Goal: Information Seeking & Learning: Learn about a topic

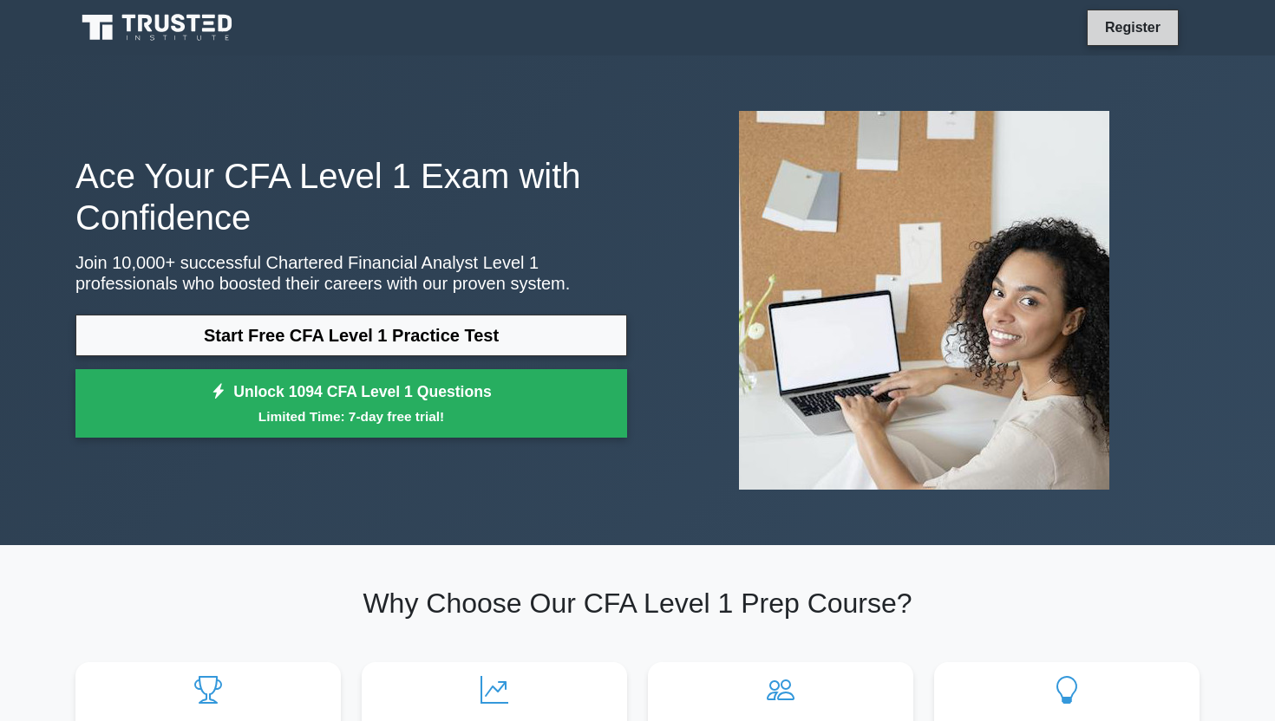
click at [1148, 34] on link "Register" at bounding box center [1132, 27] width 76 height 22
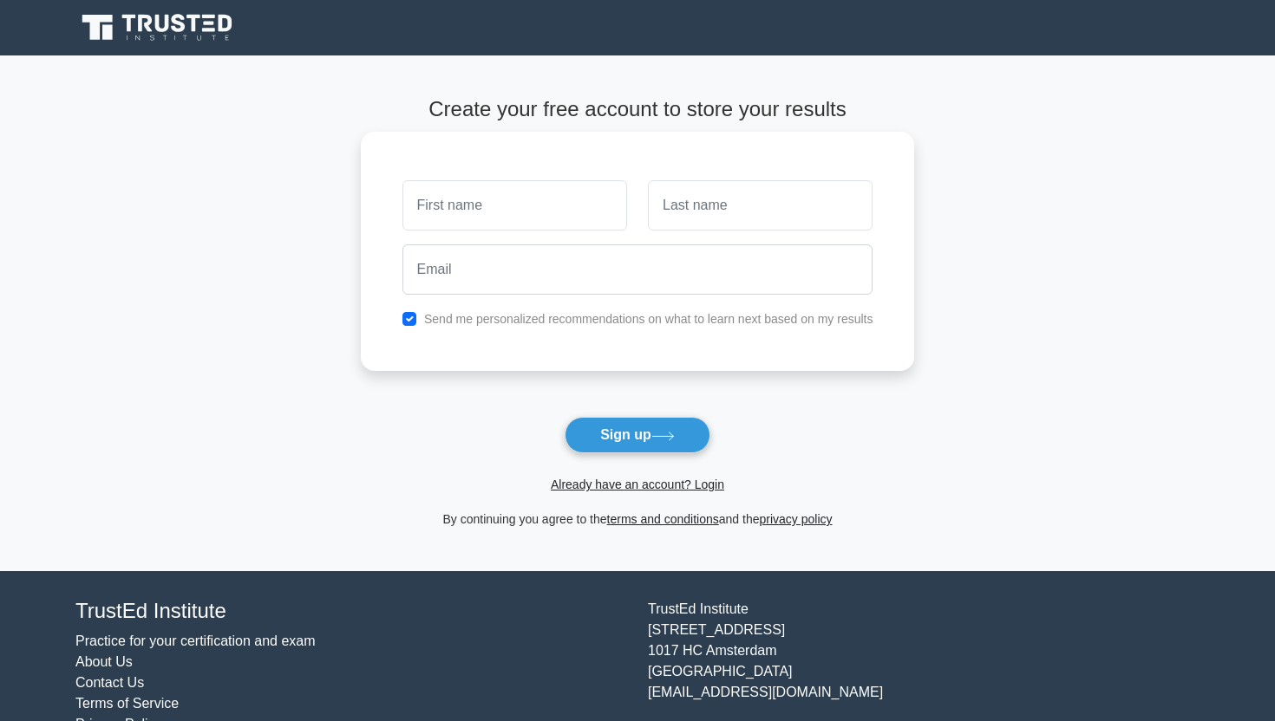
click at [531, 231] on div at bounding box center [514, 205] width 245 height 64
click at [540, 216] on input "text" at bounding box center [514, 205] width 225 height 50
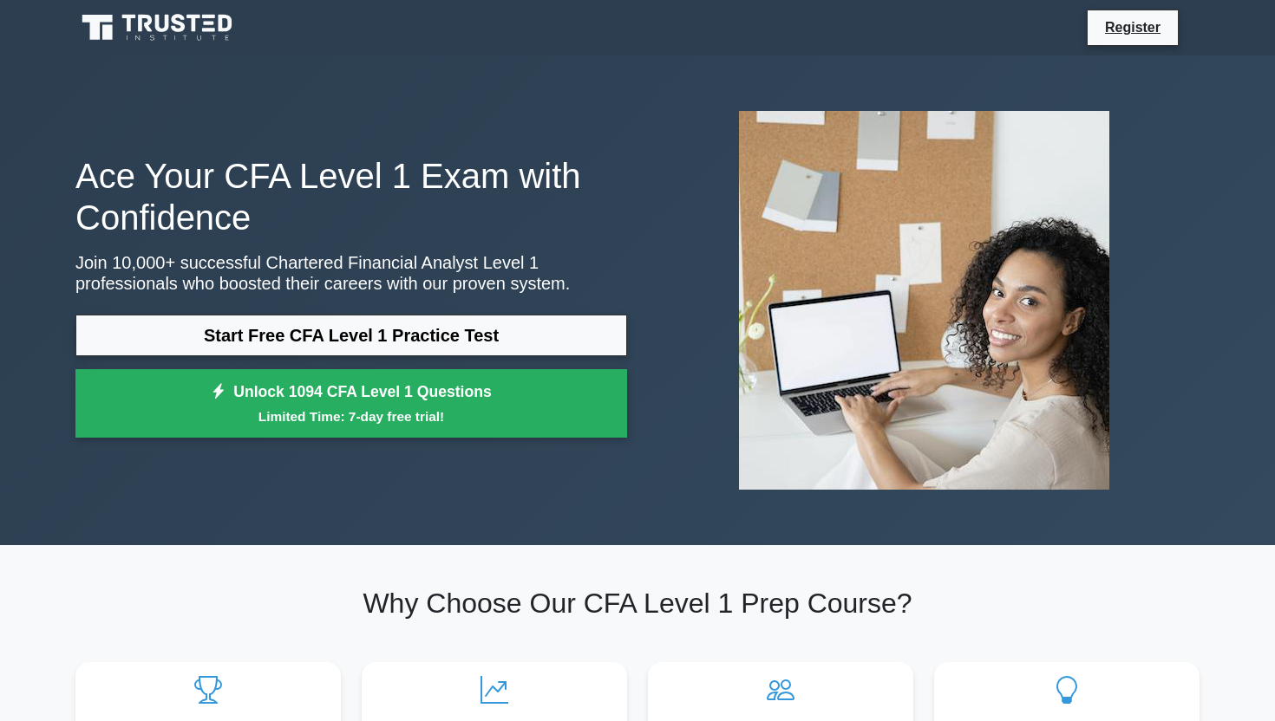
click at [86, 178] on h1 "Ace Your CFA Level 1 Exam with Confidence" at bounding box center [350, 196] width 551 height 83
click at [355, 0] on nav "Register" at bounding box center [637, 27] width 1275 height 55
click at [1116, 39] on li "Register" at bounding box center [1132, 28] width 92 height 36
click at [1137, 29] on link "Register" at bounding box center [1132, 27] width 76 height 22
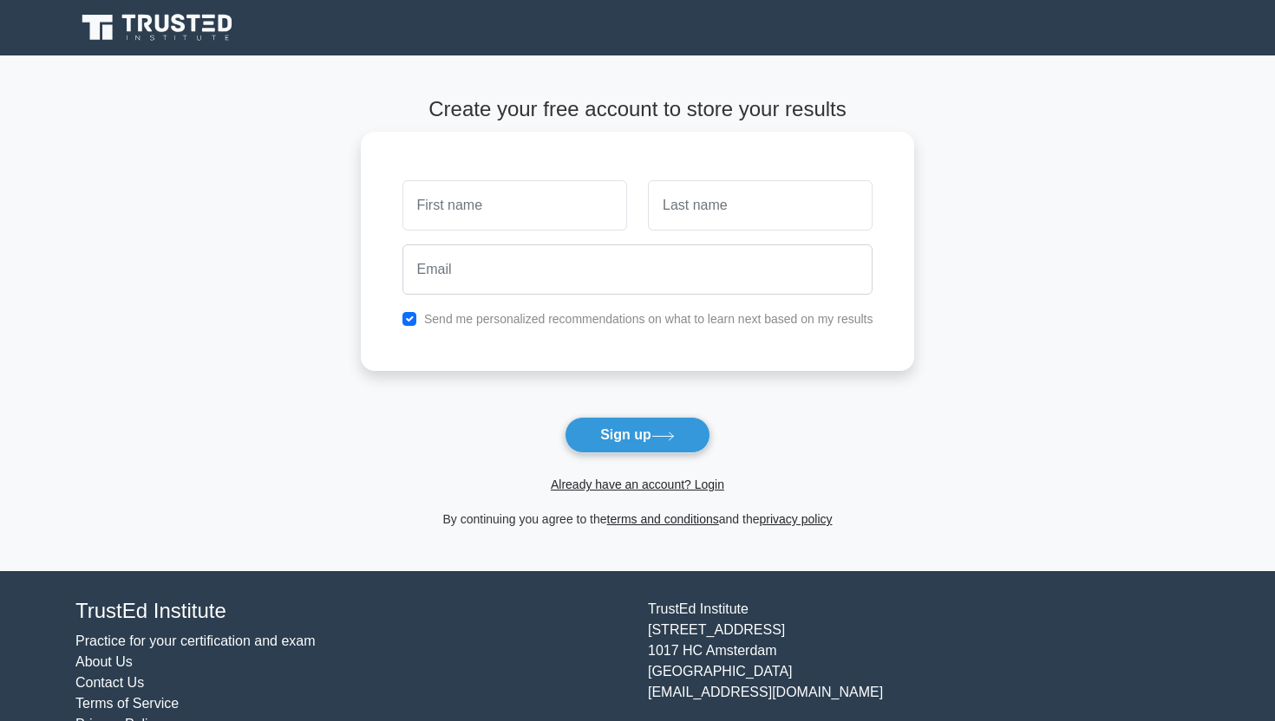
click at [422, 199] on input "text" at bounding box center [514, 205] width 225 height 50
click at [629, 440] on button "Sign up" at bounding box center [637, 435] width 146 height 36
click at [629, 491] on link "Already have an account? Login" at bounding box center [637, 485] width 173 height 14
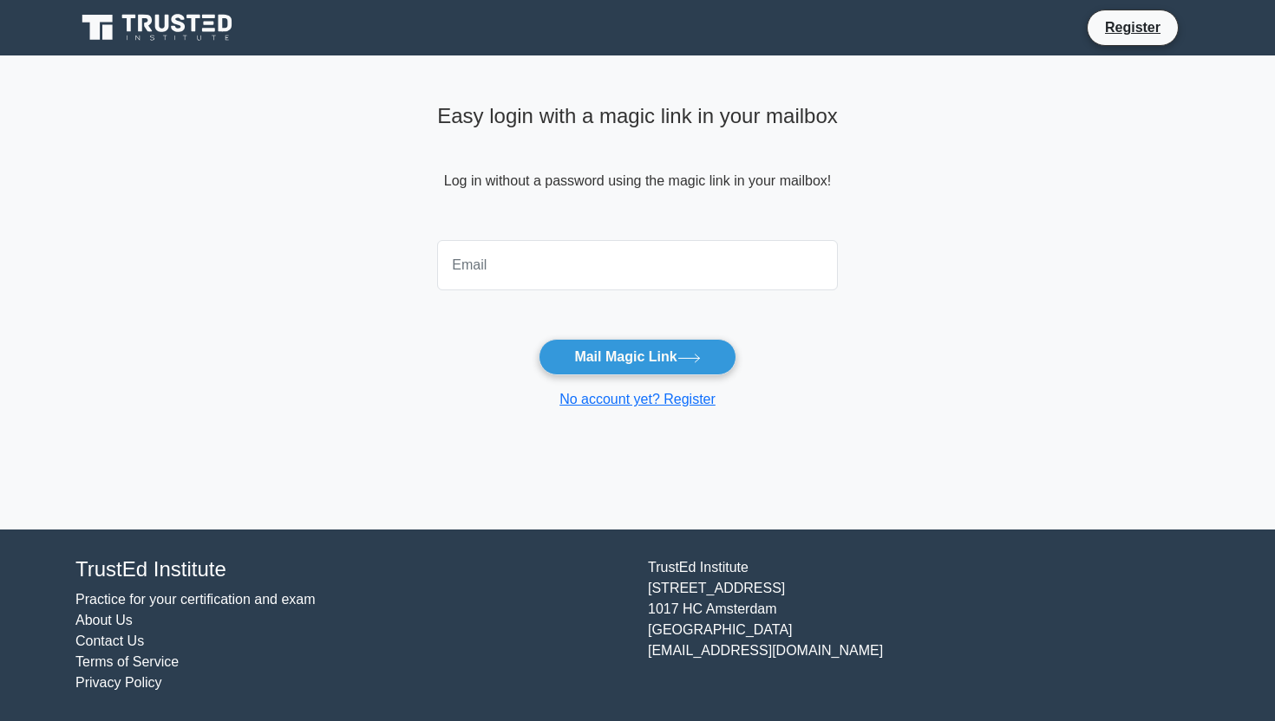
click at [610, 267] on input "email" at bounding box center [637, 265] width 401 height 50
type input "abhisheksrivastavabbn@gmail.com"
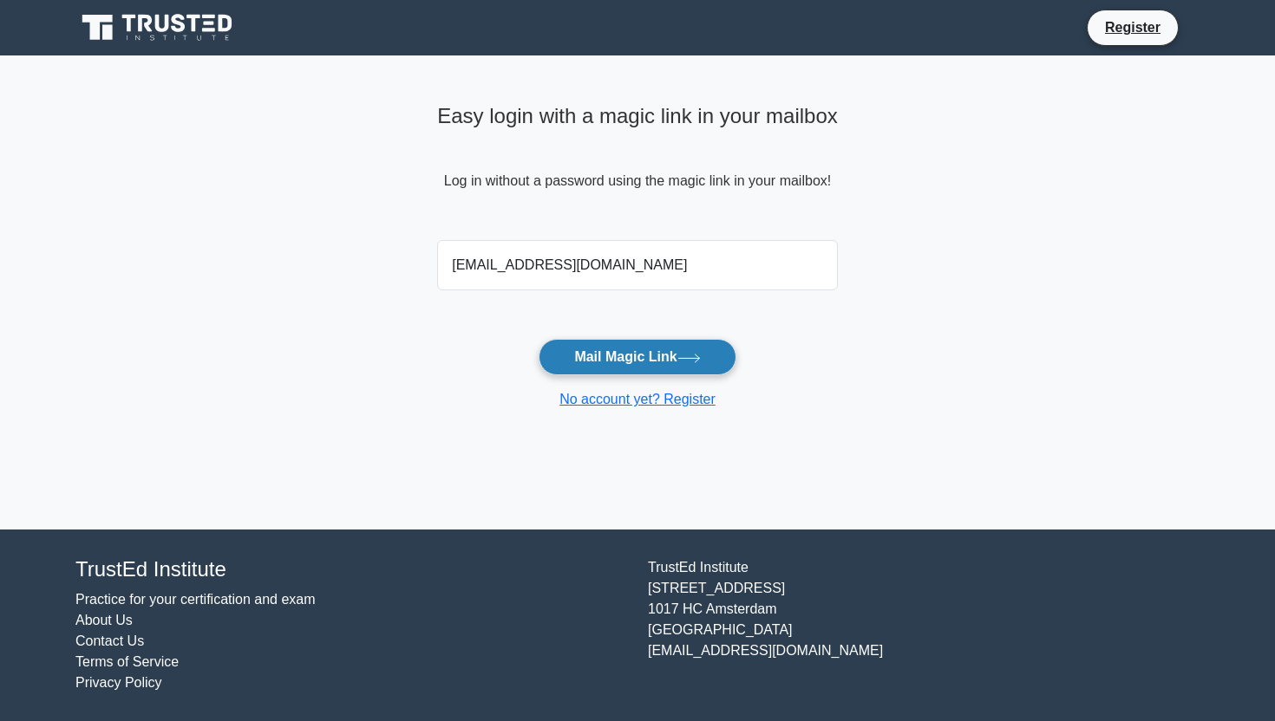
click at [627, 360] on button "Mail Magic Link" at bounding box center [636, 357] width 197 height 36
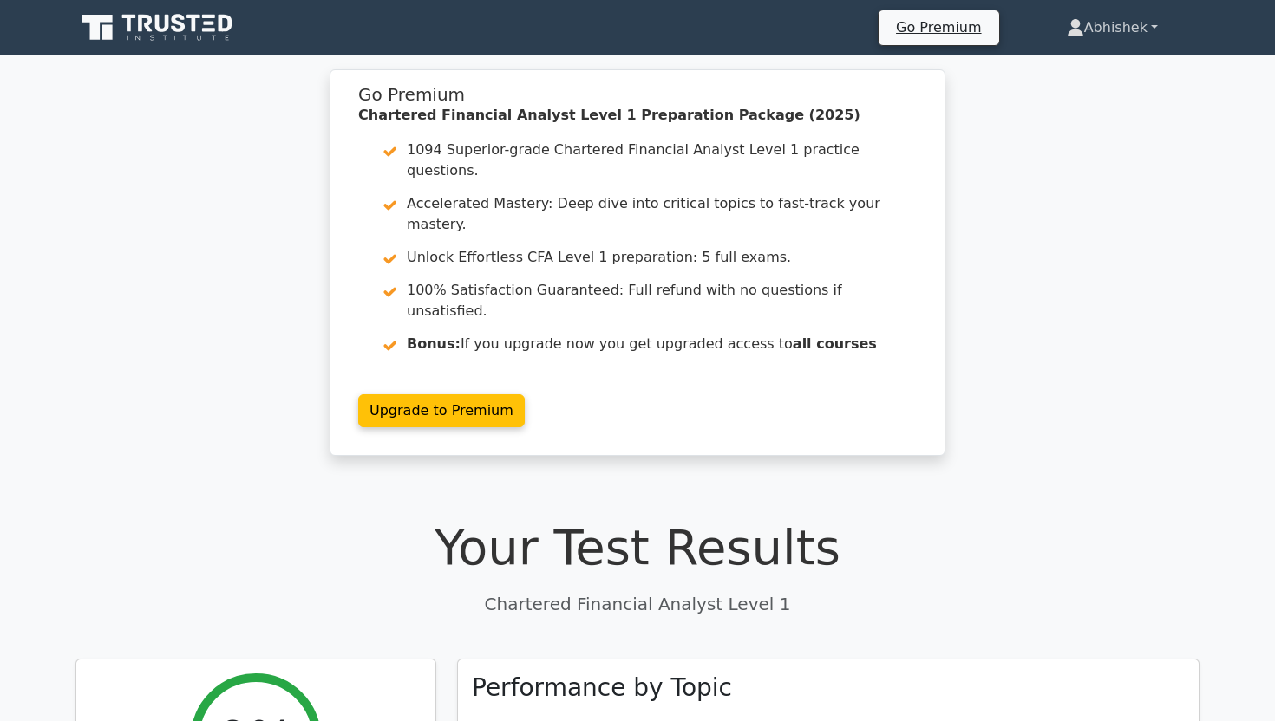
click at [1117, 30] on link "Abhishek" at bounding box center [1112, 27] width 174 height 35
click at [1059, 79] on link "Profile" at bounding box center [1094, 69] width 137 height 28
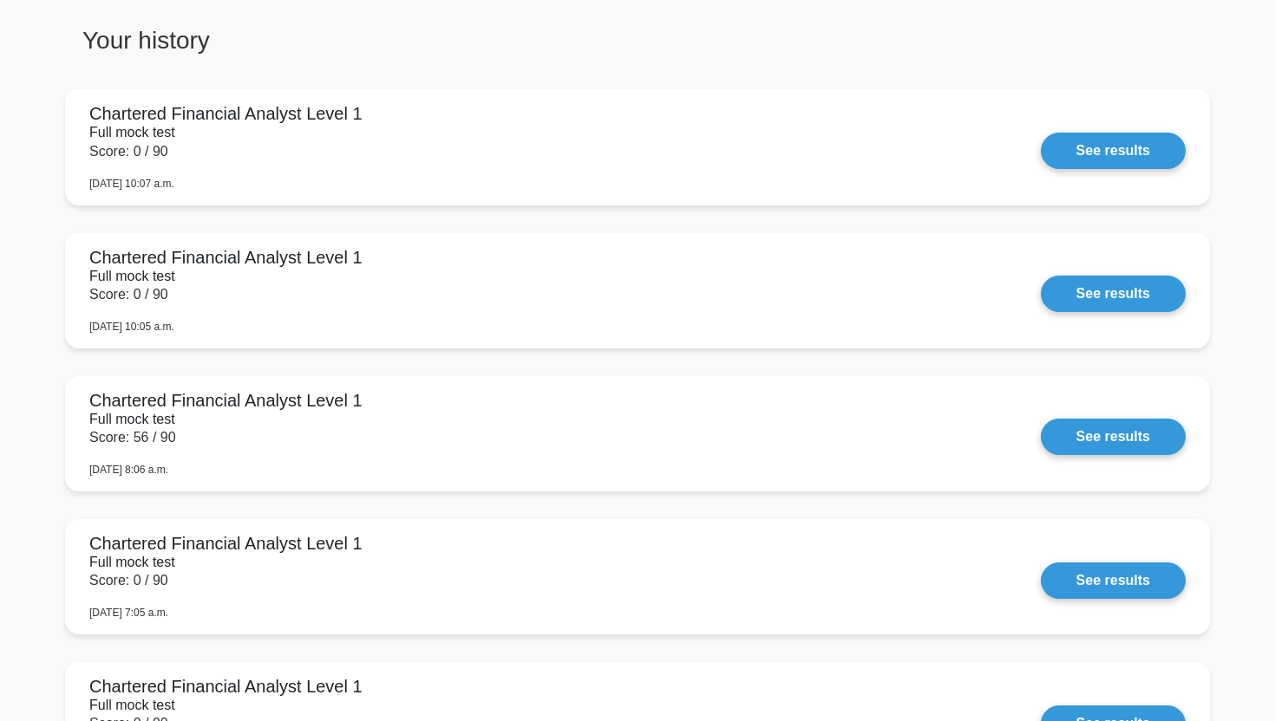
scroll to position [1285, 0]
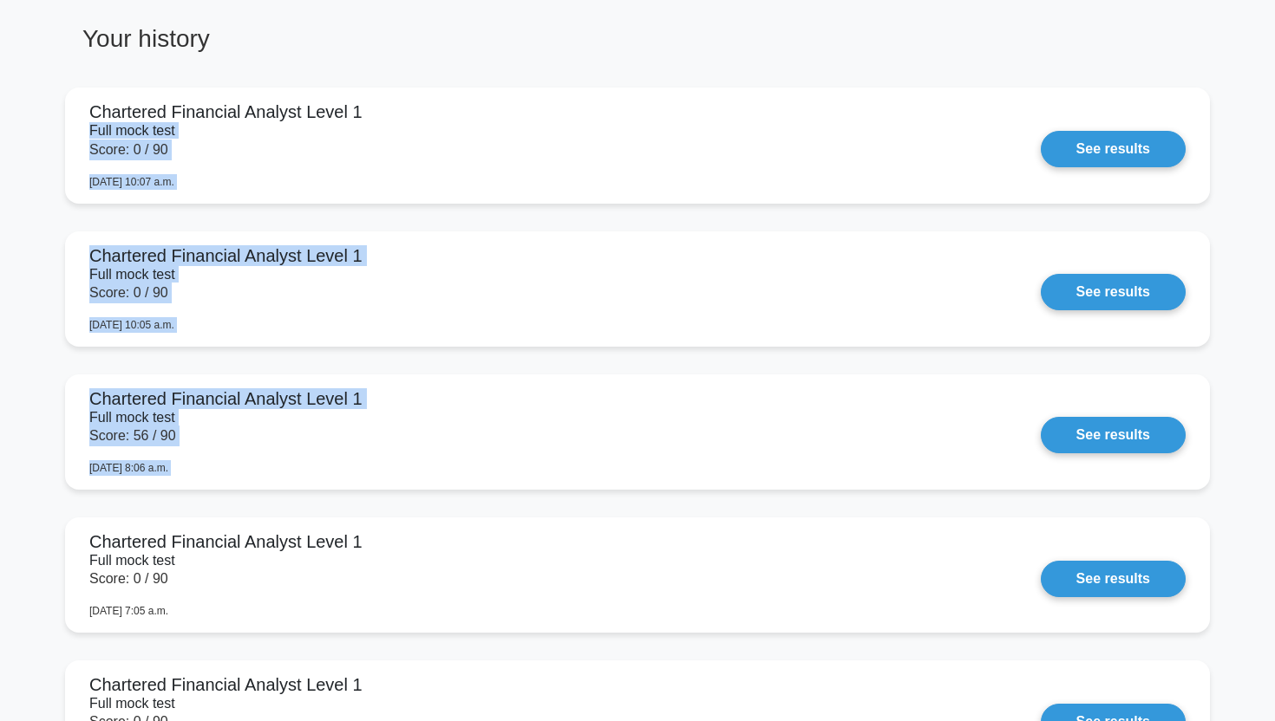
drag, startPoint x: 23, startPoint y: 124, endPoint x: 55, endPoint y: 577, distance: 453.7
click at [55, 569] on main "Your level: Cfa Level 1 Intermediate Continue practicing Percentile You are bet…" at bounding box center [637, 214] width 1275 height 2886
click at [55, 290] on main "Your level: Cfa Level 1 Intermediate Continue practicing Percentile You are bet…" at bounding box center [637, 214] width 1275 height 2886
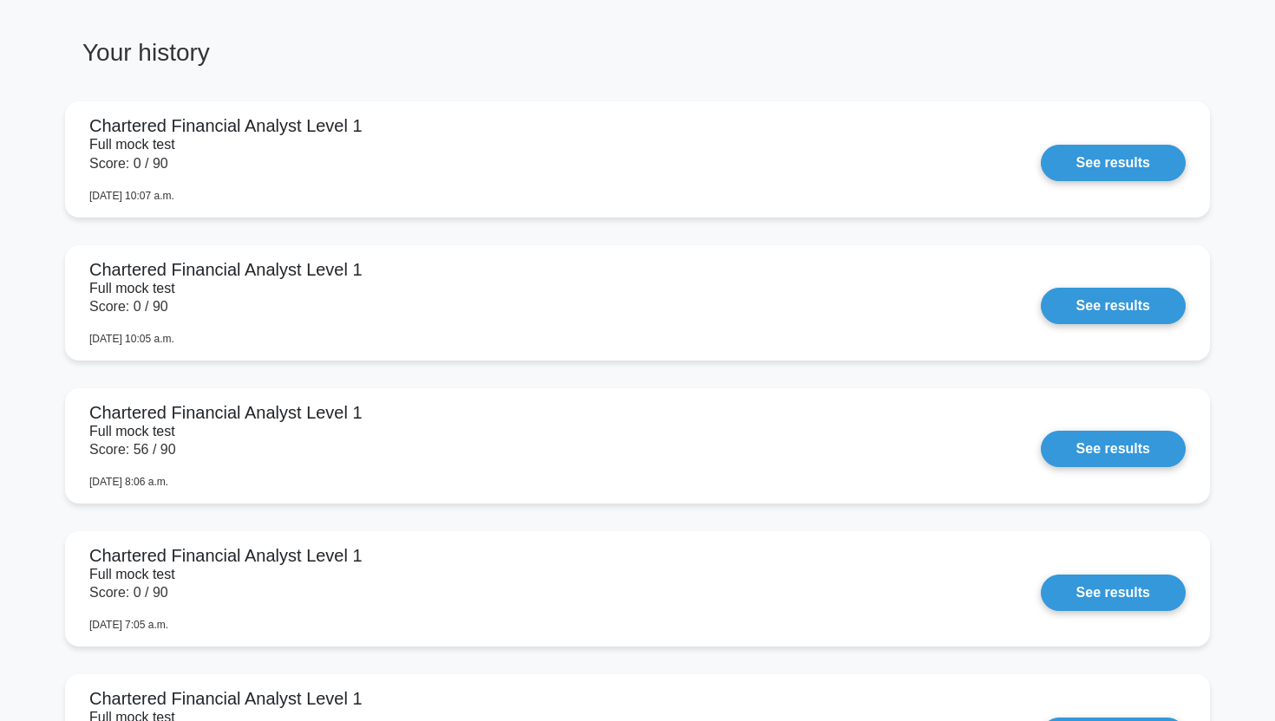
scroll to position [1160, 0]
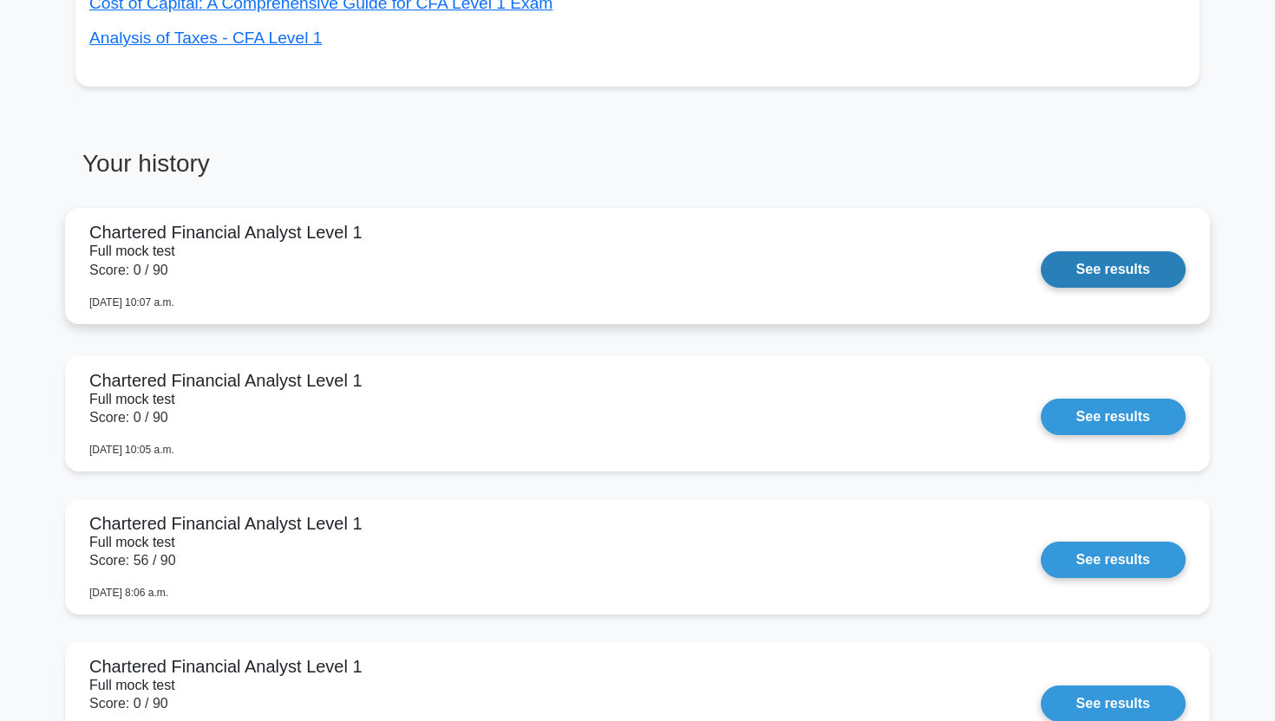
click at [1040, 251] on link "See results" at bounding box center [1112, 269] width 145 height 36
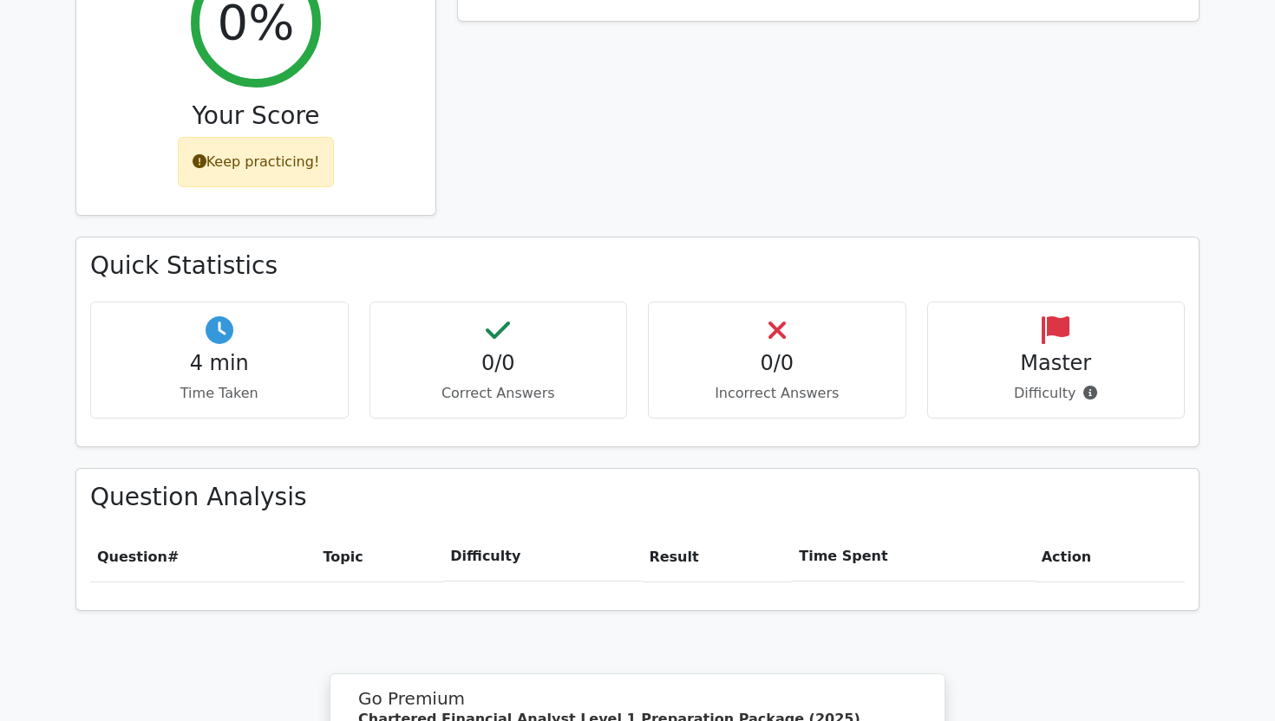
scroll to position [731, 0]
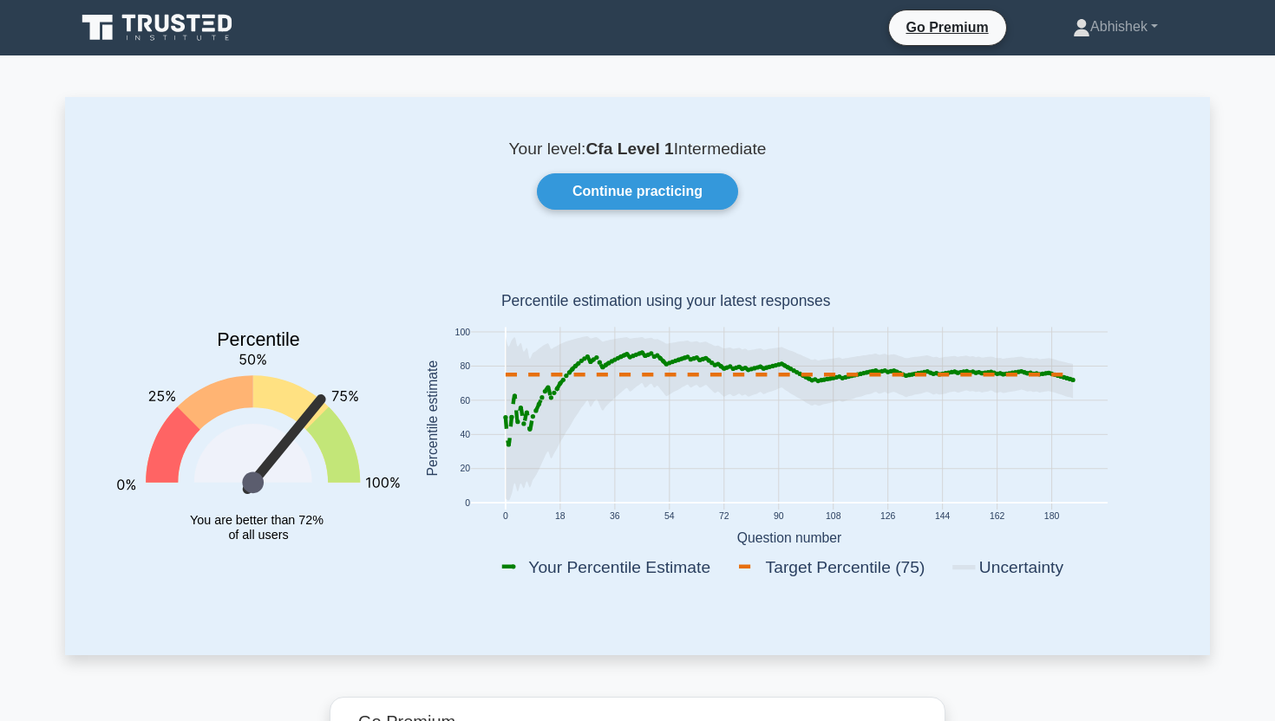
click at [657, 169] on div "Your level: Cfa Level 1 Intermediate Continue practicing Percentile You are bet…" at bounding box center [637, 376] width 1145 height 558
click at [657, 183] on link "Continue practicing" at bounding box center [637, 191] width 201 height 36
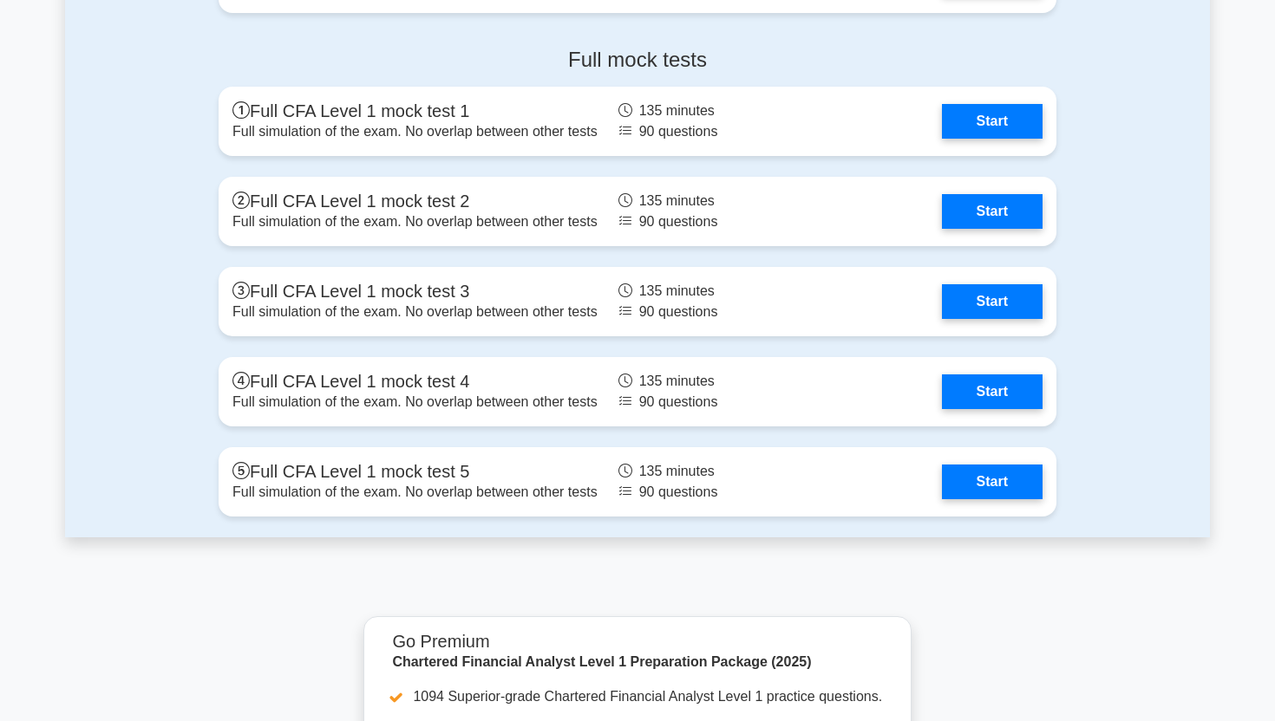
scroll to position [2925, 0]
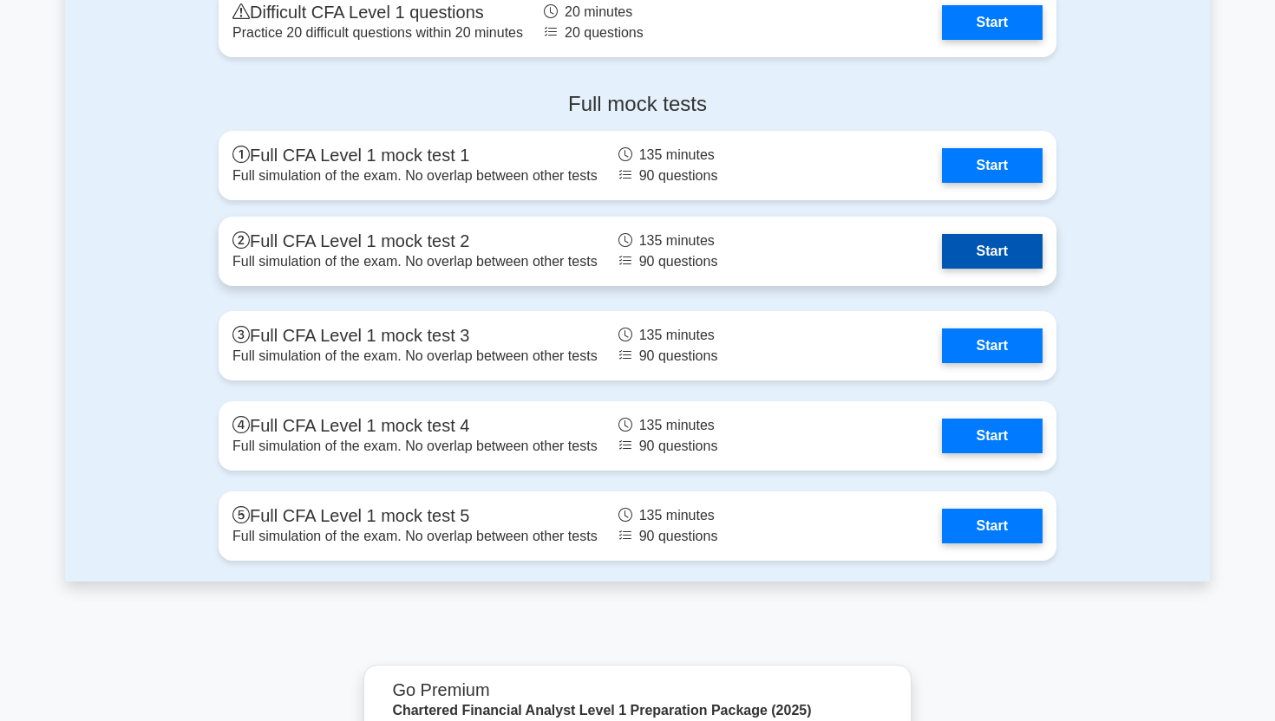
click at [942, 259] on link "Start" at bounding box center [992, 251] width 101 height 35
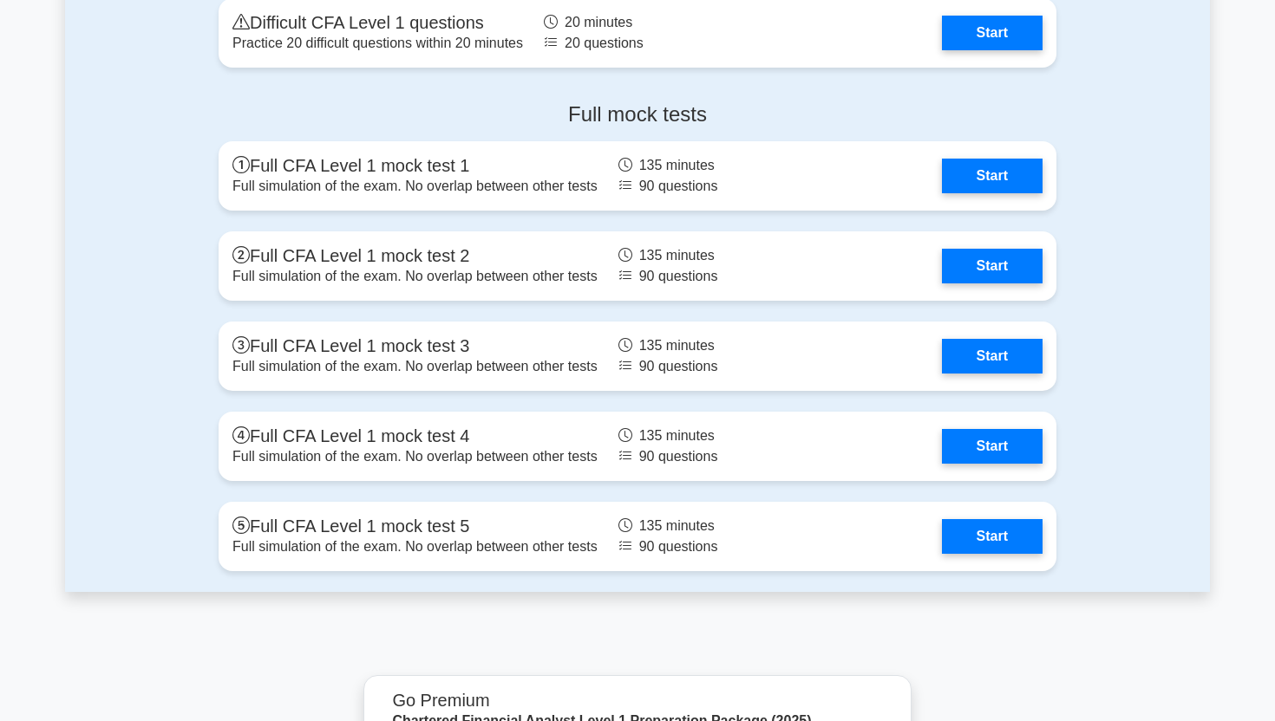
scroll to position [2925, 0]
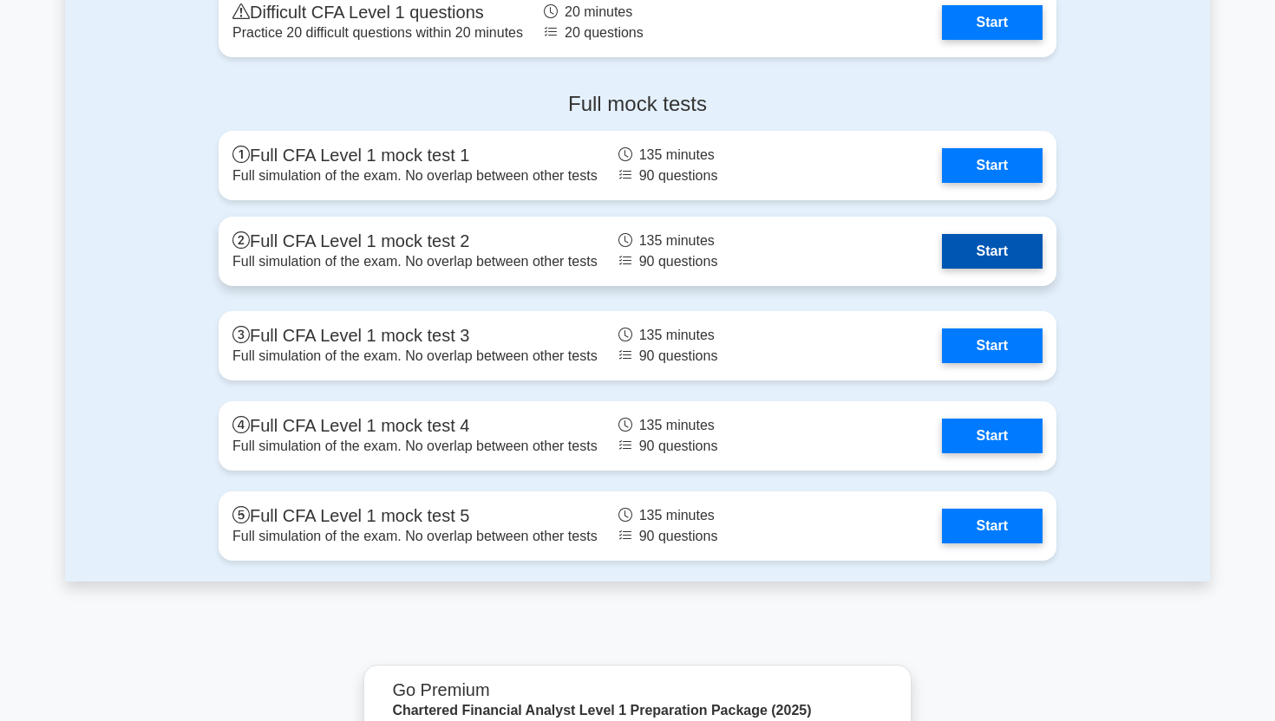
click at [972, 238] on link "Start" at bounding box center [992, 251] width 101 height 35
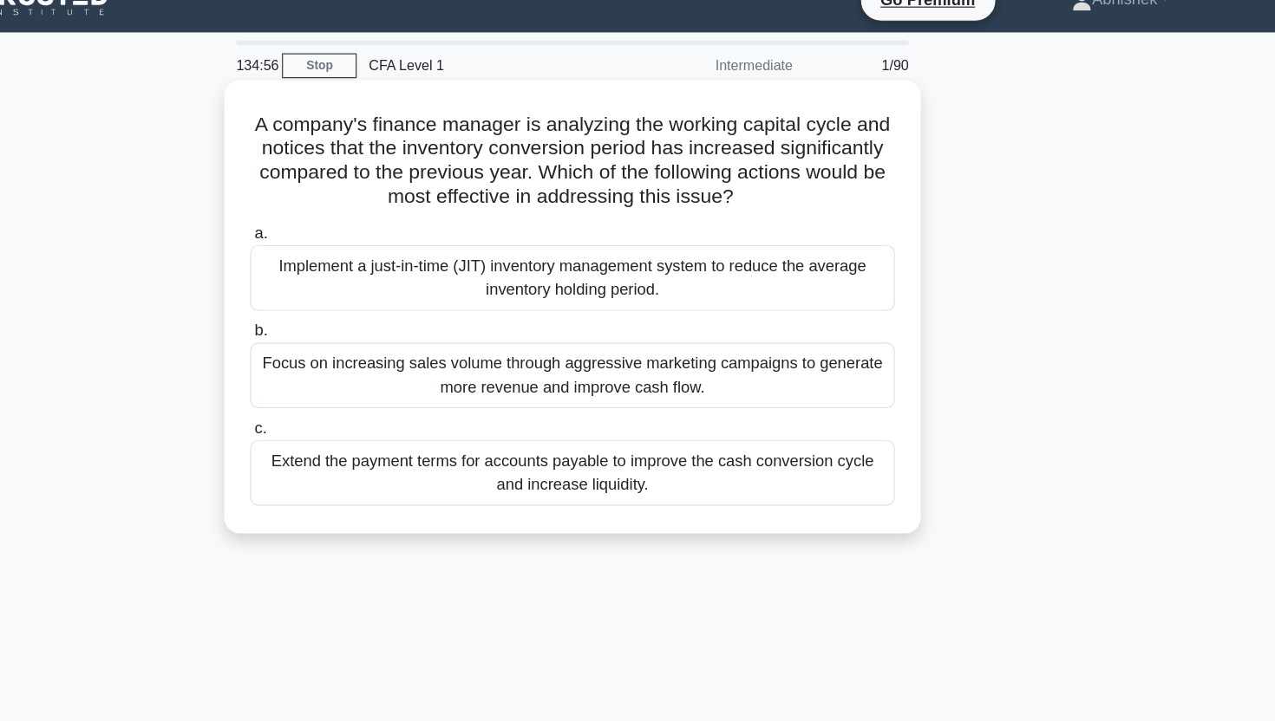
click at [568, 129] on h5 "A company's finance manager is analyzing the working capital cycle and notices …" at bounding box center [637, 167] width 565 height 85
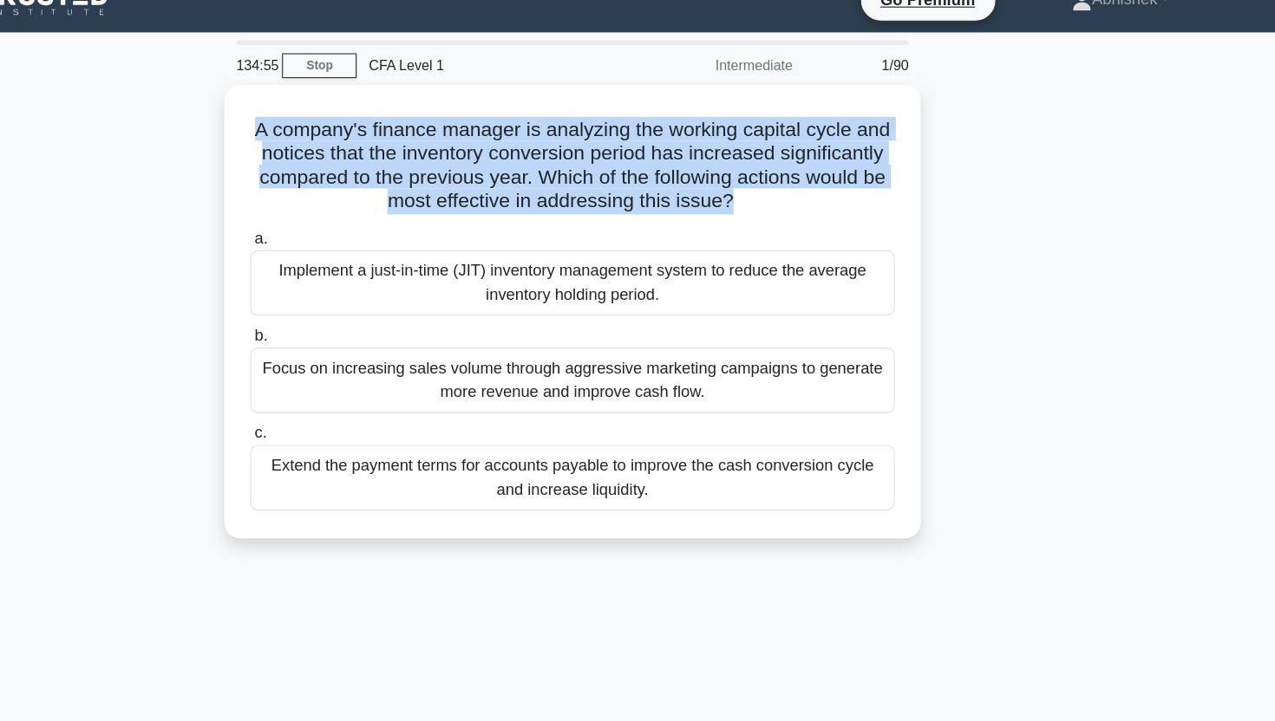
click at [232, 166] on div "A company's finance manager is analyzing the working capital cycle and notices …" at bounding box center [637, 309] width 1145 height 416
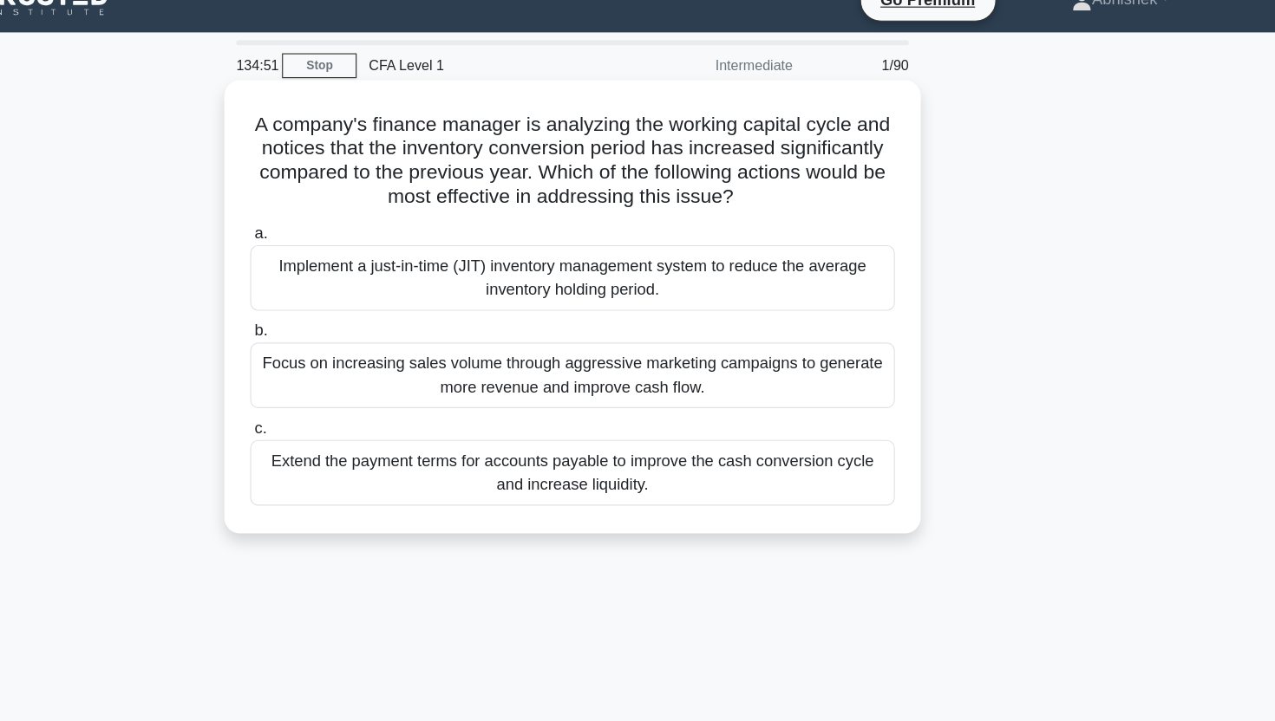
click at [541, 161] on h5 "A company's finance manager is analyzing the working capital cycle and notices …" at bounding box center [637, 167] width 565 height 85
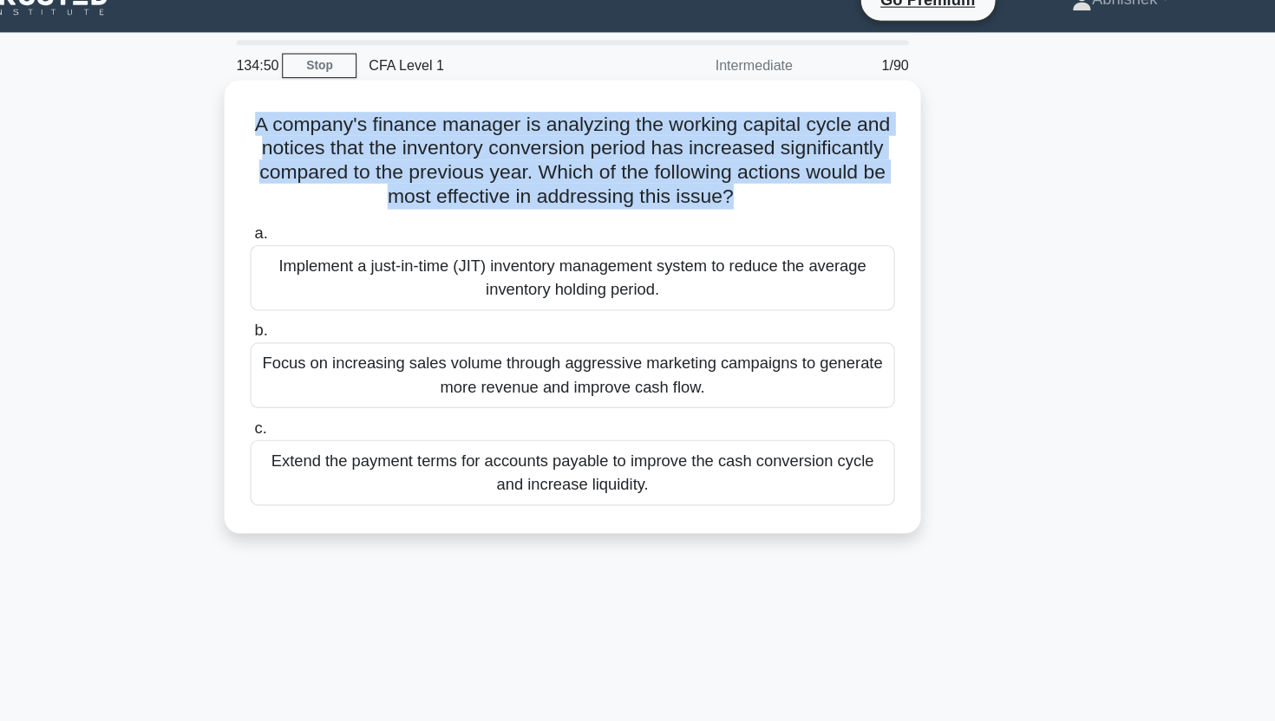
click at [718, 138] on h5 "A company's finance manager is analyzing the working capital cycle and notices …" at bounding box center [637, 167] width 565 height 85
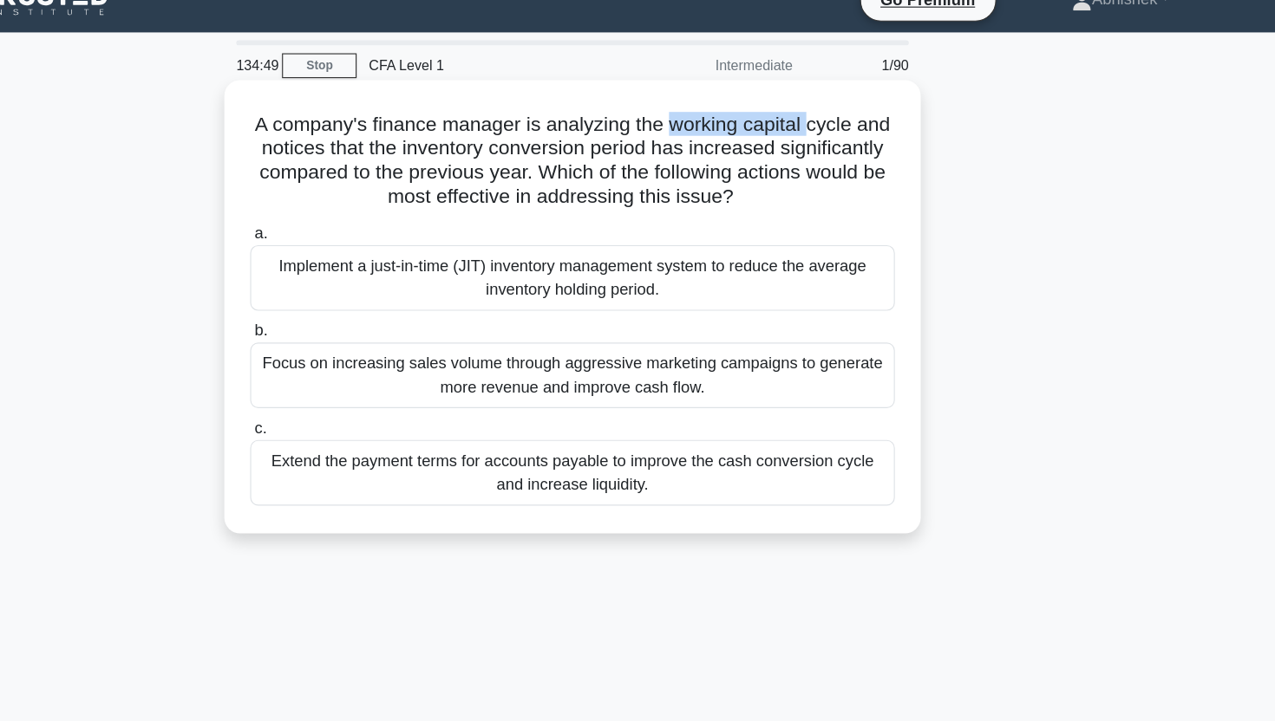
drag, startPoint x: 718, startPoint y: 138, endPoint x: 835, endPoint y: 138, distance: 117.1
click at [835, 138] on h5 "A company's finance manager is analyzing the working capital cycle and notices …" at bounding box center [637, 167] width 565 height 85
click at [702, 149] on h5 "A company's finance manager is analyzing the working capital cycle and notices …" at bounding box center [637, 167] width 565 height 85
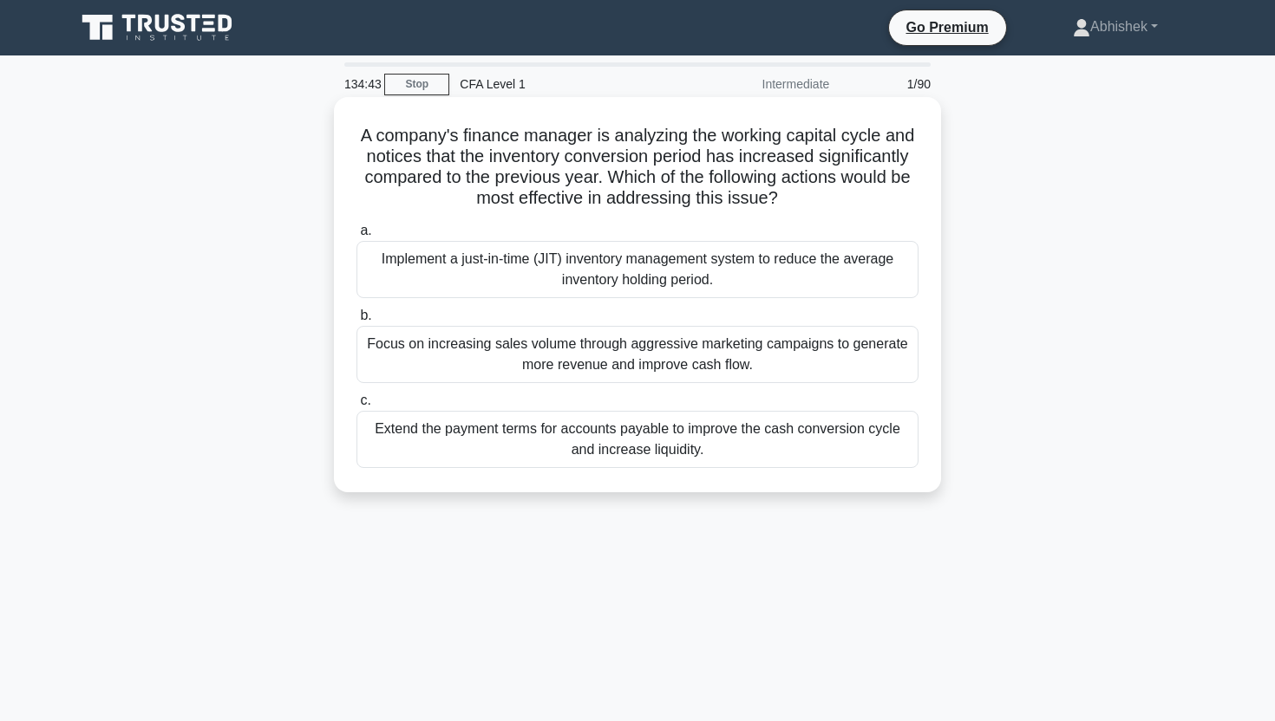
click at [528, 160] on h5 "A company's finance manager is analyzing the working capital cycle and notices …" at bounding box center [637, 167] width 565 height 85
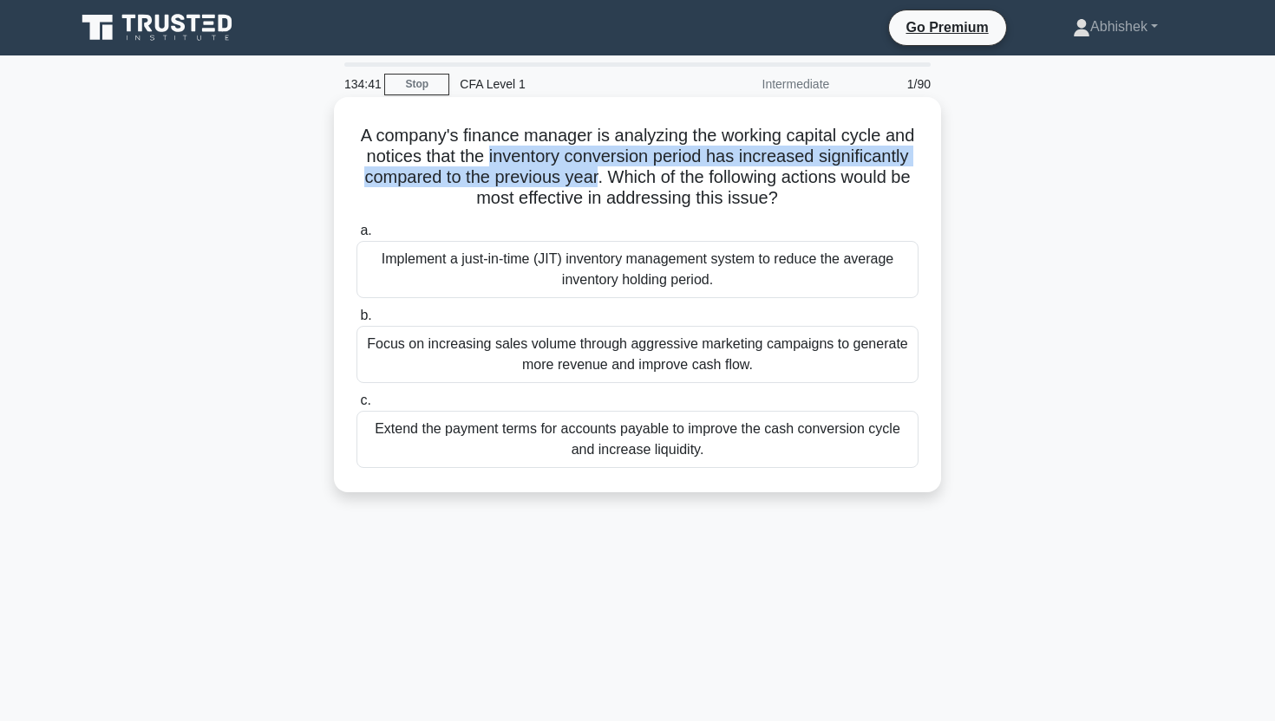
drag, startPoint x: 528, startPoint y: 160, endPoint x: 579, endPoint y: 173, distance: 52.8
click at [579, 173] on h5 "A company's finance manager is analyzing the working capital cycle and notices …" at bounding box center [637, 167] width 565 height 85
click at [614, 246] on div "Implement a just-in-time (JIT) inventory management system to reduce the averag…" at bounding box center [637, 269] width 562 height 57
click at [356, 237] on input "a. Implement a just-in-time (JIT) inventory management system to reduce the ave…" at bounding box center [356, 230] width 0 height 11
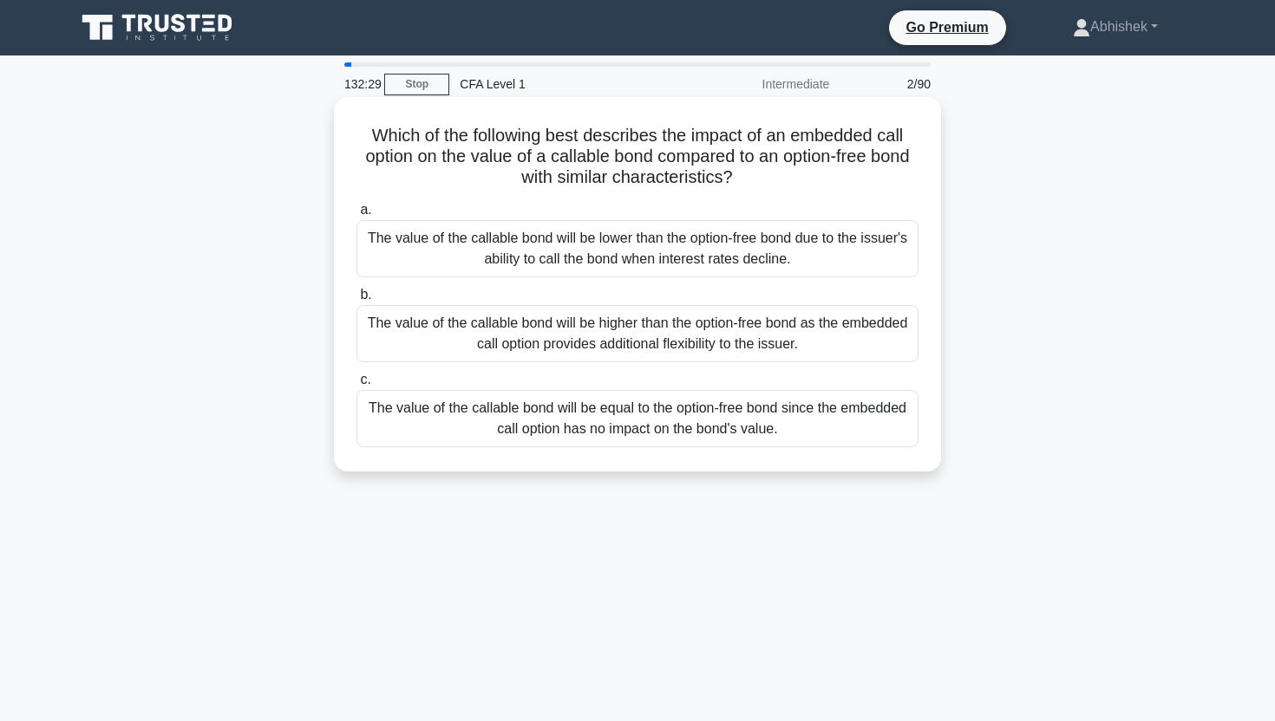
click at [532, 168] on h5 "Which of the following best describes the impact of an embedded call option on …" at bounding box center [637, 157] width 565 height 64
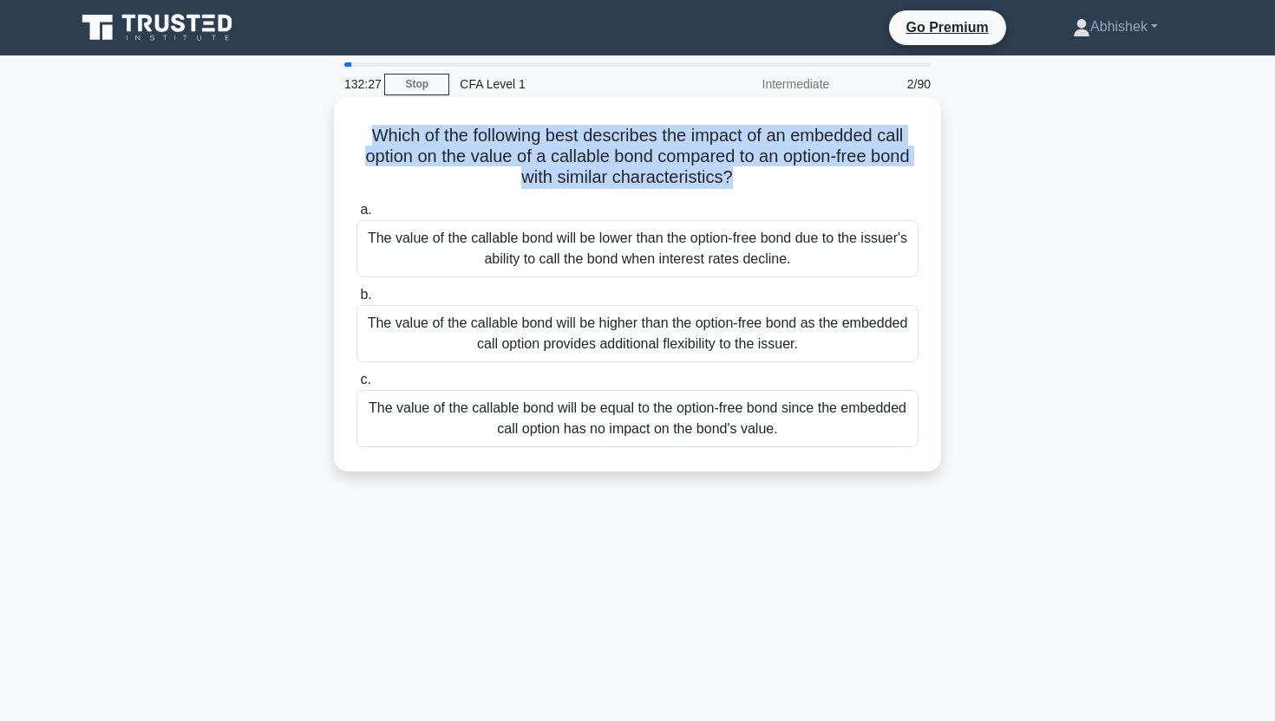
click at [653, 97] on div "Which of the following best describes the impact of an embedded call option on …" at bounding box center [637, 284] width 607 height 375
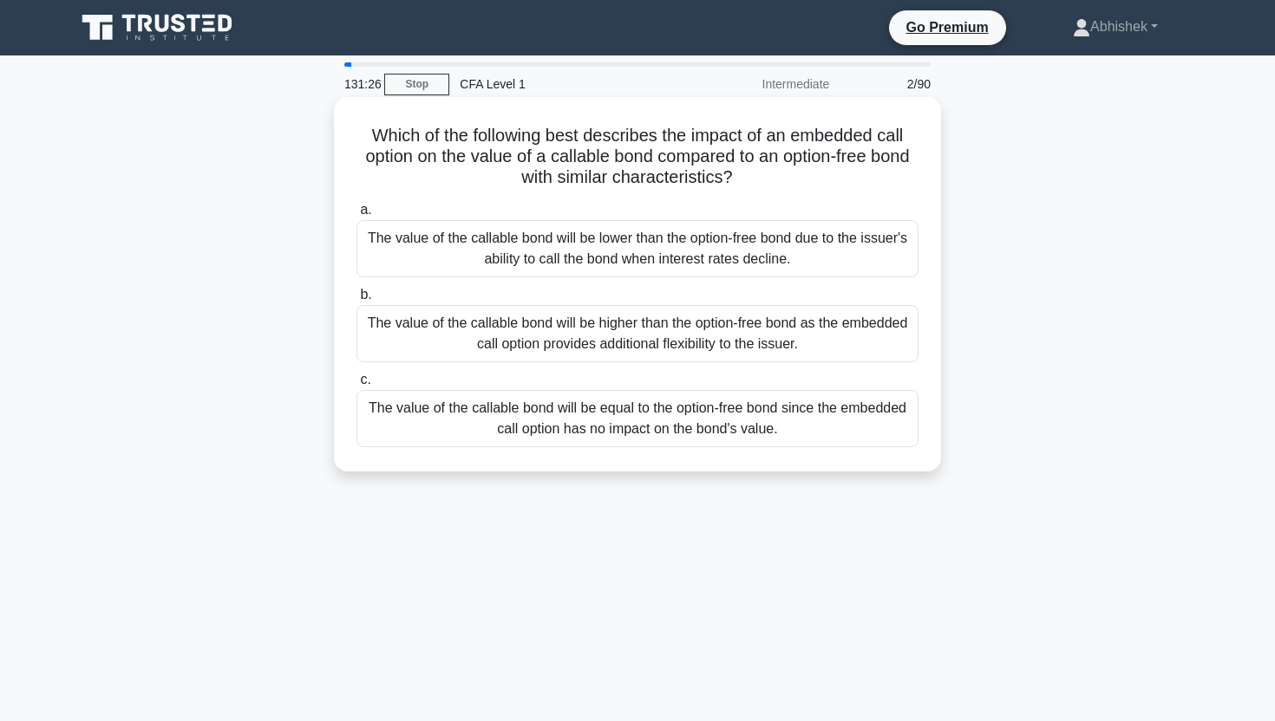
click at [620, 251] on div "The value of the callable bond will be lower than the option-free bond due to t…" at bounding box center [637, 248] width 562 height 57
click at [356, 216] on input "a. The value of the callable bond will be lower than the option-free bond due t…" at bounding box center [356, 210] width 0 height 11
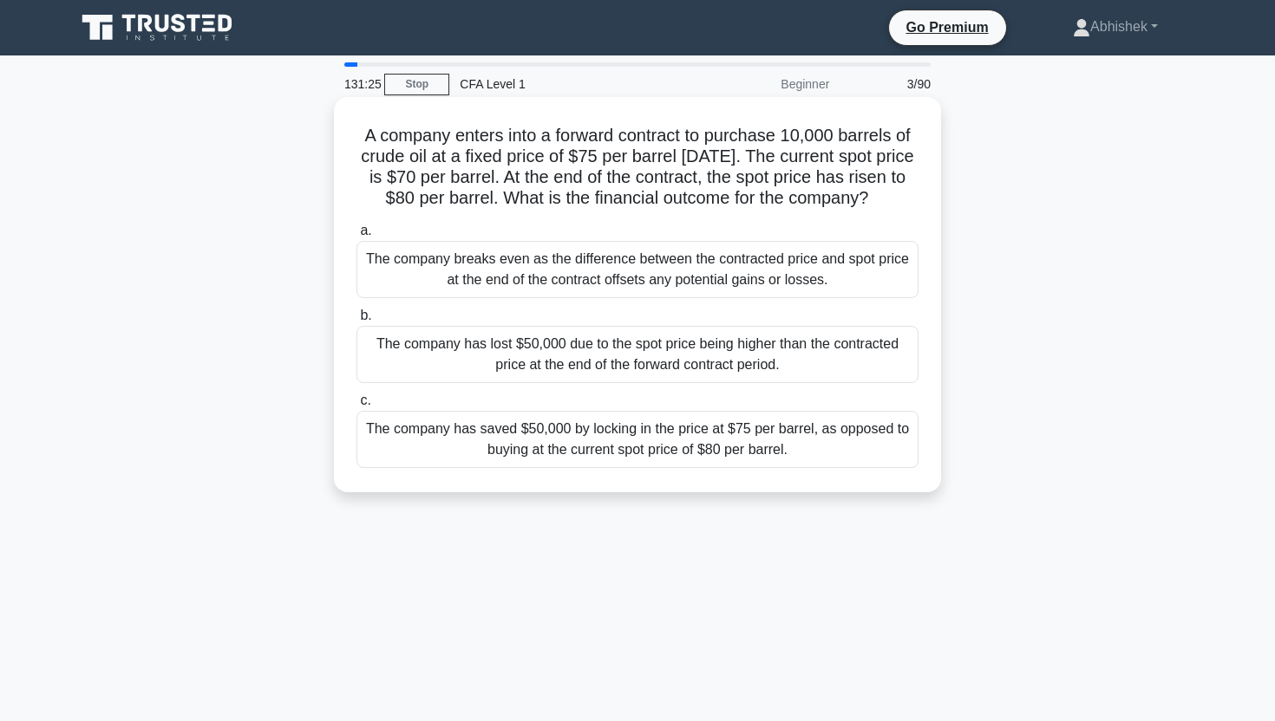
click at [550, 166] on h5 "A company enters into a forward contract to purchase 10,000 barrels of crude oi…" at bounding box center [637, 167] width 565 height 85
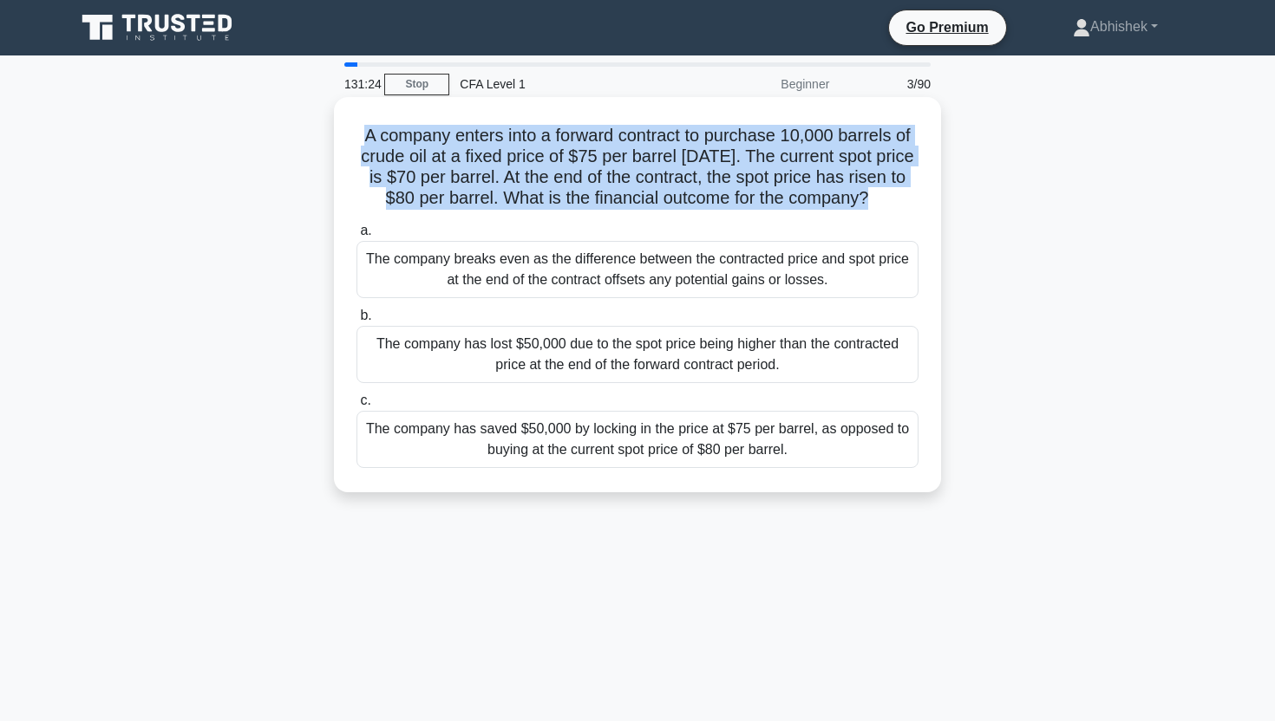
click at [550, 166] on h5 "A company enters into a forward contract to purchase 10,000 barrels of crude oi…" at bounding box center [637, 167] width 565 height 85
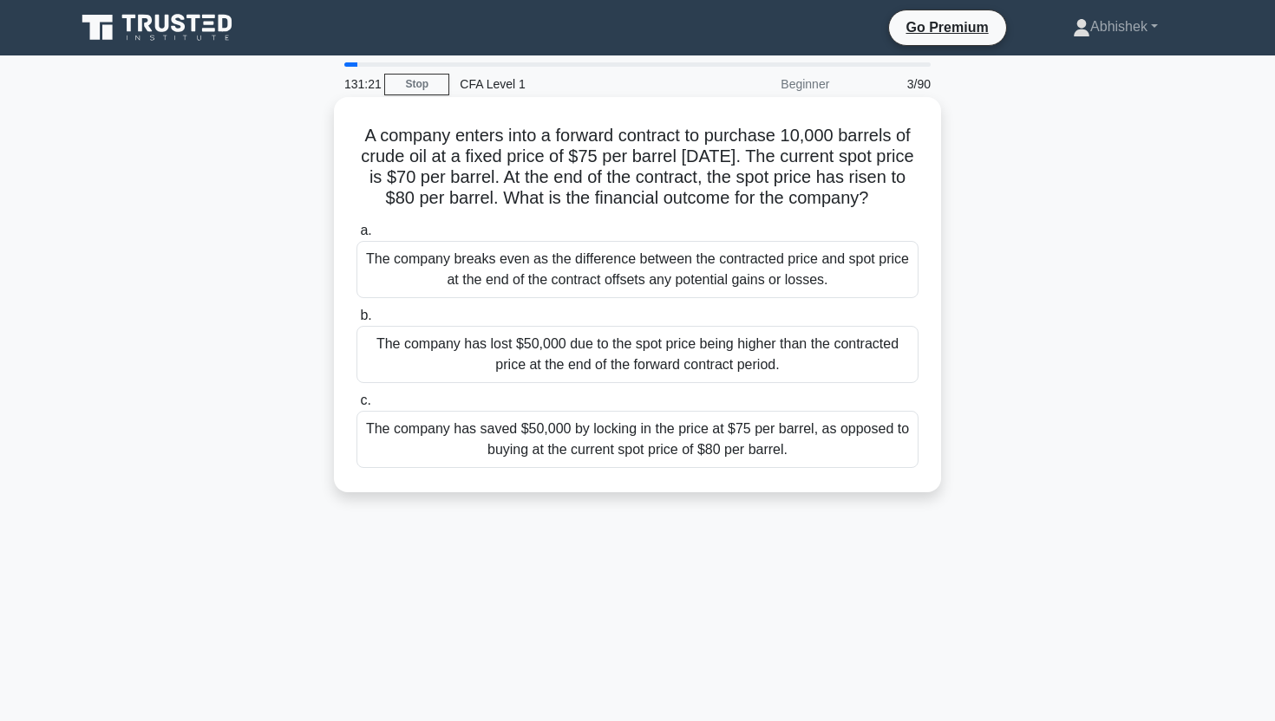
click at [805, 140] on h5 "A company enters into a forward contract to purchase 10,000 barrels of crude oi…" at bounding box center [637, 167] width 565 height 85
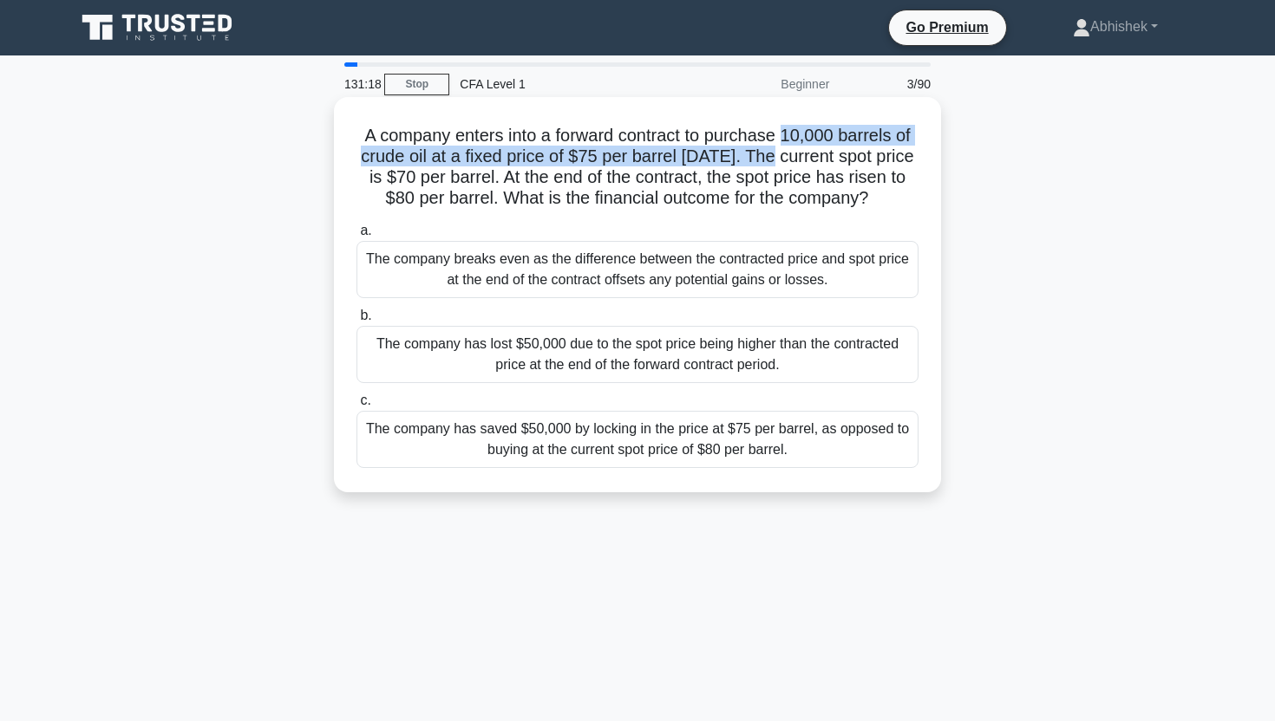
drag, startPoint x: 805, startPoint y: 140, endPoint x: 762, endPoint y: 165, distance: 49.7
click at [762, 165] on h5 "A company enters into a forward contract to purchase 10,000 barrels of crude oi…" at bounding box center [637, 167] width 565 height 85
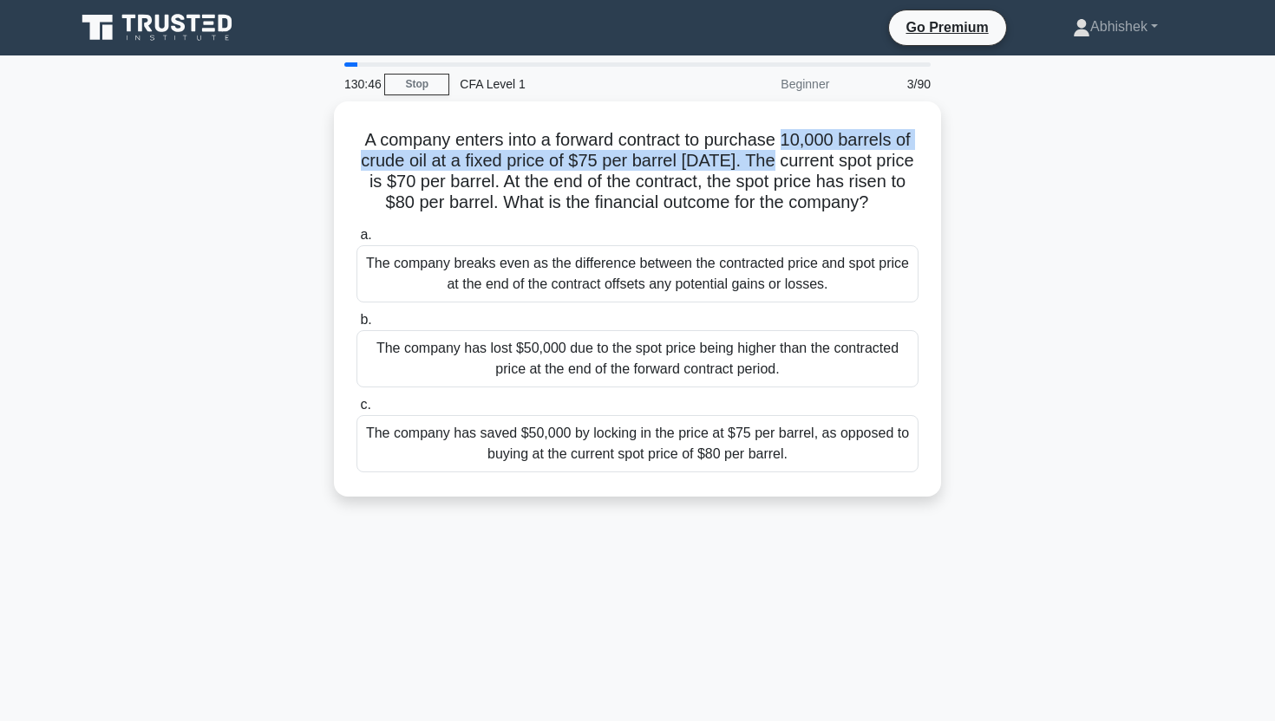
drag, startPoint x: 590, startPoint y: 463, endPoint x: 601, endPoint y: 693, distance: 230.0
click at [601, 693] on div "130:46 Stop CFA Level 1 Beginner 3/90 A company enters into a forward contract …" at bounding box center [637, 495] width 1145 height 867
click at [601, 693] on div "130:45 Stop CFA Level 1 Beginner 3/90 A company enters into a forward contract …" at bounding box center [637, 495] width 1145 height 867
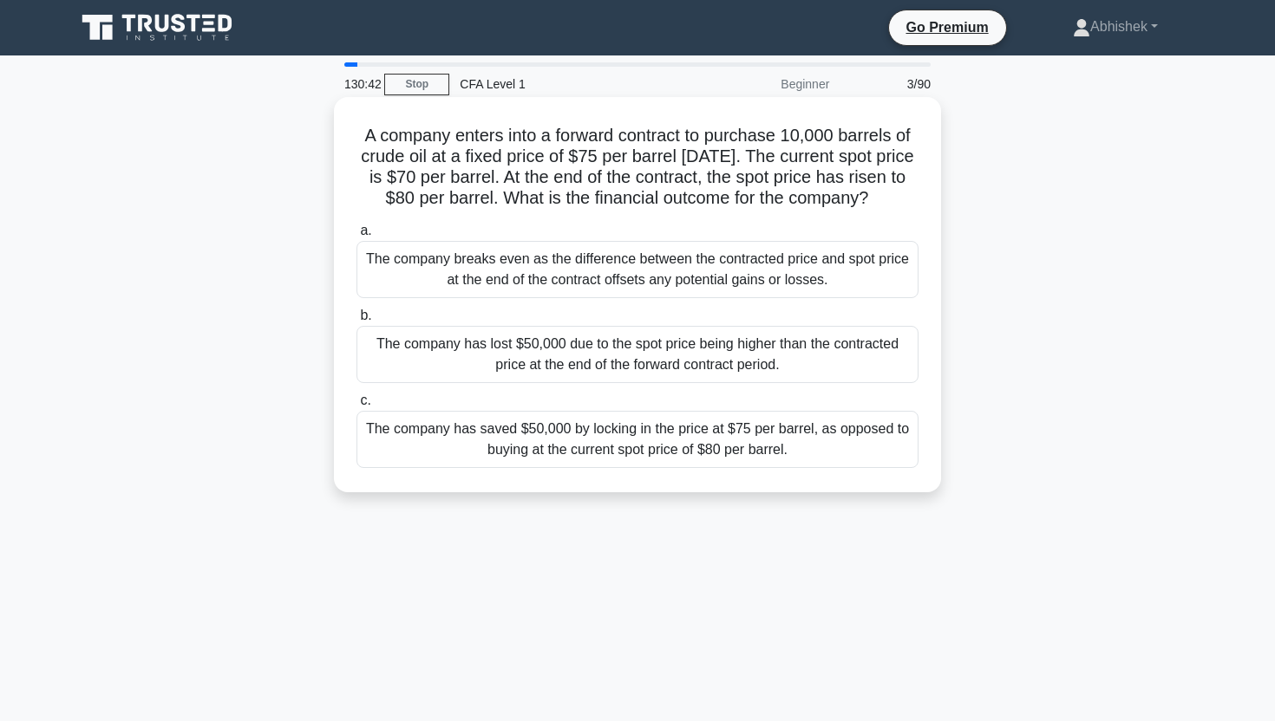
click at [667, 466] on div "The company has saved $50,000 by locking in the price at $75 per barrel, as opp…" at bounding box center [637, 439] width 562 height 57
click at [356, 407] on input "c. The company has saved $50,000 by locking in the price at $75 per barrel, as …" at bounding box center [356, 400] width 0 height 11
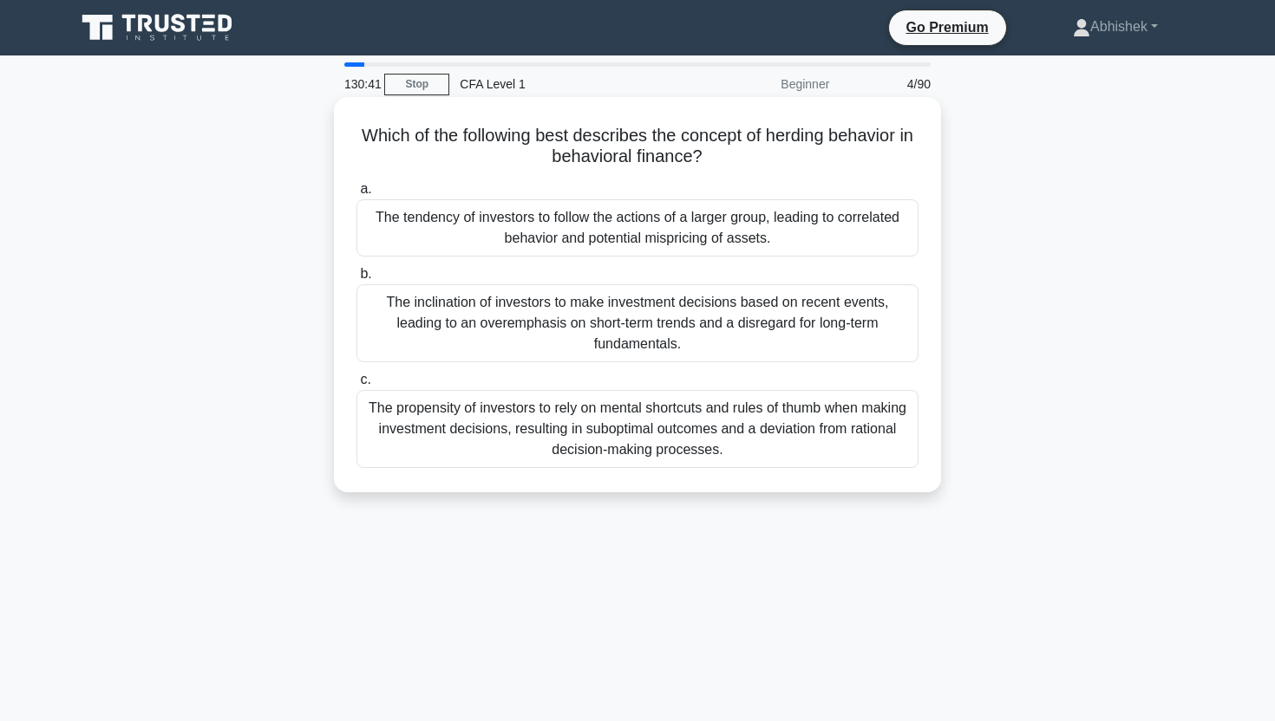
click at [571, 167] on h5 "Which of the following best describes the concept of herding behavior in behavi…" at bounding box center [637, 146] width 565 height 43
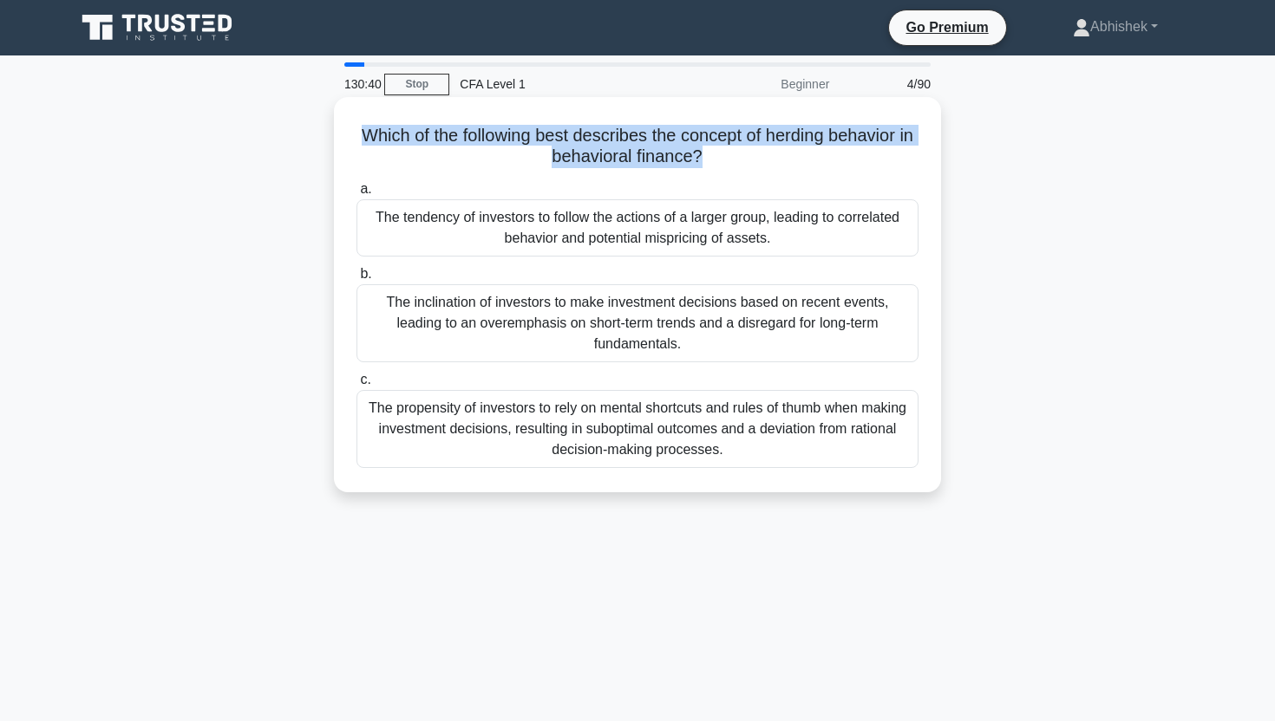
click at [594, 160] on h5 "Which of the following best describes the concept of herding behavior in behavi…" at bounding box center [637, 146] width 565 height 43
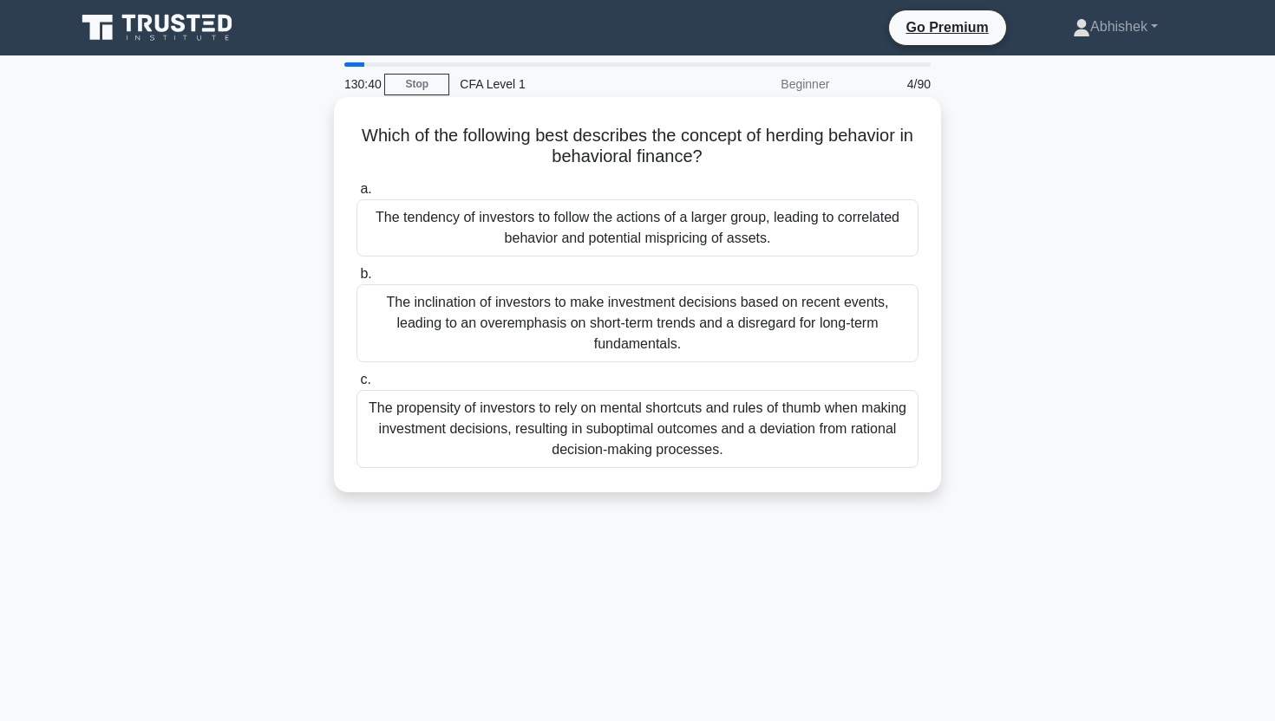
click at [594, 160] on h5 "Which of the following best describes the concept of herding behavior in behavi…" at bounding box center [637, 146] width 565 height 43
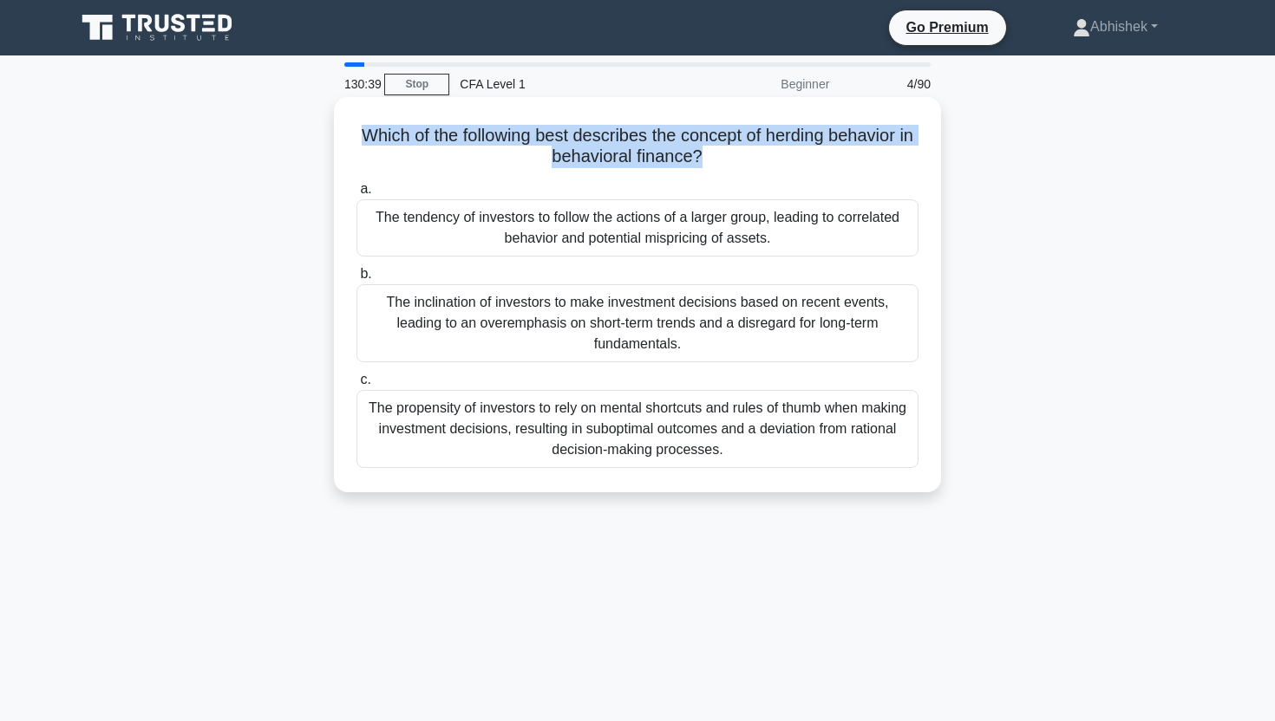
click at [642, 144] on h5 "Which of the following best describes the concept of herding behavior in behavi…" at bounding box center [637, 146] width 565 height 43
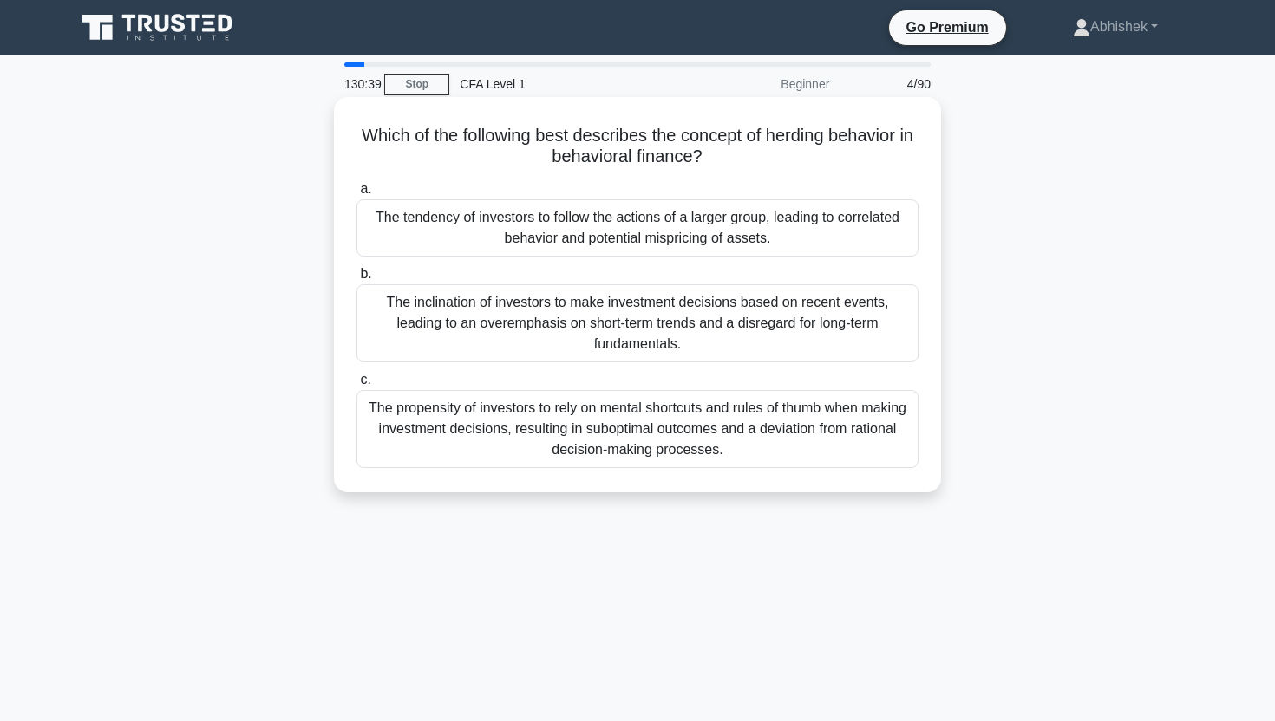
click at [642, 144] on h5 "Which of the following best describes the concept of herding behavior in behavi…" at bounding box center [637, 146] width 565 height 43
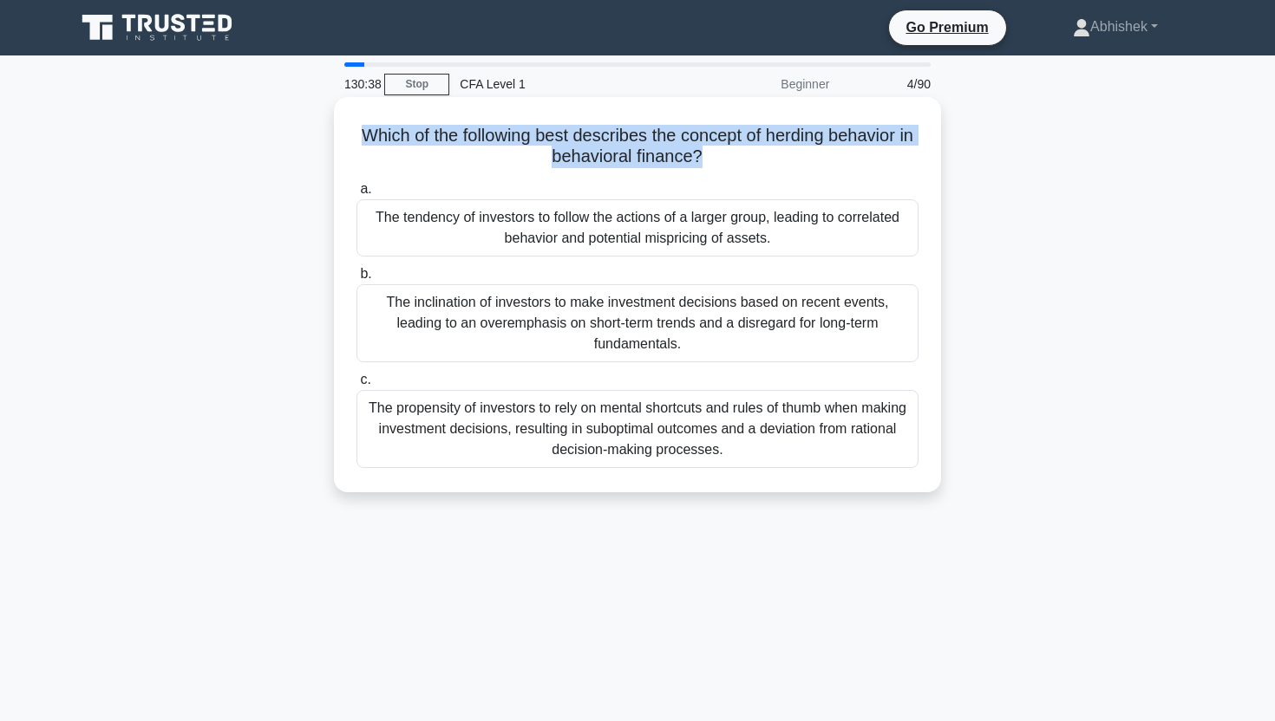
click at [642, 144] on h5 "Which of the following best describes the concept of herding behavior in behavi…" at bounding box center [637, 146] width 565 height 43
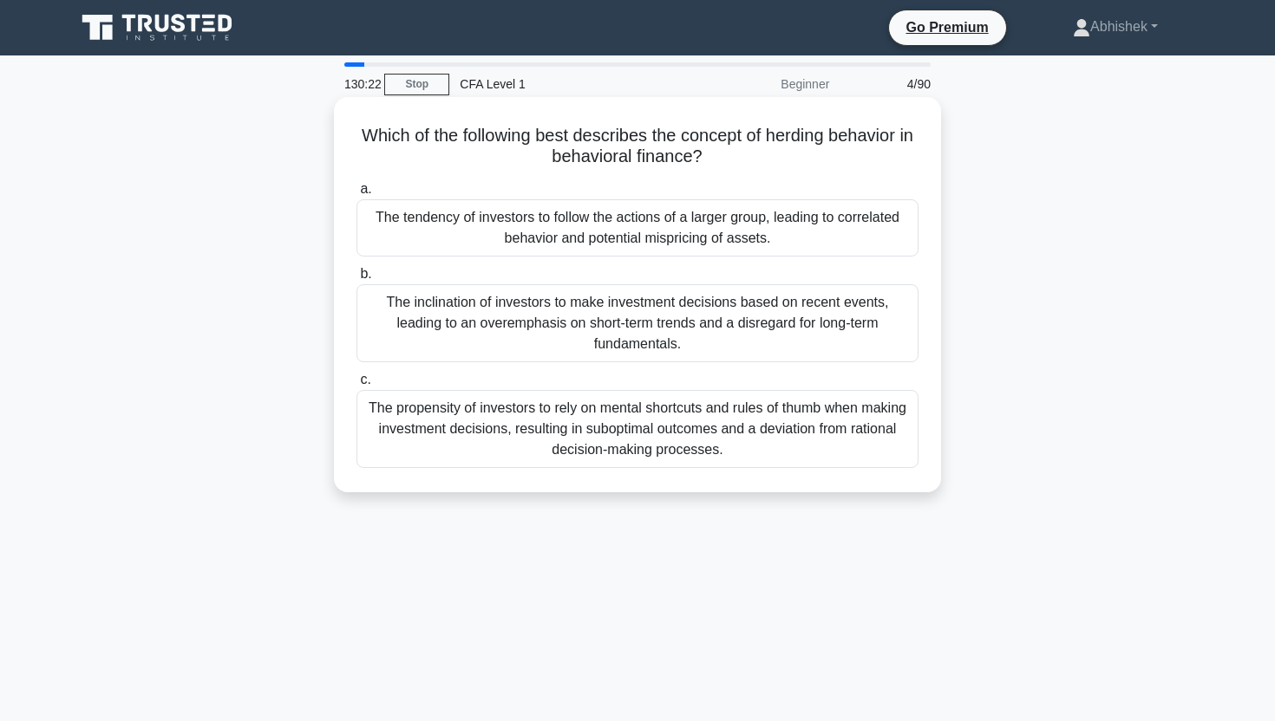
click at [642, 220] on div "The tendency of investors to follow the actions of a larger group, leading to c…" at bounding box center [637, 227] width 562 height 57
click at [356, 195] on input "a. The tendency of investors to follow the actions of a larger group, leading t…" at bounding box center [356, 189] width 0 height 11
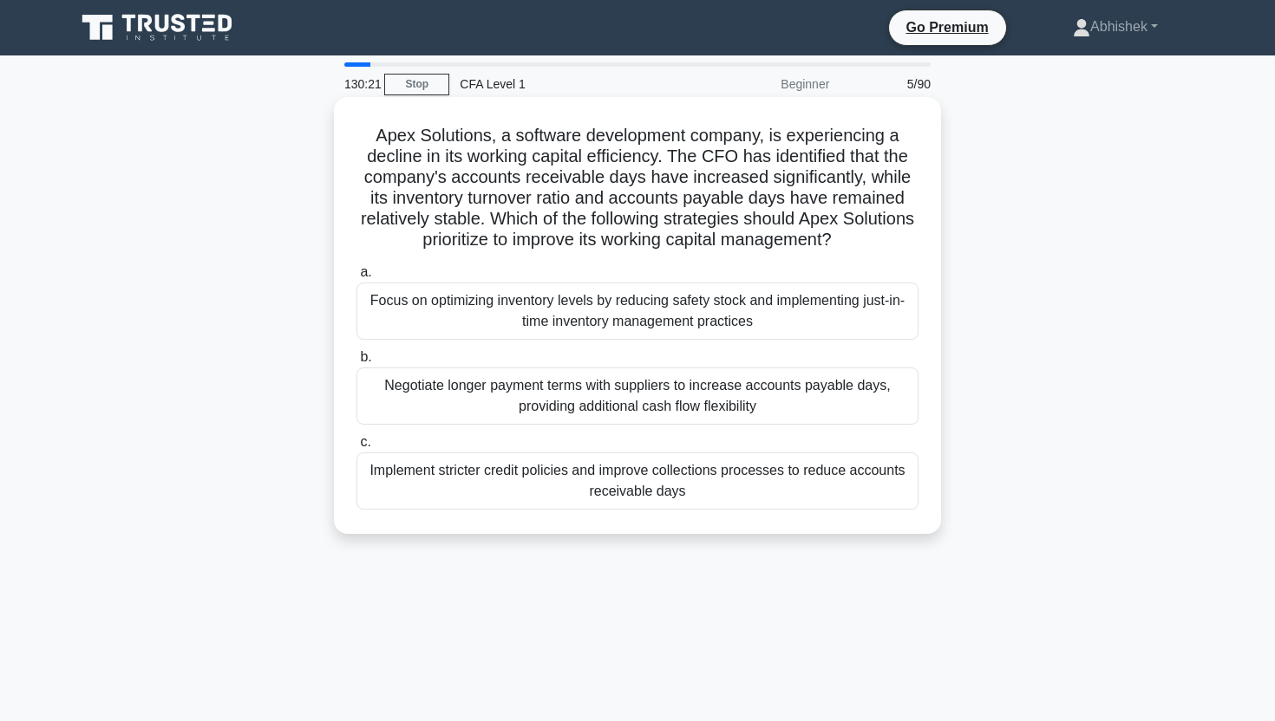
click at [558, 183] on h5 "Apex Solutions, a software development company, is experiencing a decline in it…" at bounding box center [637, 188] width 565 height 127
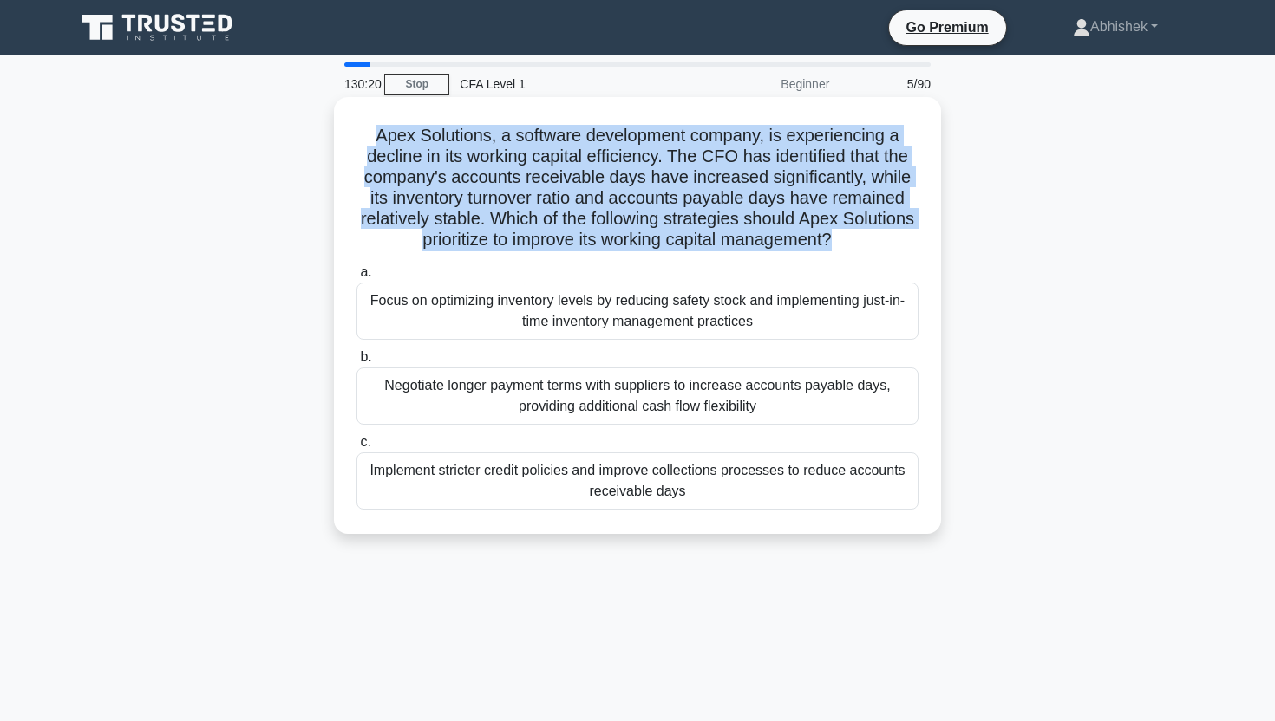
click at [632, 183] on h5 "Apex Solutions, a software development company, is experiencing a decline in it…" at bounding box center [637, 188] width 565 height 127
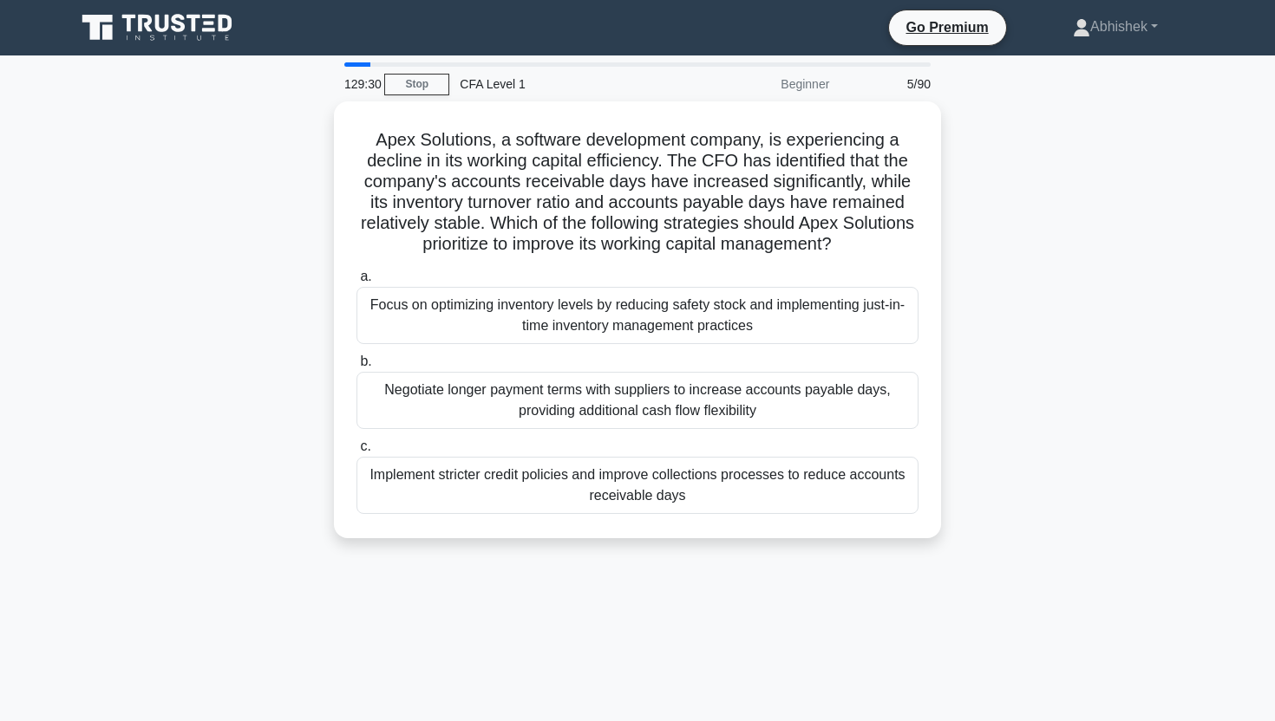
click at [648, 636] on div "129:30 Stop CFA Level 1 Beginner 5/90 Apex Solutions, a software development co…" at bounding box center [637, 495] width 1145 height 867
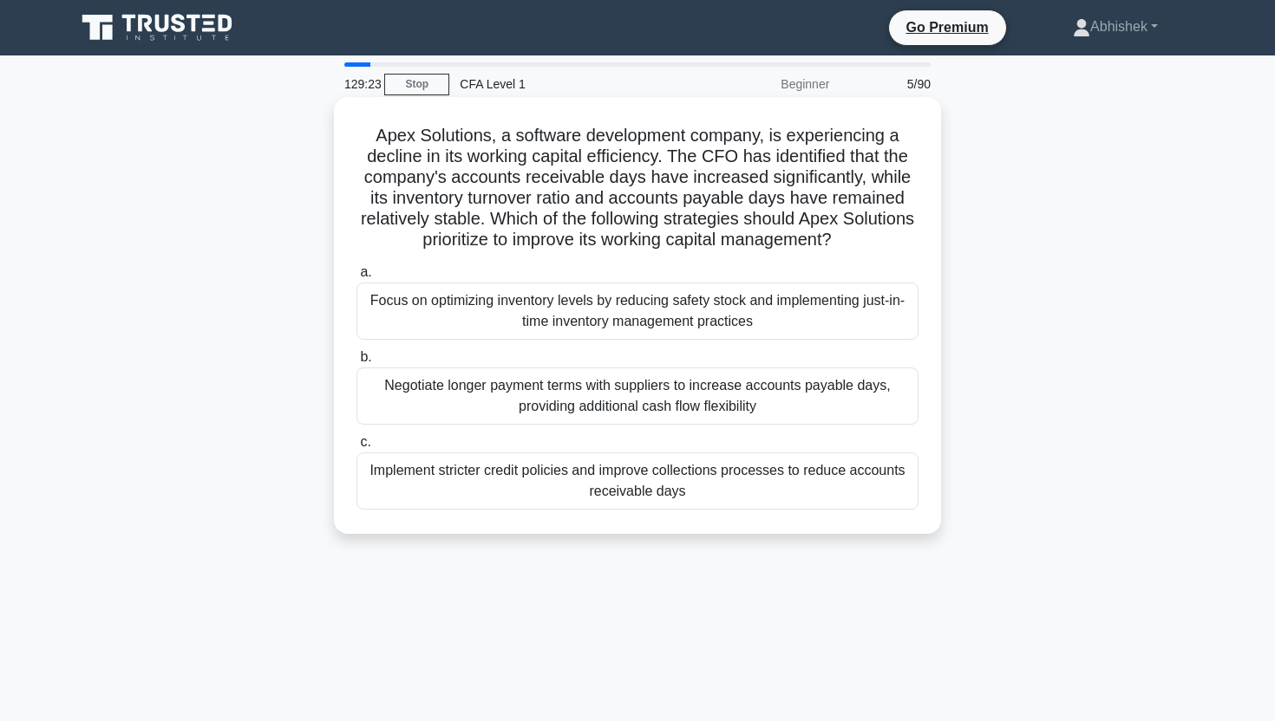
click at [607, 479] on div "Implement stricter credit policies and improve collections processes to reduce …" at bounding box center [637, 481] width 562 height 57
click at [356, 448] on input "c. Implement stricter credit policies and improve collections processes to redu…" at bounding box center [356, 442] width 0 height 11
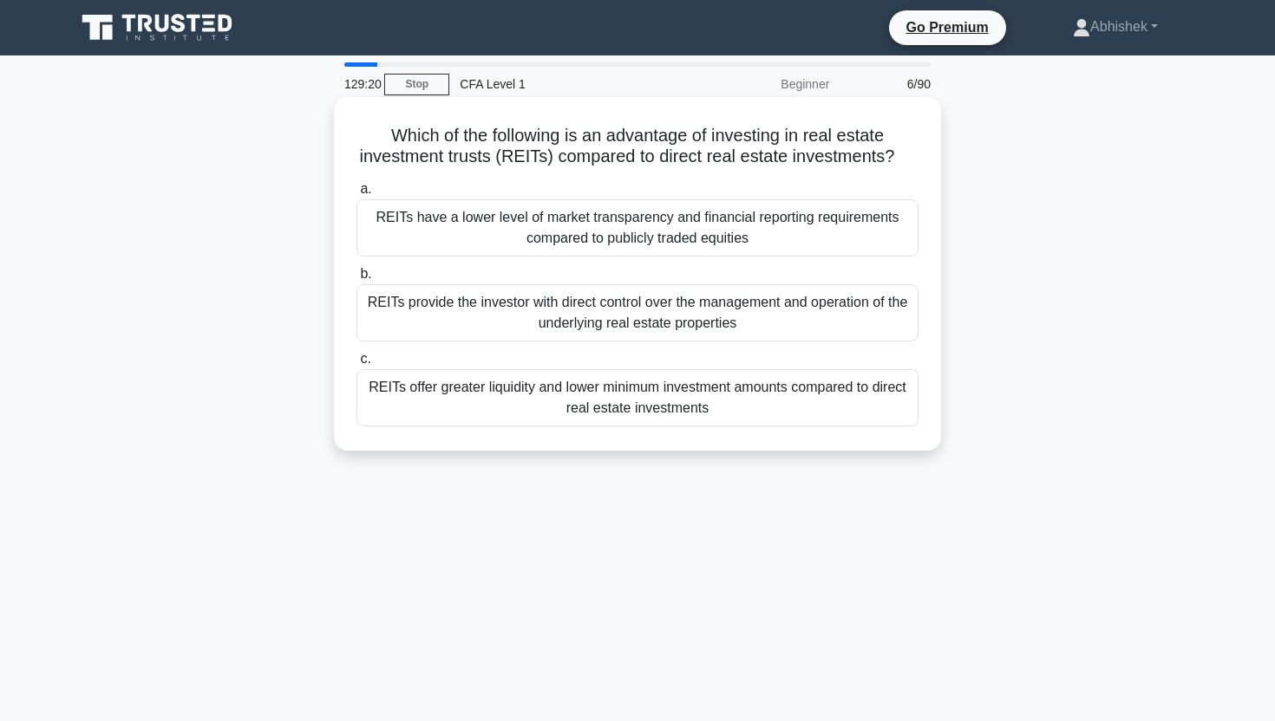
click at [649, 132] on h5 "Which of the following is an advantage of investing in real estate investment t…" at bounding box center [637, 146] width 565 height 43
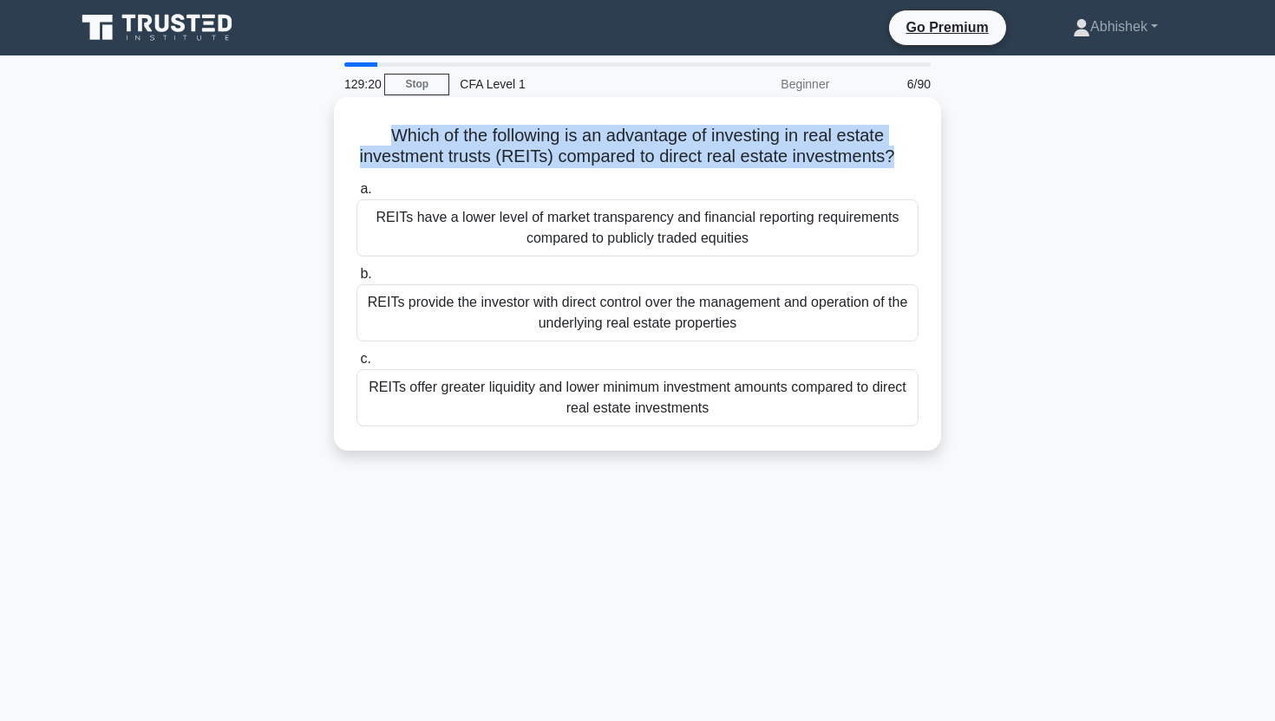
click at [649, 132] on h5 "Which of the following is an advantage of investing in real estate investment t…" at bounding box center [637, 146] width 565 height 43
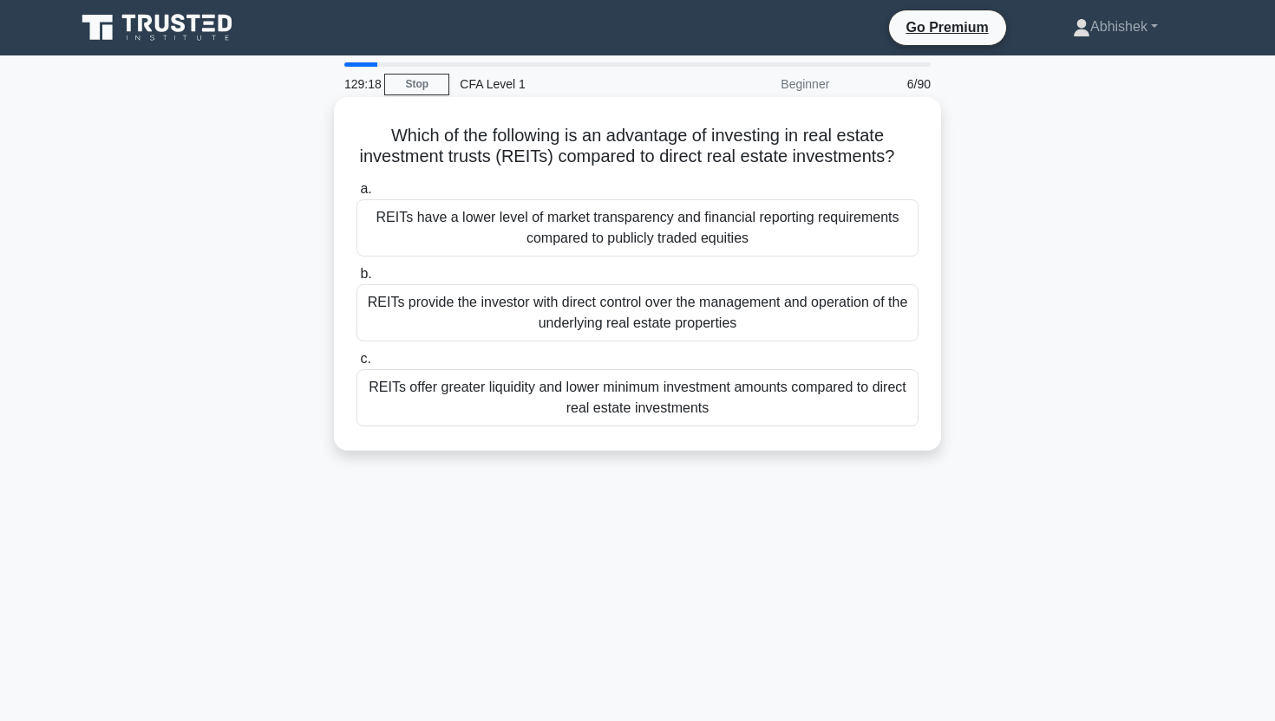
click at [640, 132] on h5 "Which of the following is an advantage of investing in real estate investment t…" at bounding box center [637, 146] width 565 height 43
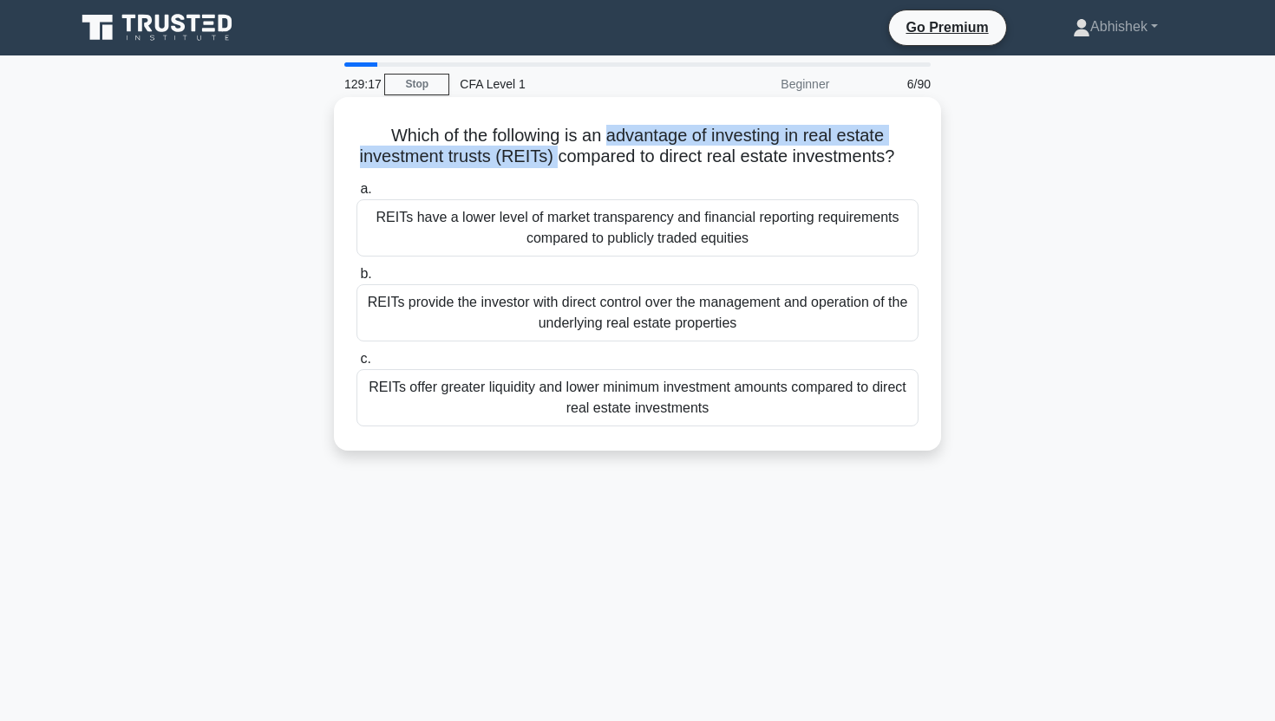
drag, startPoint x: 640, startPoint y: 132, endPoint x: 548, endPoint y: 148, distance: 93.4
click at [548, 148] on h5 "Which of the following is an advantage of investing in real estate investment t…" at bounding box center [637, 146] width 565 height 43
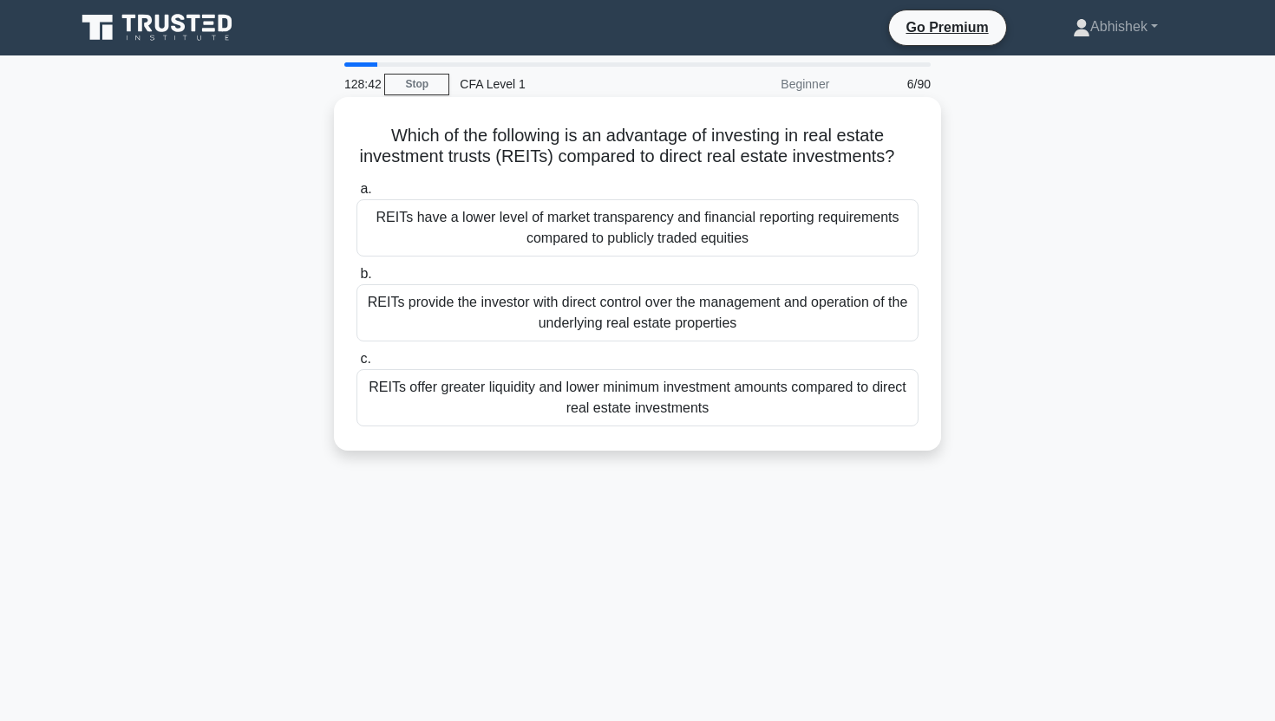
click at [678, 414] on div "REITs offer greater liquidity and lower minimum investment amounts compared to …" at bounding box center [637, 397] width 562 height 57
click at [356, 365] on input "c. REITs offer greater liquidity and lower minimum investment amounts compared …" at bounding box center [356, 359] width 0 height 11
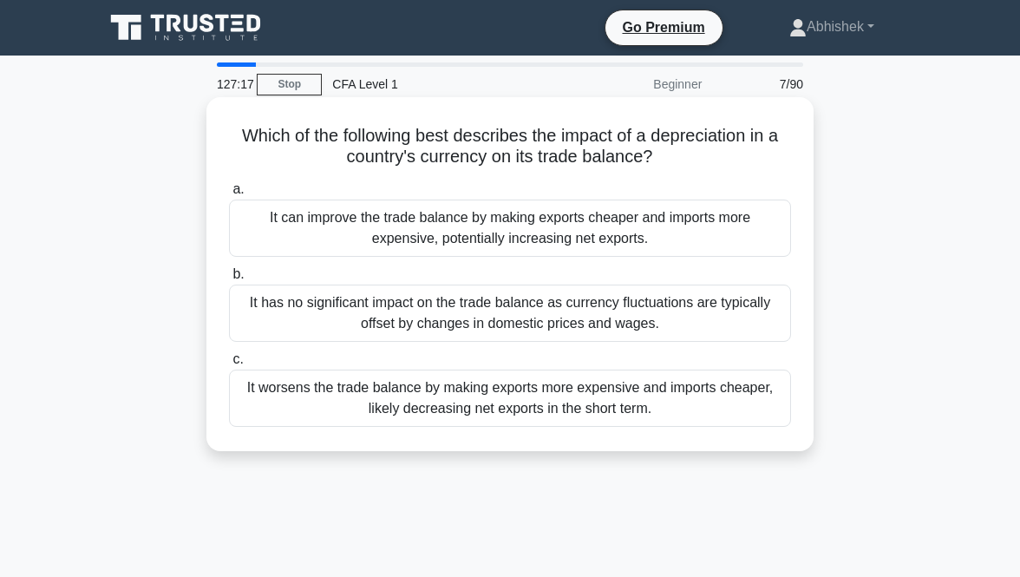
click at [376, 241] on div "It can improve the trade balance by making exports cheaper and imports more exp…" at bounding box center [510, 227] width 562 height 57
click at [229, 195] on input "a. It can improve the trade balance by making exports cheaper and imports more …" at bounding box center [229, 189] width 0 height 11
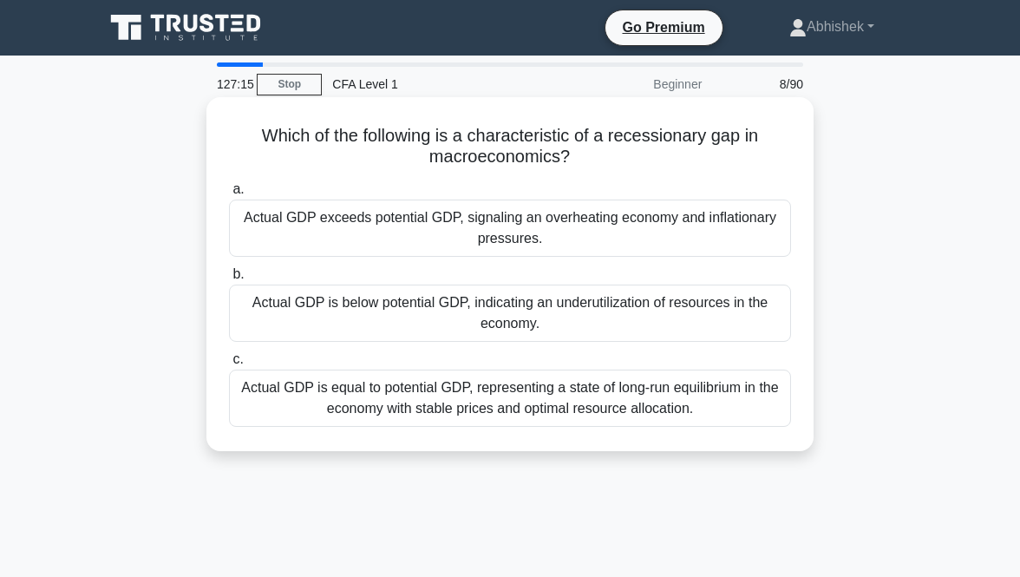
click at [421, 134] on h5 "Which of the following is a characteristic of a recessionary gap in macroeconom…" at bounding box center [509, 146] width 565 height 43
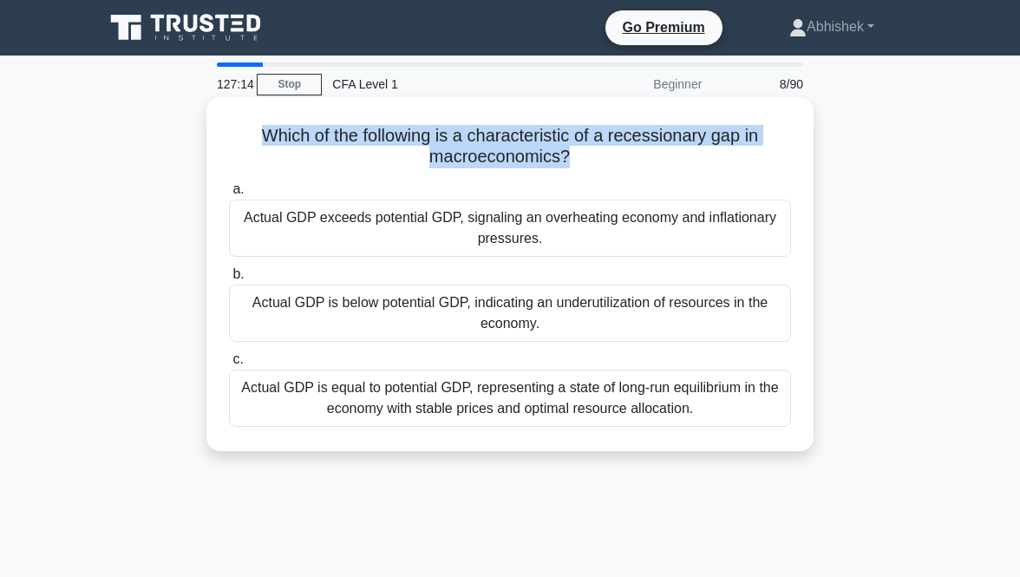
click at [421, 134] on h5 "Which of the following is a characteristic of a recessionary gap in macroeconom…" at bounding box center [509, 146] width 565 height 43
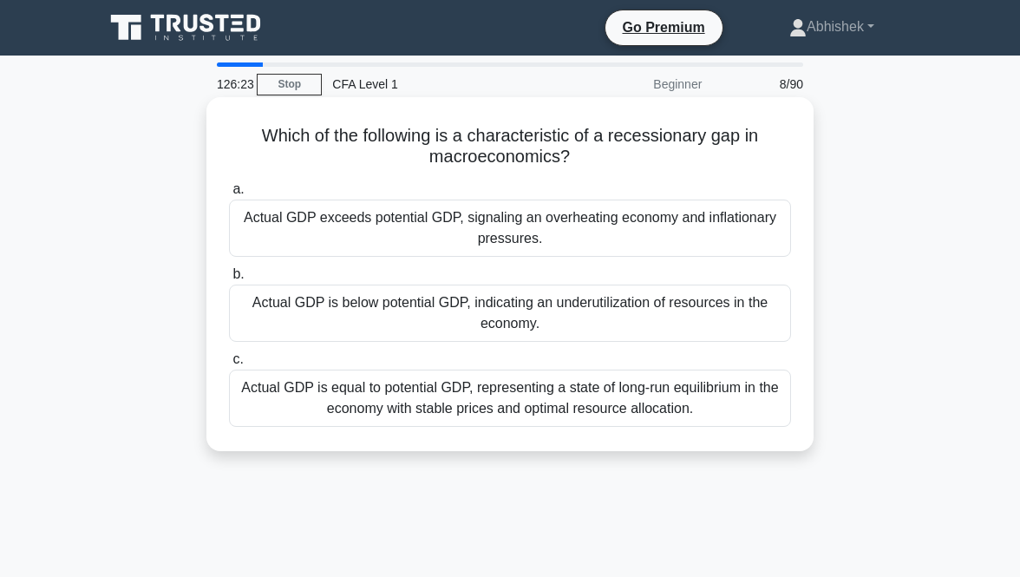
click at [529, 304] on div "Actual GDP is below potential GDP, indicating an underutilization of resources …" at bounding box center [510, 312] width 562 height 57
click at [229, 280] on input "b. Actual GDP is below potential GDP, indicating an underutilization of resourc…" at bounding box center [229, 274] width 0 height 11
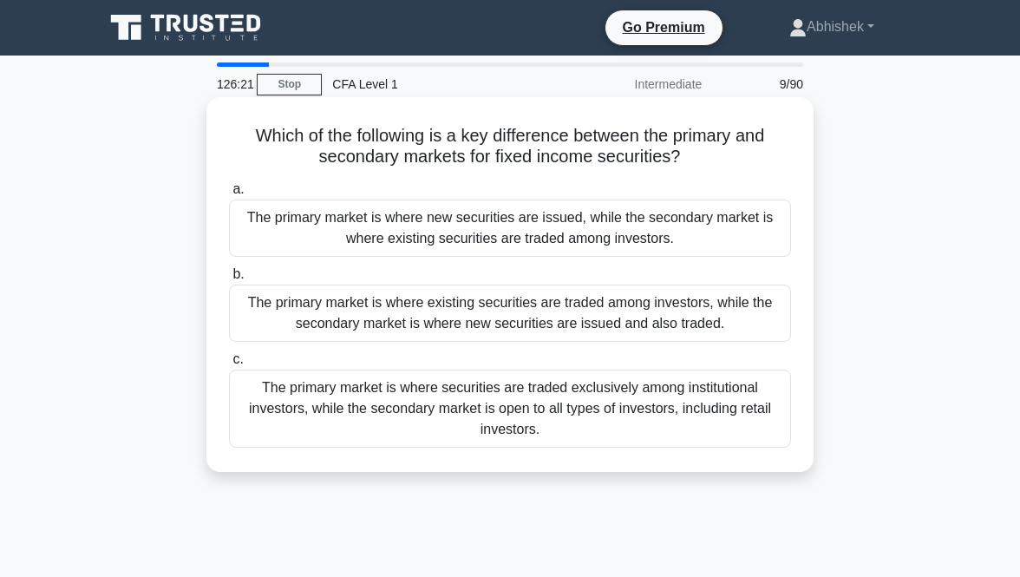
click at [321, 147] on h5 "Which of the following is a key difference between the primary and secondary ma…" at bounding box center [509, 146] width 565 height 43
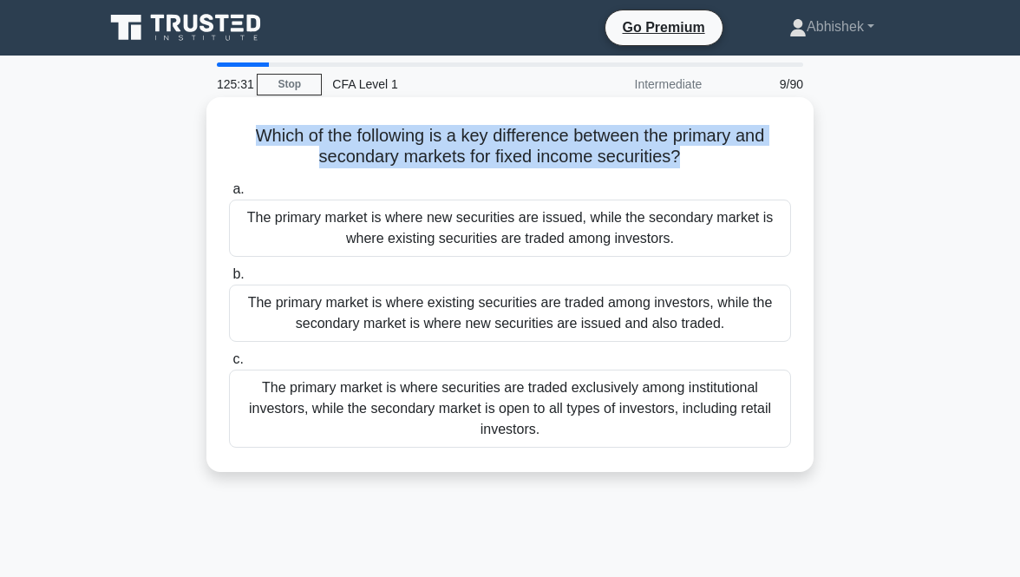
click at [673, 143] on h5 "Which of the following is a key difference between the primary and secondary ma…" at bounding box center [509, 146] width 565 height 43
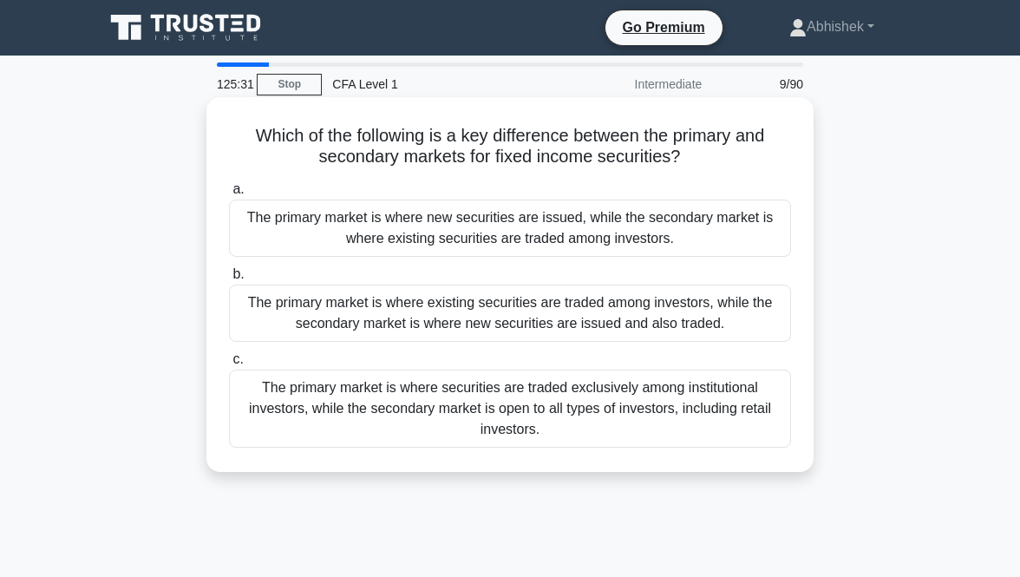
click at [673, 153] on h5 "Which of the following is a key difference between the primary and secondary ma…" at bounding box center [509, 146] width 565 height 43
drag, startPoint x: 673, startPoint y: 153, endPoint x: 485, endPoint y: 127, distance: 189.8
click at [485, 127] on h5 "Which of the following is a key difference between the primary and secondary ma…" at bounding box center [509, 146] width 565 height 43
click at [482, 127] on h5 "Which of the following is a key difference between the primary and secondary ma…" at bounding box center [509, 146] width 565 height 43
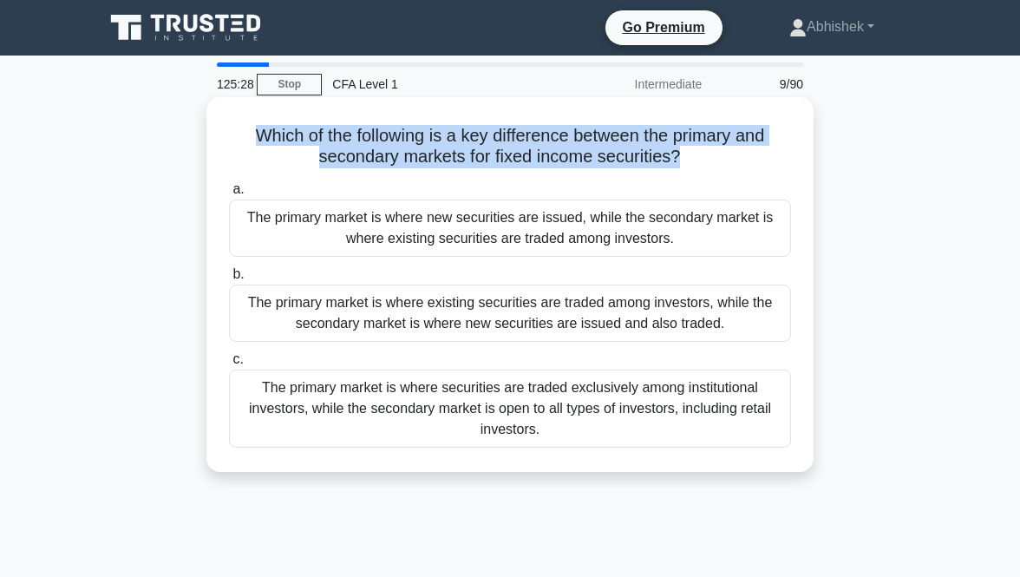
click at [482, 127] on h5 "Which of the following is a key difference between the primary and secondary ma…" at bounding box center [509, 146] width 565 height 43
click at [468, 127] on h5 "Which of the following is a key difference between the primary and secondary ma…" at bounding box center [509, 146] width 565 height 43
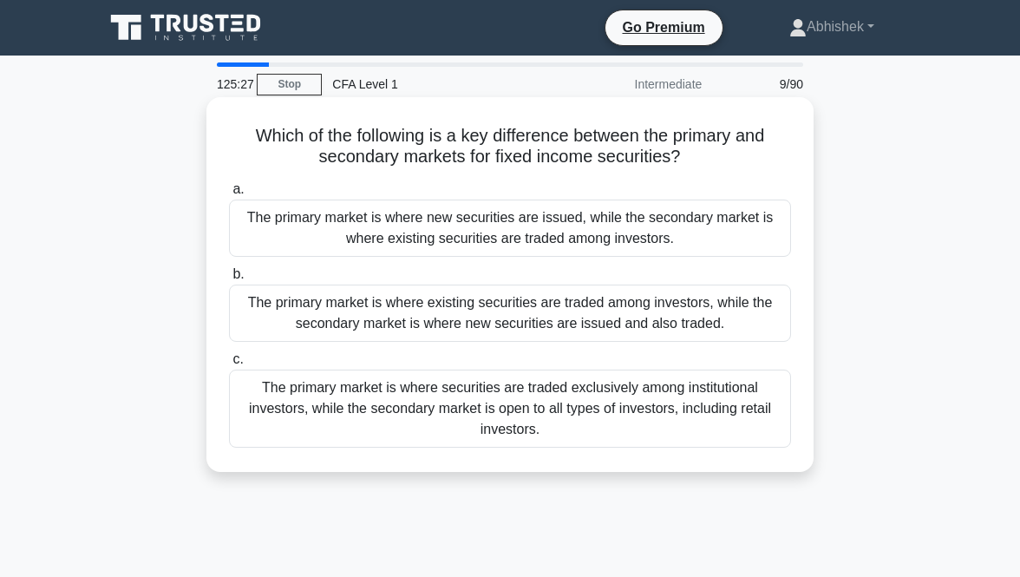
drag, startPoint x: 468, startPoint y: 127, endPoint x: 650, endPoint y: 427, distance: 350.9
click at [650, 427] on div "Which of the following is a key difference between the primary and secondary ma…" at bounding box center [509, 284] width 593 height 361
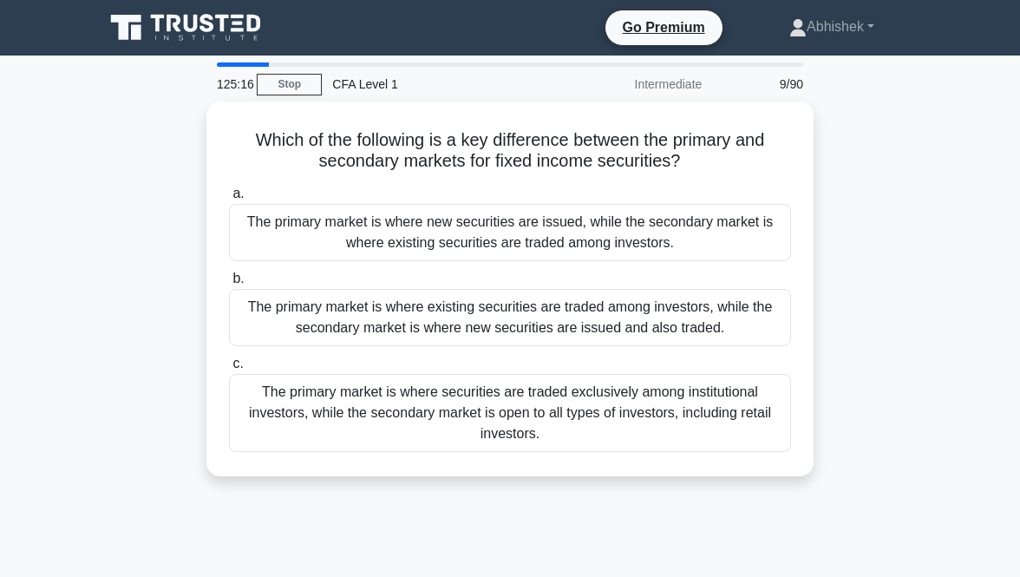
click at [74, 347] on main "125:16 Stop CFA Level 1 Intermediate 9/90 Which of the following is a key diffe…" at bounding box center [510, 495] width 1020 height 881
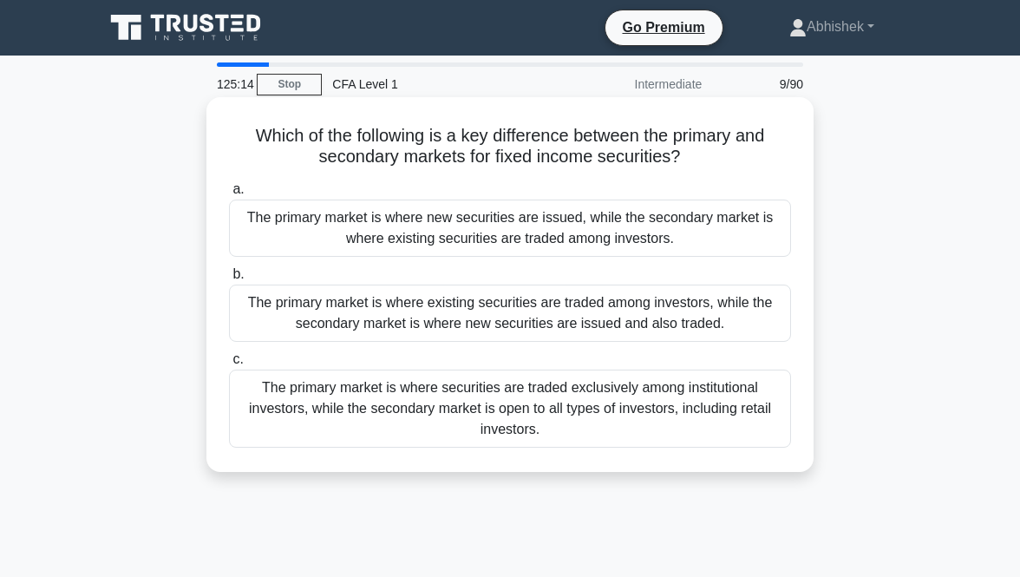
click at [429, 160] on h5 "Which of the following is a key difference between the primary and secondary ma…" at bounding box center [509, 146] width 565 height 43
click at [465, 220] on div "The primary market is where new securities are issued, while the secondary mark…" at bounding box center [510, 227] width 562 height 57
click at [229, 195] on input "a. The primary market is where new securities are issued, while the secondary m…" at bounding box center [229, 189] width 0 height 11
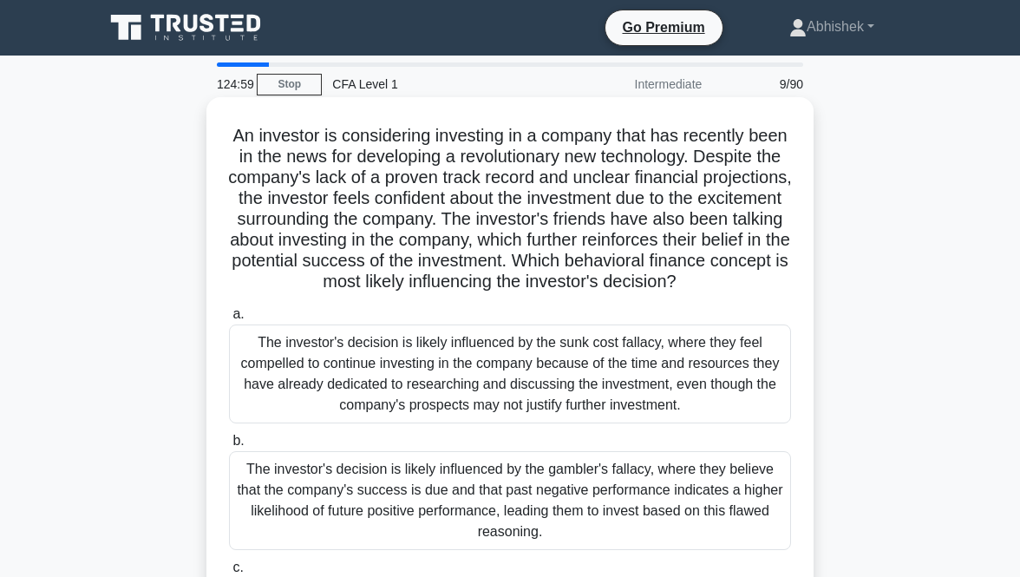
click at [462, 218] on h5 "An investor is considering investing in a company that has recently been in the…" at bounding box center [509, 209] width 565 height 168
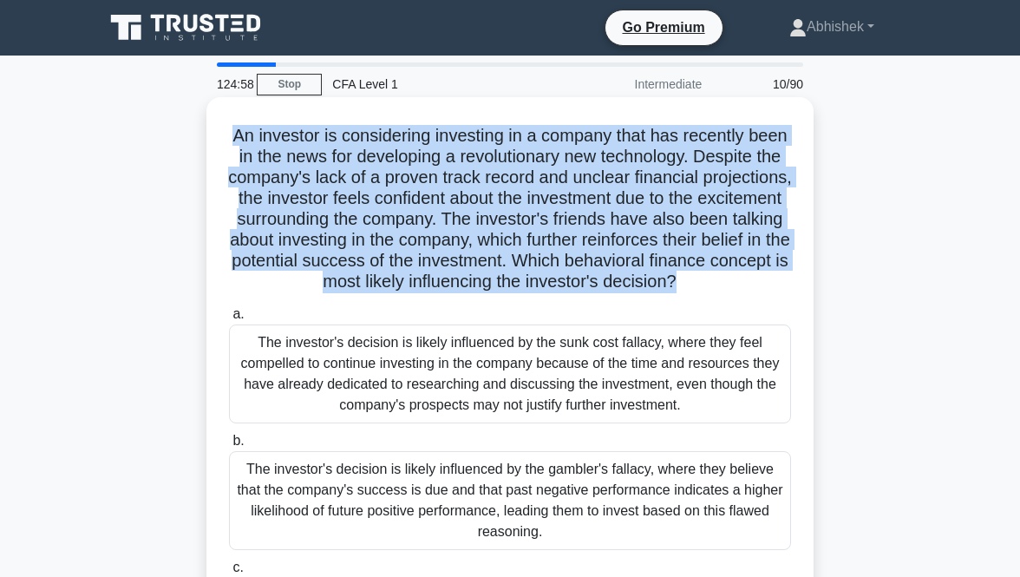
click at [462, 218] on h5 "An investor is considering investing in a company that has recently been in the…" at bounding box center [509, 209] width 565 height 168
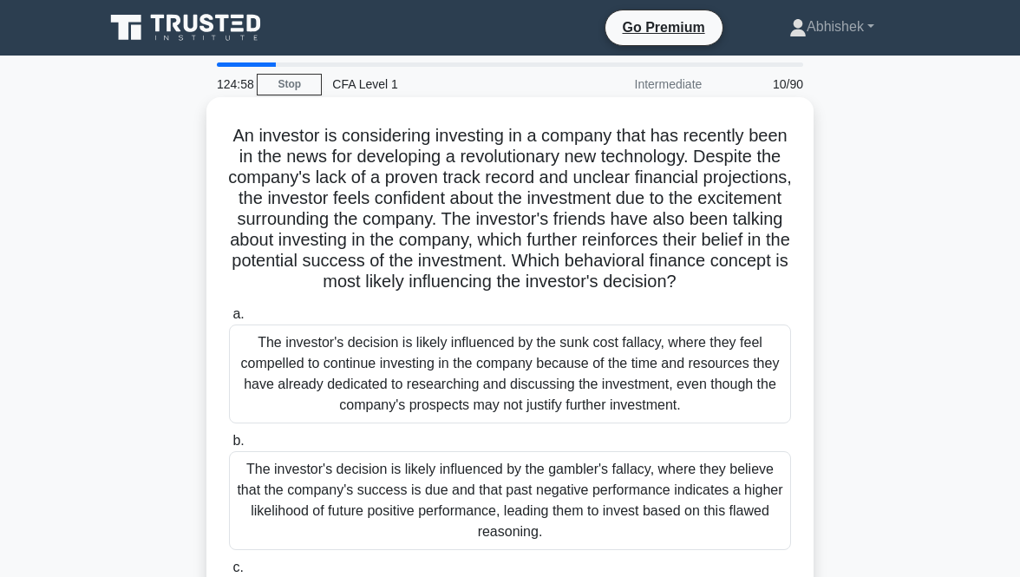
click at [462, 218] on h5 "An investor is considering investing in a company that has recently been in the…" at bounding box center [509, 209] width 565 height 168
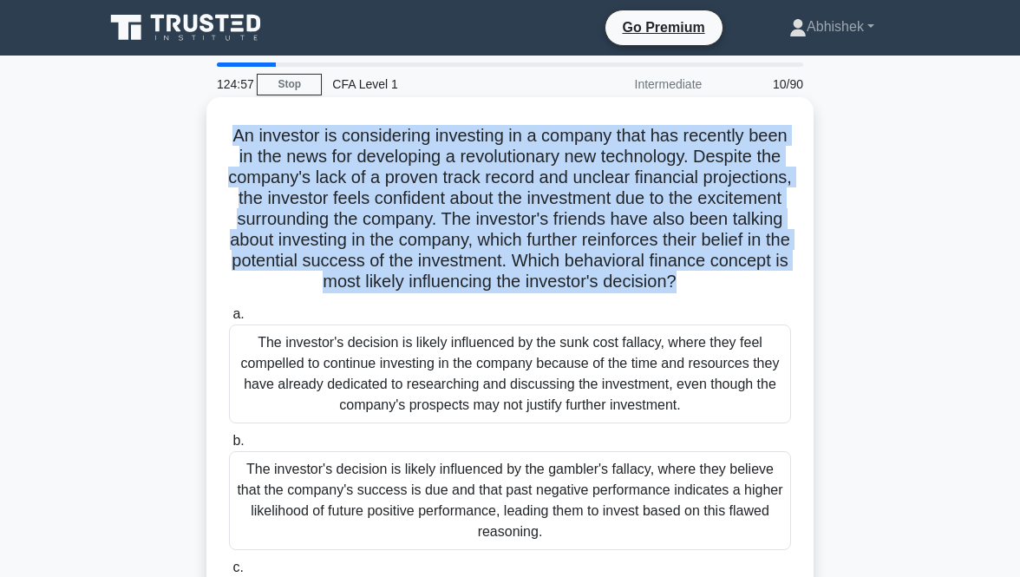
click at [462, 218] on h5 "An investor is considering investing in a company that has recently been in the…" at bounding box center [509, 209] width 565 height 168
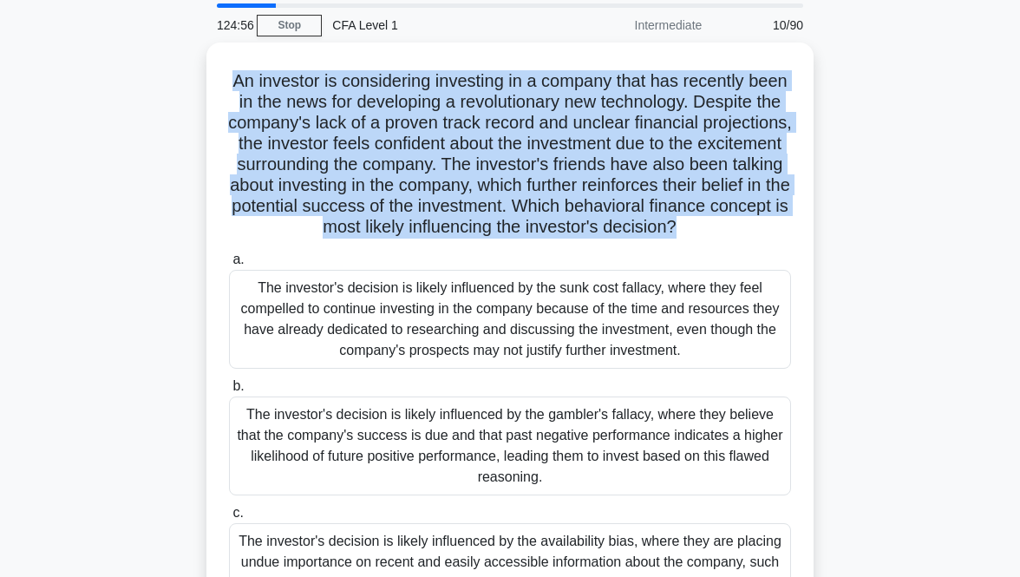
scroll to position [113, 0]
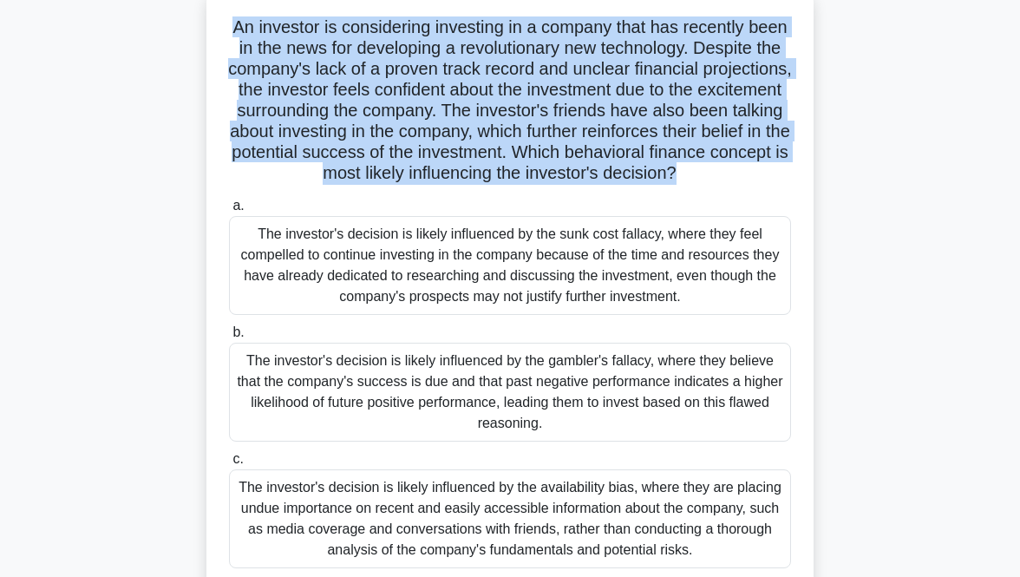
click at [145, 120] on div "An investor is considering investing in a company that has recently been in the…" at bounding box center [510, 301] width 832 height 624
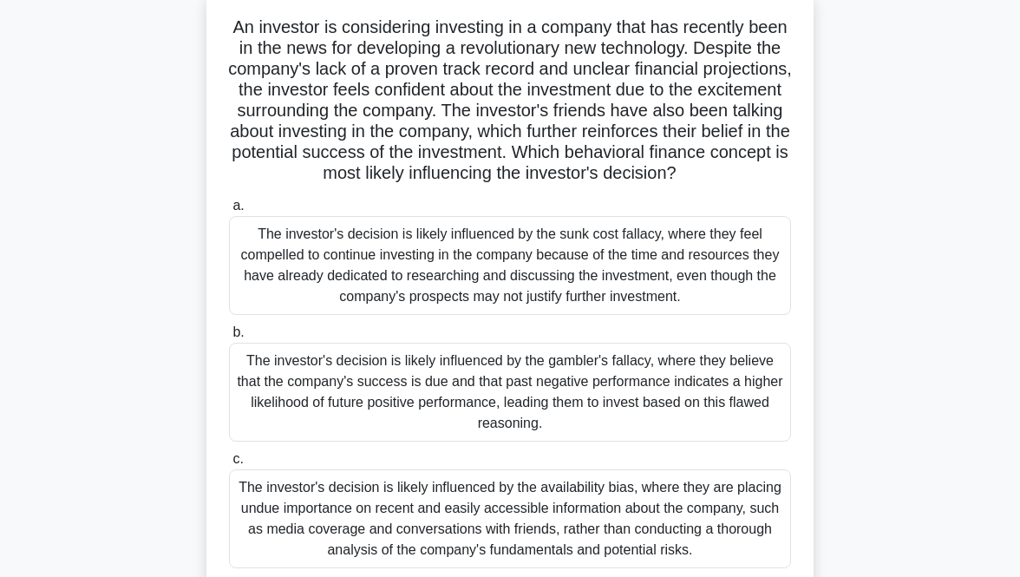
click at [42, 361] on main "123:59 Stop CFA Level 1 Intermediate 10/90 An investor is considering investing…" at bounding box center [510, 383] width 1020 height 881
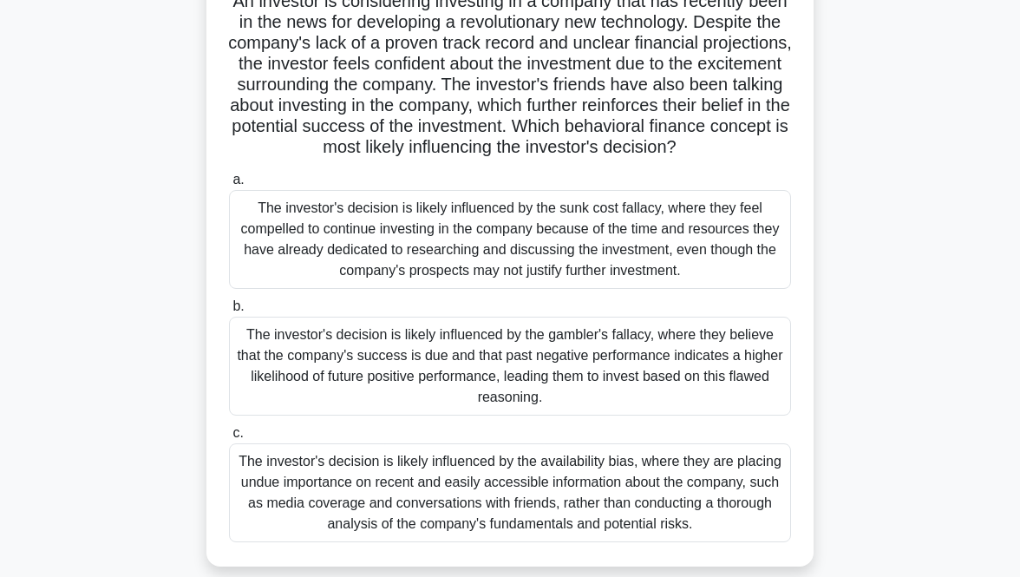
scroll to position [144, 0]
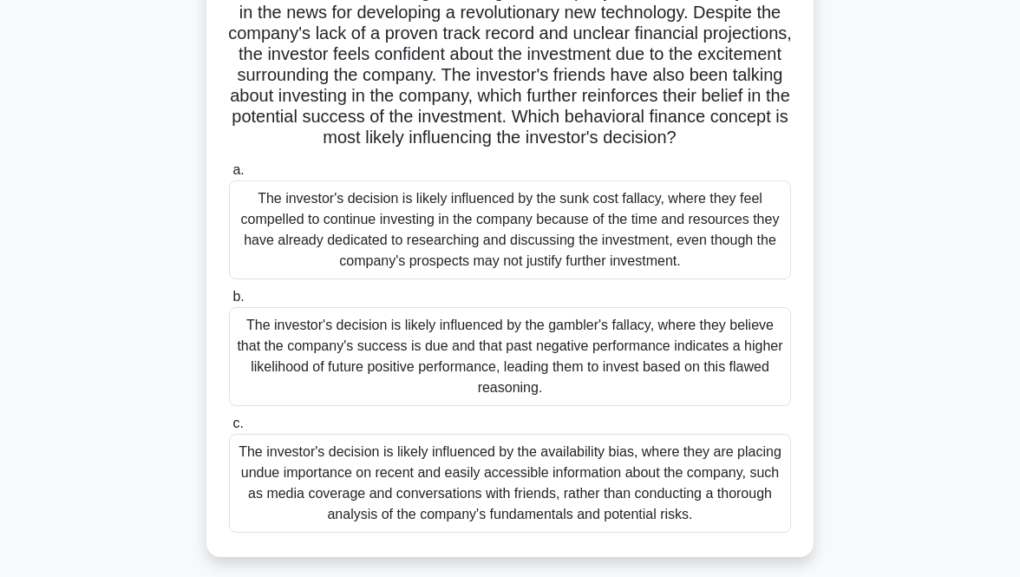
click at [414, 482] on div "The investor's decision is likely influenced by the availability bias, where th…" at bounding box center [510, 483] width 562 height 99
click at [229, 429] on input "c. The investor's decision is likely influenced by the availability bias, where…" at bounding box center [229, 423] width 0 height 11
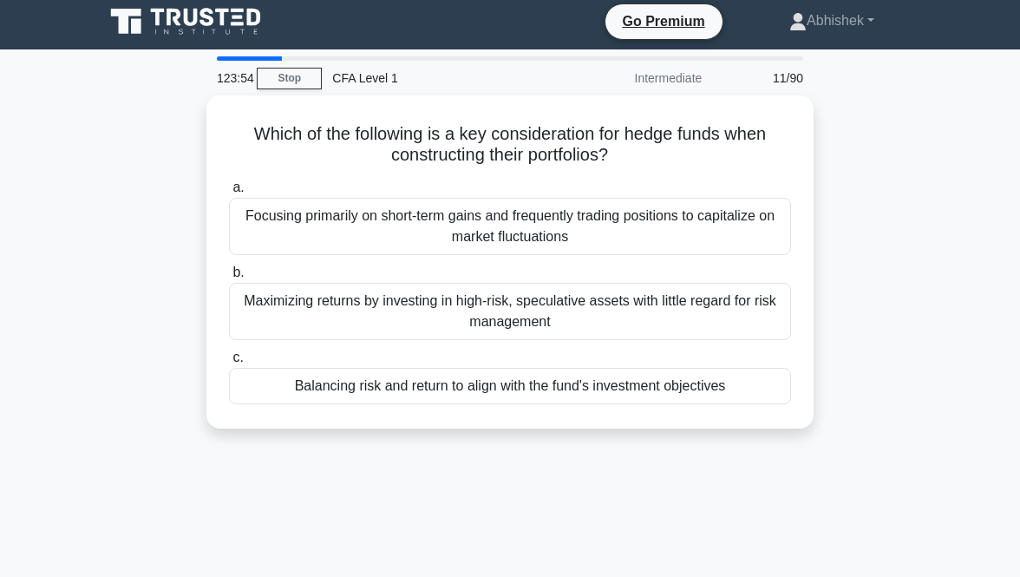
scroll to position [0, 0]
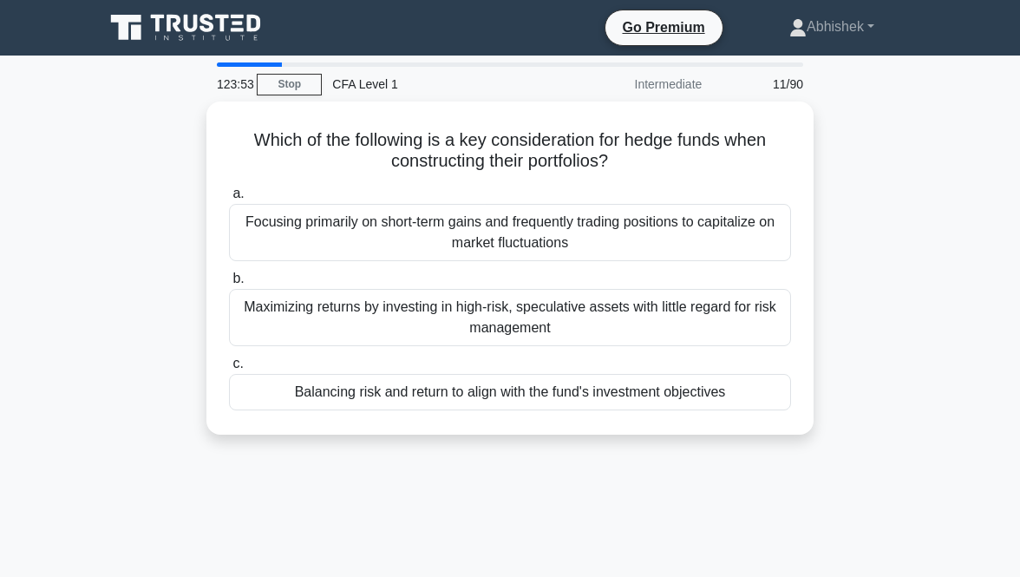
click at [174, 181] on div "Which of the following is a key consideration for hedge funds when constructing…" at bounding box center [510, 278] width 832 height 354
click at [164, 152] on div "Which of the following is a key consideration for hedge funds when constructing…" at bounding box center [510, 278] width 832 height 354
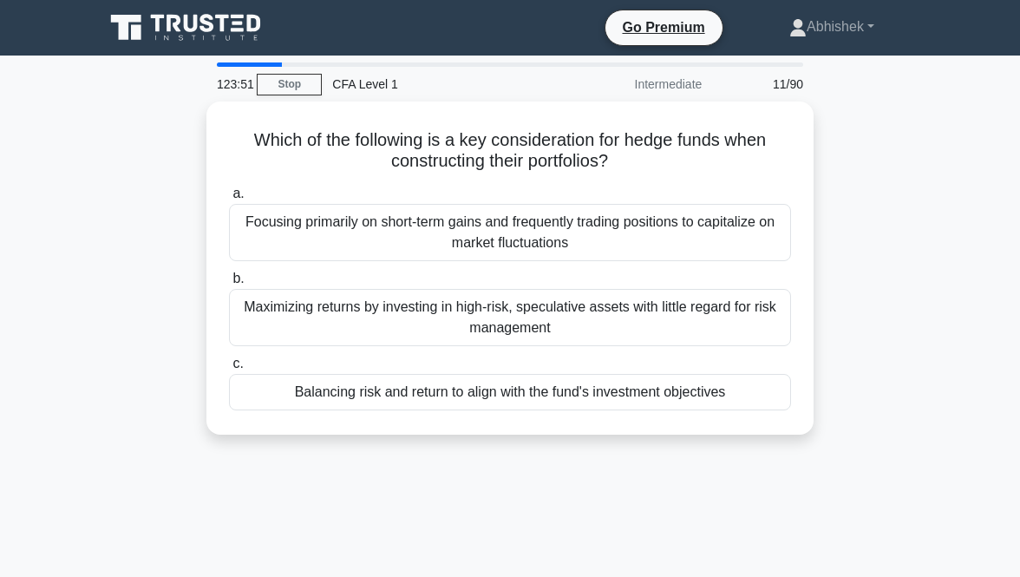
click at [164, 152] on div "Which of the following is a key consideration for hedge funds when constructing…" at bounding box center [510, 278] width 832 height 354
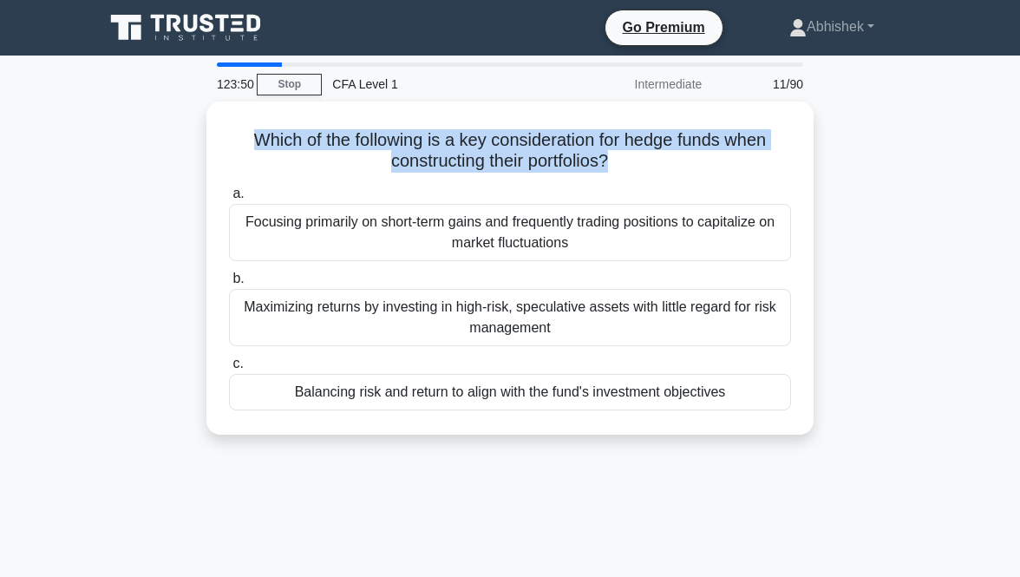
click at [164, 152] on div "Which of the following is a key consideration for hedge funds when constructing…" at bounding box center [510, 278] width 832 height 354
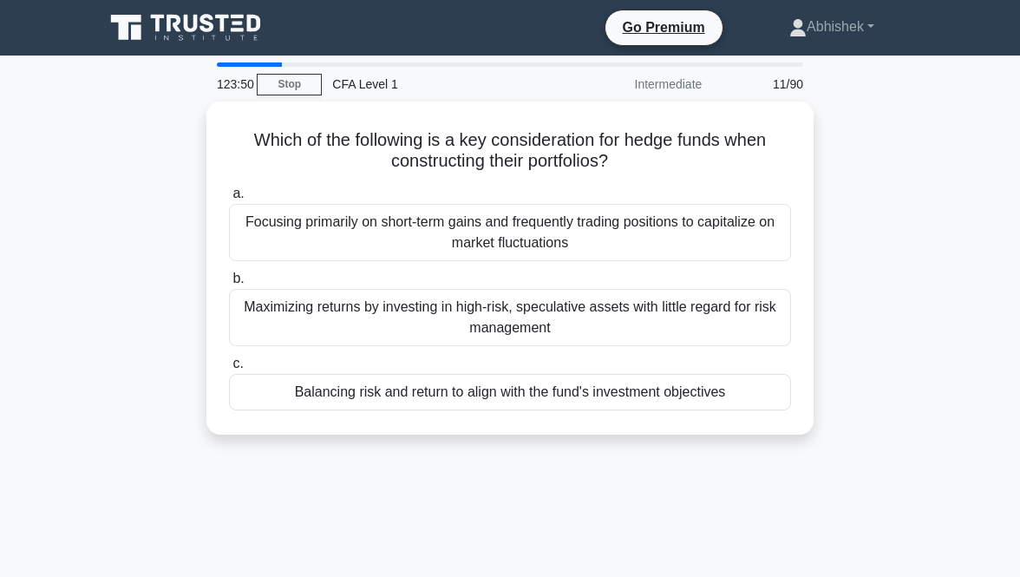
click at [164, 152] on div "Which of the following is a key consideration for hedge funds when constructing…" at bounding box center [510, 278] width 832 height 354
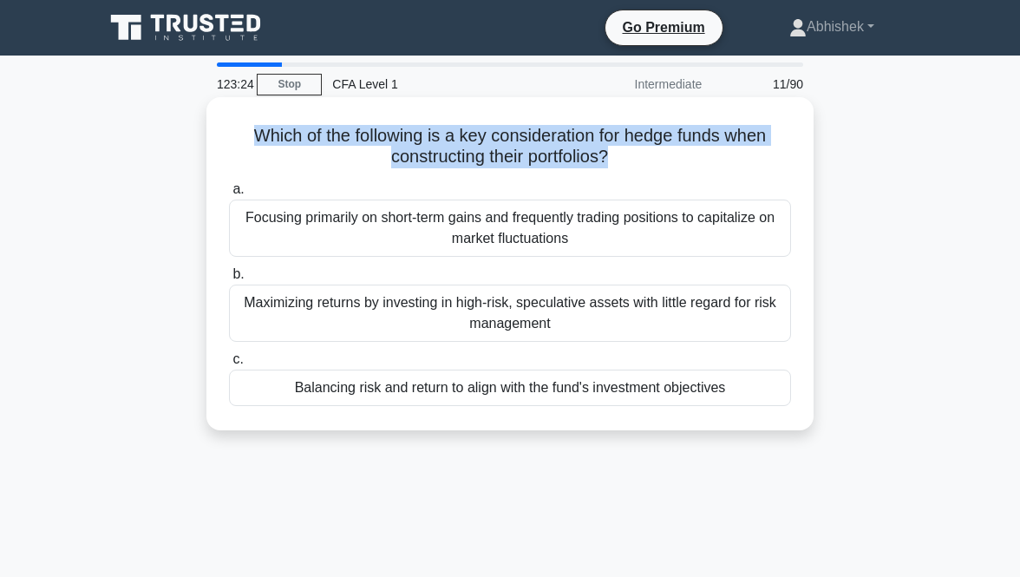
click at [632, 388] on div "Balancing risk and return to align with the fund's investment objectives" at bounding box center [510, 387] width 562 height 36
click at [229, 365] on input "c. Balancing risk and return to align with the fund's investment objectives" at bounding box center [229, 359] width 0 height 11
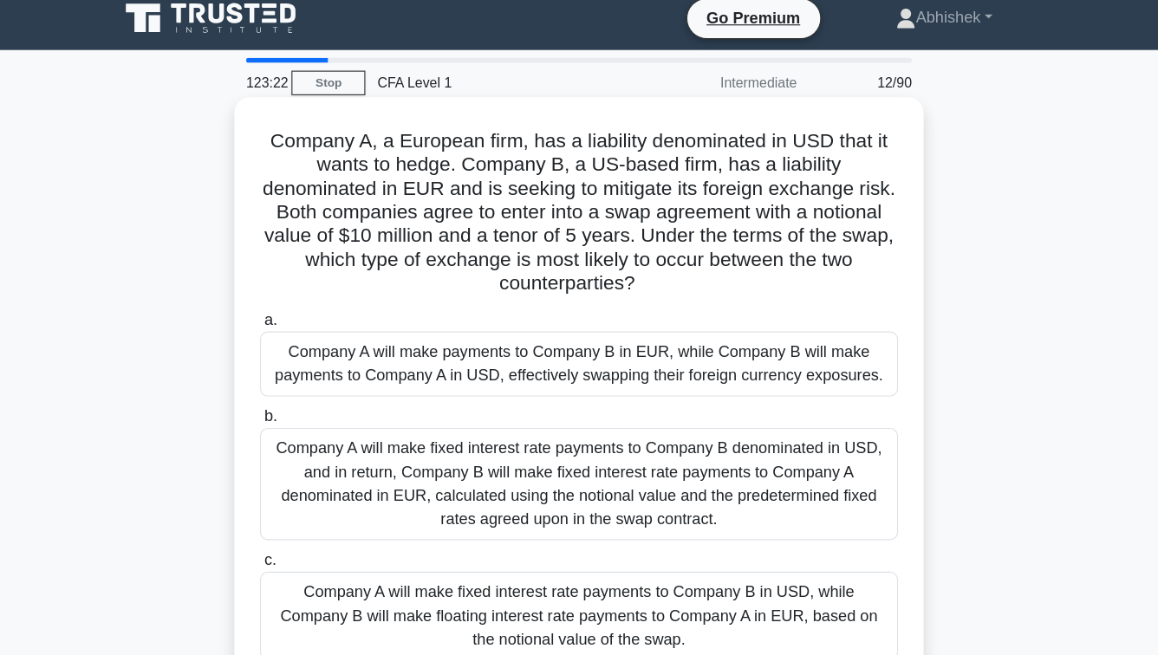
scroll to position [11, 0]
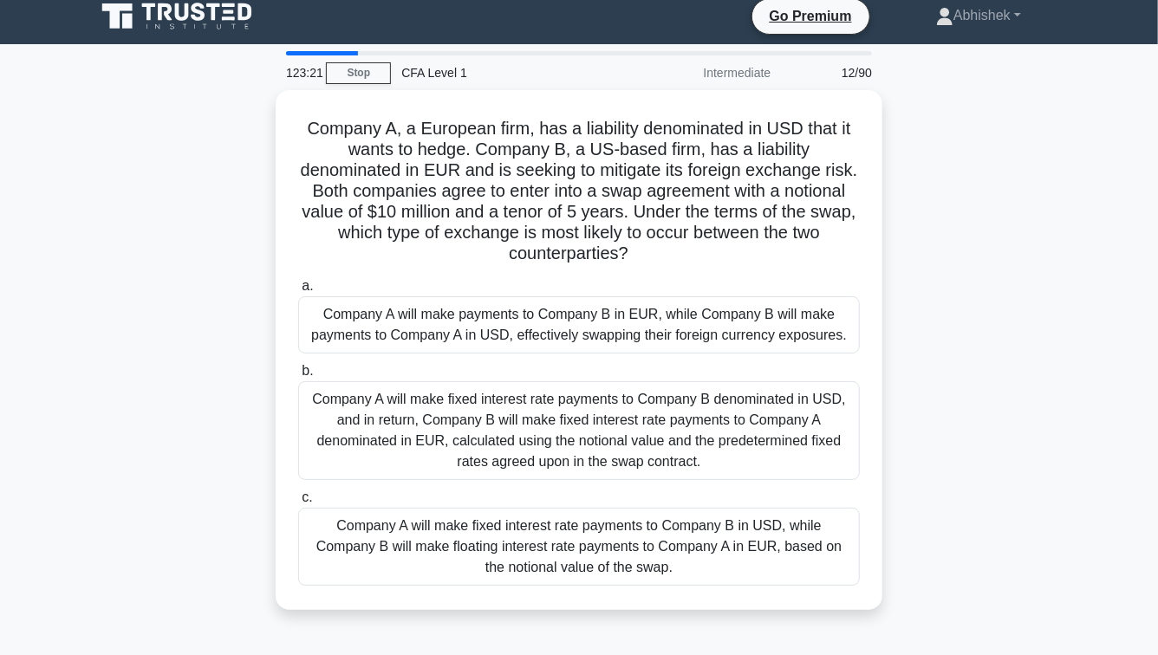
click at [55, 180] on main "123:21 Stop CFA Level 1 Intermediate 12/90 Company A, a European firm, has a li…" at bounding box center [579, 484] width 1158 height 881
click at [55, 180] on main "123:20 Stop CFA Level 1 Intermediate 12/90 Company A, a European firm, has a li…" at bounding box center [579, 484] width 1158 height 881
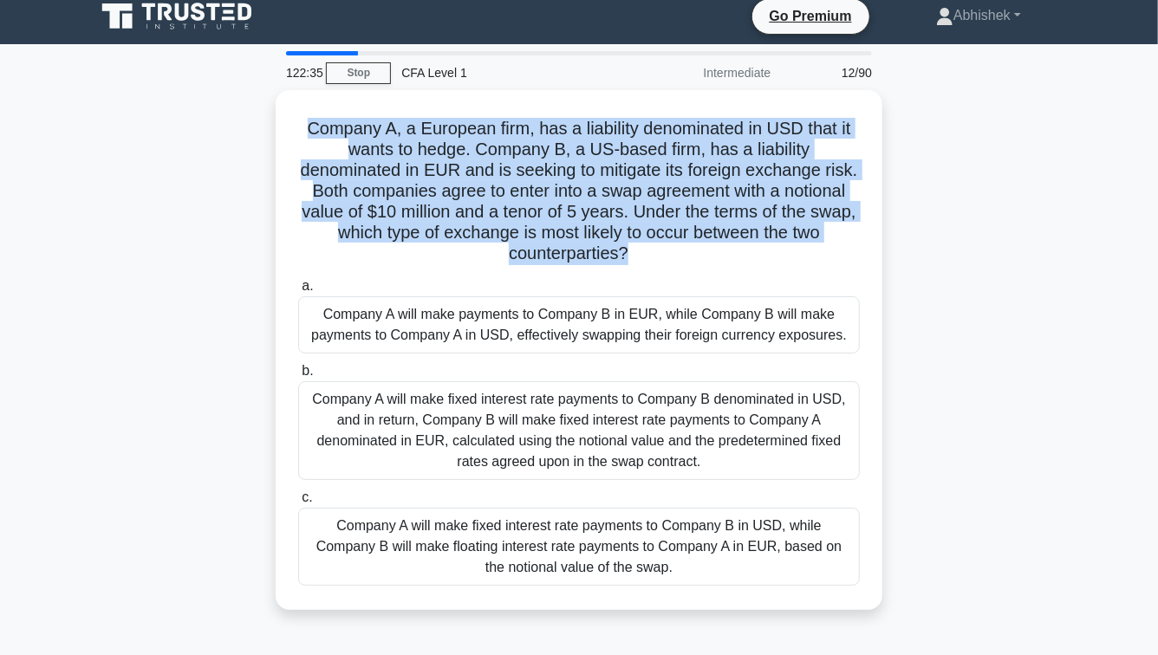
click at [140, 272] on div "Company A, a European firm, has a liability denominated in USD that it wants to…" at bounding box center [579, 360] width 988 height 541
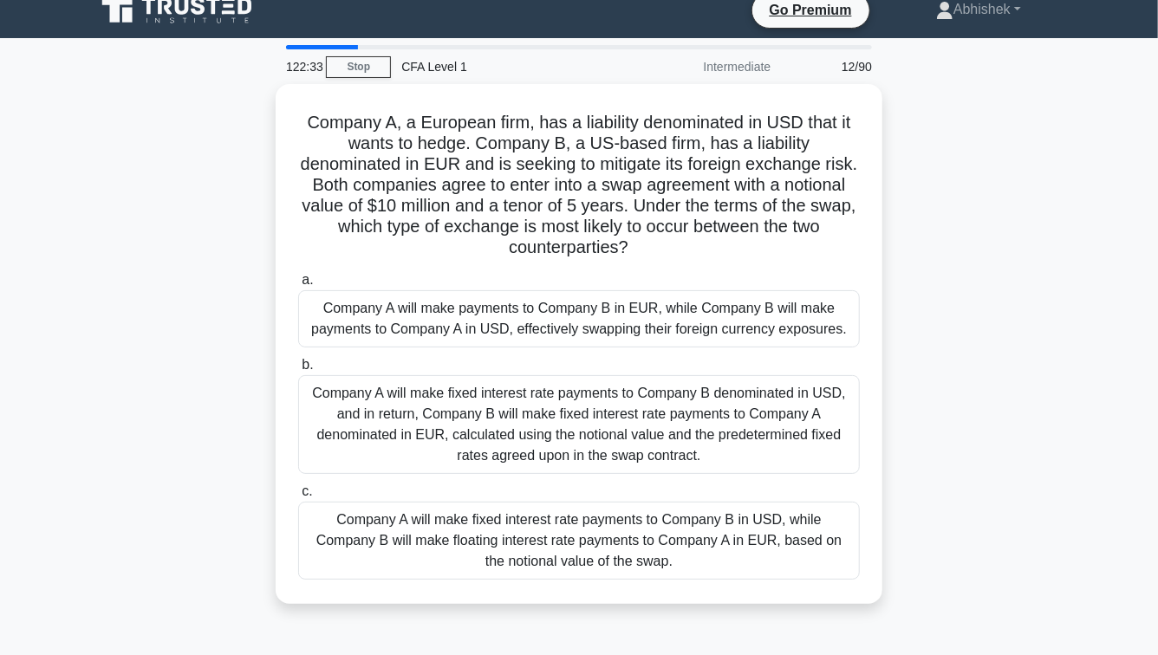
scroll to position [0, 0]
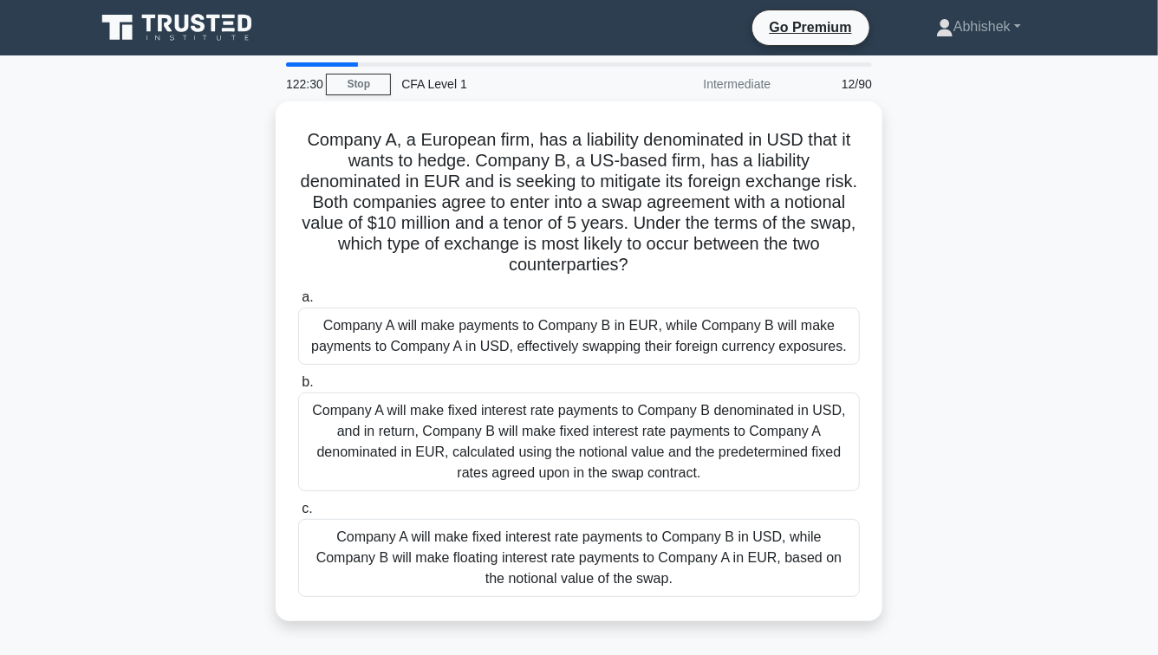
click at [174, 341] on div "Company A, a European firm, has a liability denominated in USD that it wants to…" at bounding box center [579, 371] width 988 height 541
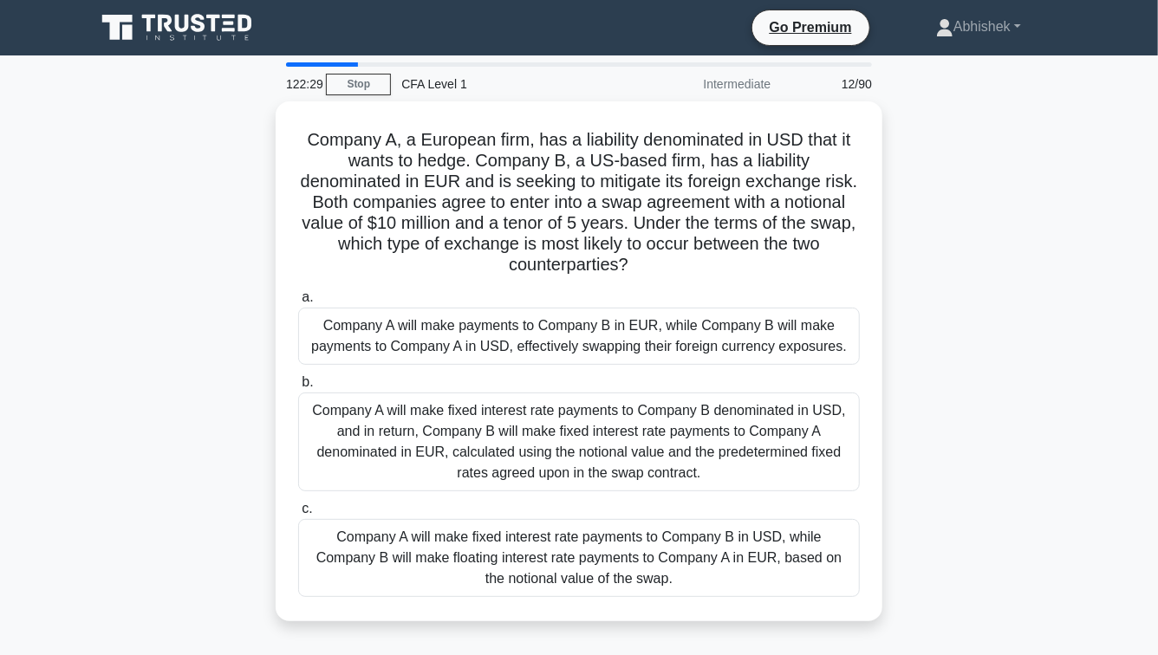
click at [174, 341] on div "Company A, a European firm, has a liability denominated in USD that it wants to…" at bounding box center [579, 371] width 988 height 541
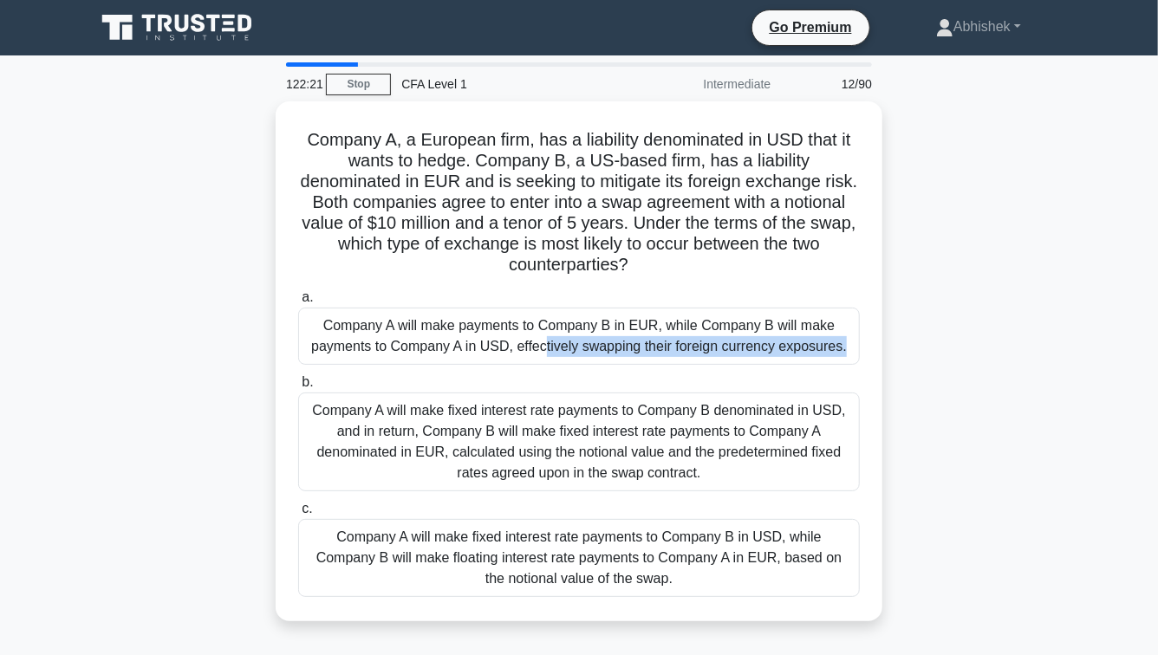
click at [174, 341] on div "Company A, a European firm, has a liability denominated in USD that it wants to…" at bounding box center [579, 371] width 988 height 541
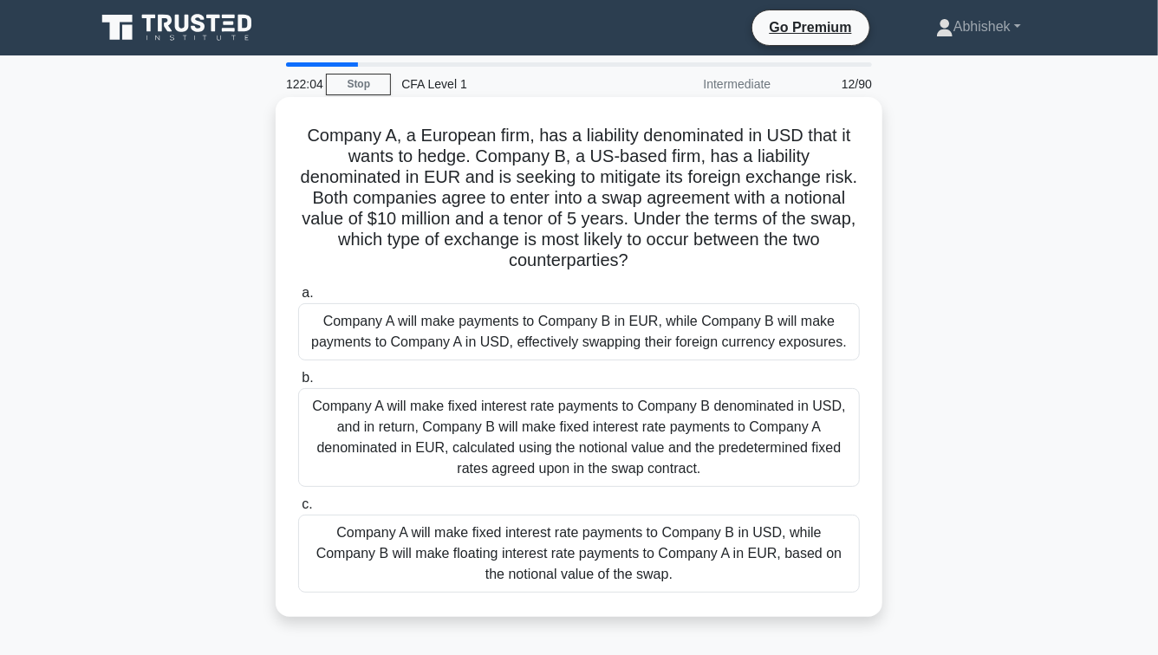
click at [771, 223] on h5 "Company A, a European firm, has a liability denominated in USD that it wants to…" at bounding box center [579, 198] width 565 height 147
drag, startPoint x: 771, startPoint y: 223, endPoint x: 608, endPoint y: 217, distance: 163.1
click at [608, 217] on h5 "Company A, a European firm, has a liability denominated in USD that it wants to…" at bounding box center [579, 198] width 565 height 147
click at [466, 542] on div "Company A will make fixed interest rate payments to Company B in USD, while Com…" at bounding box center [579, 554] width 562 height 78
click at [298, 511] on input "c. Company A will make fixed interest rate payments to Company B in USD, while …" at bounding box center [298, 504] width 0 height 11
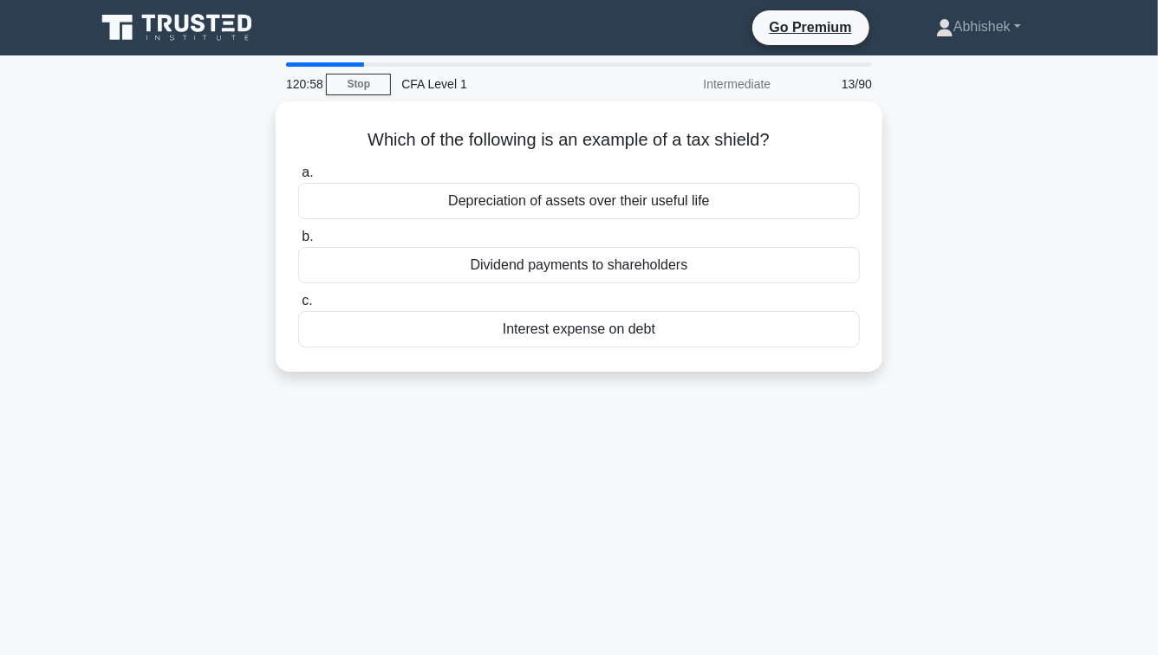
drag, startPoint x: 140, startPoint y: 97, endPoint x: 168, endPoint y: 479, distance: 382.6
click at [168, 479] on div "120:58 Stop CFA Level 1 Intermediate 13/90 Which of the following is an example…" at bounding box center [579, 495] width 988 height 867
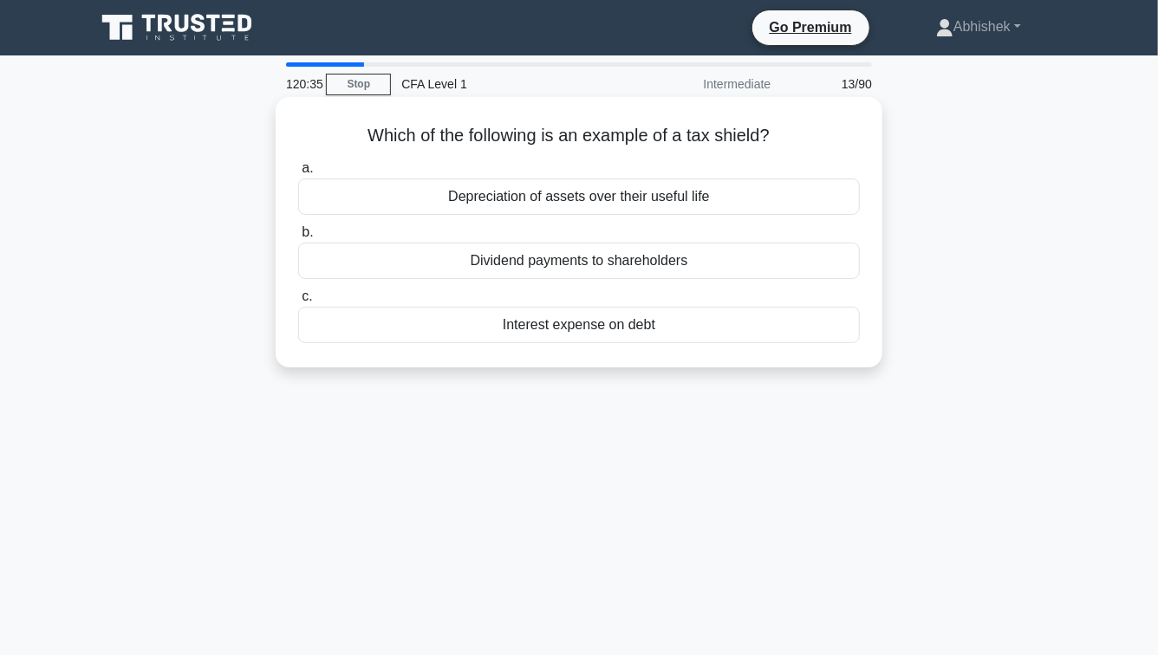
click at [650, 336] on div "Interest expense on debt" at bounding box center [579, 325] width 562 height 36
click at [298, 303] on input "c. Interest expense on debt" at bounding box center [298, 296] width 0 height 11
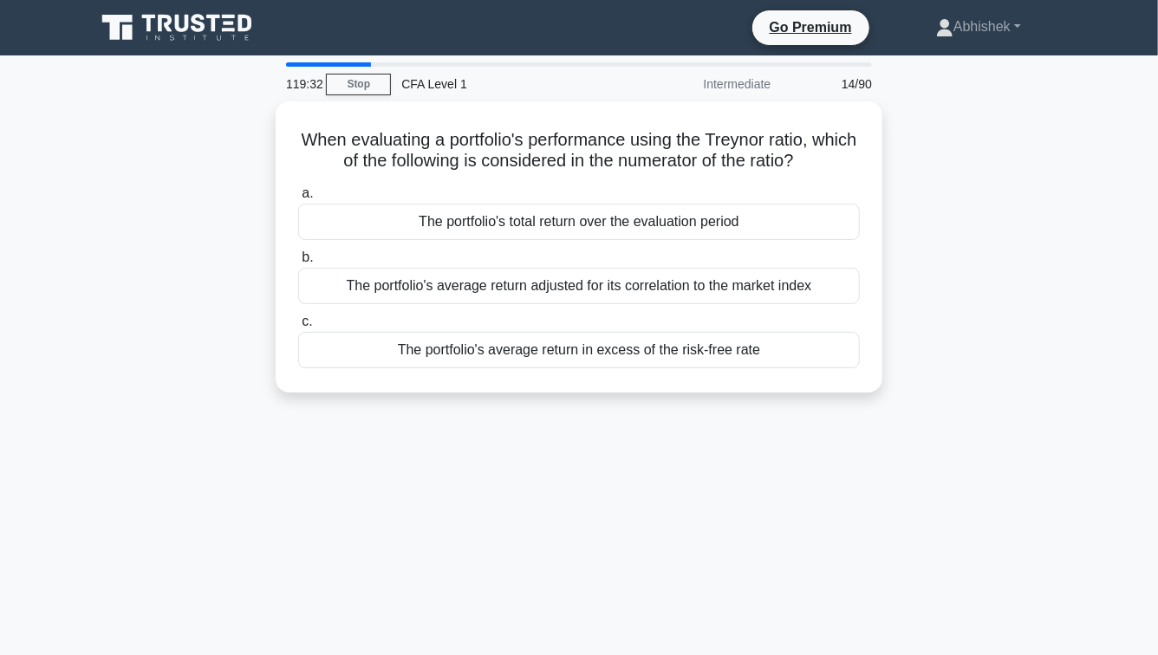
click at [204, 192] on div "When evaluating a portfolio's performance using the Treynor ratio, which of the…" at bounding box center [579, 257] width 988 height 312
drag, startPoint x: 204, startPoint y: 192, endPoint x: 210, endPoint y: 566, distance: 374.6
click at [210, 566] on div "119:32 Stop CFA Level 1 Intermediate 14/90 When evaluating a portfolio's perfor…" at bounding box center [579, 495] width 988 height 867
click at [210, 566] on div "119:31 Stop CFA Level 1 Intermediate 14/90 When evaluating a portfolio's perfor…" at bounding box center [579, 495] width 988 height 867
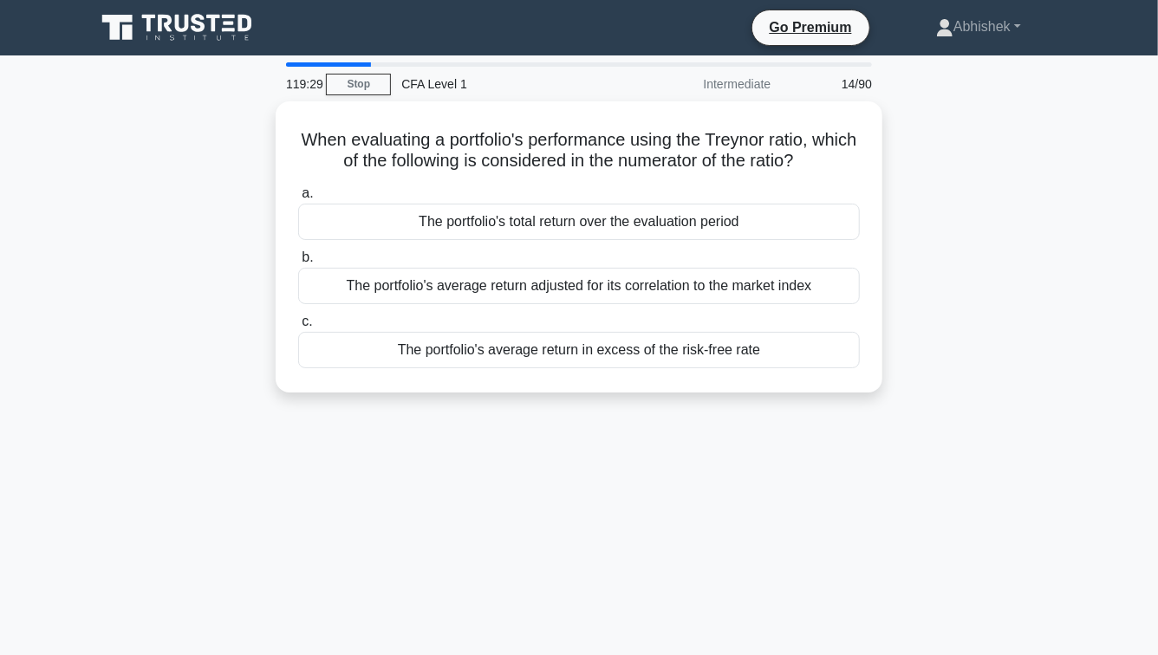
click at [62, 424] on main "119:29 Stop CFA Level 1 Intermediate 14/90 When evaluating a portfolio's perfor…" at bounding box center [579, 495] width 1158 height 881
drag, startPoint x: 62, startPoint y: 424, endPoint x: 117, endPoint y: 148, distance: 281.1
click at [117, 148] on main "119:29 Stop CFA Level 1 Intermediate 14/90 When evaluating a portfolio's perfor…" at bounding box center [579, 495] width 1158 height 881
click at [117, 148] on div "When evaluating a portfolio's performance using the Treynor ratio, which of the…" at bounding box center [579, 257] width 988 height 312
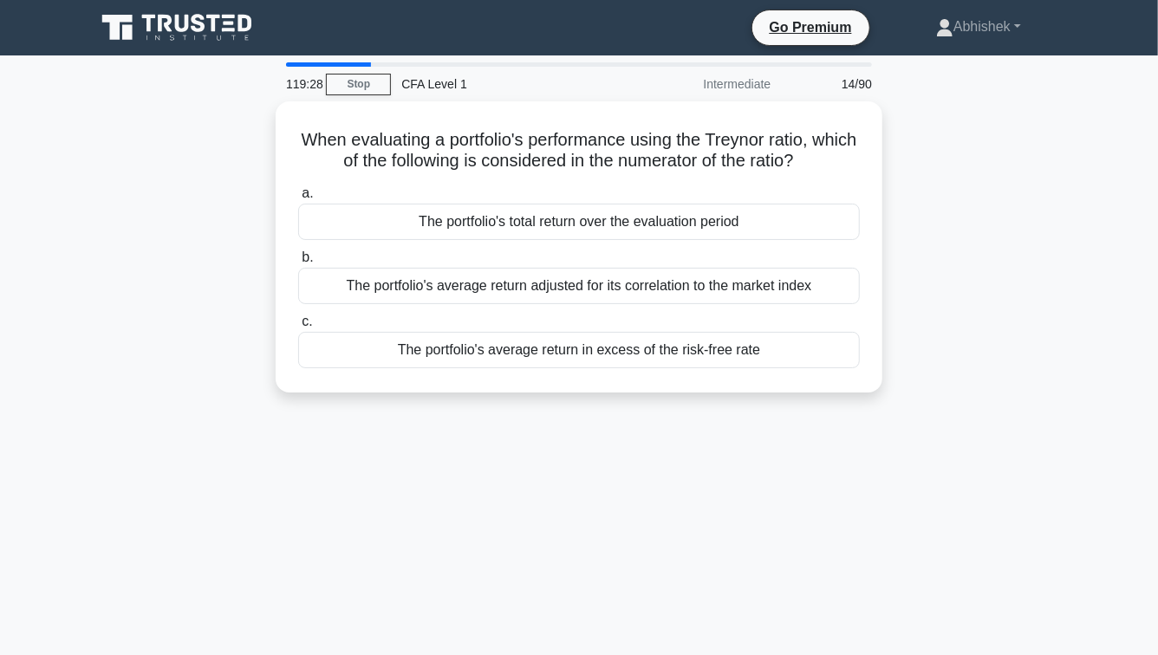
drag, startPoint x: 117, startPoint y: 148, endPoint x: 117, endPoint y: 590, distance: 442.2
click at [117, 588] on div "119:28 Stop CFA Level 1 Intermediate 14/90 When evaluating a portfolio's perfor…" at bounding box center [579, 495] width 988 height 867
click at [117, 590] on div "119:27 Stop CFA Level 1 Intermediate 14/90 When evaluating a portfolio's perfor…" at bounding box center [579, 495] width 988 height 867
click at [251, 235] on div "When evaluating a portfolio's performance using the Treynor ratio, which of the…" at bounding box center [579, 257] width 988 height 312
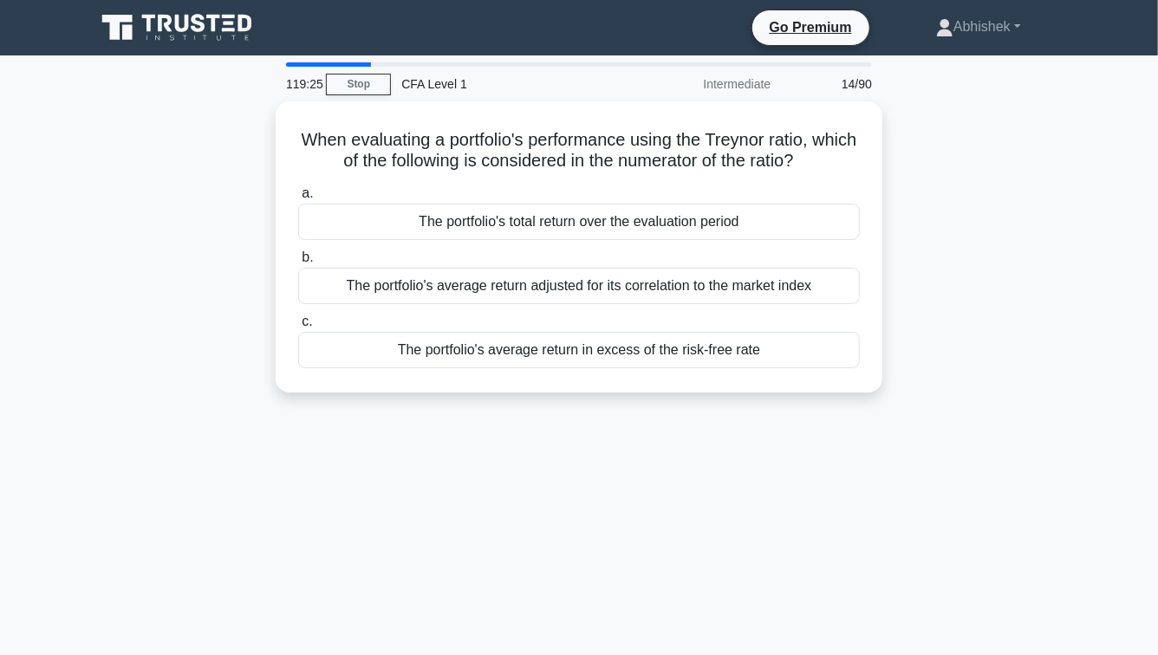
click at [251, 235] on div "When evaluating a portfolio's performance using the Treynor ratio, which of the…" at bounding box center [579, 257] width 988 height 312
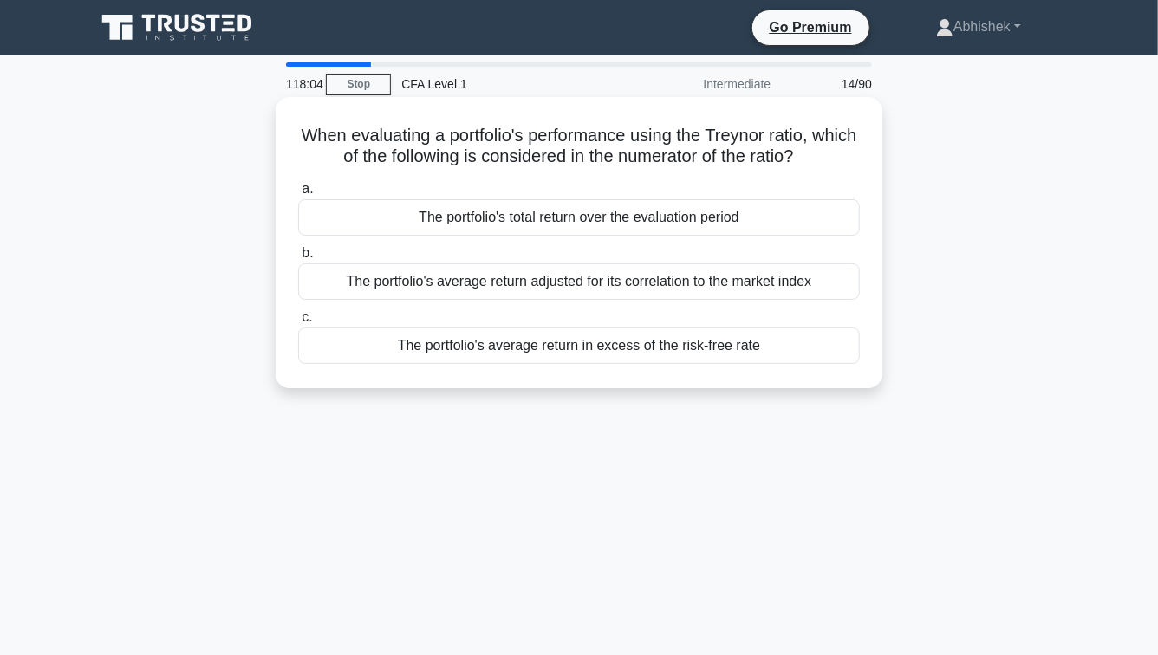
click at [276, 129] on div "When evaluating a portfolio's performance using the Treynor ratio, which of the…" at bounding box center [579, 242] width 607 height 291
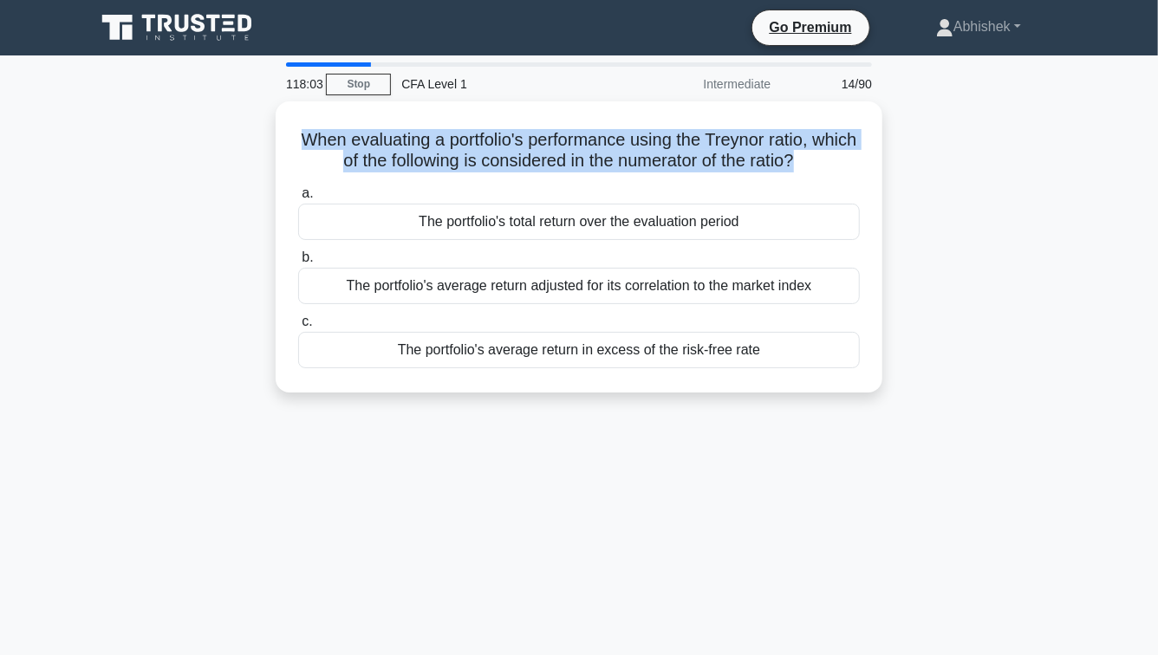
click at [94, 155] on div "When evaluating a portfolio's performance using the Treynor ratio, which of the…" at bounding box center [579, 257] width 988 height 312
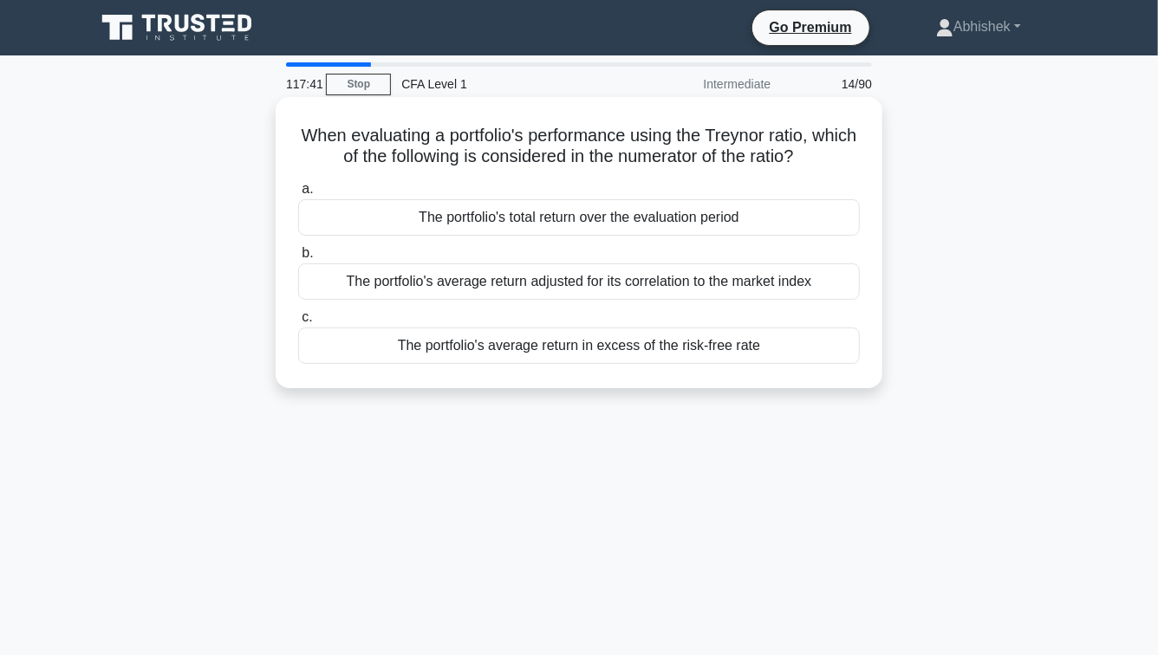
click at [674, 350] on div "The portfolio's average return in excess of the risk-free rate" at bounding box center [579, 346] width 562 height 36
click at [298, 323] on input "c. The portfolio's average return in excess of the risk-free rate" at bounding box center [298, 317] width 0 height 11
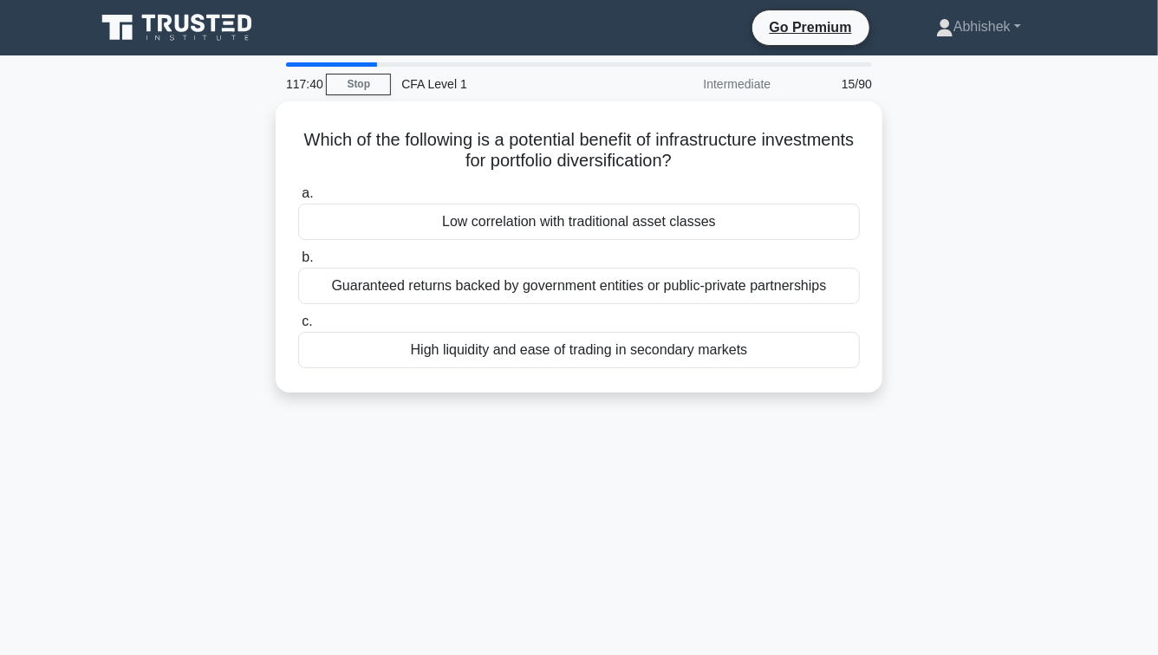
drag, startPoint x: 66, startPoint y: 117, endPoint x: 95, endPoint y: 510, distance: 393.8
click at [95, 510] on main "117:40 Stop CFA Level 1 Intermediate 15/90 Which of the following is a potentia…" at bounding box center [579, 495] width 1158 height 881
click at [95, 510] on div "117:40 Stop CFA Level 1 Intermediate 15/90 Which of the following is a potentia…" at bounding box center [579, 495] width 988 height 867
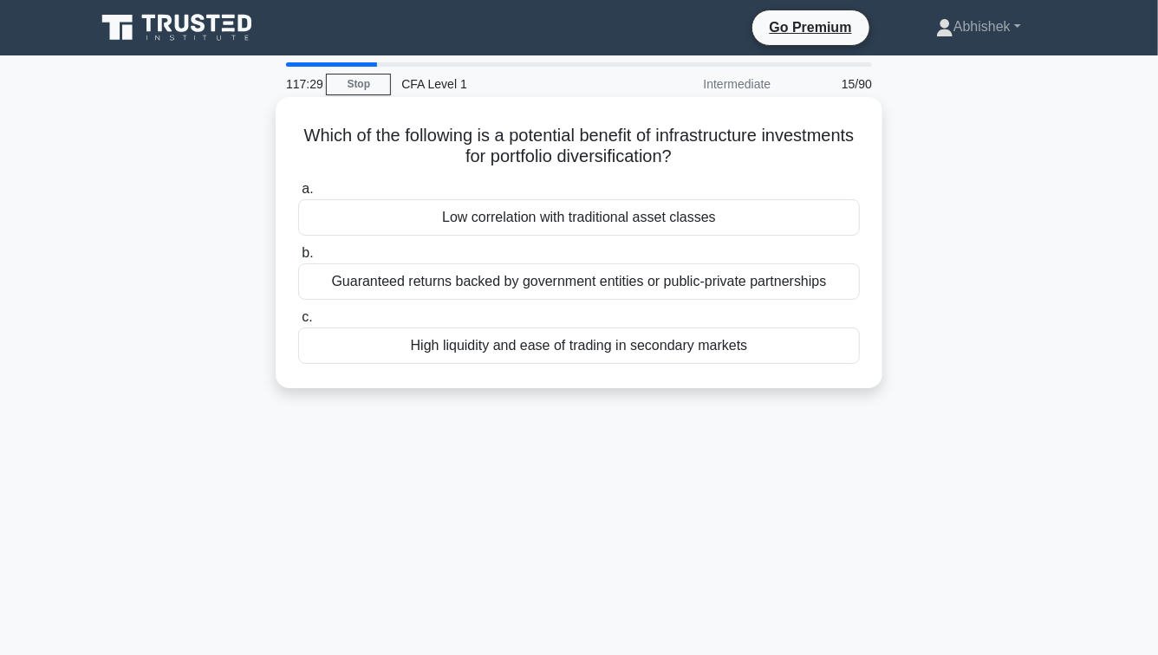
click at [545, 230] on div "Low correlation with traditional asset classes" at bounding box center [579, 217] width 562 height 36
click at [298, 195] on input "a. Low correlation with traditional asset classes" at bounding box center [298, 189] width 0 height 11
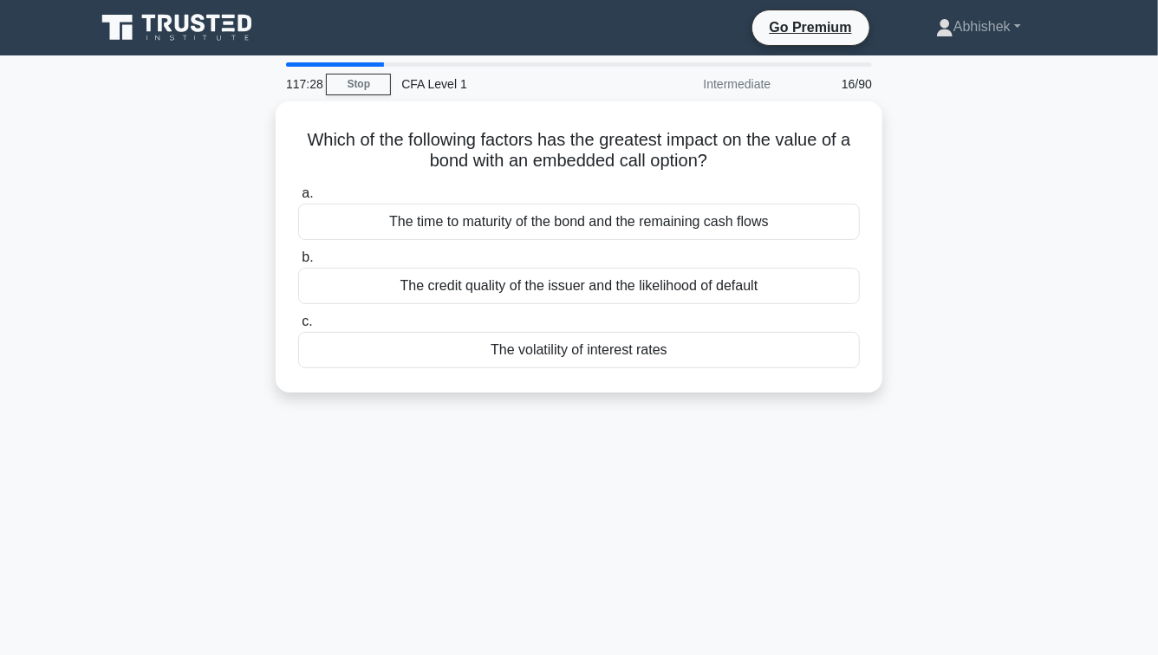
click at [221, 133] on div "Which of the following factors has the greatest impact on the value of a bond w…" at bounding box center [579, 257] width 988 height 312
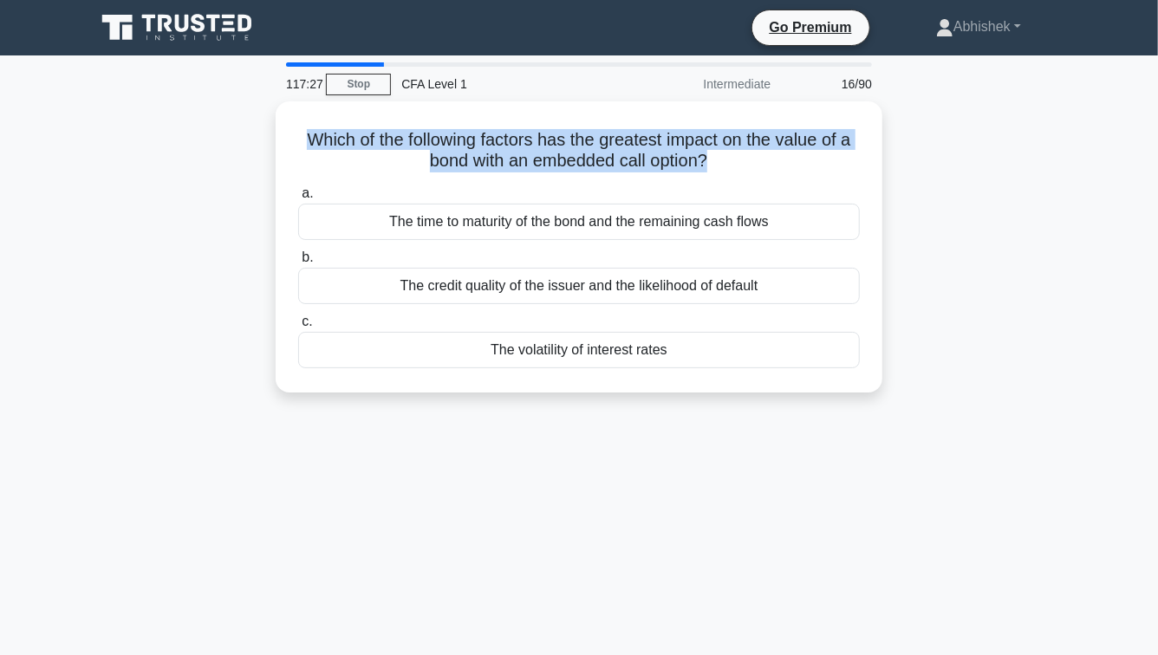
click at [221, 133] on div "Which of the following factors has the greatest impact on the value of a bond w…" at bounding box center [579, 257] width 988 height 312
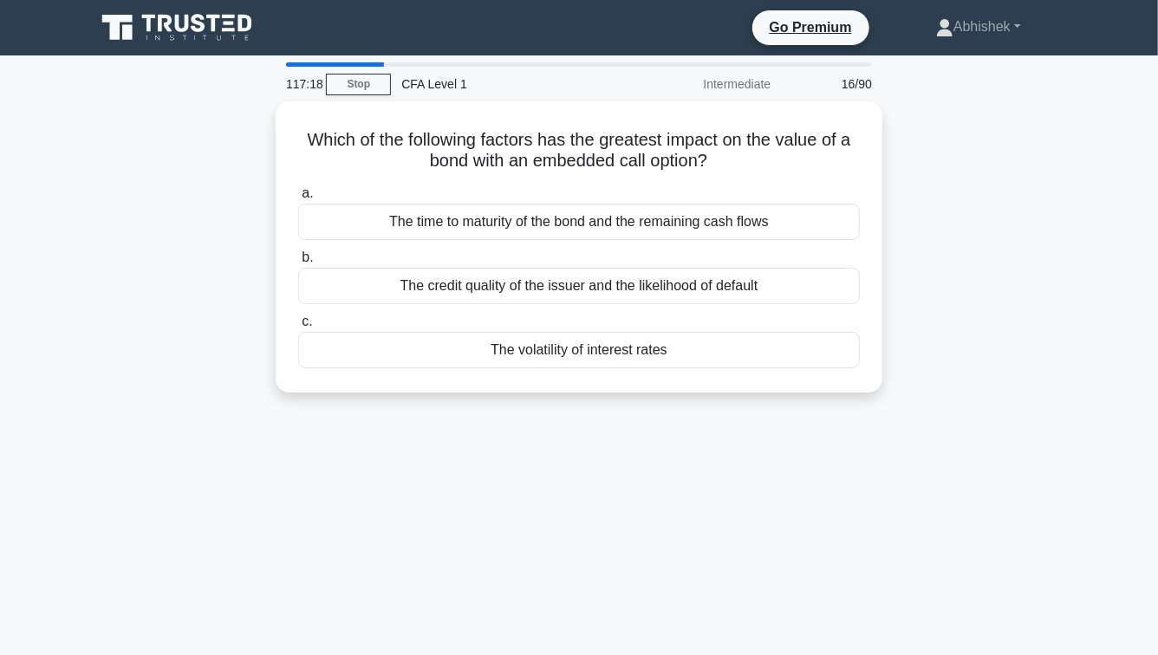
click at [221, 133] on div "Which of the following factors has the greatest impact on the value of a bond w…" at bounding box center [579, 257] width 988 height 312
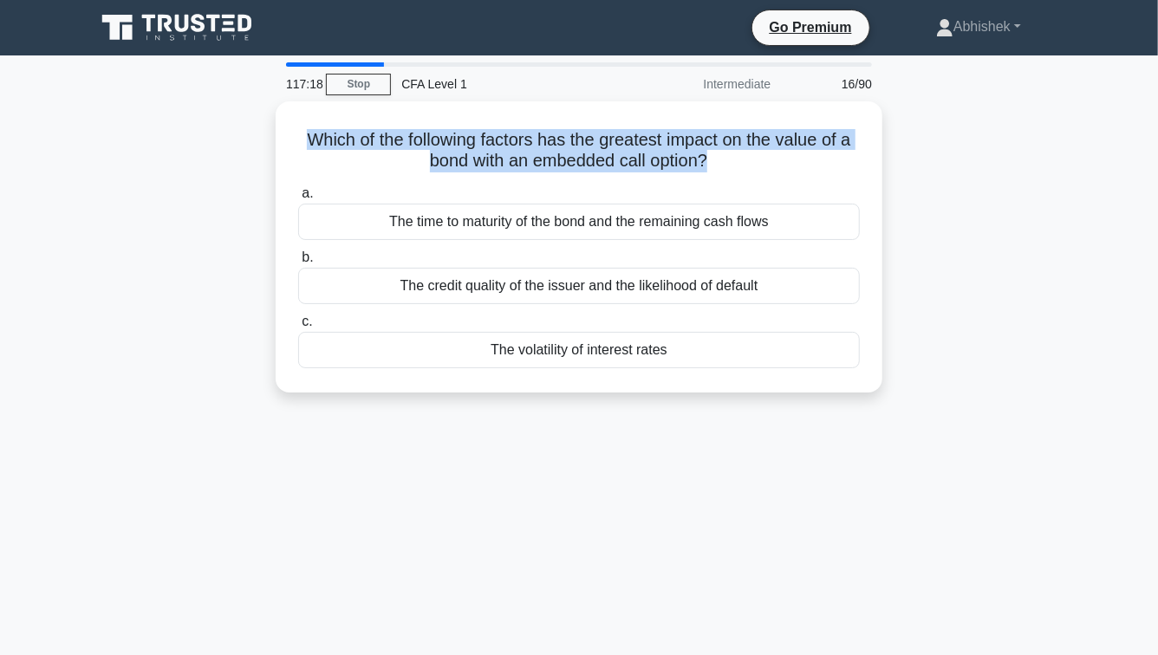
click at [221, 133] on div "Which of the following factors has the greatest impact on the value of a bond w…" at bounding box center [579, 257] width 988 height 312
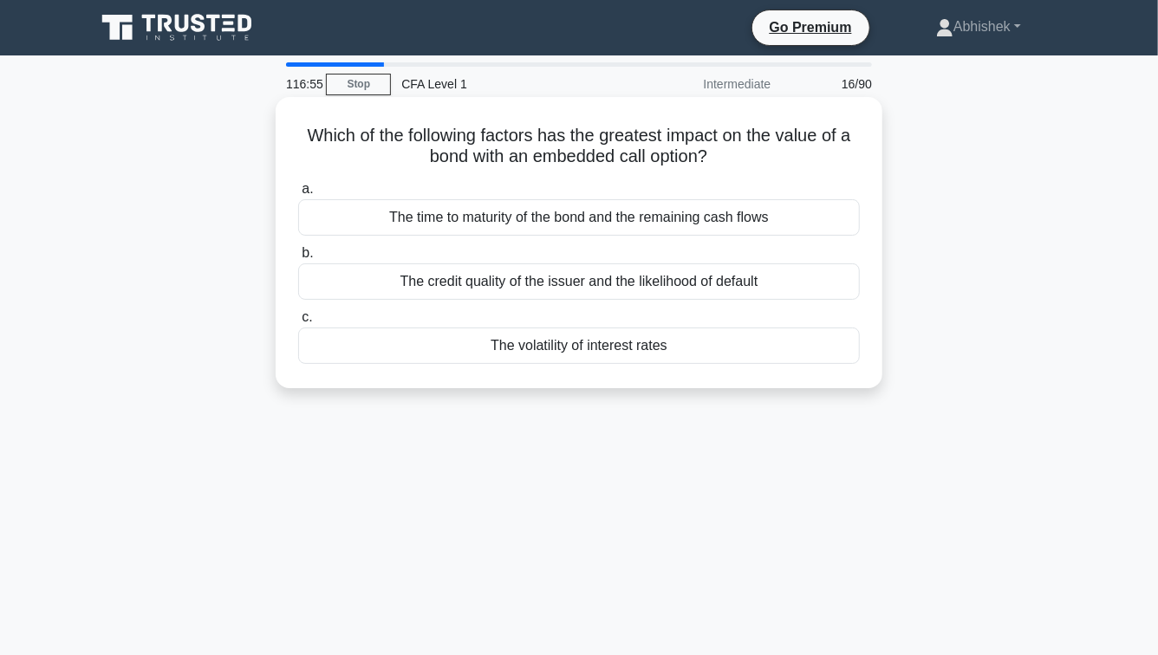
click at [617, 350] on div "The volatility of interest rates" at bounding box center [579, 346] width 562 height 36
click at [298, 323] on input "c. The volatility of interest rates" at bounding box center [298, 317] width 0 height 11
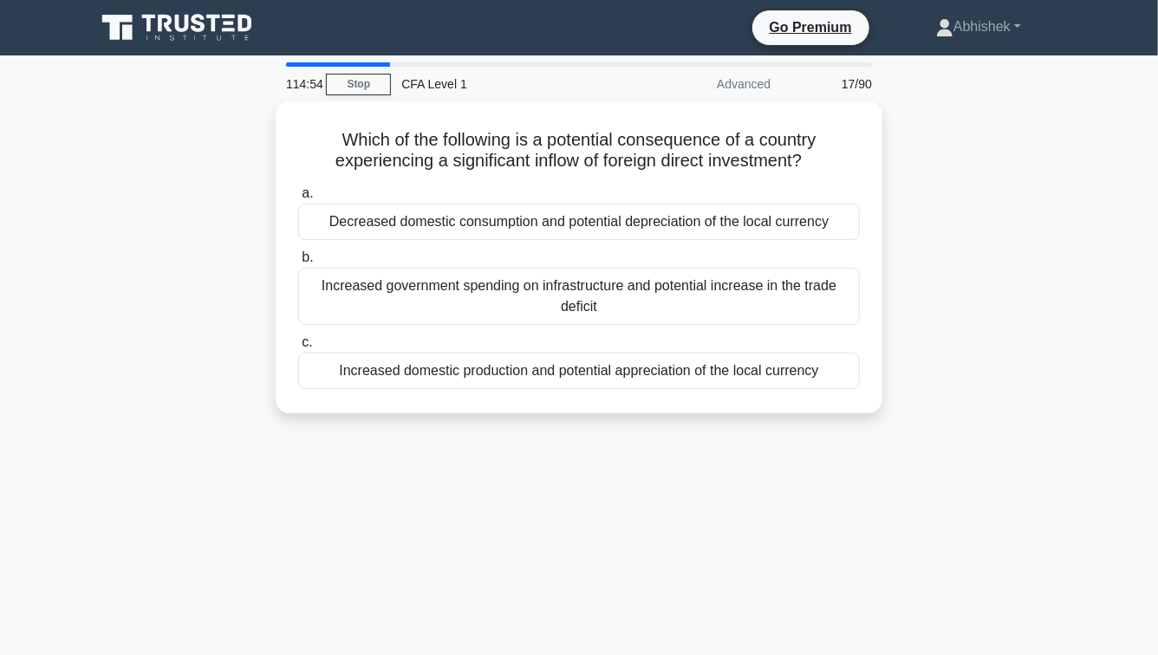
drag, startPoint x: 222, startPoint y: 470, endPoint x: 153, endPoint y: 348, distance: 140.1
click at [153, 349] on div "114:54 Stop CFA Level 1 Advanced 17/90 Which of the following is a potential co…" at bounding box center [579, 495] width 988 height 867
click at [153, 348] on div "Which of the following is a potential consequence of a country experiencing a s…" at bounding box center [579, 267] width 988 height 333
drag, startPoint x: 152, startPoint y: 437, endPoint x: 127, endPoint y: 143, distance: 294.9
click at [127, 143] on div "114:53 Stop CFA Level 1 Advanced 17/90 Which of the following is a potential co…" at bounding box center [579, 495] width 988 height 867
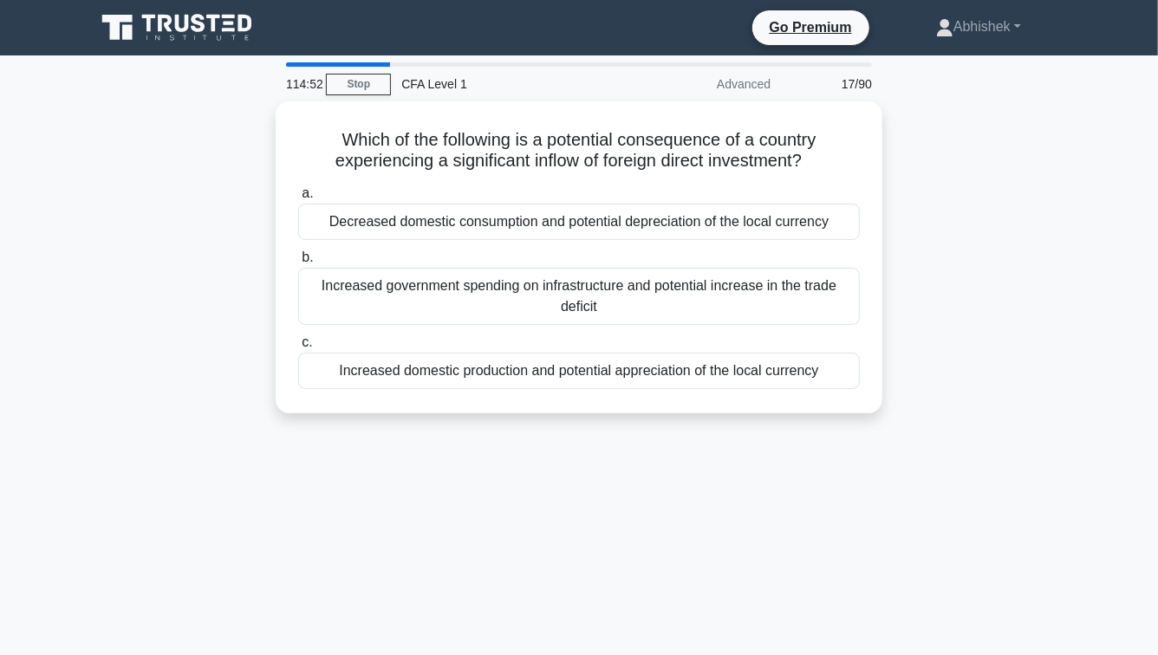
click at [127, 143] on div "Which of the following is a potential consequence of a country experiencing a s…" at bounding box center [579, 267] width 988 height 333
drag, startPoint x: 127, startPoint y: 143, endPoint x: 135, endPoint y: 425, distance: 281.9
click at [136, 422] on div "Which of the following is a potential consequence of a country experiencing a s…" at bounding box center [579, 267] width 988 height 333
click at [135, 425] on div "Which of the following is a potential consequence of a country experiencing a s…" at bounding box center [579, 267] width 988 height 333
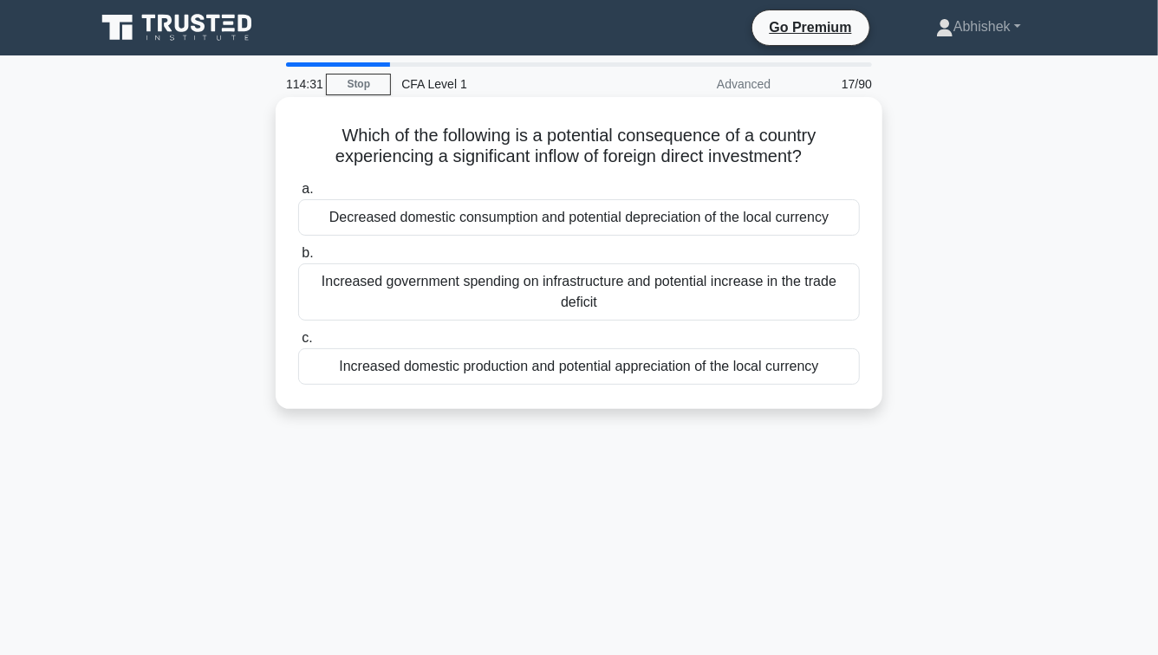
click at [479, 377] on div "Increased domestic production and potential appreciation of the local currency" at bounding box center [579, 367] width 562 height 36
click at [298, 344] on input "c. Increased domestic production and potential appreciation of the local curren…" at bounding box center [298, 338] width 0 height 11
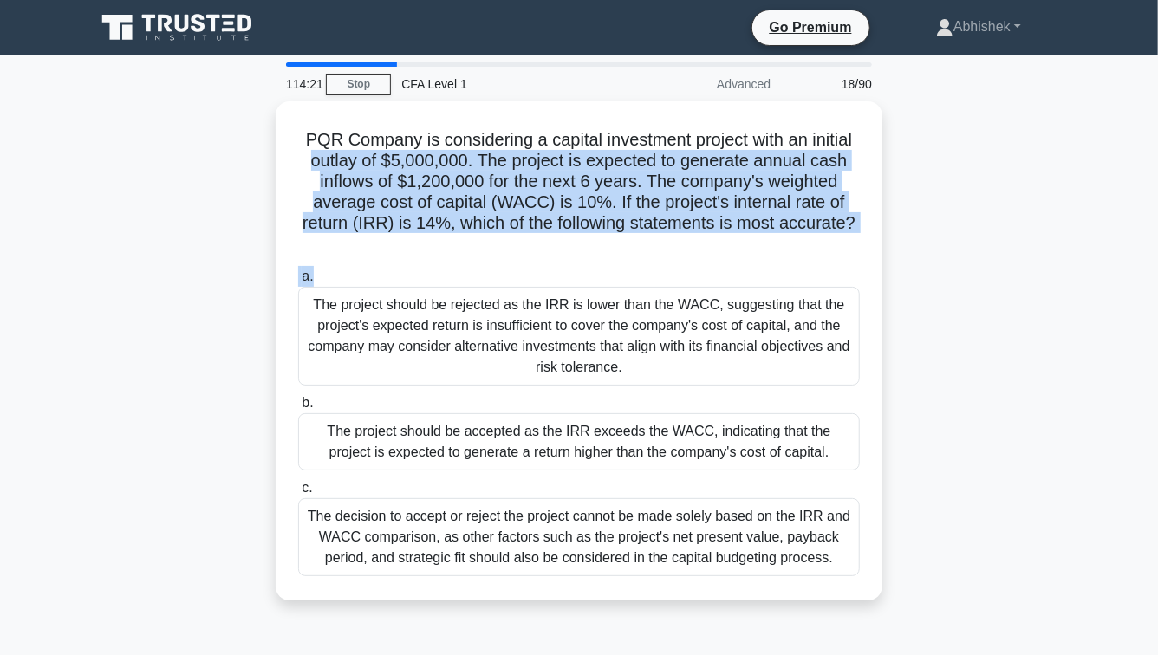
drag, startPoint x: 297, startPoint y: 153, endPoint x: 910, endPoint y: 283, distance: 626.5
click at [911, 284] on div "PQR Company is considering a capital investment project with an initial outlay …" at bounding box center [579, 361] width 988 height 520
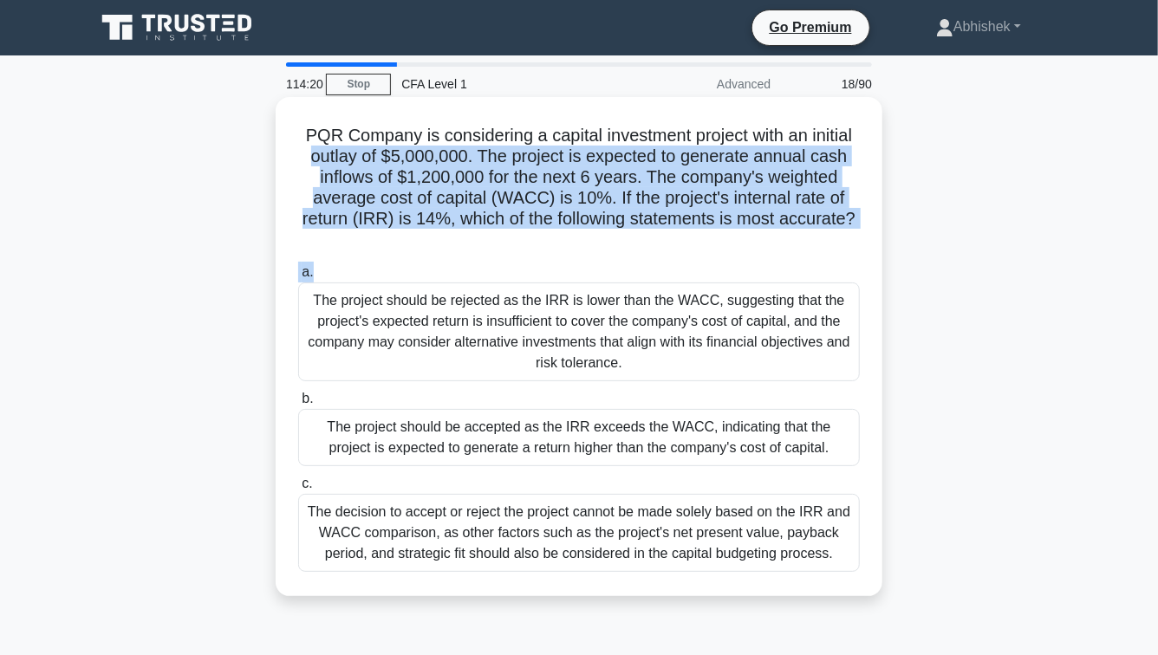
click at [532, 205] on h5 "PQR Company is considering a capital investment project with an initial outlay …" at bounding box center [579, 188] width 565 height 127
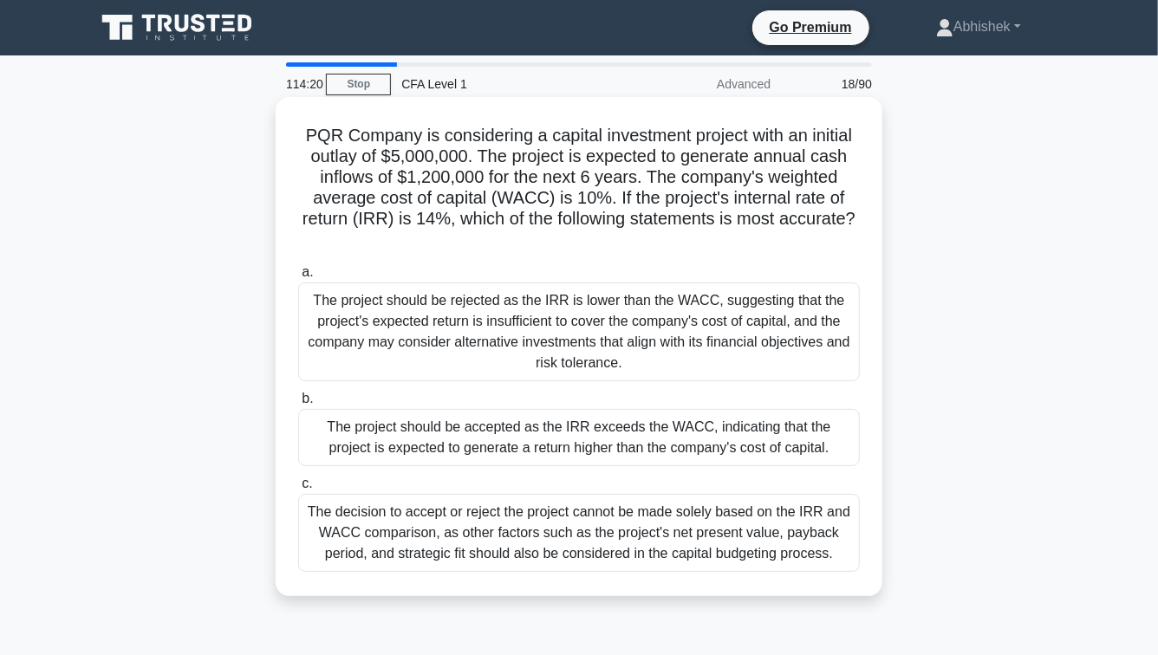
click at [532, 205] on h5 "PQR Company is considering a capital investment project with an initial outlay …" at bounding box center [579, 188] width 565 height 127
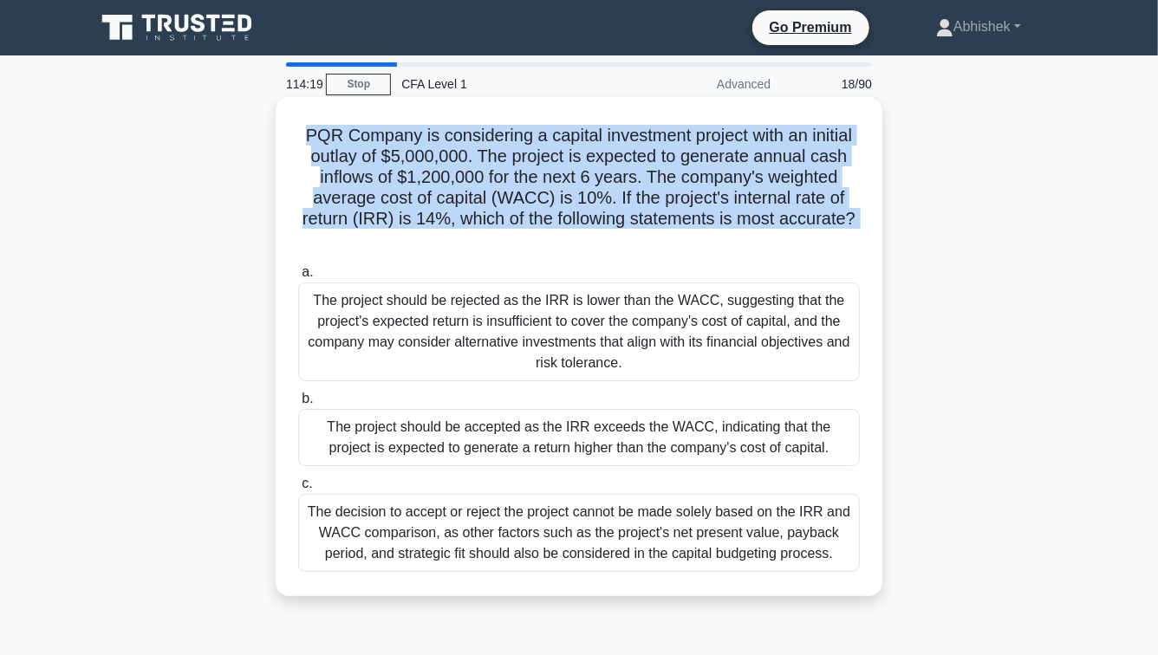
click at [532, 205] on h5 "PQR Company is considering a capital investment project with an initial outlay …" at bounding box center [579, 188] width 565 height 127
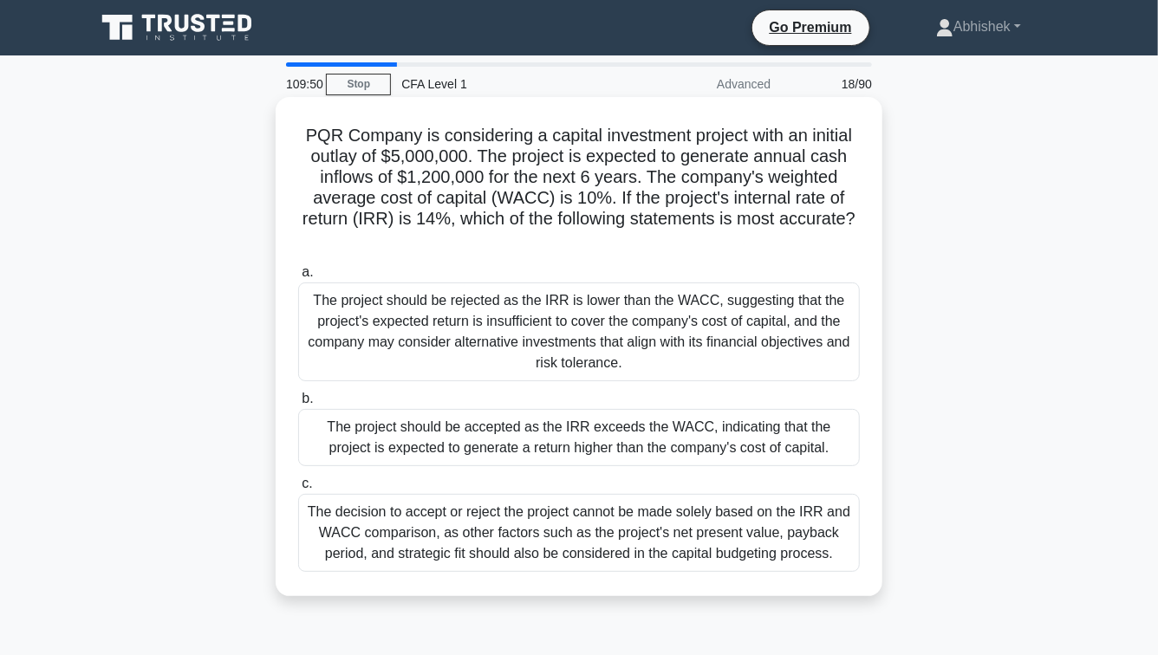
click at [597, 443] on div "The project should be accepted as the IRR exceeds the WACC, indicating that the…" at bounding box center [579, 437] width 562 height 57
click at [298, 405] on input "b. The project should be accepted as the IRR exceeds the WACC, indicating that …" at bounding box center [298, 399] width 0 height 11
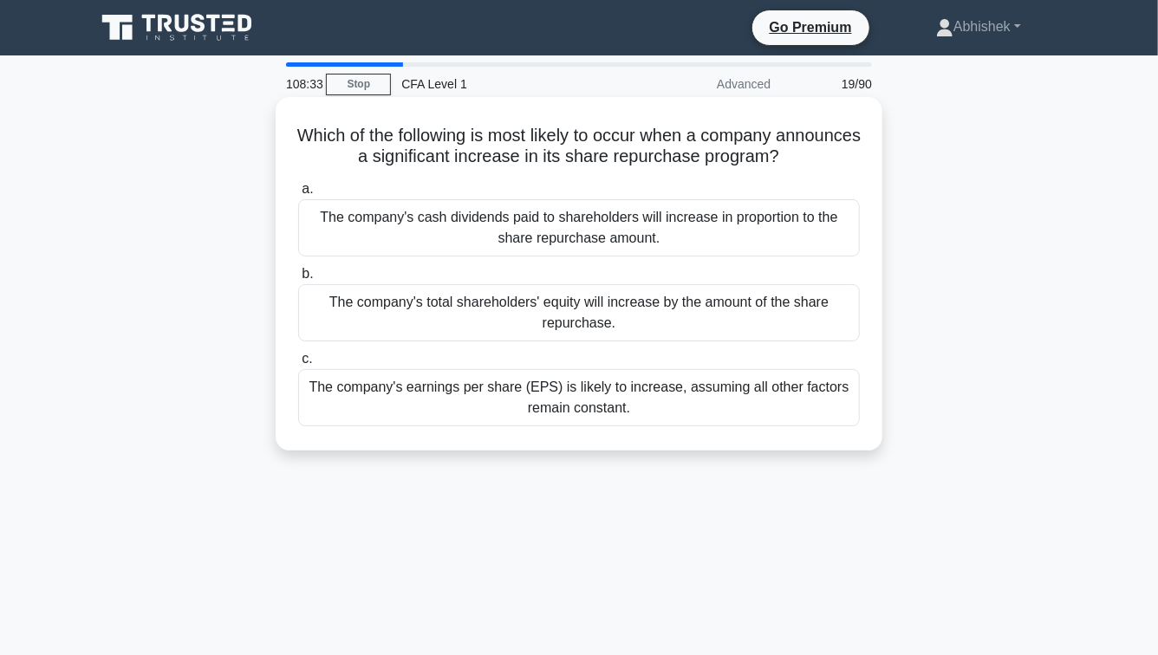
drag, startPoint x: 654, startPoint y: 494, endPoint x: 290, endPoint y: 136, distance: 510.1
click at [290, 136] on div "108:33 Stop CFA Level 1 Advanced 19/90 Which of the following is most likely to…" at bounding box center [579, 495] width 988 height 867
copy div "Which of the following is most likely to occur when a company announces a signi…"
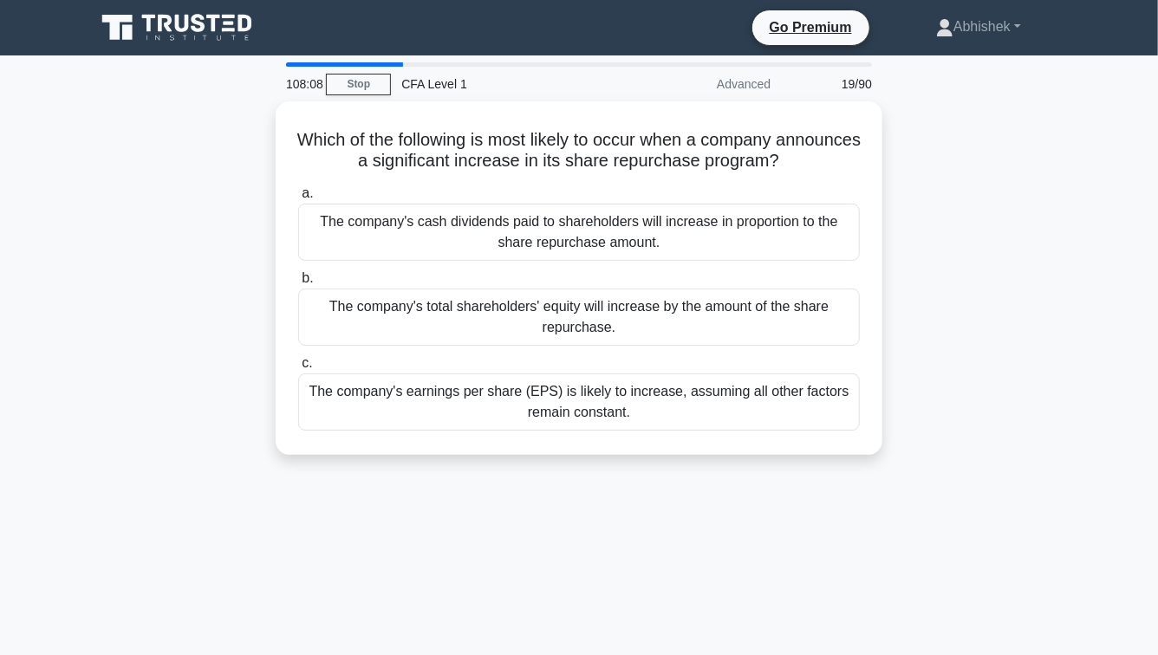
click at [575, 503] on div "108:08 Stop CFA Level 1 Advanced 19/90 Which of the following is most likely to…" at bounding box center [579, 495] width 988 height 867
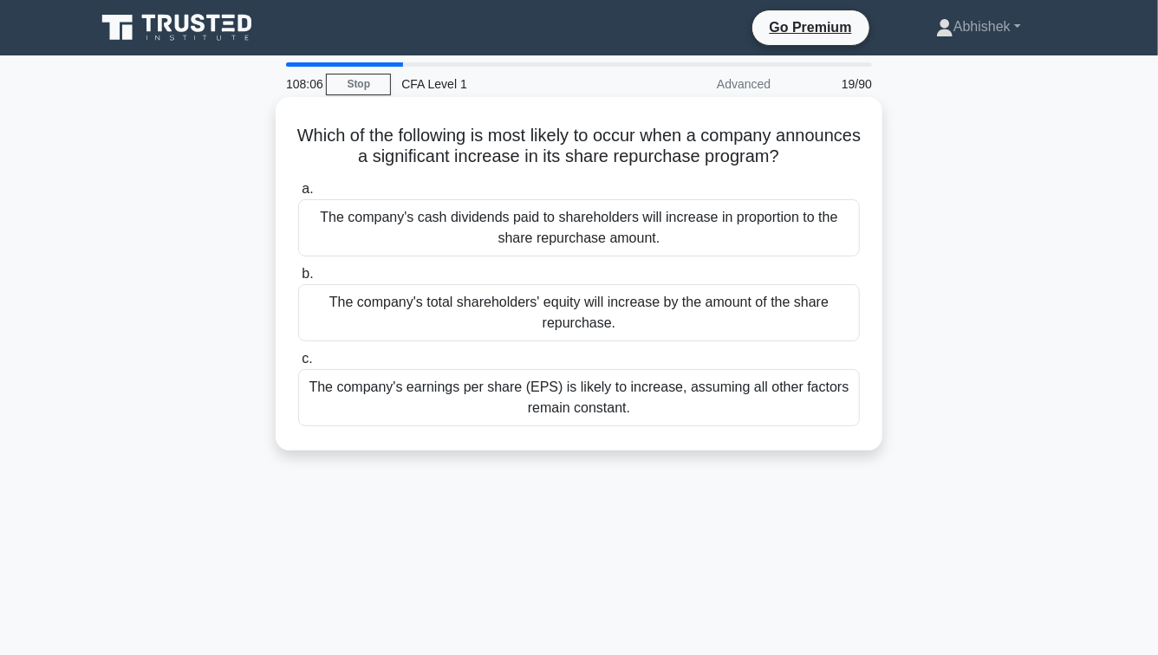
click at [581, 227] on div "The company's cash dividends paid to shareholders will increase in proportion t…" at bounding box center [579, 227] width 562 height 57
click at [298, 195] on input "a. The company's cash dividends paid to shareholders will increase in proportio…" at bounding box center [298, 189] width 0 height 11
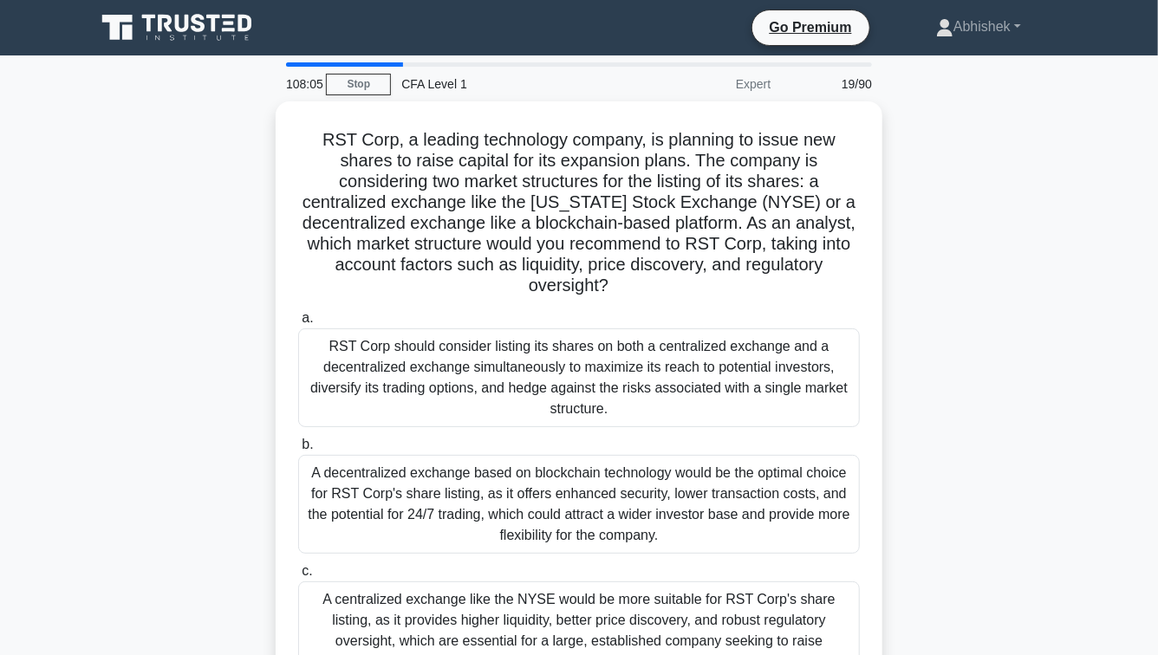
click at [581, 227] on h5 "RST Corp, a leading technology company, is planning to issue new shares to rais…" at bounding box center [579, 213] width 565 height 168
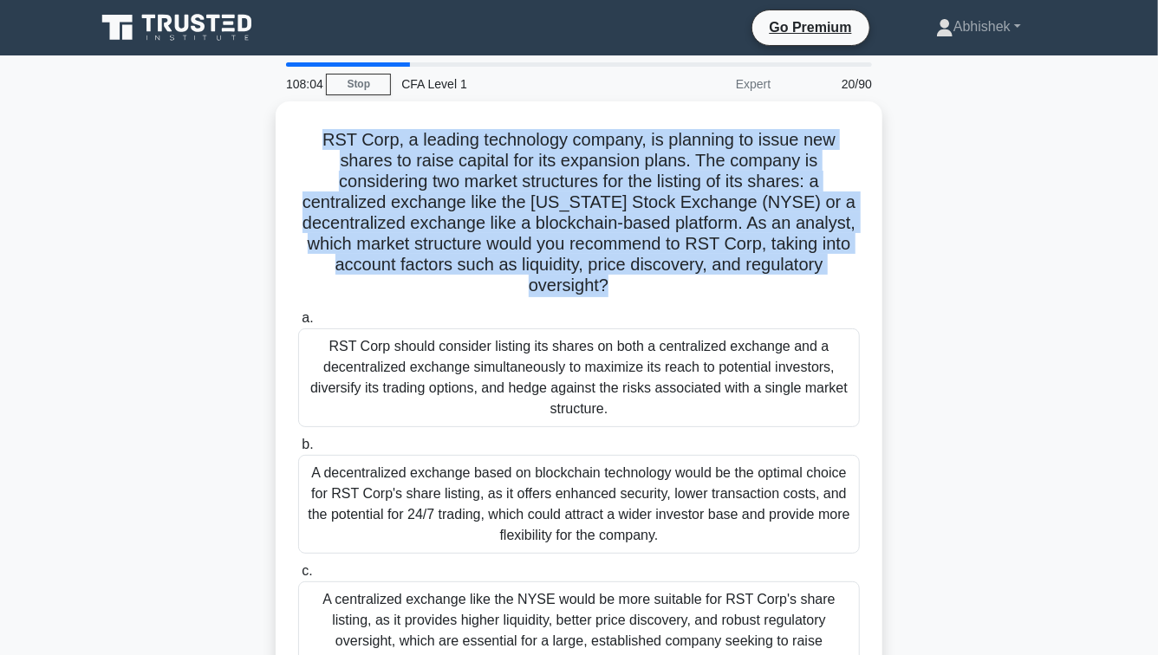
click at [581, 227] on h5 "RST Corp, a leading technology company, is planning to issue new shares to rais…" at bounding box center [579, 213] width 565 height 168
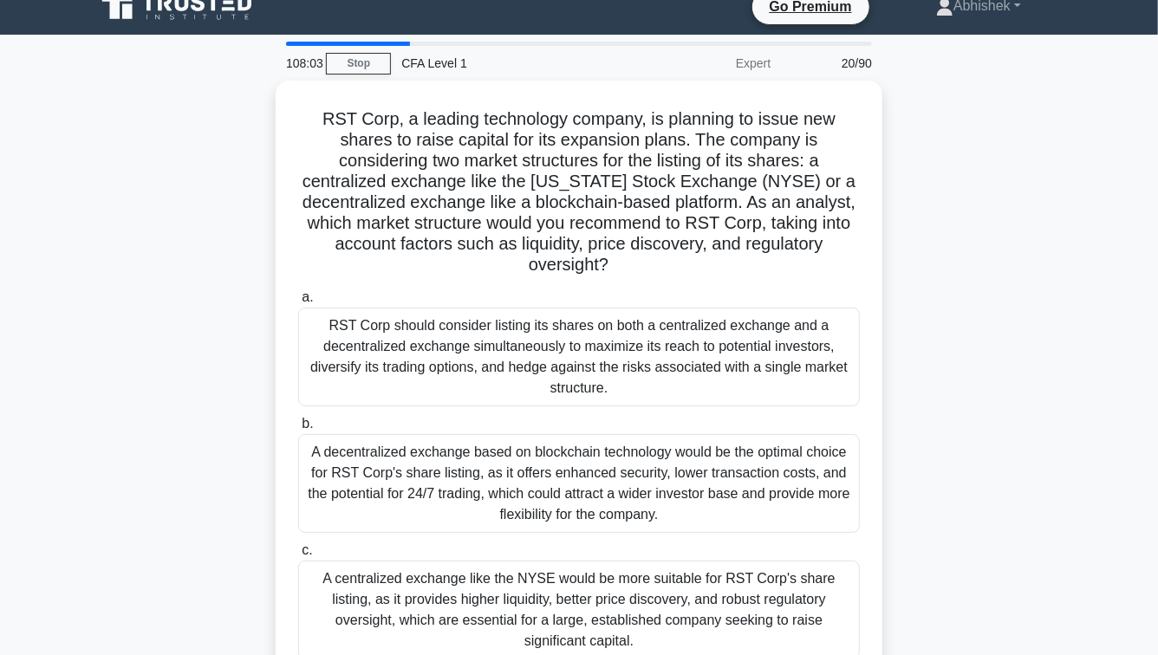
scroll to position [22, 0]
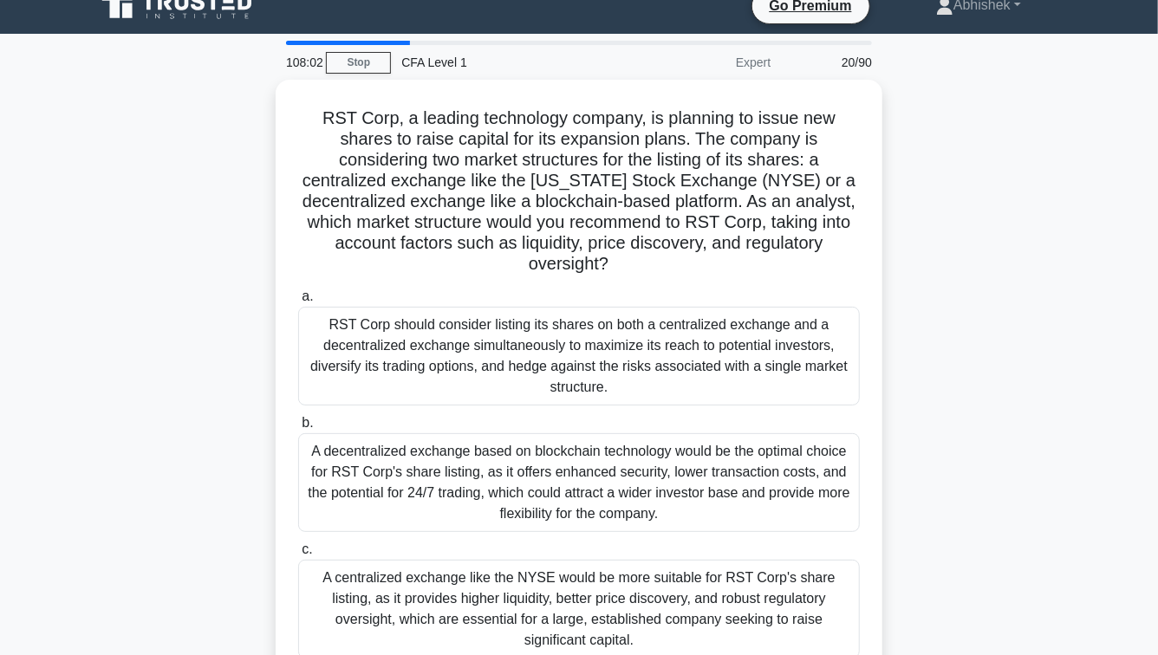
click at [581, 227] on h5 "RST Corp, a leading technology company, is planning to issue new shares to rais…" at bounding box center [579, 192] width 565 height 168
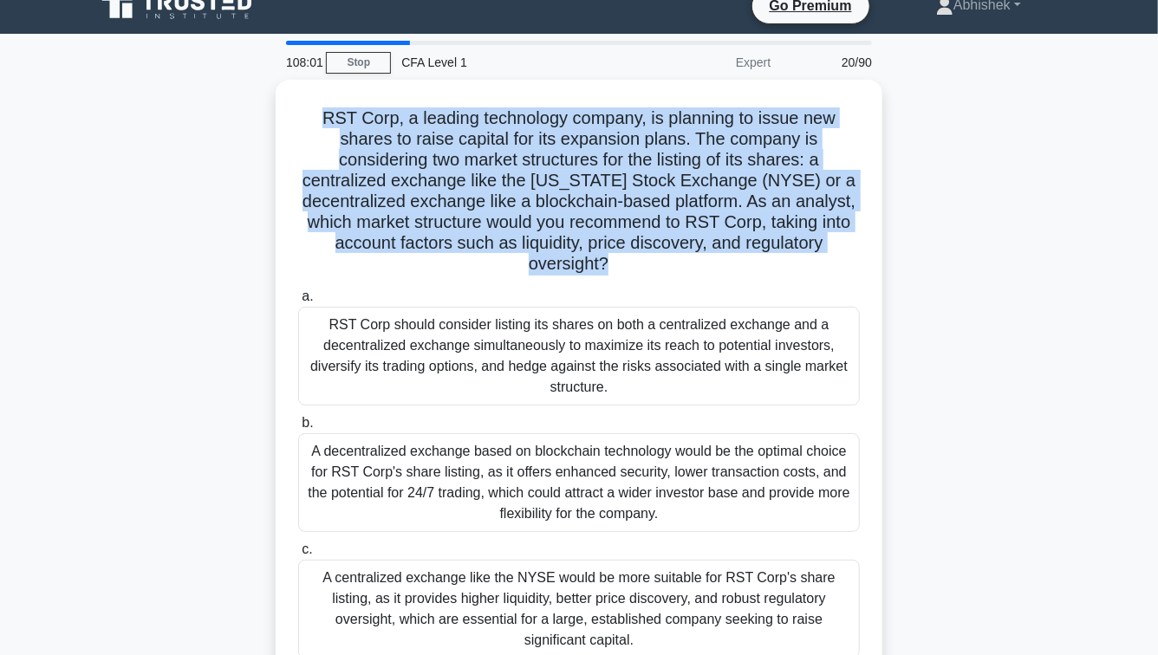
click at [581, 227] on h5 "RST Corp, a leading technology company, is planning to issue new shares to rais…" at bounding box center [579, 192] width 565 height 168
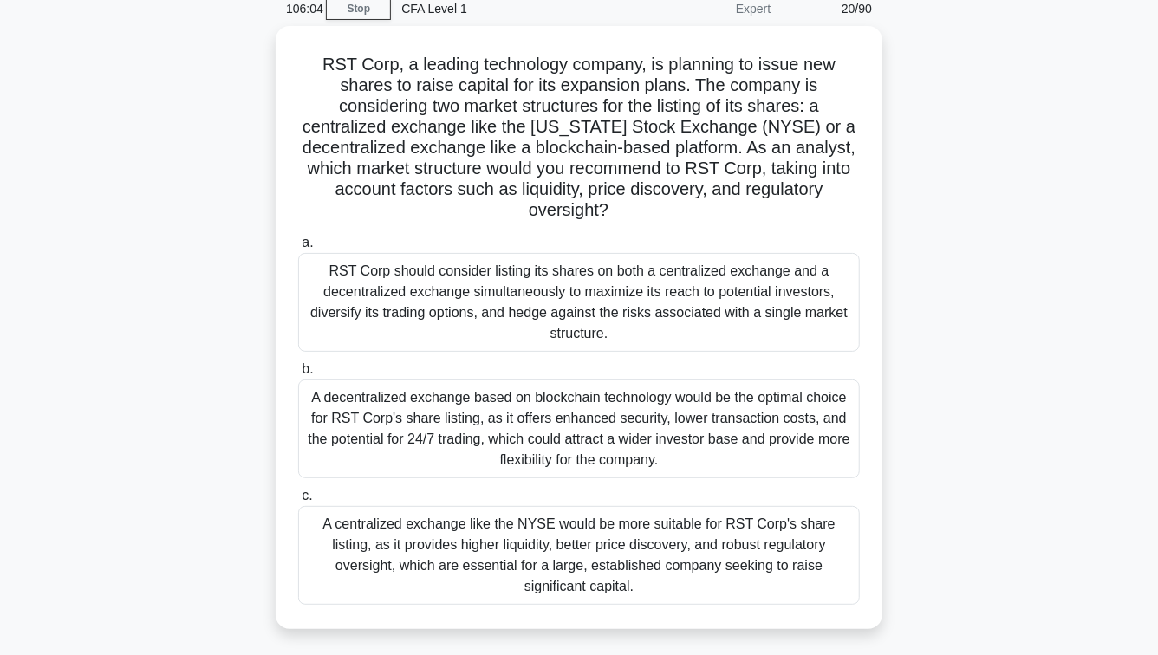
scroll to position [76, 0]
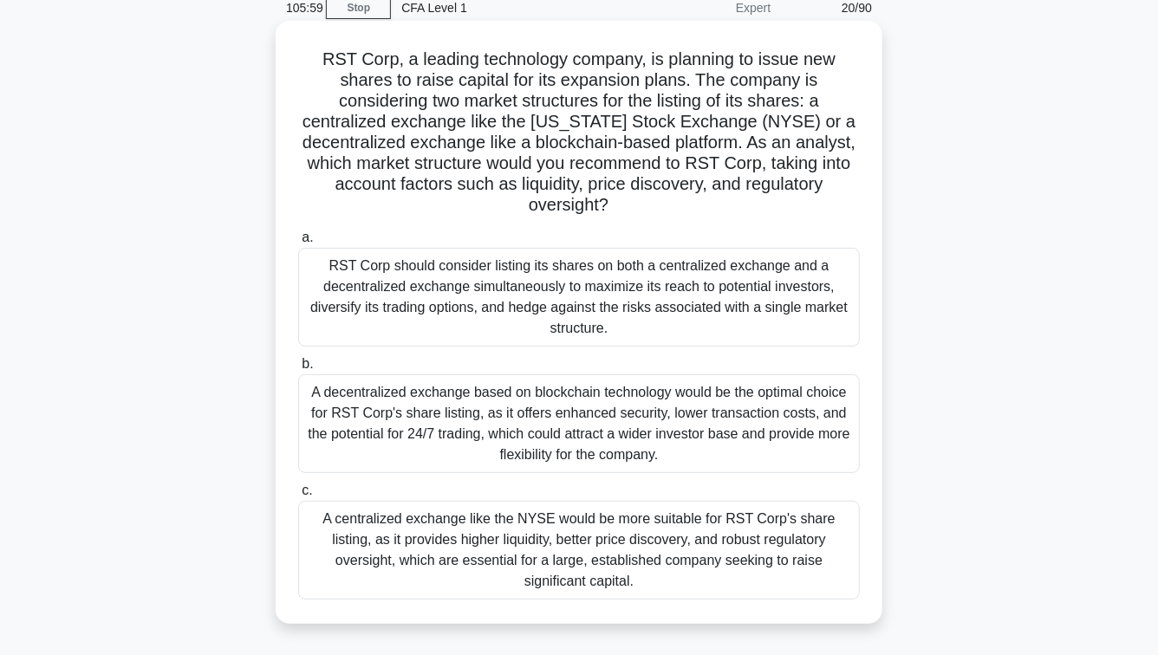
click at [577, 546] on div "A centralized exchange like the NYSE would be more suitable for RST Corp's shar…" at bounding box center [579, 550] width 562 height 99
click at [298, 497] on input "c. A centralized exchange like the NYSE would be more suitable for RST Corp's s…" at bounding box center [298, 491] width 0 height 11
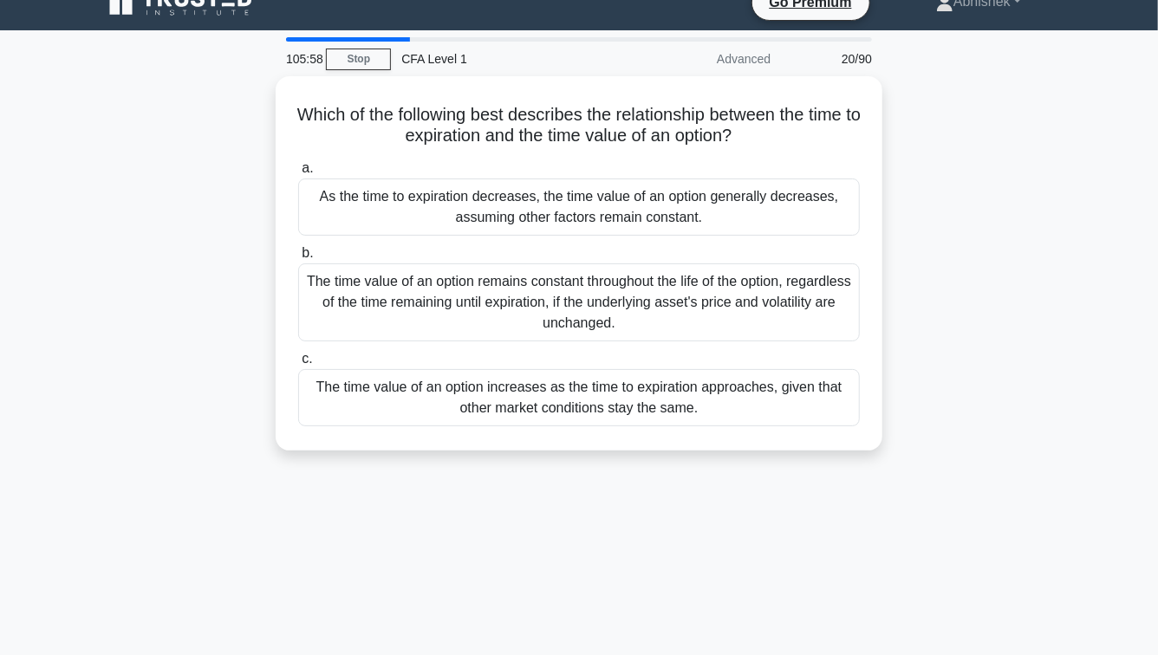
scroll to position [0, 0]
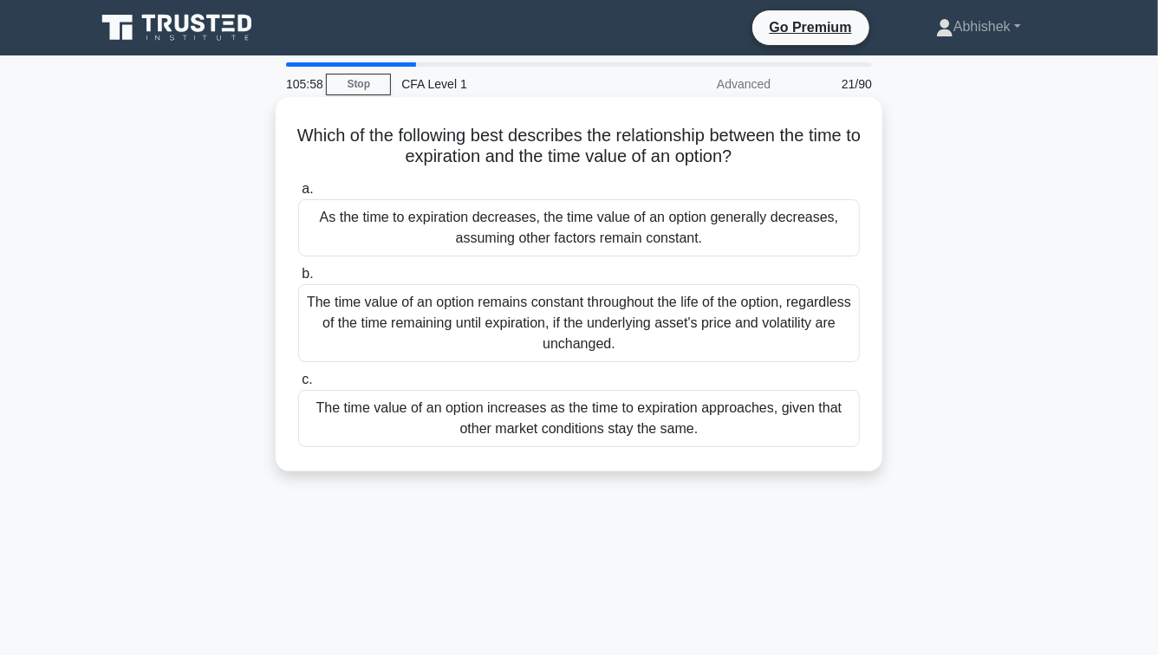
click at [607, 145] on h5 "Which of the following best describes the relationship between the time to expi…" at bounding box center [579, 146] width 565 height 43
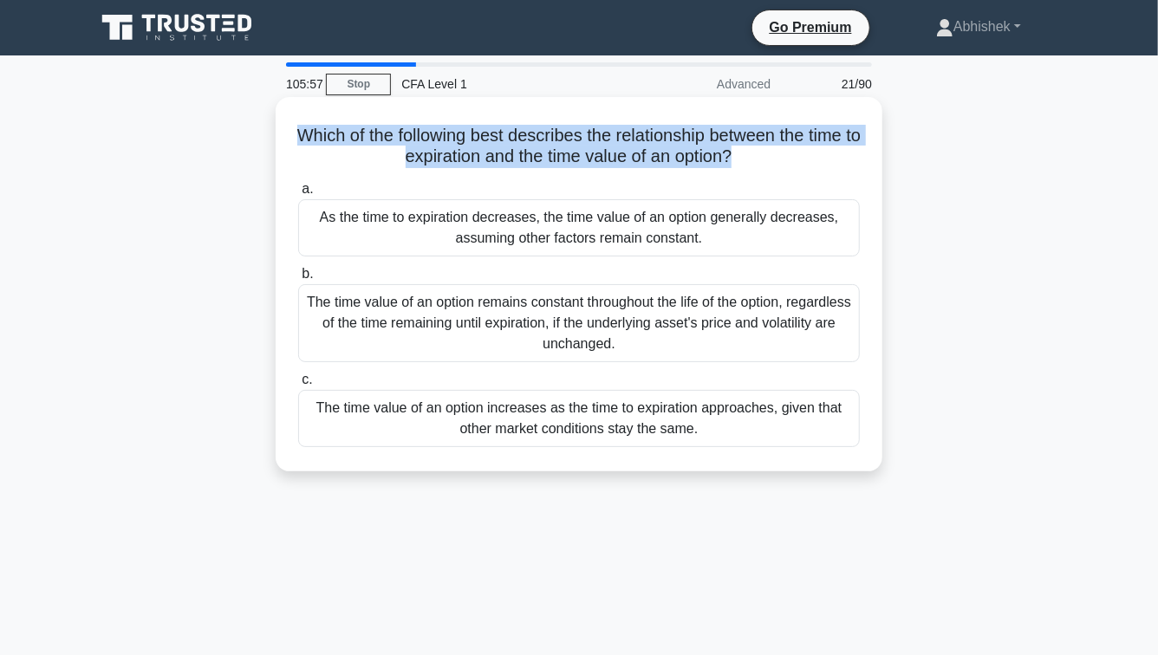
click at [607, 145] on h5 "Which of the following best describes the relationship between the time to expi…" at bounding box center [579, 146] width 565 height 43
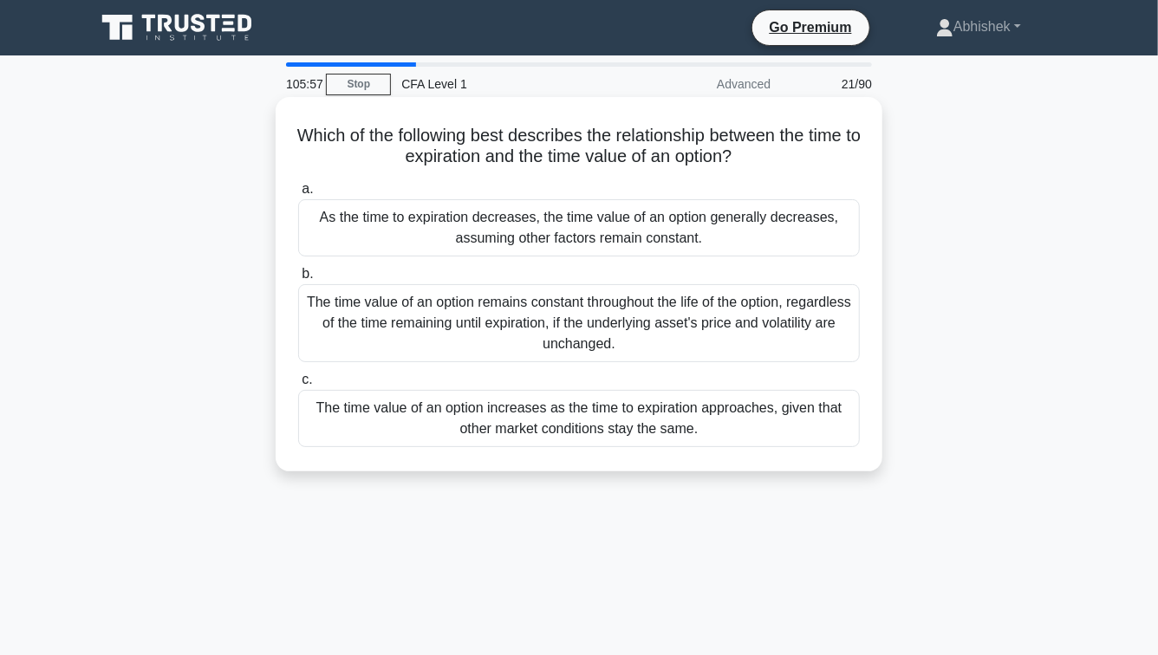
click at [607, 145] on h5 "Which of the following best describes the relationship between the time to expi…" at bounding box center [579, 146] width 565 height 43
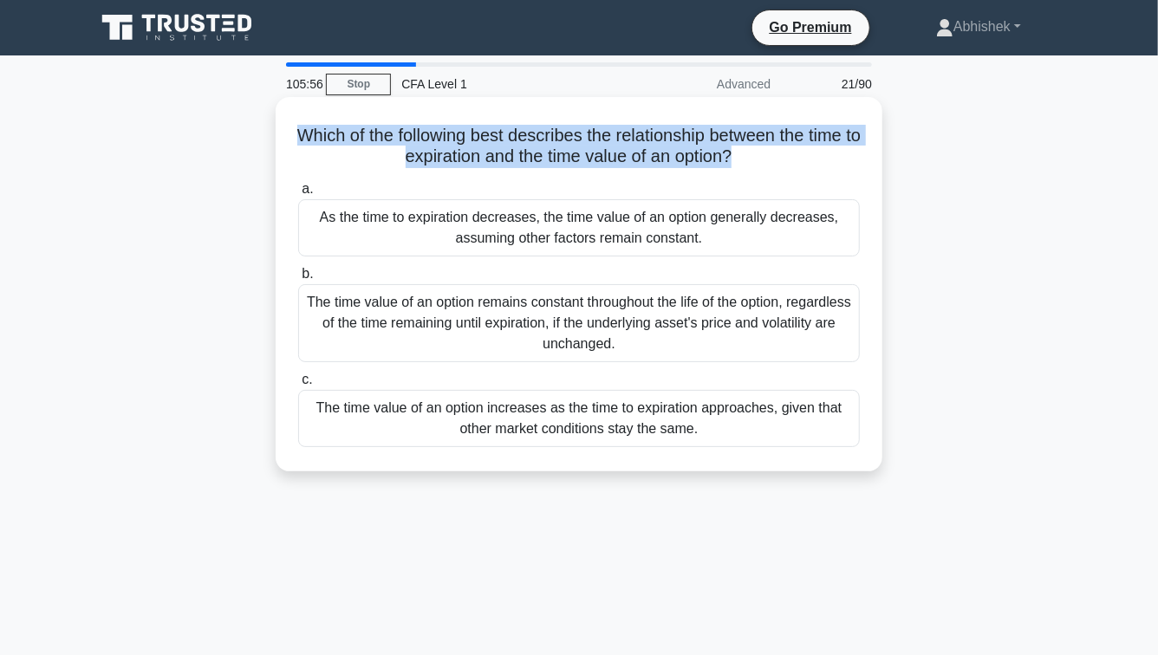
click at [607, 145] on h5 "Which of the following best describes the relationship between the time to expi…" at bounding box center [579, 146] width 565 height 43
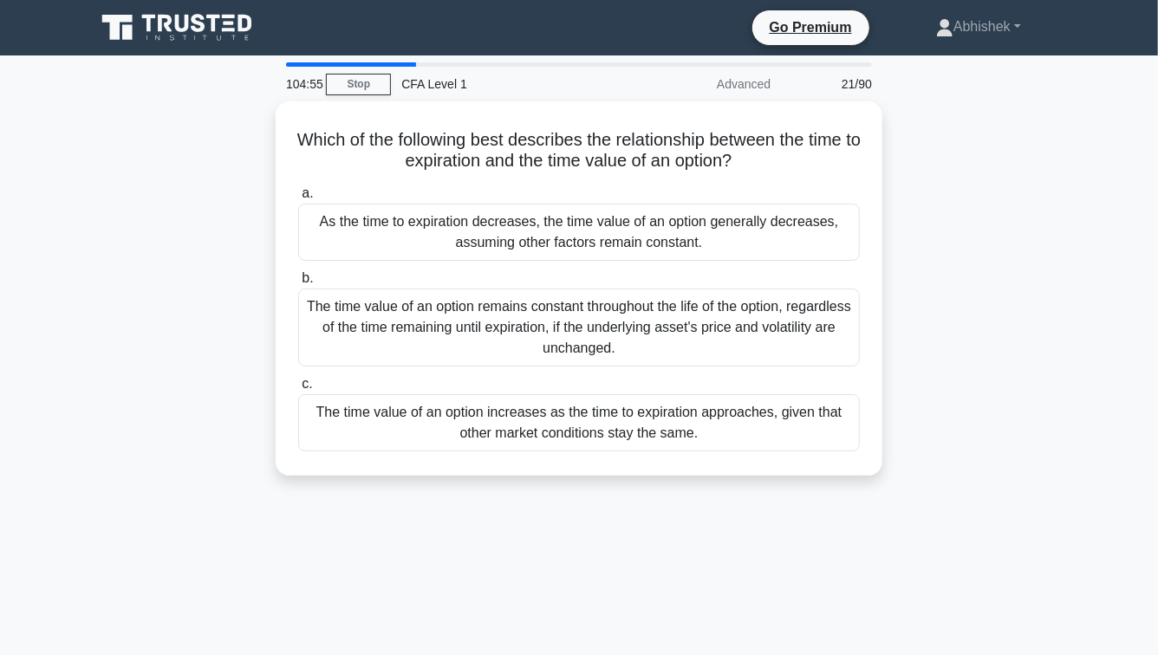
click at [53, 242] on main "104:55 Stop CFA Level 1 Advanced 21/90 Which of the following best describes th…" at bounding box center [579, 495] width 1158 height 881
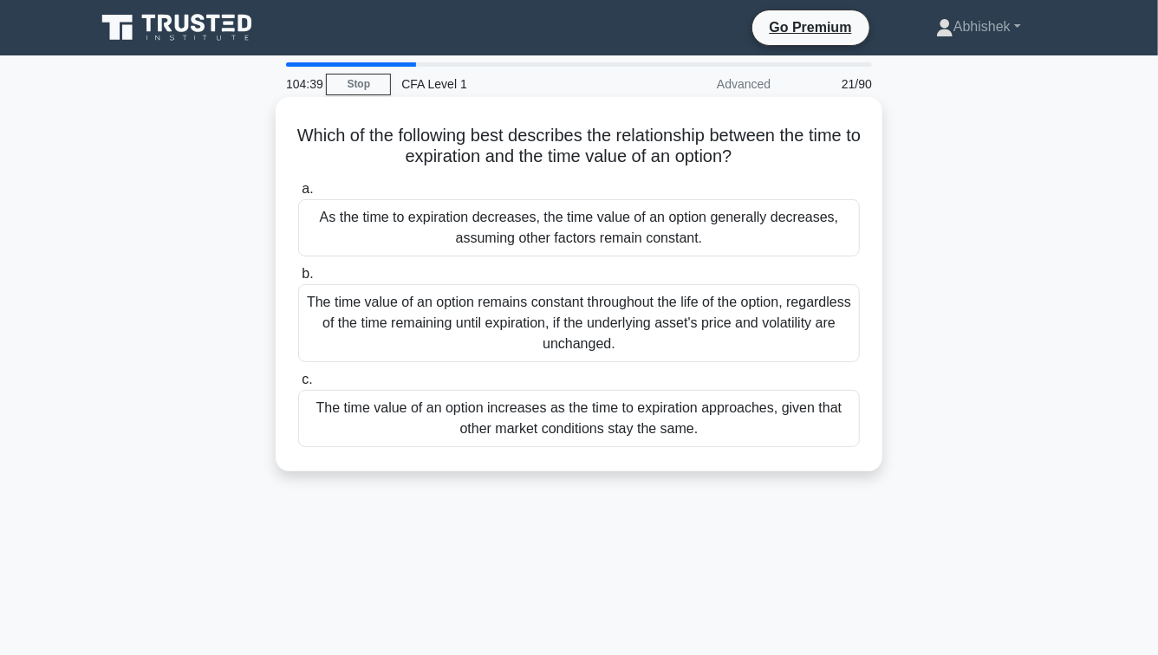
click at [584, 217] on div "As the time to expiration decreases, the time value of an option generally decr…" at bounding box center [579, 227] width 562 height 57
click at [298, 195] on input "a. As the time to expiration decreases, the time value of an option generally d…" at bounding box center [298, 189] width 0 height 11
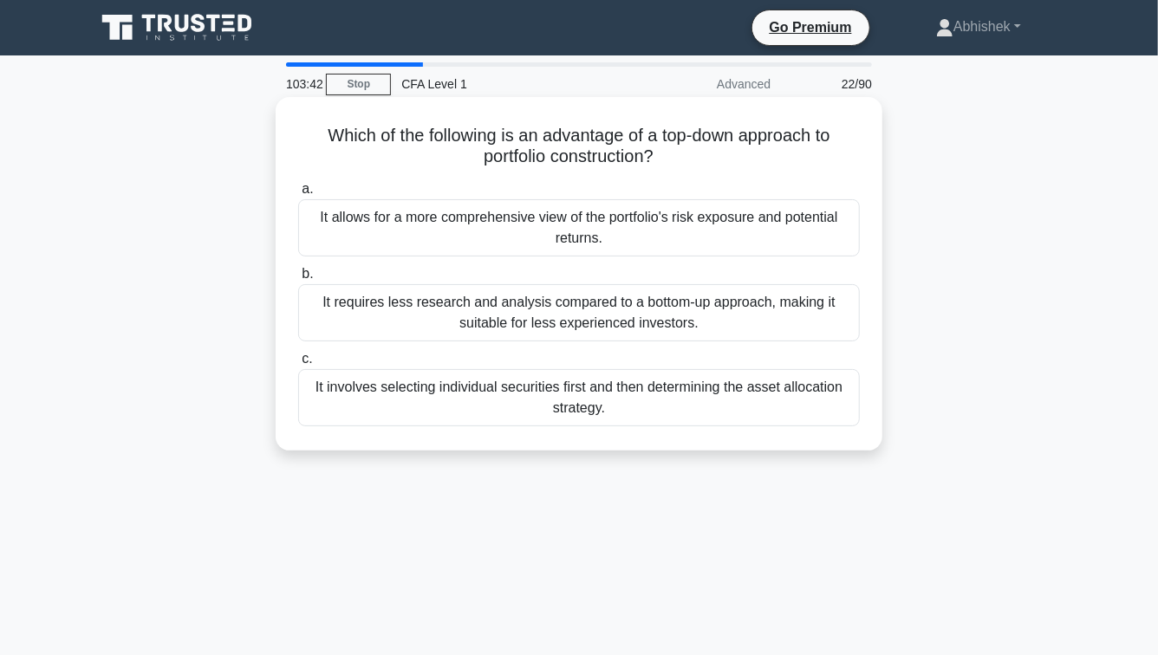
click at [704, 233] on div "It allows for a more comprehensive view of the portfolio's risk exposure and po…" at bounding box center [579, 227] width 562 height 57
click at [298, 195] on input "a. It allows for a more comprehensive view of the portfolio's risk exposure and…" at bounding box center [298, 189] width 0 height 11
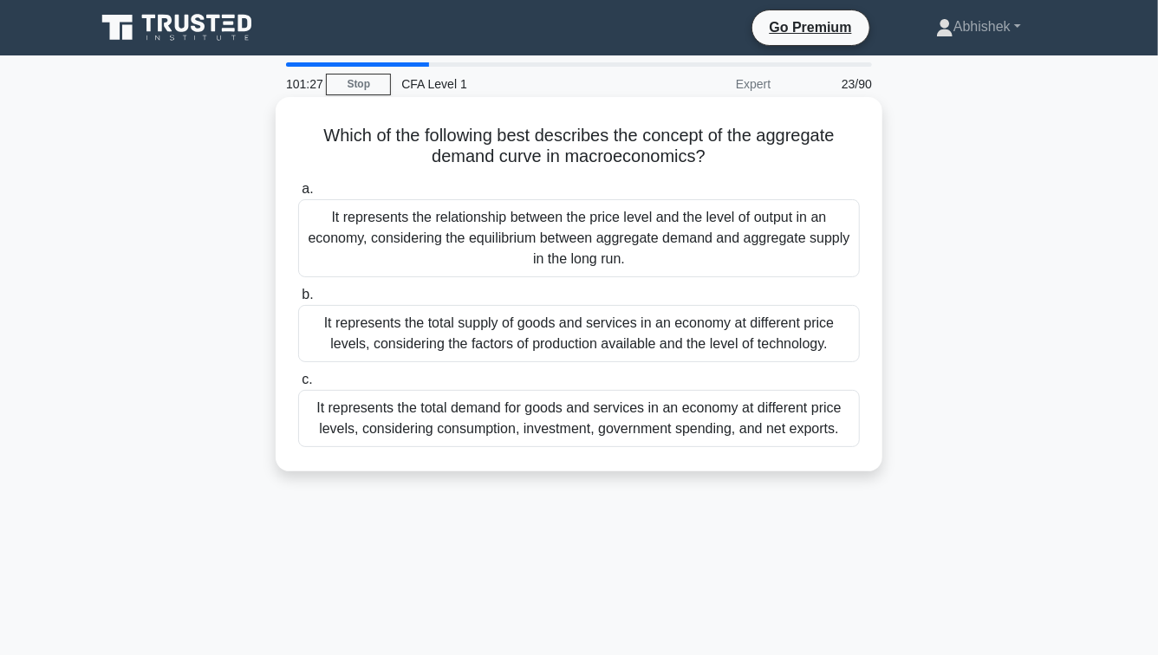
click at [597, 344] on div "It represents the total supply of goods and services in an economy at different…" at bounding box center [579, 333] width 562 height 57
click at [298, 301] on input "b. It represents the total supply of goods and services in an economy at differ…" at bounding box center [298, 295] width 0 height 11
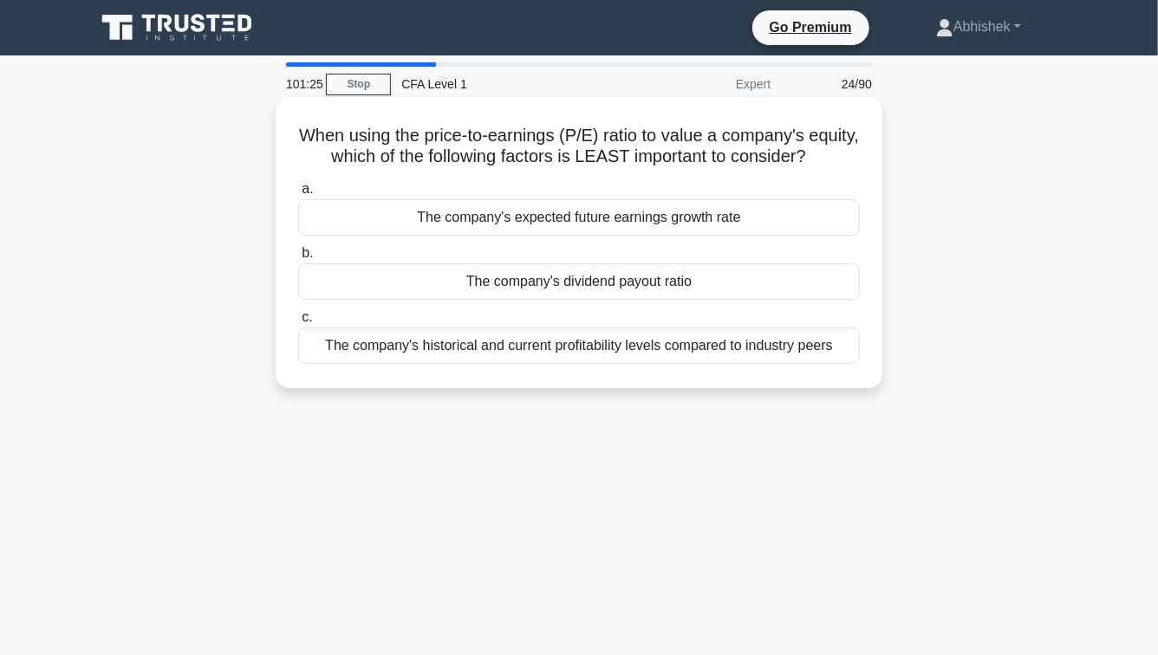
click at [499, 144] on h5 "When using the price-to-earnings (P/E) ratio to value a company's equity, which…" at bounding box center [579, 146] width 565 height 43
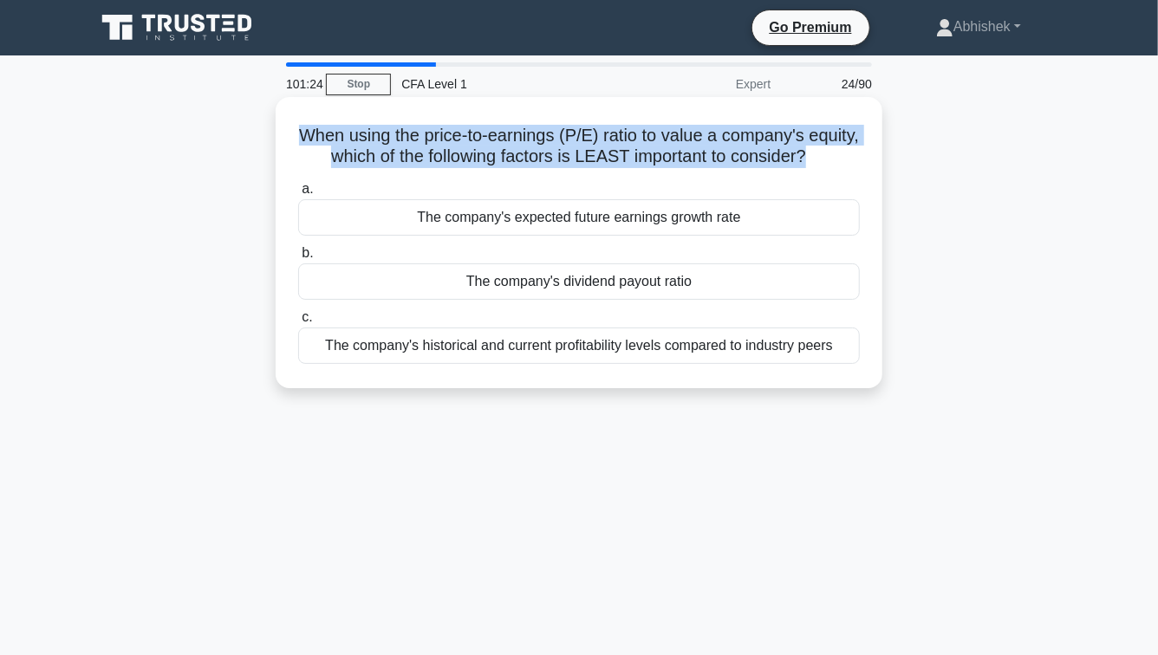
click at [499, 144] on h5 "When using the price-to-earnings (P/E) ratio to value a company's equity, which…" at bounding box center [579, 146] width 565 height 43
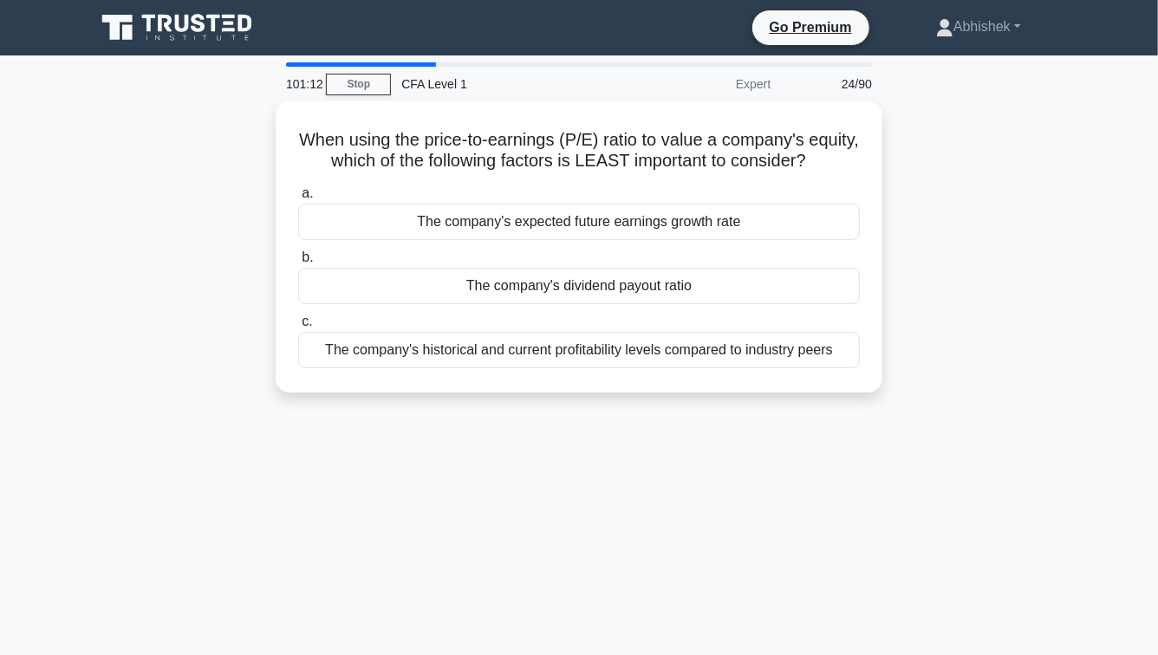
click at [153, 218] on div "When using the price-to-earnings (P/E) ratio to value a company's equity, which…" at bounding box center [579, 257] width 988 height 312
drag, startPoint x: 153, startPoint y: 218, endPoint x: 164, endPoint y: 276, distance: 58.2
click at [164, 276] on div "When using the price-to-earnings (P/E) ratio to value a company's equity, which…" at bounding box center [579, 257] width 988 height 312
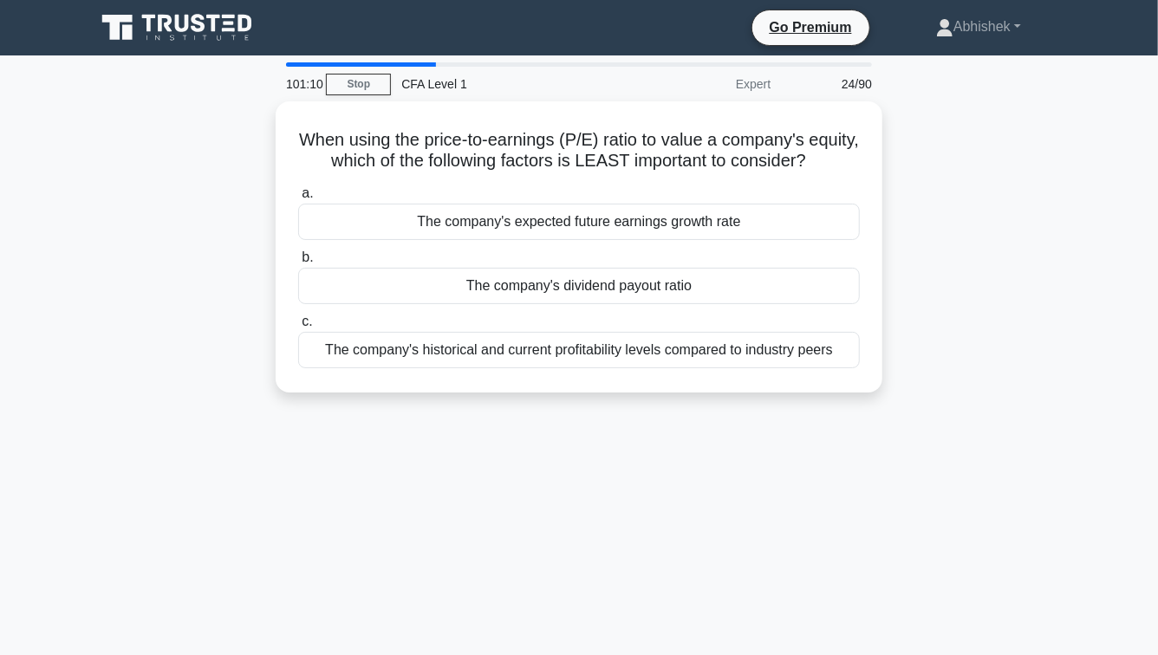
click at [164, 276] on div "When using the price-to-earnings (P/E) ratio to value a company's equity, which…" at bounding box center [579, 257] width 988 height 312
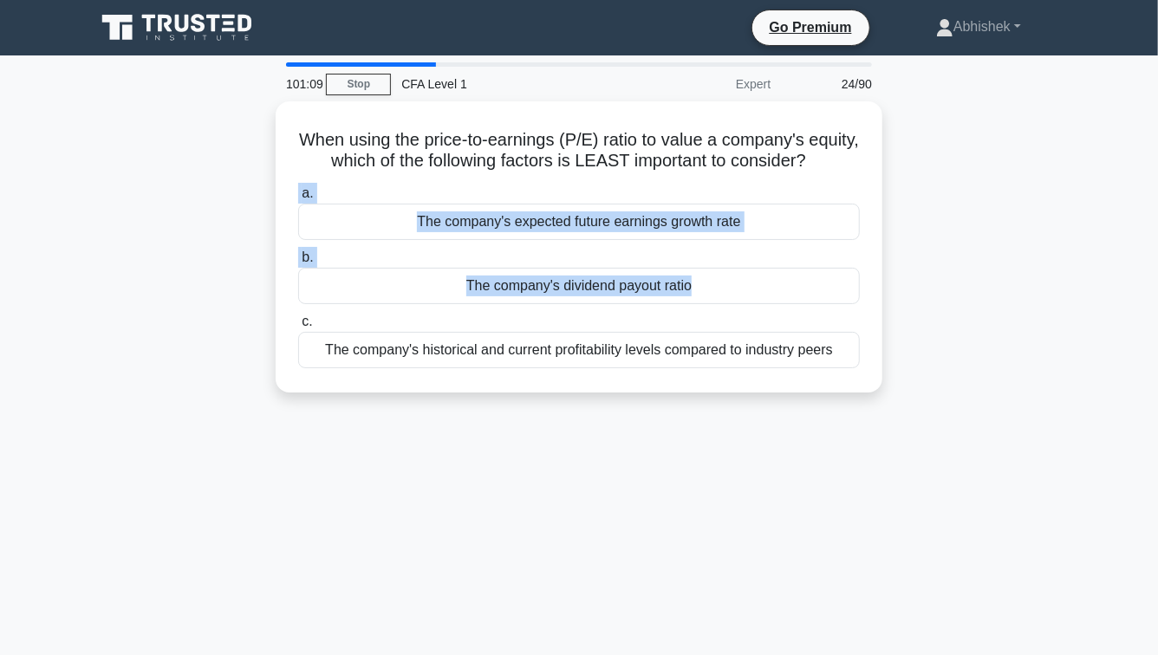
drag, startPoint x: 164, startPoint y: 276, endPoint x: 164, endPoint y: 185, distance: 91.0
click at [164, 184] on div "When using the price-to-earnings (P/E) ratio to value a company's equity, which…" at bounding box center [579, 257] width 988 height 312
click at [269, 448] on div "101:07 Stop CFA Level 1 Expert 24/90 When using the price-to-earnings (P/E) rat…" at bounding box center [579, 495] width 988 height 867
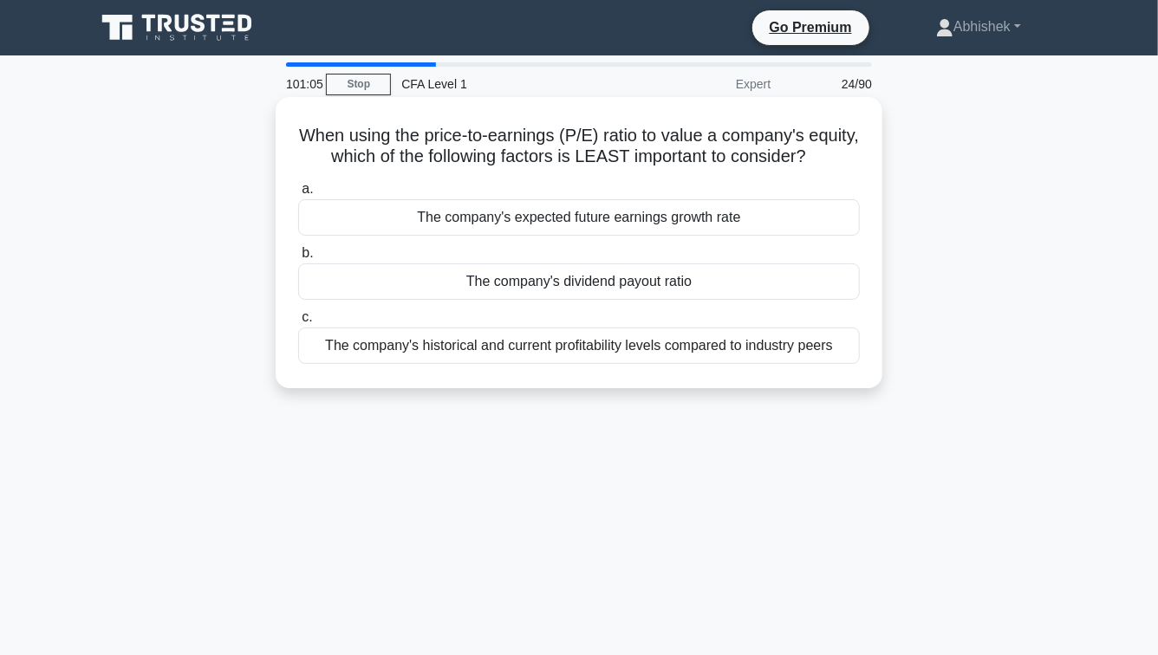
click at [675, 345] on div "The company's historical and current profitability levels compared to industry …" at bounding box center [579, 346] width 562 height 36
click at [298, 323] on input "c. The company's historical and current profitability levels compared to indust…" at bounding box center [298, 317] width 0 height 11
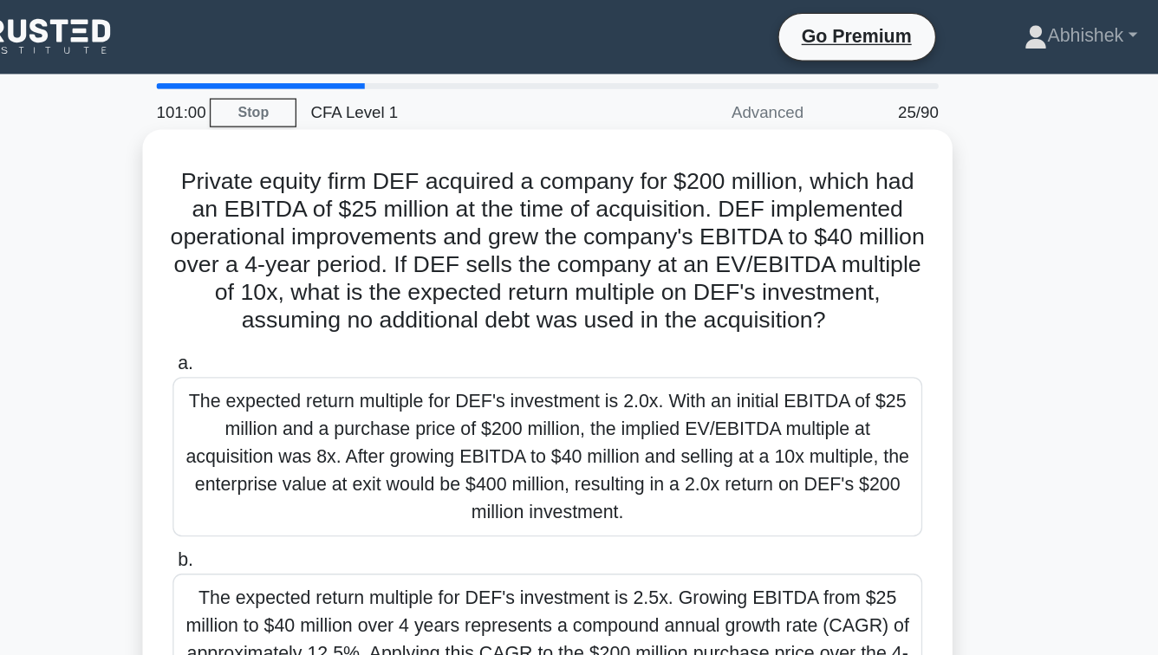
click at [726, 140] on h5 "Private equity firm DEF acquired a company for $200 million, which had an EBITD…" at bounding box center [579, 188] width 565 height 127
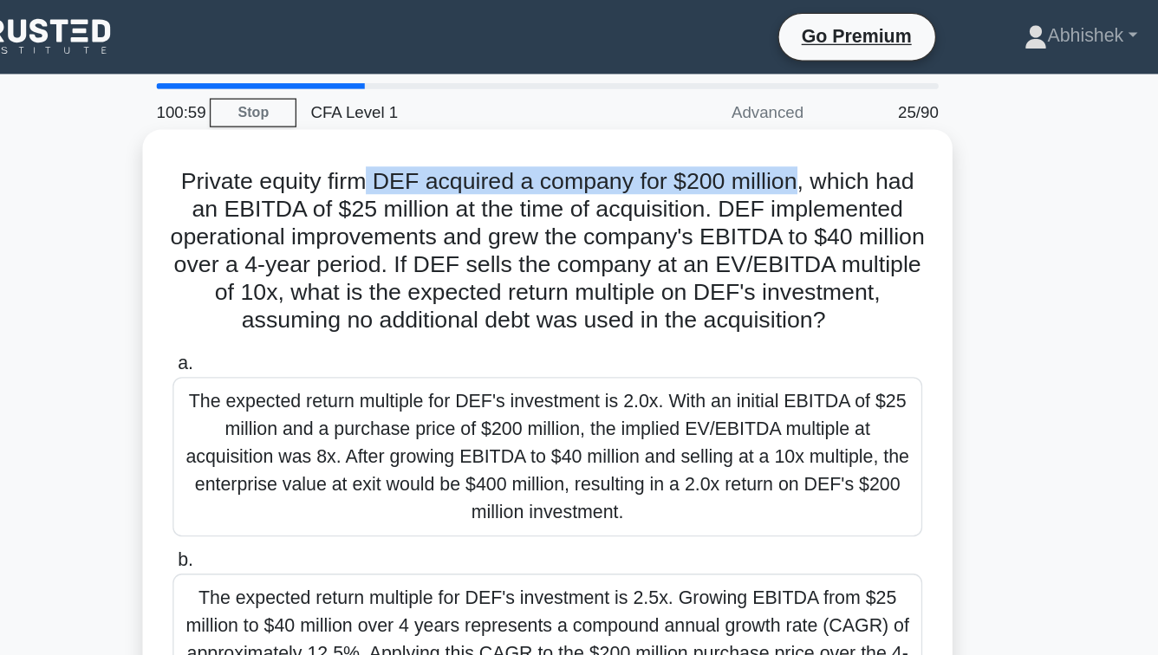
drag, startPoint x: 726, startPoint y: 140, endPoint x: 442, endPoint y: 137, distance: 283.5
click at [442, 137] on h5 "Private equity firm DEF acquired a company for $200 million, which had an EBITD…" at bounding box center [579, 188] width 565 height 127
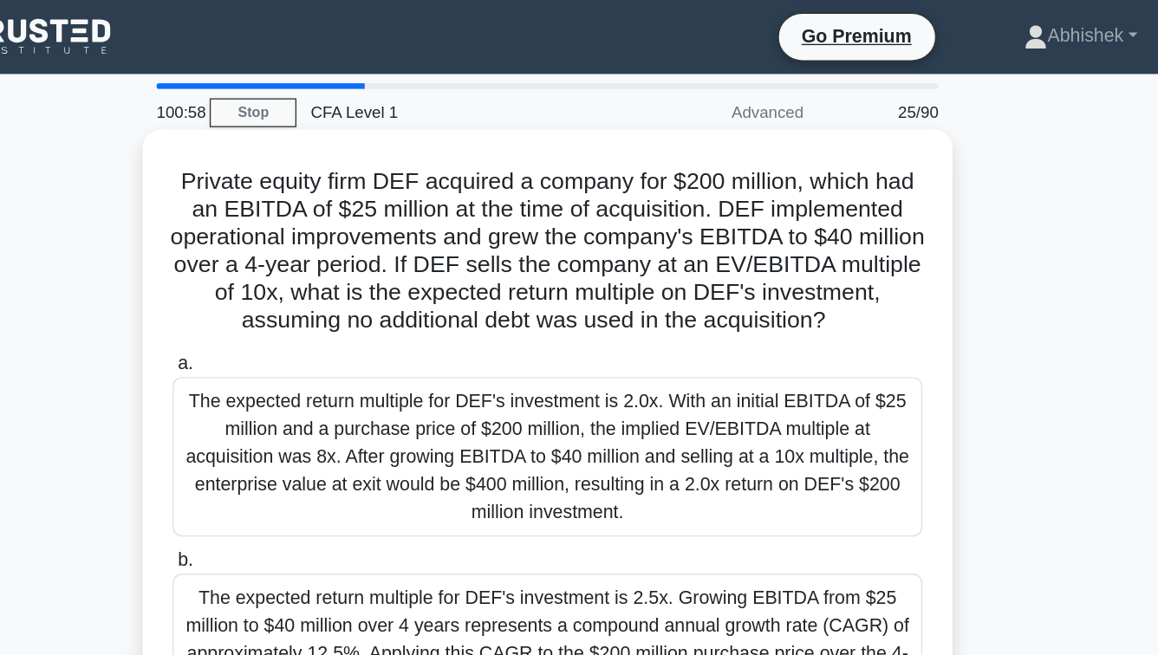
click at [408, 160] on h5 "Private equity firm DEF acquired a company for $200 million, which had an EBITD…" at bounding box center [579, 188] width 565 height 127
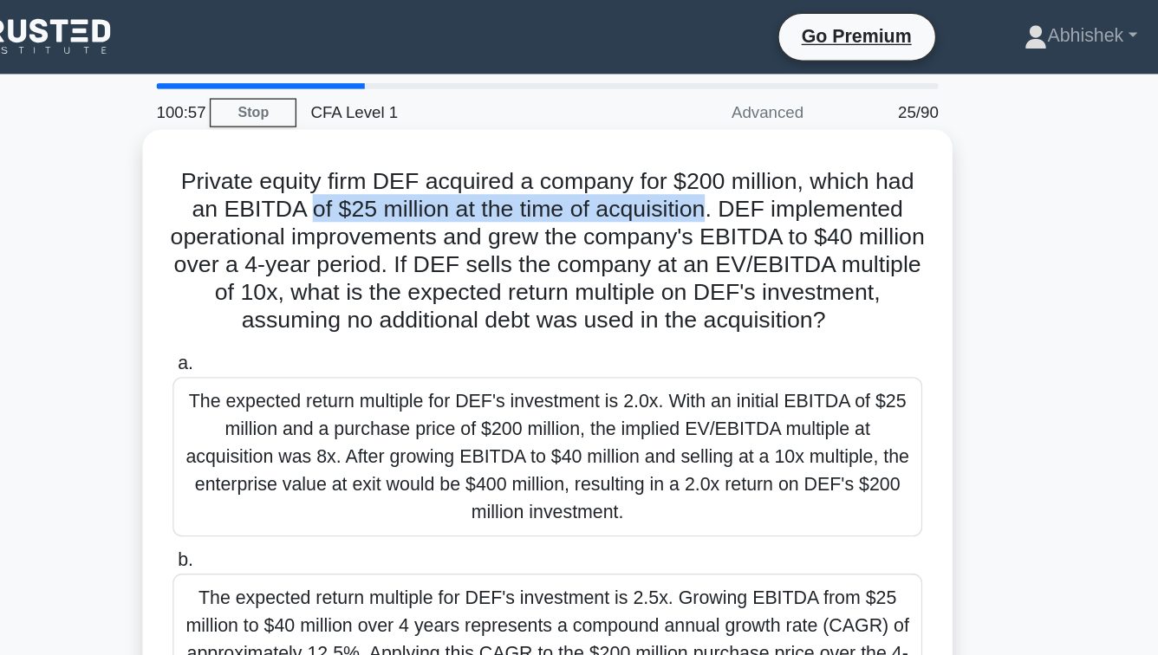
drag, startPoint x: 408, startPoint y: 160, endPoint x: 683, endPoint y: 154, distance: 274.9
click at [683, 154] on h5 "Private equity firm DEF acquired a company for $200 million, which had an EBITD…" at bounding box center [579, 188] width 565 height 127
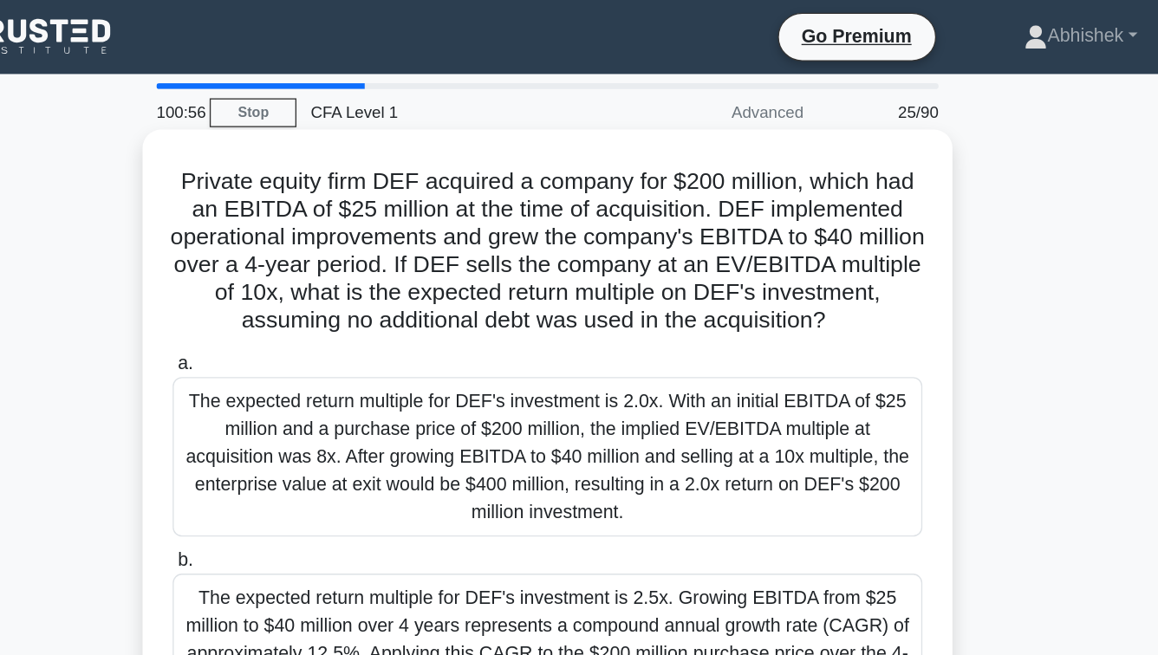
click at [721, 159] on h5 "Private equity firm DEF acquired a company for $200 million, which had an EBITD…" at bounding box center [579, 188] width 565 height 127
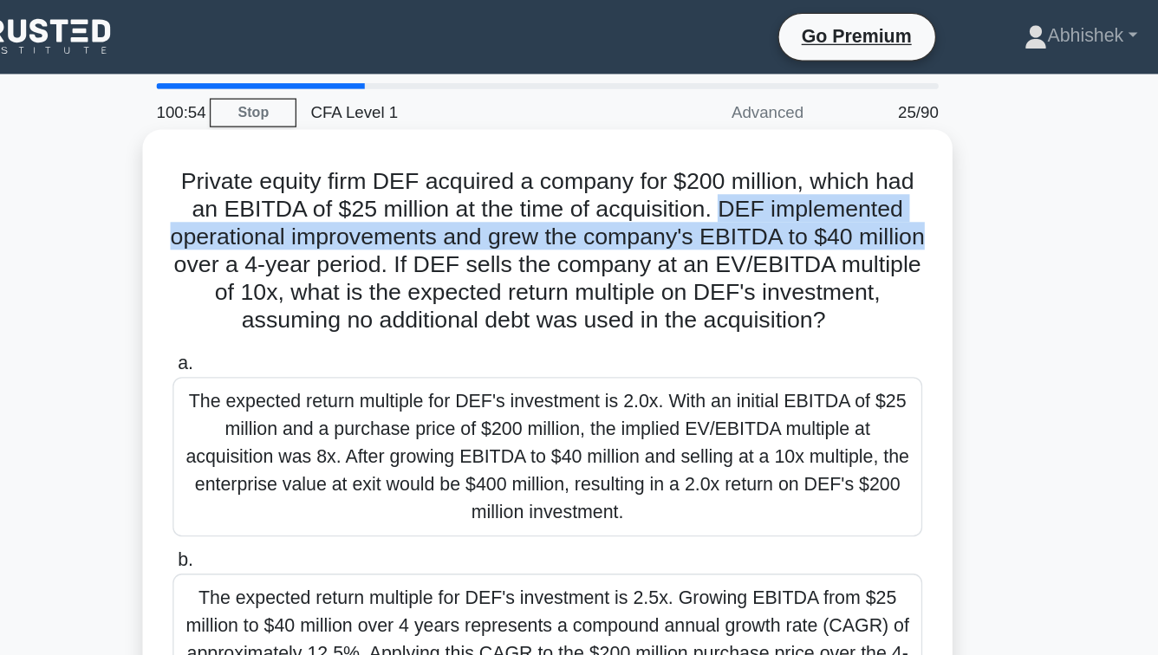
drag, startPoint x: 721, startPoint y: 159, endPoint x: 846, endPoint y: 171, distance: 126.3
click at [846, 171] on h5 "Private equity firm DEF acquired a company for $200 million, which had an EBITD…" at bounding box center [579, 188] width 565 height 127
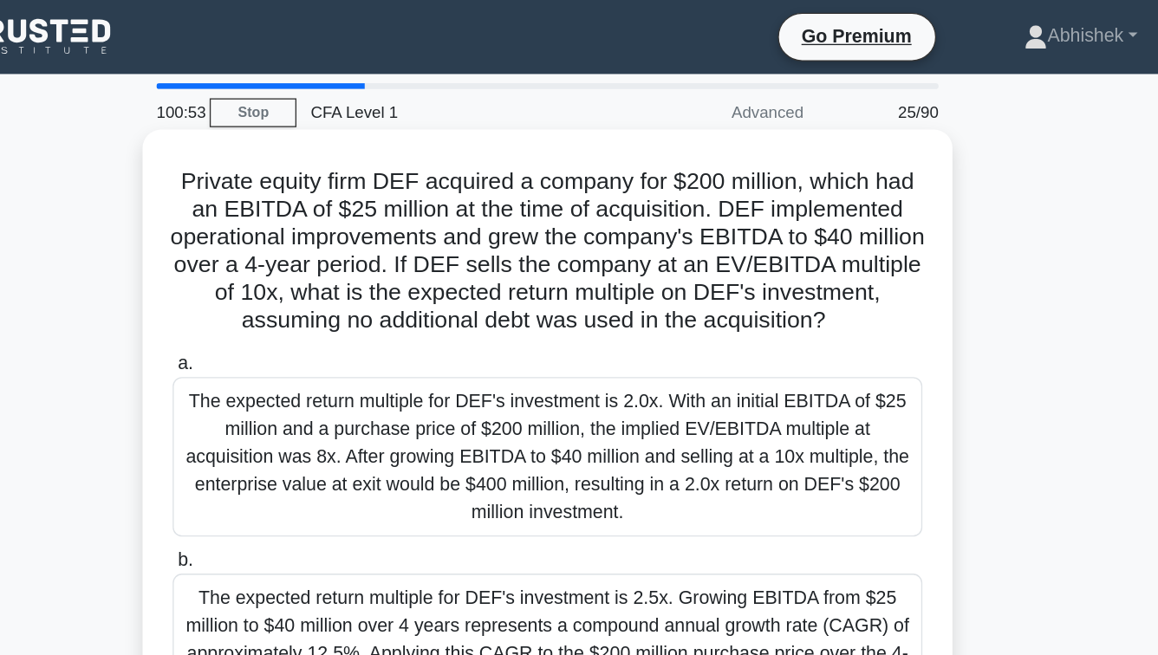
click at [435, 203] on h5 "Private equity firm DEF acquired a company for $200 million, which had an EBITD…" at bounding box center [579, 188] width 565 height 127
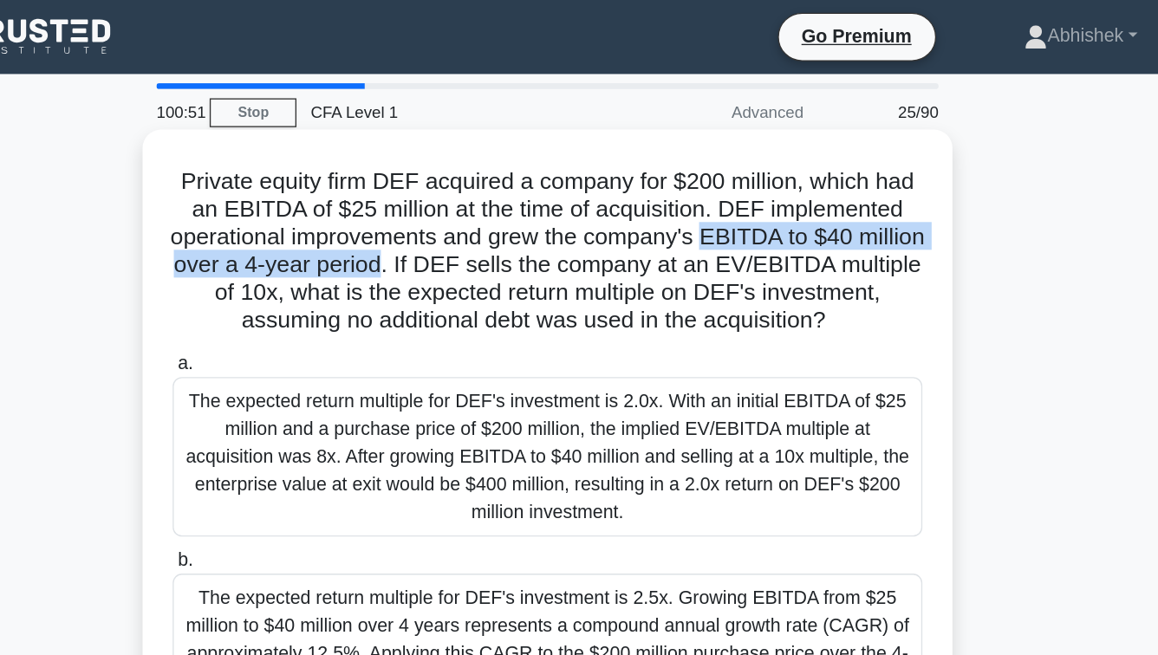
drag, startPoint x: 435, startPoint y: 203, endPoint x: 725, endPoint y: 160, distance: 292.7
click at [725, 165] on h5 "Private equity firm DEF acquired a company for $200 million, which had an EBITD…" at bounding box center [579, 188] width 565 height 127
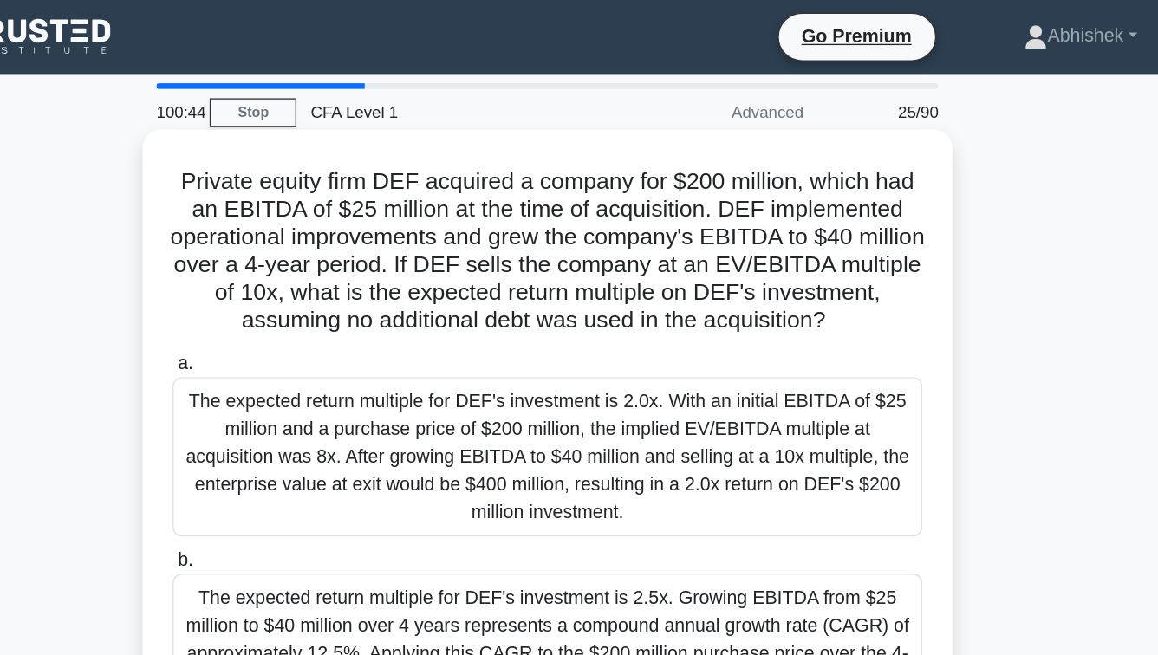
click at [414, 222] on h5 "Private equity firm DEF acquired a company for $200 million, which had an EBITD…" at bounding box center [579, 188] width 565 height 127
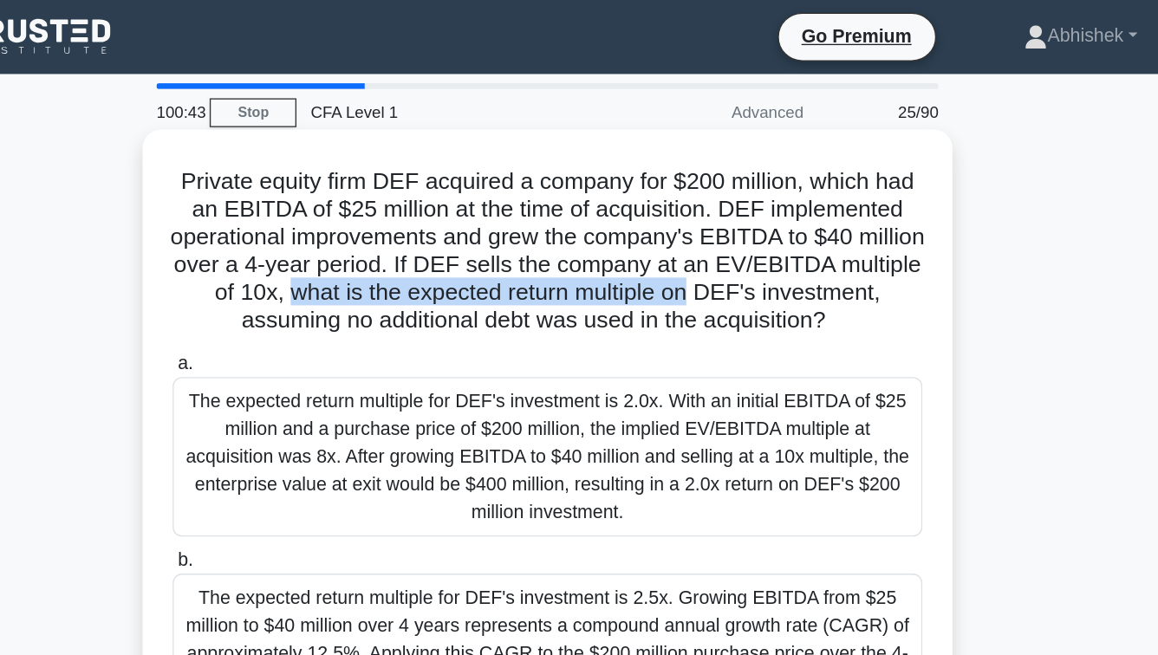
drag, startPoint x: 414, startPoint y: 222, endPoint x: 673, endPoint y: 218, distance: 258.4
click at [673, 218] on h5 "Private equity firm DEF acquired a company for $200 million, which had an EBITD…" at bounding box center [579, 188] width 565 height 127
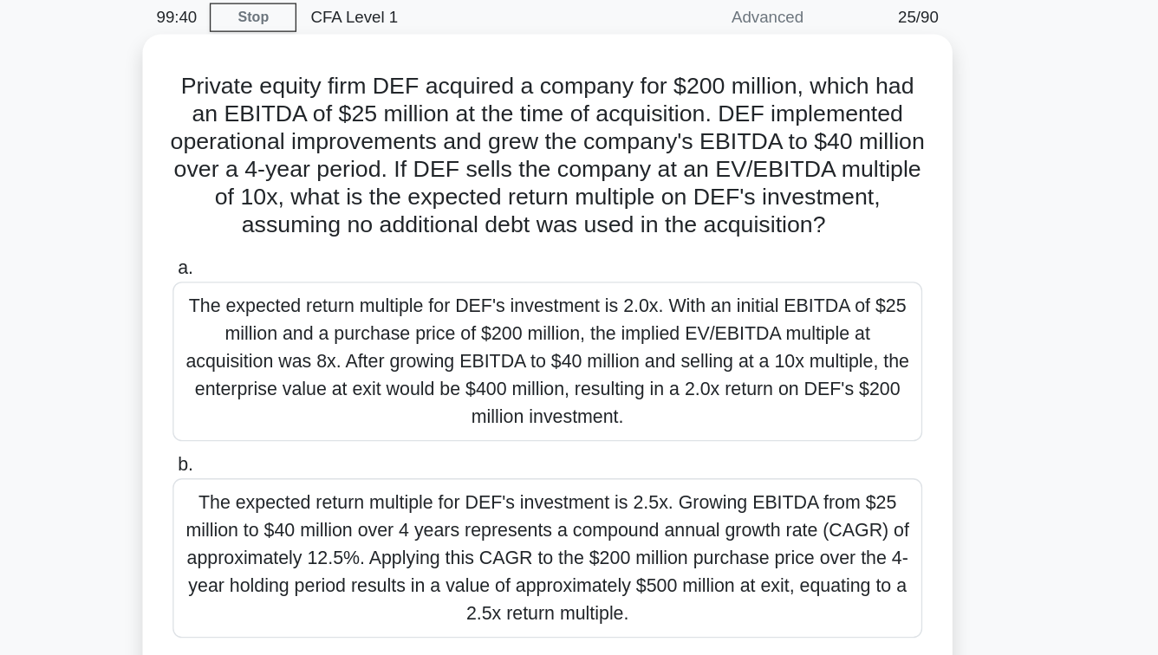
click at [380, 240] on h5 "Private equity firm DEF acquired a company for $200 million, which had an EBITD…" at bounding box center [579, 188] width 565 height 127
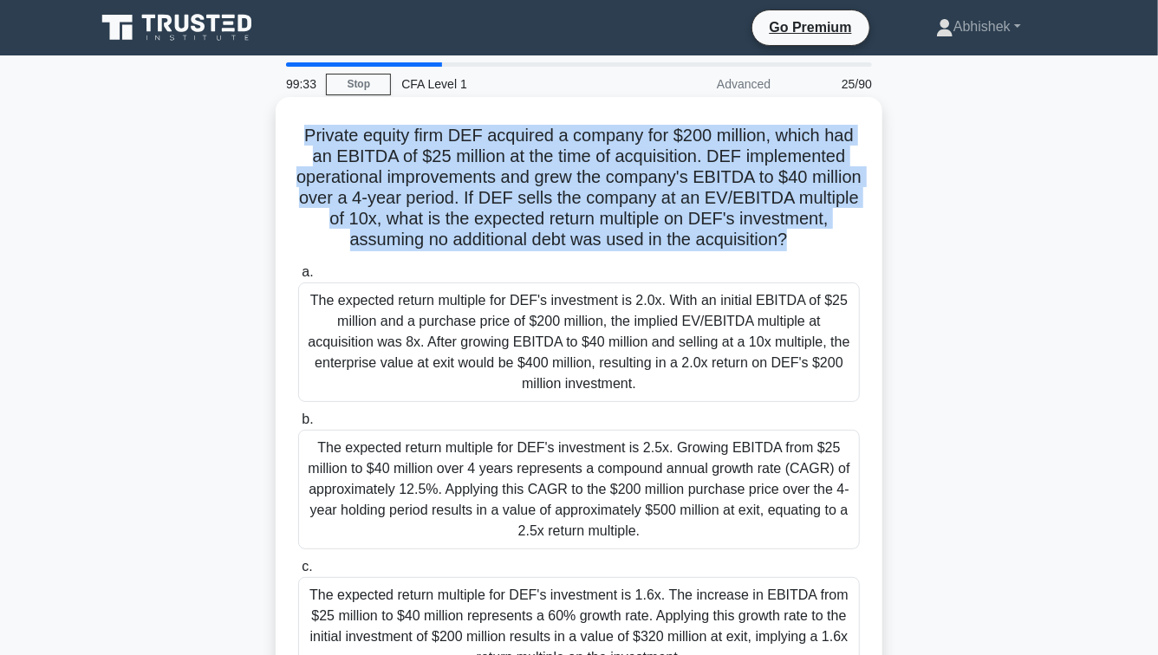
click at [278, 203] on div "Private equity firm DEF acquired a company for $200 million, which had an EBITD…" at bounding box center [579, 398] width 607 height 603
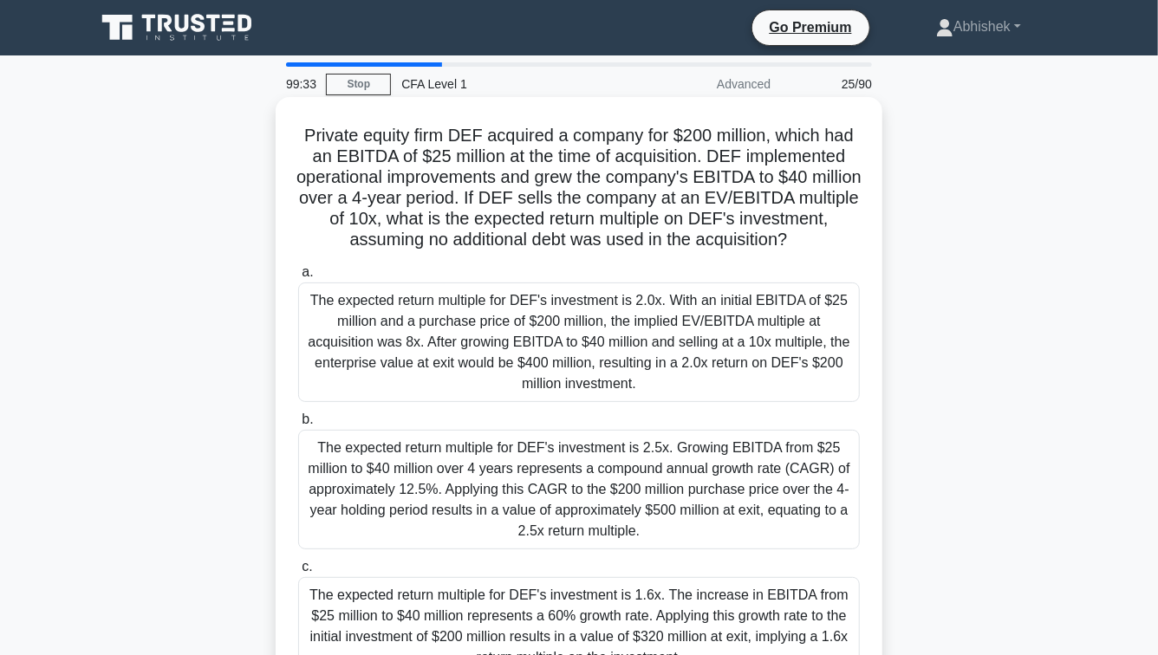
click at [278, 203] on div "Private equity firm DEF acquired a company for $200 million, which had an EBITD…" at bounding box center [579, 398] width 607 height 603
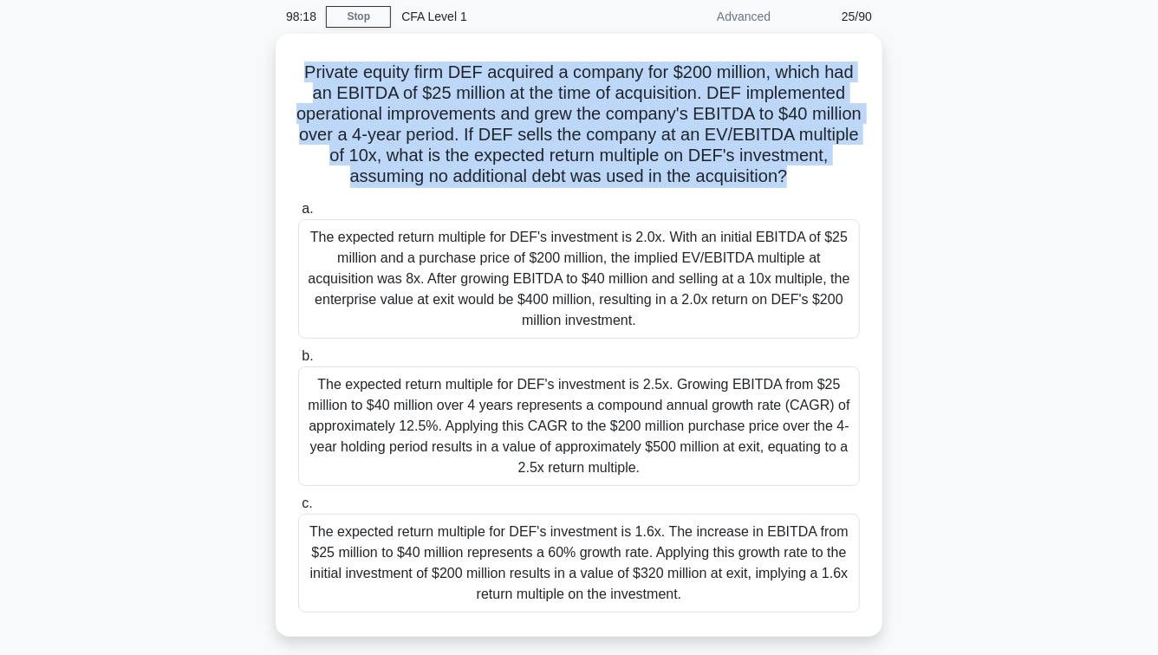
scroll to position [67, 0]
click at [118, 610] on div "Private equity firm DEF acquired a company for $200 million, which had an EBITD…" at bounding box center [579, 347] width 988 height 624
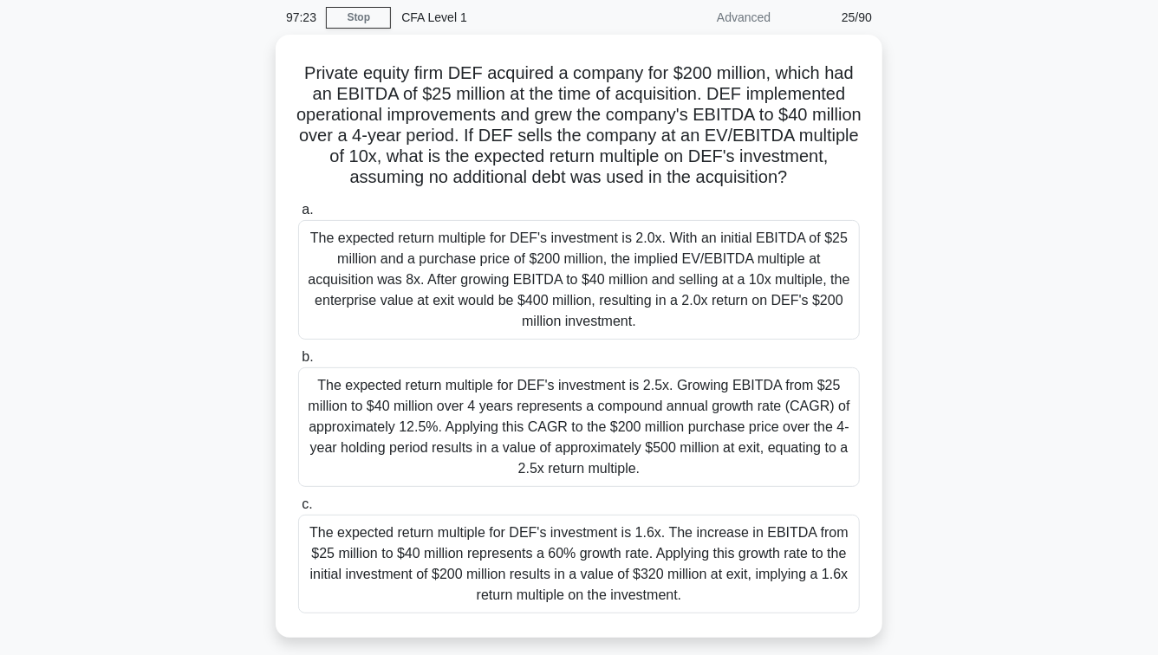
click at [118, 610] on div "Private equity firm DEF acquired a company for $200 million, which had an EBITD…" at bounding box center [579, 347] width 988 height 624
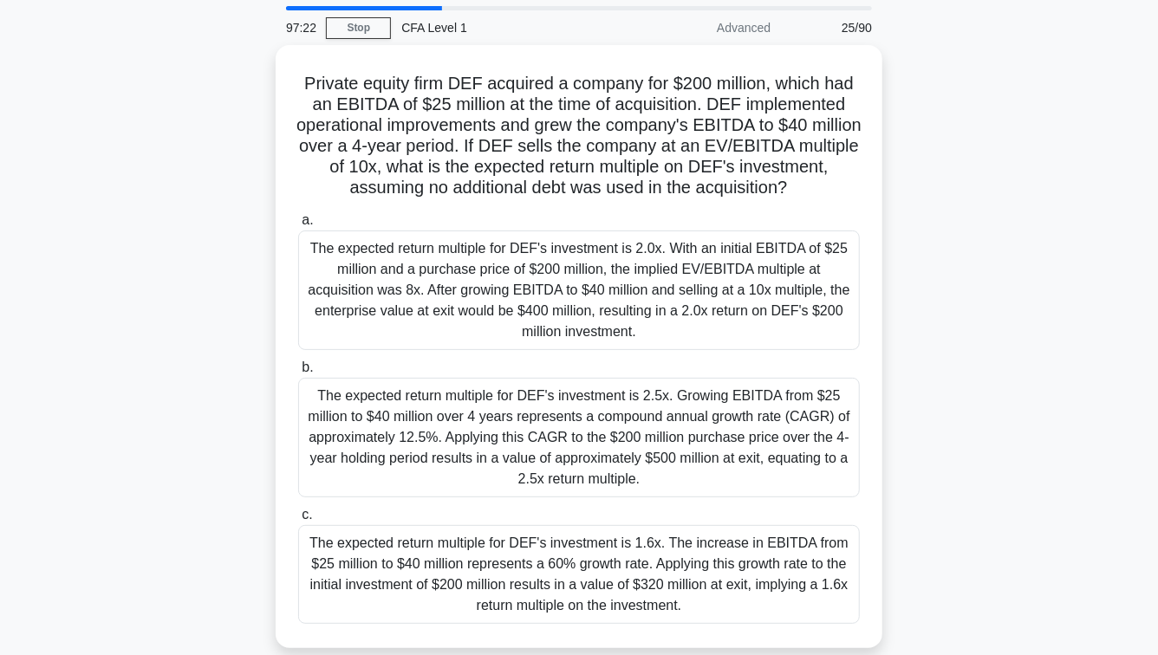
scroll to position [60, 0]
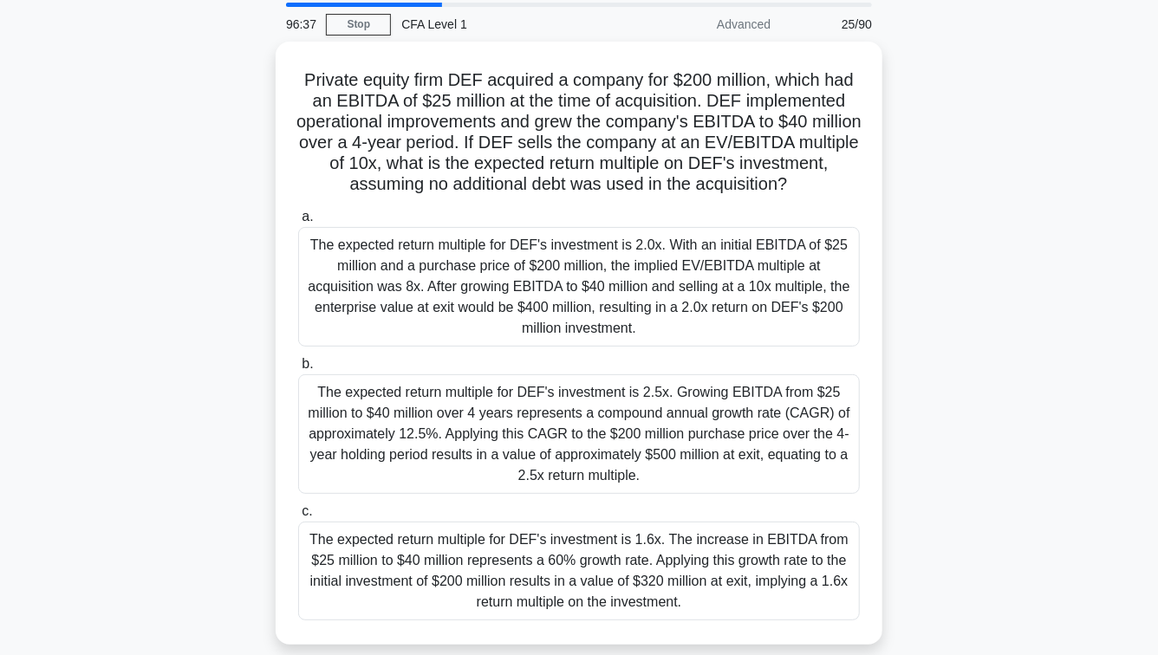
click at [68, 478] on main "96:37 Stop CFA Level 1 Advanced 25/90 Private equity firm DEF acquired a compan…" at bounding box center [579, 436] width 1158 height 881
click at [68, 478] on main "96:36 Stop CFA Level 1 Advanced 25/90 Private equity firm DEF acquired a compan…" at bounding box center [579, 436] width 1158 height 881
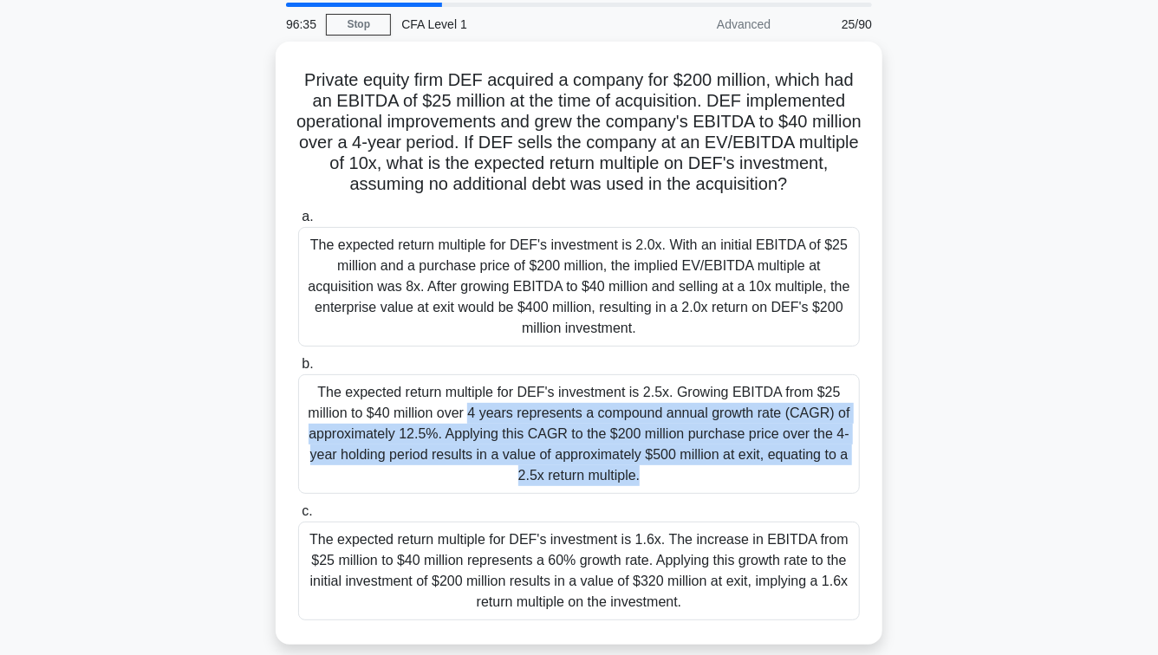
click at [39, 515] on main "96:35 Stop CFA Level 1 Advanced 25/90 Private equity firm DEF acquired a compan…" at bounding box center [579, 436] width 1158 height 881
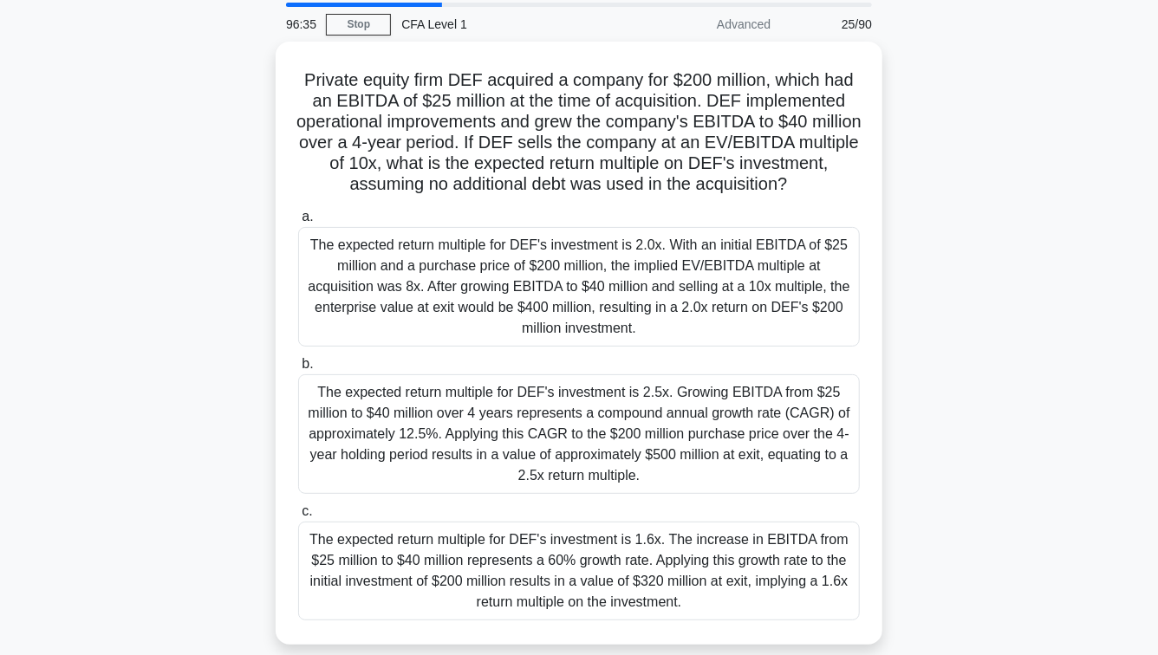
click at [39, 515] on main "96:35 Stop CFA Level 1 Advanced 25/90 Private equity firm DEF acquired a compan…" at bounding box center [579, 436] width 1158 height 881
click at [39, 515] on main "96:34 Stop CFA Level 1 Advanced 25/90 Private equity firm DEF acquired a compan…" at bounding box center [579, 436] width 1158 height 881
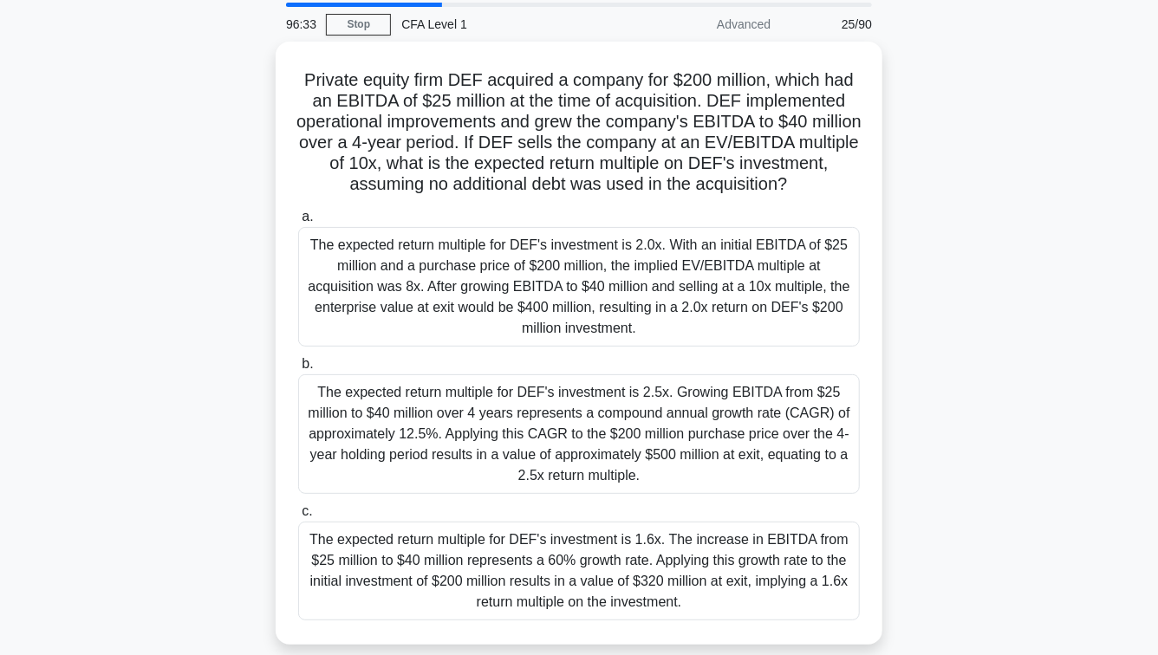
click at [39, 515] on main "96:33 Stop CFA Level 1 Advanced 25/90 Private equity firm DEF acquired a compan…" at bounding box center [579, 436] width 1158 height 881
click at [55, 551] on main "96:33 Stop CFA Level 1 Advanced 25/90 Private equity firm DEF acquired a compan…" at bounding box center [579, 436] width 1158 height 881
click at [55, 551] on main "96:32 Stop CFA Level 1 Advanced 25/90 Private equity firm DEF acquired a compan…" at bounding box center [579, 436] width 1158 height 881
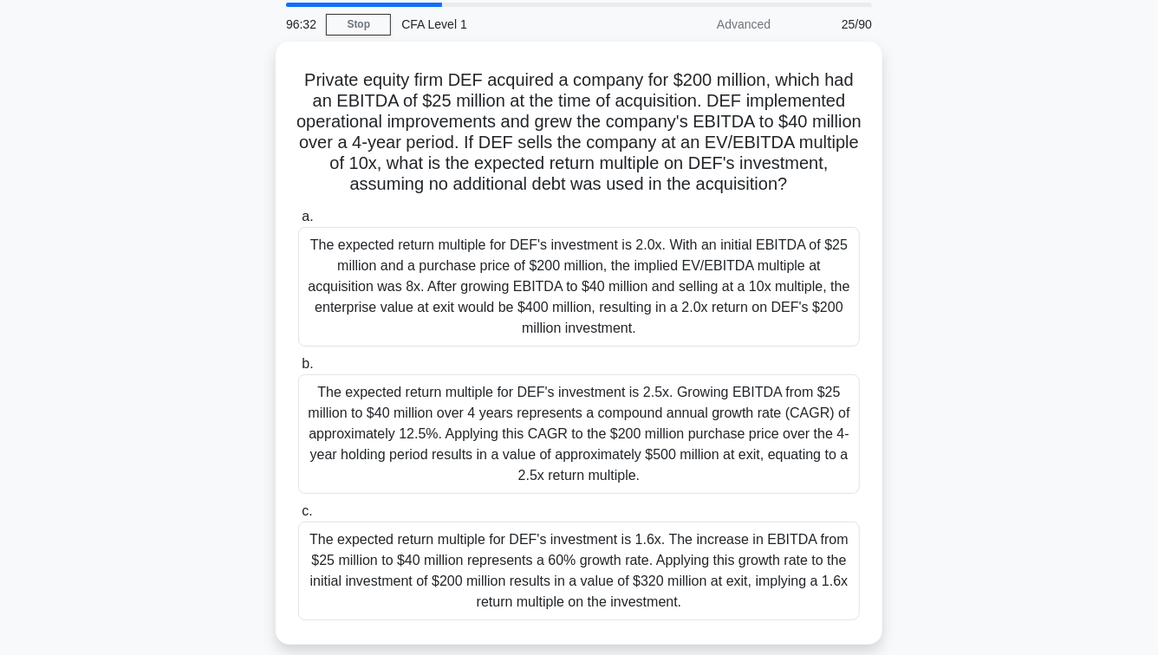
click at [55, 551] on main "96:32 Stop CFA Level 1 Advanced 25/90 Private equity firm DEF acquired a compan…" at bounding box center [579, 436] width 1158 height 881
click at [55, 551] on main "96:31 Stop CFA Level 1 Advanced 25/90 Private equity firm DEF acquired a compan…" at bounding box center [579, 436] width 1158 height 881
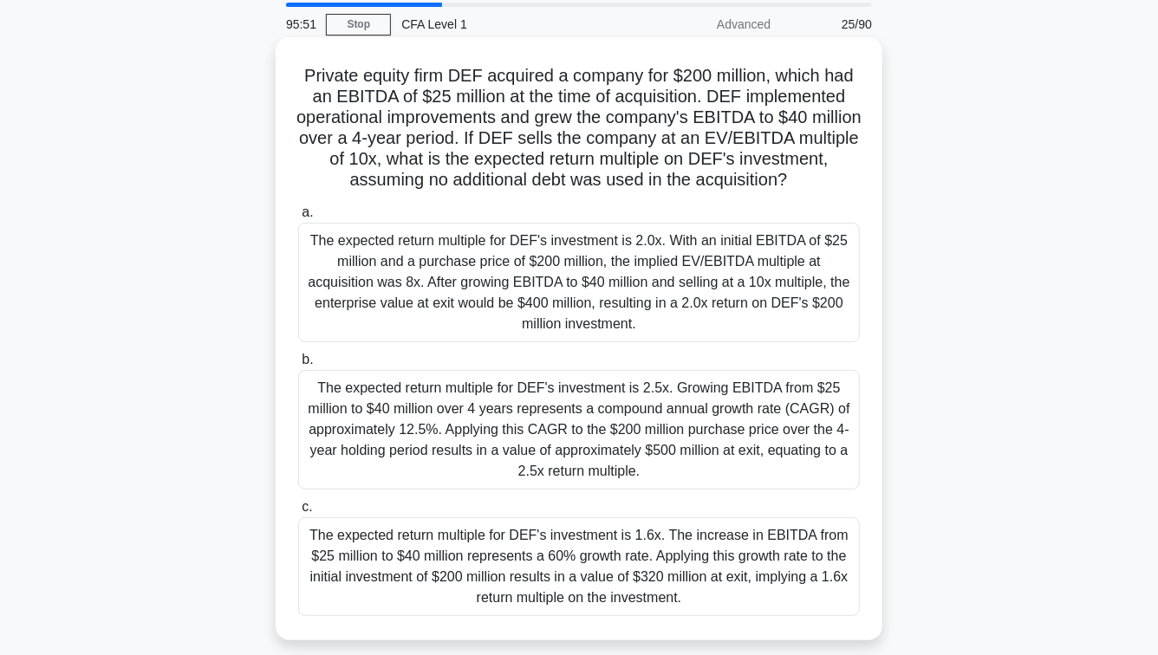
click at [416, 546] on div "The expected return multiple for DEF's investment is 1.6x. The increase in EBIT…" at bounding box center [579, 567] width 562 height 99
click at [298, 513] on input "c. The expected return multiple for DEF's investment is 1.6x. The increase in E…" at bounding box center [298, 507] width 0 height 11
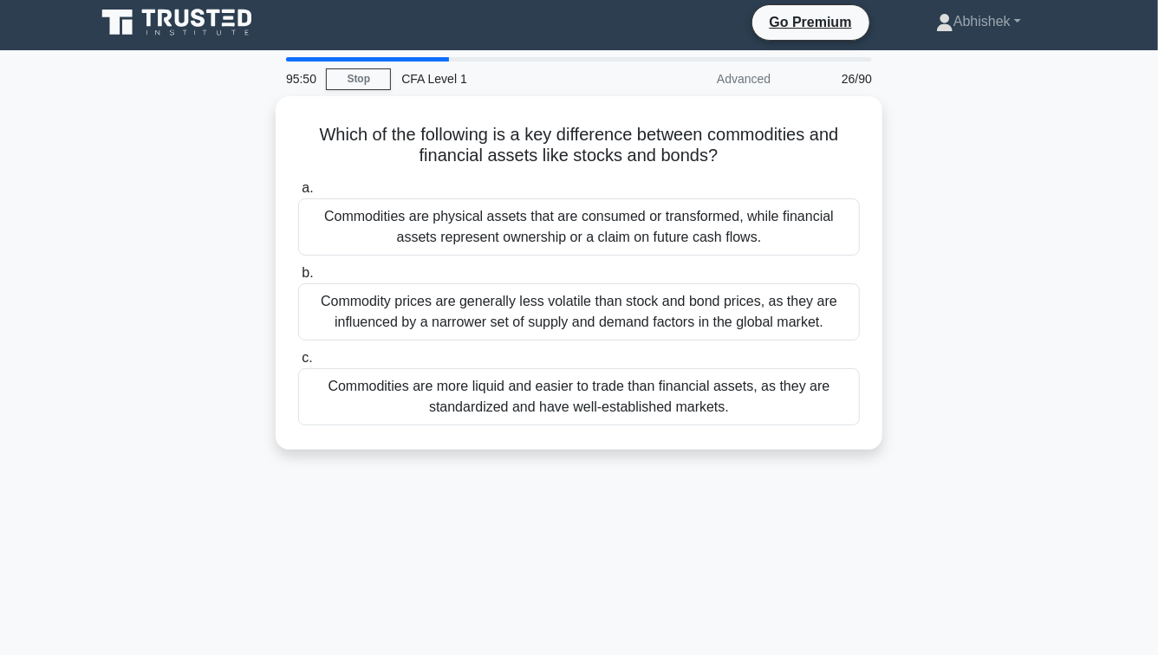
scroll to position [0, 0]
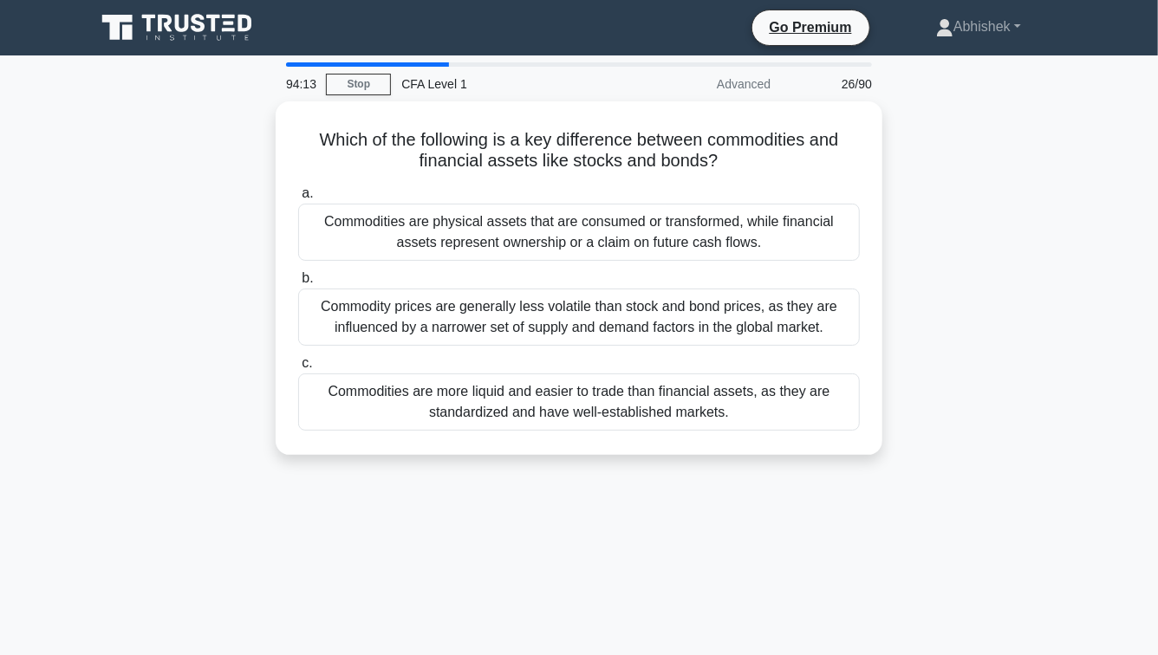
click at [237, 296] on div "Which of the following is a key difference between commodities and financial as…" at bounding box center [579, 288] width 988 height 375
click at [231, 306] on div "Which of the following is a key difference between commodities and financial as…" at bounding box center [579, 288] width 988 height 375
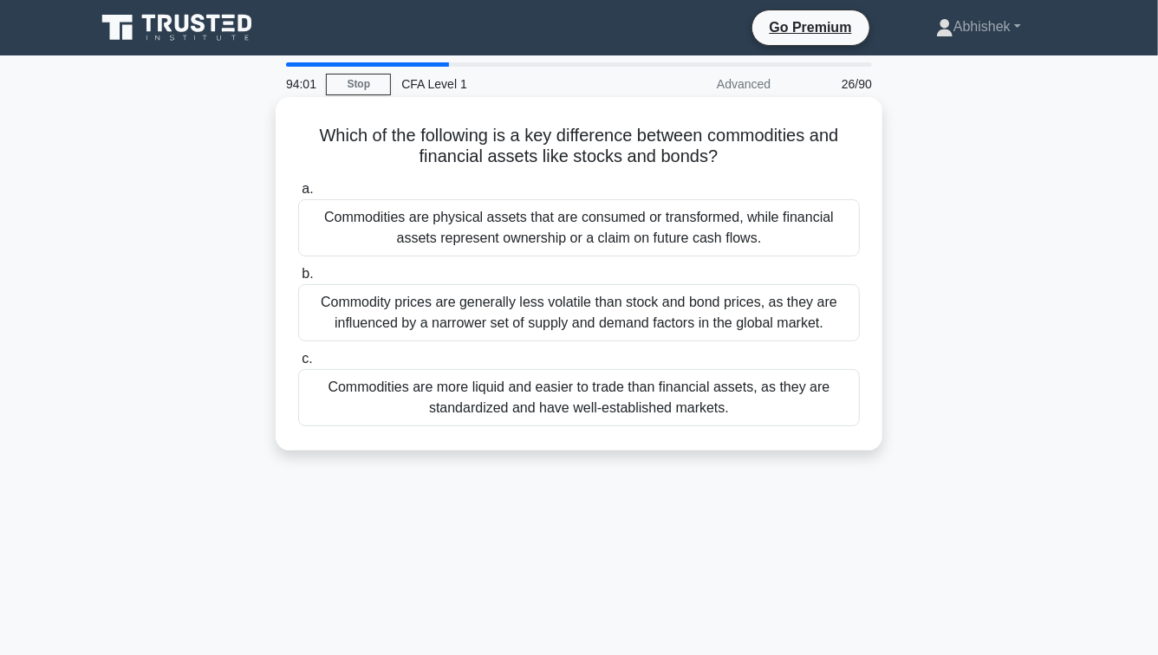
click at [459, 315] on div "Commodity prices are generally less volatile than stock and bond prices, as the…" at bounding box center [579, 312] width 562 height 57
click at [298, 280] on input "b. Commodity prices are generally less volatile than stock and bond prices, as …" at bounding box center [298, 274] width 0 height 11
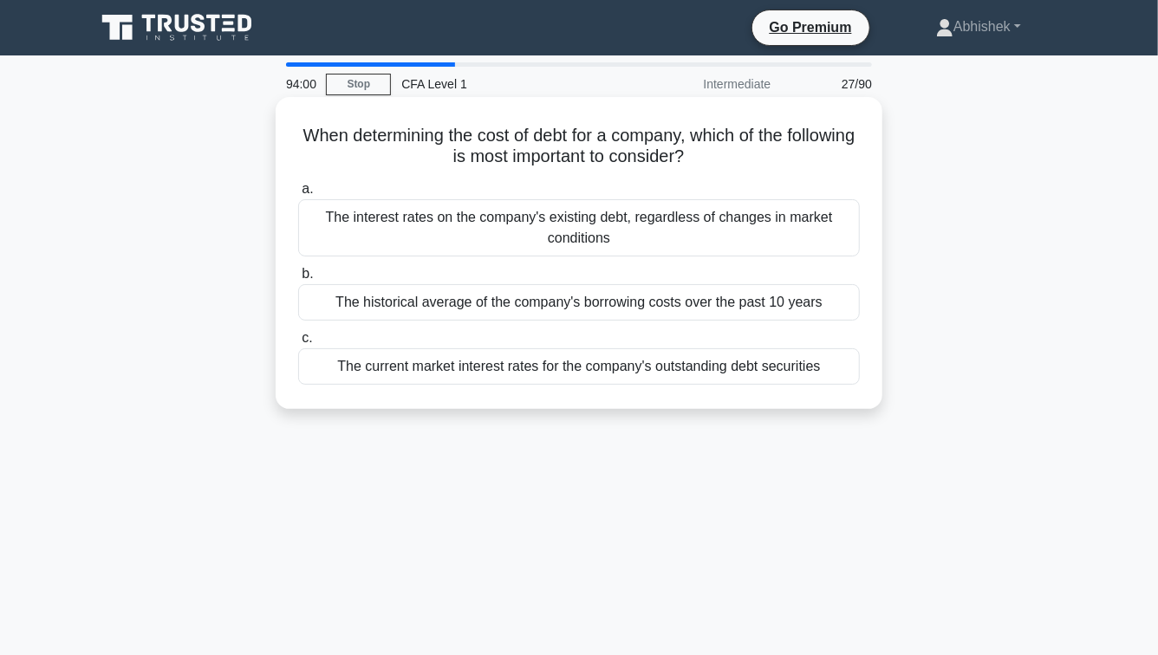
click at [564, 130] on h5 "When determining the cost of debt for a company, which of the following is most…" at bounding box center [579, 146] width 565 height 43
click at [690, 125] on h5 "When determining the cost of debt for a company, which of the following is most…" at bounding box center [579, 146] width 565 height 43
drag, startPoint x: 690, startPoint y: 125, endPoint x: 463, endPoint y: 113, distance: 227.5
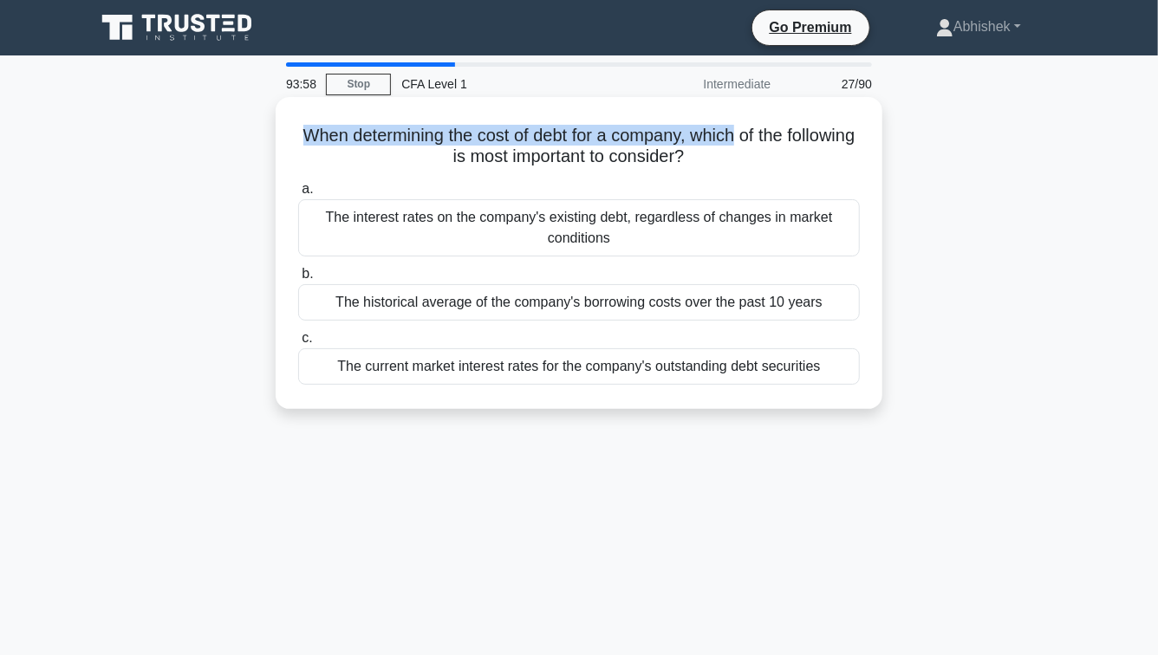
click at [464, 114] on div "When determining the cost of debt for a company, which of the following is most…" at bounding box center [579, 253] width 593 height 298
click at [463, 113] on div "When determining the cost of debt for a company, which of the following is most…" at bounding box center [579, 253] width 593 height 298
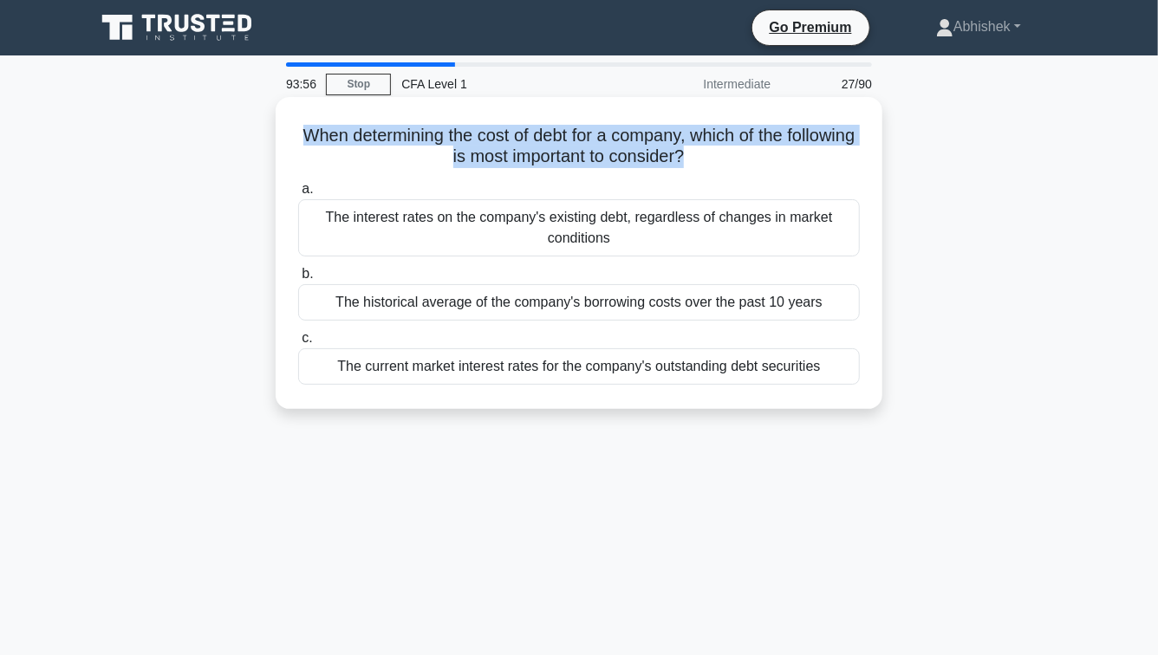
click at [463, 113] on div "When determining the cost of debt for a company, which of the following is most…" at bounding box center [579, 253] width 593 height 298
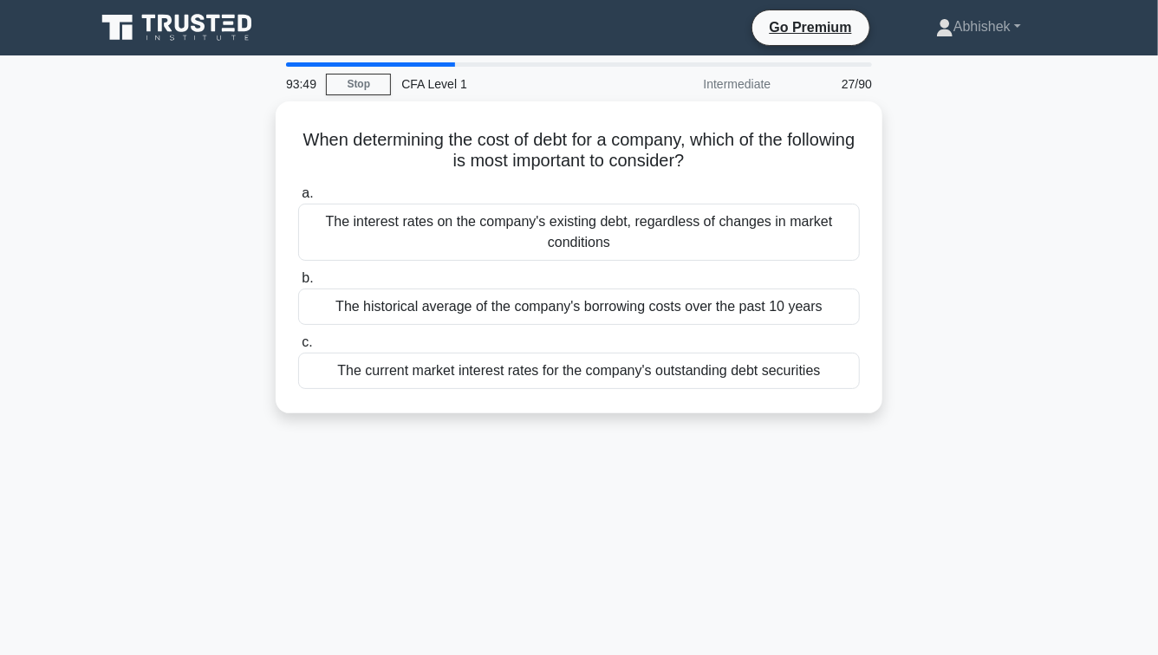
click at [161, 375] on div "When determining the cost of debt for a company, which of the following is most…" at bounding box center [579, 267] width 988 height 333
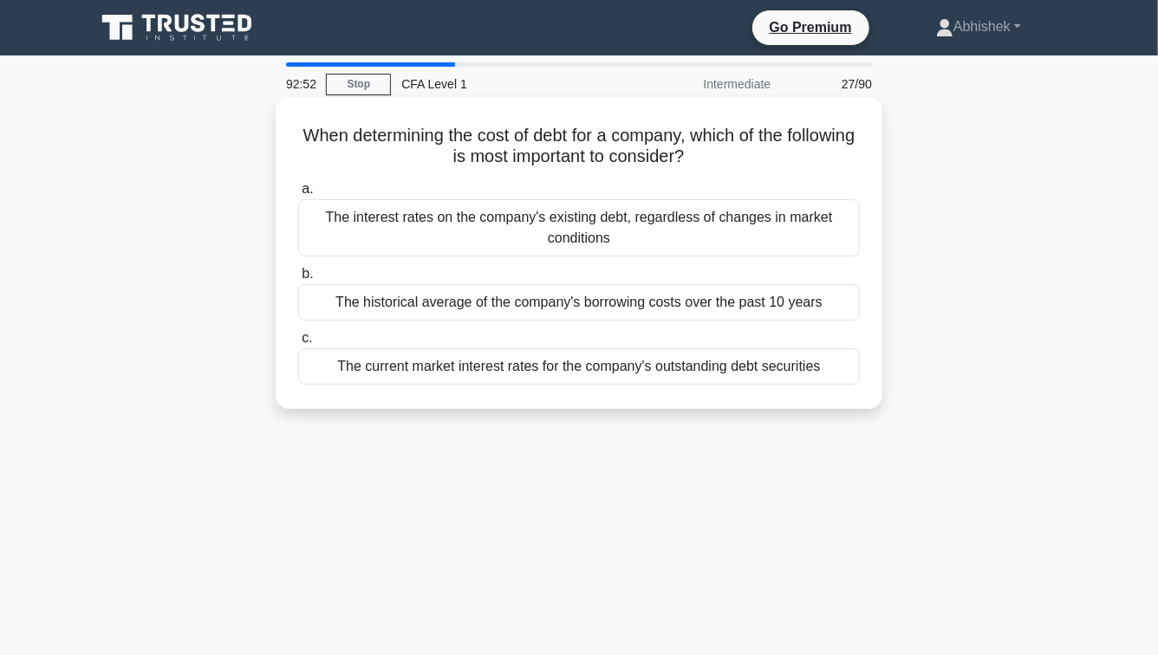
click at [623, 225] on div "The interest rates on the company's existing debt, regardless of changes in mar…" at bounding box center [579, 227] width 562 height 57
click at [298, 195] on input "a. The interest rates on the company's existing debt, regardless of changes in …" at bounding box center [298, 189] width 0 height 11
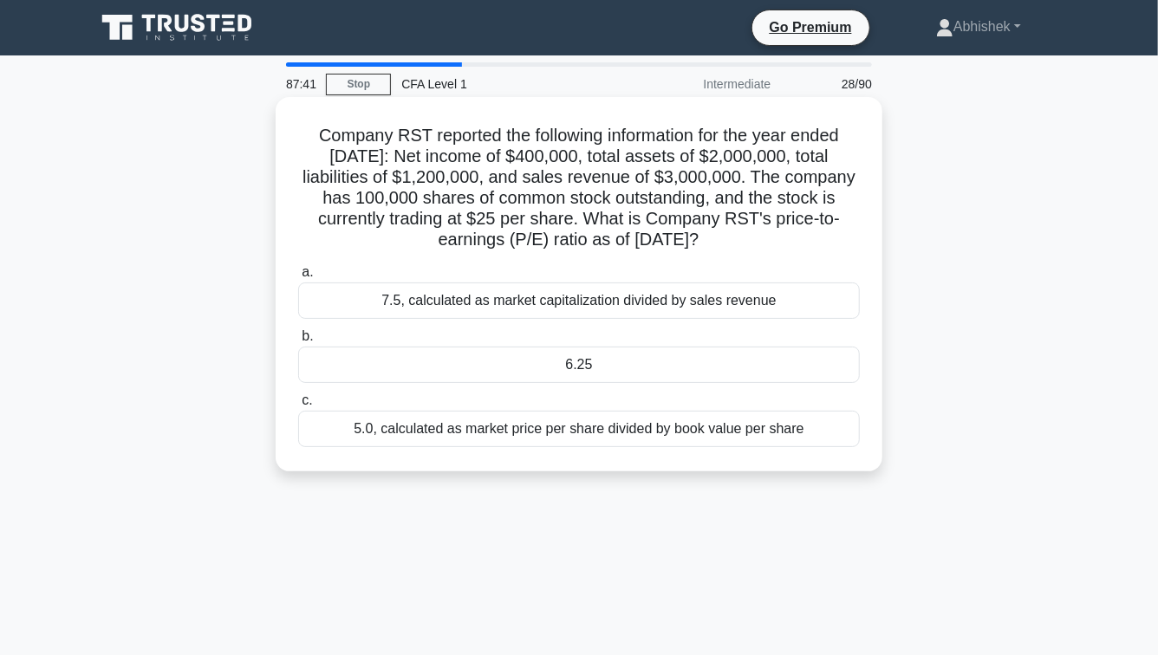
click at [769, 375] on div "6.25" at bounding box center [579, 365] width 562 height 36
click at [298, 342] on input "b. 6.25" at bounding box center [298, 336] width 0 height 11
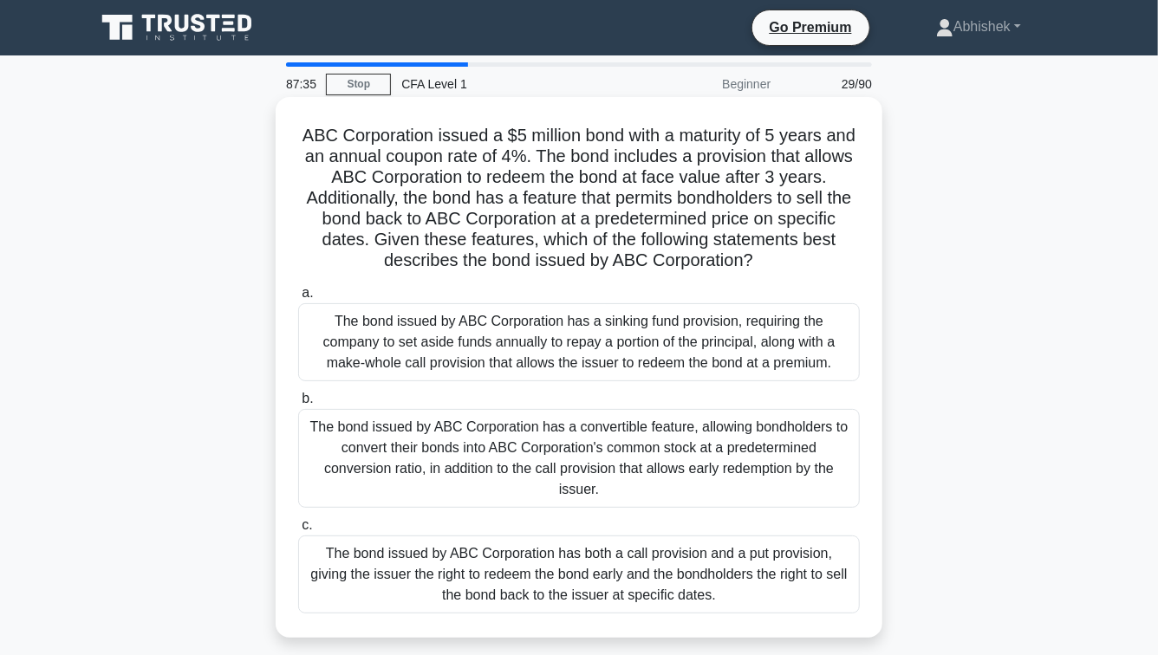
click at [486, 128] on h5 "ABC Corporation issued a $5 million bond with a maturity of 5 years and an annu…" at bounding box center [579, 198] width 565 height 147
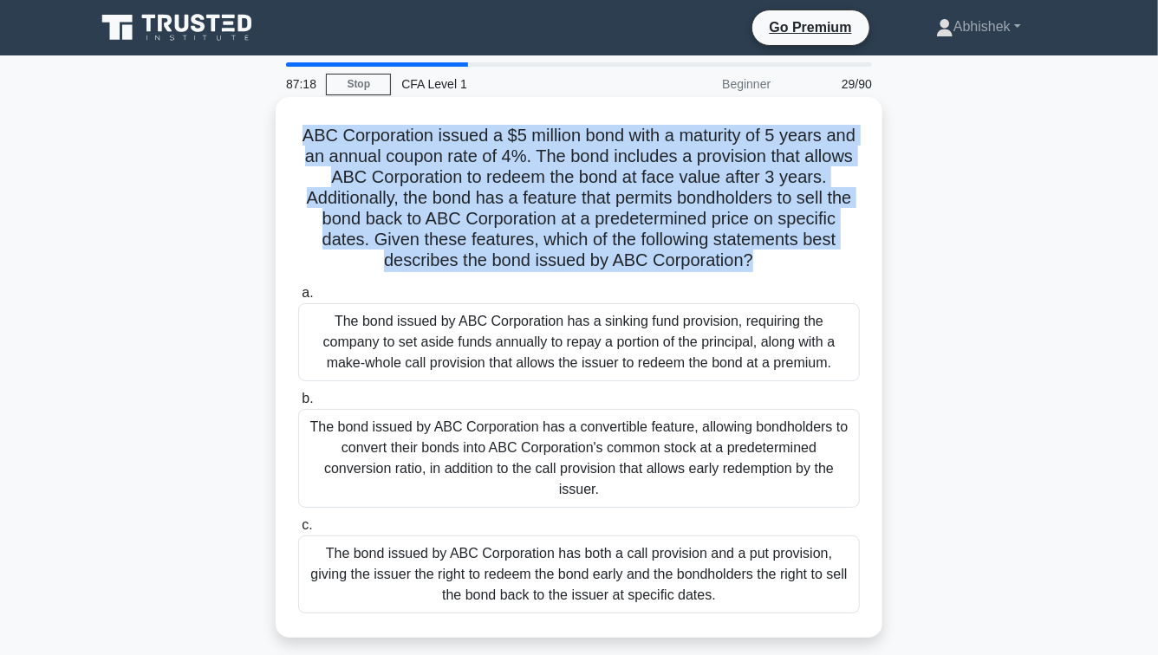
click at [486, 128] on h5 "ABC Corporation issued a $5 million bond with a maturity of 5 years and an annu…" at bounding box center [579, 198] width 565 height 147
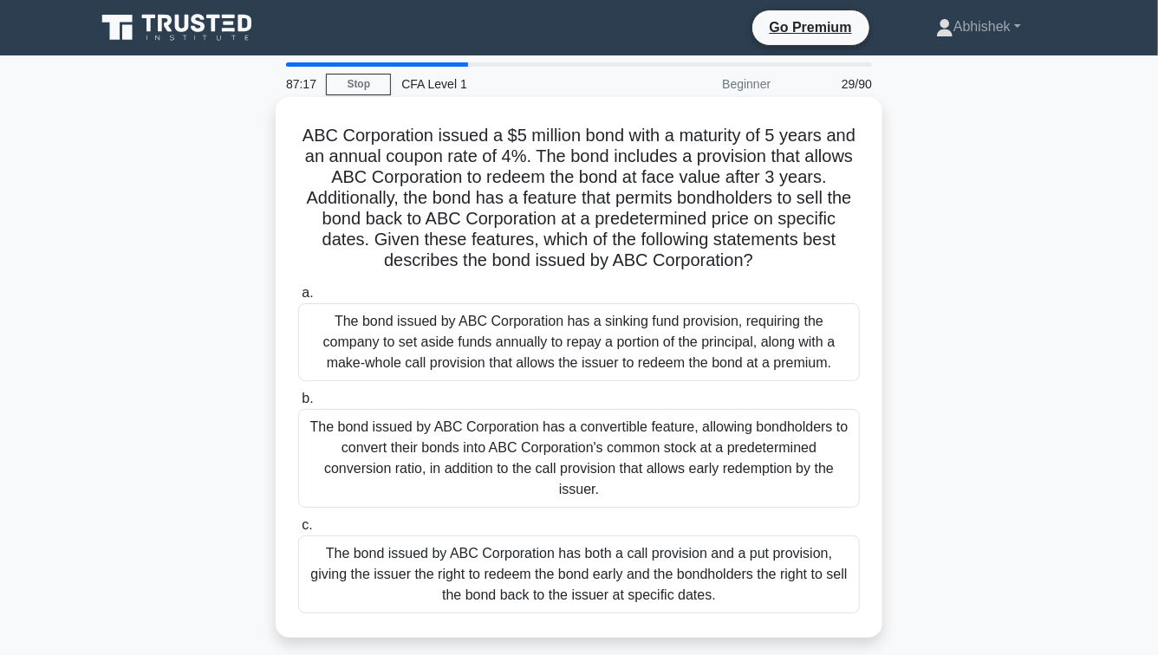
click at [486, 128] on h5 "ABC Corporation issued a $5 million bond with a maturity of 5 years and an annu…" at bounding box center [579, 198] width 565 height 147
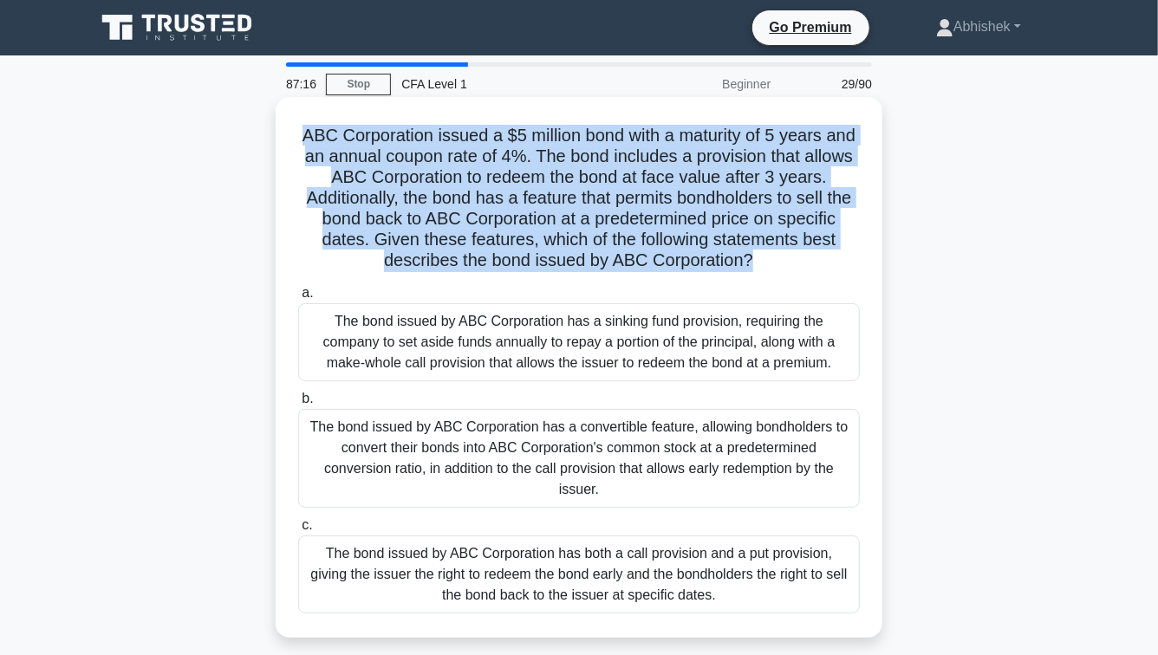
click at [527, 140] on h5 "ABC Corporation issued a $5 million bond with a maturity of 5 years and an annu…" at bounding box center [579, 198] width 565 height 147
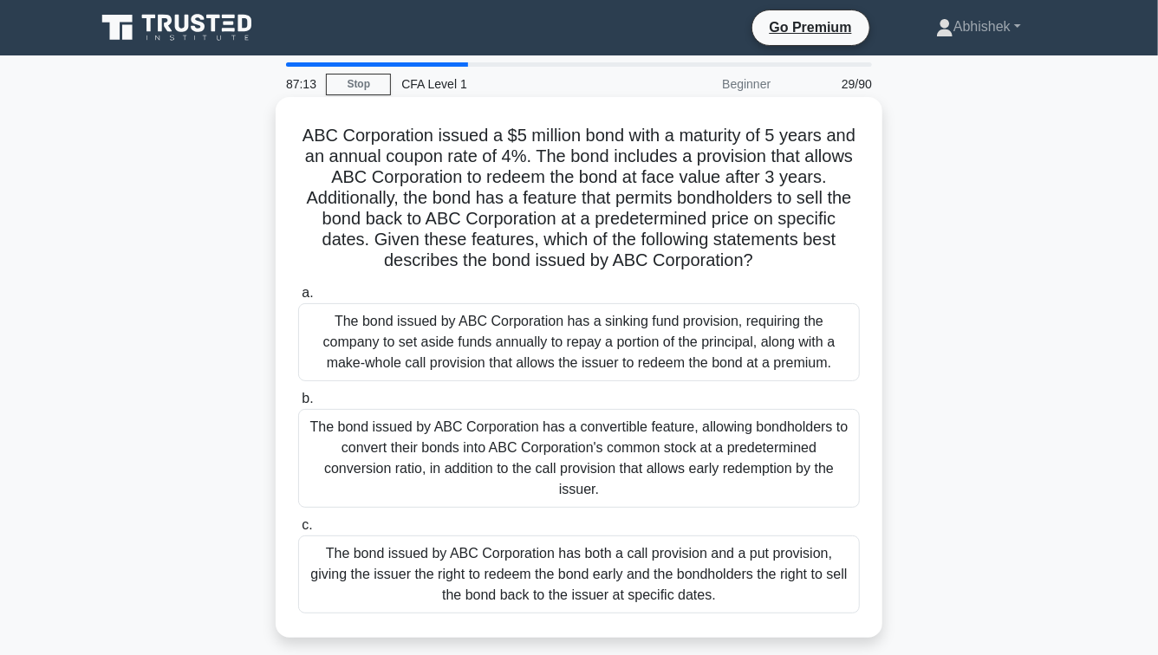
click at [527, 140] on h5 "ABC Corporation issued a $5 million bond with a maturity of 5 years and an annu…" at bounding box center [579, 198] width 565 height 147
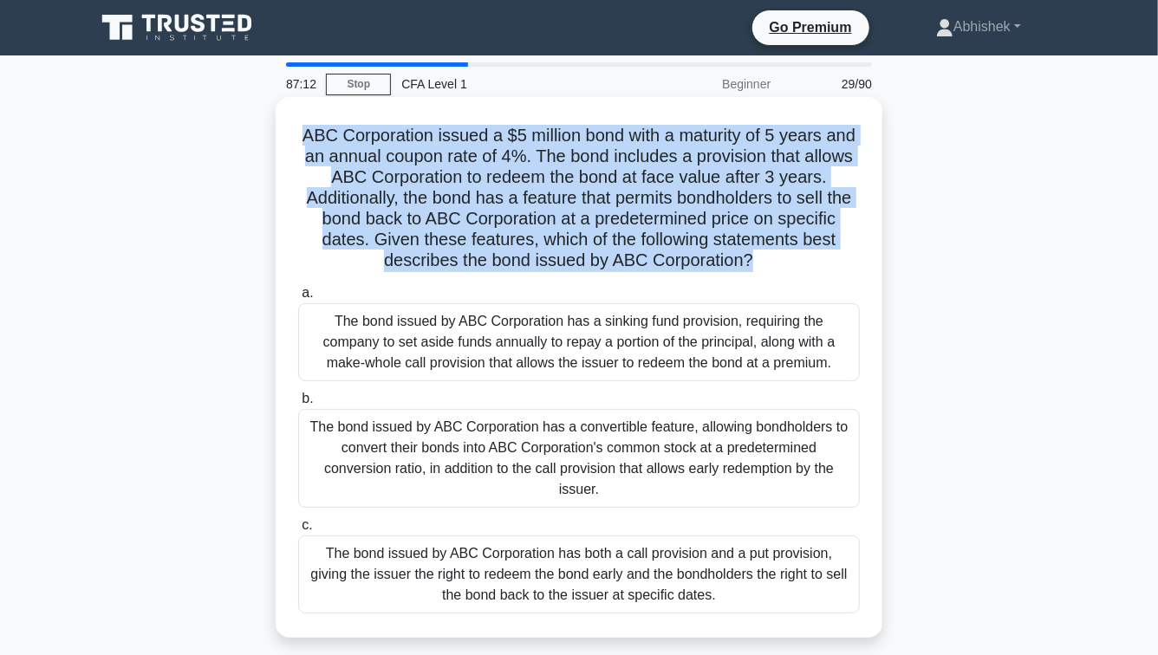
click at [527, 140] on h5 "ABC Corporation issued a $5 million bond with a maturity of 5 years and an annu…" at bounding box center [579, 198] width 565 height 147
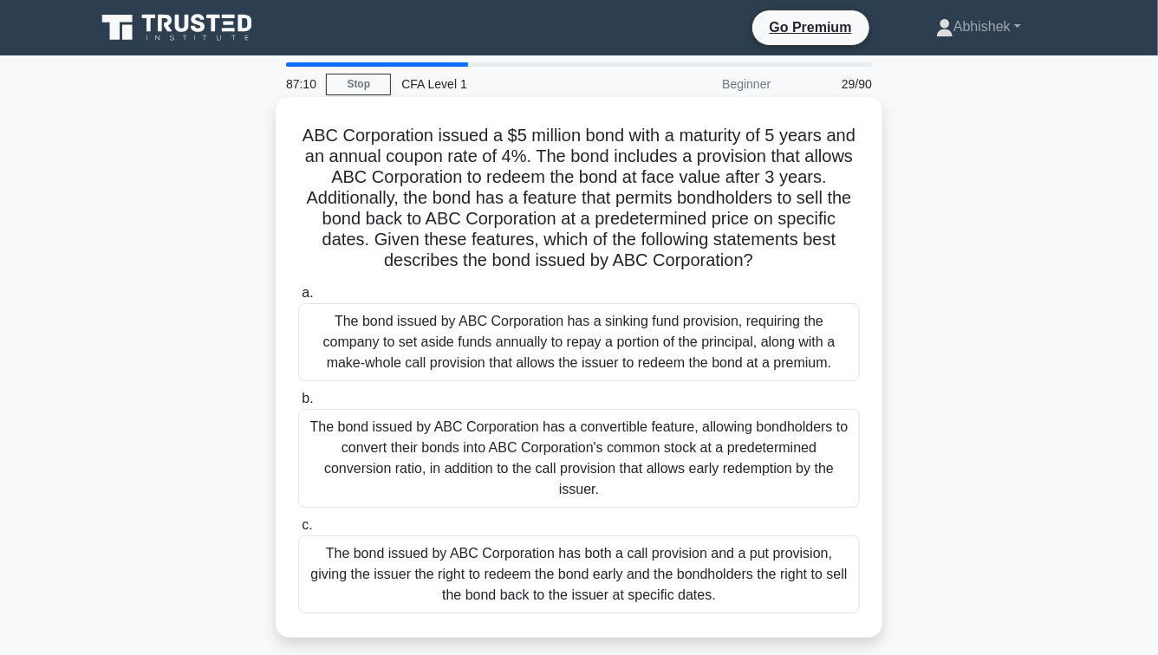
click at [562, 183] on h5 "ABC Corporation issued a $5 million bond with a maturity of 5 years and an annu…" at bounding box center [579, 198] width 565 height 147
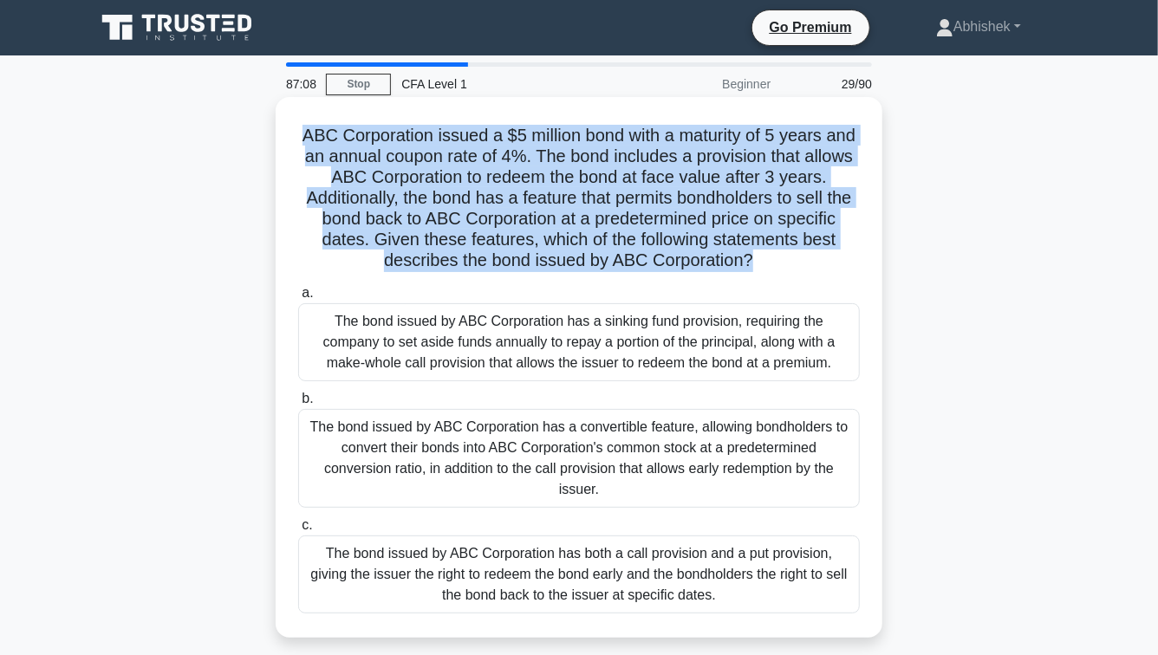
click at [536, 179] on h5 "ABC Corporation issued a $5 million bond with a maturity of 5 years and an annu…" at bounding box center [579, 198] width 565 height 147
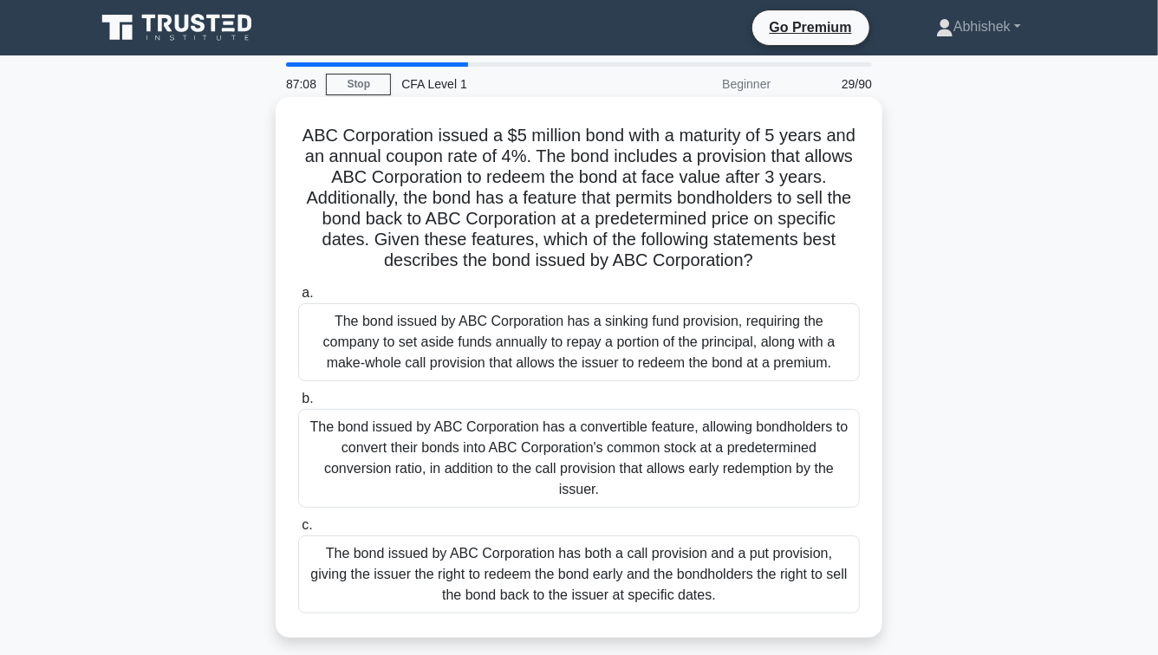
click at [536, 179] on h5 "ABC Corporation issued a $5 million bond with a maturity of 5 years and an annu…" at bounding box center [579, 198] width 565 height 147
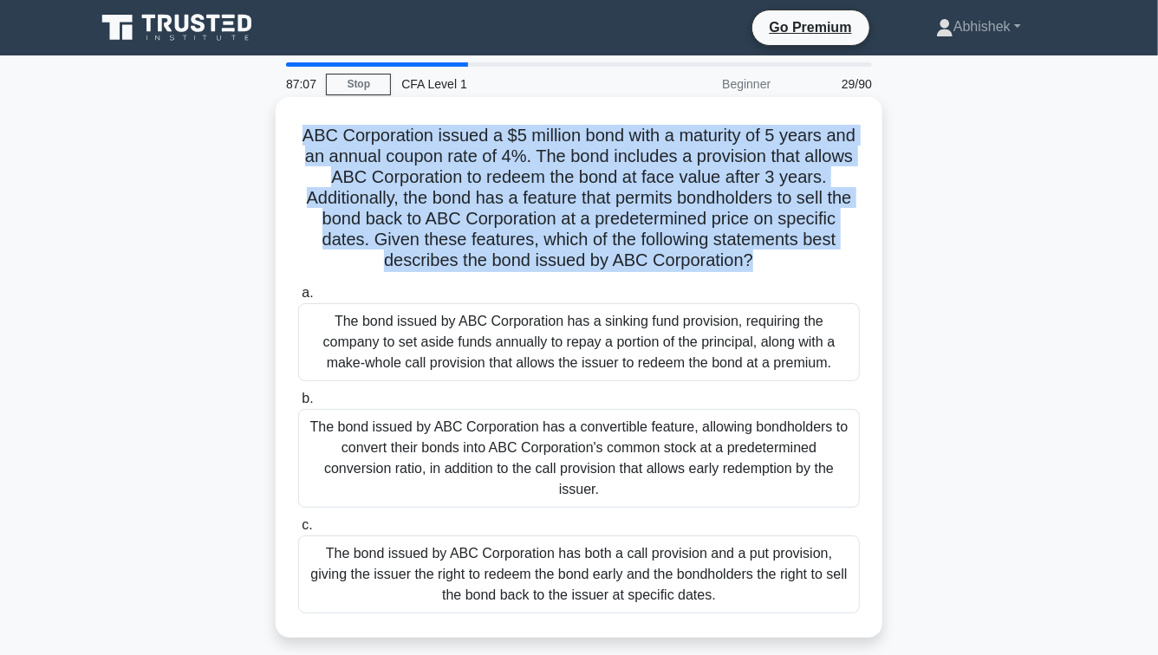
click at [536, 179] on h5 "ABC Corporation issued a $5 million bond with a maturity of 5 years and an annu…" at bounding box center [579, 198] width 565 height 147
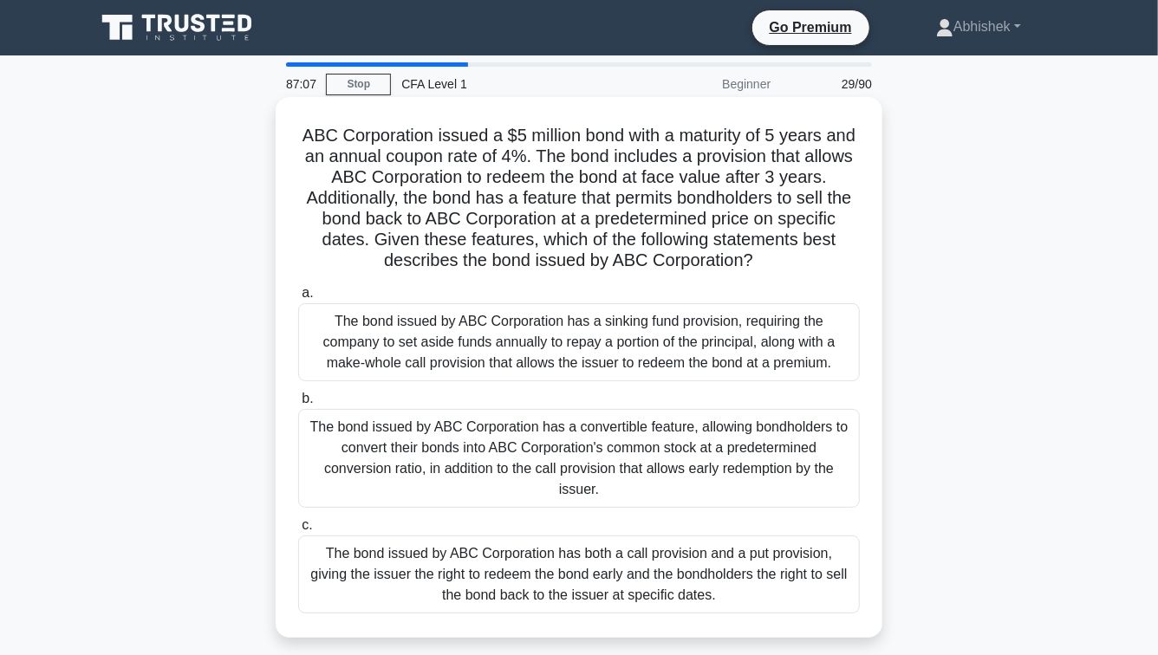
click at [536, 179] on h5 "ABC Corporation issued a $5 million bond with a maturity of 5 years and an annu…" at bounding box center [579, 198] width 565 height 147
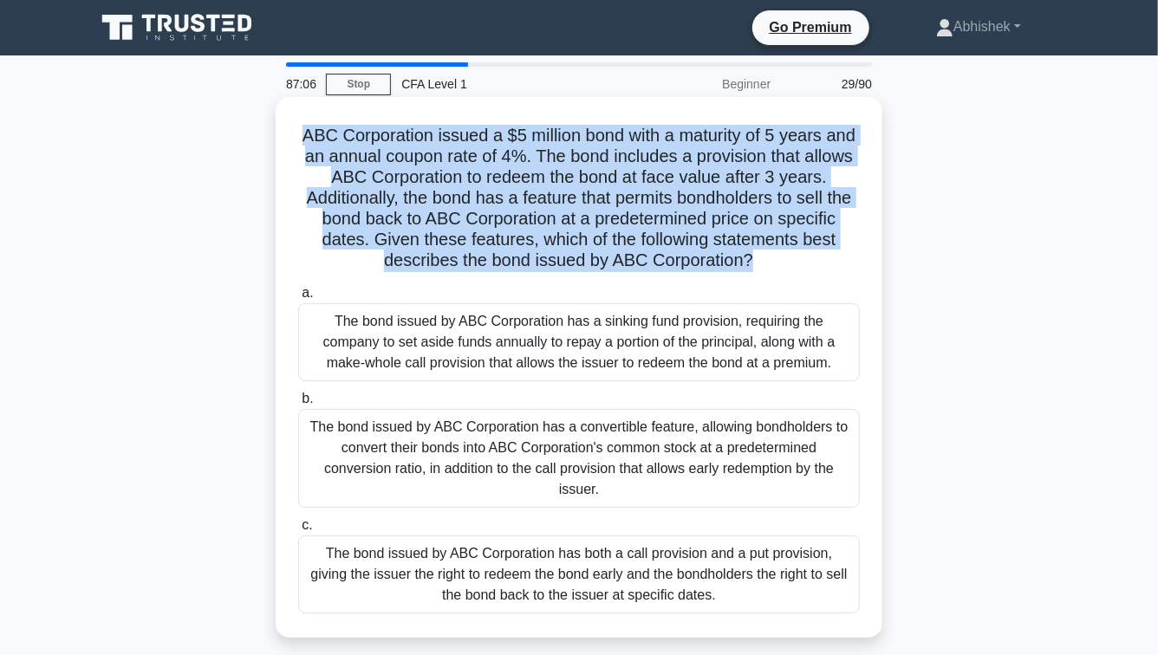
click at [536, 179] on h5 "ABC Corporation issued a $5 million bond with a maturity of 5 years and an annu…" at bounding box center [579, 198] width 565 height 147
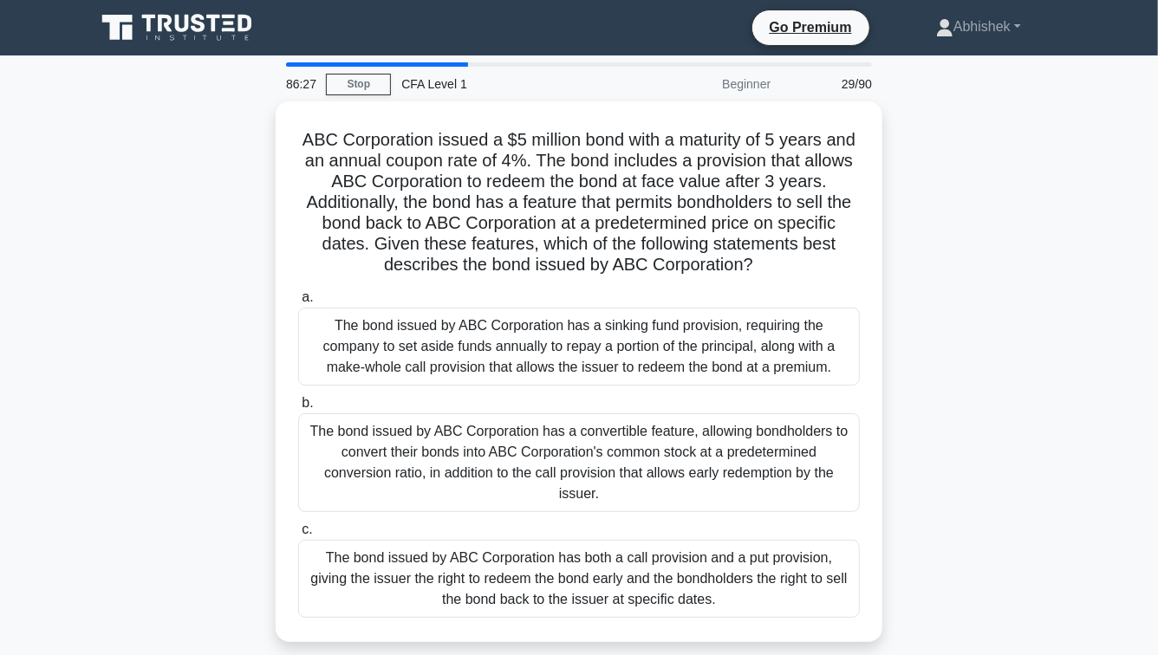
click at [929, 324] on div "ABC Corporation issued a $5 million bond with a maturity of 5 years and an annu…" at bounding box center [579, 382] width 988 height 562
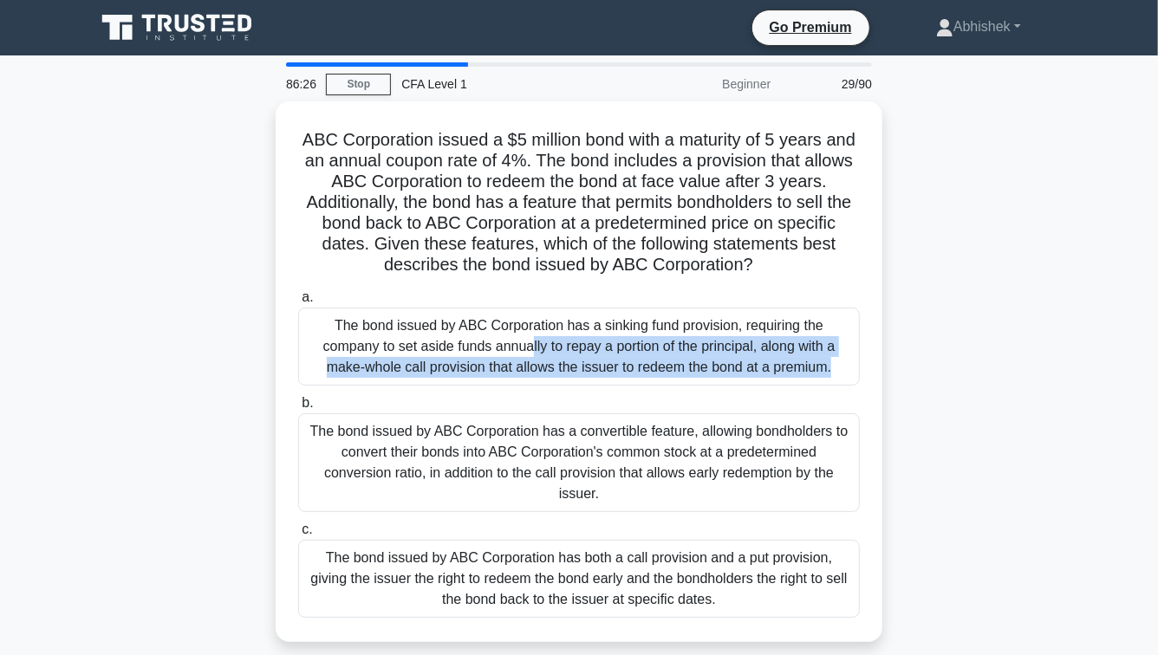
click at [929, 324] on div "ABC Corporation issued a $5 million bond with a maturity of 5 years and an annu…" at bounding box center [579, 382] width 988 height 562
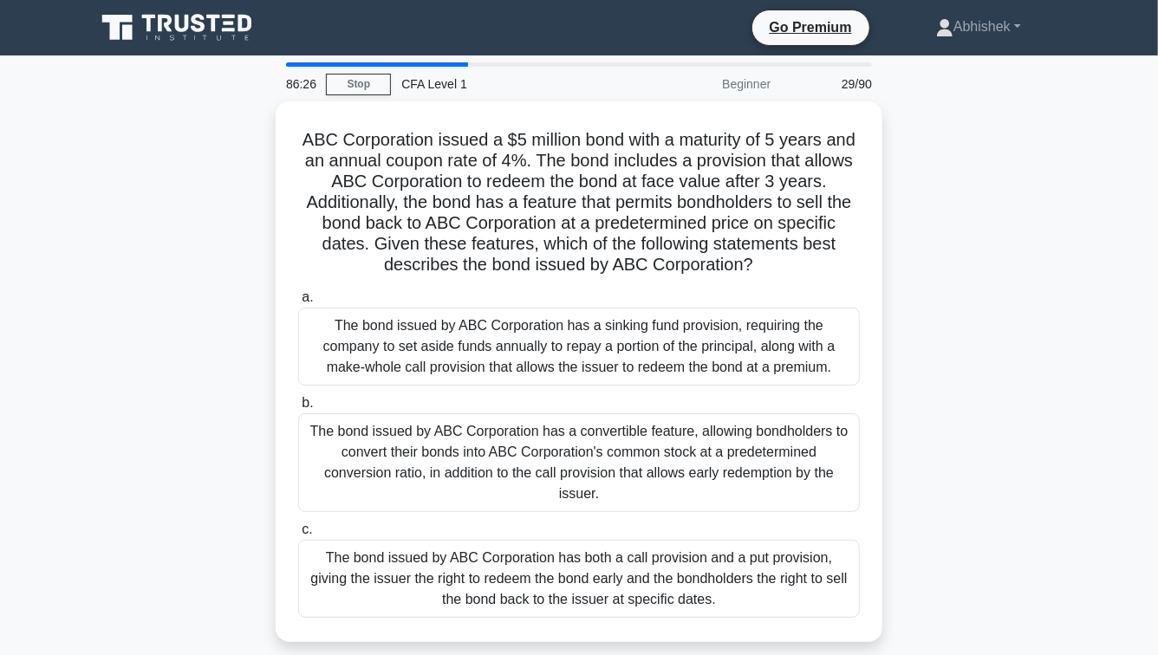
click at [929, 324] on div "ABC Corporation issued a $5 million bond with a maturity of 5 years and an annu…" at bounding box center [579, 382] width 988 height 562
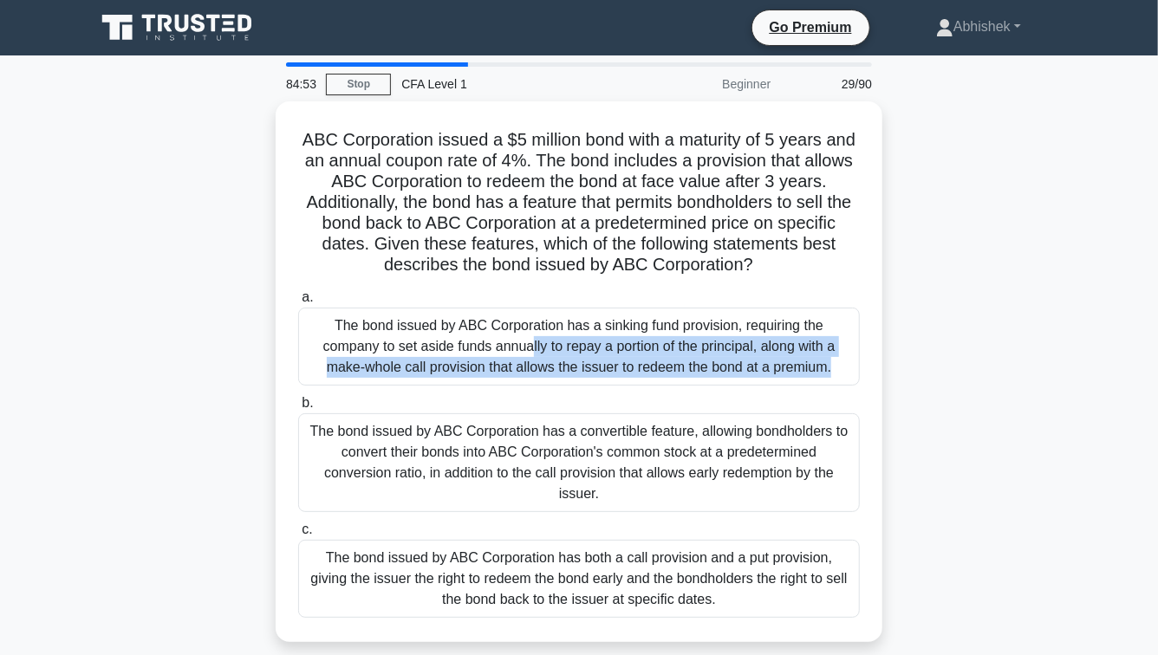
click at [236, 462] on div "ABC Corporation issued a $5 million bond with a maturity of 5 years and an annu…" at bounding box center [579, 382] width 988 height 562
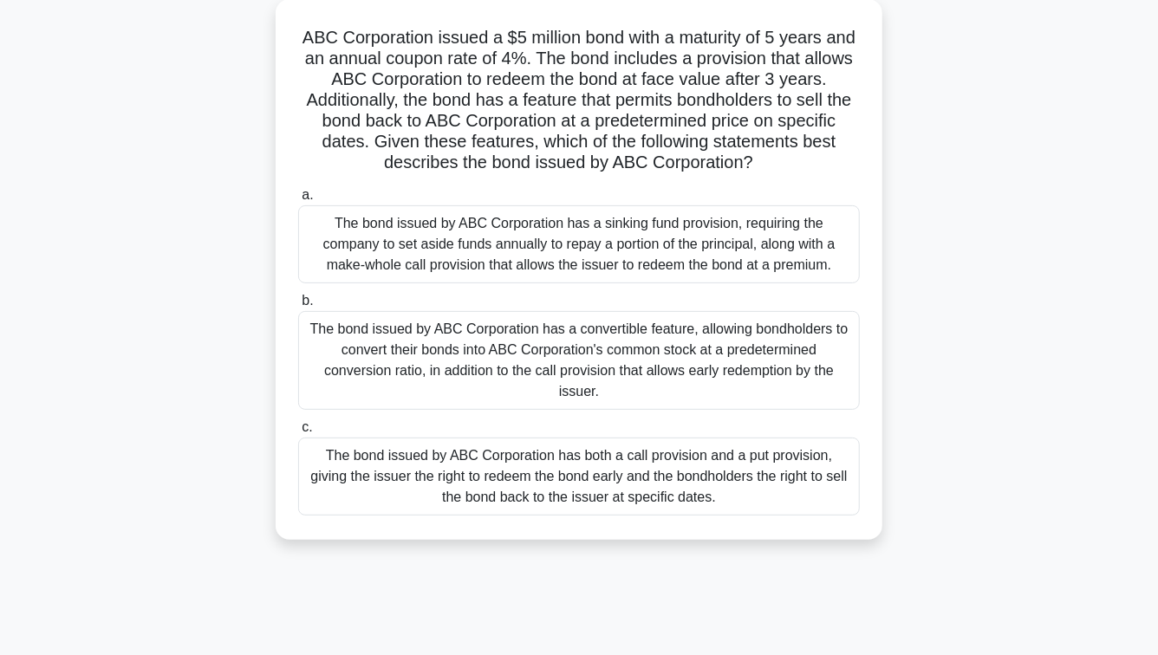
scroll to position [108, 0]
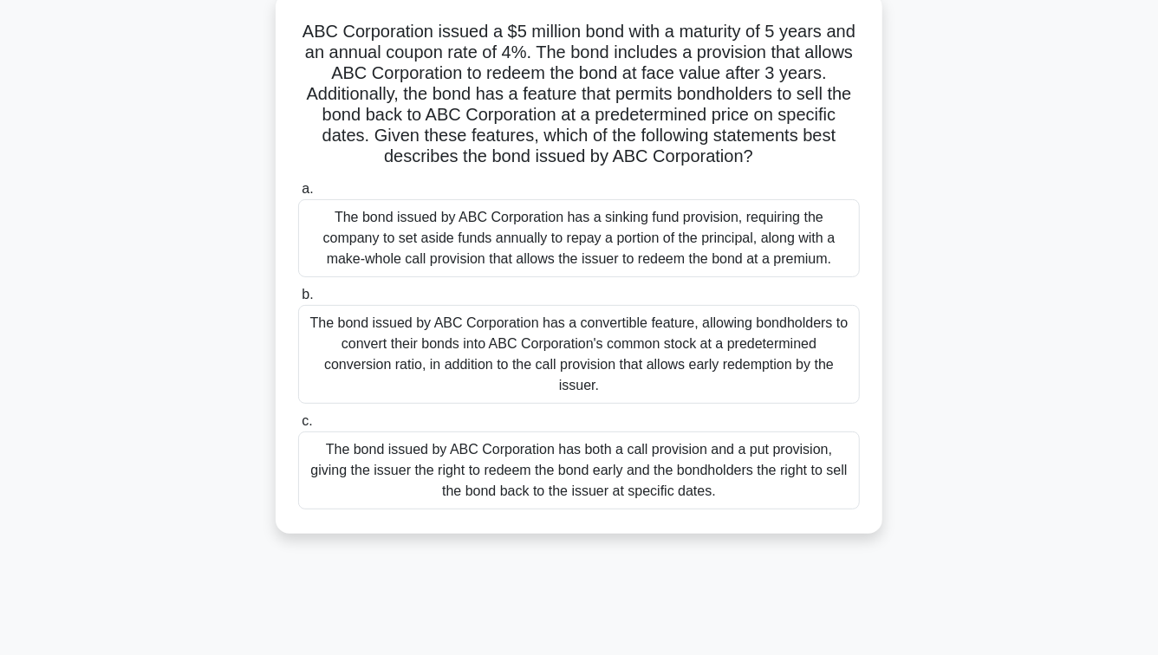
click at [236, 462] on div "ABC Corporation issued a $5 million bond with a maturity of 5 years and an annu…" at bounding box center [579, 274] width 988 height 562
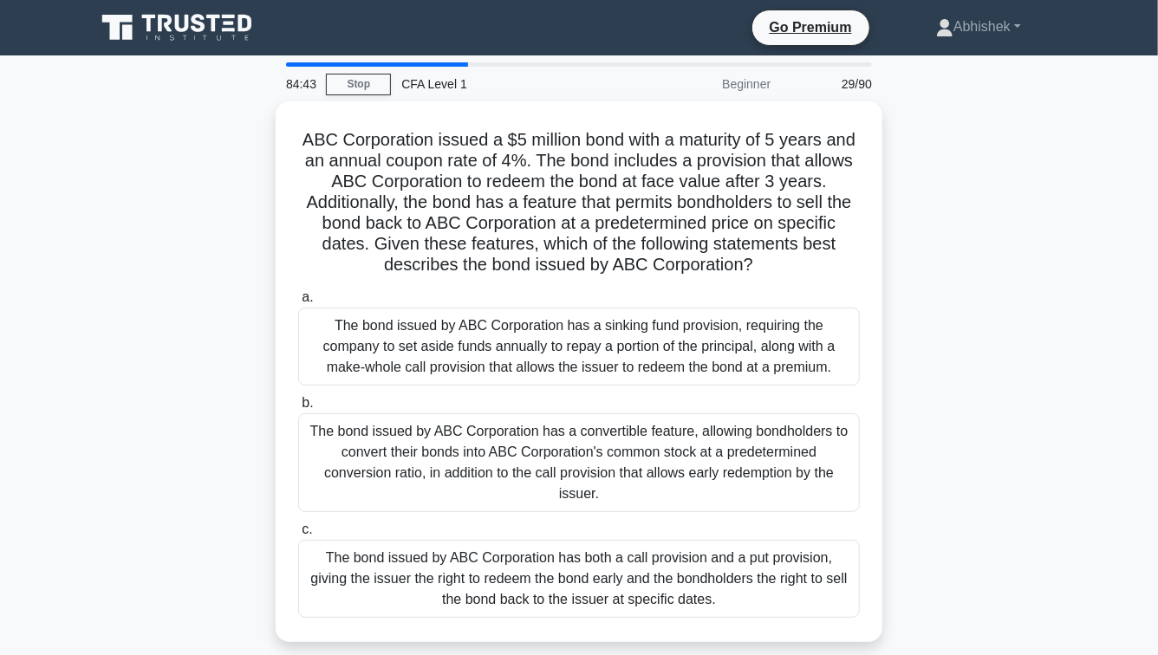
click at [167, 510] on div "ABC Corporation issued a $5 million bond with a maturity of 5 years and an annu…" at bounding box center [579, 382] width 988 height 562
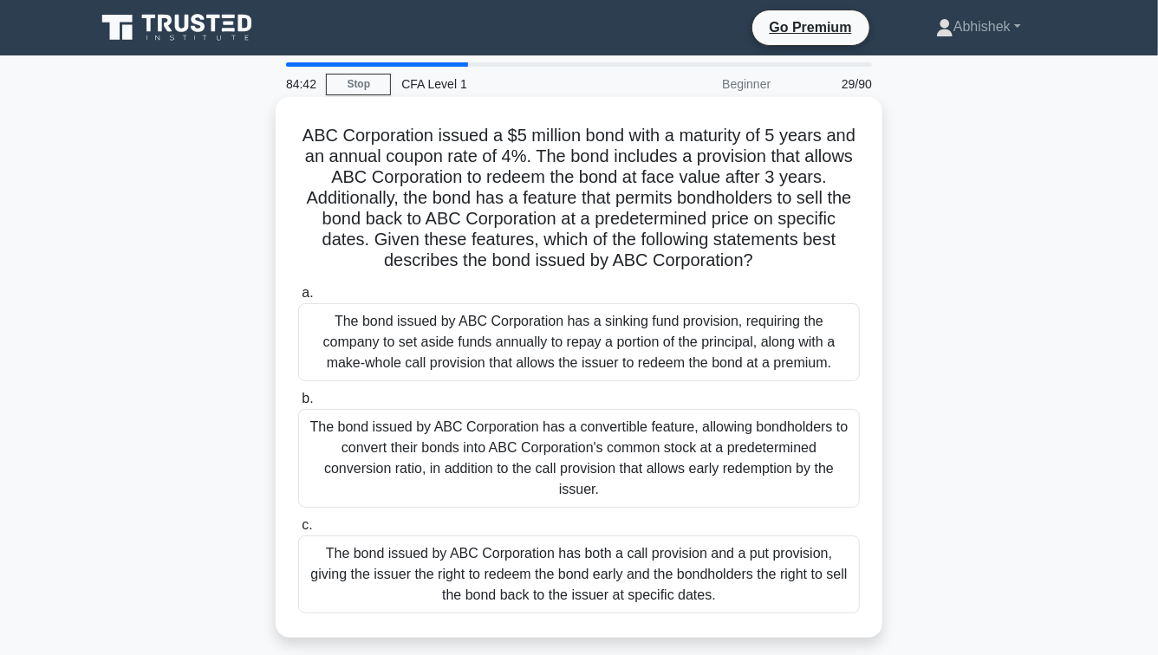
click at [439, 568] on div "The bond issued by ABC Corporation has both a call provision and a put provisio…" at bounding box center [579, 575] width 562 height 78
click at [298, 531] on input "c. The bond issued by ABC Corporation has both a call provision and a put provi…" at bounding box center [298, 525] width 0 height 11
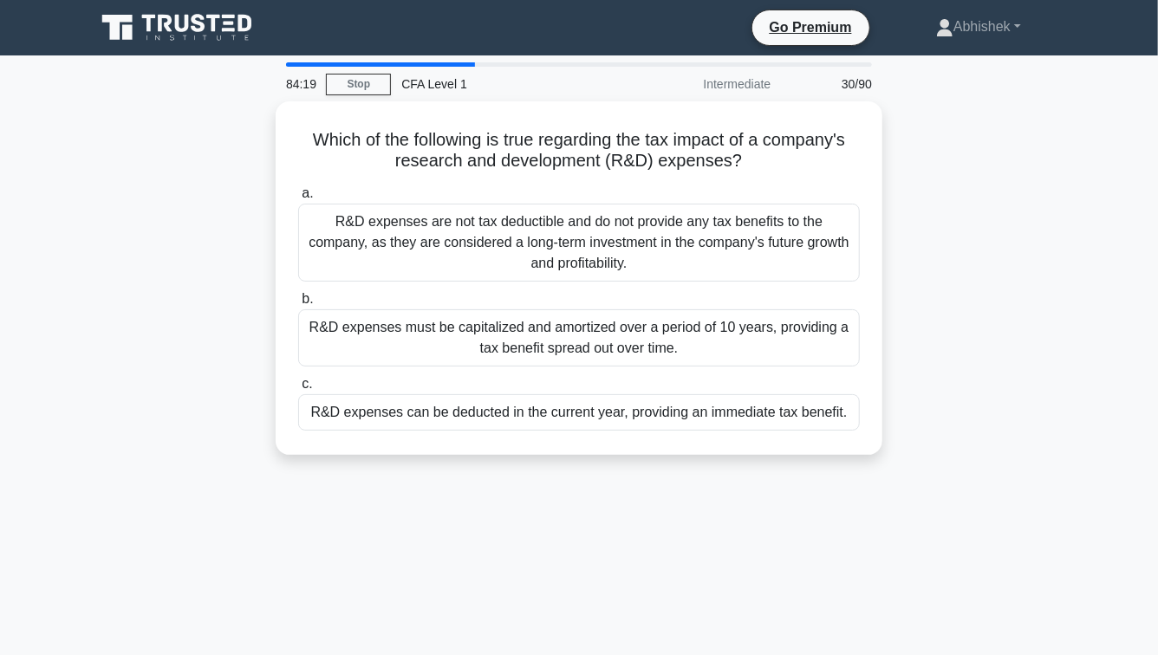
click at [94, 201] on div "Which of the following is true regarding the tax impact of a company's research…" at bounding box center [579, 288] width 988 height 375
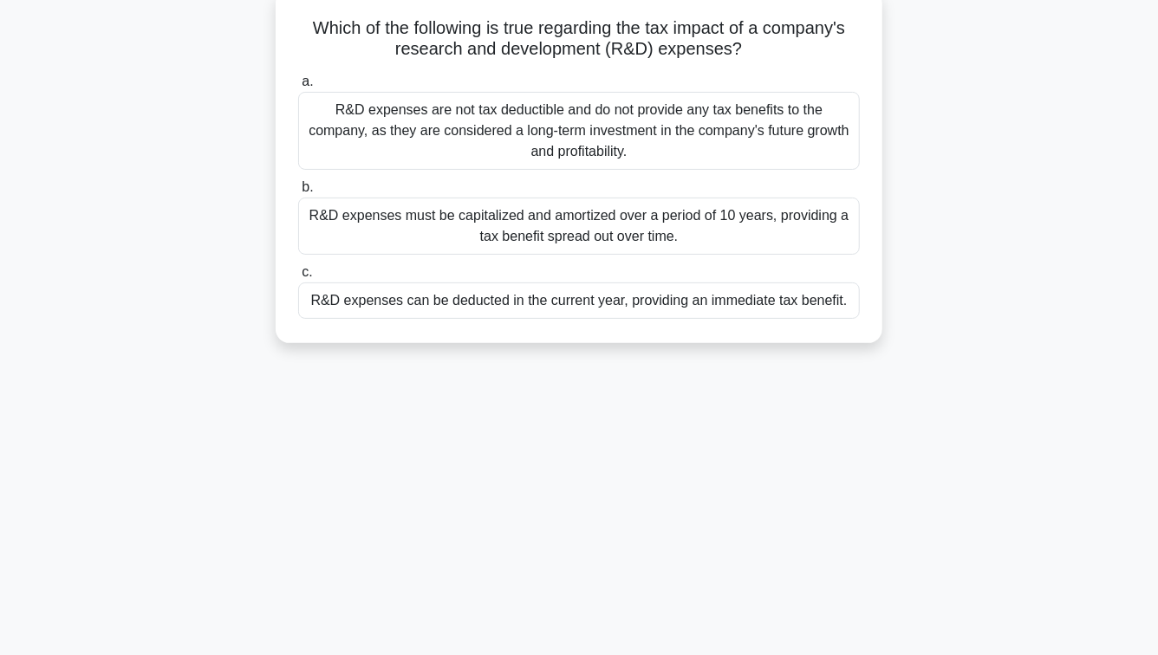
scroll to position [123, 0]
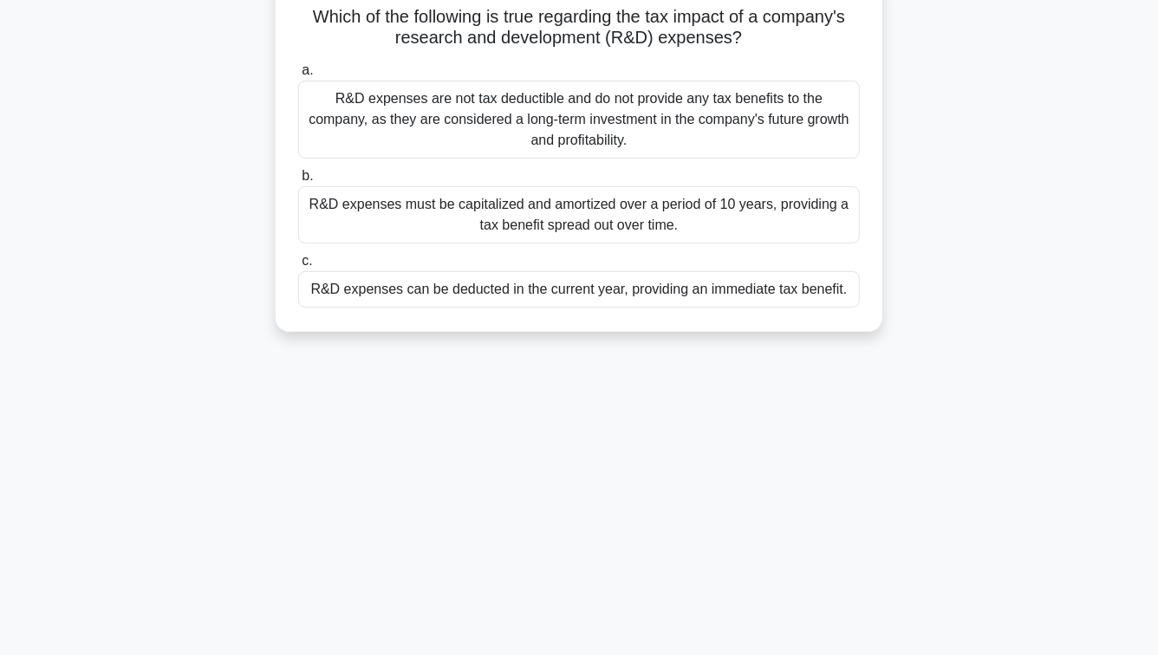
click at [196, 218] on div "Which of the following is true regarding the tax impact of a company's research…" at bounding box center [579, 165] width 988 height 375
click at [129, 391] on div "83:25 Stop CFA Level 1 Intermediate 30/90 Which of the following is true regard…" at bounding box center [579, 372] width 988 height 867
click at [582, 466] on div "83:24 Stop CFA Level 1 Intermediate 30/90 Which of the following is true regard…" at bounding box center [579, 372] width 988 height 867
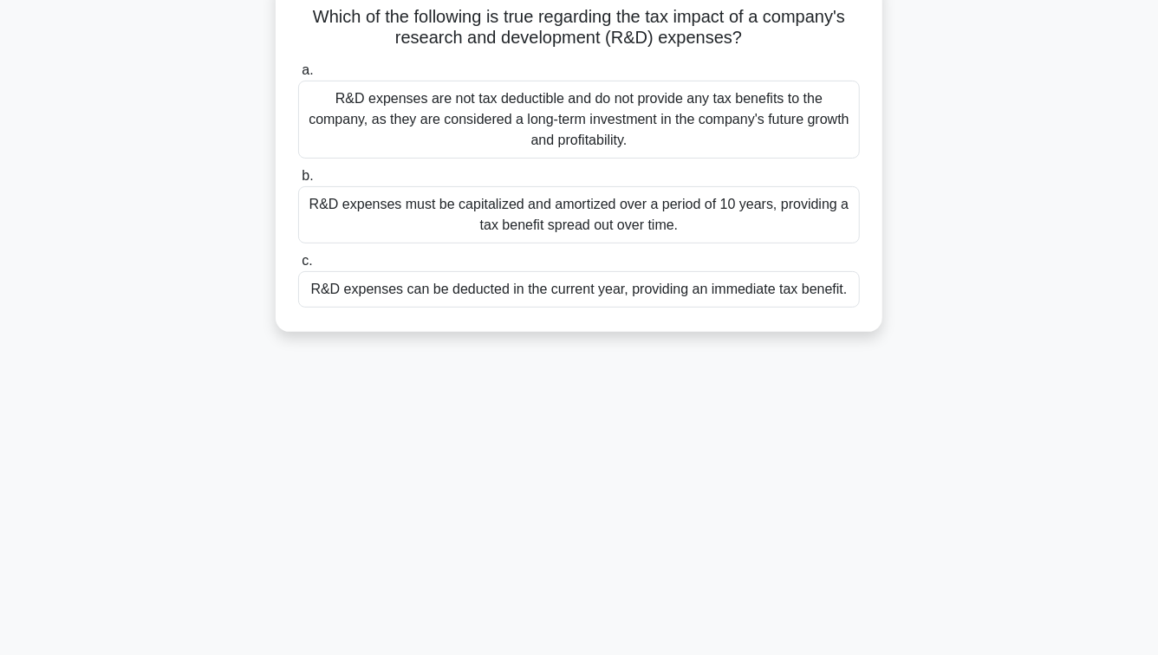
scroll to position [0, 0]
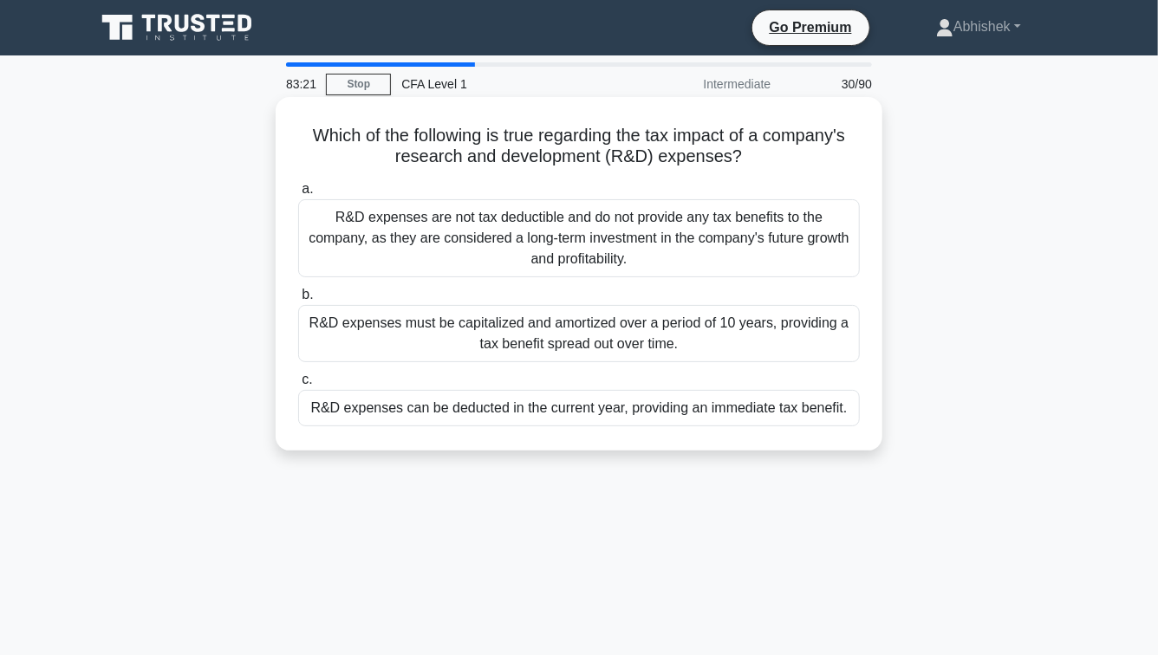
click at [610, 419] on div "R&D expenses can be deducted in the current year, providing an immediate tax be…" at bounding box center [579, 408] width 562 height 36
click at [298, 386] on input "c. R&D expenses can be deducted in the current year, providing an immediate tax…" at bounding box center [298, 380] width 0 height 11
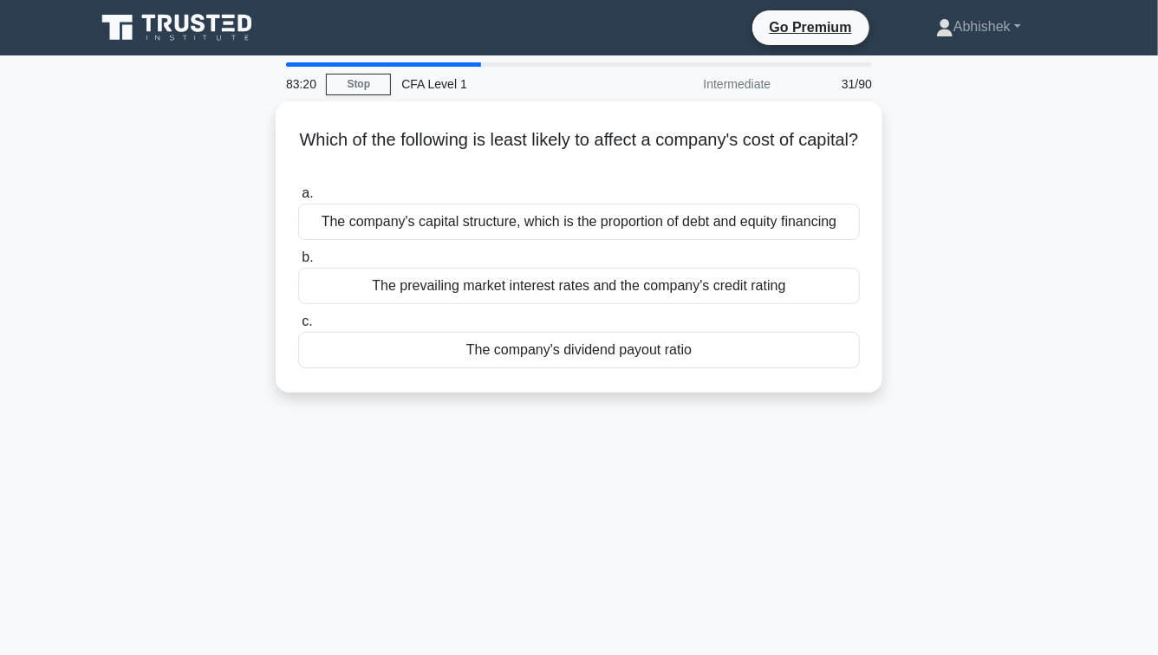
drag, startPoint x: 203, startPoint y: 143, endPoint x: 333, endPoint y: 655, distance: 528.7
click at [333, 655] on div "83:20 Stop CFA Level 1 Intermediate 31/90 Which of the following is least likel…" at bounding box center [579, 495] width 988 height 867
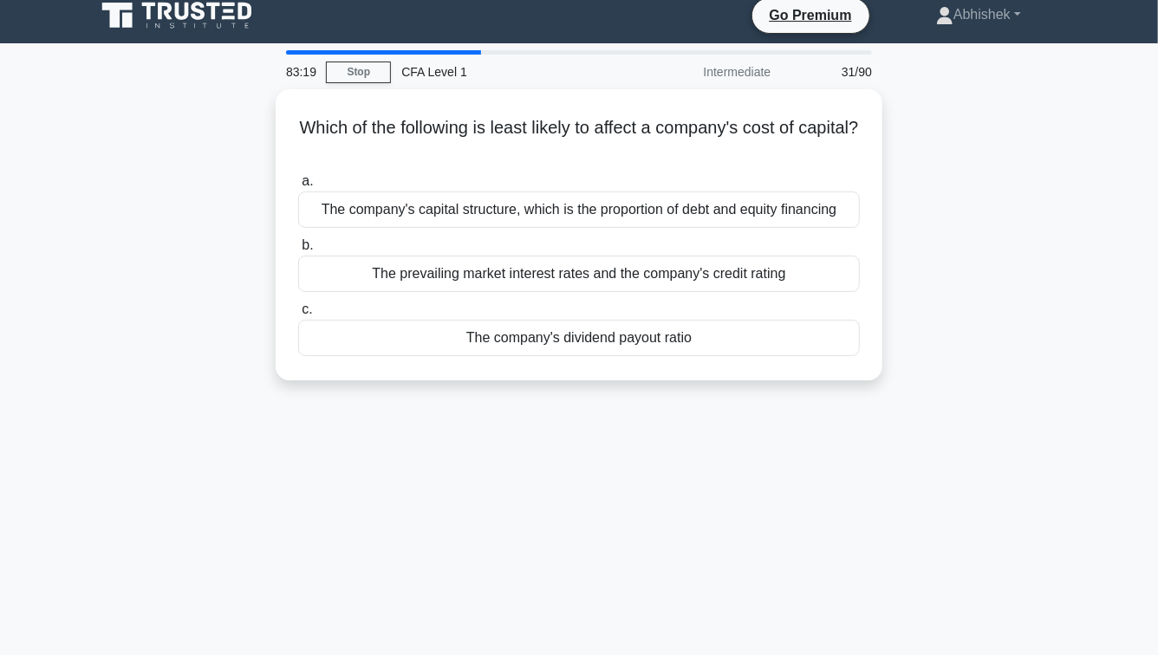
click at [333, 655] on div "83:19 Stop CFA Level 1 Intermediate 31/90 Which of the following is least likel…" at bounding box center [579, 483] width 988 height 867
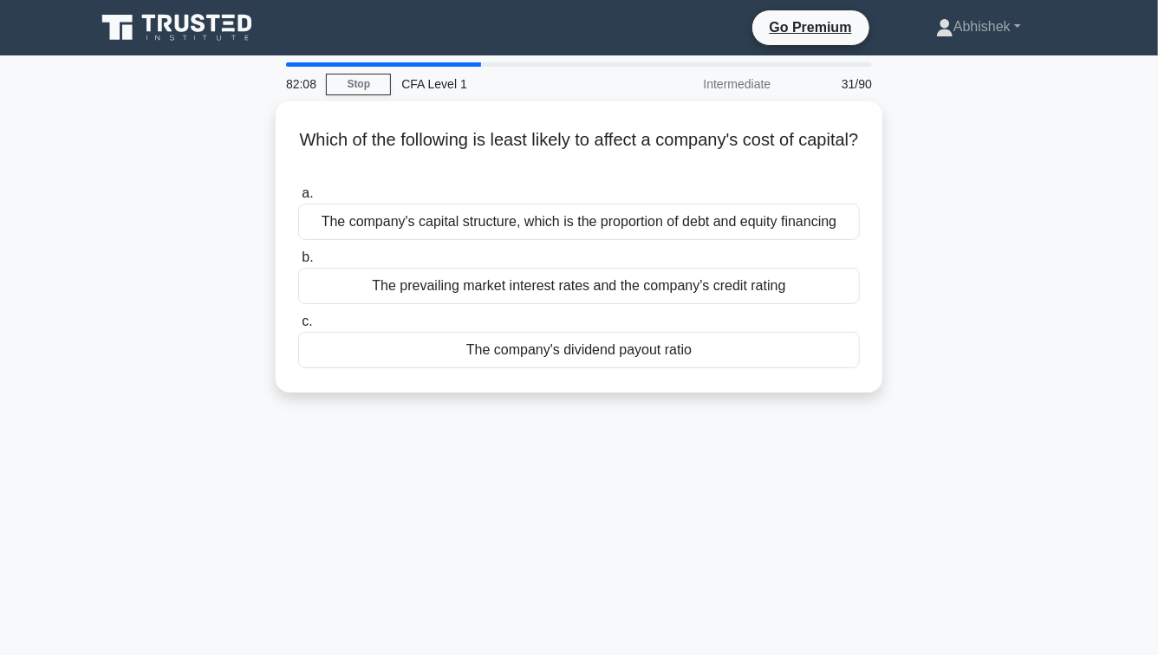
drag, startPoint x: 235, startPoint y: 567, endPoint x: 234, endPoint y: 230, distance: 337.3
click at [234, 230] on div "82:08 Stop CFA Level 1 Intermediate 31/90 Which of the following is least likel…" at bounding box center [579, 495] width 988 height 867
click at [234, 230] on div "Which of the following is least likely to affect a company's cost of capital? .…" at bounding box center [579, 257] width 988 height 312
drag, startPoint x: 234, startPoint y: 230, endPoint x: 234, endPoint y: 381, distance: 150.9
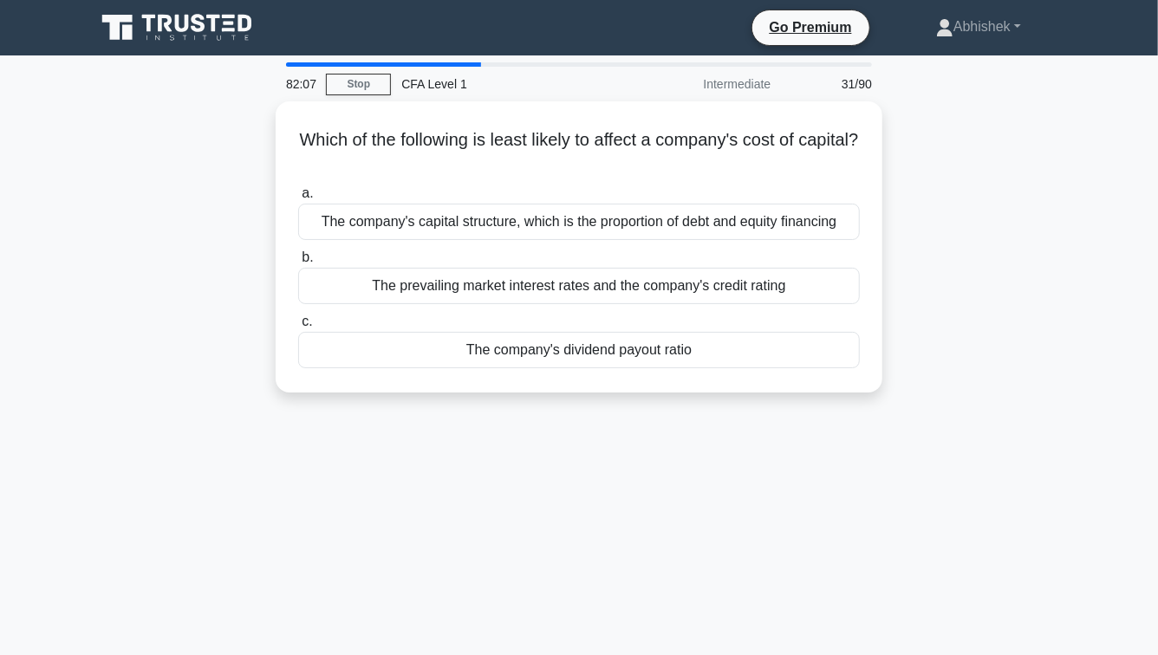
click at [234, 379] on div "Which of the following is least likely to affect a company's cost of capital? .…" at bounding box center [579, 257] width 988 height 312
click at [729, 501] on div "82:06 Stop CFA Level 1 Intermediate 31/90 Which of the following is least likel…" at bounding box center [579, 495] width 988 height 867
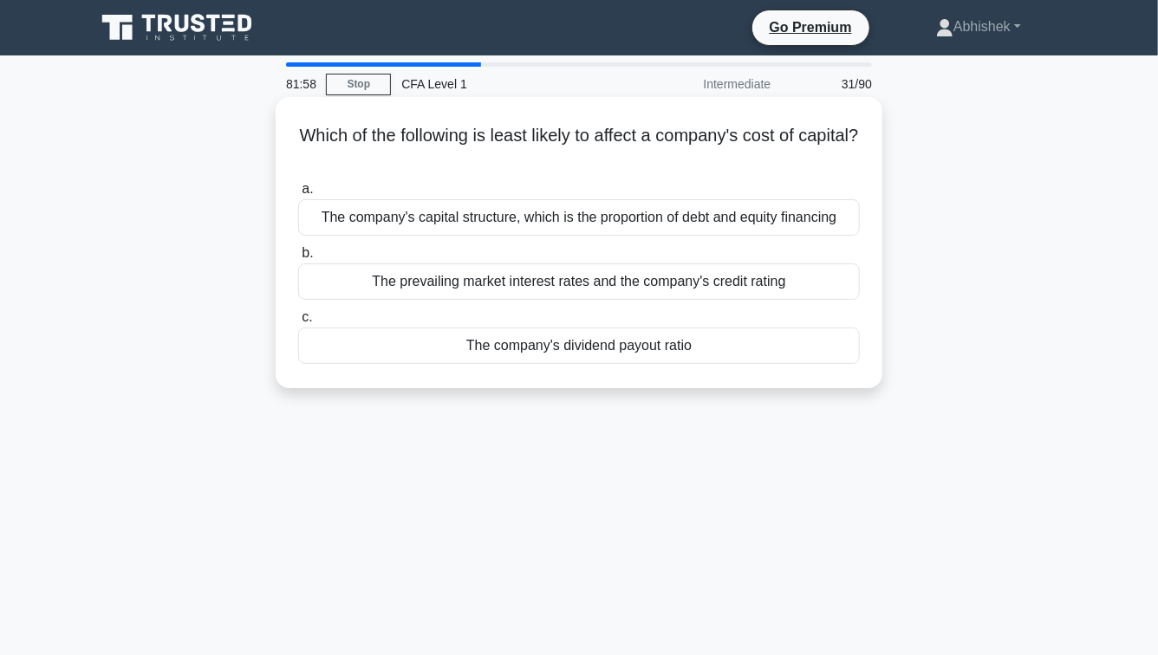
click at [685, 341] on div "The company's dividend payout ratio" at bounding box center [579, 346] width 562 height 36
click at [298, 323] on input "c. The company's dividend payout ratio" at bounding box center [298, 317] width 0 height 11
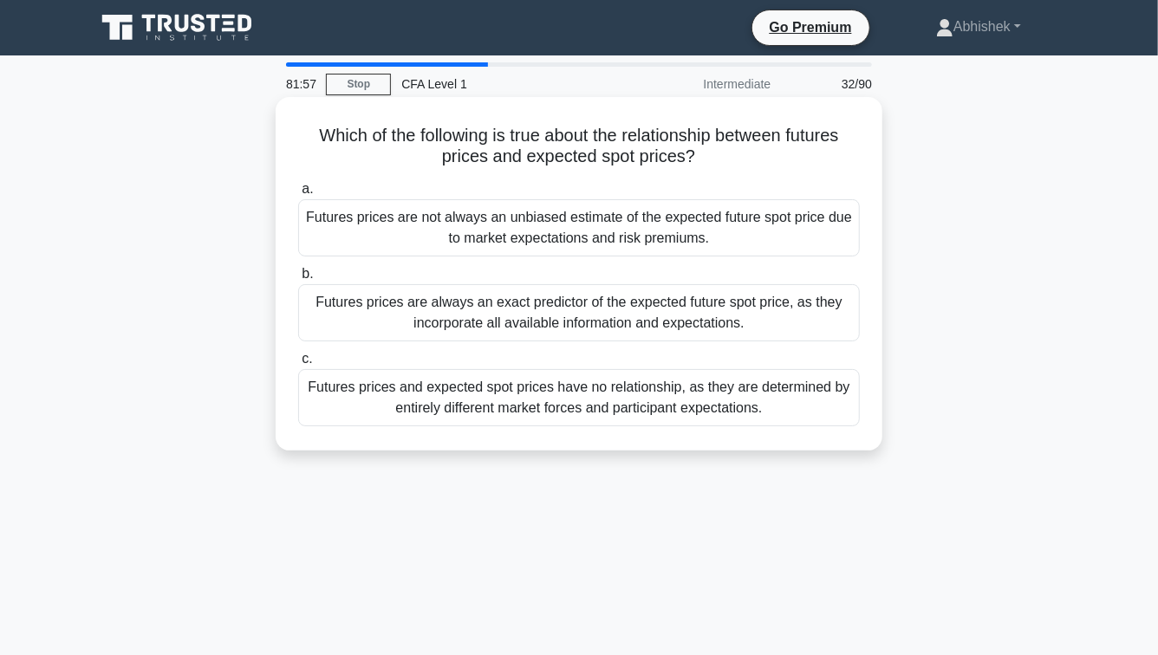
click at [585, 147] on h5 "Which of the following is true about the relationship between futures prices an…" at bounding box center [579, 146] width 565 height 43
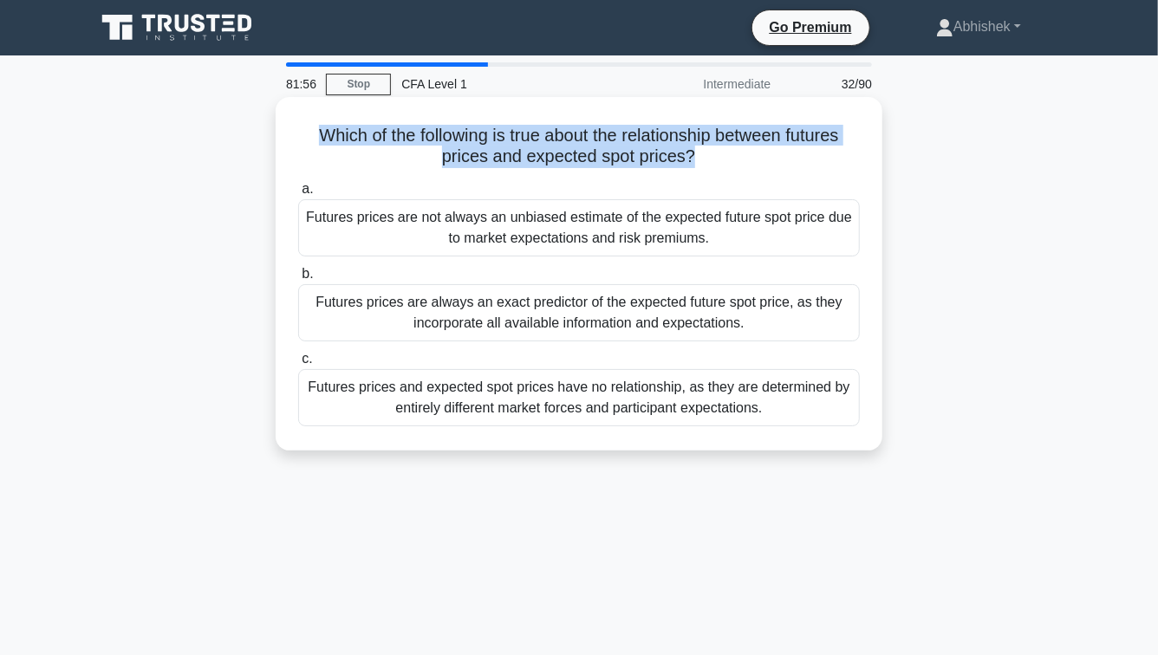
click at [585, 147] on h5 "Which of the following is true about the relationship between futures prices an…" at bounding box center [579, 146] width 565 height 43
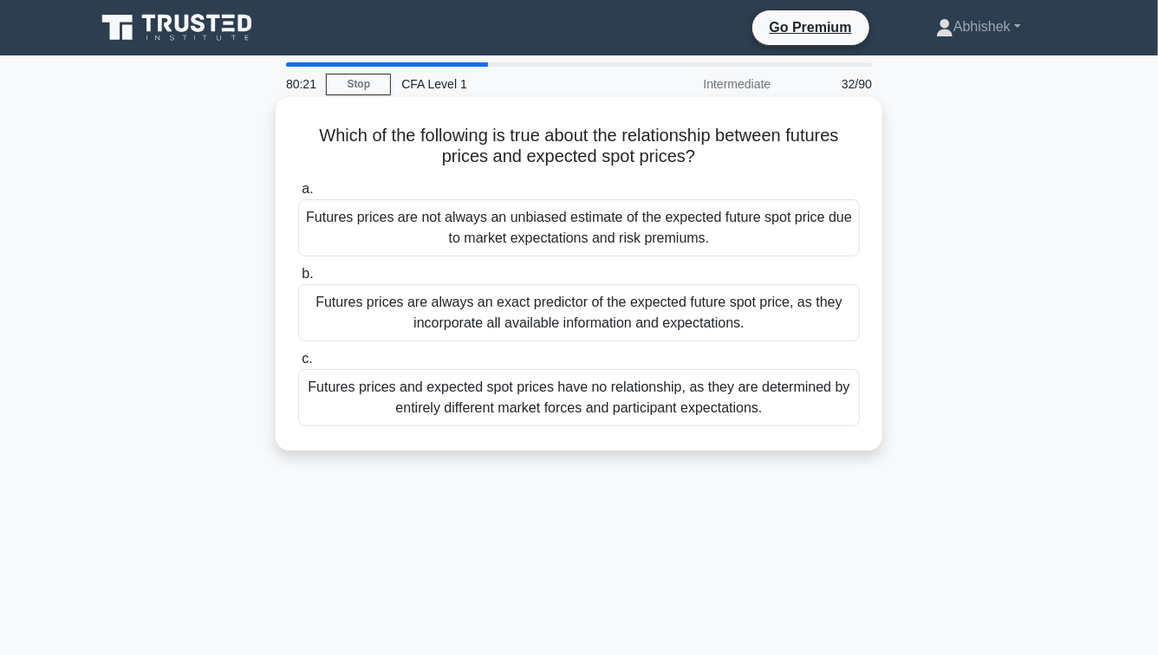
click at [662, 239] on div "Futures prices are not always an unbiased estimate of the expected future spot …" at bounding box center [579, 227] width 562 height 57
click at [298, 195] on input "a. Futures prices are not always an unbiased estimate of the expected future sp…" at bounding box center [298, 189] width 0 height 11
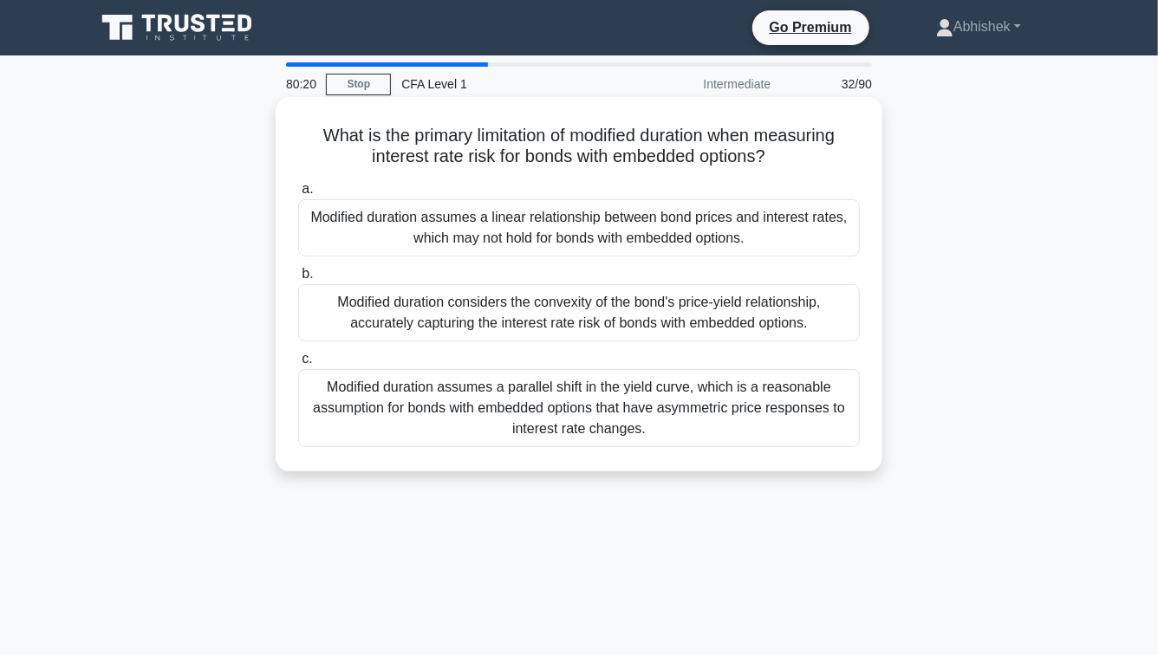
click at [378, 138] on h5 "What is the primary limitation of modified duration when measuring interest rat…" at bounding box center [579, 146] width 565 height 43
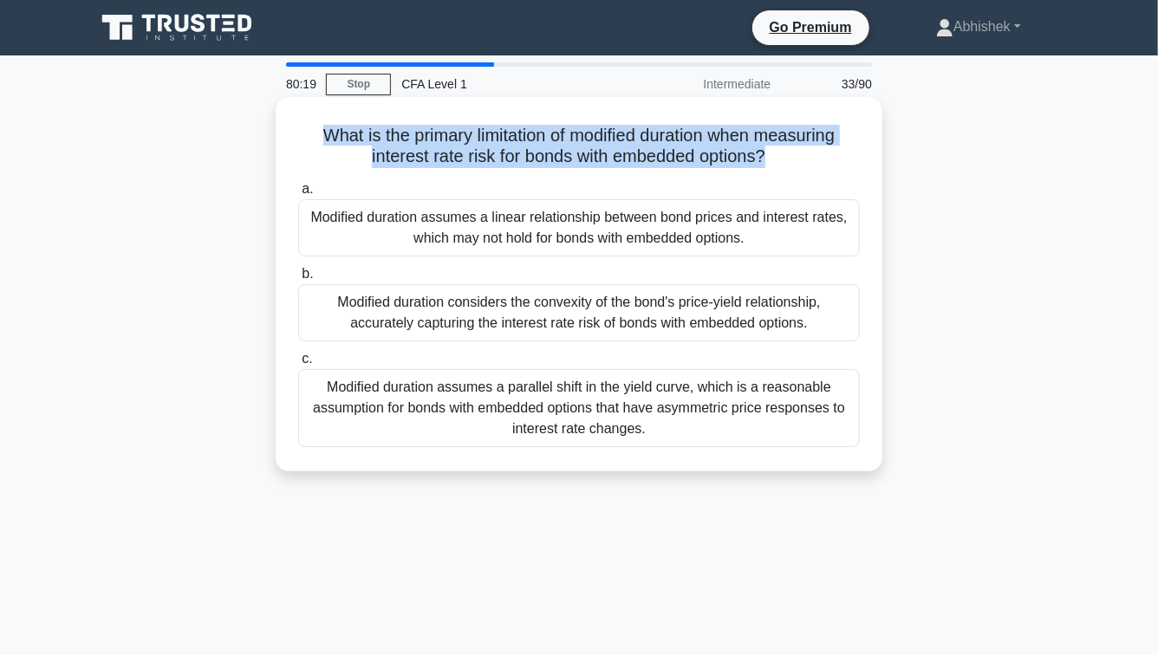
click at [492, 136] on h5 "What is the primary limitation of modified duration when measuring interest rat…" at bounding box center [579, 146] width 565 height 43
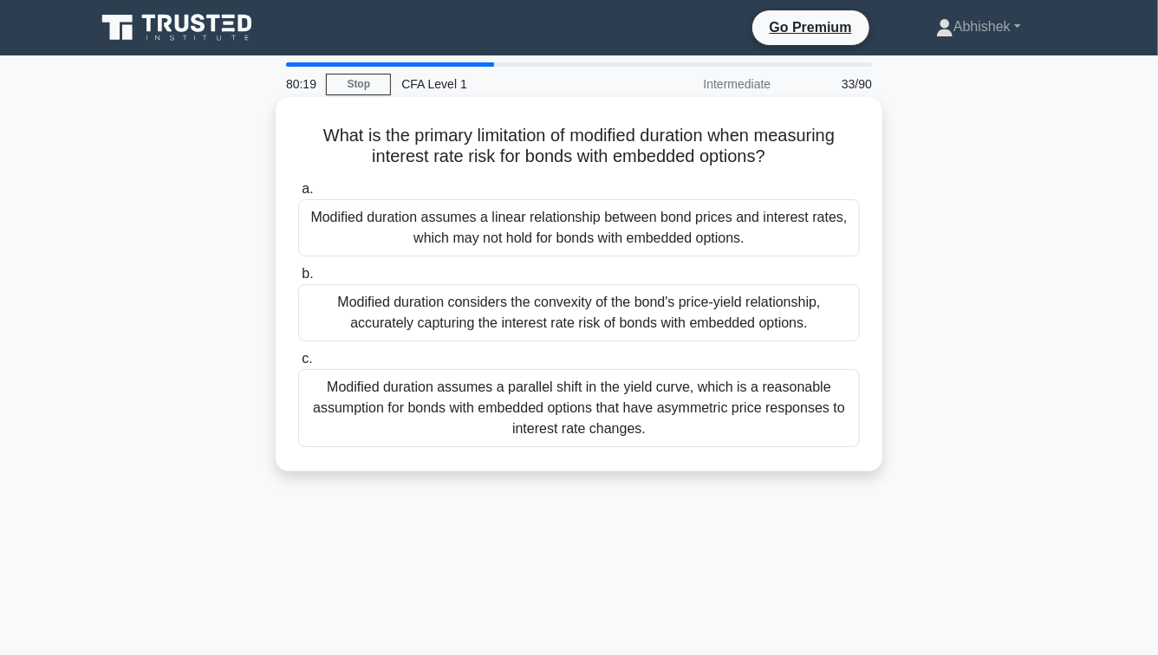
click at [492, 136] on h5 "What is the primary limitation of modified duration when measuring interest rat…" at bounding box center [579, 146] width 565 height 43
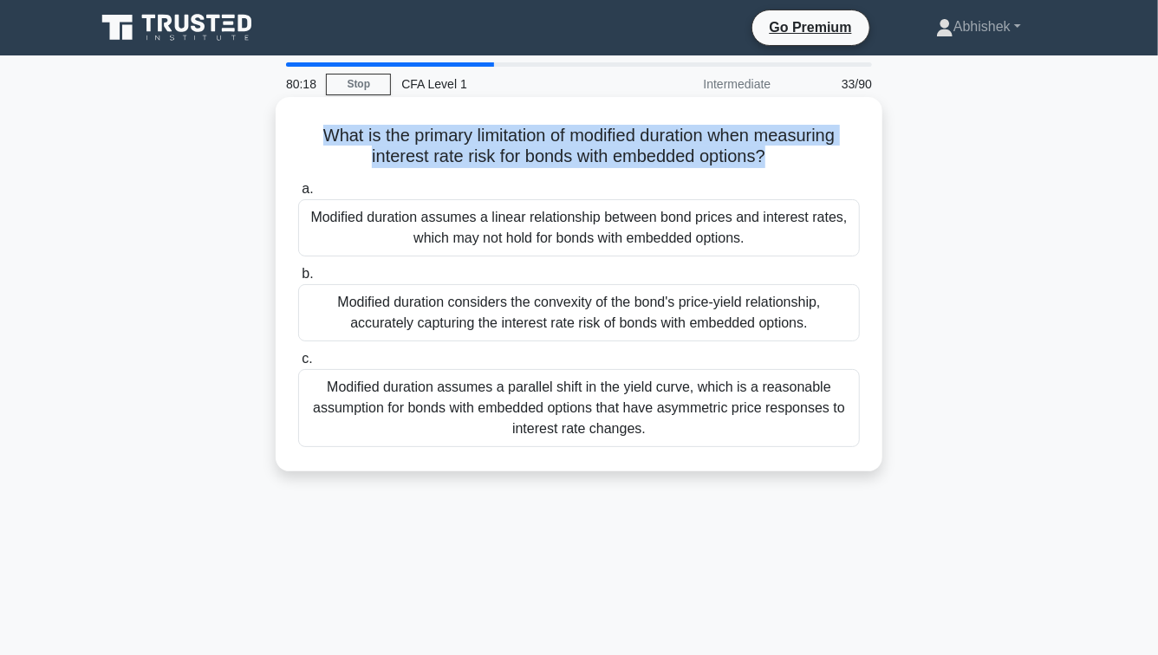
click at [605, 137] on h5 "What is the primary limitation of modified duration when measuring interest rat…" at bounding box center [579, 146] width 565 height 43
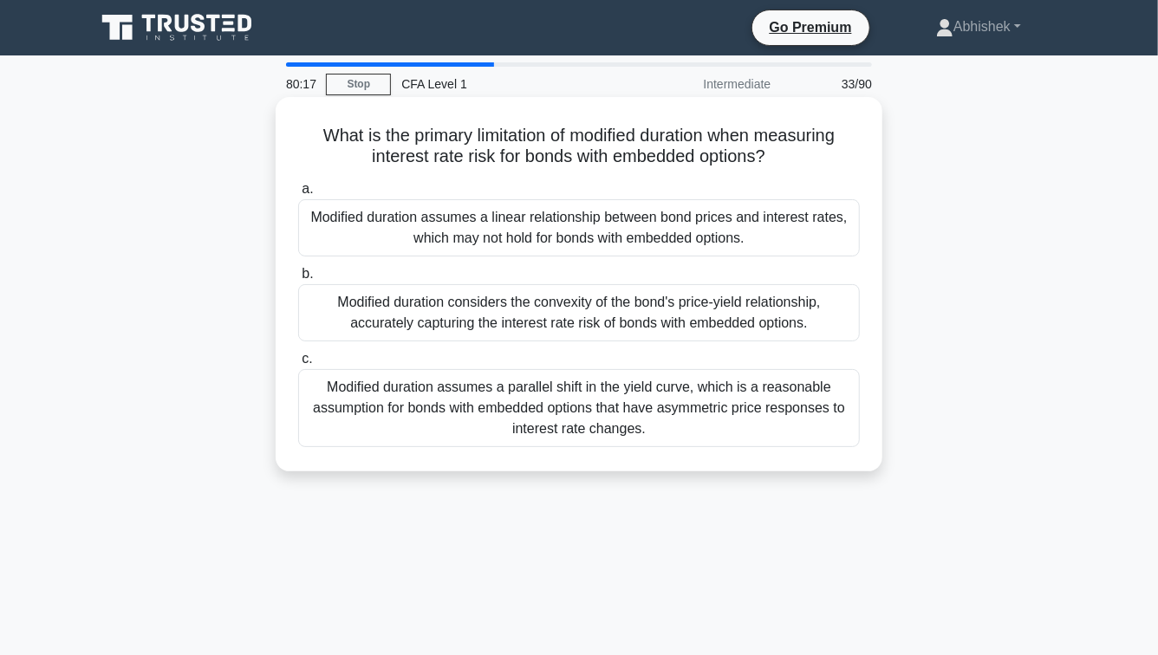
click at [433, 186] on label "a. Modified duration assumes a linear relationship between bond prices and inte…" at bounding box center [579, 218] width 562 height 78
click at [298, 186] on input "a. Modified duration assumes a linear relationship between bond prices and inte…" at bounding box center [298, 189] width 0 height 11
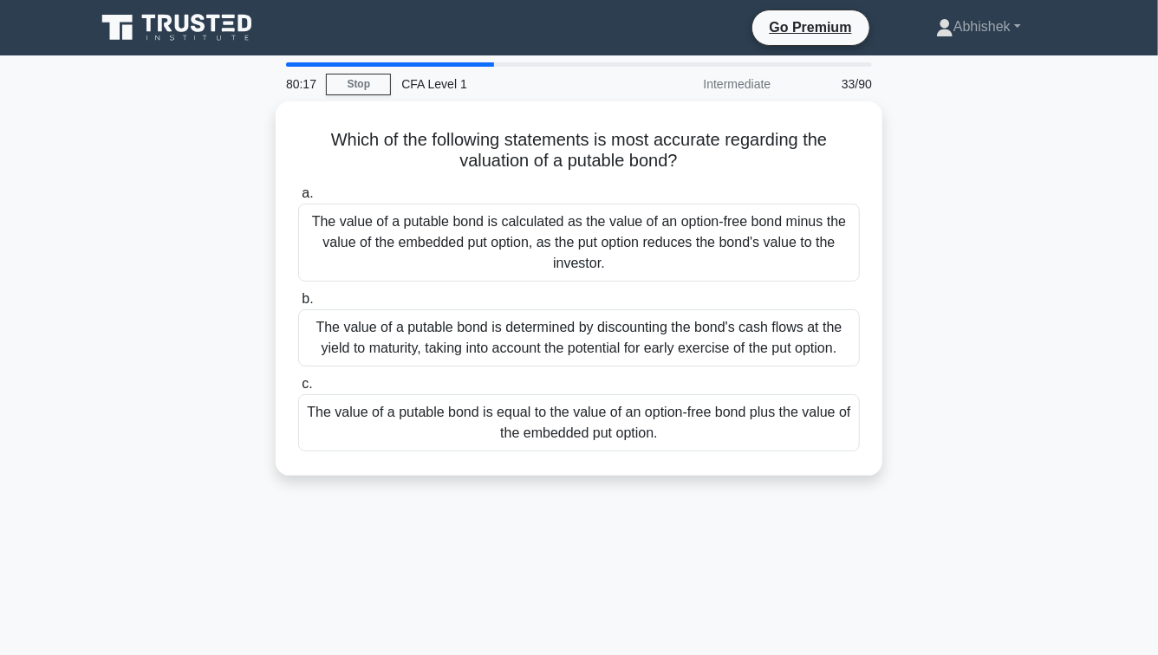
click at [433, 186] on label "a. The value of a putable bond is calculated as the value of an option-free bon…" at bounding box center [579, 232] width 562 height 99
click at [298, 188] on input "a. The value of a putable bond is calculated as the value of an option-free bon…" at bounding box center [298, 193] width 0 height 11
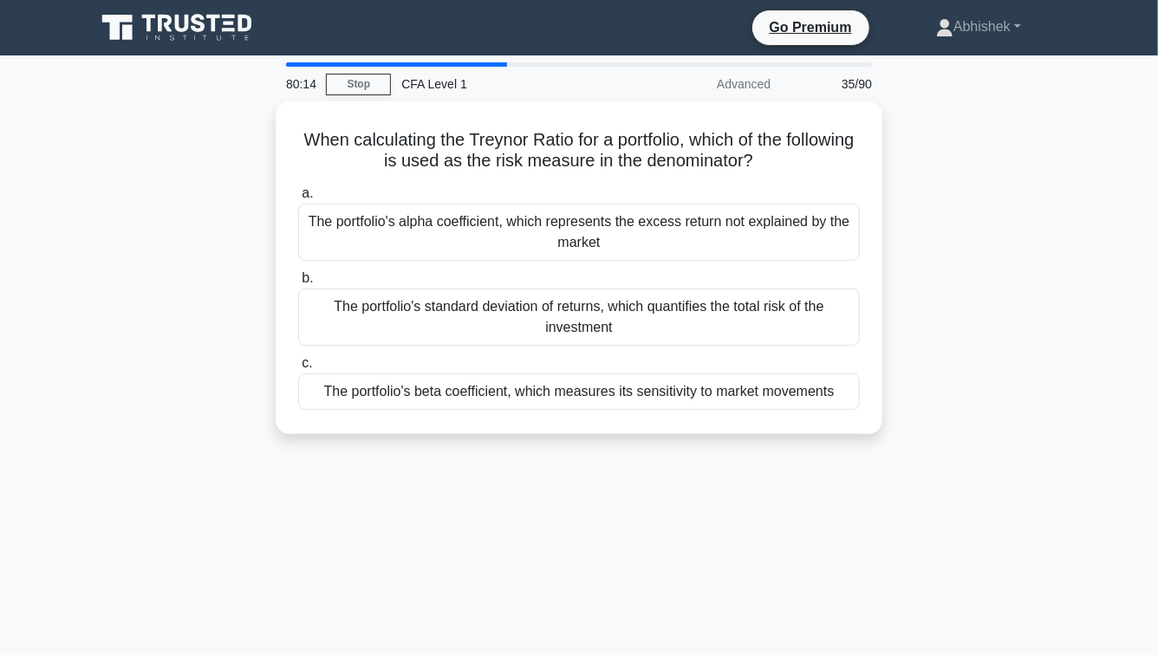
click at [222, 150] on div "When calculating the Treynor Ratio for a portfolio, which of the following is u…" at bounding box center [579, 278] width 988 height 354
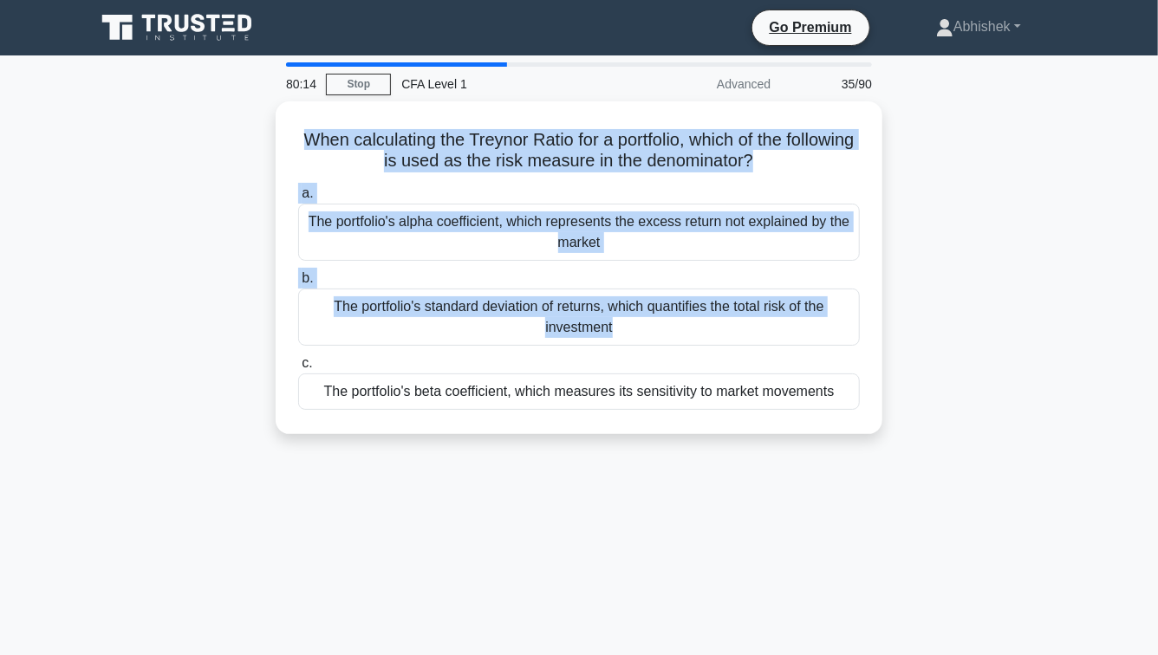
drag, startPoint x: 222, startPoint y: 150, endPoint x: 184, endPoint y: 362, distance: 215.0
click at [184, 355] on div "When calculating the Treynor Ratio for a portfolio, which of the following is u…" at bounding box center [579, 278] width 988 height 354
click at [184, 362] on div "When calculating the Treynor Ratio for a portfolio, which of the following is u…" at bounding box center [579, 278] width 988 height 354
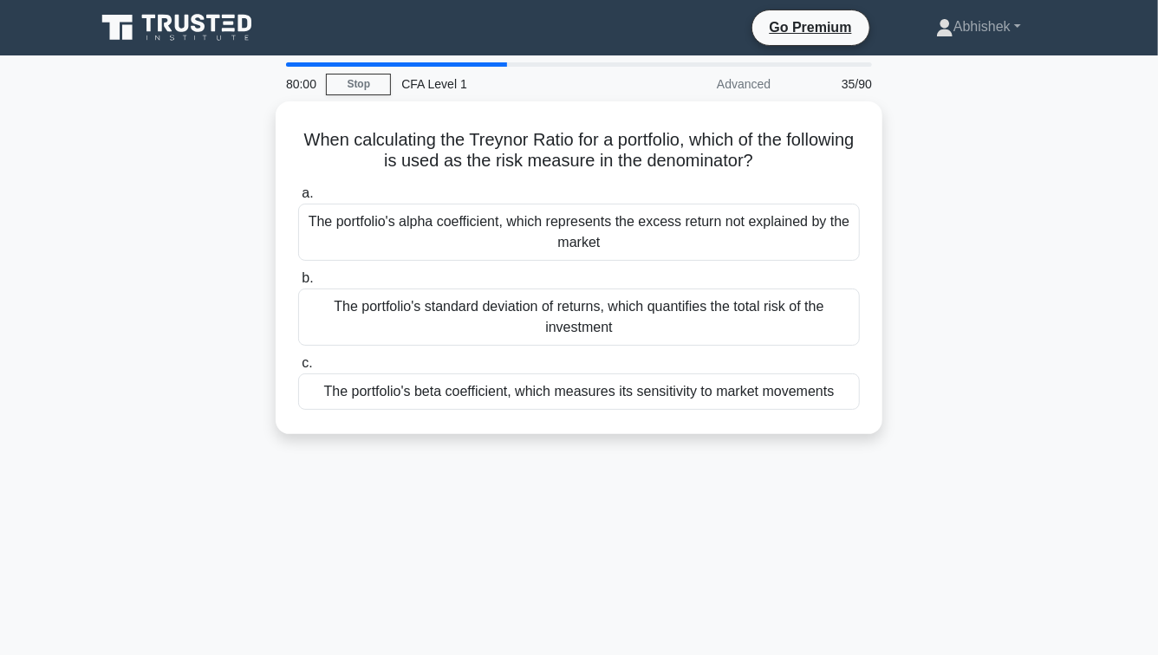
drag, startPoint x: 150, startPoint y: 181, endPoint x: 150, endPoint y: 566, distance: 385.0
click at [150, 566] on div "80:00 Stop CFA Level 1 Advanced 35/90 When calculating the Treynor Ratio for a …" at bounding box center [579, 495] width 988 height 867
click at [150, 566] on div "79:59 Stop CFA Level 1 Advanced 35/90 When calculating the Treynor Ratio for a …" at bounding box center [579, 495] width 988 height 867
click at [88, 509] on div "79:43 Stop CFA Level 1 Advanced 35/90 When calculating the Treynor Ratio for a …" at bounding box center [579, 495] width 988 height 867
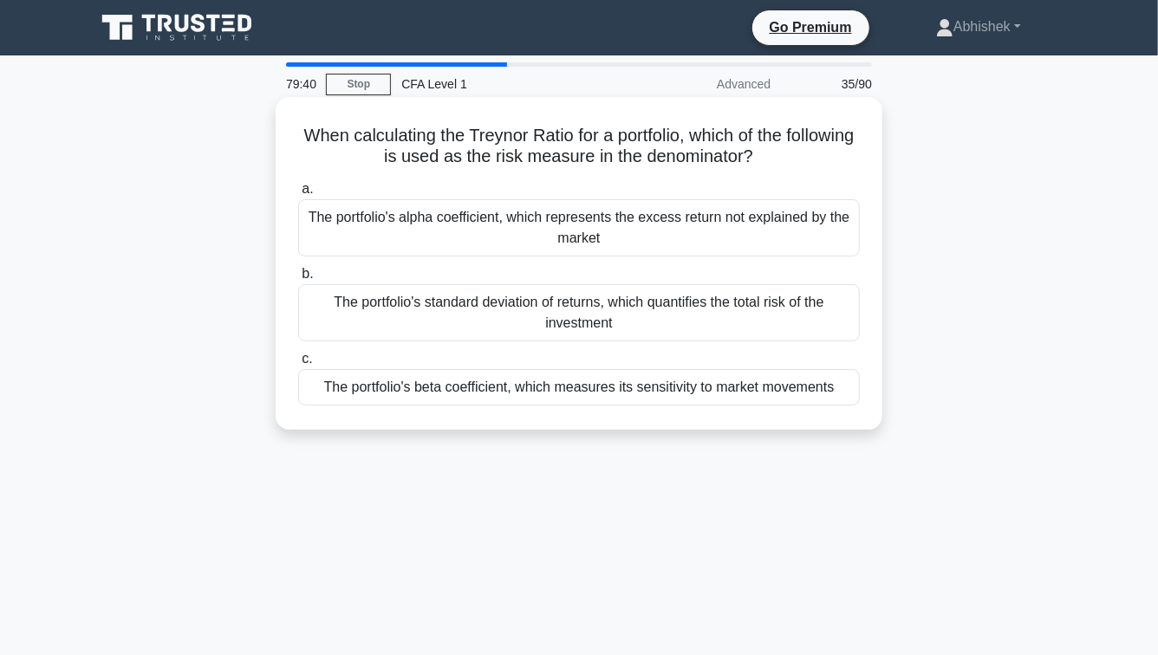
click at [529, 388] on div "The portfolio's beta coefficient, which measures its sensitivity to market move…" at bounding box center [579, 387] width 562 height 36
click at [298, 365] on input "c. The portfolio's beta coefficient, which measures its sensitivity to market m…" at bounding box center [298, 359] width 0 height 11
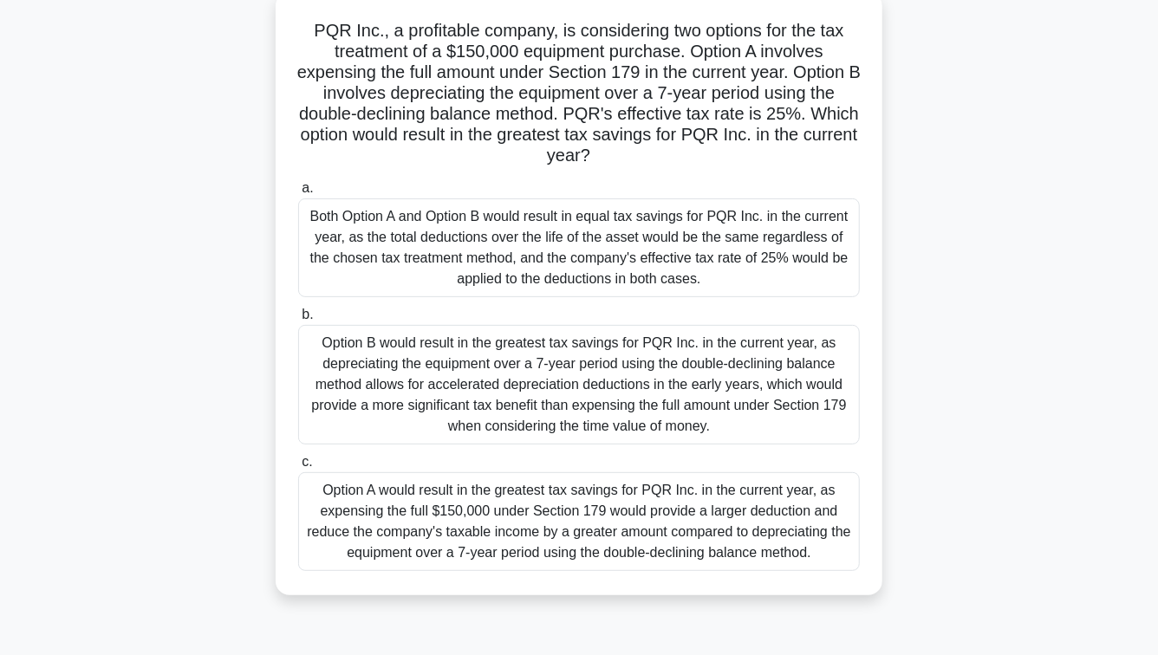
scroll to position [53, 0]
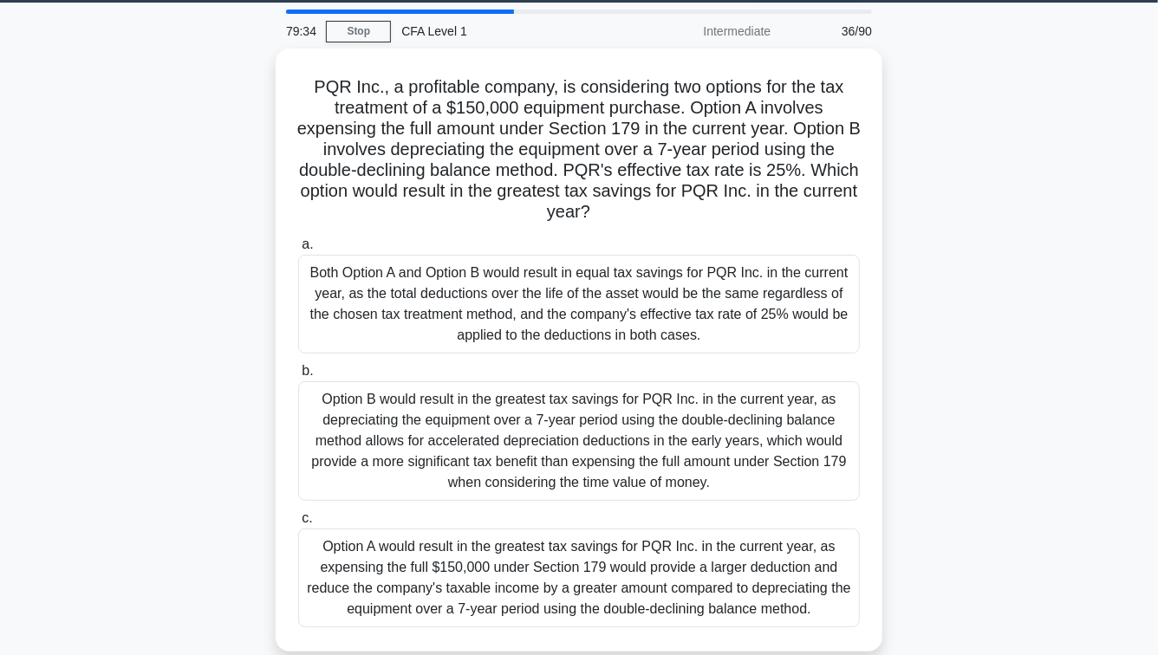
click at [183, 156] on div "PQR Inc., a profitable company, is considering two options for the tax treatmen…" at bounding box center [579, 361] width 988 height 624
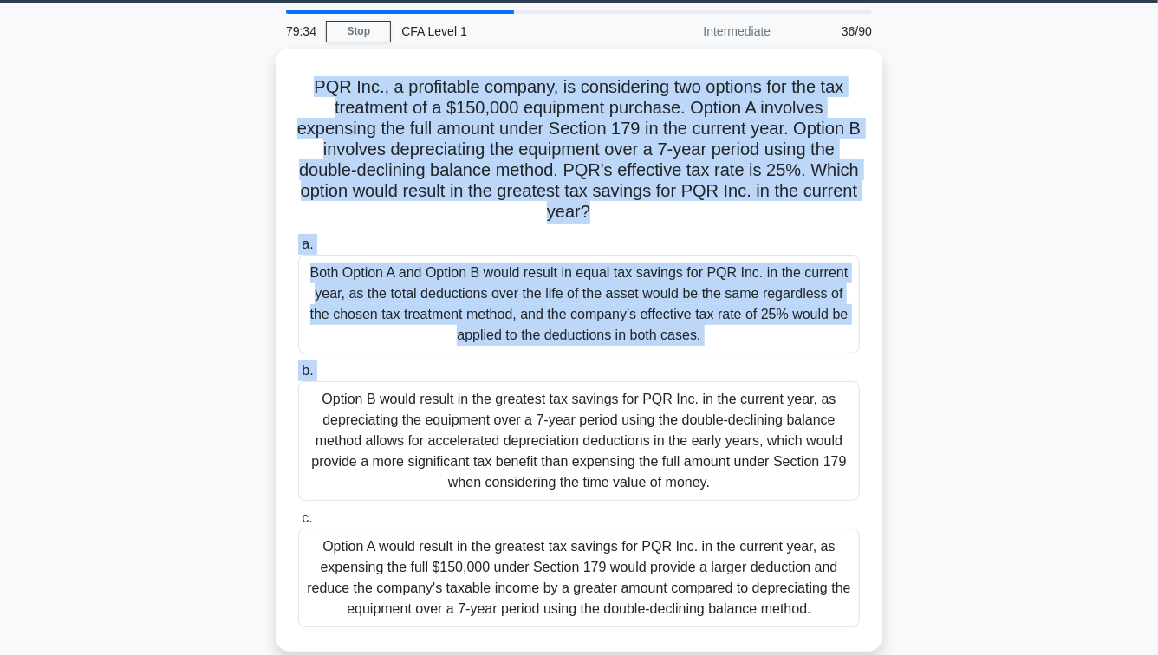
drag, startPoint x: 183, startPoint y: 156, endPoint x: 69, endPoint y: 420, distance: 287.0
click at [72, 416] on main "79:34 Stop CFA Level 1 Intermediate 36/90 PQR Inc., a profitable company, is co…" at bounding box center [579, 443] width 1158 height 881
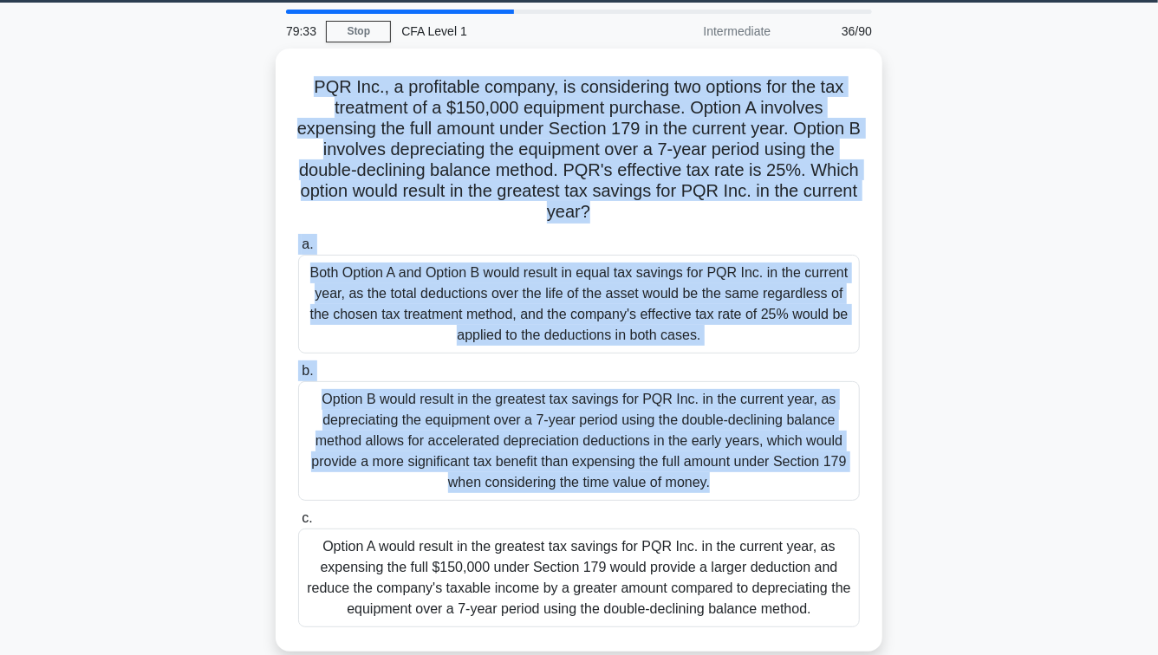
click at [140, 222] on div "PQR Inc., a profitable company, is considering two options for the tax treatmen…" at bounding box center [579, 361] width 988 height 624
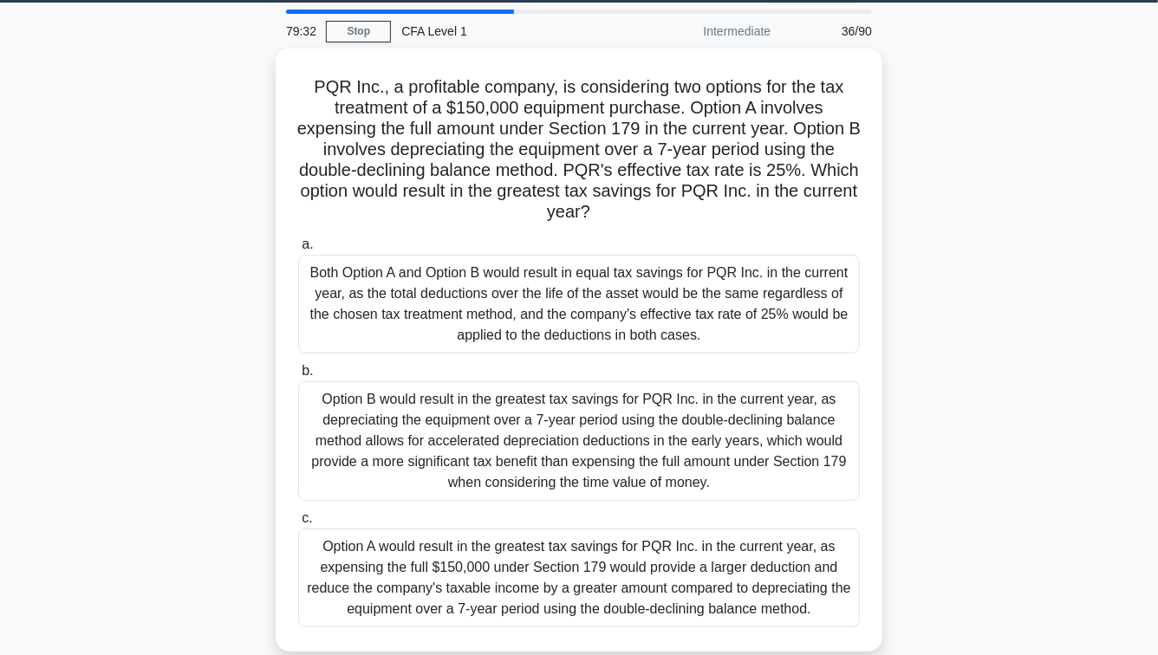
click at [167, 181] on div "PQR Inc., a profitable company, is considering two options for the tax treatmen…" at bounding box center [579, 361] width 988 height 624
drag, startPoint x: 167, startPoint y: 181, endPoint x: 5, endPoint y: 599, distance: 448.3
click at [5, 599] on main "79:31 Stop CFA Level 1 Intermediate 36/90 PQR Inc., a profitable company, is co…" at bounding box center [579, 443] width 1158 height 881
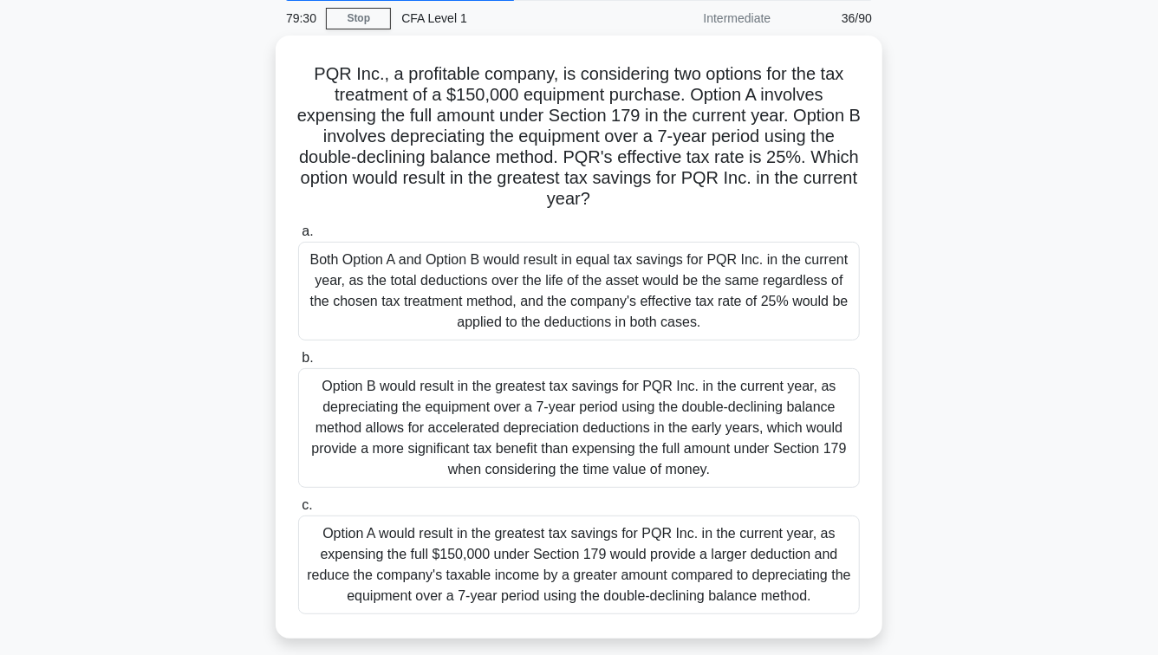
scroll to position [84, 0]
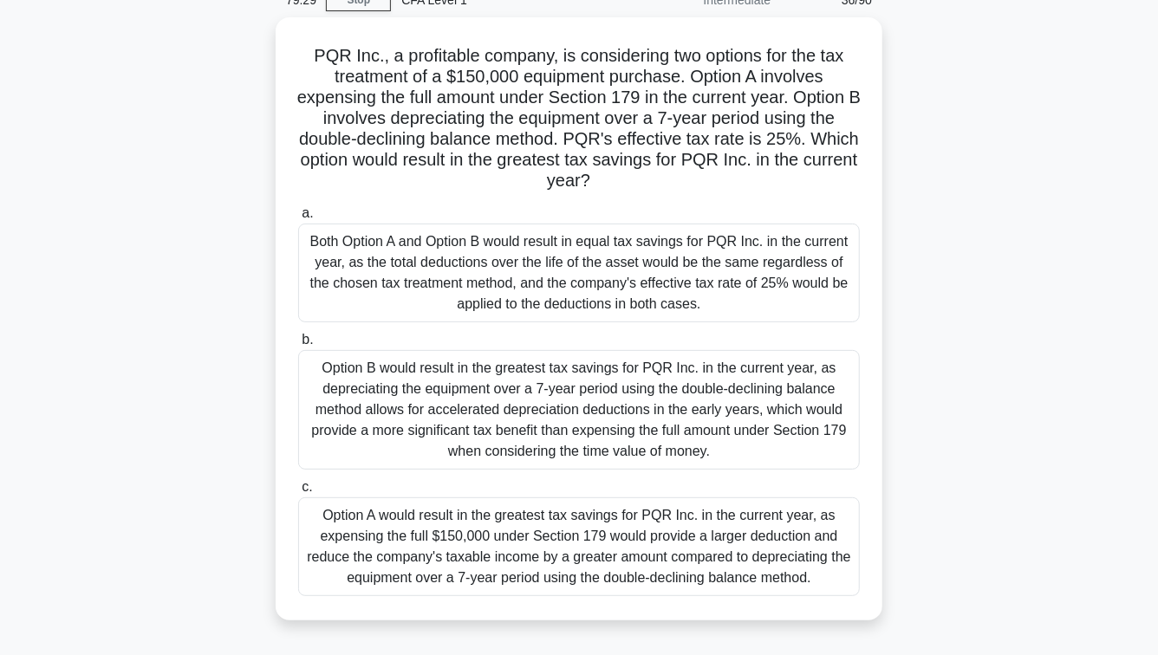
click at [97, 362] on div "PQR Inc., a profitable company, is considering two options for the tax treatmen…" at bounding box center [579, 329] width 988 height 624
click at [205, 88] on div "PQR Inc., a profitable company, is considering two options for the tax treatmen…" at bounding box center [579, 329] width 988 height 624
drag, startPoint x: 205, startPoint y: 88, endPoint x: 236, endPoint y: 571, distance: 483.9
click at [236, 571] on div "PQR Inc., a profitable company, is considering two options for the tax treatmen…" at bounding box center [579, 329] width 988 height 624
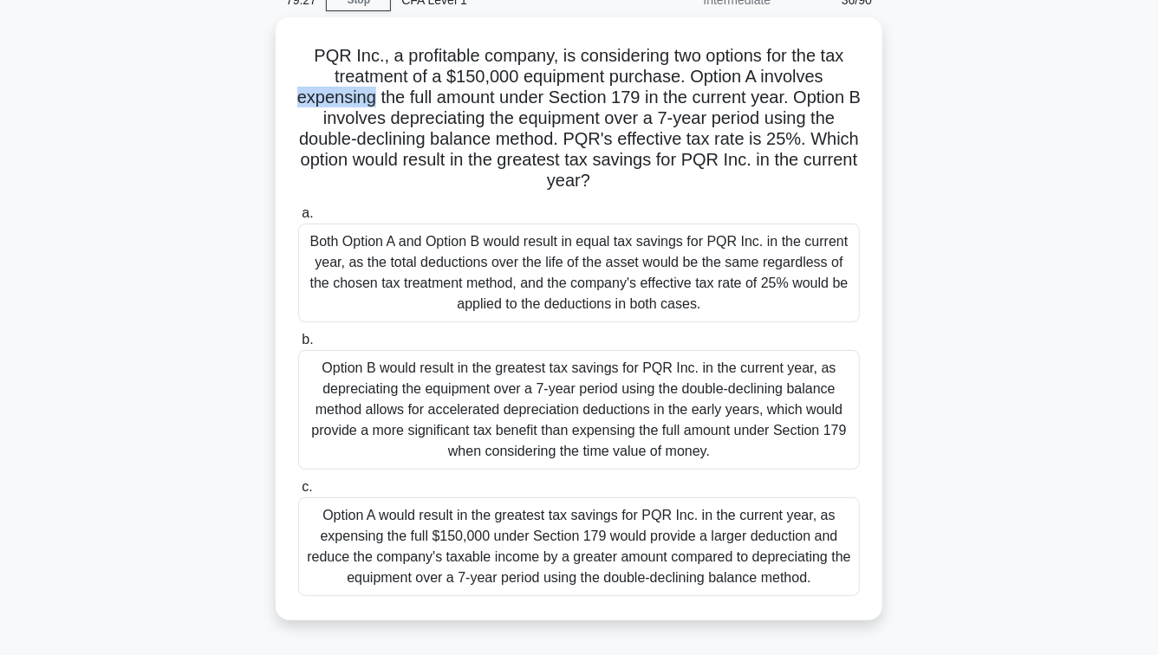
click at [236, 571] on div "PQR Inc., a profitable company, is considering two options for the tax treatmen…" at bounding box center [579, 329] width 988 height 624
drag, startPoint x: 236, startPoint y: 571, endPoint x: 181, endPoint y: 154, distance: 420.6
click at [181, 154] on div "PQR Inc., a profitable company, is considering two options for the tax treatmen…" at bounding box center [579, 329] width 988 height 624
click at [181, 150] on div "PQR Inc., a profitable company, is considering two options for the tax treatmen…" at bounding box center [579, 329] width 988 height 624
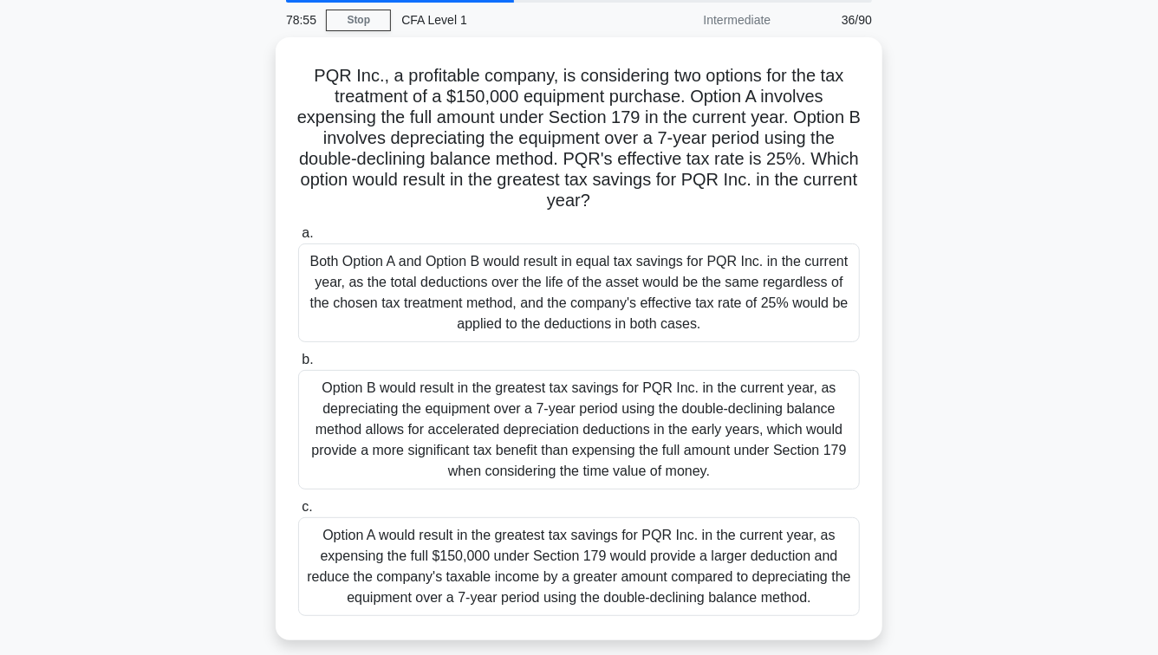
scroll to position [67, 0]
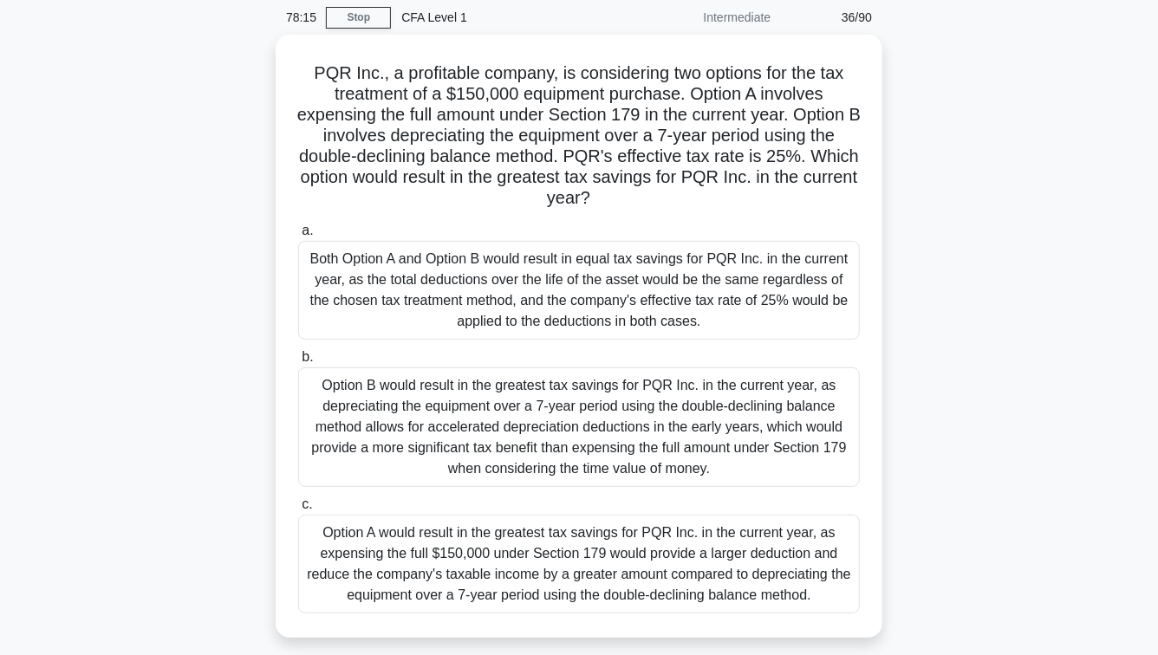
click at [121, 119] on div "PQR Inc., a profitable company, is considering two options for the tax treatmen…" at bounding box center [579, 347] width 988 height 624
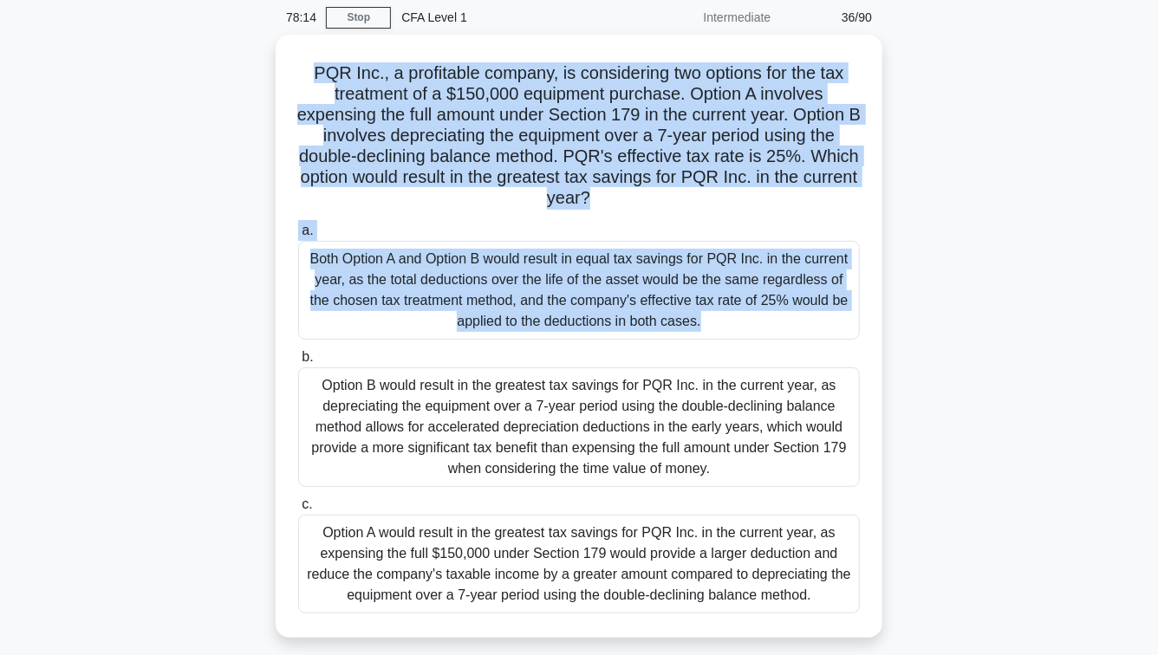
drag, startPoint x: 121, startPoint y: 119, endPoint x: 82, endPoint y: 396, distance: 280.2
click at [83, 391] on main "78:14 Stop CFA Level 1 Intermediate 36/90 PQR Inc., a profitable company, is co…" at bounding box center [579, 429] width 1158 height 881
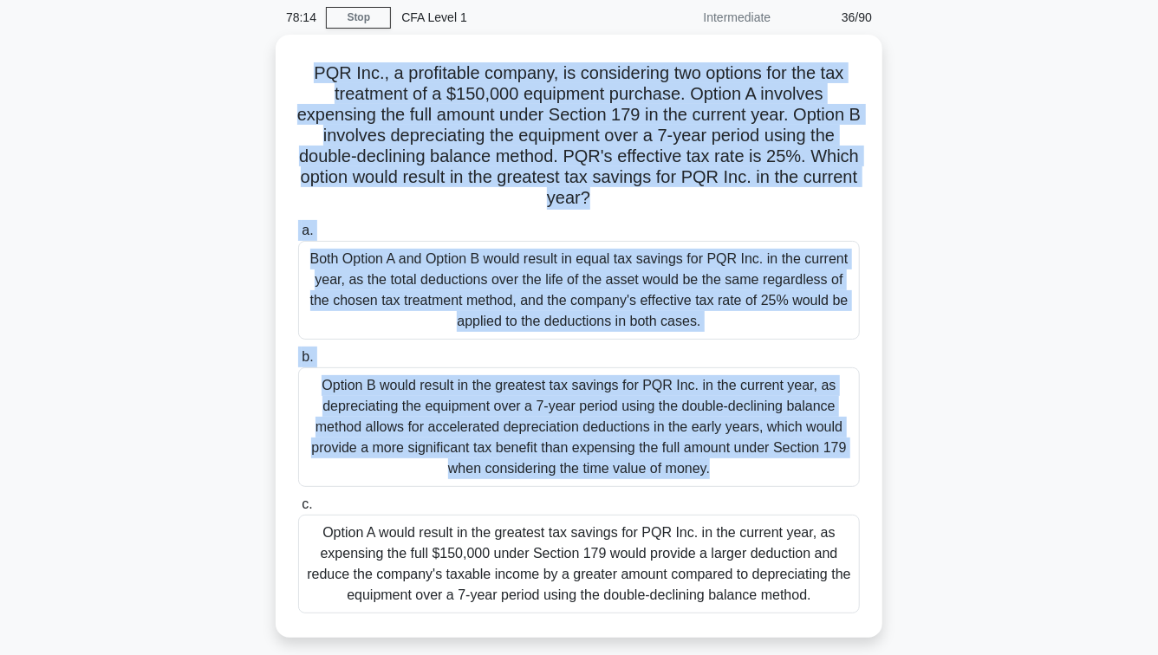
click at [82, 396] on main "78:14 Stop CFA Level 1 Intermediate 36/90 PQR Inc., a profitable company, is co…" at bounding box center [579, 429] width 1158 height 881
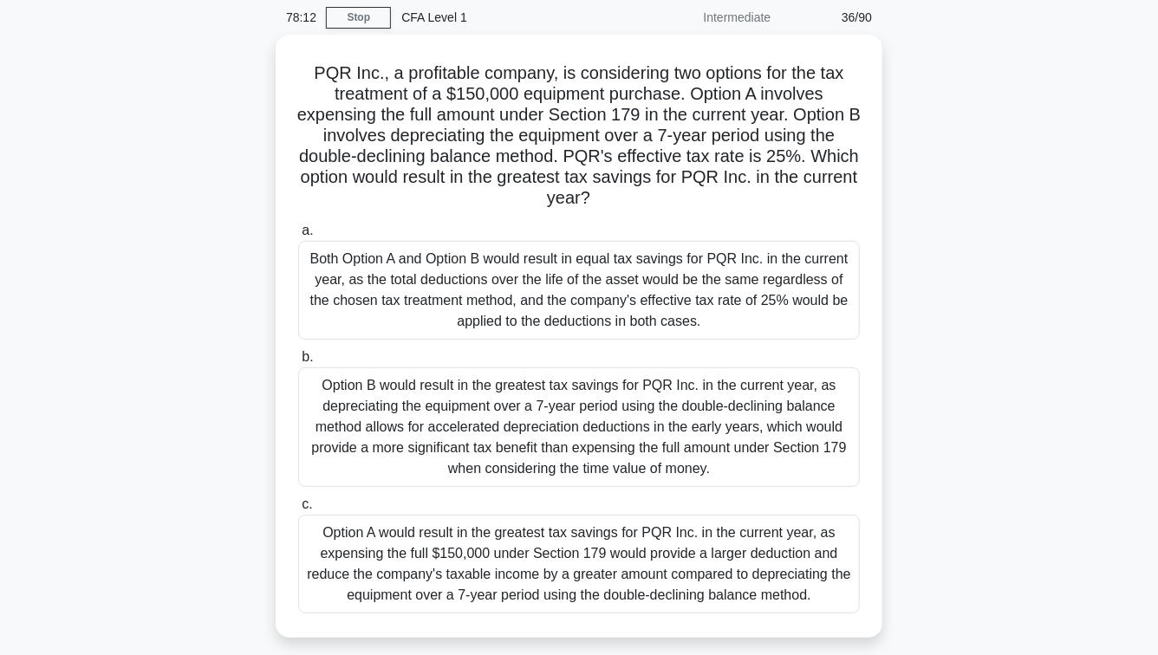
click at [82, 396] on main "78:12 Stop CFA Level 1 Intermediate 36/90 PQR Inc., a profitable company, is co…" at bounding box center [579, 429] width 1158 height 881
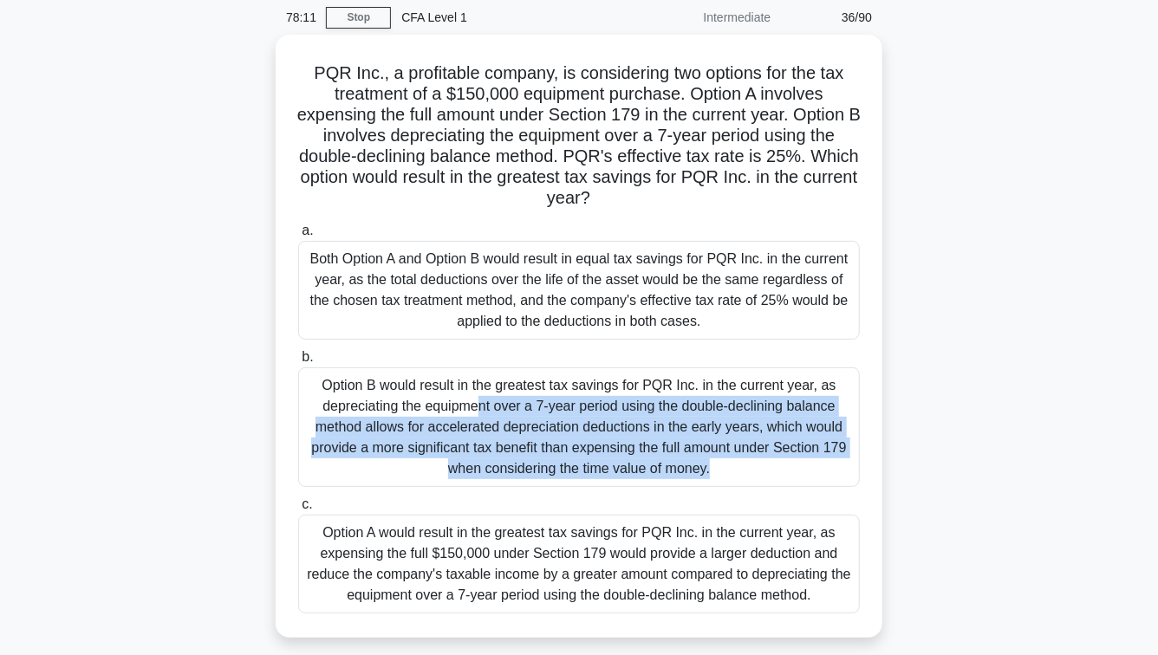
click at [102, 302] on div "PQR Inc., a profitable company, is considering two options for the tax treatmen…" at bounding box center [579, 347] width 988 height 624
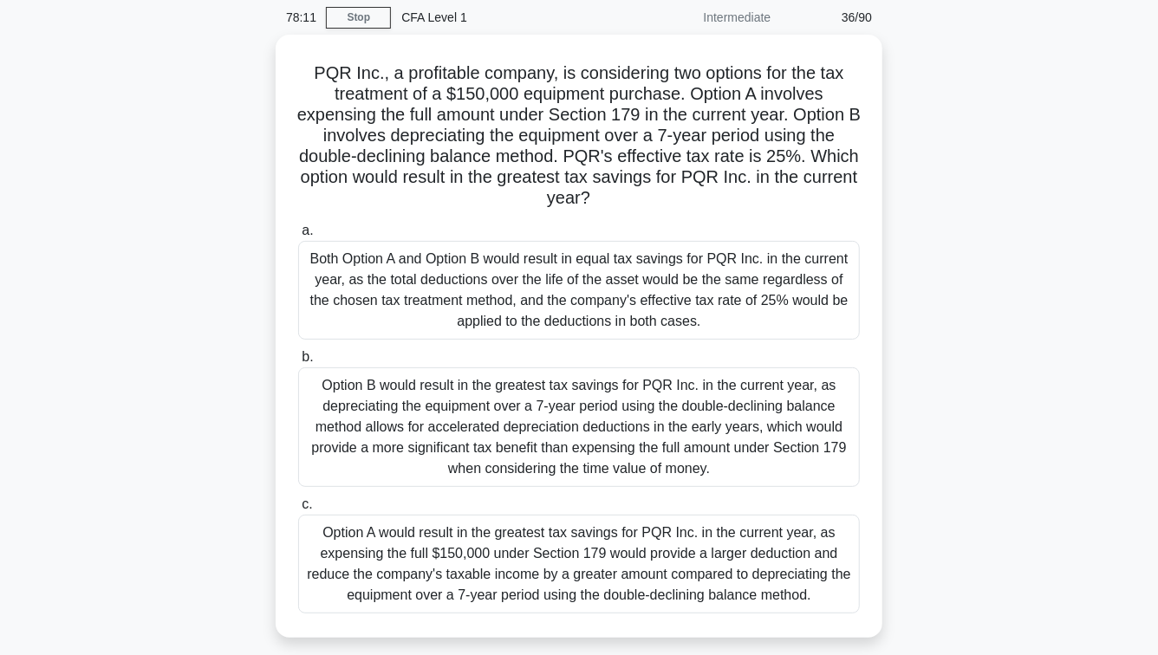
click at [102, 302] on div "PQR Inc., a profitable company, is considering two options for the tax treatmen…" at bounding box center [579, 347] width 988 height 624
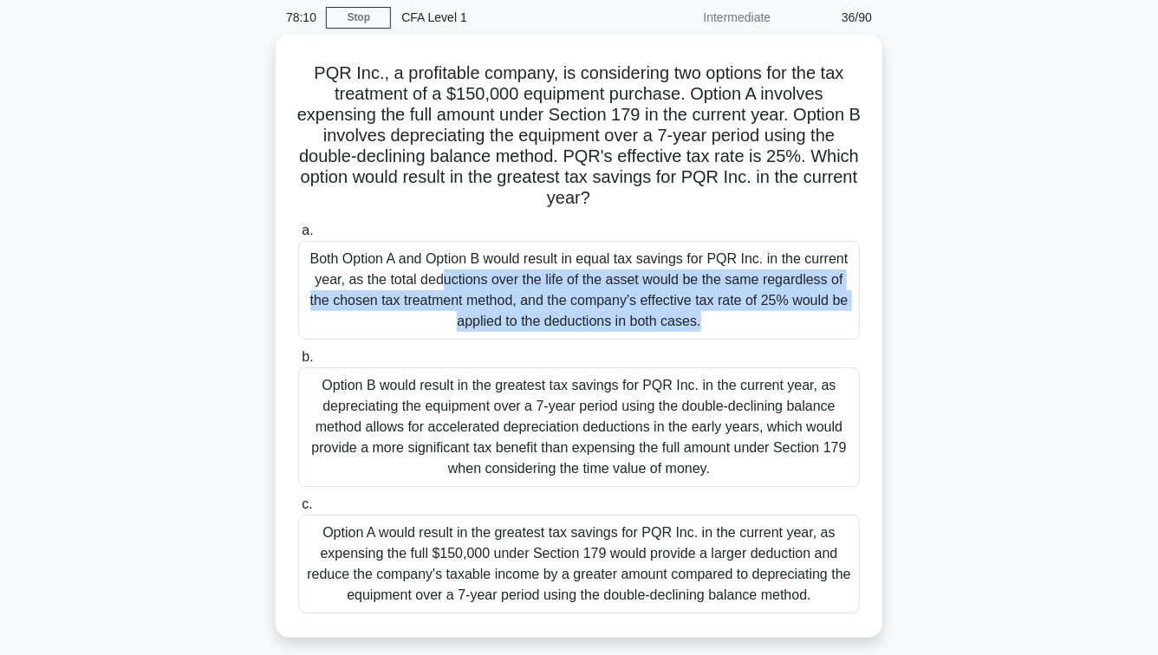
click at [102, 302] on div "PQR Inc., a profitable company, is considering two options for the tax treatmen…" at bounding box center [579, 347] width 988 height 624
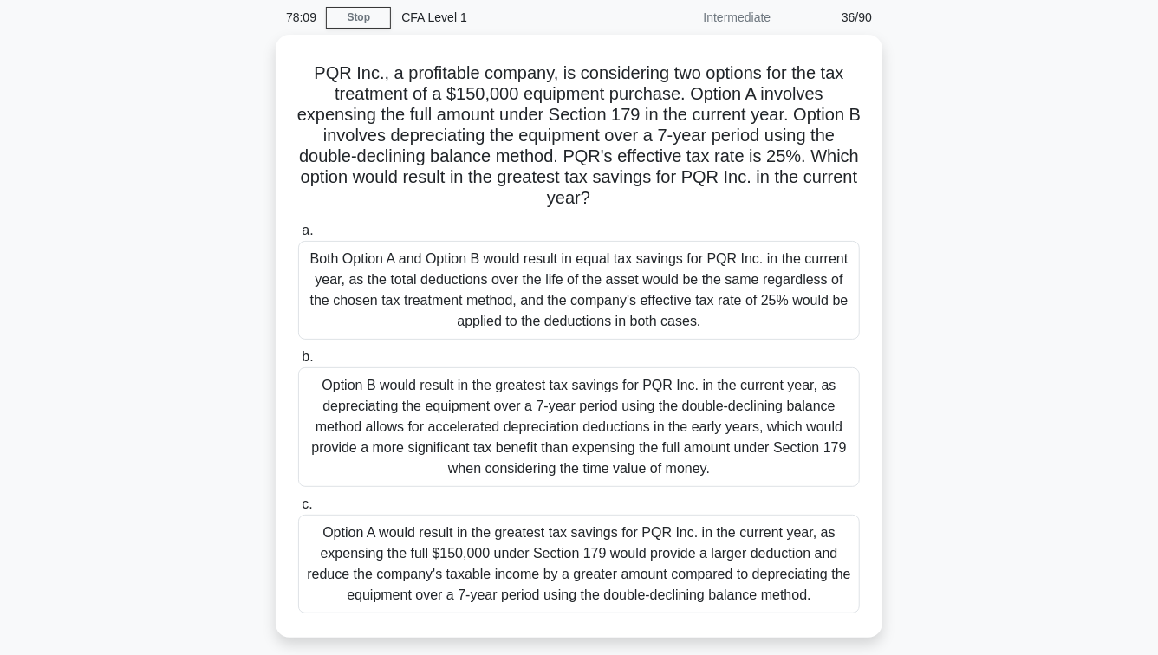
click at [102, 302] on div "PQR Inc., a profitable company, is considering two options for the tax treatmen…" at bounding box center [579, 347] width 988 height 624
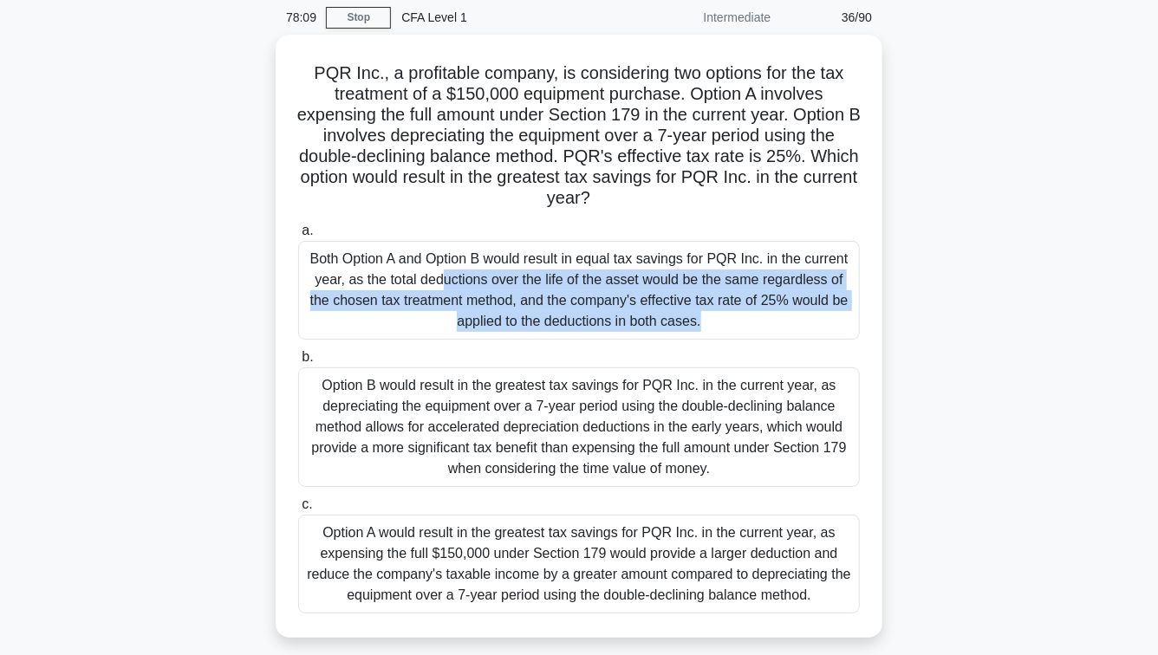
click at [102, 302] on div "PQR Inc., a profitable company, is considering two options for the tax treatmen…" at bounding box center [579, 347] width 988 height 624
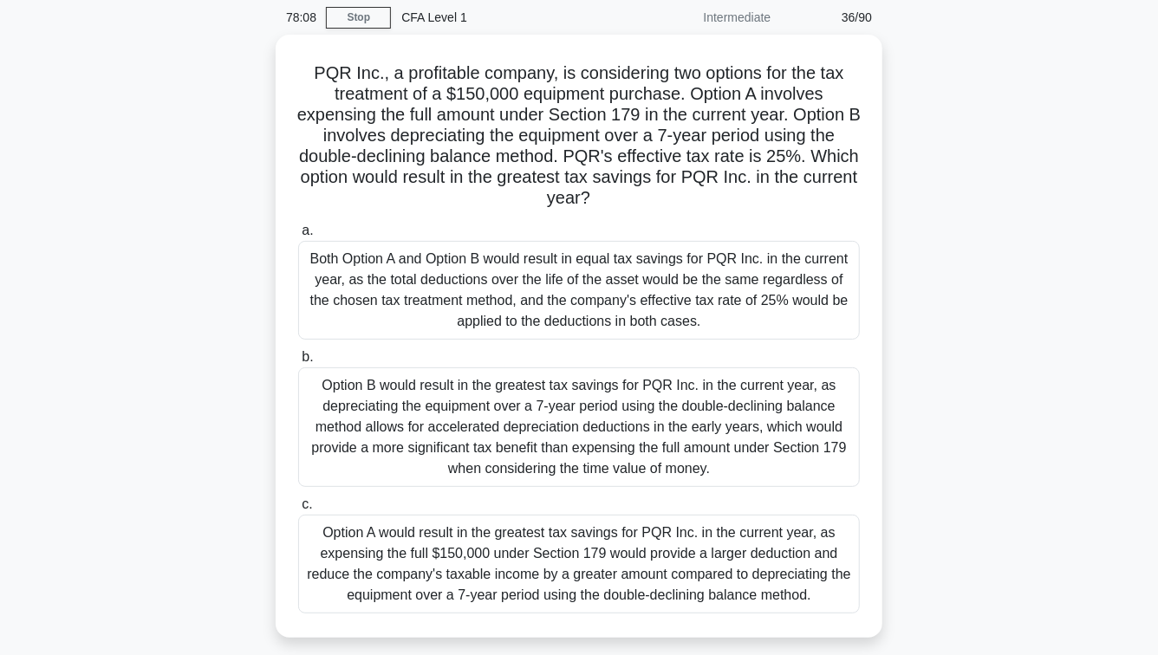
click at [102, 302] on div "PQR Inc., a profitable company, is considering two options for the tax treatmen…" at bounding box center [579, 347] width 988 height 624
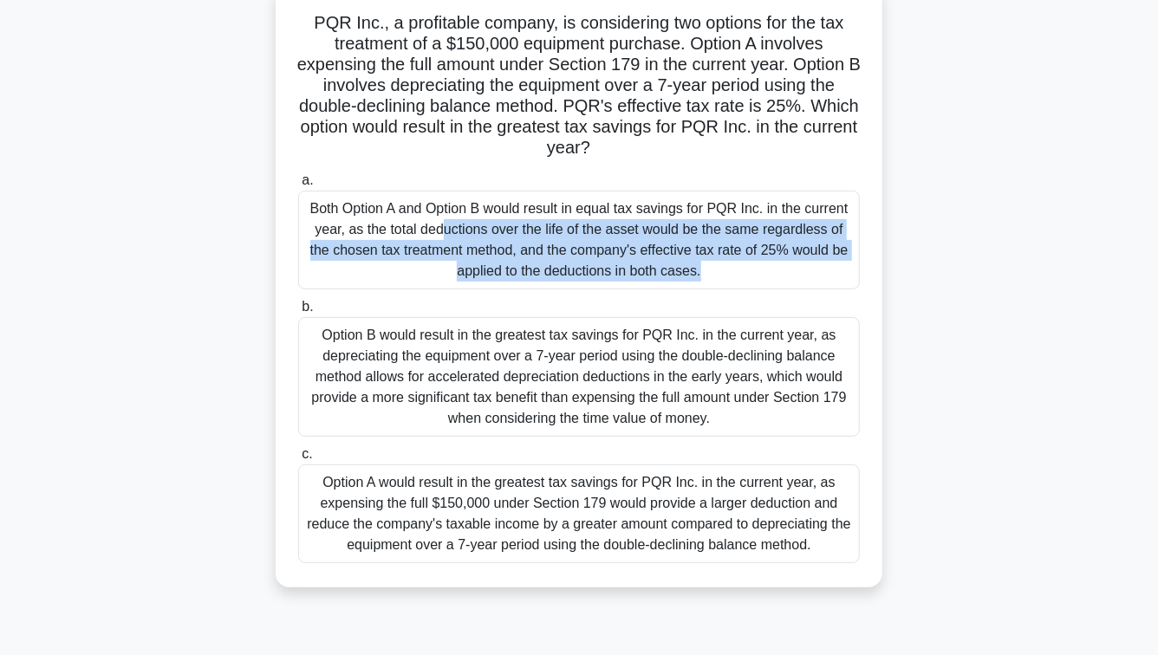
scroll to position [118, 0]
click at [102, 302] on div "PQR Inc., a profitable company, is considering two options for the tax treatmen…" at bounding box center [579, 296] width 988 height 624
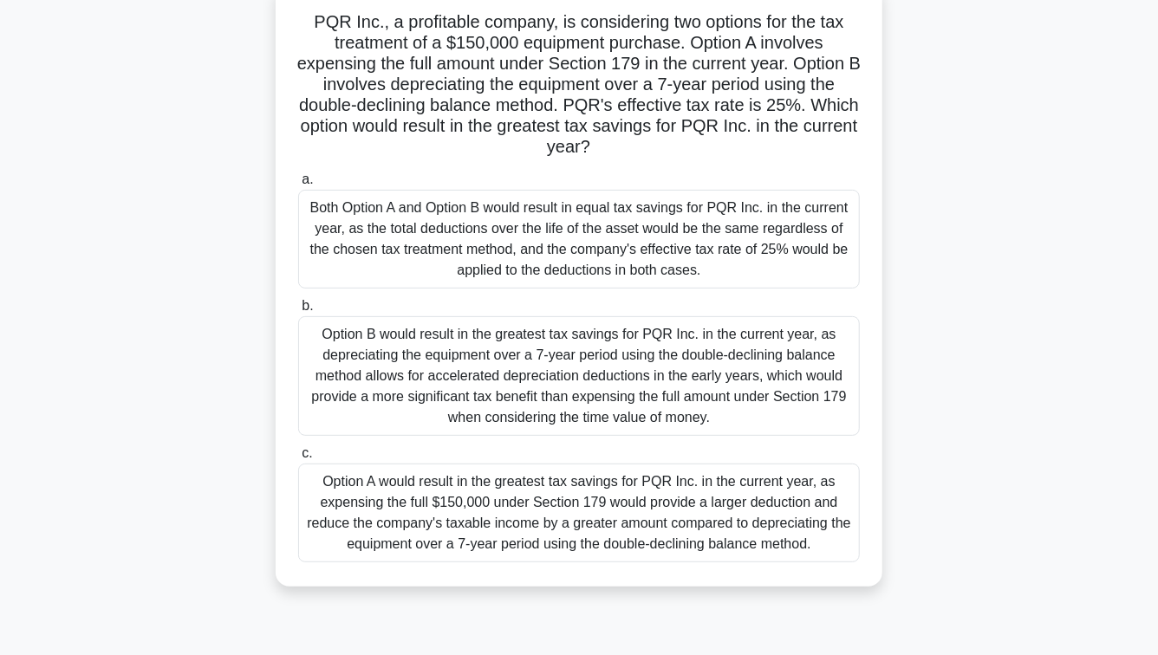
click at [102, 302] on div "PQR Inc., a profitable company, is considering two options for the tax treatmen…" at bounding box center [579, 296] width 988 height 624
click at [96, 343] on div "PQR Inc., a profitable company, is considering two options for the tax treatmen…" at bounding box center [579, 296] width 988 height 624
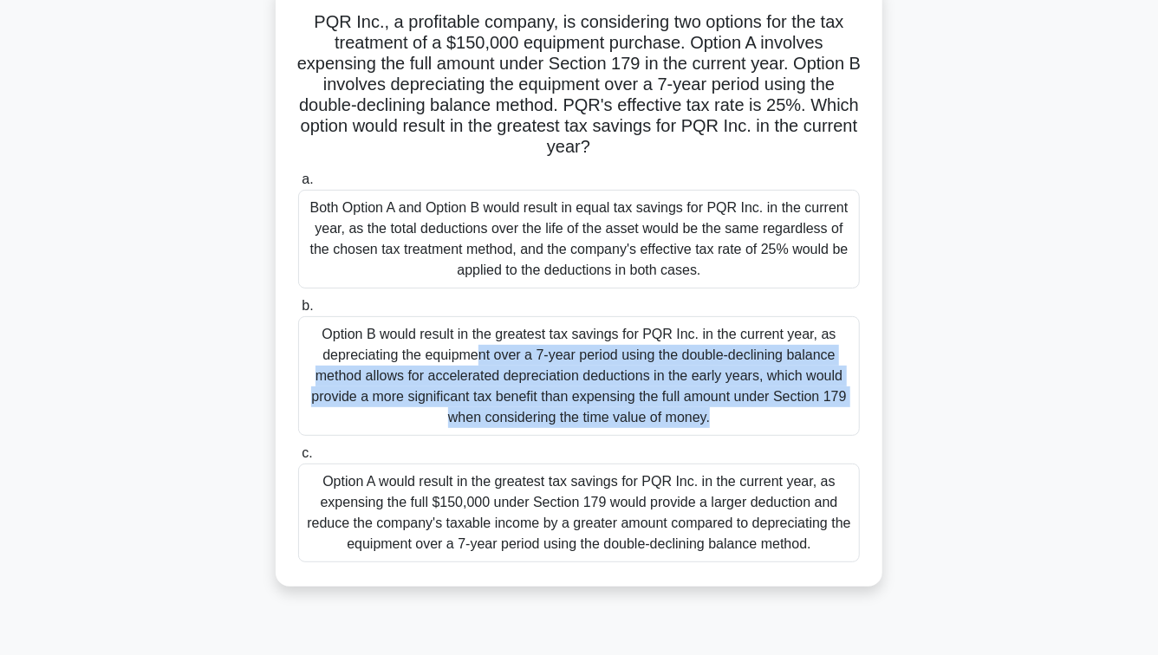
click at [96, 343] on div "PQR Inc., a profitable company, is considering two options for the tax treatmen…" at bounding box center [579, 296] width 988 height 624
drag, startPoint x: 466, startPoint y: 401, endPoint x: 258, endPoint y: 393, distance: 208.3
click at [261, 393] on div "PQR Inc., a profitable company, is considering two options for the tax treatmen…" at bounding box center [579, 296] width 988 height 624
click at [258, 393] on div "PQR Inc., a profitable company, is considering two options for the tax treatmen…" at bounding box center [579, 296] width 988 height 624
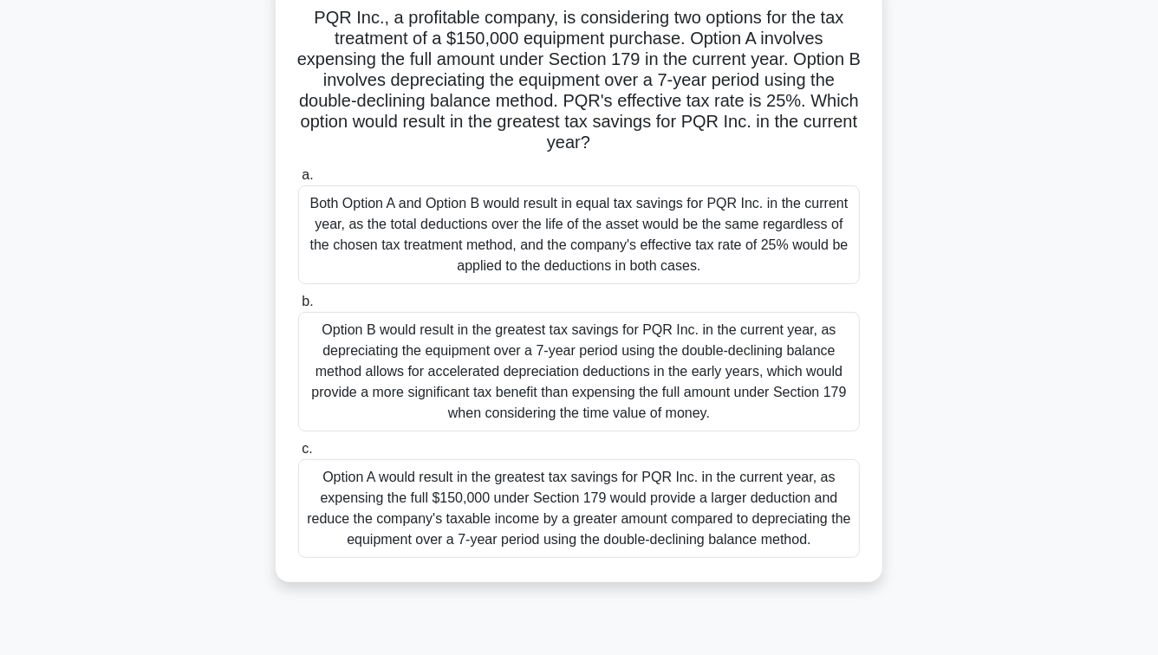
click at [427, 365] on div "Option B would result in the greatest tax savings for PQR Inc. in the current y…" at bounding box center [579, 372] width 562 height 120
click at [298, 308] on input "b. Option B would result in the greatest tax savings for PQR Inc. in the curren…" at bounding box center [298, 302] width 0 height 11
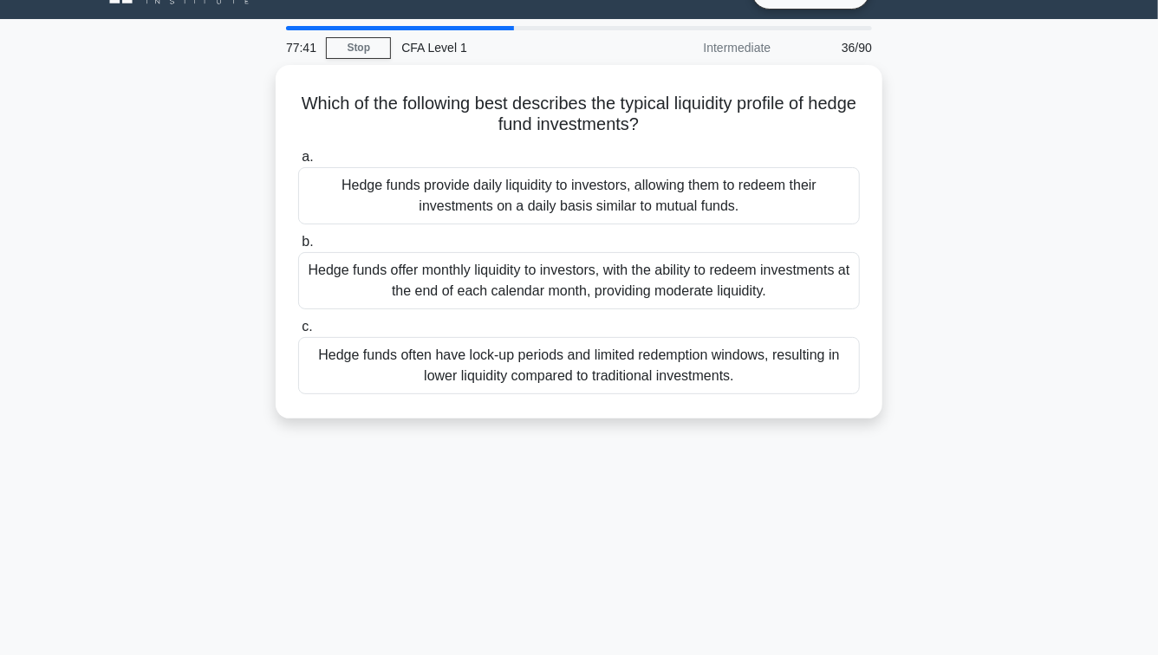
scroll to position [0, 0]
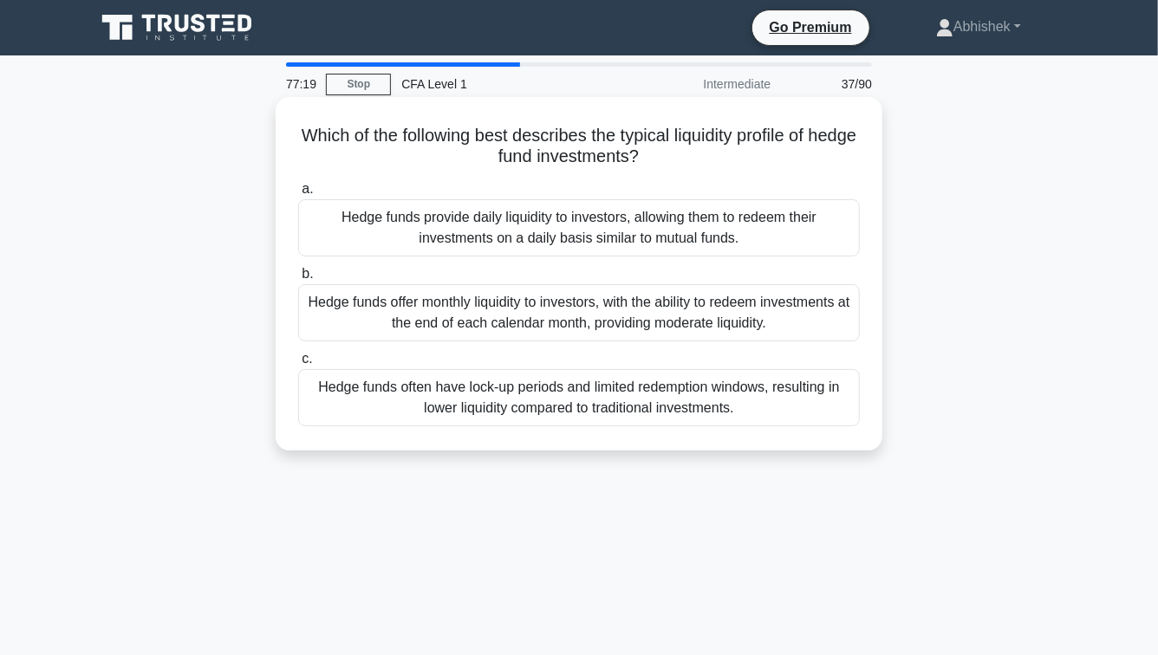
click at [522, 420] on div "Hedge funds often have lock-up periods and limited redemption windows, resultin…" at bounding box center [579, 397] width 562 height 57
click at [298, 365] on input "c. Hedge funds often have lock-up periods and limited redemption windows, resul…" at bounding box center [298, 359] width 0 height 11
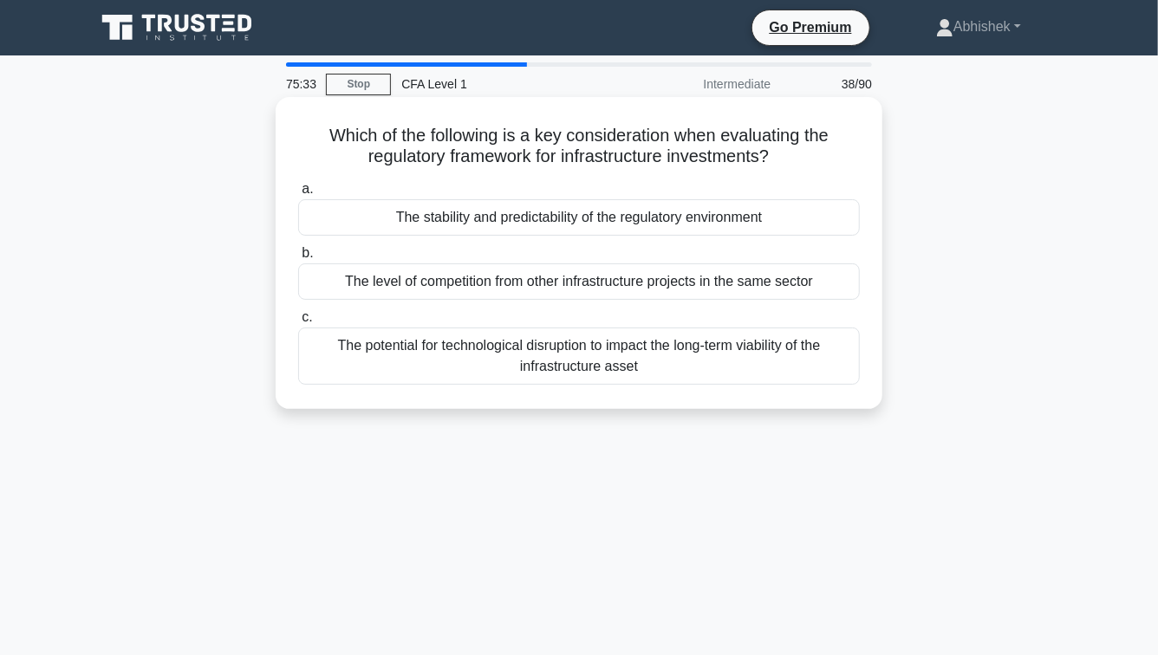
click at [822, 225] on div "The stability and predictability of the regulatory environment" at bounding box center [579, 217] width 562 height 36
click at [298, 195] on input "a. The stability and predictability of the regulatory environment" at bounding box center [298, 189] width 0 height 11
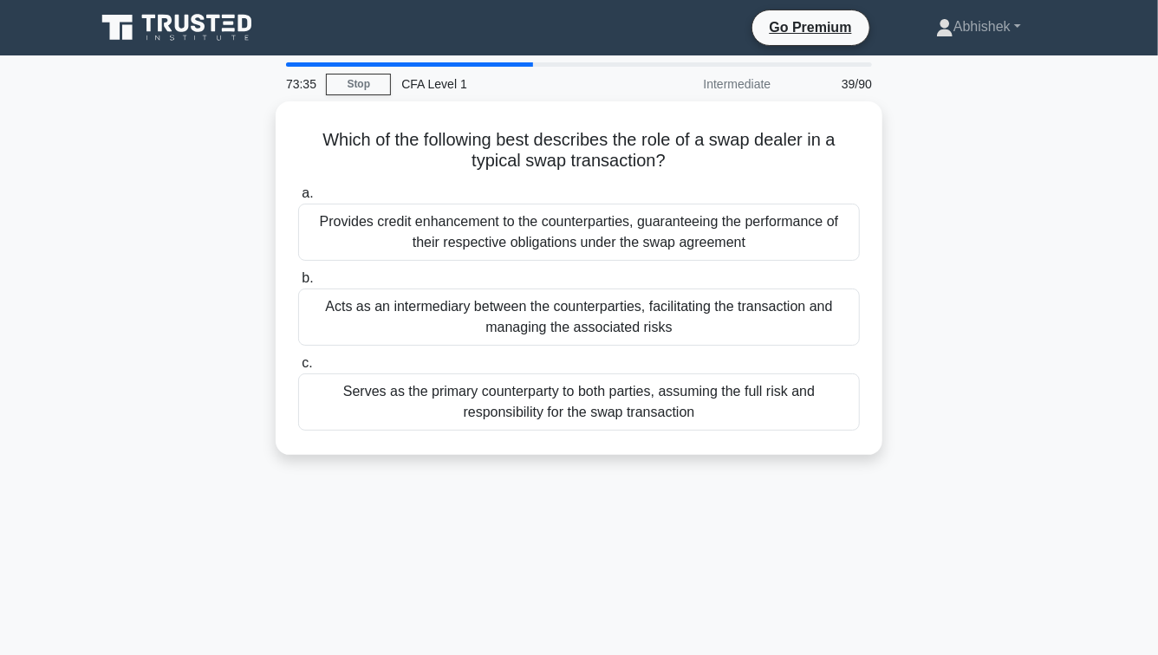
click at [17, 443] on main "73:35 Stop CFA Level 1 Intermediate 39/90 Which of the following best describes…" at bounding box center [579, 495] width 1158 height 881
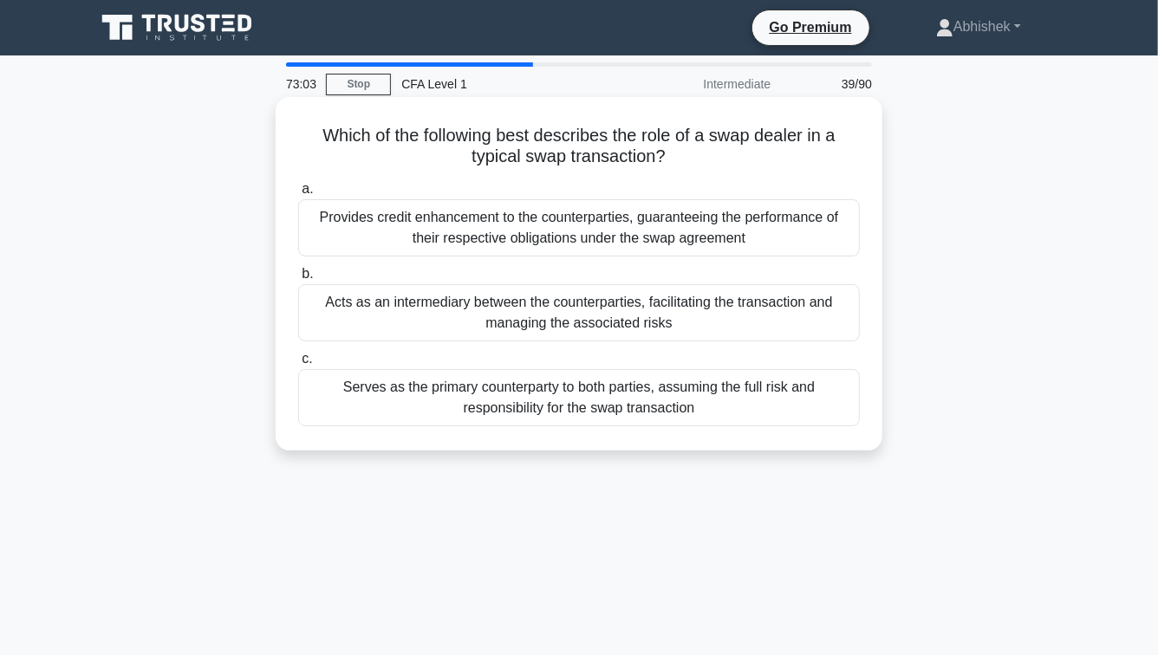
drag, startPoint x: 963, startPoint y: 233, endPoint x: 278, endPoint y: 210, distance: 685.4
click at [278, 210] on div "Which of the following best describes the role of a swap dealer in a typical sw…" at bounding box center [579, 288] width 988 height 375
click at [278, 210] on div "Which of the following best describes the role of a swap dealer in a typical sw…" at bounding box center [579, 274] width 607 height 354
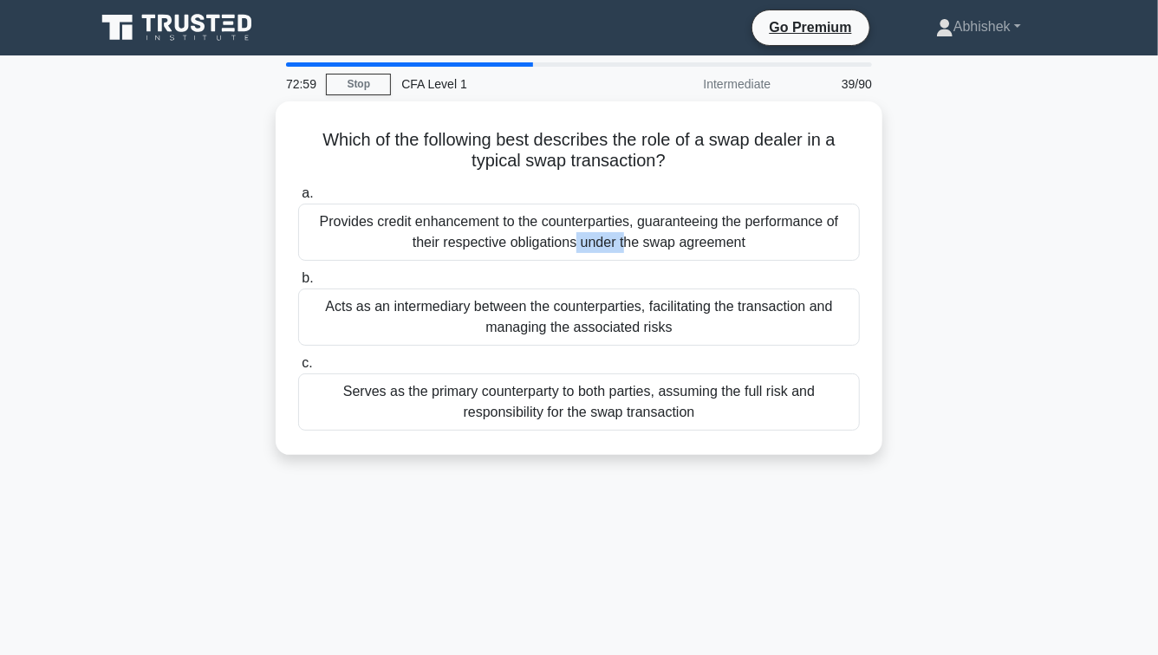
drag, startPoint x: 250, startPoint y: 151, endPoint x: 751, endPoint y: 518, distance: 621.5
click at [742, 514] on div "72:59 Stop CFA Level 1 Intermediate 39/90 Which of the following best describes…" at bounding box center [579, 495] width 988 height 867
click at [751, 518] on div "72:58 Stop CFA Level 1 Intermediate 39/90 Which of the following best describes…" at bounding box center [579, 495] width 988 height 867
drag, startPoint x: 751, startPoint y: 518, endPoint x: 194, endPoint y: 112, distance: 689.4
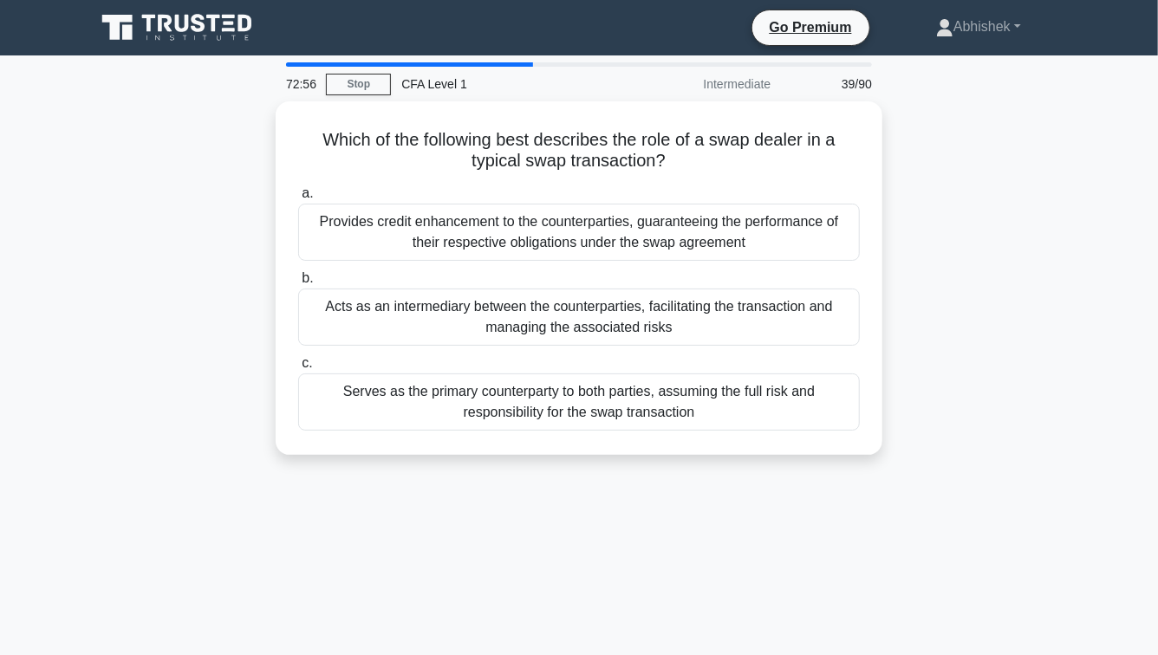
click at [194, 111] on div "72:56 Stop CFA Level 1 Intermediate 39/90 Which of the following best describes…" at bounding box center [579, 495] width 988 height 867
click at [194, 112] on div "Which of the following best describes the role of a swap dealer in a typical sw…" at bounding box center [579, 288] width 988 height 375
drag, startPoint x: 194, startPoint y: 112, endPoint x: 769, endPoint y: 540, distance: 716.9
click at [769, 540] on div "72:54 Stop CFA Level 1 Intermediate 39/90 Which of the following best describes…" at bounding box center [579, 495] width 988 height 867
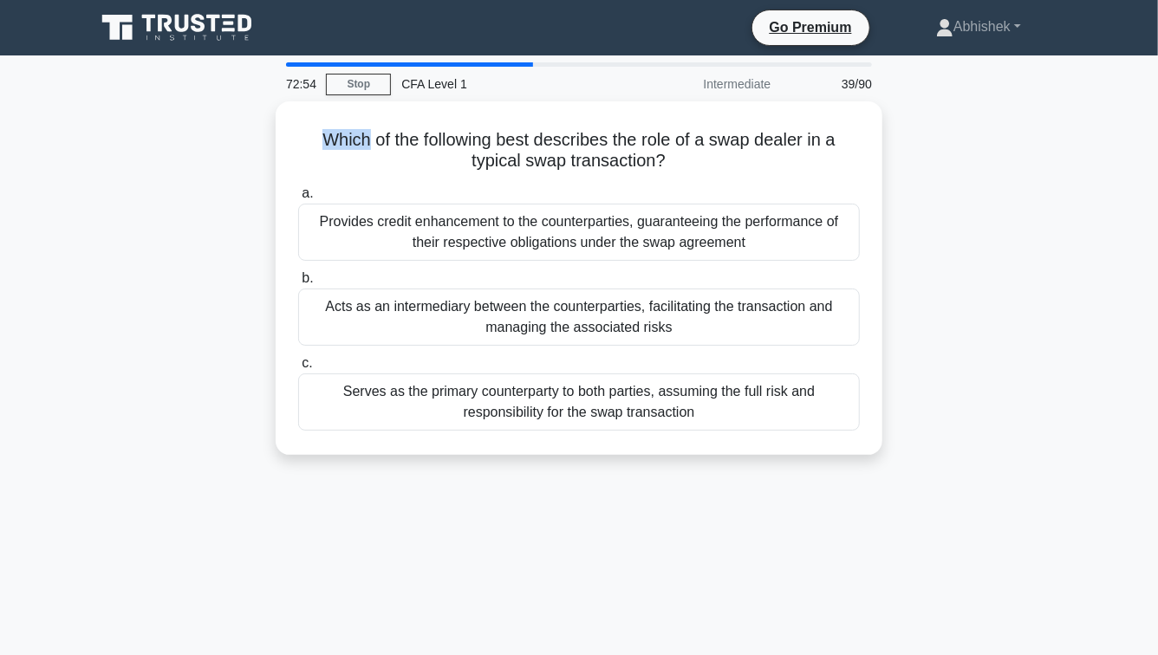
click at [769, 540] on div "72:54 Stop CFA Level 1 Intermediate 39/90 Which of the following best describes…" at bounding box center [579, 495] width 988 height 867
drag, startPoint x: 769, startPoint y: 540, endPoint x: 1017, endPoint y: 75, distance: 527.5
click at [1017, 75] on div "72:52 Stop CFA Level 1 Intermediate 39/90 Which of the following best describes…" at bounding box center [579, 495] width 988 height 867
click at [995, 134] on div "Which of the following best describes the role of a swap dealer in a typical sw…" at bounding box center [579, 288] width 988 height 375
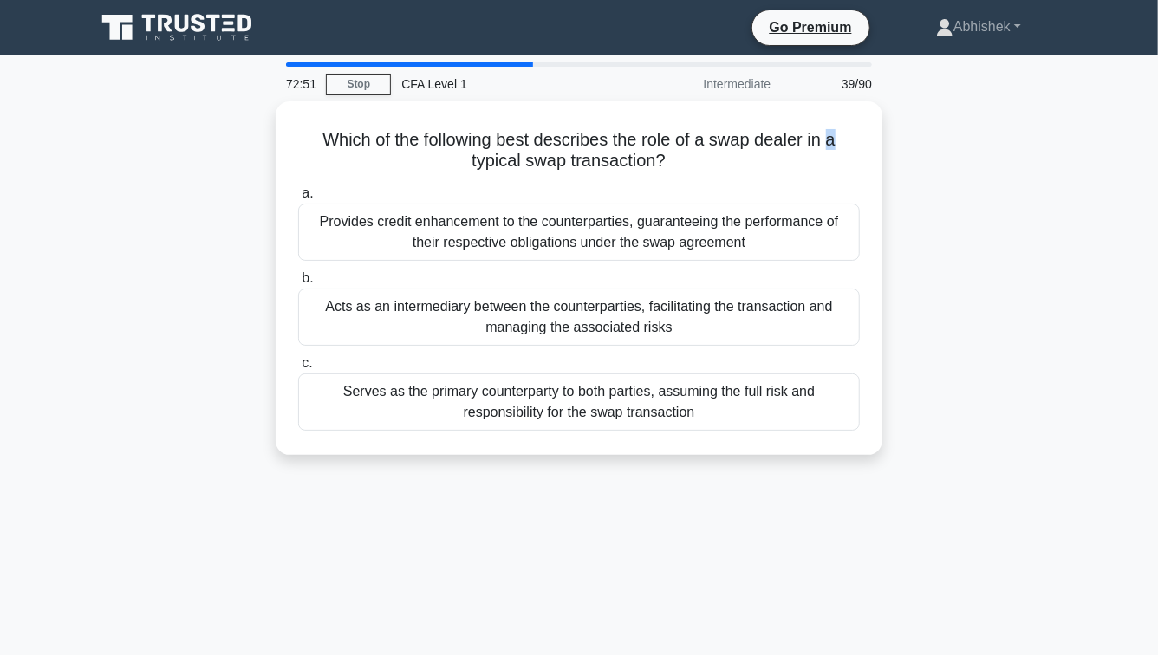
click at [995, 134] on div "Which of the following best describes the role of a swap dealer in a typical sw…" at bounding box center [579, 288] width 988 height 375
drag, startPoint x: 995, startPoint y: 134, endPoint x: 964, endPoint y: 462, distance: 329.1
click at [964, 462] on div "Which of the following best describes the role of a swap dealer in a typical sw…" at bounding box center [579, 288] width 988 height 375
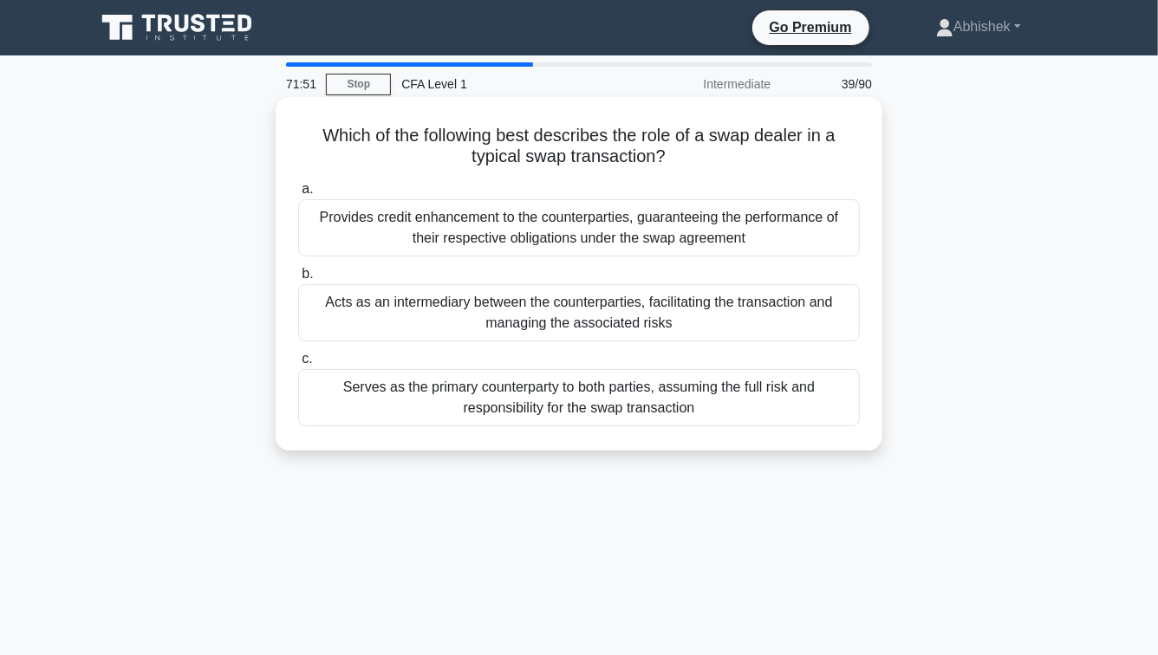
click at [727, 218] on div "Provides credit enhancement to the counterparties, guaranteeing the performance…" at bounding box center [579, 227] width 562 height 57
click at [298, 195] on input "a. Provides credit enhancement to the counterparties, guaranteeing the performa…" at bounding box center [298, 189] width 0 height 11
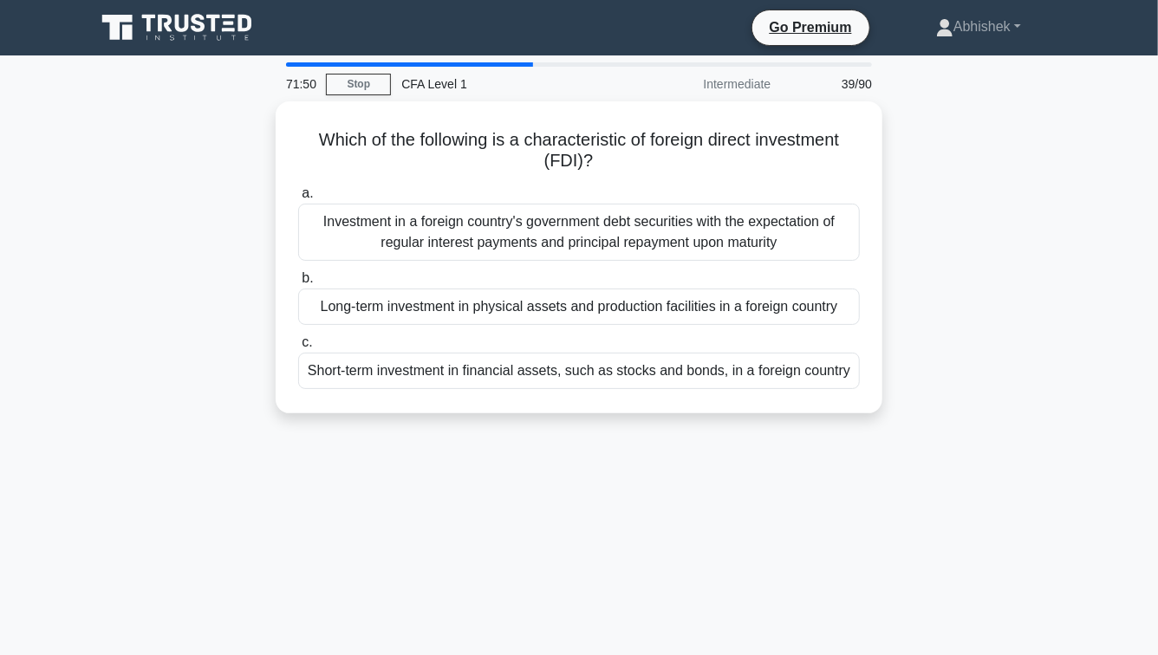
click at [257, 166] on div "Which of the following is a characteristic of foreign direct investment (FDI)? …" at bounding box center [579, 267] width 988 height 333
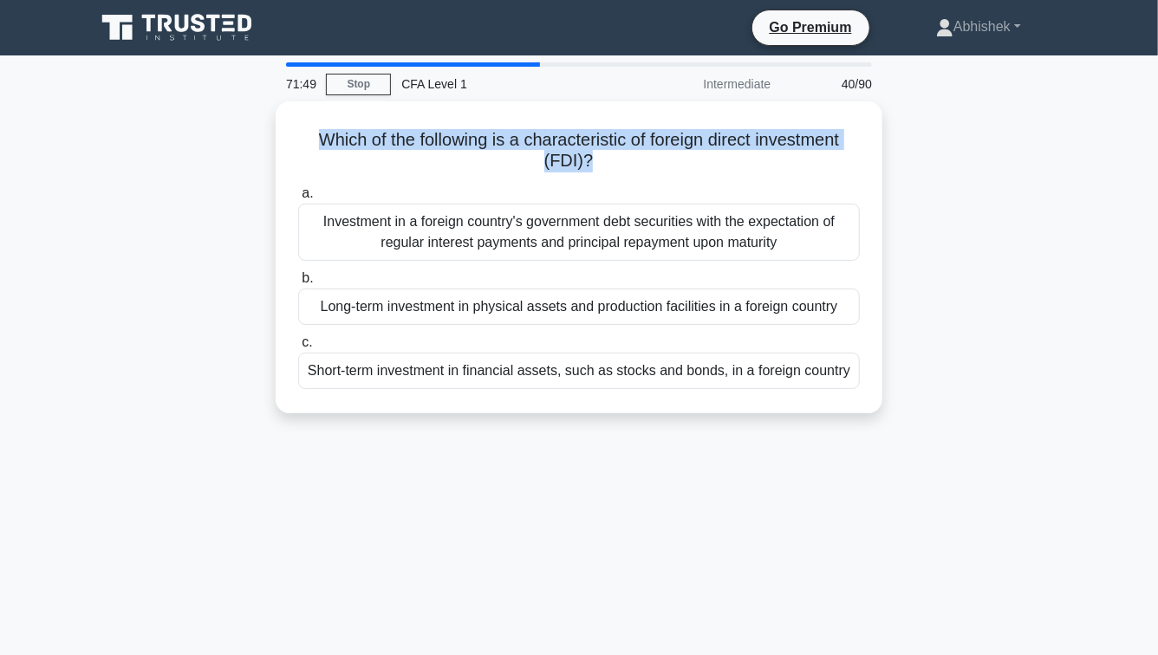
click at [257, 166] on div "Which of the following is a characteristic of foreign direct investment (FDI)? …" at bounding box center [579, 267] width 988 height 333
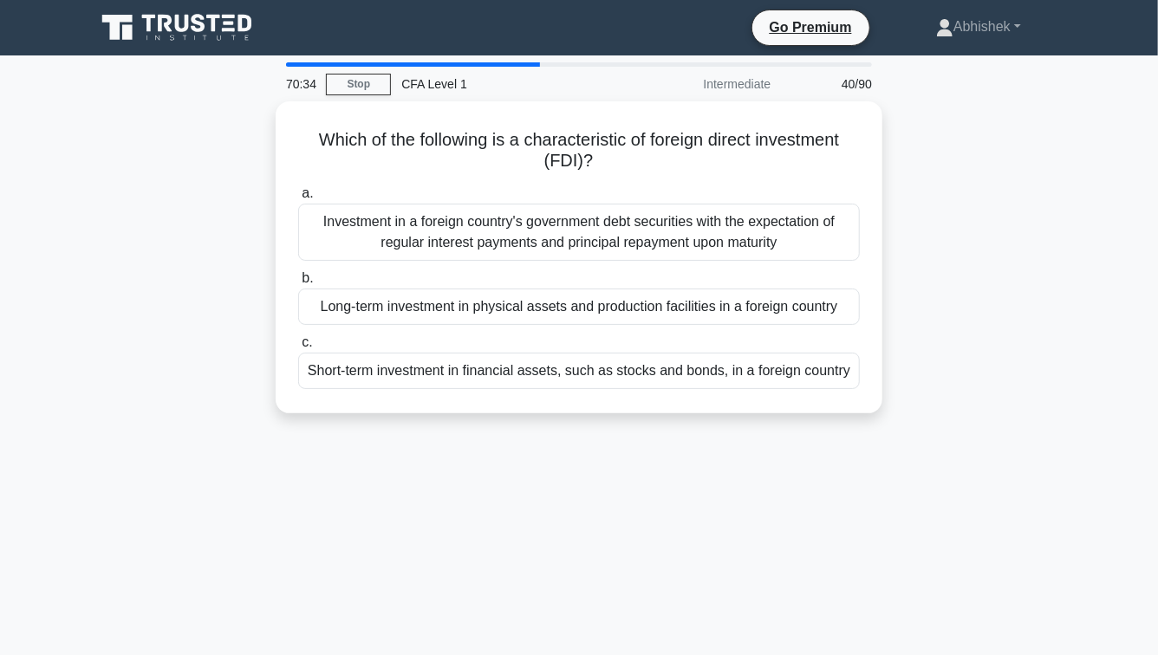
click at [6, 321] on main "70:34 Stop CFA Level 1 Intermediate 40/90 Which of the following is a character…" at bounding box center [579, 495] width 1158 height 881
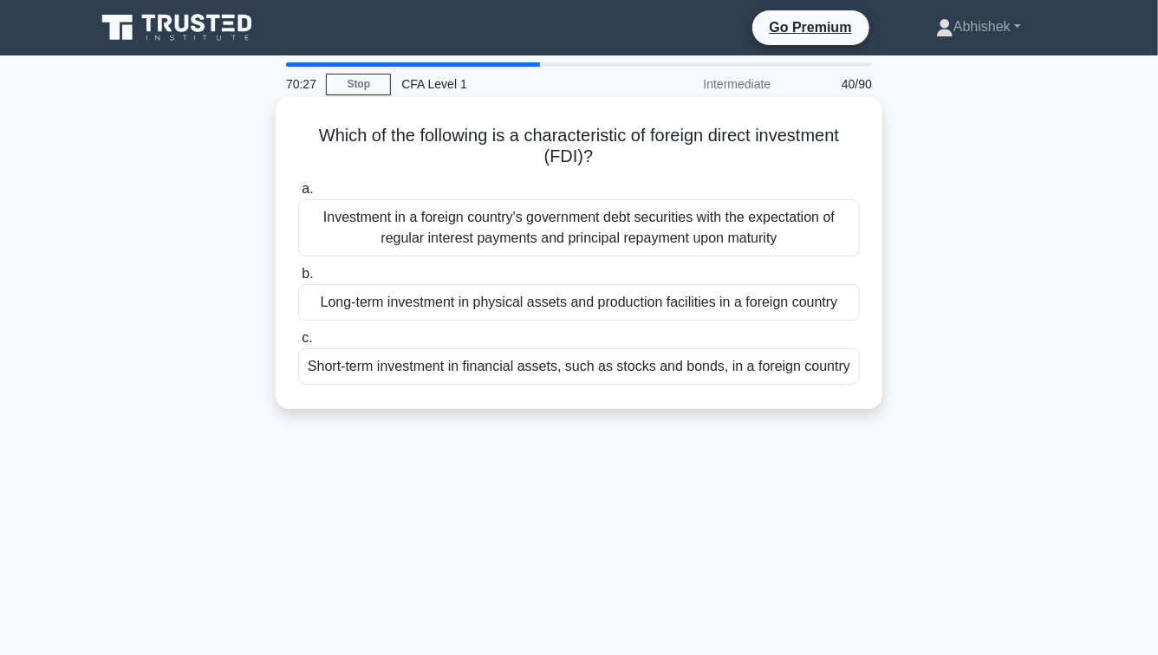
click at [677, 310] on div "Long-term investment in physical assets and production facilities in a foreign …" at bounding box center [579, 302] width 562 height 36
click at [298, 280] on input "b. Long-term investment in physical assets and production facilities in a forei…" at bounding box center [298, 274] width 0 height 11
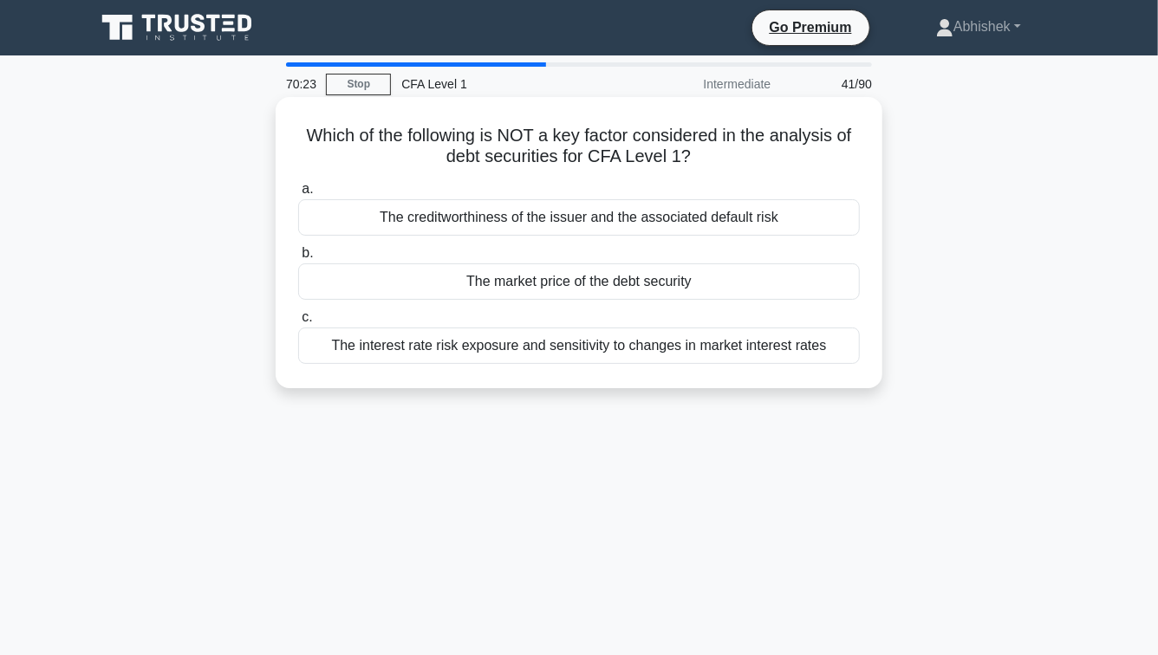
click at [465, 131] on h5 "Which of the following is NOT a key factor considered in the analysis of debt s…" at bounding box center [579, 146] width 565 height 43
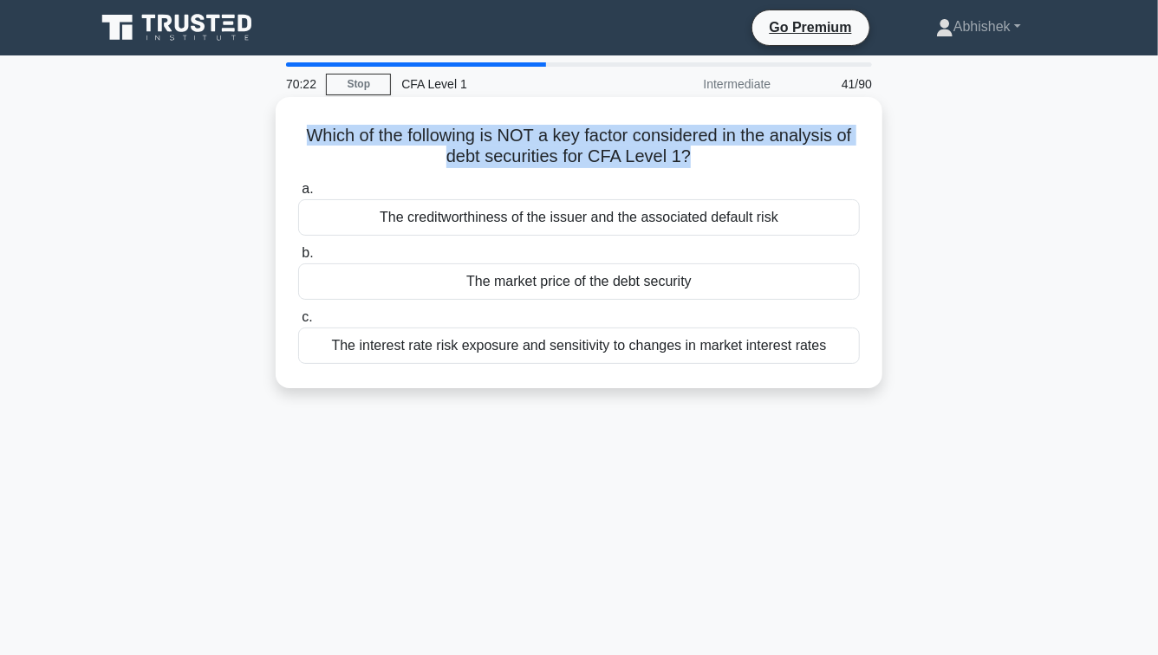
click at [465, 131] on h5 "Which of the following is NOT a key factor considered in the analysis of debt s…" at bounding box center [579, 146] width 565 height 43
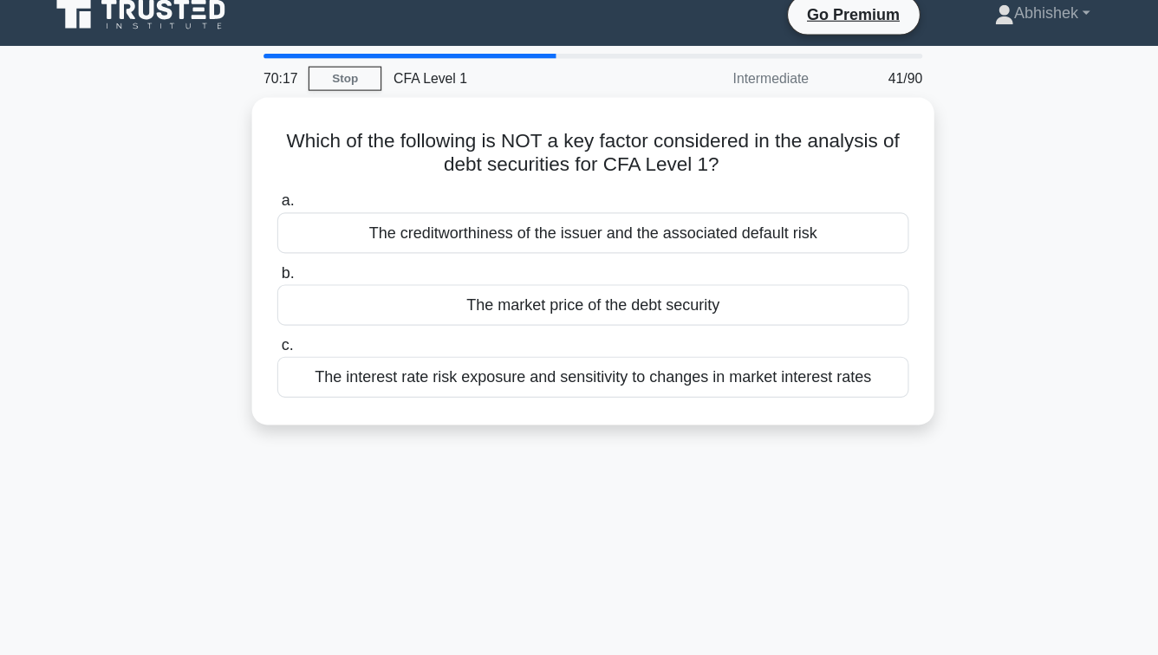
click at [609, 420] on div "70:17 Stop CFA Level 1 Intermediate 41/90 Which of the following is NOT a key f…" at bounding box center [579, 495] width 988 height 867
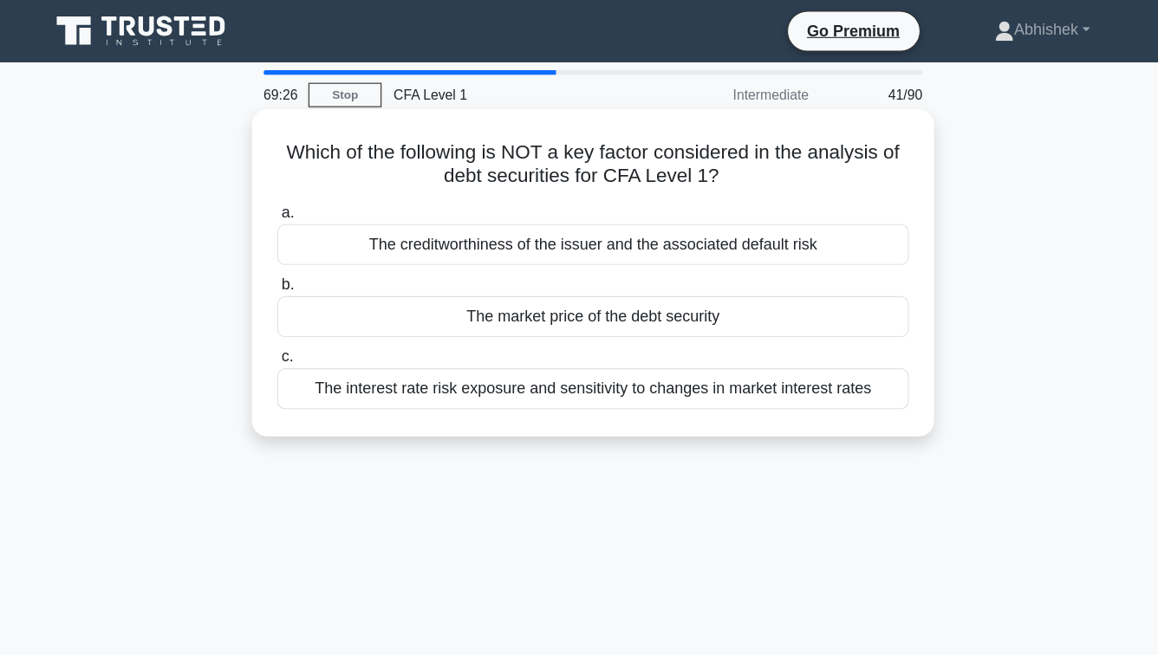
click at [659, 290] on div "The market price of the debt security" at bounding box center [579, 282] width 562 height 36
click at [298, 259] on input "b. The market price of the debt security" at bounding box center [298, 253] width 0 height 11
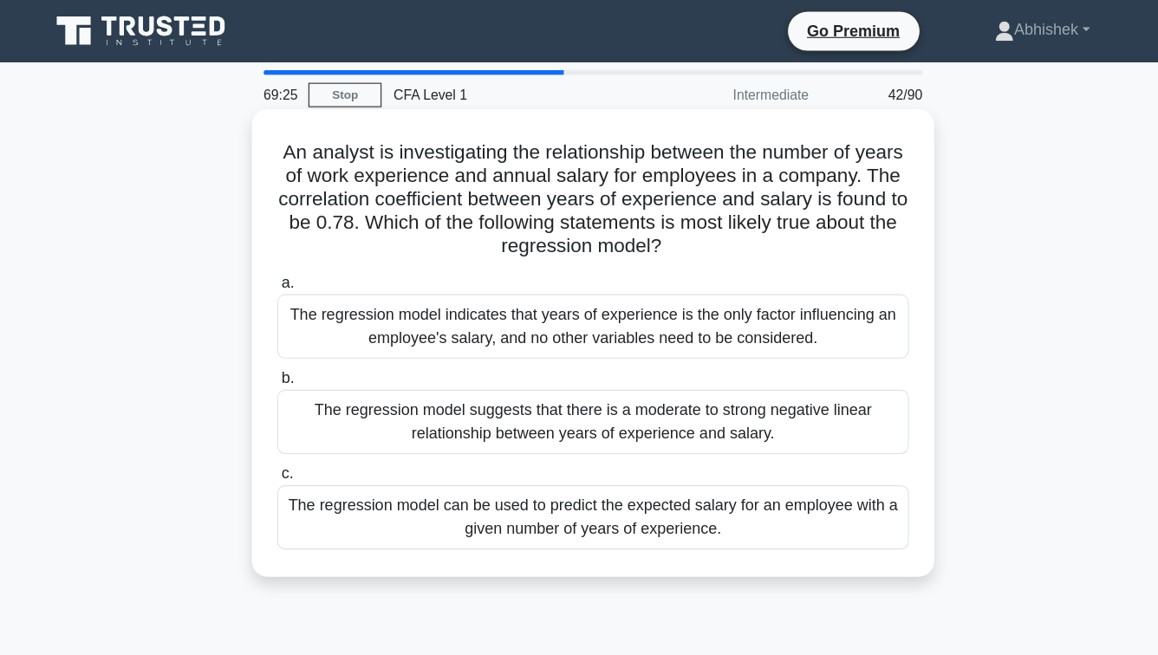
click at [449, 155] on h5 "An analyst is investigating the relationship between the number of years of wor…" at bounding box center [579, 178] width 565 height 106
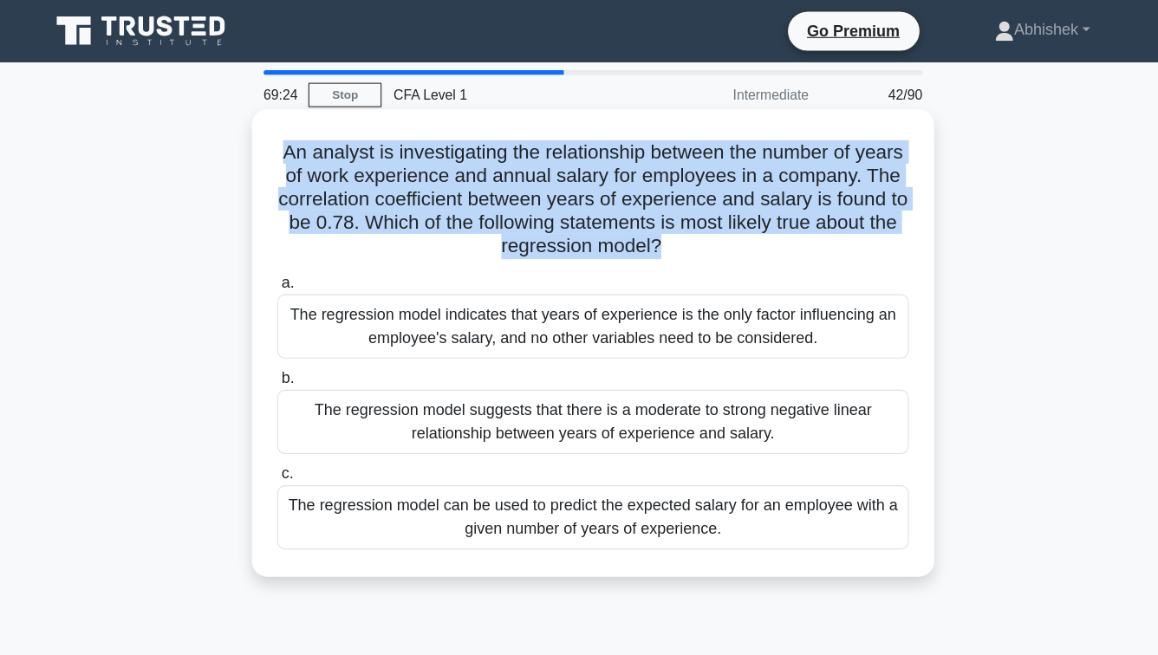
click at [449, 155] on h5 "An analyst is investigating the relationship between the number of years of wor…" at bounding box center [579, 178] width 565 height 106
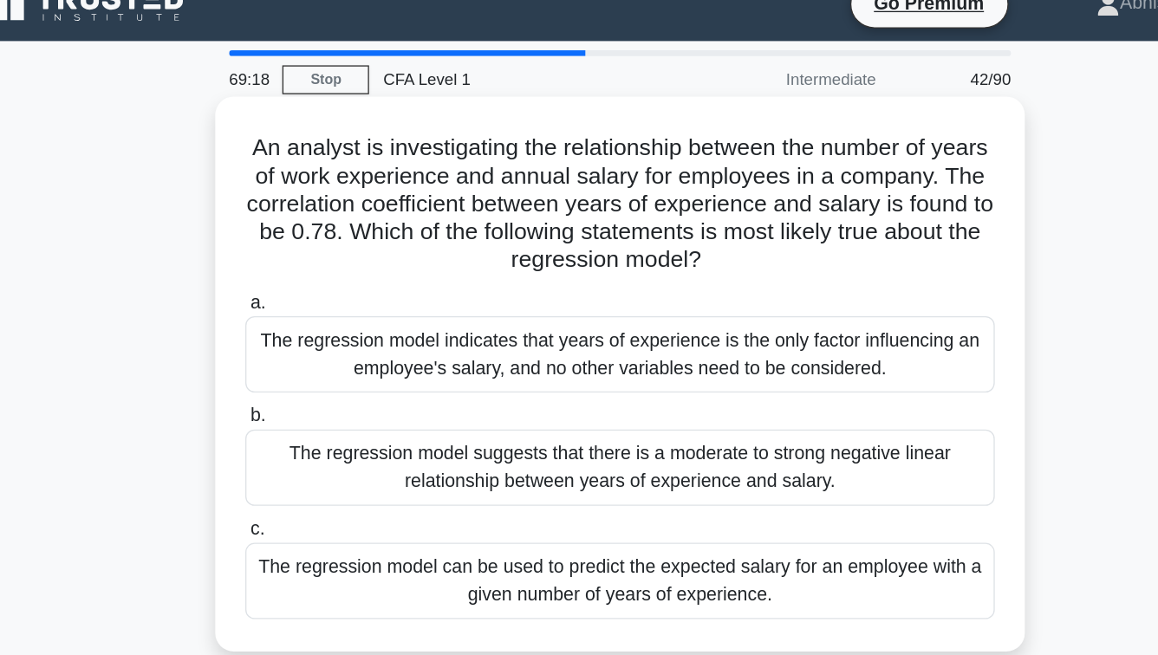
click at [690, 195] on h5 "An analyst is investigating the relationship between the number of years of wor…" at bounding box center [579, 178] width 565 height 106
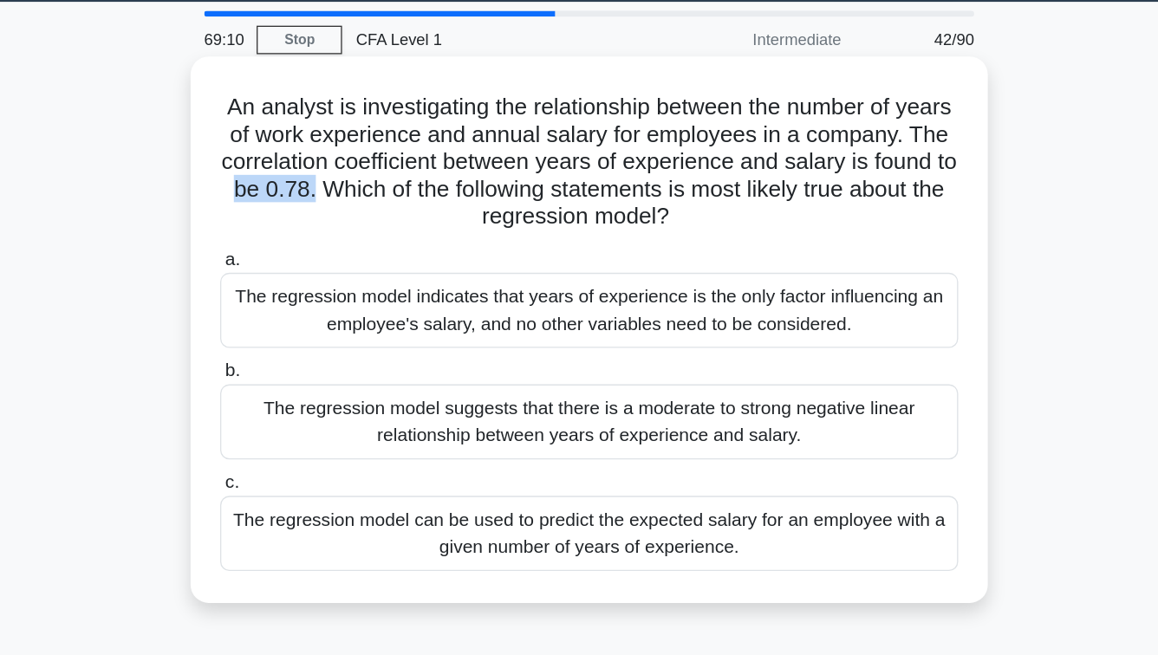
drag, startPoint x: 366, startPoint y: 197, endPoint x: 308, endPoint y: 197, distance: 58.1
click at [307, 197] on h5 "An analyst is investigating the relationship between the number of years of wor…" at bounding box center [579, 178] width 565 height 106
click at [308, 197] on h5 "An analyst is investigating the relationship between the number of years of wor…" at bounding box center [579, 178] width 565 height 106
drag, startPoint x: 308, startPoint y: 197, endPoint x: 342, endPoint y: 197, distance: 33.8
click at [342, 197] on h5 "An analyst is investigating the relationship between the number of years of wor…" at bounding box center [579, 178] width 565 height 106
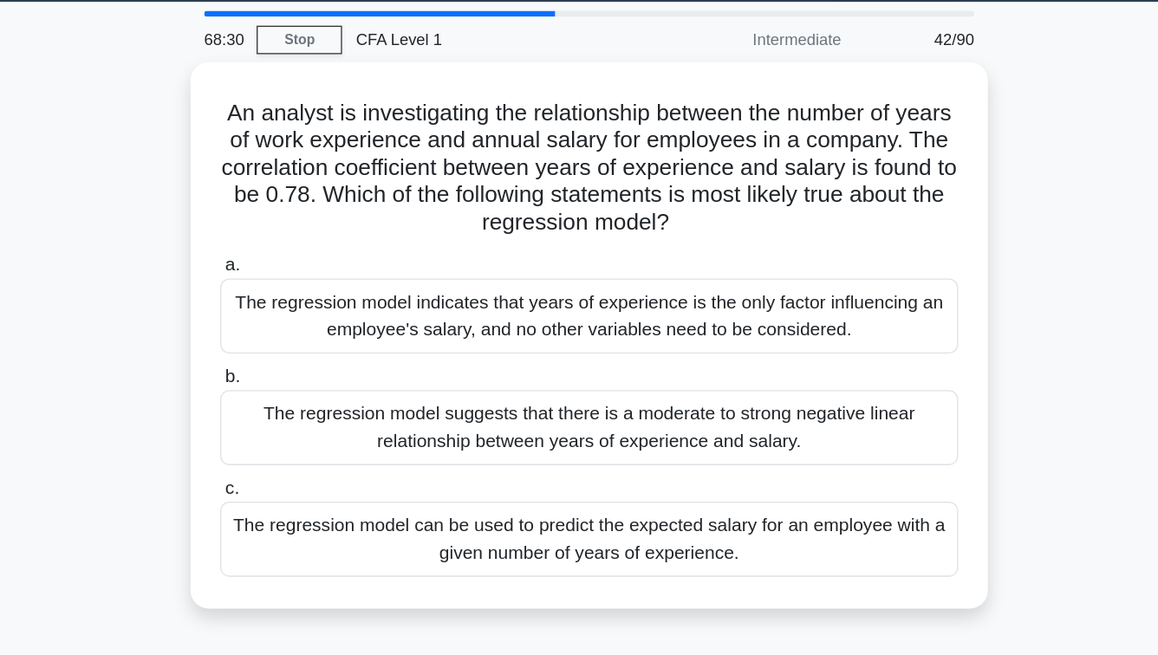
drag, startPoint x: 459, startPoint y: 462, endPoint x: 231, endPoint y: 471, distance: 228.2
click at [230, 471] on div "An analyst is investigating the relationship between the number of years of wor…" at bounding box center [579, 319] width 988 height 437
click at [231, 471] on div "An analyst is investigating the relationship between the number of years of wor…" at bounding box center [579, 319] width 988 height 437
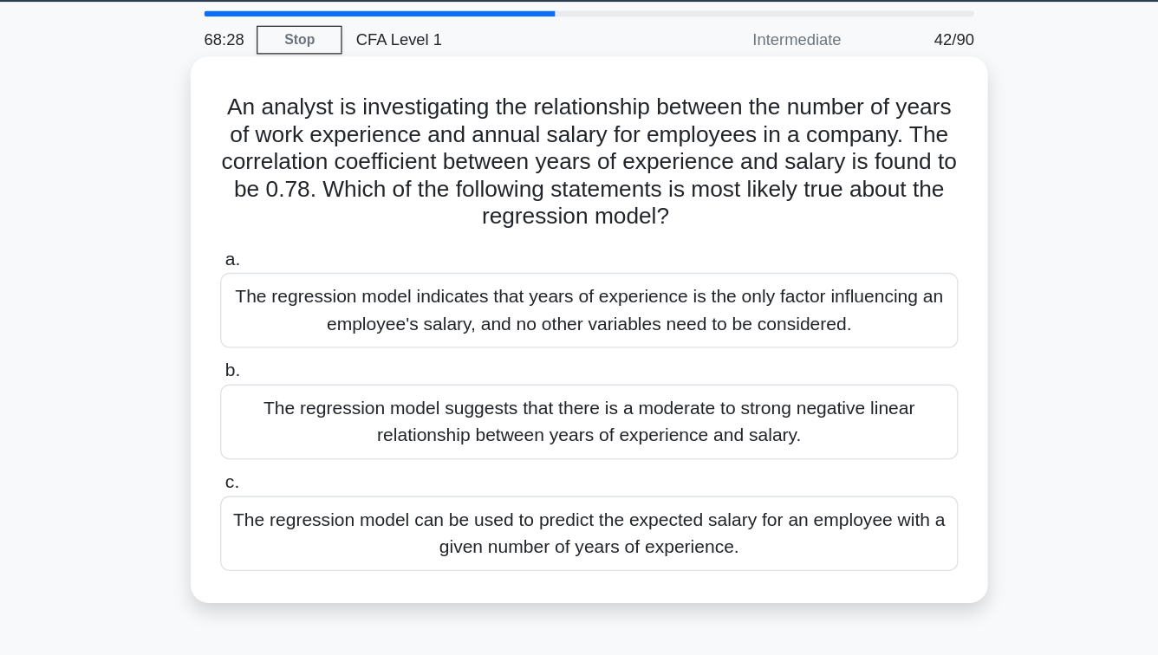
click at [505, 479] on div "The regression model can be used to predict the expected salary for an employee…" at bounding box center [579, 460] width 562 height 57
click at [298, 427] on input "c. The regression model can be used to predict the expected salary for an emplo…" at bounding box center [298, 421] width 0 height 11
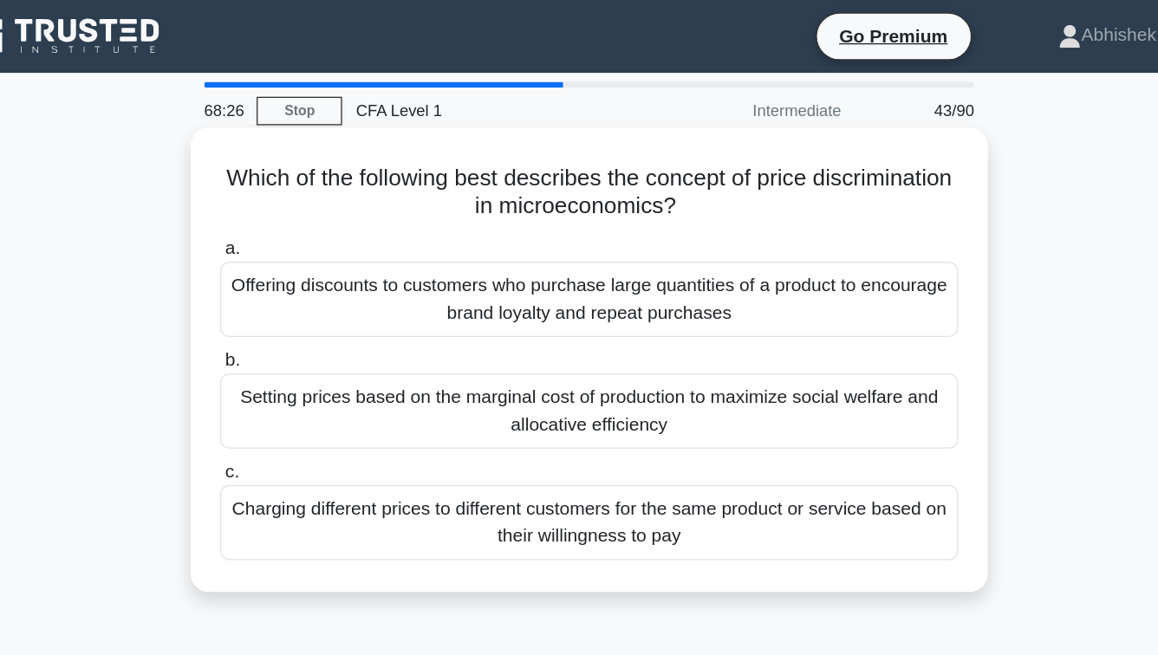
click at [567, 137] on h5 "Which of the following best describes the concept of price discrimination in mi…" at bounding box center [579, 146] width 565 height 43
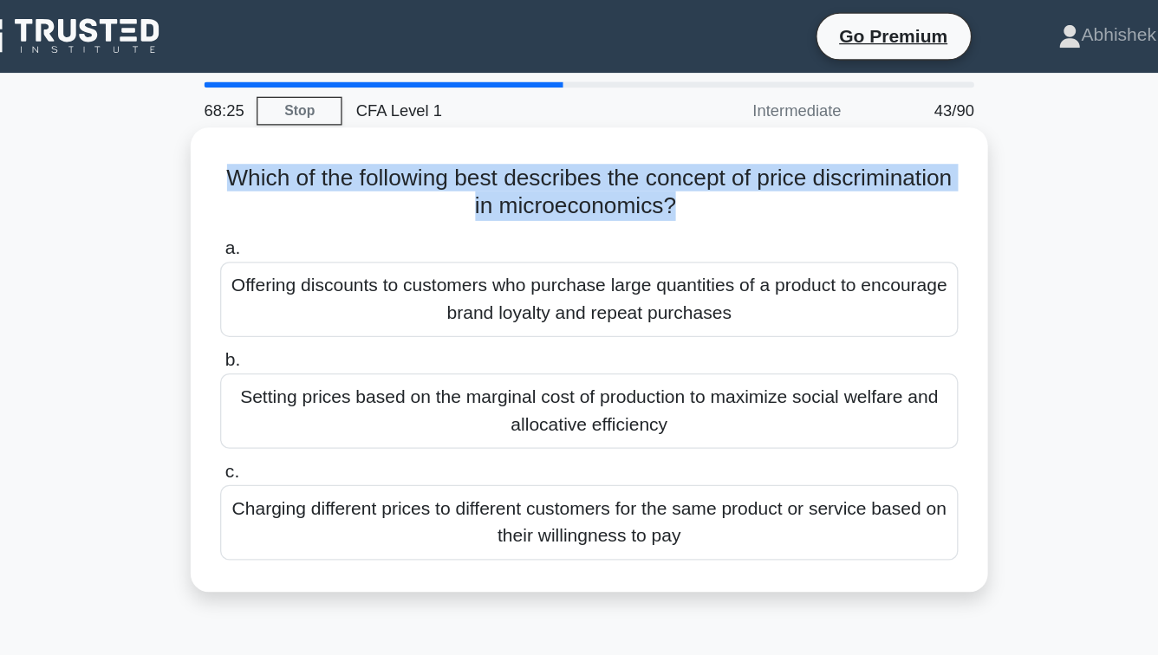
click at [567, 137] on h5 "Which of the following best describes the concept of price discrimination in mi…" at bounding box center [579, 146] width 565 height 43
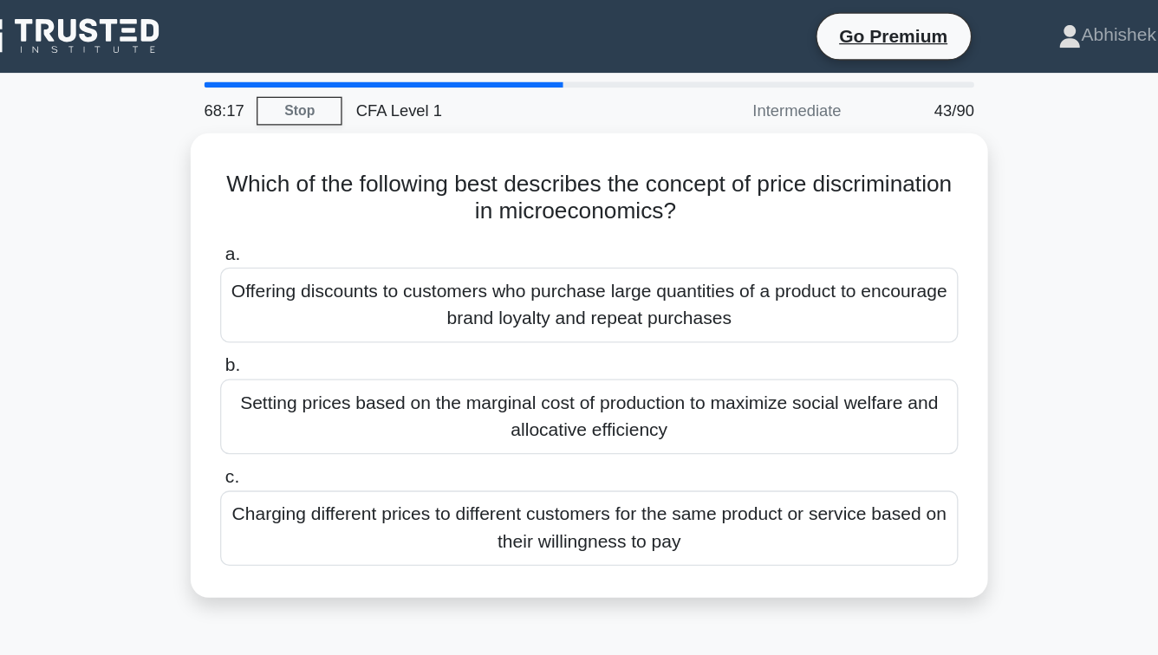
click at [192, 215] on div "Which of the following best describes the concept of price discrimination in mi…" at bounding box center [579, 288] width 988 height 375
click at [178, 186] on div "Which of the following best describes the concept of price discrimination in mi…" at bounding box center [579, 288] width 988 height 375
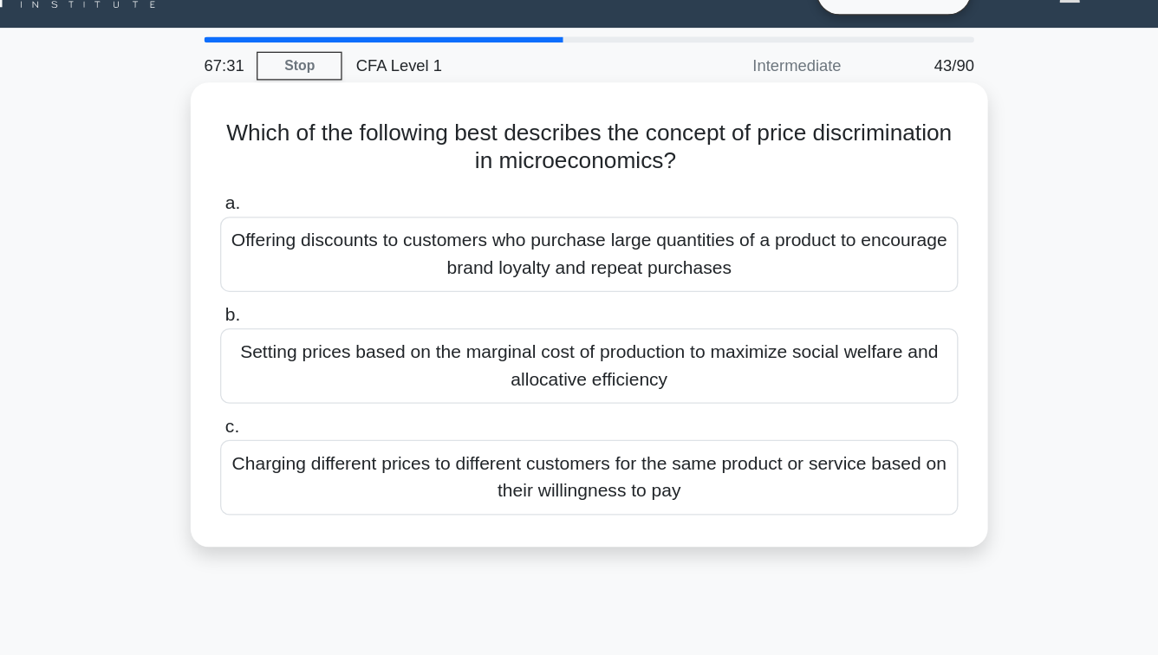
click at [624, 212] on div "Offering discounts to customers who purchase large quantities of a product to e…" at bounding box center [579, 227] width 562 height 57
click at [298, 195] on input "a. Offering discounts to customers who purchase large quantities of a product t…" at bounding box center [298, 189] width 0 height 11
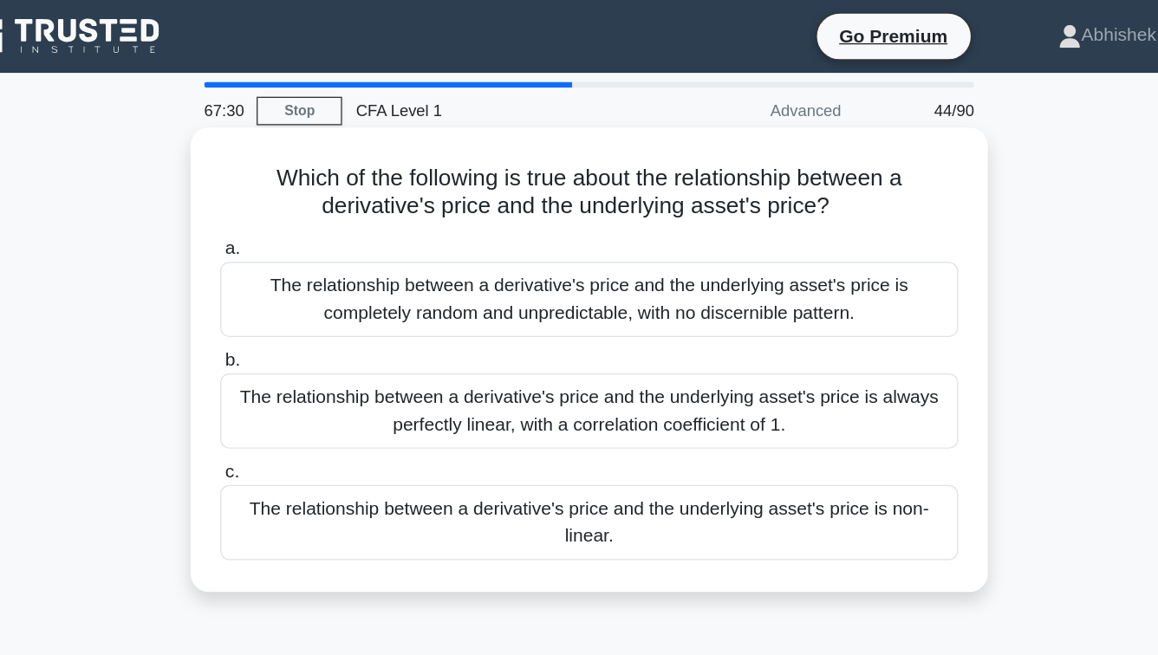
click at [394, 130] on h5 "Which of the following is true about the relationship between a derivative's pr…" at bounding box center [579, 146] width 565 height 43
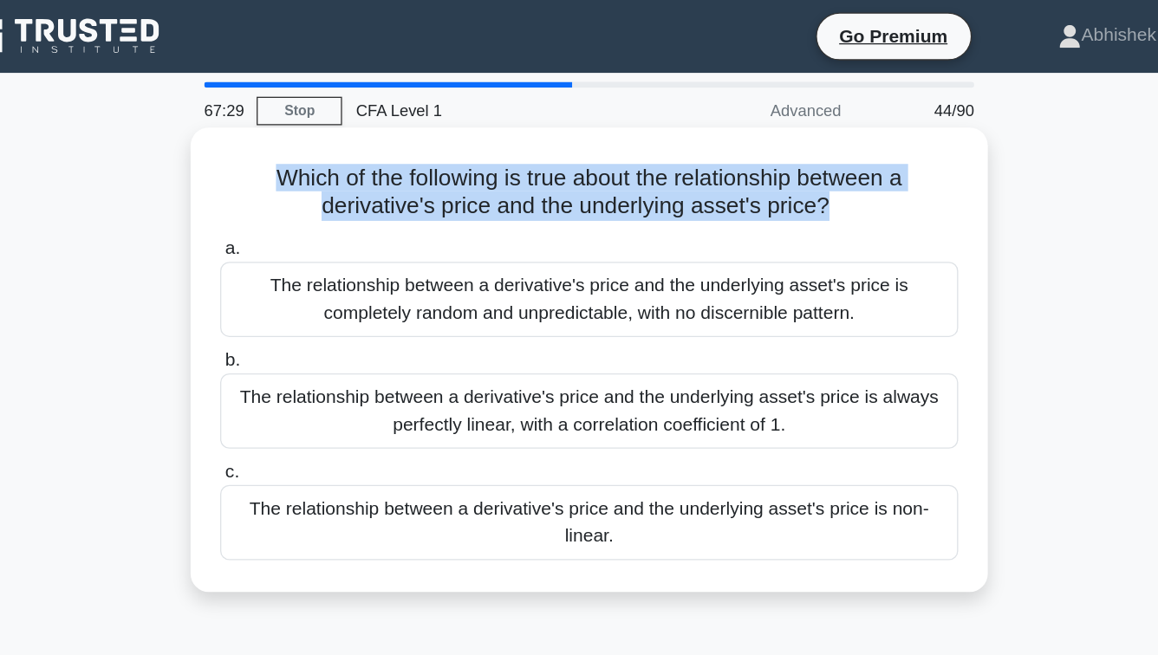
click at [394, 130] on h5 "Which of the following is true about the relationship between a derivative's pr…" at bounding box center [579, 146] width 565 height 43
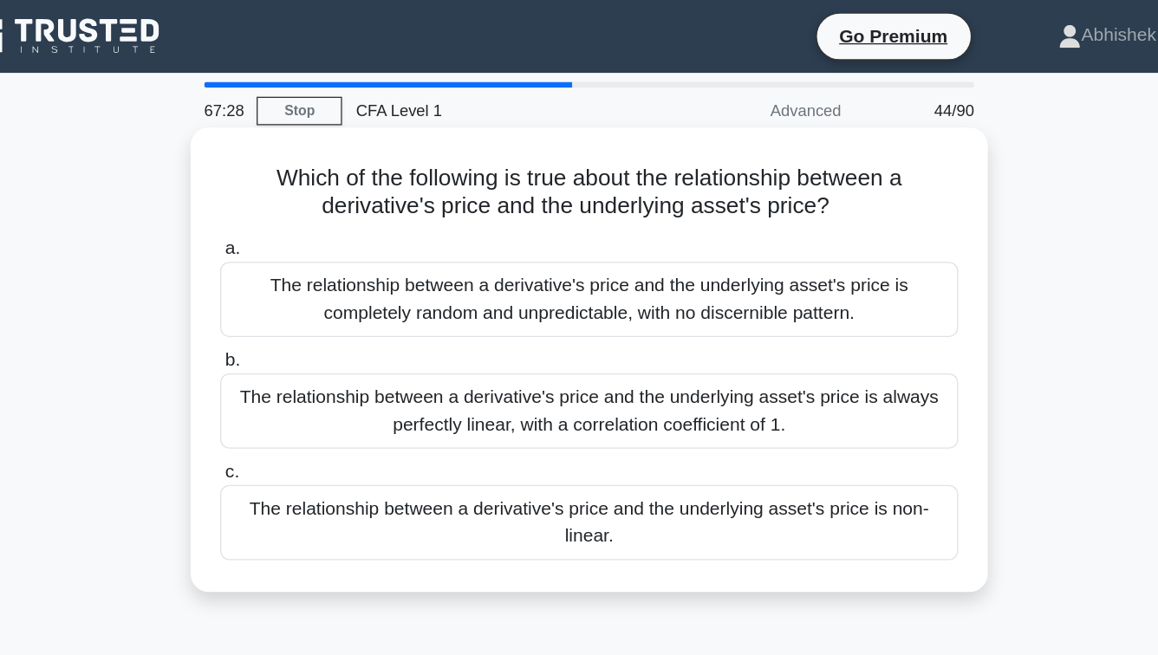
click at [374, 124] on div "Which of the following is true about the relationship between a derivative's pr…" at bounding box center [579, 274] width 593 height 340
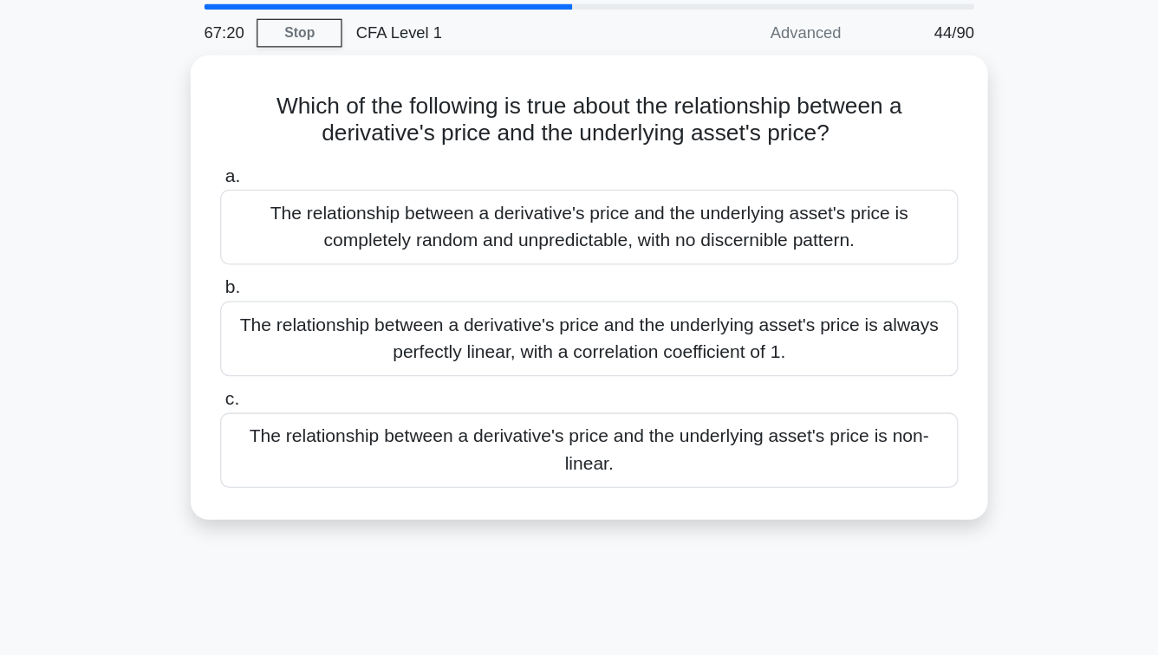
click at [340, 517] on div "67:20 Stop CFA Level 1 Advanced 44/90 Which of the following is true about the …" at bounding box center [579, 495] width 988 height 867
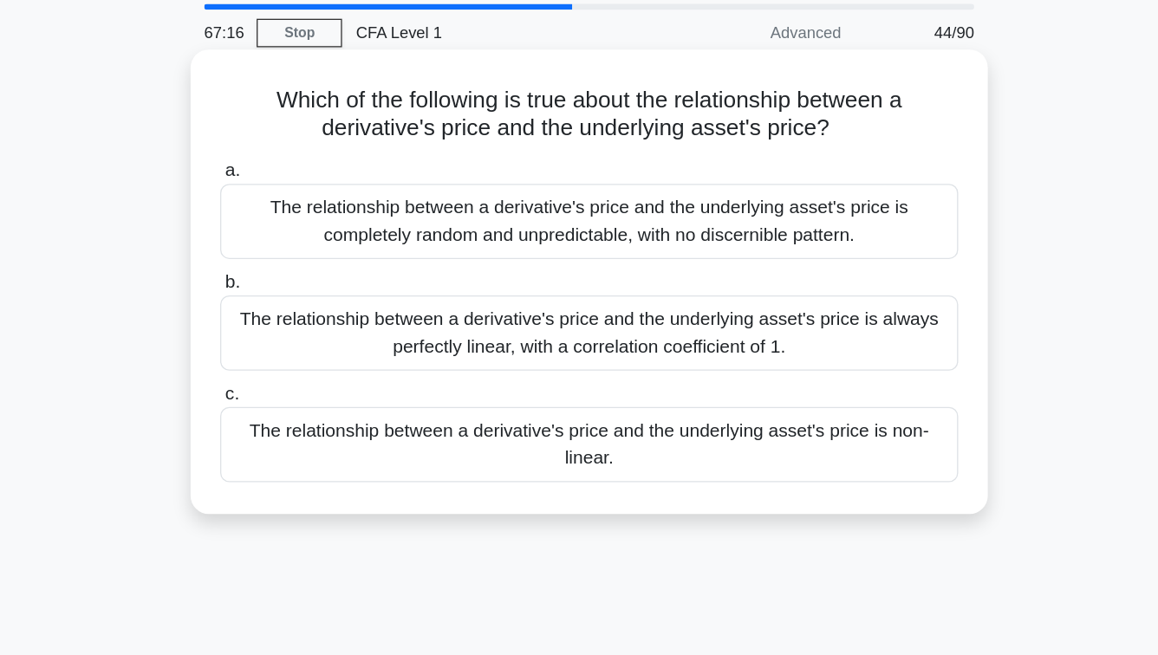
click at [572, 400] on div "The relationship between a derivative's price and the underlying asset's price …" at bounding box center [579, 397] width 562 height 57
click at [298, 365] on input "c. The relationship between a derivative's price and the underlying asset's pri…" at bounding box center [298, 359] width 0 height 11
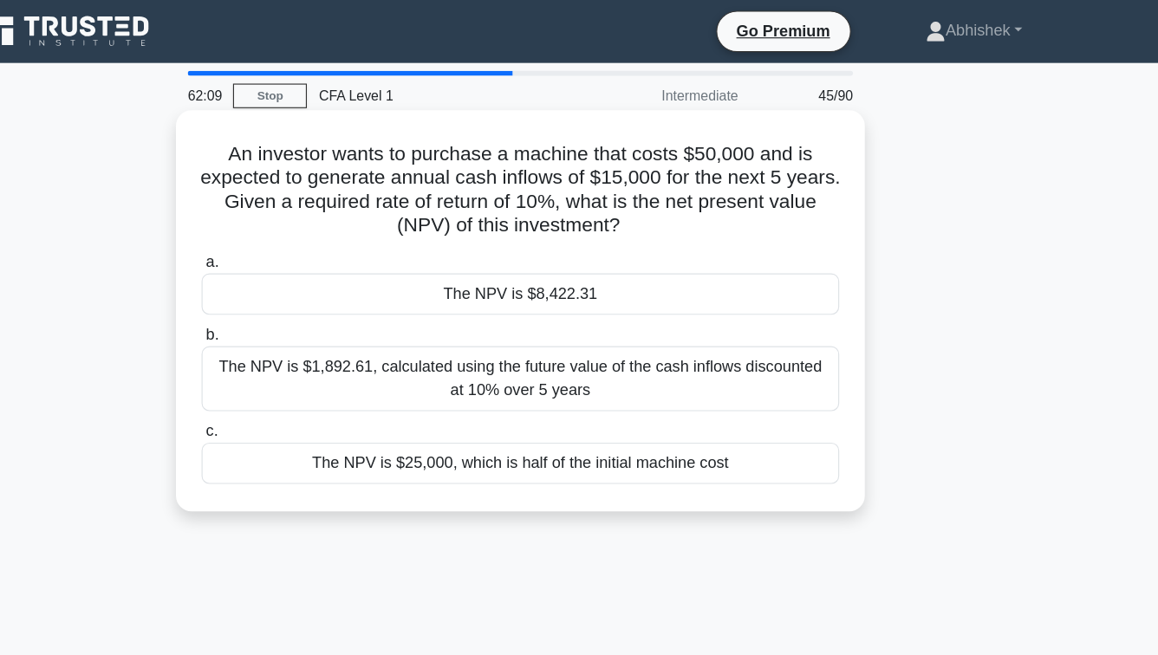
click at [487, 260] on div "The NPV is $8,422.31" at bounding box center [579, 259] width 562 height 36
click at [298, 237] on input "a. The NPV is $8,422.31" at bounding box center [298, 230] width 0 height 11
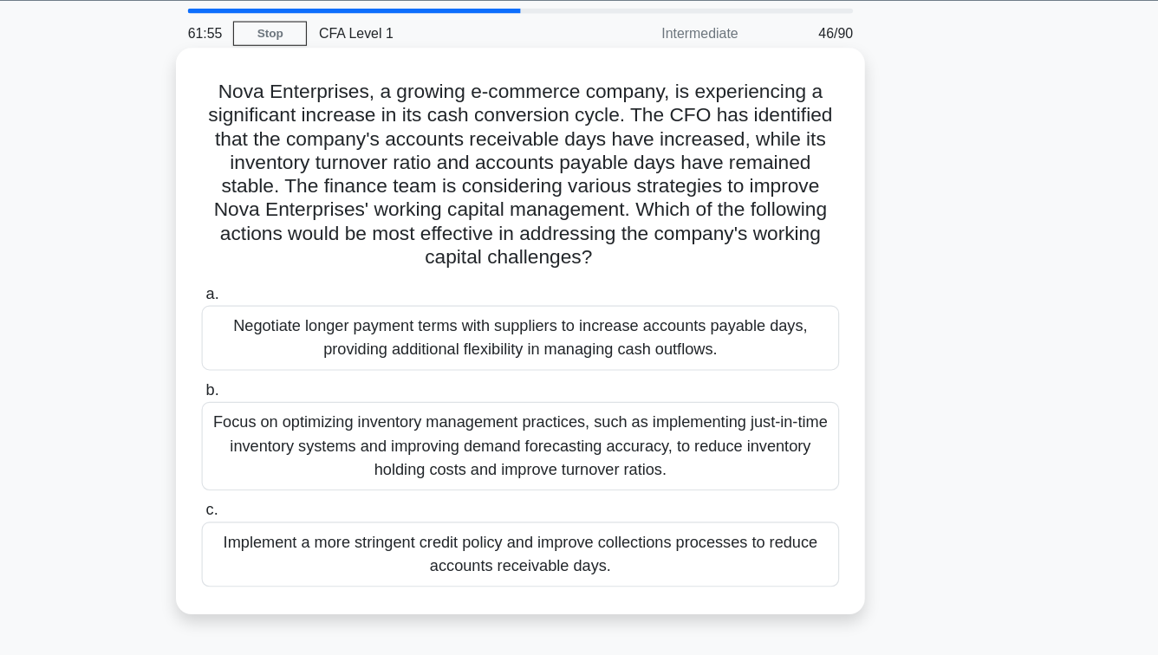
click at [571, 216] on h5 "Nova Enterprises, a growing e-commerce company, is experiencing a significant i…" at bounding box center [579, 209] width 565 height 168
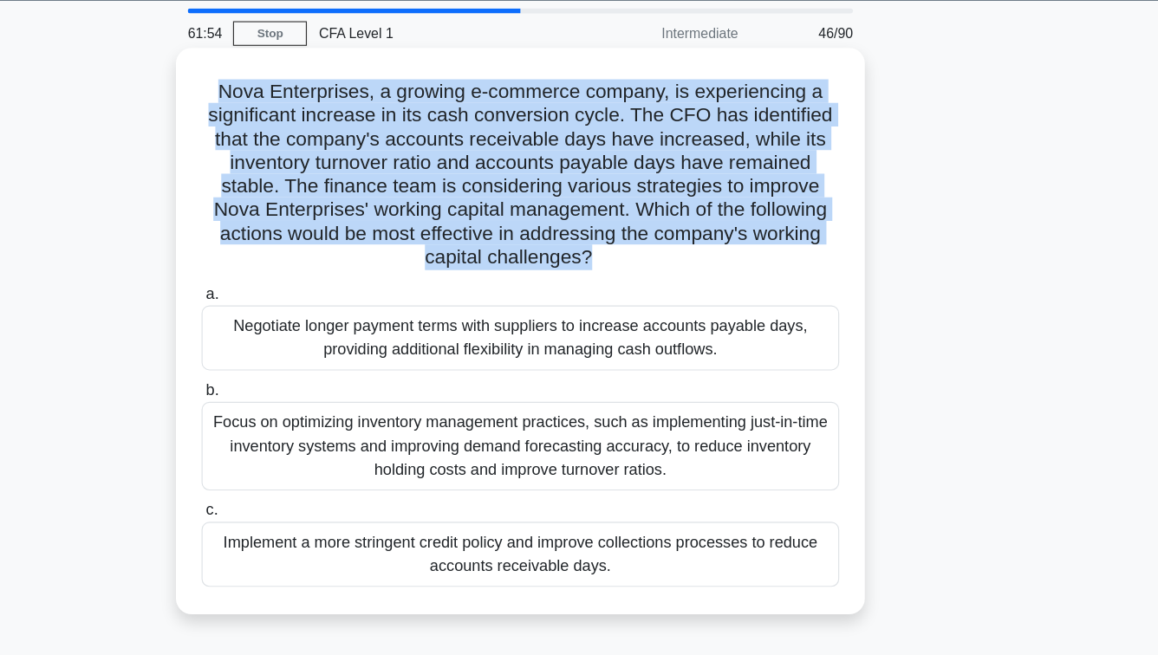
click at [571, 216] on h5 "Nova Enterprises, a growing e-commerce company, is experiencing a significant i…" at bounding box center [579, 209] width 565 height 168
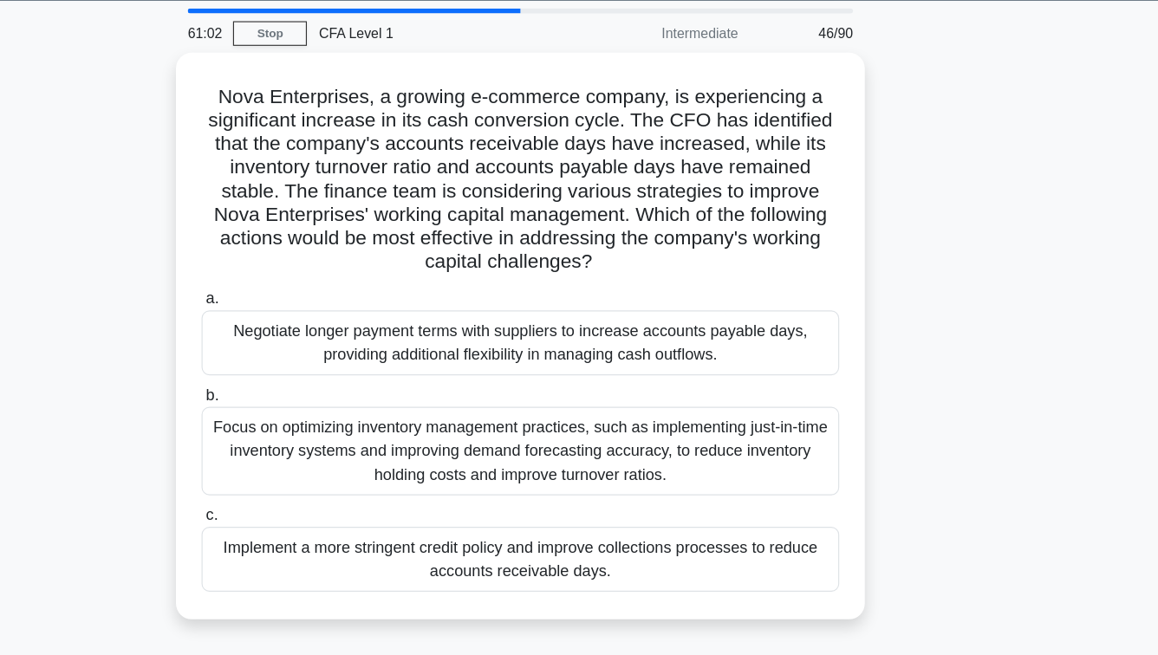
click at [197, 519] on div "Nova Enterprises, a growing e-commerce company, is experiencing a significant i…" at bounding box center [579, 361] width 988 height 520
click at [186, 546] on div "Nova Enterprises, a growing e-commerce company, is experiencing a significant i…" at bounding box center [579, 361] width 988 height 520
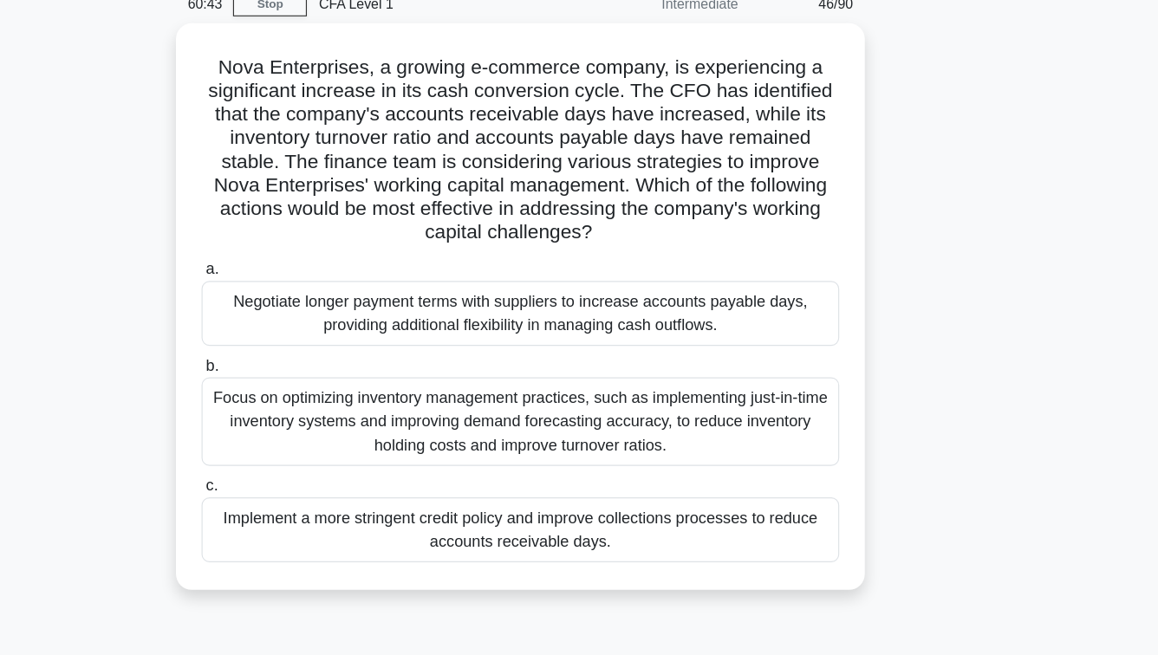
scroll to position [4, 0]
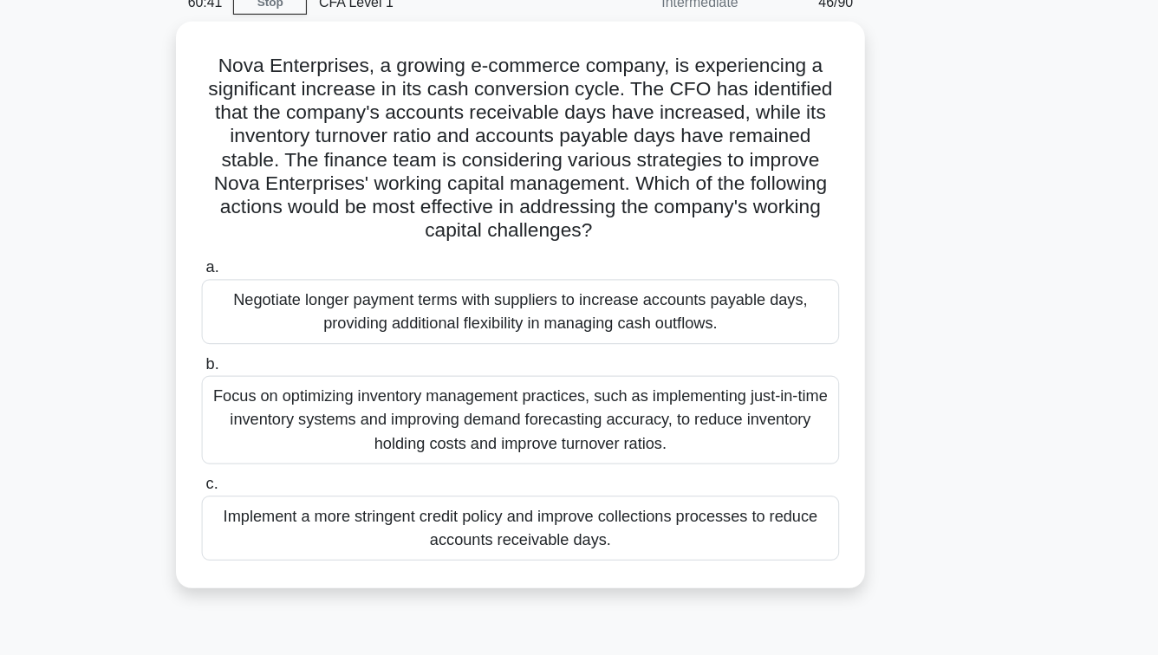
click at [537, 629] on div "60:41 Stop CFA Level 1 Intermediate 46/90 Nova Enterprises, a growing e-commerc…" at bounding box center [579, 491] width 988 height 867
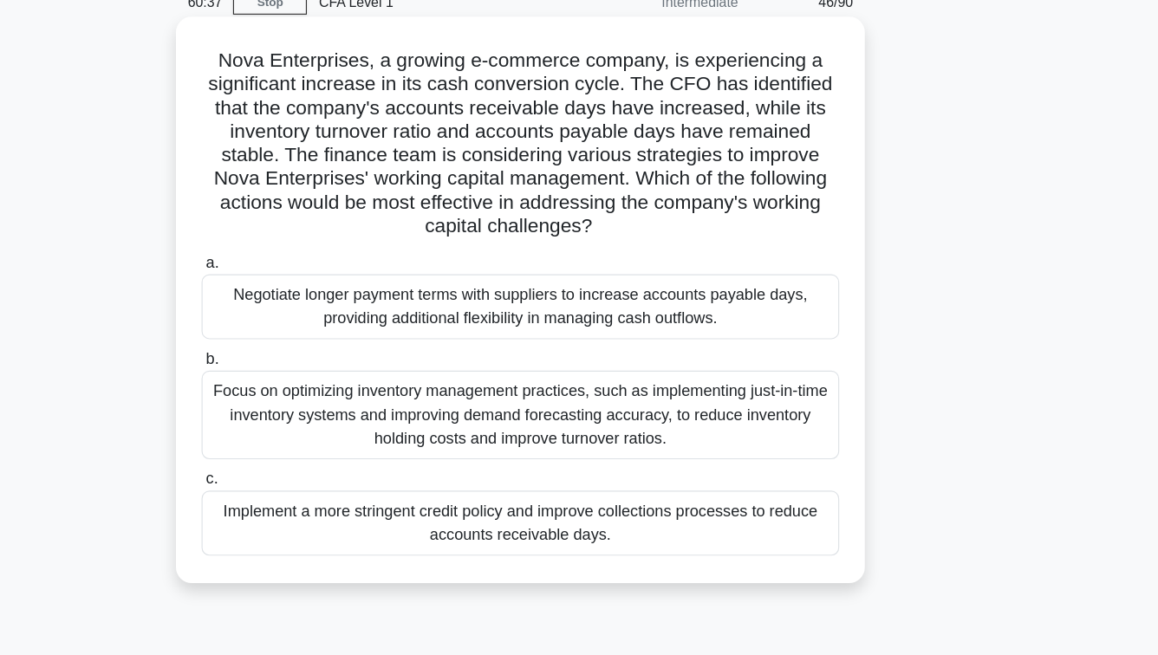
click at [567, 552] on div "Implement a more stringent credit policy and improve collections processes to r…" at bounding box center [579, 539] width 562 height 57
click at [298, 506] on input "c. Implement a more stringent credit policy and improve collections processes t…" at bounding box center [298, 500] width 0 height 11
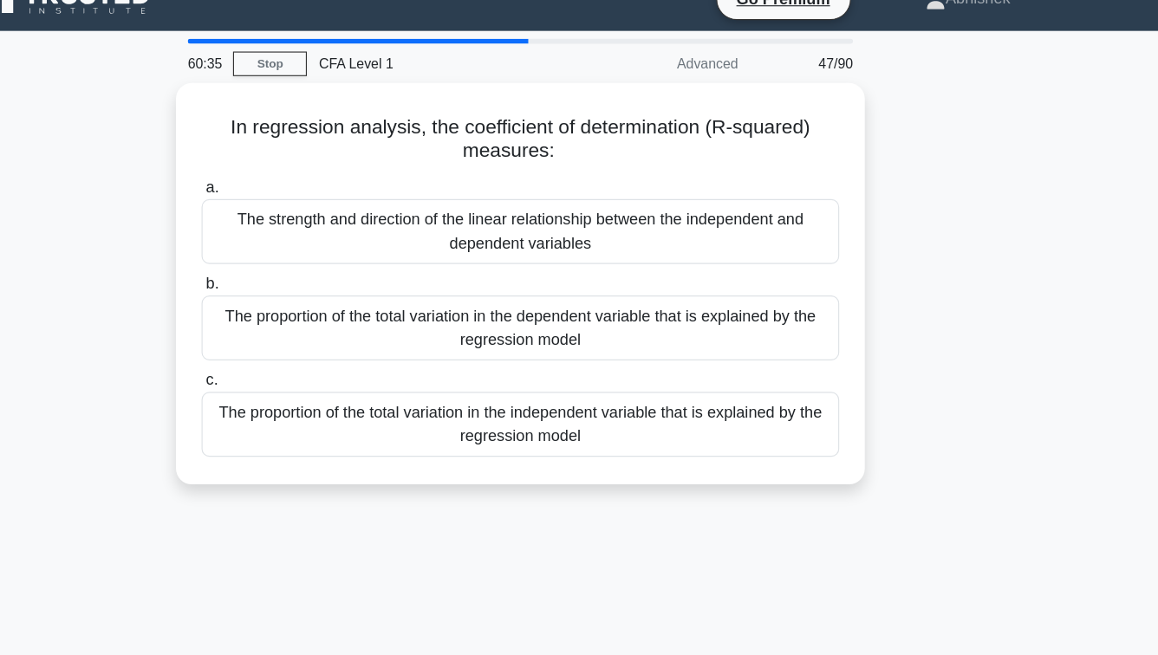
scroll to position [0, 0]
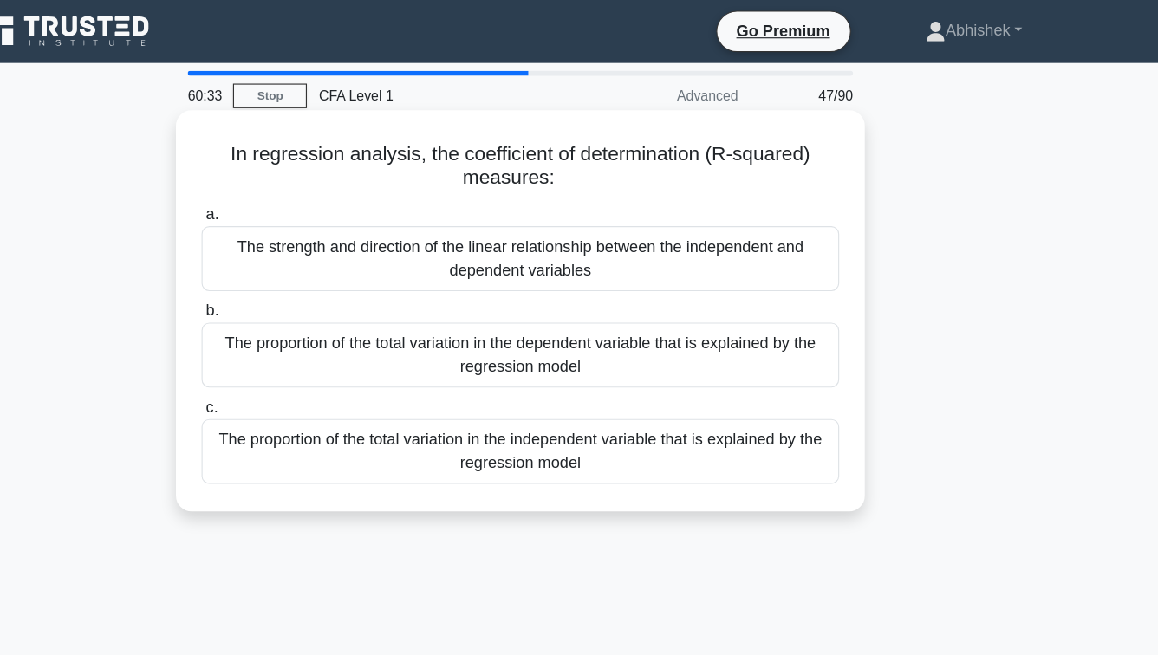
click at [572, 149] on h5 "In regression analysis, the coefficient of determination (R-squared) measures: …" at bounding box center [579, 146] width 565 height 43
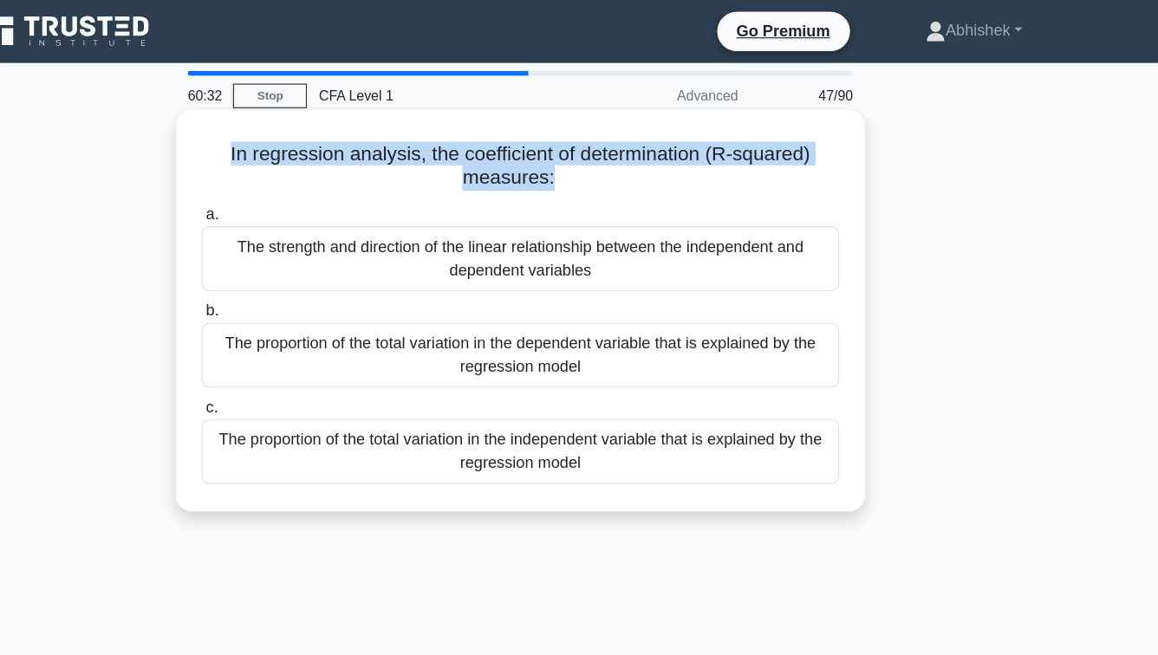
click at [572, 149] on h5 "In regression analysis, the coefficient of determination (R-squared) measures: …" at bounding box center [579, 146] width 565 height 43
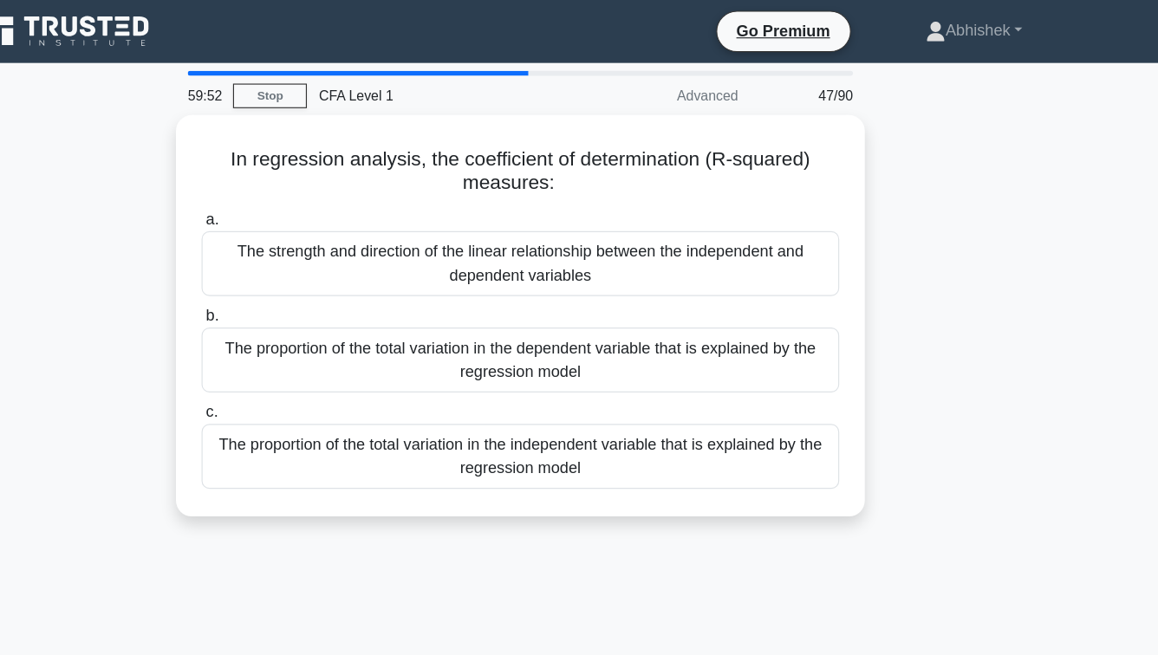
click at [459, 512] on div "59:52 Stop CFA Level 1 Advanced 47/90 In regression analysis, the coefficient o…" at bounding box center [579, 495] width 988 height 867
click at [459, 512] on div "59:51 Stop CFA Level 1 Advanced 47/90 In regression analysis, the coefficient o…" at bounding box center [579, 495] width 988 height 867
click at [459, 512] on div "59:50 Stop CFA Level 1 Advanced 47/90 In regression analysis, the coefficient o…" at bounding box center [579, 495] width 988 height 867
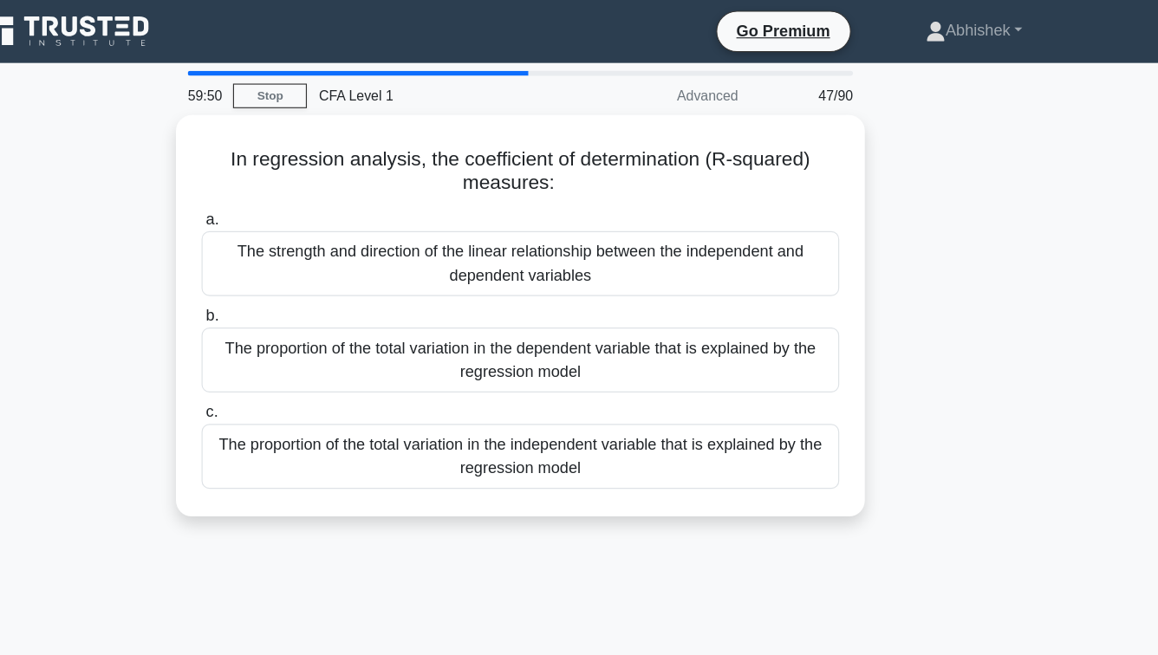
click at [459, 512] on div "59:50 Stop CFA Level 1 Advanced 47/90 In regression analysis, the coefficient o…" at bounding box center [579, 495] width 988 height 867
drag, startPoint x: 459, startPoint y: 512, endPoint x: 191, endPoint y: 212, distance: 402.2
click at [191, 212] on div "59:49 Stop CFA Level 1 Advanced 47/90 In regression analysis, the coefficient o…" at bounding box center [579, 495] width 988 height 867
click at [191, 212] on div "In regression analysis, the coefficient of determination (R-squared) measures: …" at bounding box center [579, 288] width 988 height 375
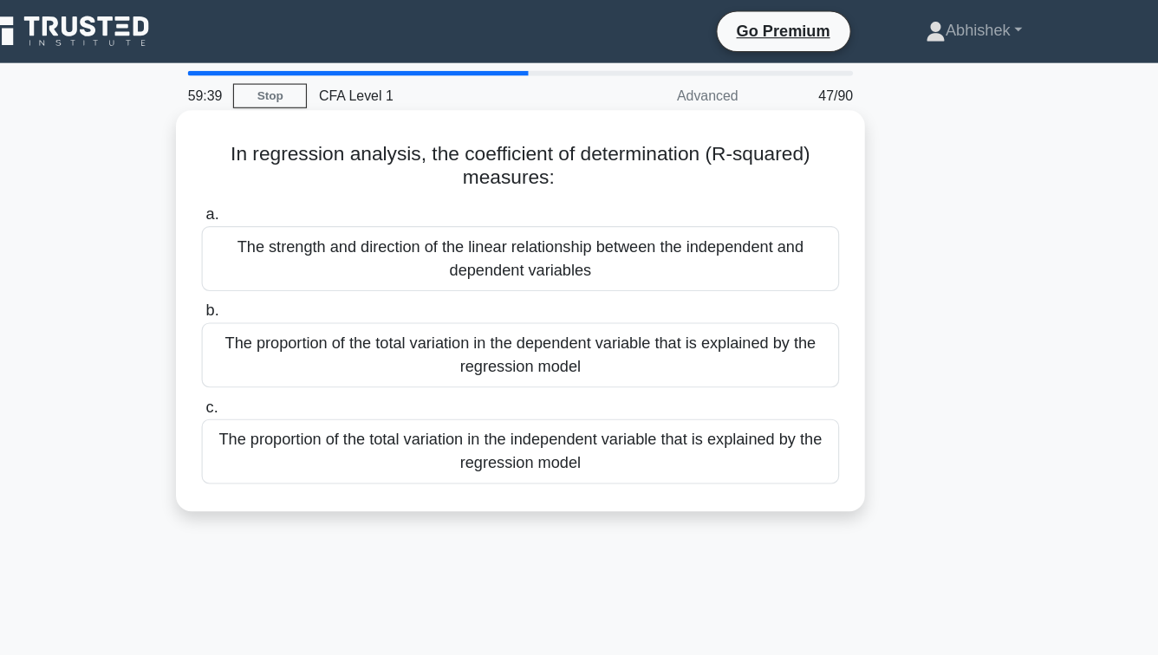
click at [584, 301] on div "The proportion of the total variation in the dependent variable that is explain…" at bounding box center [579, 312] width 562 height 57
click at [298, 280] on input "b. The proportion of the total variation in the dependent variable that is expl…" at bounding box center [298, 274] width 0 height 11
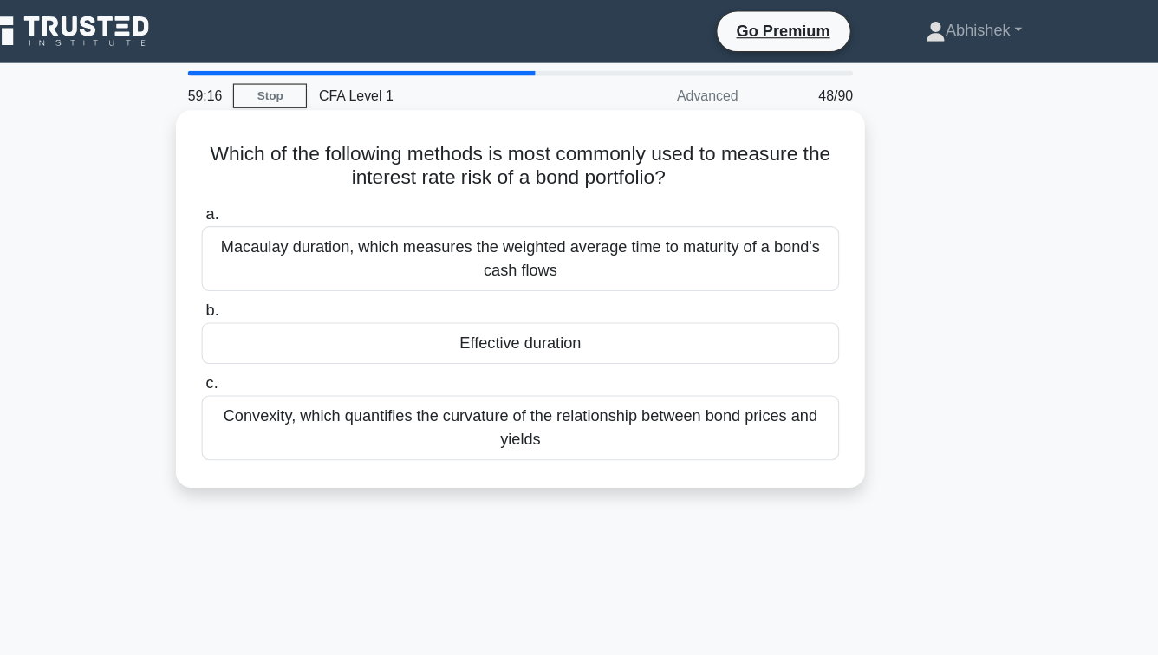
drag, startPoint x: 500, startPoint y: 225, endPoint x: 505, endPoint y: 138, distance: 87.7
click at [505, 137] on div "Which of the following methods is most commonly used to measure the interest ra…" at bounding box center [579, 263] width 593 height 319
click at [505, 138] on h5 "Which of the following methods is most commonly used to measure the interest ra…" at bounding box center [579, 146] width 565 height 43
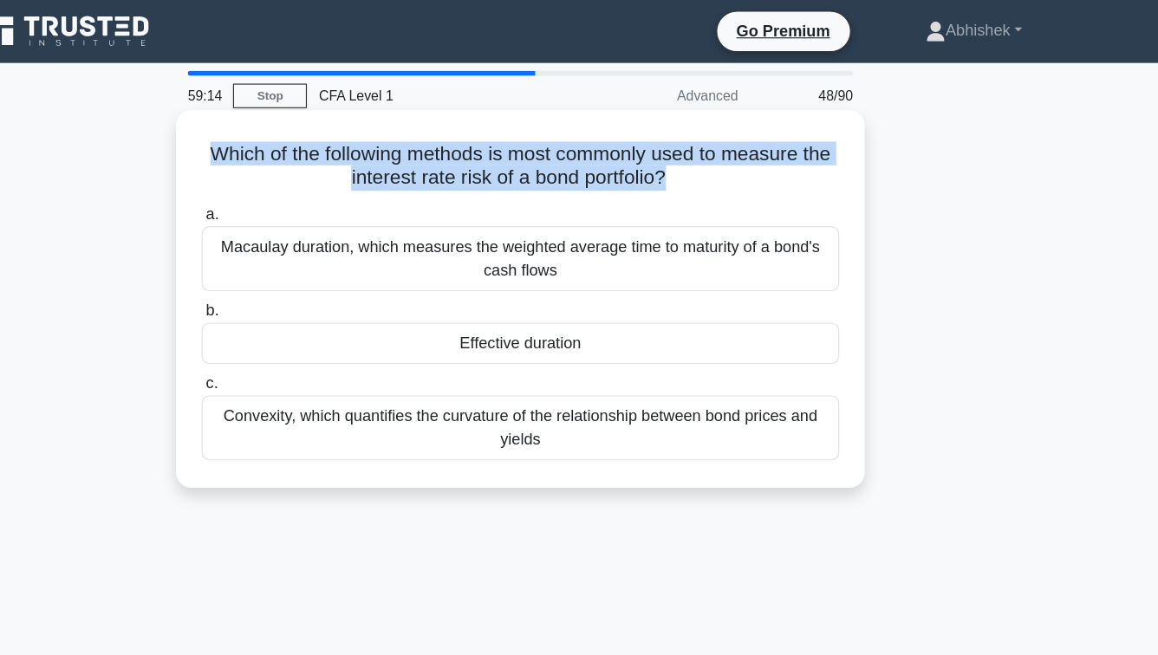
click at [566, 238] on div "Macaulay duration, which measures the weighted average time to maturity of a bo…" at bounding box center [579, 227] width 562 height 57
click at [298, 195] on input "a. Macaulay duration, which measures the weighted average time to maturity of a…" at bounding box center [298, 189] width 0 height 11
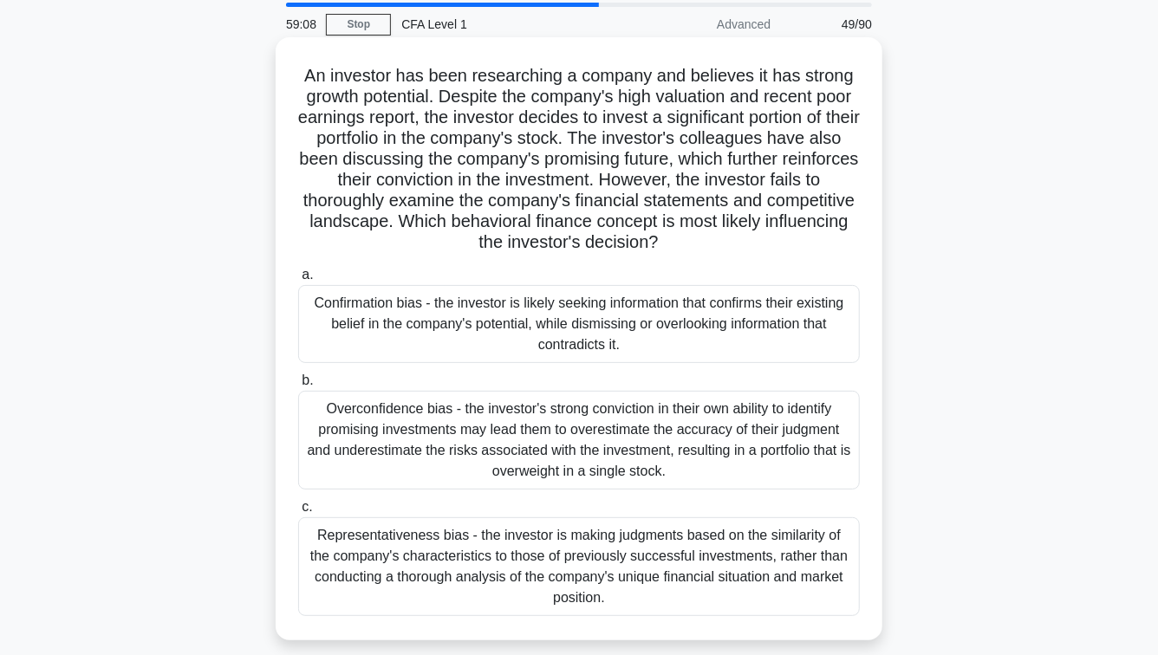
scroll to position [53, 0]
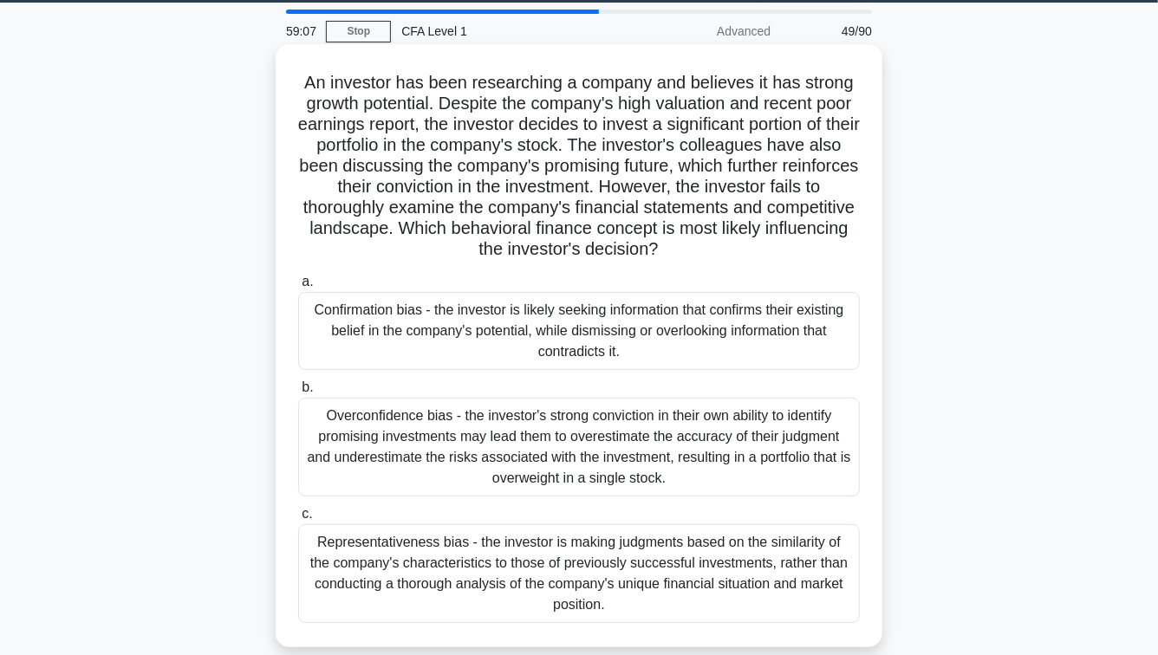
click at [693, 145] on h5 "An investor has been researching a company and believes it has strong growth po…" at bounding box center [579, 166] width 565 height 189
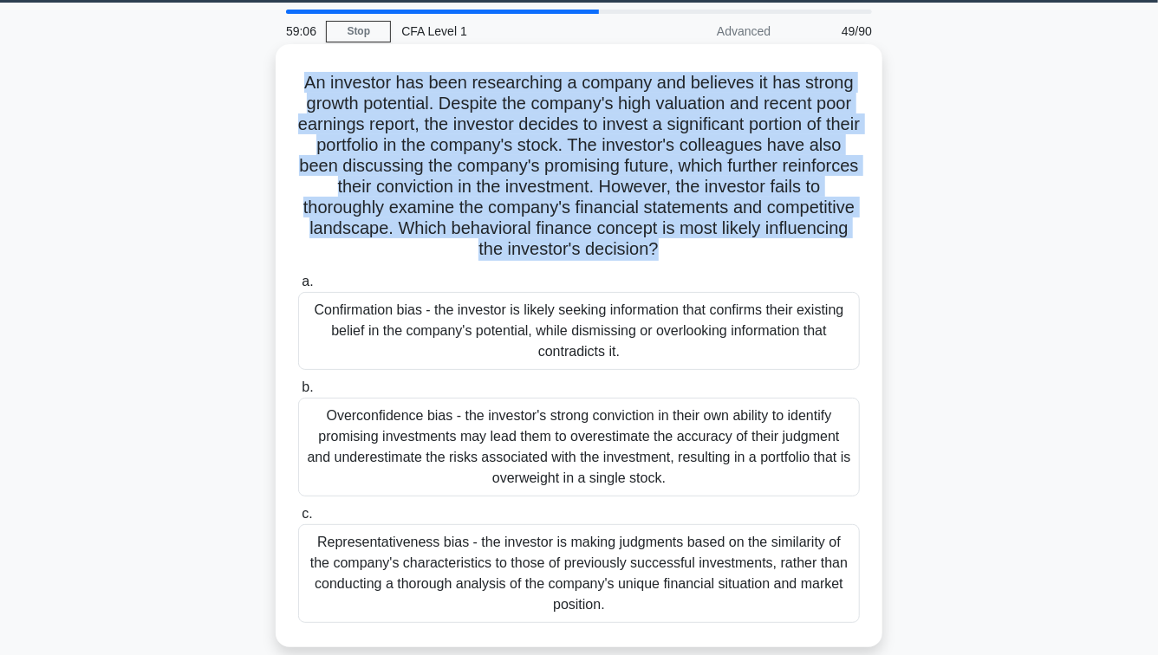
click at [693, 145] on h5 "An investor has been researching a company and believes it has strong growth po…" at bounding box center [579, 166] width 565 height 189
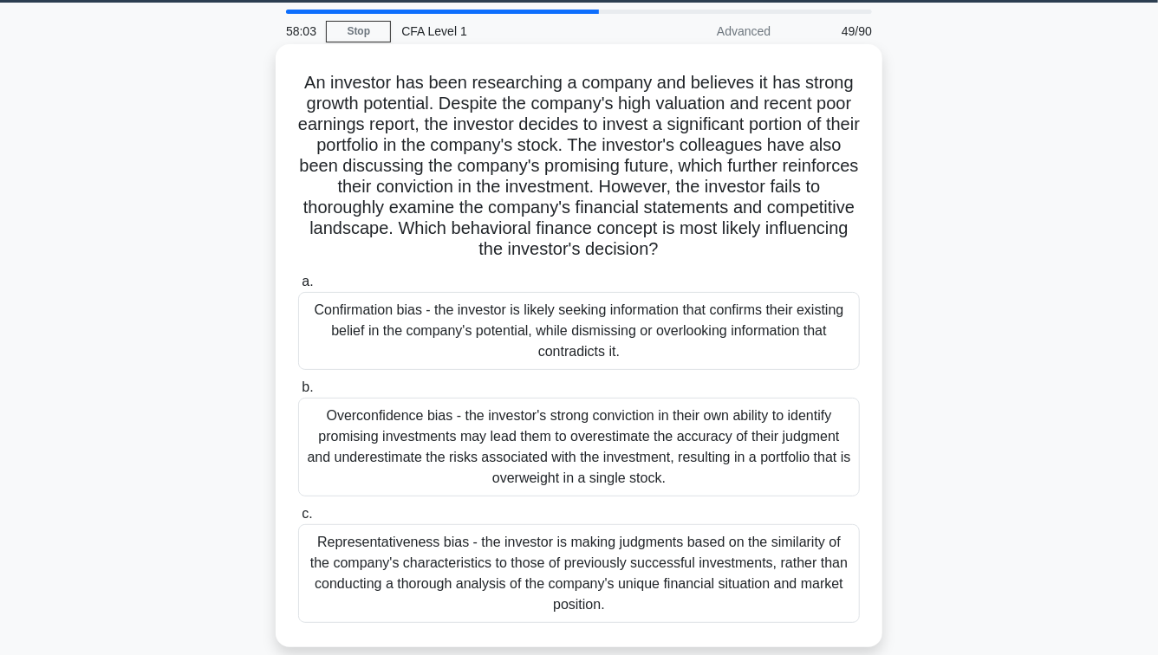
click at [668, 341] on div "Confirmation bias - the investor is likely seeking information that confirms th…" at bounding box center [579, 331] width 562 height 78
click at [298, 288] on input "a. Confirmation bias - the investor is likely seeking information that confirms…" at bounding box center [298, 282] width 0 height 11
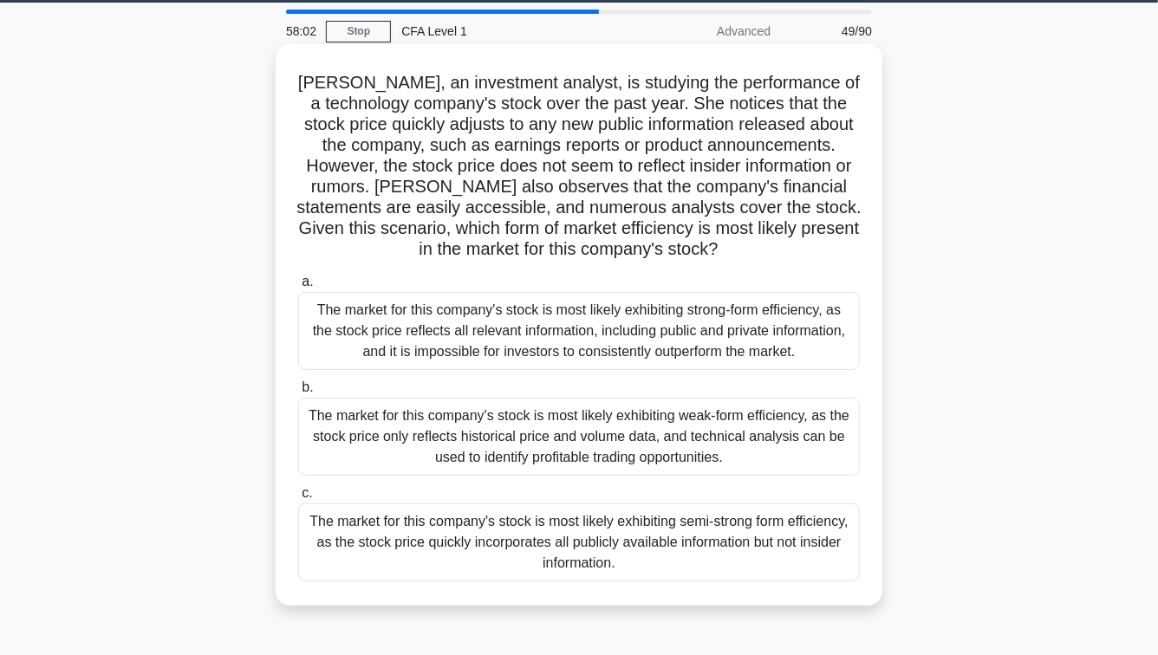
scroll to position [4, 0]
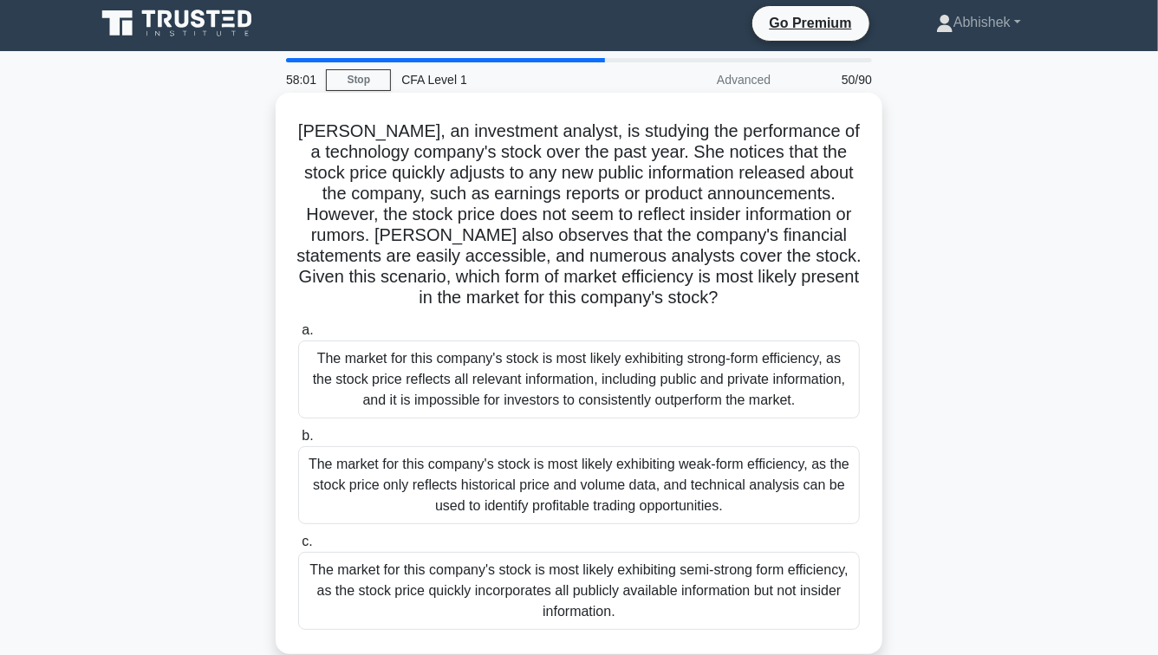
click at [451, 179] on h5 "Emily, an investment analyst, is studying the performance of a technology compa…" at bounding box center [579, 215] width 565 height 189
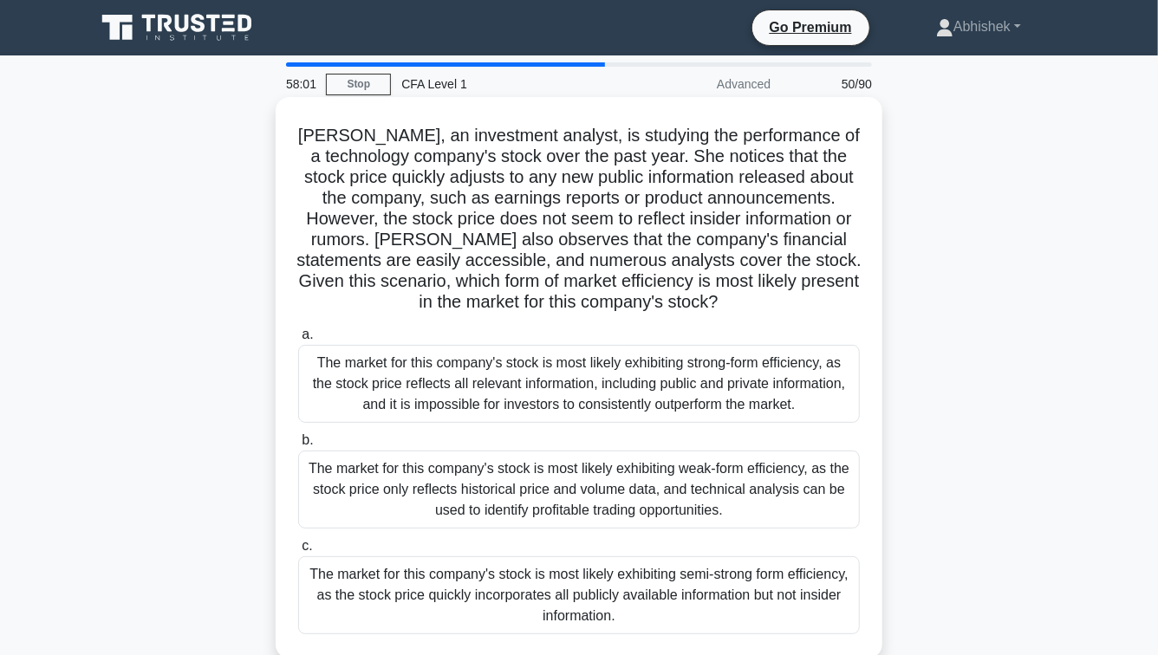
click at [451, 179] on h5 "Emily, an investment analyst, is studying the performance of a technology compa…" at bounding box center [579, 219] width 565 height 189
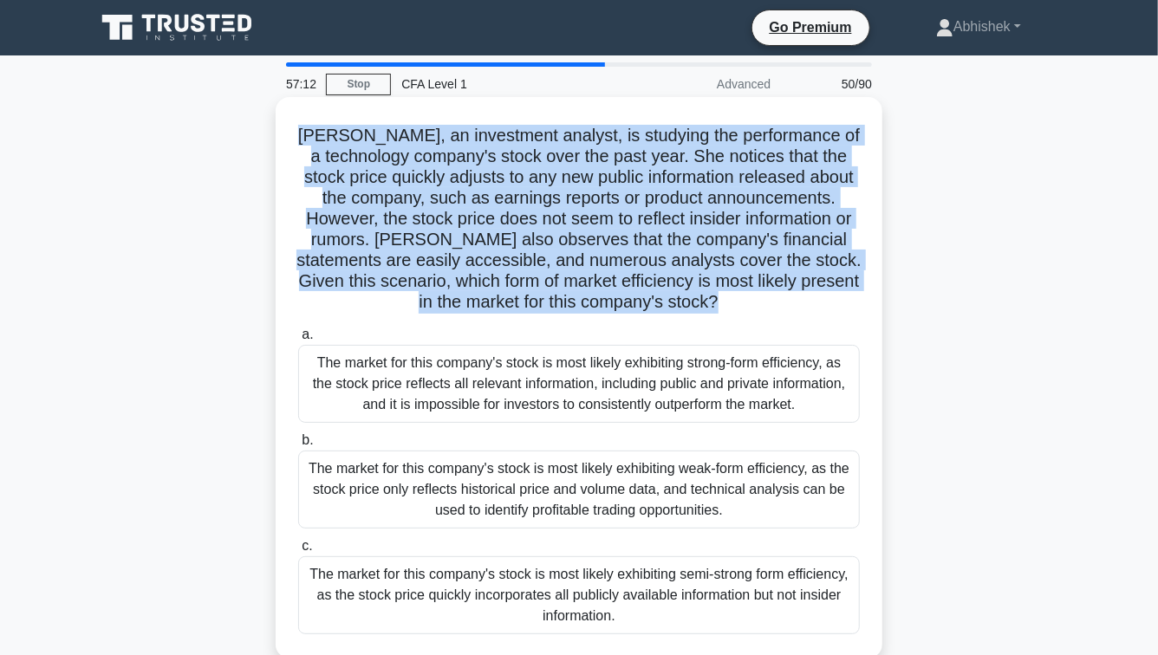
click at [603, 595] on div "The market for this company's stock is most likely exhibiting semi-strong form …" at bounding box center [579, 596] width 562 height 78
click at [298, 552] on input "c. The market for this company's stock is most likely exhibiting semi-strong fo…" at bounding box center [298, 546] width 0 height 11
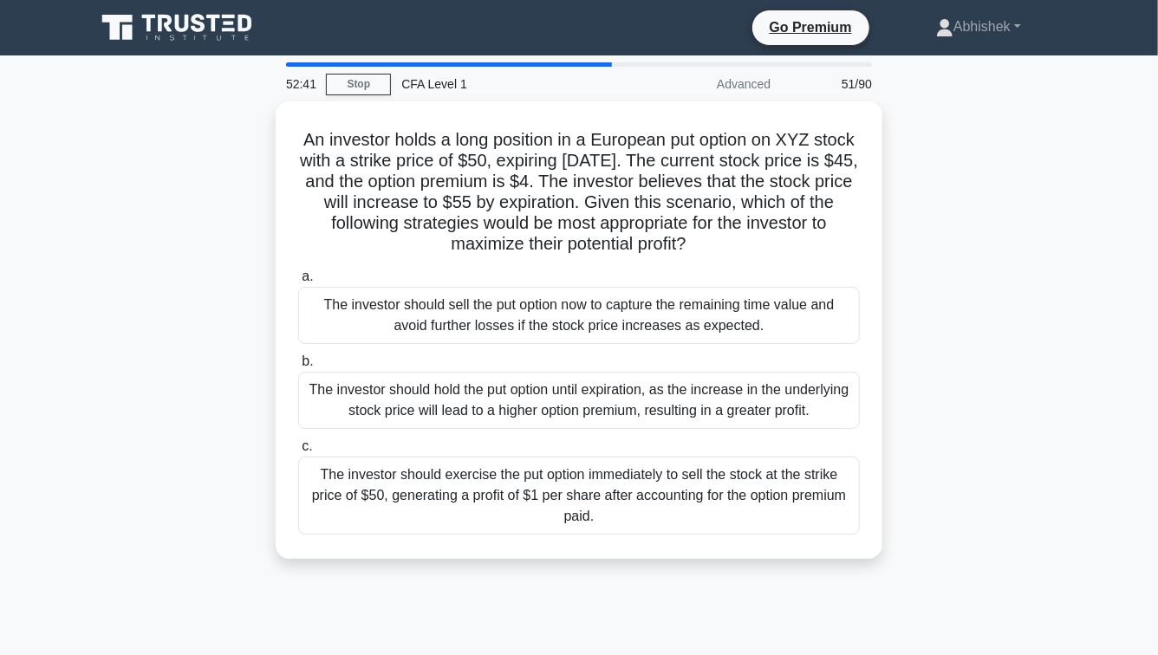
click at [0, 538] on main "52:41 Stop CFA Level 1 Advanced 51/90 An investor holds a long position in a Eu…" at bounding box center [579, 495] width 1158 height 881
click at [95, 414] on div "An investor holds a long position in a European put option on XYZ stock with a …" at bounding box center [579, 340] width 988 height 479
drag, startPoint x: 522, startPoint y: 500, endPoint x: 568, endPoint y: 601, distance: 110.6
click at [570, 602] on div "51:39 Stop CFA Level 1 Advanced 51/90 An investor holds a long position in a Eu…" at bounding box center [579, 495] width 988 height 867
click at [568, 601] on div "51:39 Stop CFA Level 1 Advanced 51/90 An investor holds a long position in a Eu…" at bounding box center [579, 495] width 988 height 867
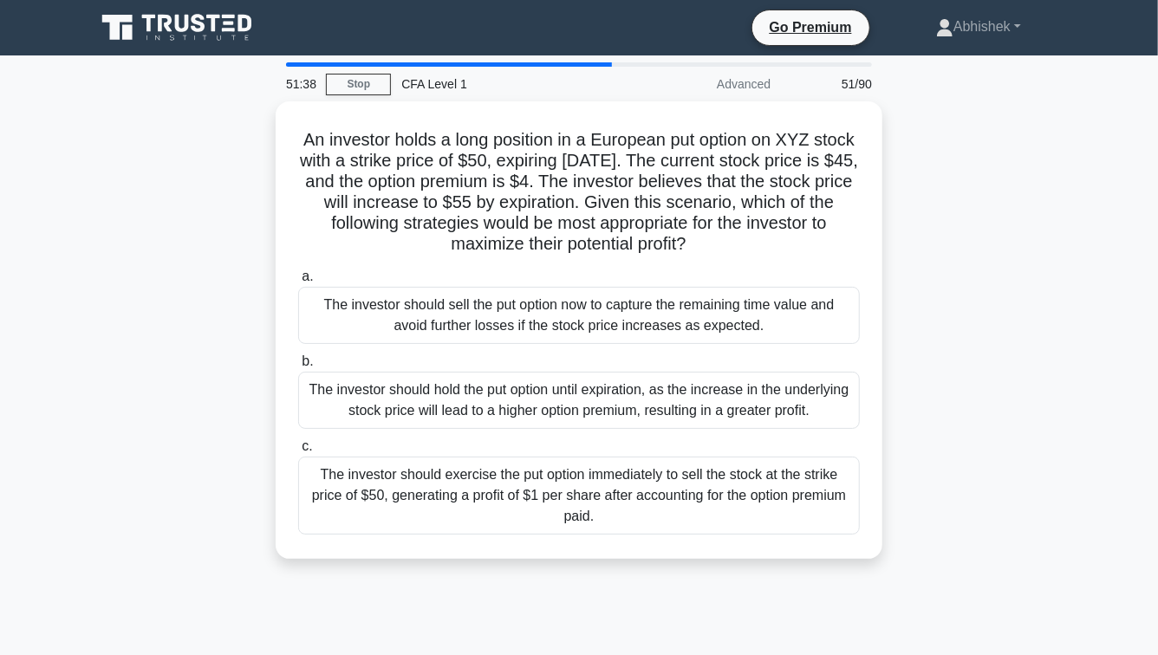
click at [568, 601] on div "51:38 Stop CFA Level 1 Advanced 51/90 An investor holds a long position in a Eu…" at bounding box center [579, 495] width 988 height 867
click at [636, 578] on div "An investor holds a long position in a European put option on XYZ stock with a …" at bounding box center [579, 340] width 988 height 479
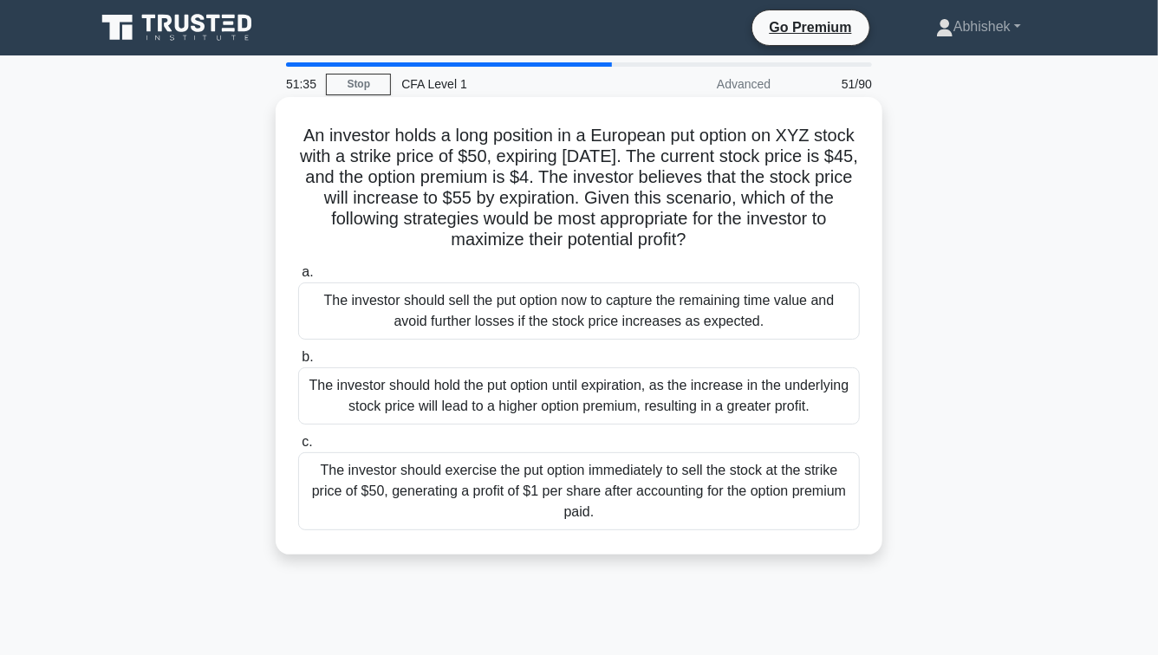
click at [632, 493] on div "The investor should exercise the put option immediately to sell the stock at th…" at bounding box center [579, 492] width 562 height 78
click at [298, 448] on input "c. The investor should exercise the put option immediately to sell the stock at…" at bounding box center [298, 442] width 0 height 11
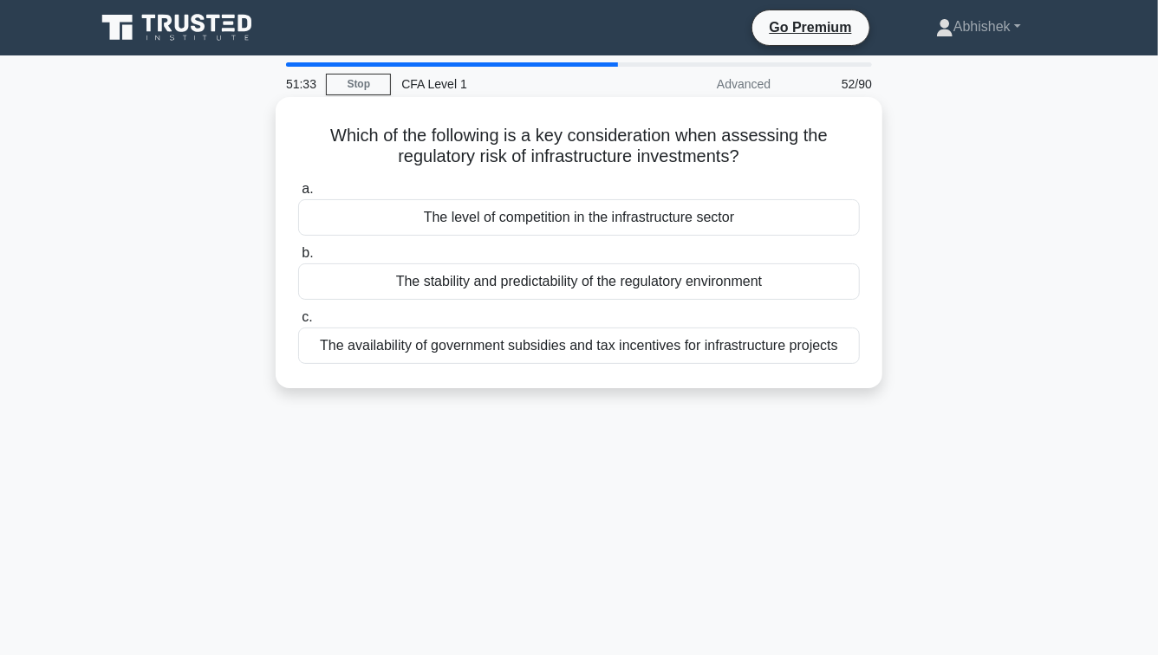
click at [679, 152] on h5 "Which of the following is a key consideration when assessing the regulatory ris…" at bounding box center [579, 146] width 565 height 43
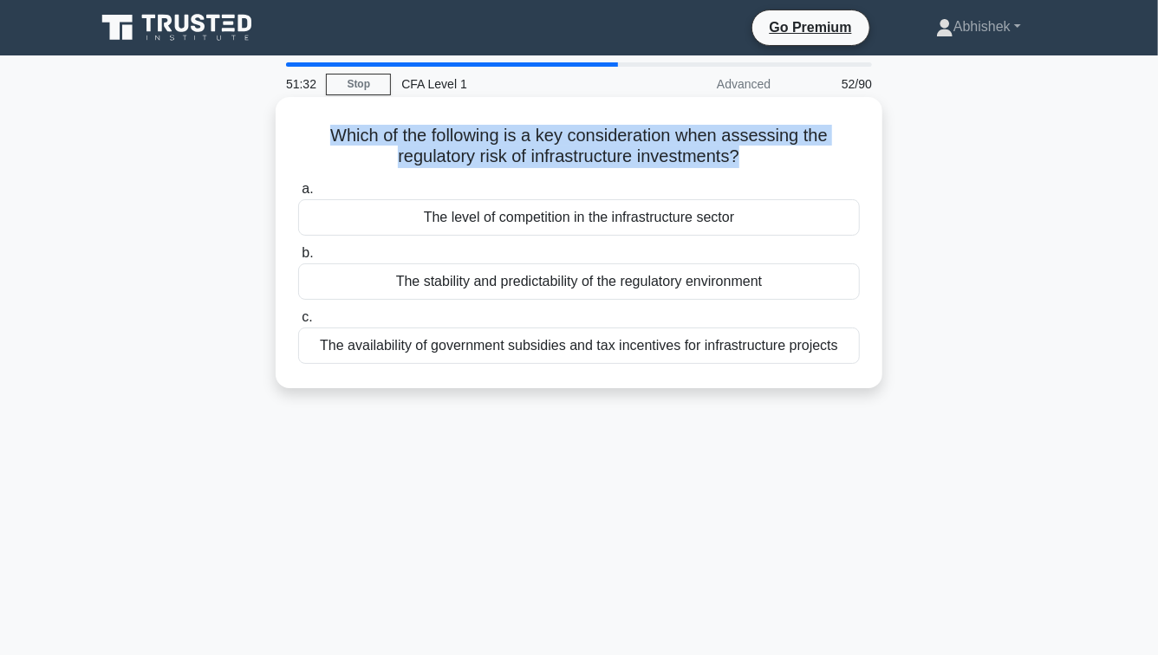
click at [679, 152] on h5 "Which of the following is a key consideration when assessing the regulatory ris…" at bounding box center [579, 146] width 565 height 43
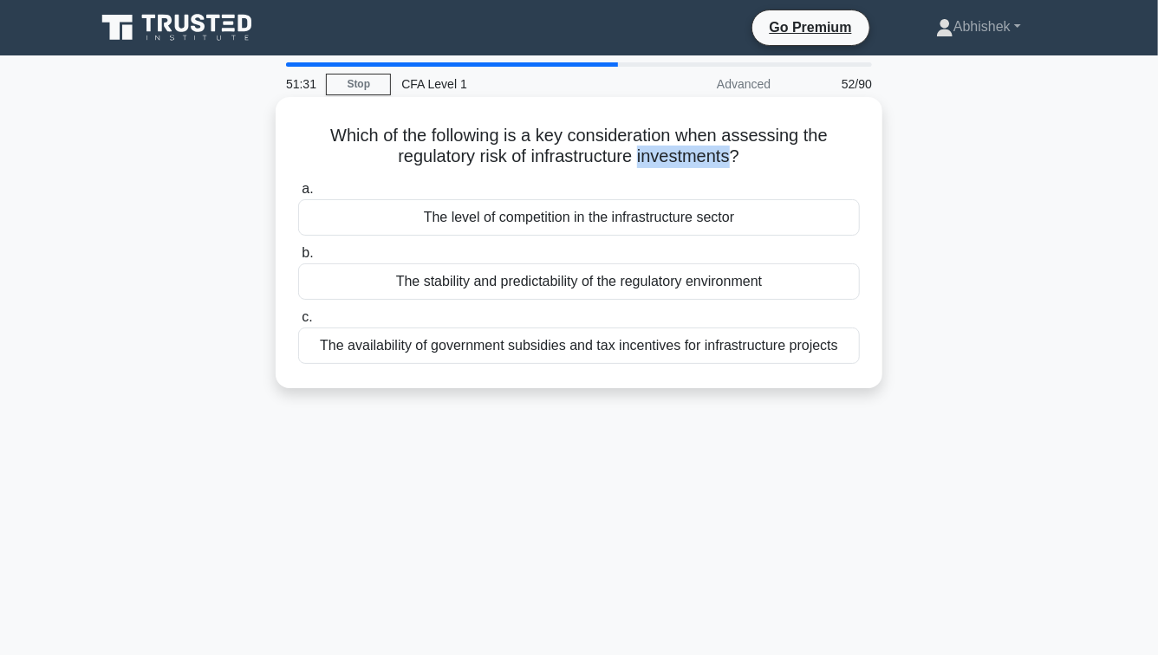
click at [679, 152] on h5 "Which of the following is a key consideration when assessing the regulatory ris…" at bounding box center [579, 146] width 565 height 43
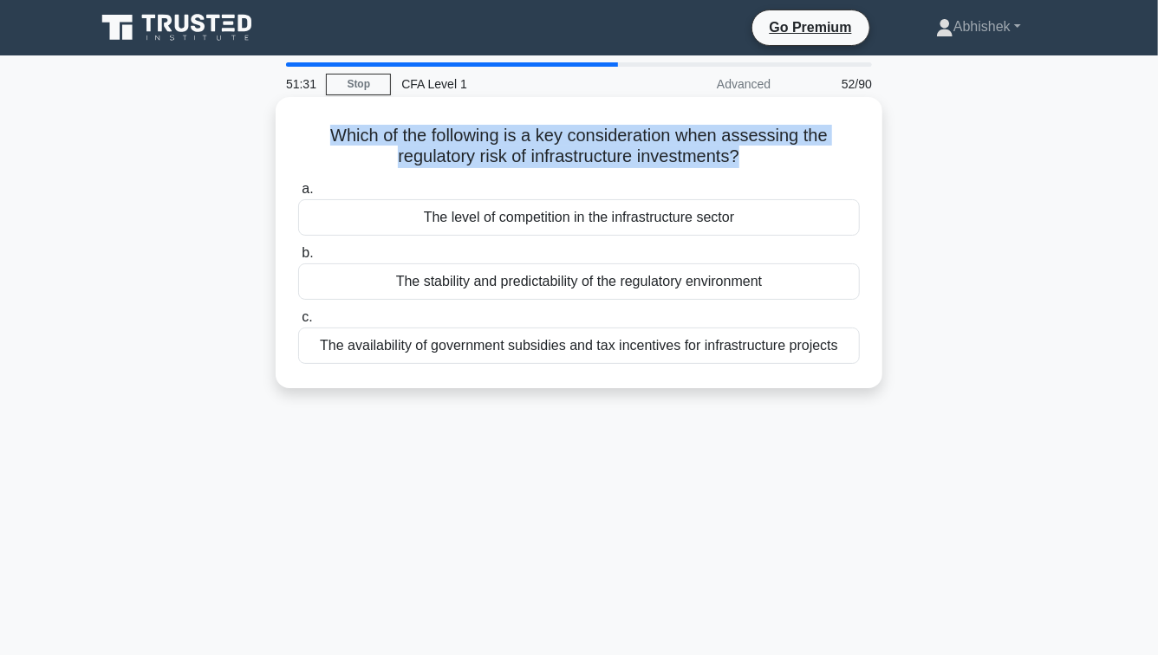
drag, startPoint x: 679, startPoint y: 152, endPoint x: 528, endPoint y: 147, distance: 150.9
click at [668, 151] on h5 "Which of the following is a key consideration when assessing the regulatory ris…" at bounding box center [579, 146] width 565 height 43
click at [421, 147] on h5 "Which of the following is a key consideration when assessing the regulatory ris…" at bounding box center [579, 146] width 565 height 43
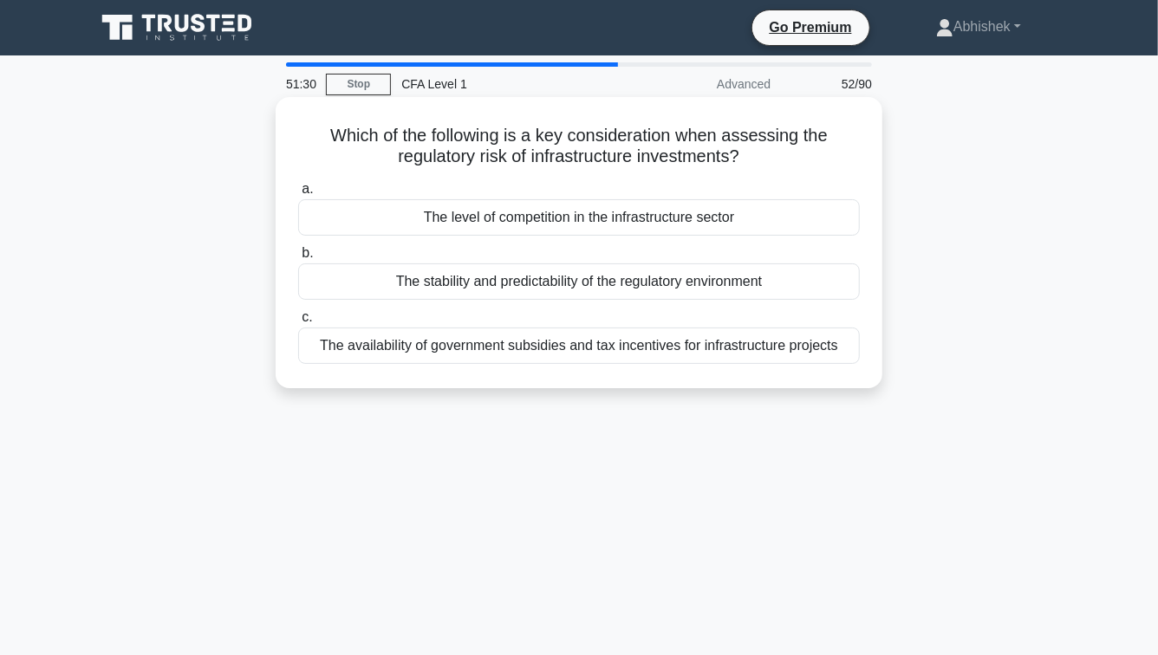
click at [420, 147] on h5 "Which of the following is a key consideration when assessing the regulatory ris…" at bounding box center [579, 146] width 565 height 43
drag, startPoint x: 420, startPoint y: 147, endPoint x: 486, endPoint y: 151, distance: 66.0
click at [486, 151] on h5 "Which of the following is a key consideration when assessing the regulatory ris…" at bounding box center [579, 146] width 565 height 43
click at [533, 287] on div "The stability and predictability of the regulatory environment" at bounding box center [579, 282] width 562 height 36
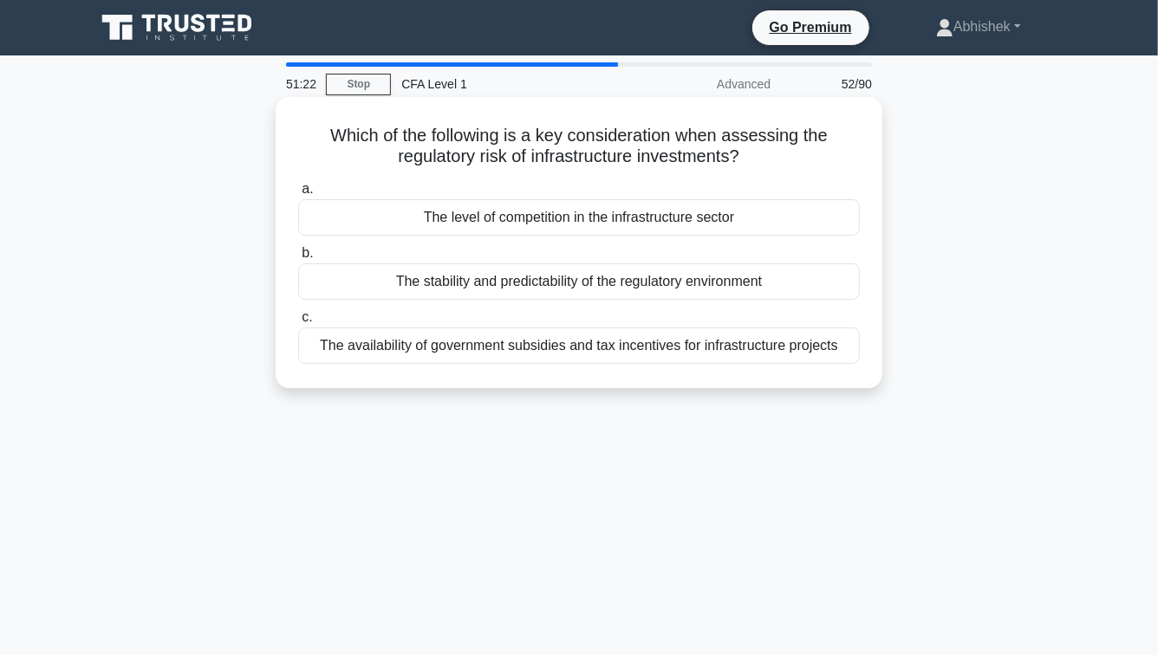
click at [298, 259] on input "b. The stability and predictability of the regulatory environment" at bounding box center [298, 253] width 0 height 11
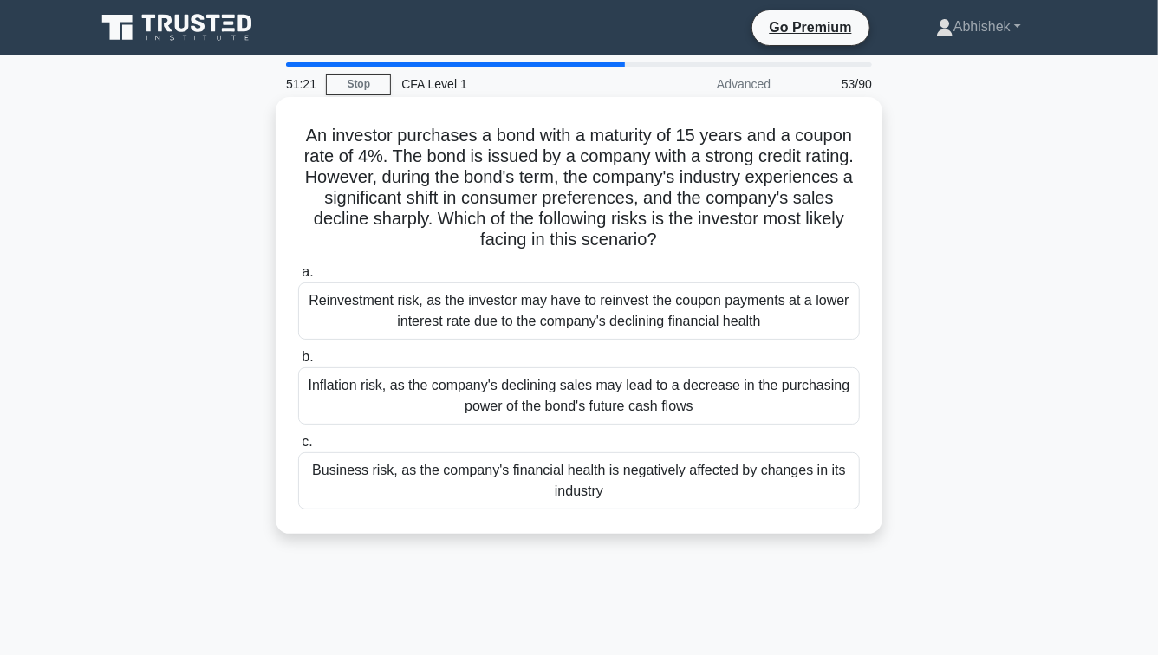
click at [575, 194] on h5 "An investor purchases a bond with a maturity of 15 years and a coupon rate of 4…" at bounding box center [579, 188] width 565 height 127
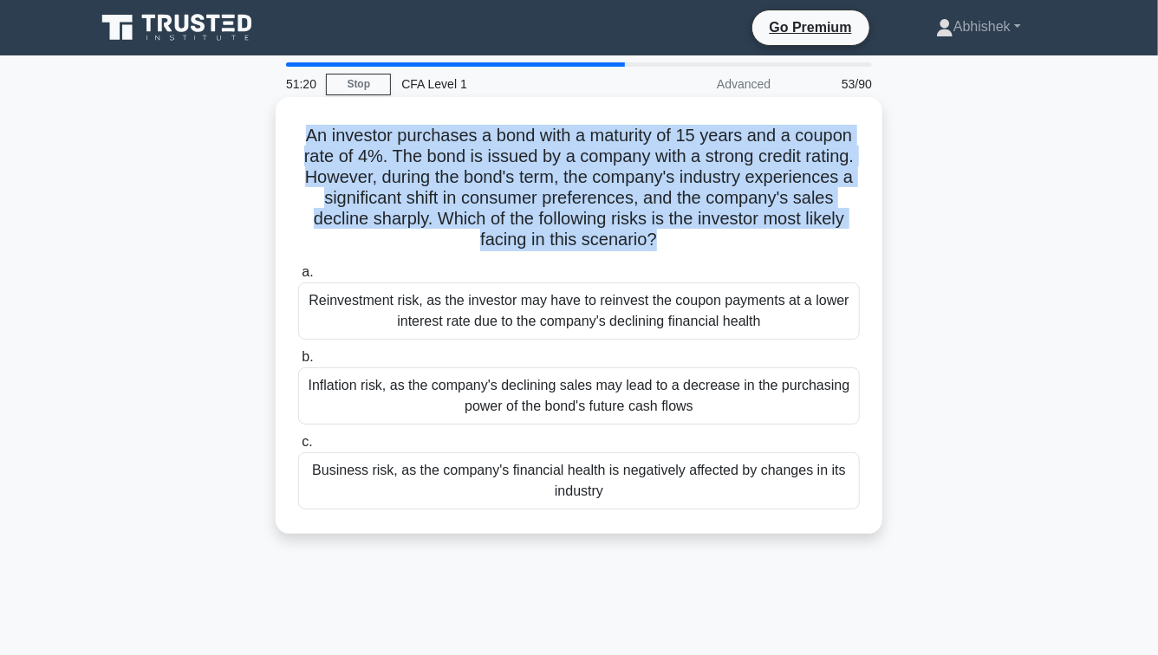
click at [575, 194] on h5 "An investor purchases a bond with a maturity of 15 years and a coupon rate of 4…" at bounding box center [579, 188] width 565 height 127
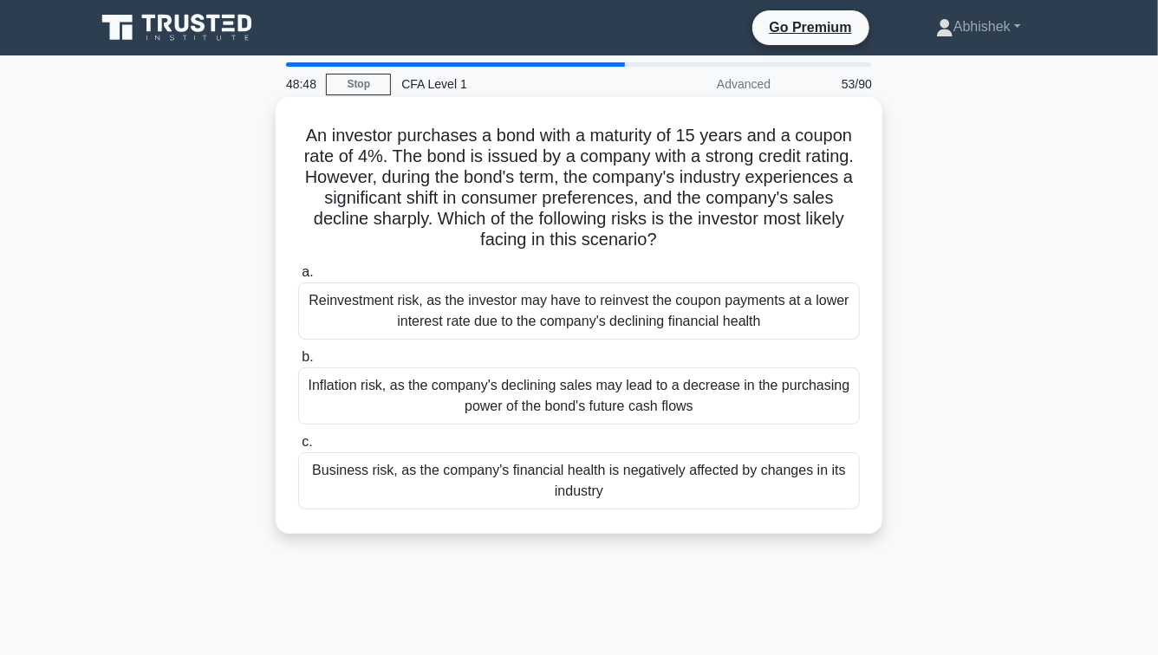
click at [541, 305] on div "Reinvestment risk, as the investor may have to reinvest the coupon payments at …" at bounding box center [579, 311] width 562 height 57
click at [298, 278] on input "a. Reinvestment risk, as the investor may have to reinvest the coupon payments …" at bounding box center [298, 272] width 0 height 11
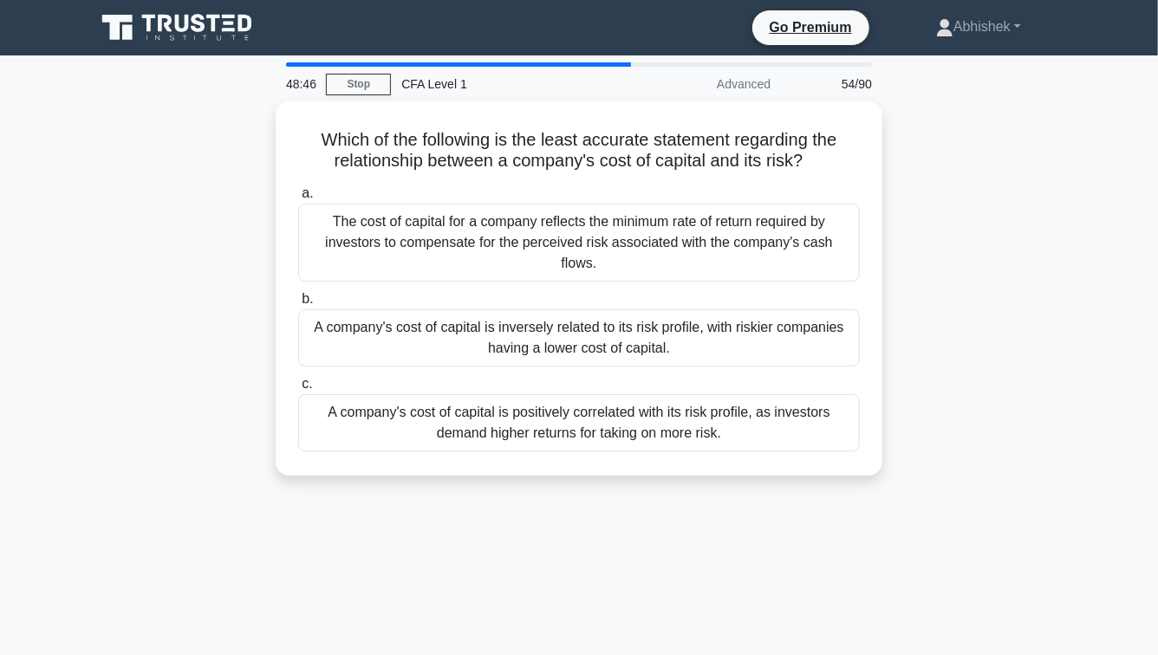
drag, startPoint x: 247, startPoint y: 147, endPoint x: 268, endPoint y: 564, distance: 418.4
click at [268, 564] on div "48:46 Stop CFA Level 1 Advanced 54/90 Which of the following is the least accur…" at bounding box center [579, 495] width 988 height 867
click at [267, 564] on div "48:46 Stop CFA Level 1 Advanced 54/90 Which of the following is the least accur…" at bounding box center [579, 495] width 988 height 867
drag, startPoint x: 267, startPoint y: 564, endPoint x: 224, endPoint y: 106, distance: 460.7
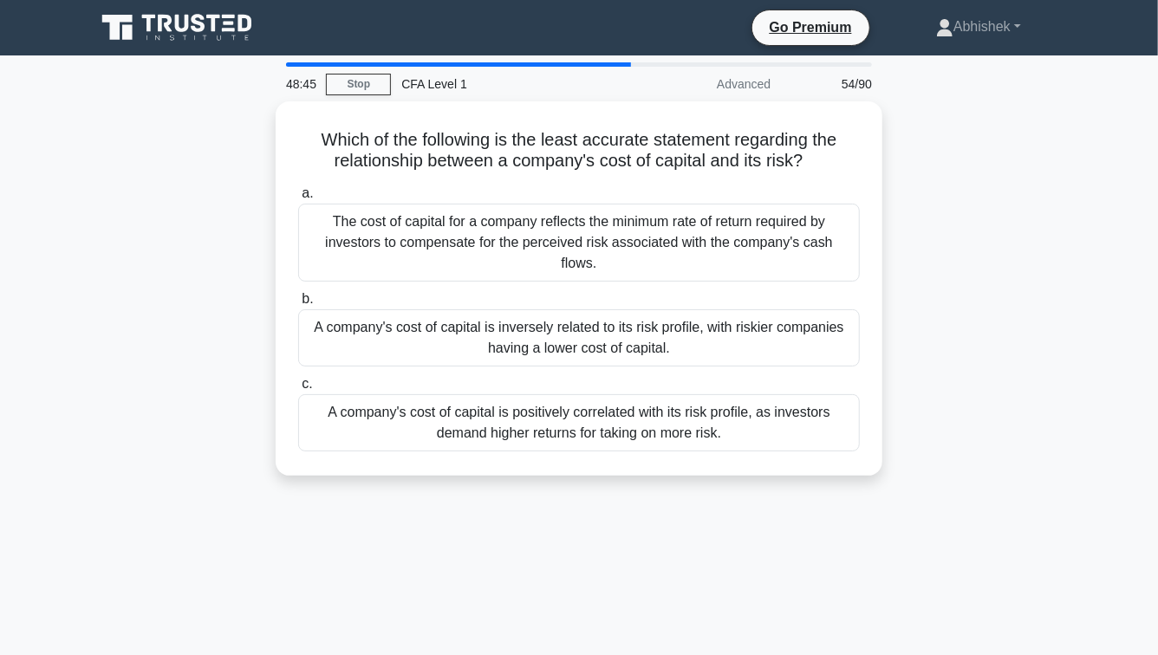
click at [225, 106] on div "48:45 Stop CFA Level 1 Advanced 54/90 Which of the following is the least accur…" at bounding box center [579, 495] width 988 height 867
click at [224, 106] on div "Which of the following is the least accurate statement regarding the relationsh…" at bounding box center [579, 298] width 988 height 395
drag, startPoint x: 224, startPoint y: 106, endPoint x: 244, endPoint y: 655, distance: 550.1
click at [239, 655] on div "48:44 Stop CFA Level 1 Advanced 54/90 Which of the following is the least accur…" at bounding box center [579, 495] width 988 height 867
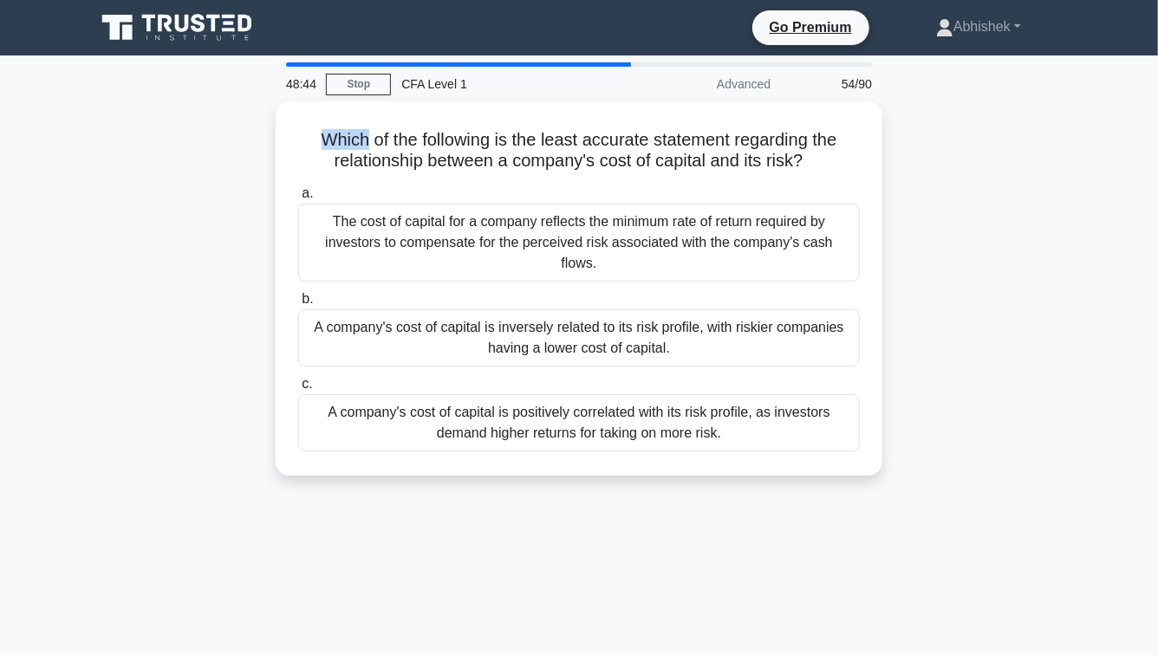
scroll to position [24, 0]
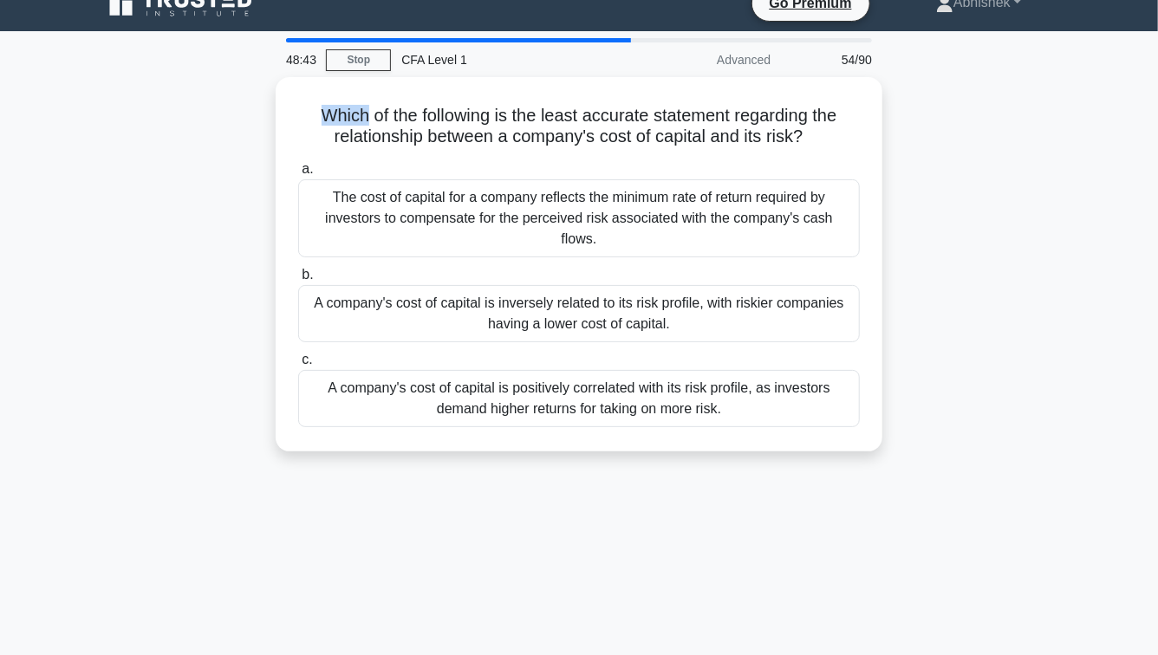
click at [231, 433] on div "Which of the following is the least accurate statement regarding the relationsh…" at bounding box center [579, 274] width 988 height 395
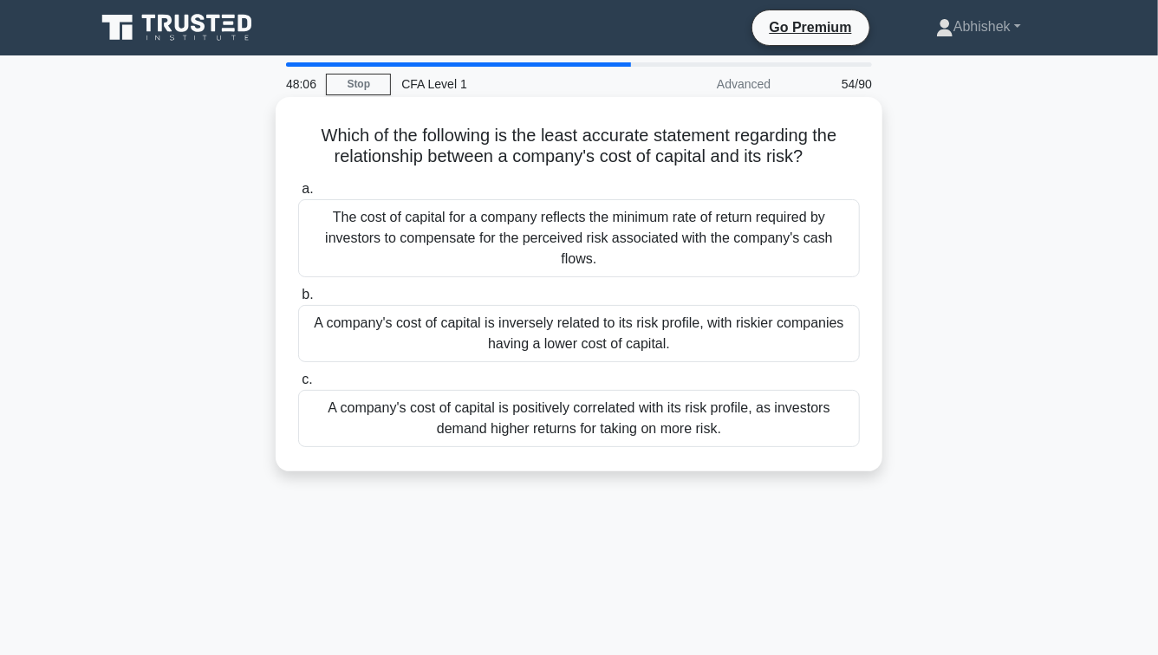
click at [621, 225] on div "The cost of capital for a company reflects the minimum rate of return required …" at bounding box center [579, 238] width 562 height 78
click at [298, 195] on input "a. The cost of capital for a company reflects the minimum rate of return requir…" at bounding box center [298, 189] width 0 height 11
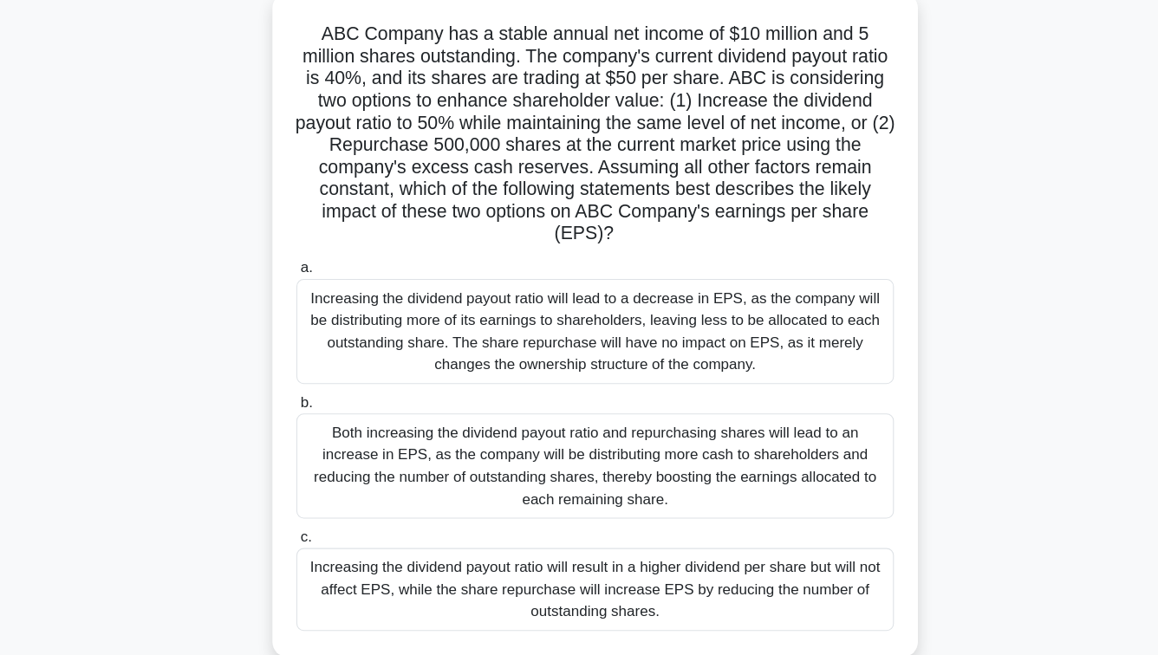
scroll to position [91, 0]
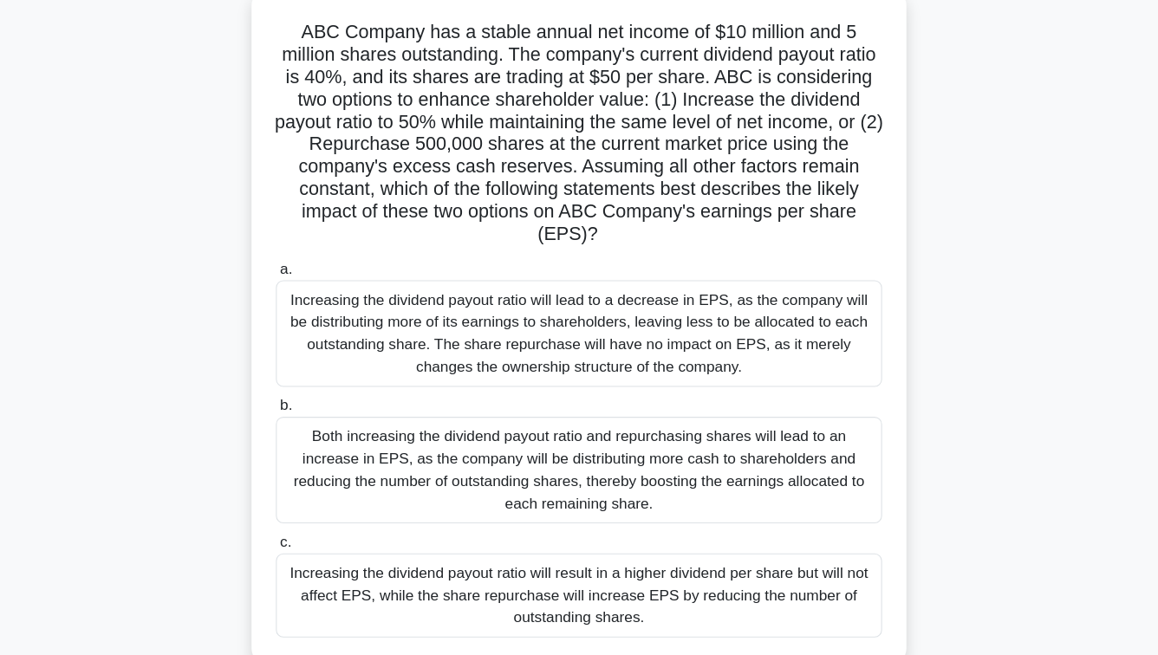
click at [337, 210] on h5 "ABC Company has a stable annual net income of $10 million and 5 million shares …" at bounding box center [579, 139] width 565 height 210
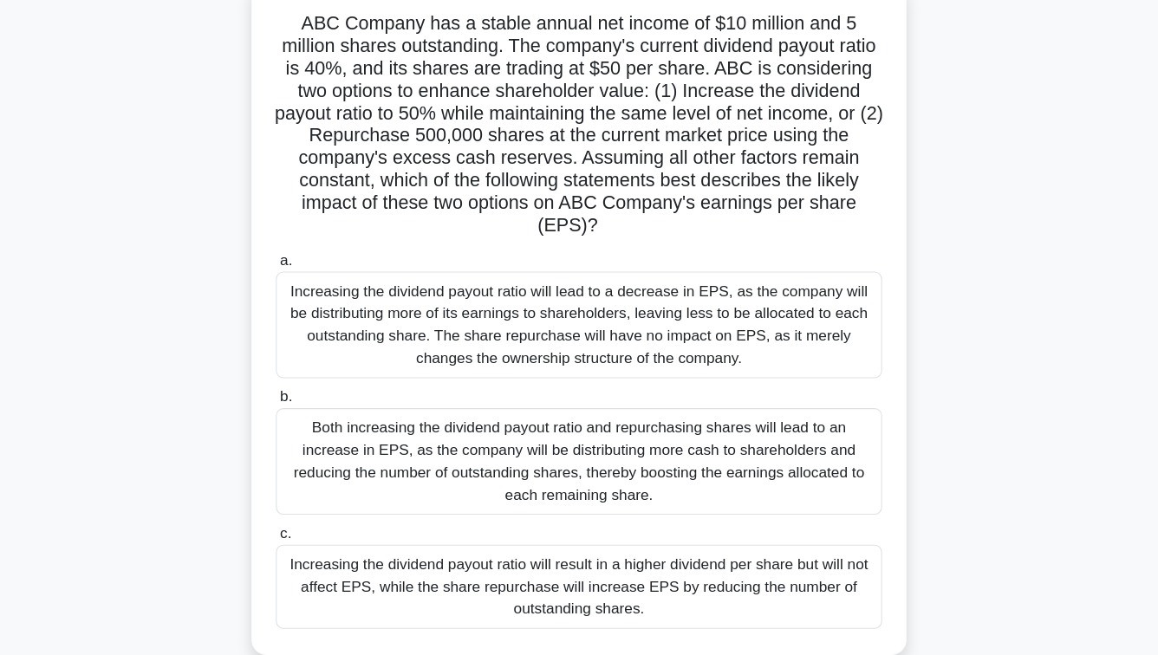
click at [523, 56] on h5 "ABC Company has a stable annual net income of $10 million and 5 million shares …" at bounding box center [579, 139] width 565 height 210
click at [481, 56] on h5 "ABC Company has a stable annual net income of $10 million and 5 million shares …" at bounding box center [579, 139] width 565 height 210
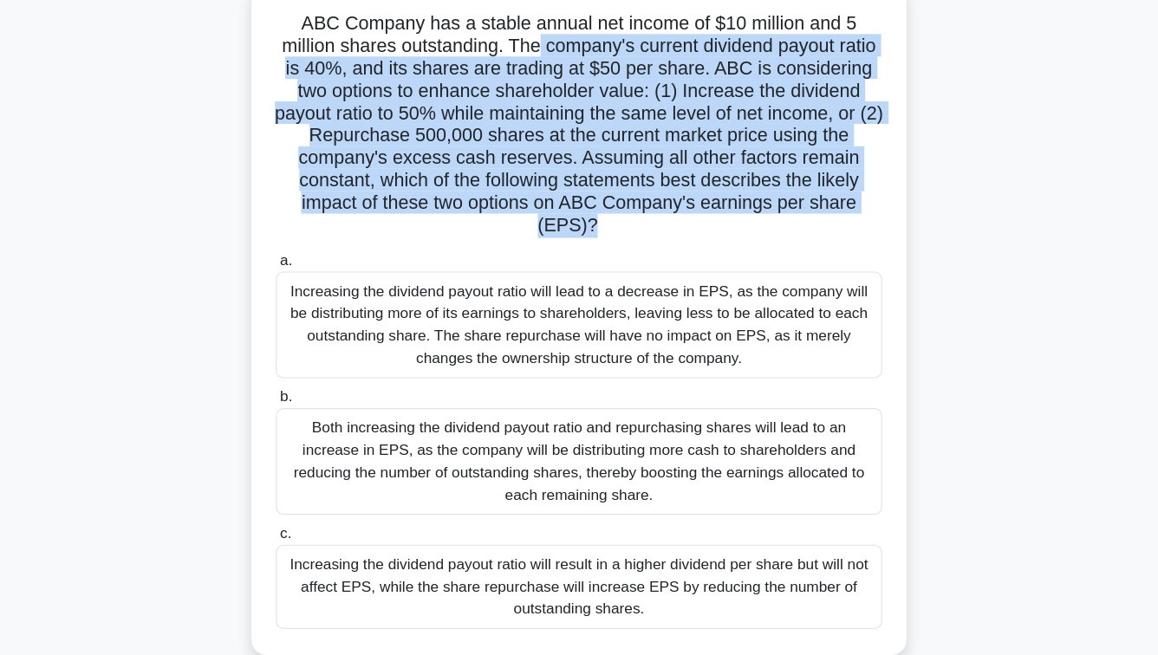
drag, startPoint x: 481, startPoint y: 56, endPoint x: 662, endPoint y: 233, distance: 252.6
click at [662, 235] on h5 "ABC Company has a stable annual net income of $10 million and 5 million shares …" at bounding box center [579, 139] width 565 height 210
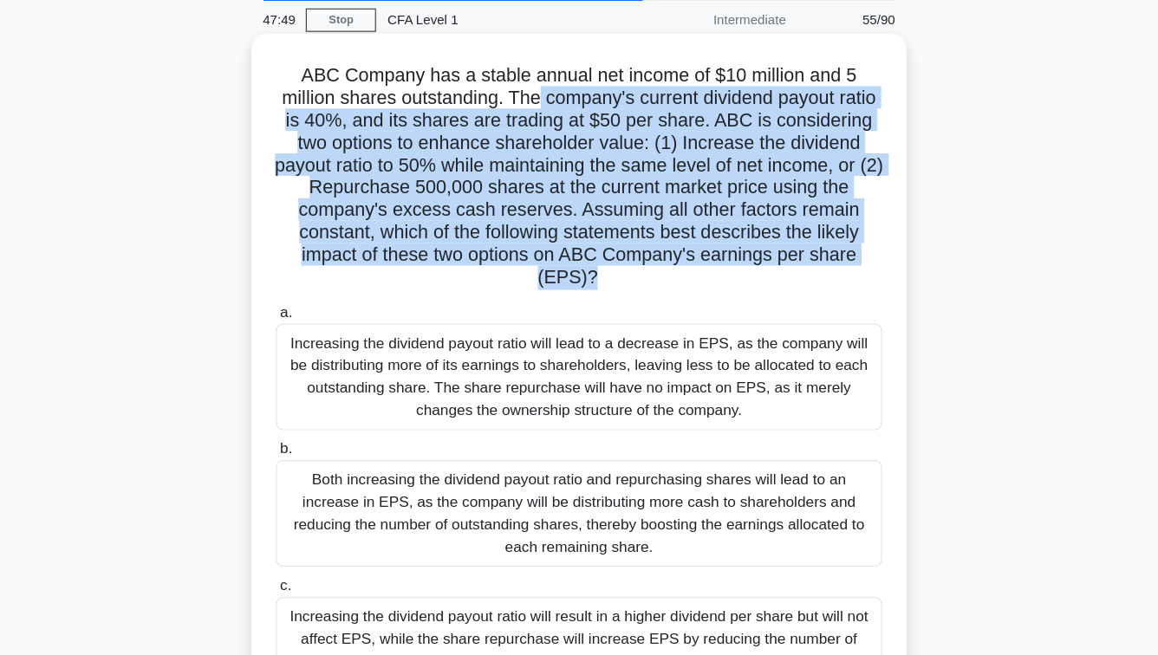
scroll to position [58, 0]
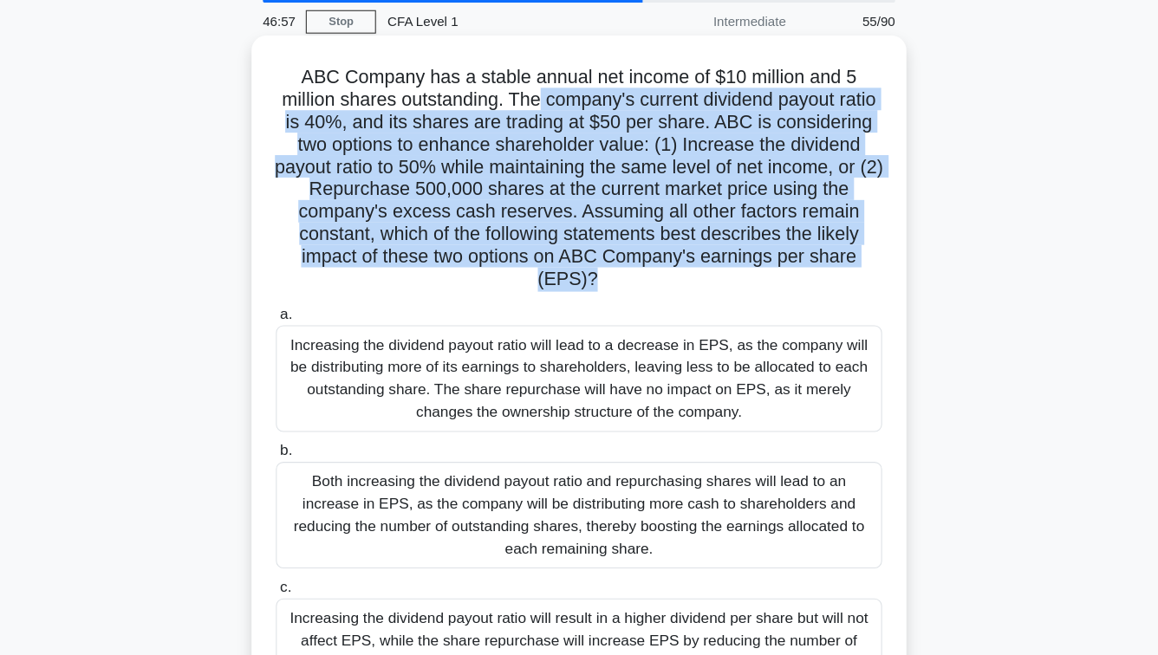
click at [580, 128] on h5 "ABC Company has a stable annual net income of $10 million and 5 million shares …" at bounding box center [579, 172] width 565 height 210
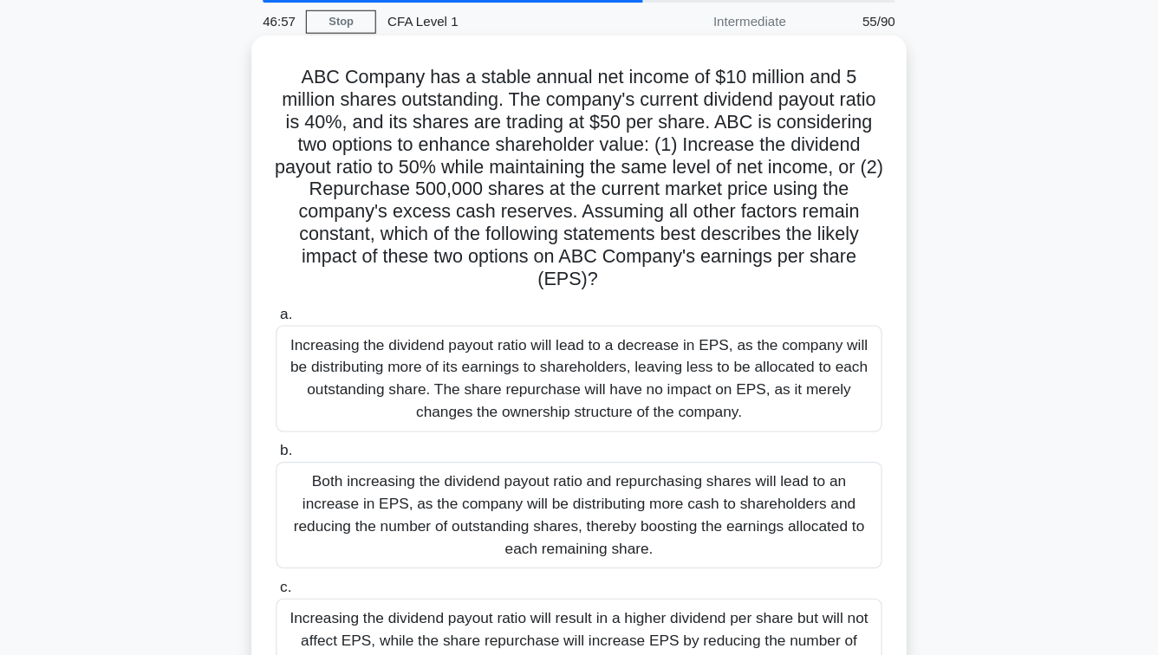
click at [580, 128] on h5 "ABC Company has a stable annual net income of $10 million and 5 million shares …" at bounding box center [579, 172] width 565 height 210
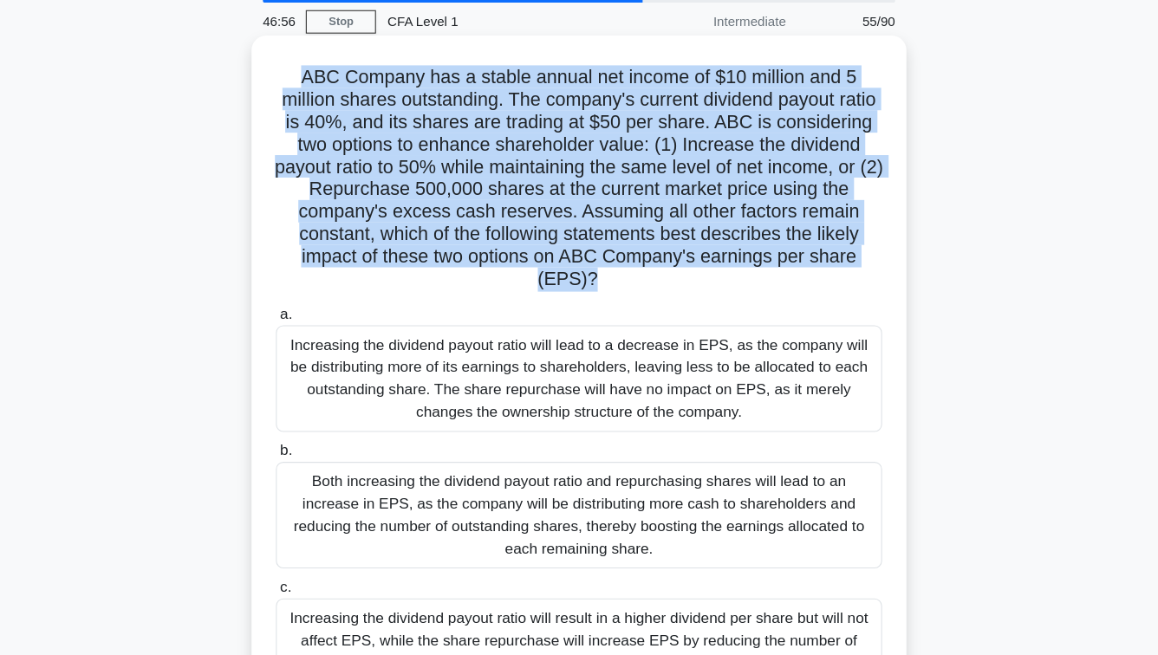
click at [580, 128] on h5 "ABC Company has a stable annual net income of $10 million and 5 million shares …" at bounding box center [579, 172] width 565 height 210
click at [611, 127] on h5 "ABC Company has a stable annual net income of $10 million and 5 million shares …" at bounding box center [579, 172] width 565 height 210
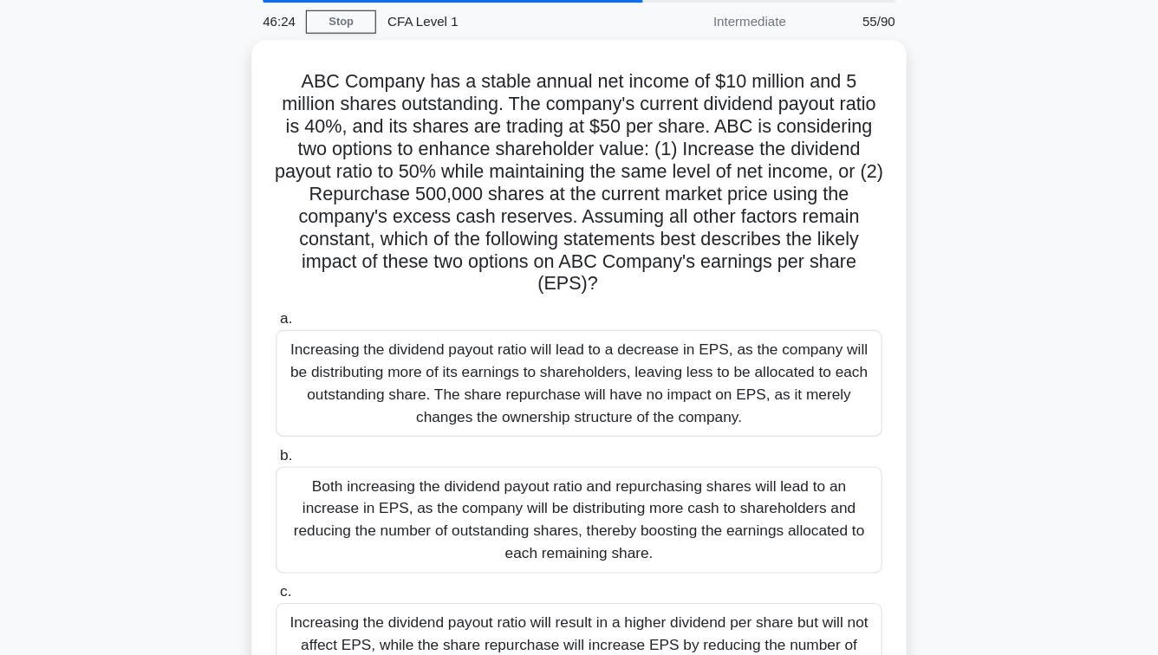
click at [950, 349] on div "ABC Company has a stable annual net income of $10 million and 5 million shares …" at bounding box center [579, 365] width 988 height 645
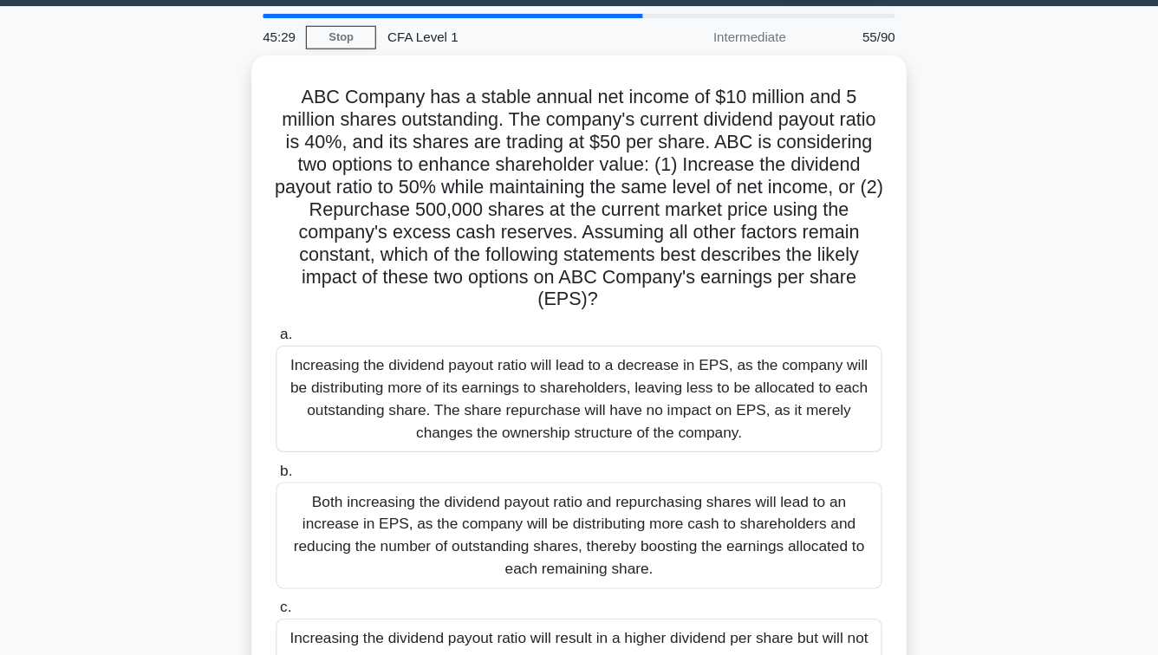
scroll to position [89, 0]
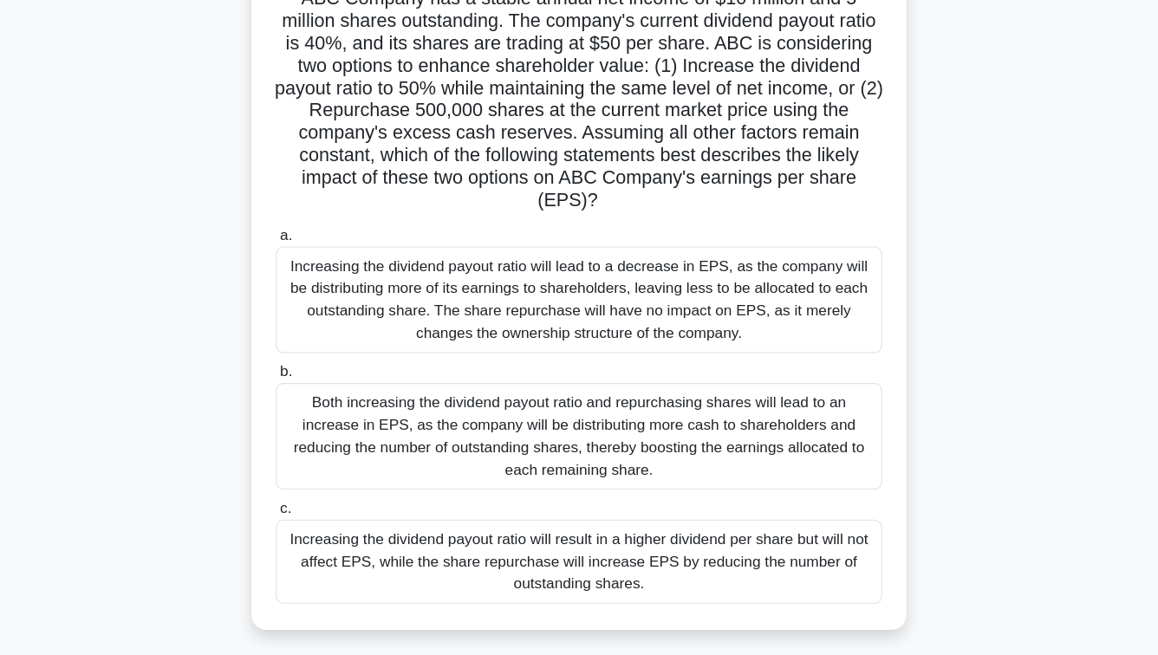
click at [645, 564] on div "Increasing the dividend payout ratio will result in a higher dividend per share…" at bounding box center [579, 569] width 562 height 78
click at [298, 525] on input "c. Increasing the dividend payout ratio will result in a higher dividend per sh…" at bounding box center [298, 519] width 0 height 11
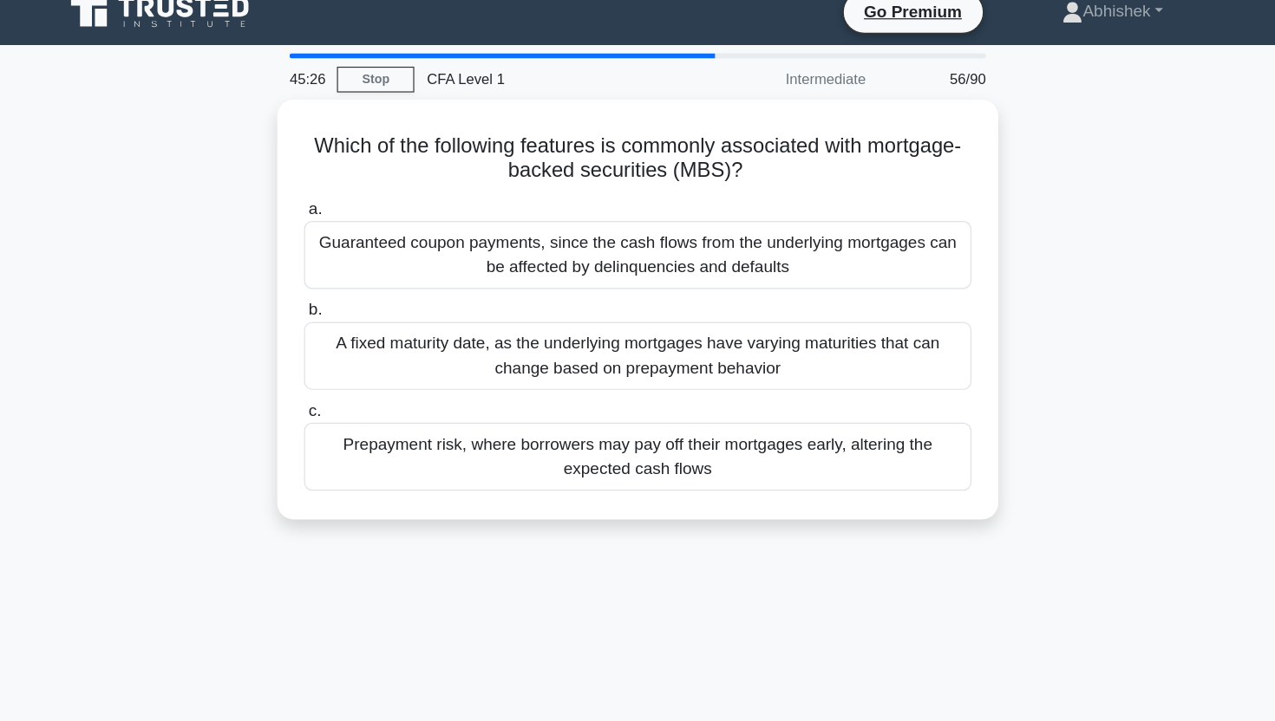
scroll to position [0, 0]
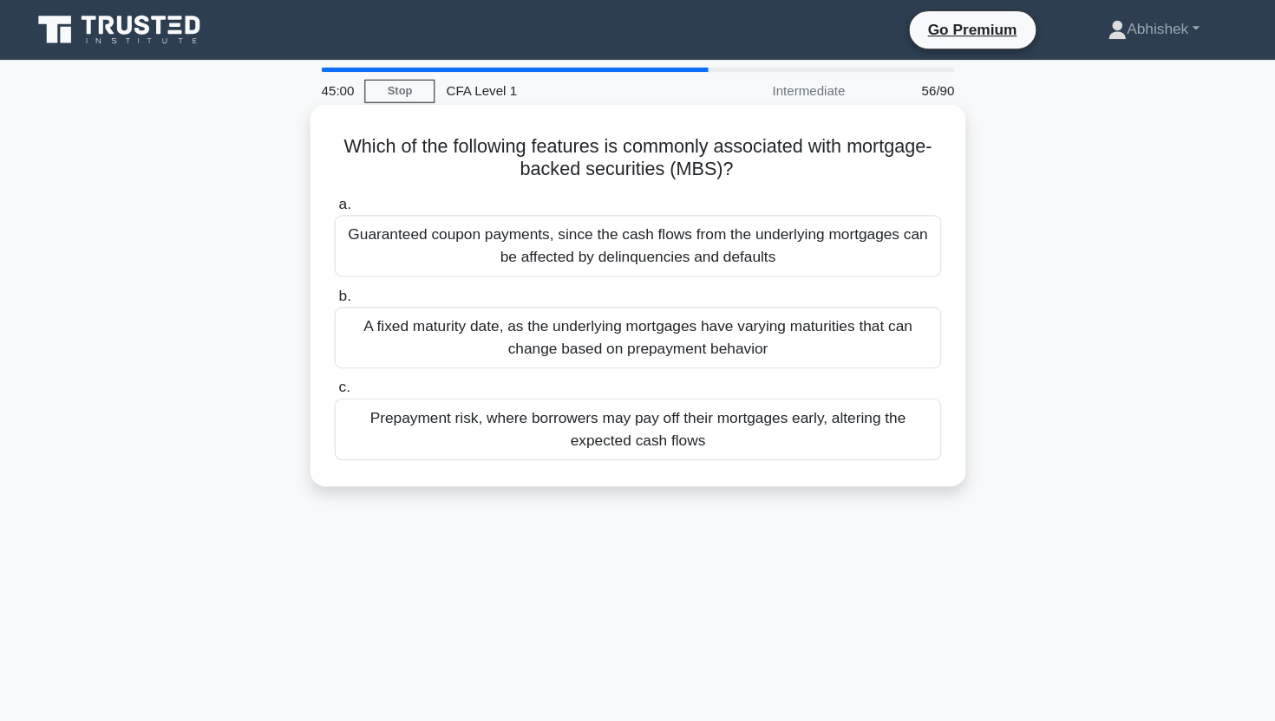
click at [673, 405] on div "Prepayment risk, where borrowers may pay off their mortgages early, altering th…" at bounding box center [637, 397] width 562 height 57
click at [356, 365] on input "c. Prepayment risk, where borrowers may pay off their mortgages early, altering…" at bounding box center [356, 359] width 0 height 11
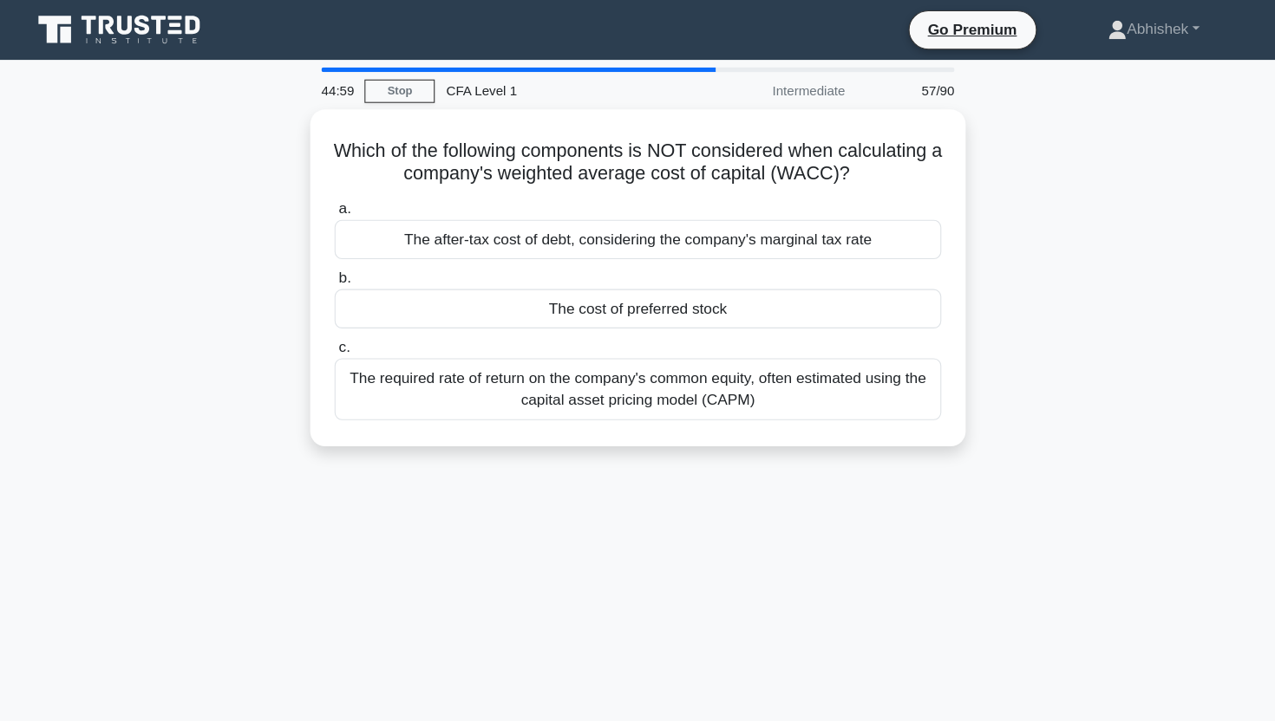
click at [604, 495] on div "44:59 Stop CFA Level 1 Intermediate 57/90 Which of the following components is …" at bounding box center [637, 495] width 1145 height 867
click at [47, 411] on main "44:24 Stop CFA Level 1 Intermediate 57/90 Which of the following components is …" at bounding box center [637, 495] width 1275 height 881
drag, startPoint x: 47, startPoint y: 411, endPoint x: 57, endPoint y: 201, distance: 210.1
click at [57, 200] on main "44:23 Stop CFA Level 1 Intermediate 57/90 Which of the following components is …" at bounding box center [637, 495] width 1275 height 881
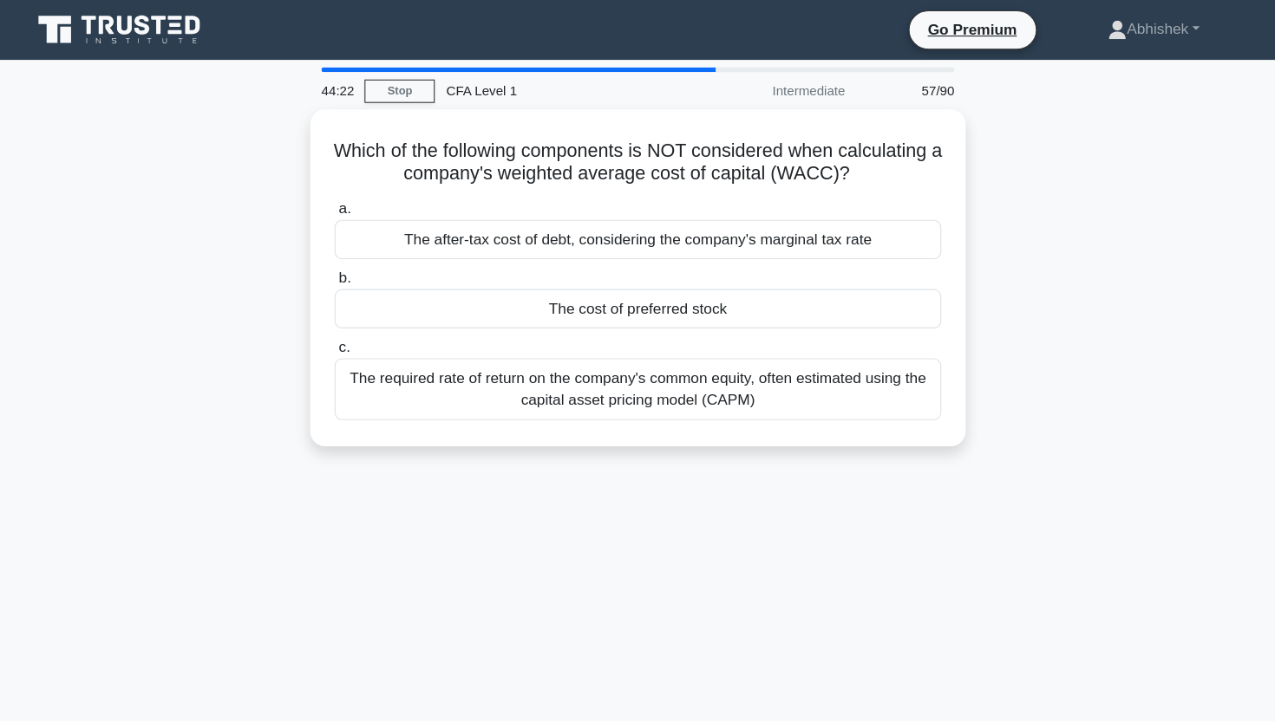
click at [57, 201] on main "44:22 Stop CFA Level 1 Intermediate 57/90 Which of the following components is …" at bounding box center [637, 495] width 1275 height 881
drag, startPoint x: 57, startPoint y: 201, endPoint x: 94, endPoint y: 410, distance: 212.1
click at [95, 412] on main "44:21 Stop CFA Level 1 Intermediate 57/90 Which of the following components is …" at bounding box center [637, 495] width 1275 height 881
click at [47, 283] on main "44:18 Stop CFA Level 1 Intermediate 57/90 Which of the following components is …" at bounding box center [637, 495] width 1275 height 881
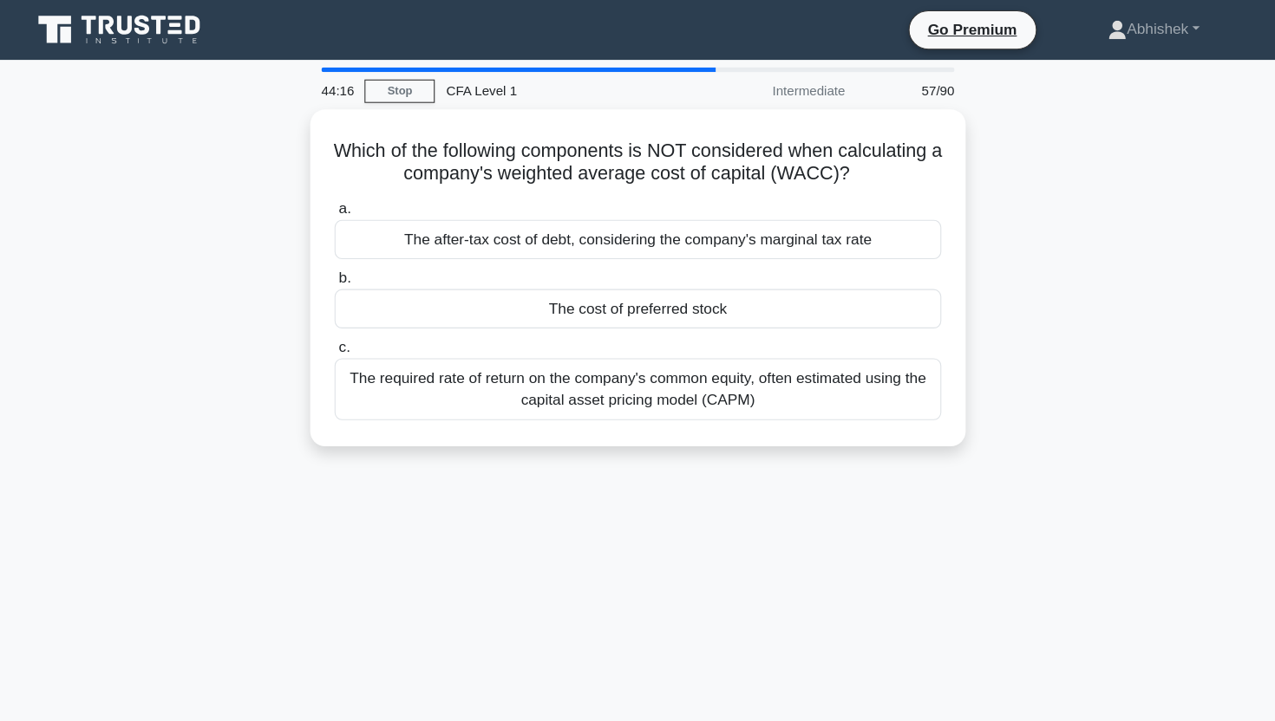
click at [118, 482] on div "44:16 Stop CFA Level 1 Intermediate 57/90 Which of the following components is …" at bounding box center [637, 495] width 1145 height 867
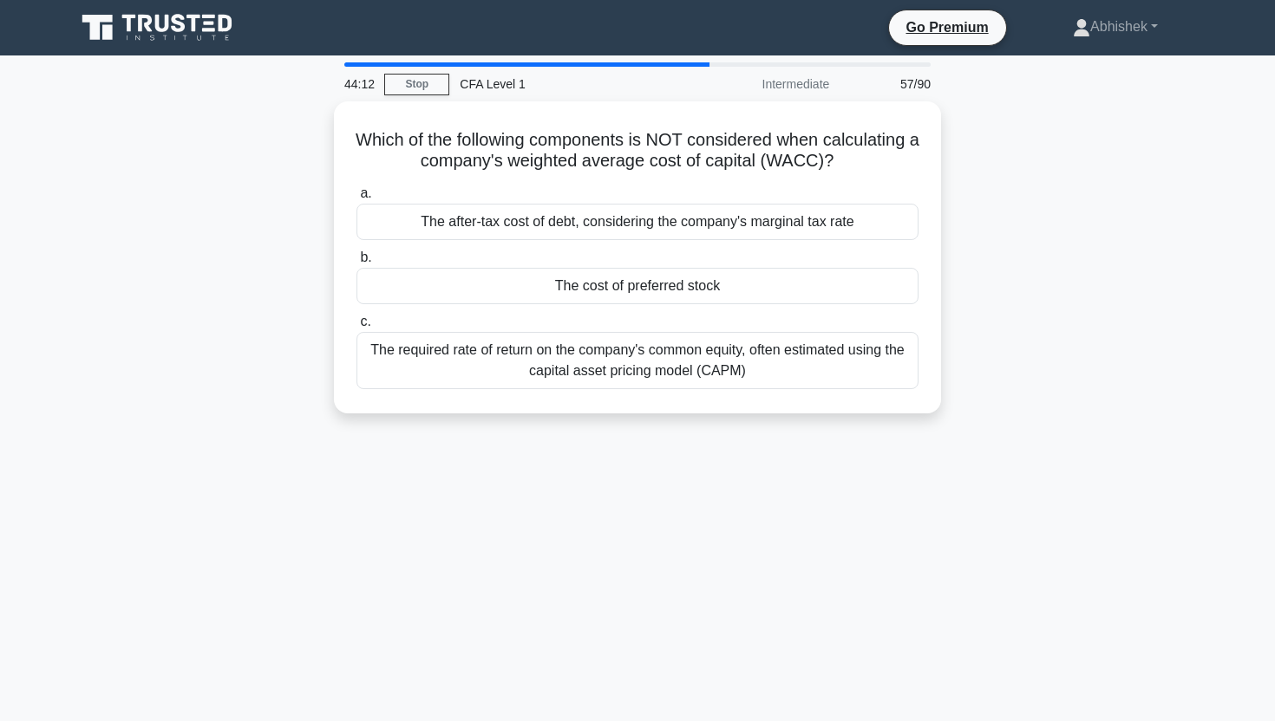
scroll to position [3, 0]
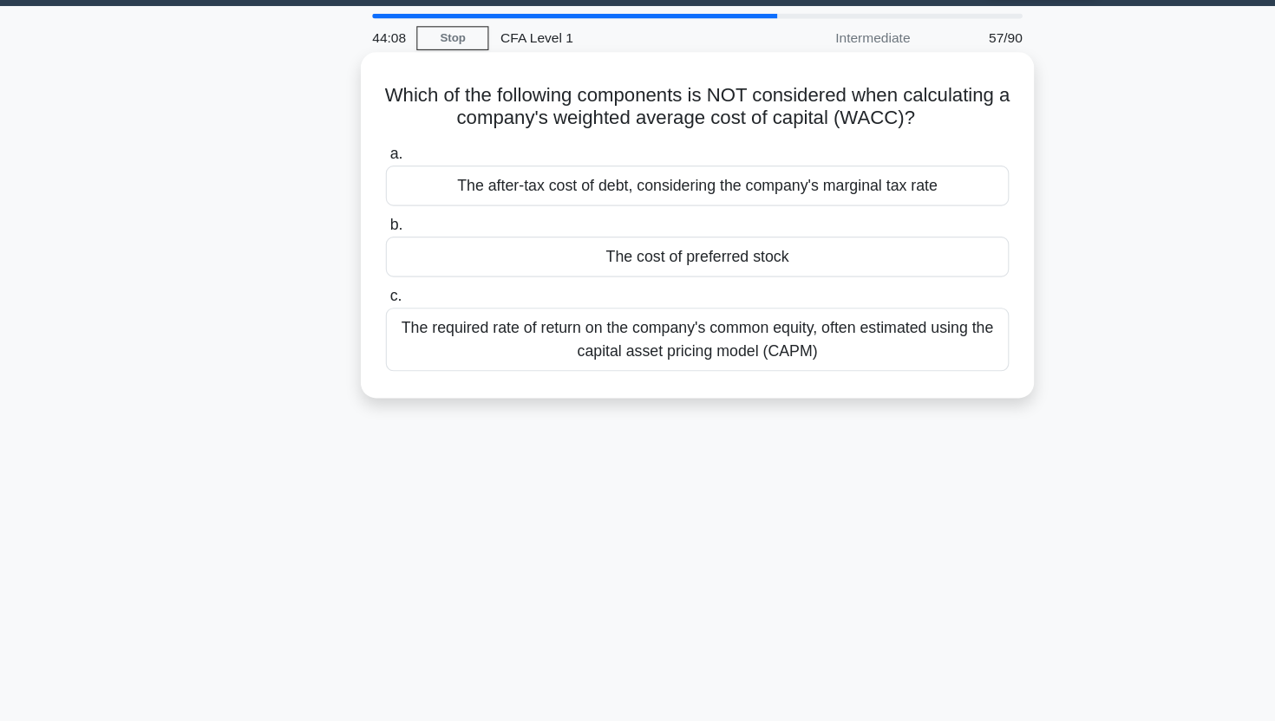
click at [484, 215] on div "The after-tax cost of debt, considering the company's marginal tax rate" at bounding box center [637, 215] width 562 height 36
click at [356, 192] on input "a. The after-tax cost of debt, considering the company's marginal tax rate" at bounding box center [356, 186] width 0 height 11
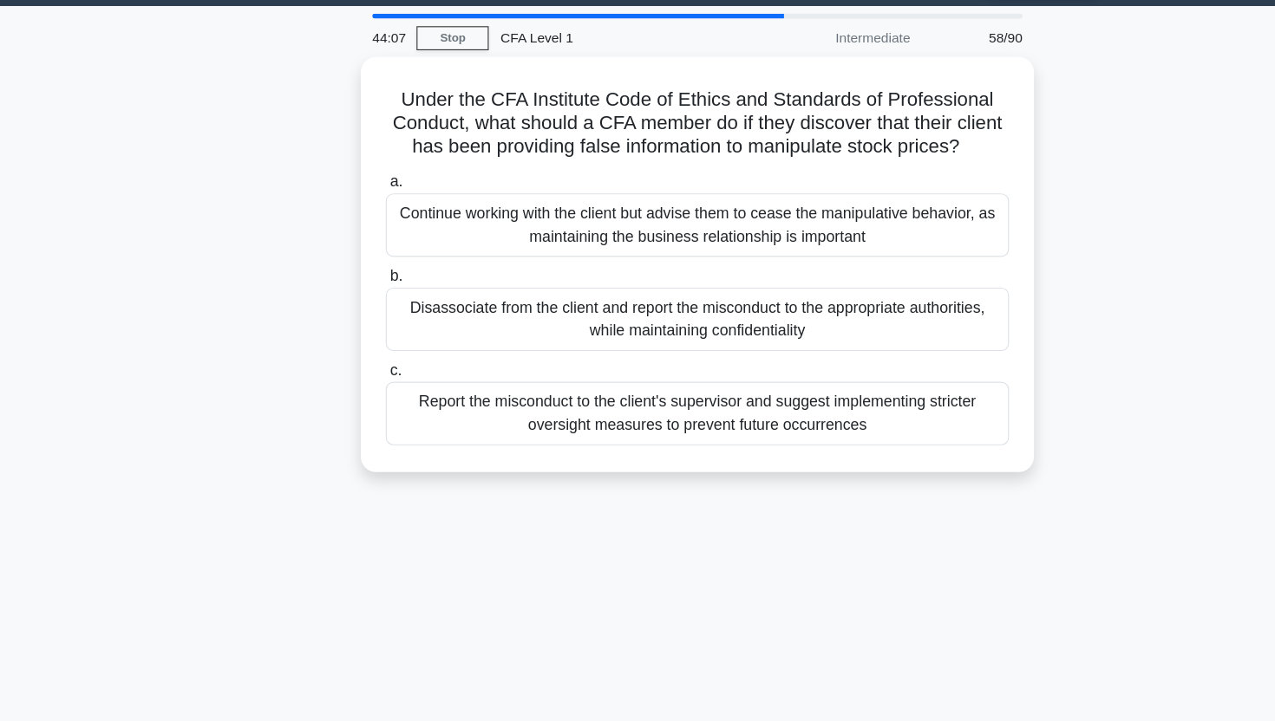
scroll to position [0, 0]
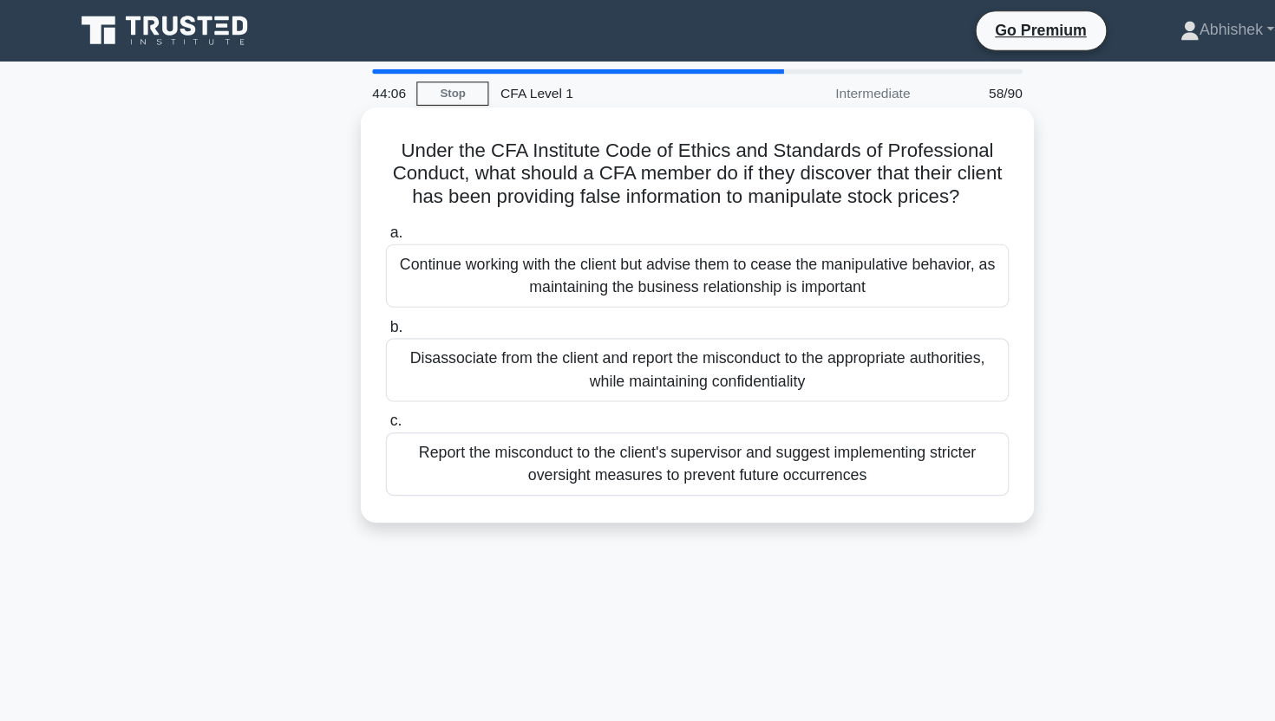
click at [426, 148] on h5 "Under the CFA Institute Code of Ethics and Standards of Professional Conduct, w…" at bounding box center [637, 157] width 565 height 64
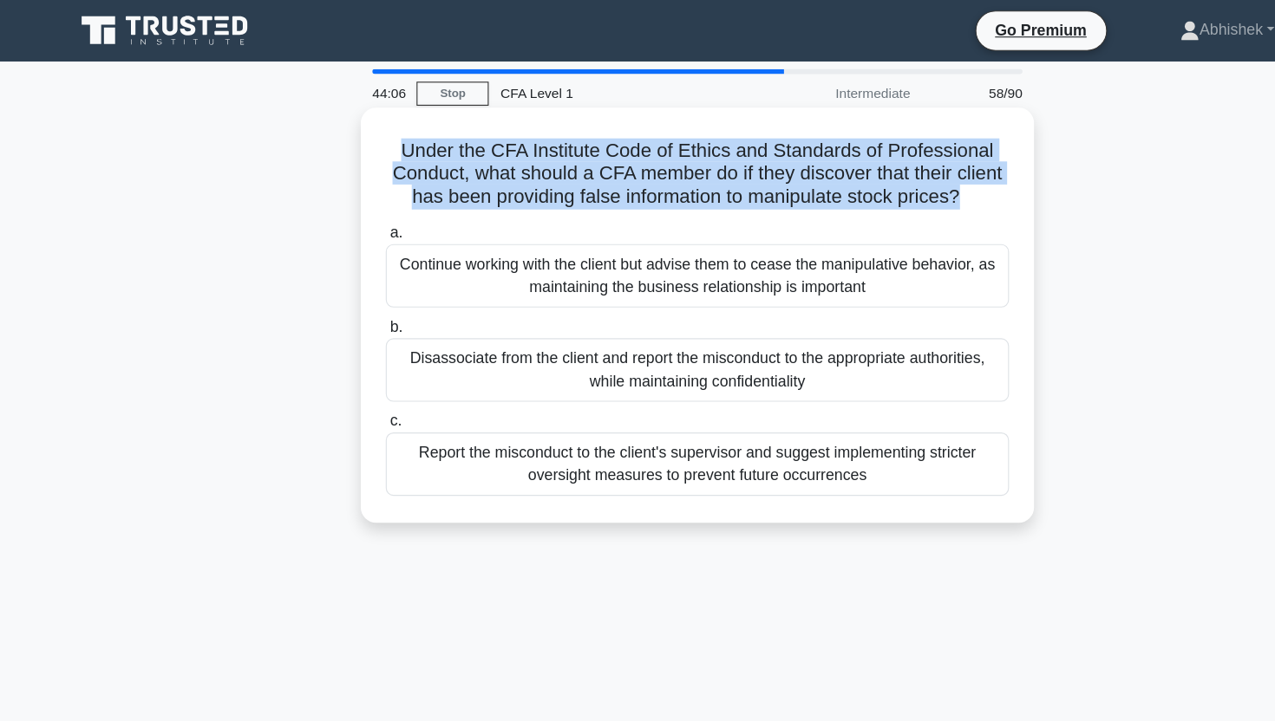
click at [426, 148] on h5 "Under the CFA Institute Code of Ethics and Standards of Professional Conduct, w…" at bounding box center [637, 157] width 565 height 64
drag, startPoint x: 531, startPoint y: 155, endPoint x: 880, endPoint y: 168, distance: 349.7
click at [876, 168] on h5 "Under the CFA Institute Code of Ethics and Standards of Professional Conduct, w…" at bounding box center [637, 157] width 565 height 64
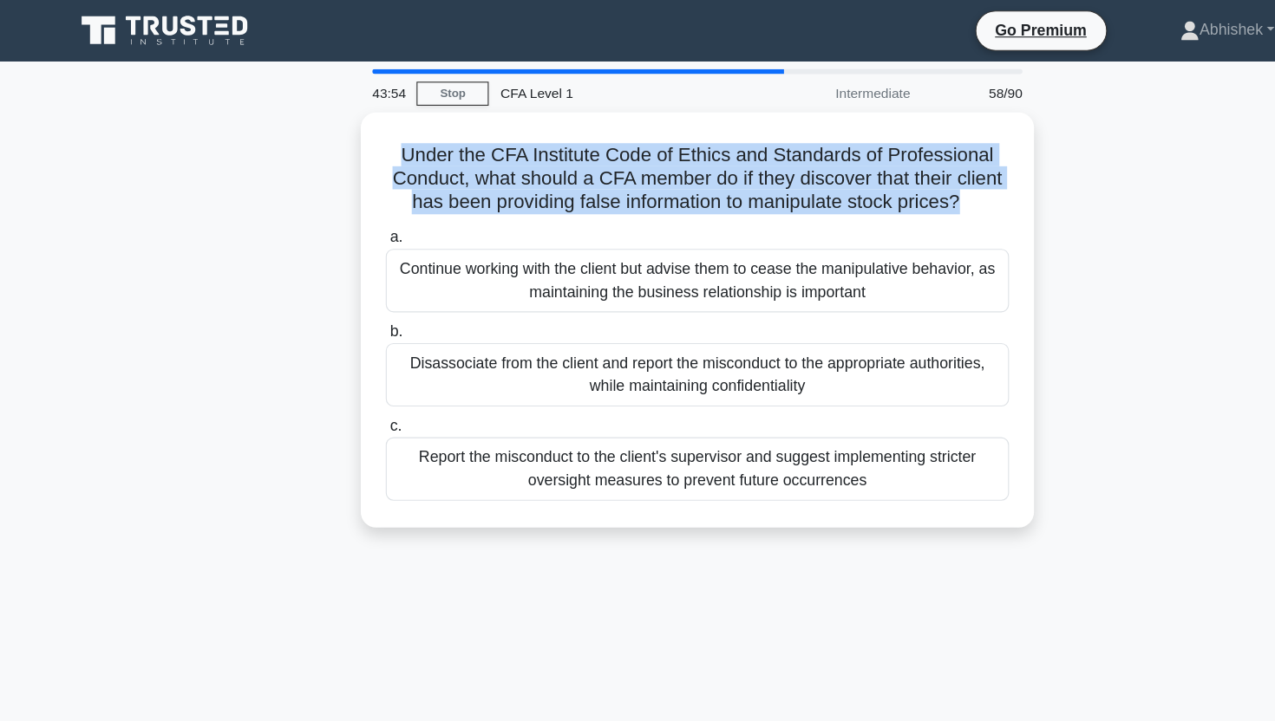
click at [140, 292] on div "Under the CFA Institute Code of Ethics and Standards of Professional Conduct, w…" at bounding box center [637, 298] width 1145 height 395
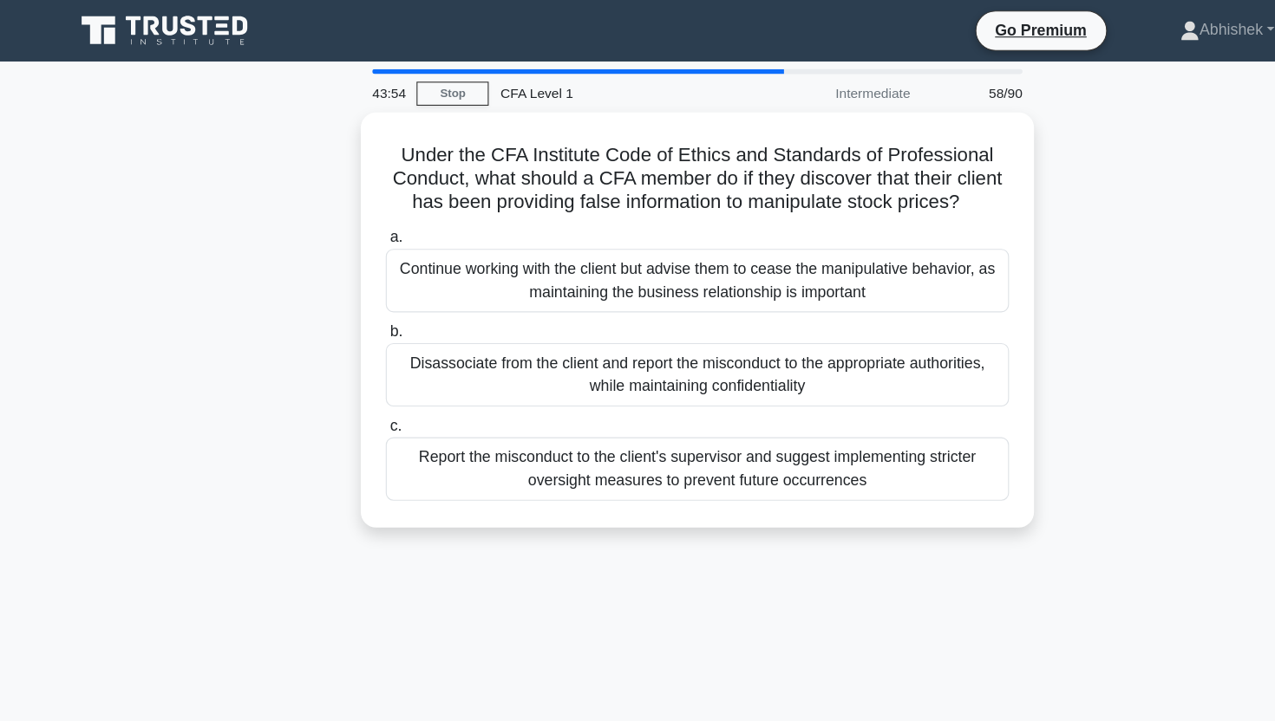
click at [140, 292] on div "Under the CFA Institute Code of Ethics and Standards of Professional Conduct, w…" at bounding box center [637, 298] width 1145 height 395
click at [153, 346] on div "Under the CFA Institute Code of Ethics and Standards of Professional Conduct, w…" at bounding box center [637, 298] width 1145 height 395
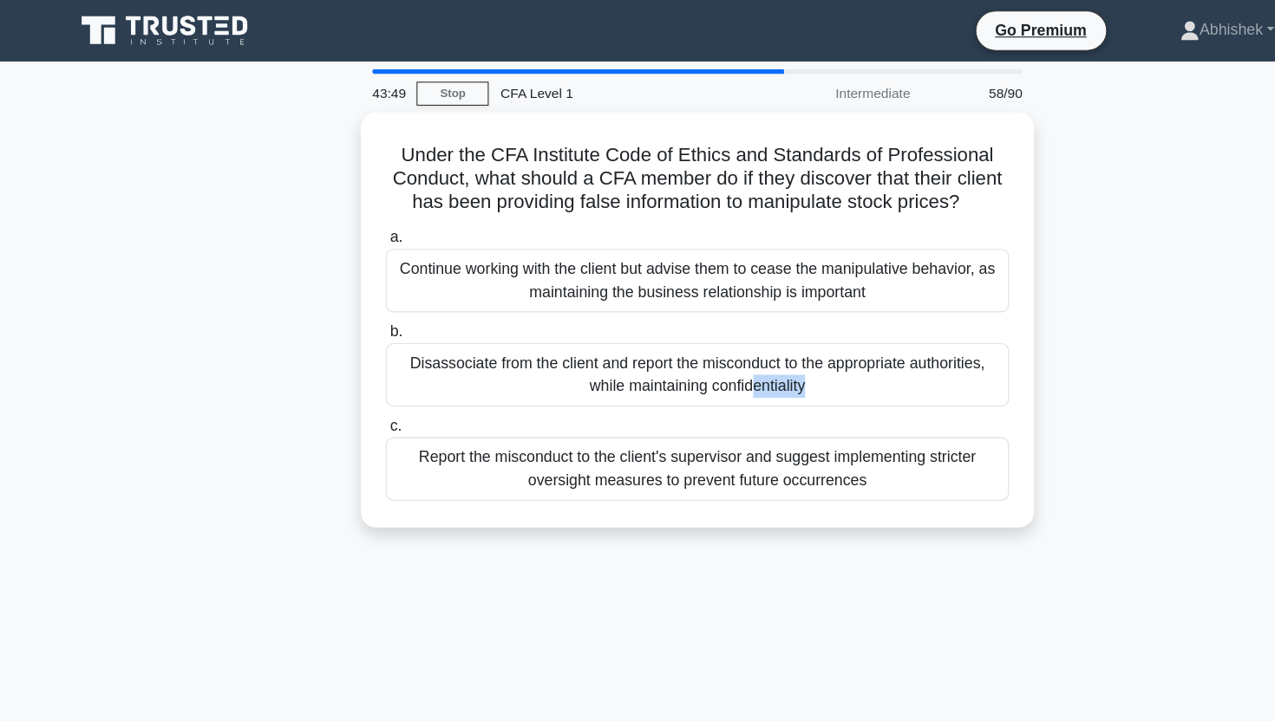
click at [153, 346] on div "Under the CFA Institute Code of Ethics and Standards of Professional Conduct, w…" at bounding box center [637, 298] width 1145 height 395
click at [461, 545] on div "43:40 Stop CFA Level 1 Intermediate 58/90 Under the CFA Institute Code of Ethic…" at bounding box center [637, 495] width 1145 height 867
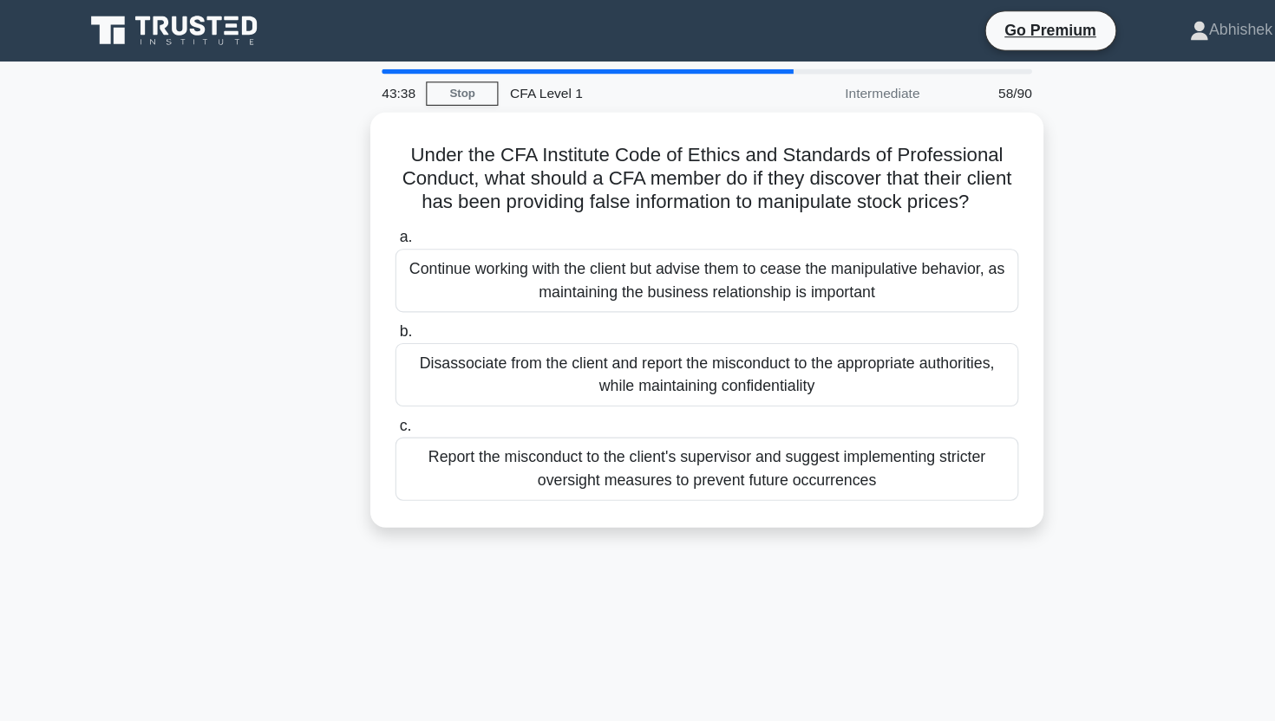
drag, startPoint x: 714, startPoint y: 324, endPoint x: 2, endPoint y: 288, distance: 713.6
click at [2, 288] on main "43:38 Stop CFA Level 1 Intermediate 58/90 Under the CFA Institute Code of Ethic…" at bounding box center [637, 495] width 1275 height 881
click at [258, 354] on div "Under the CFA Institute Code of Ethics and Standards of Professional Conduct, w…" at bounding box center [637, 298] width 1145 height 395
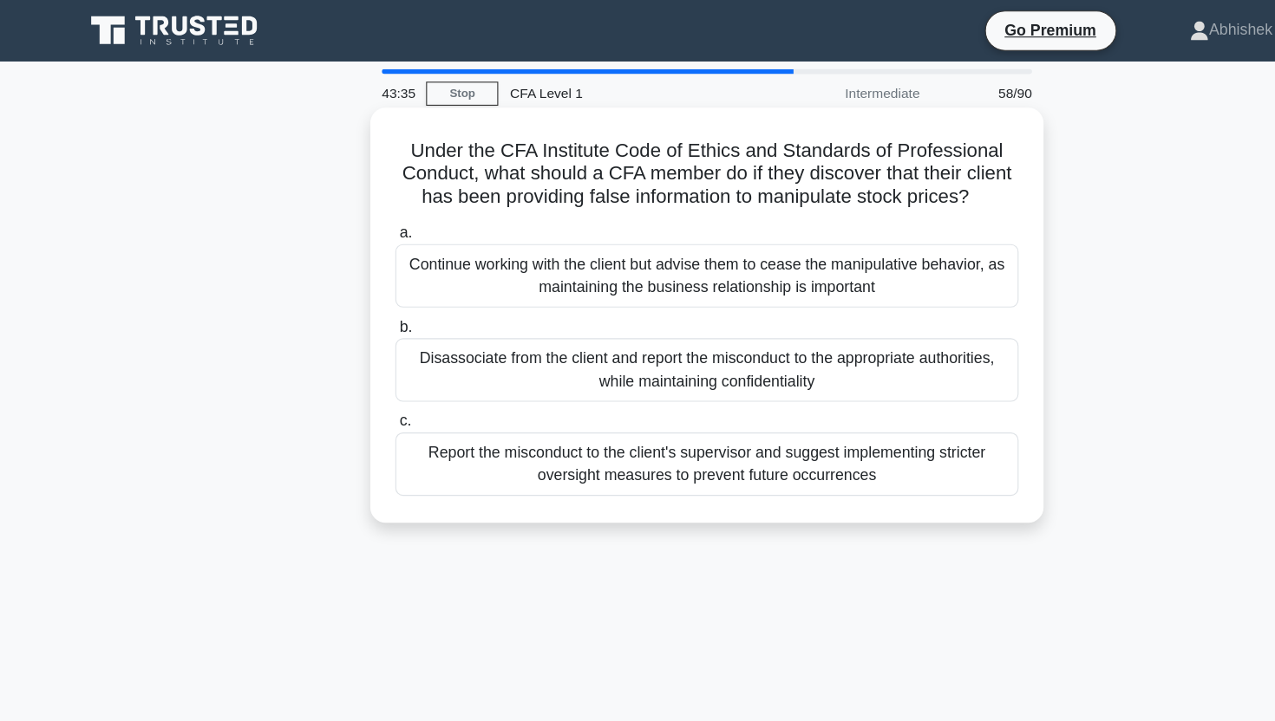
click at [505, 340] on div "Disassociate from the client and report the misconduct to the appropriate autho…" at bounding box center [637, 333] width 562 height 57
click at [356, 301] on input "b. Disassociate from the client and report the misconduct to the appropriate au…" at bounding box center [356, 295] width 0 height 11
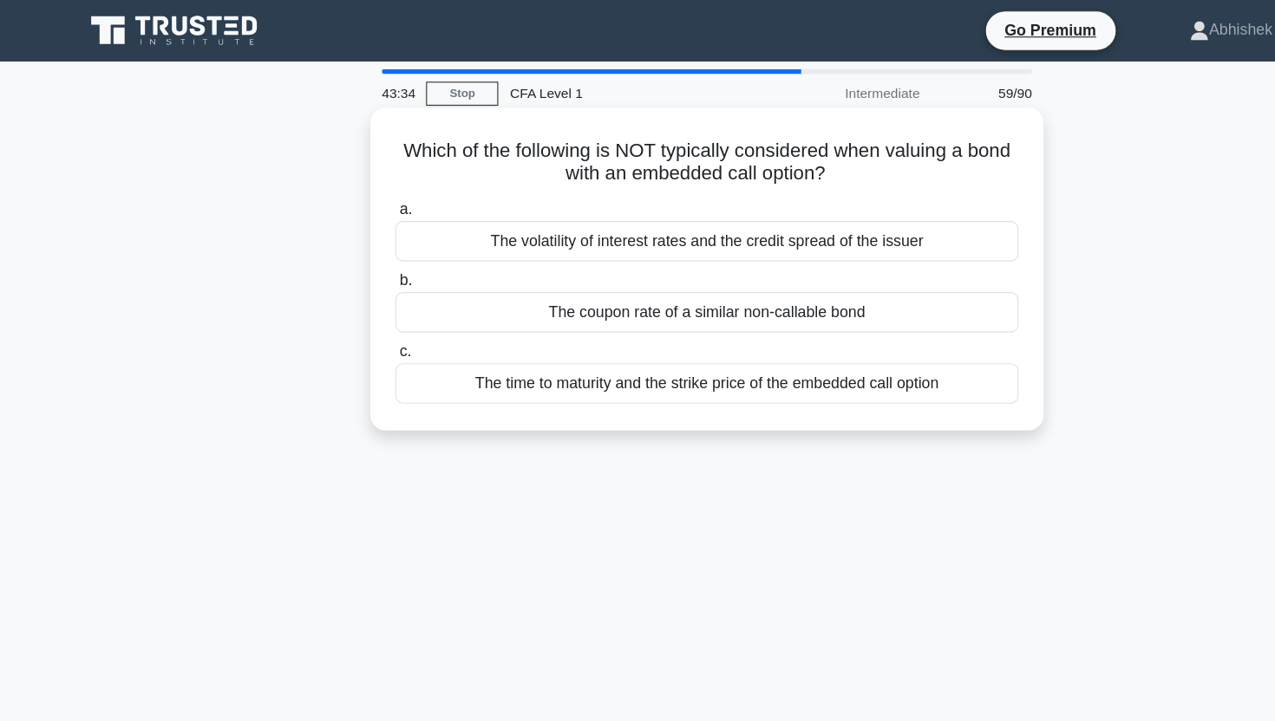
click at [592, 136] on h5 "Which of the following is NOT typically considered when valuing a bond with an …" at bounding box center [637, 146] width 565 height 43
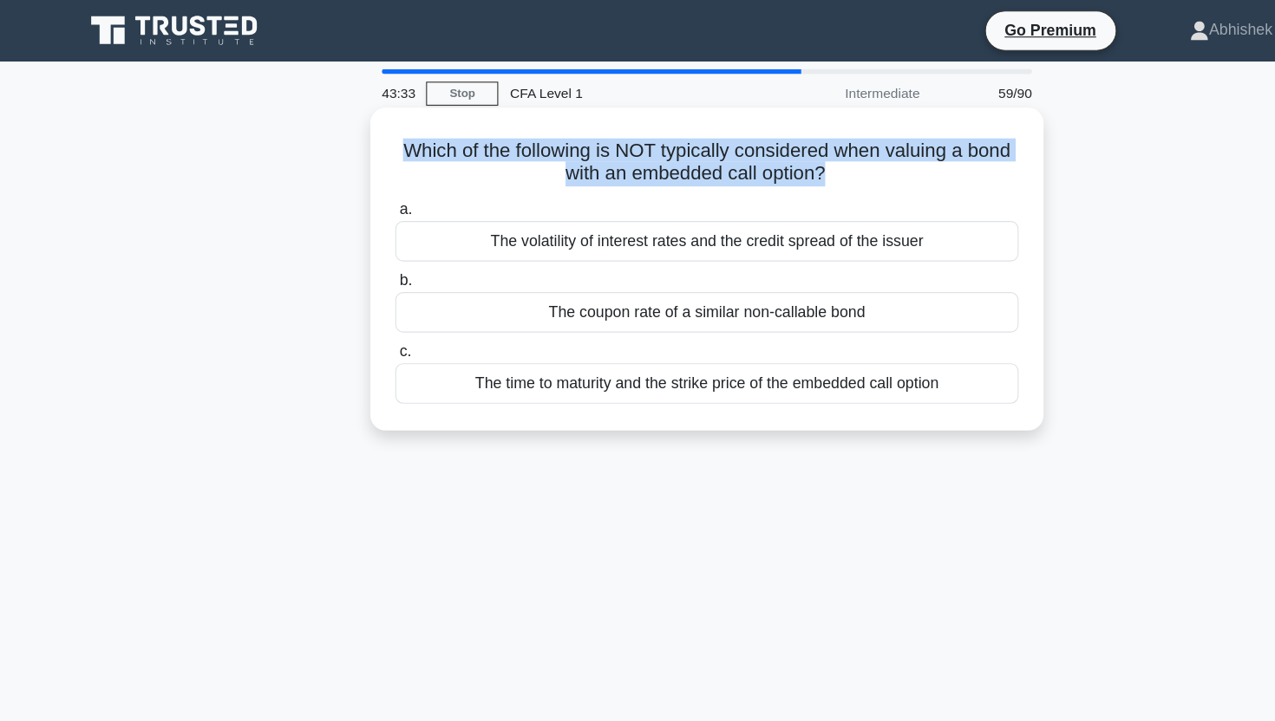
click at [592, 136] on h5 "Which of the following is NOT typically considered when valuing a bond with an …" at bounding box center [637, 146] width 565 height 43
click at [551, 136] on h5 "Which of the following is NOT typically considered when valuing a bond with an …" at bounding box center [637, 146] width 565 height 43
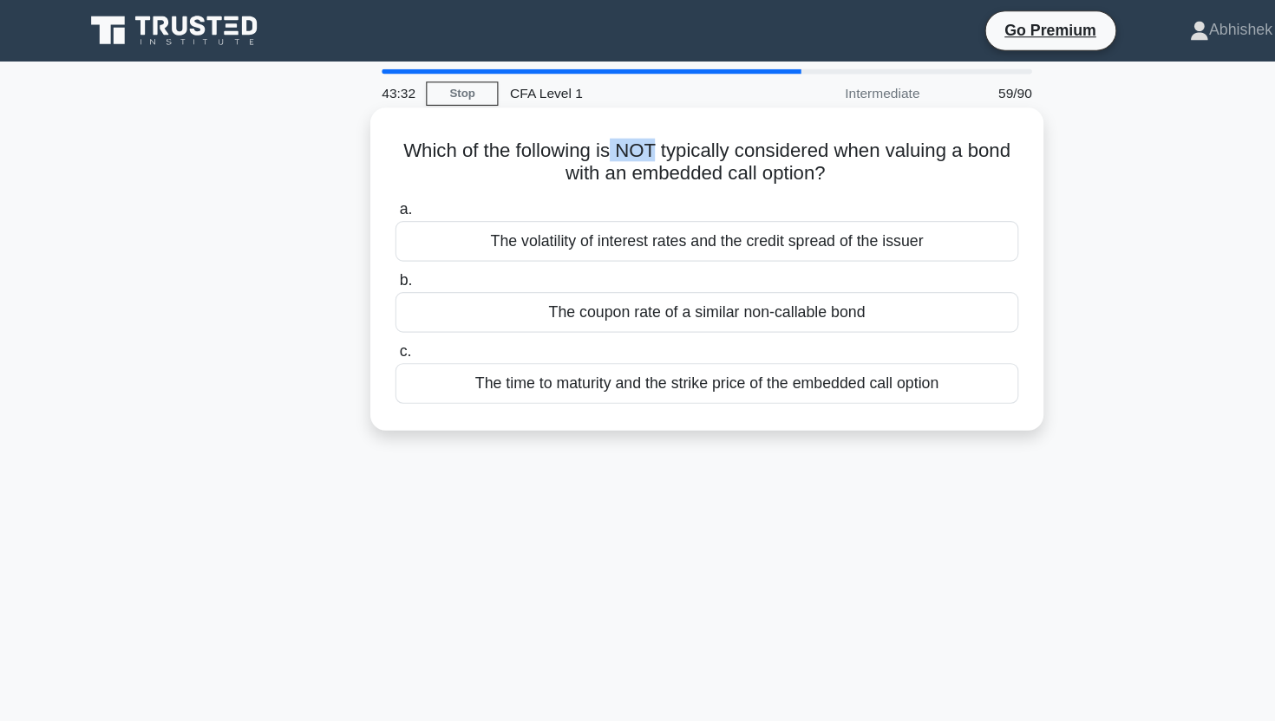
click at [559, 136] on h5 "Which of the following is NOT typically considered when valuing a bond with an …" at bounding box center [637, 146] width 565 height 43
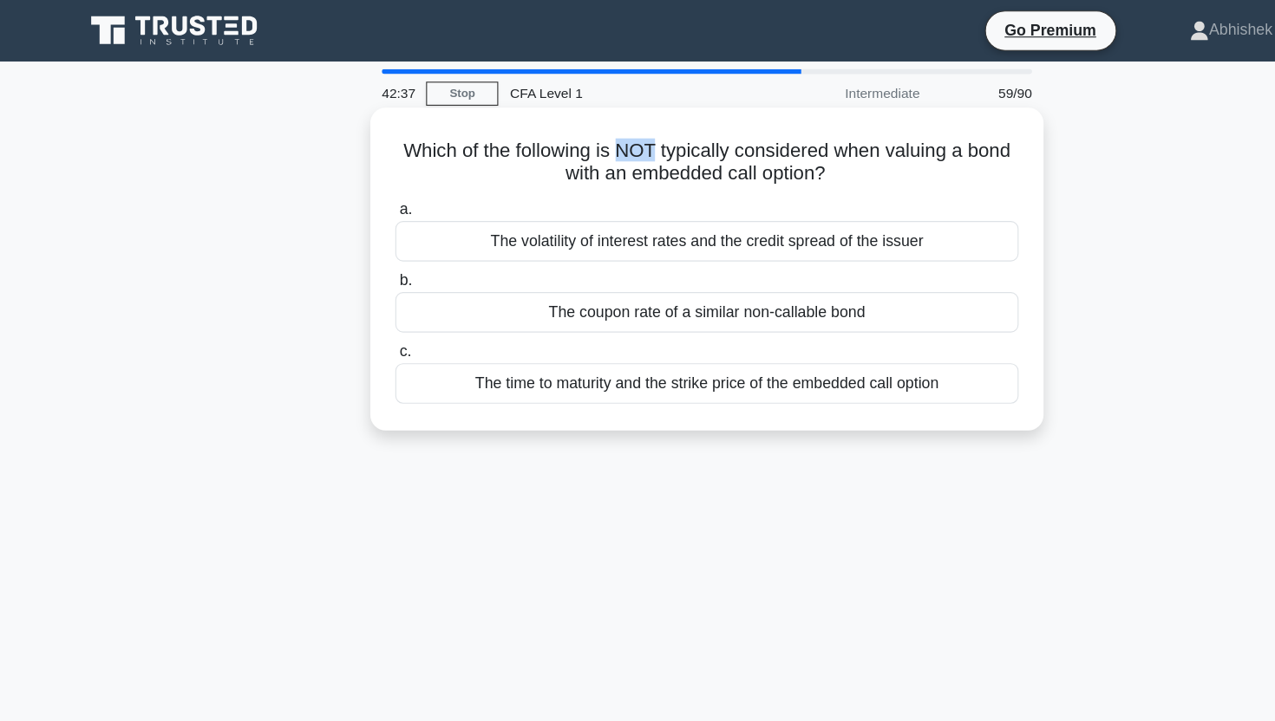
click at [559, 136] on h5 "Which of the following is NOT typically considered when valuing a bond with an …" at bounding box center [637, 146] width 565 height 43
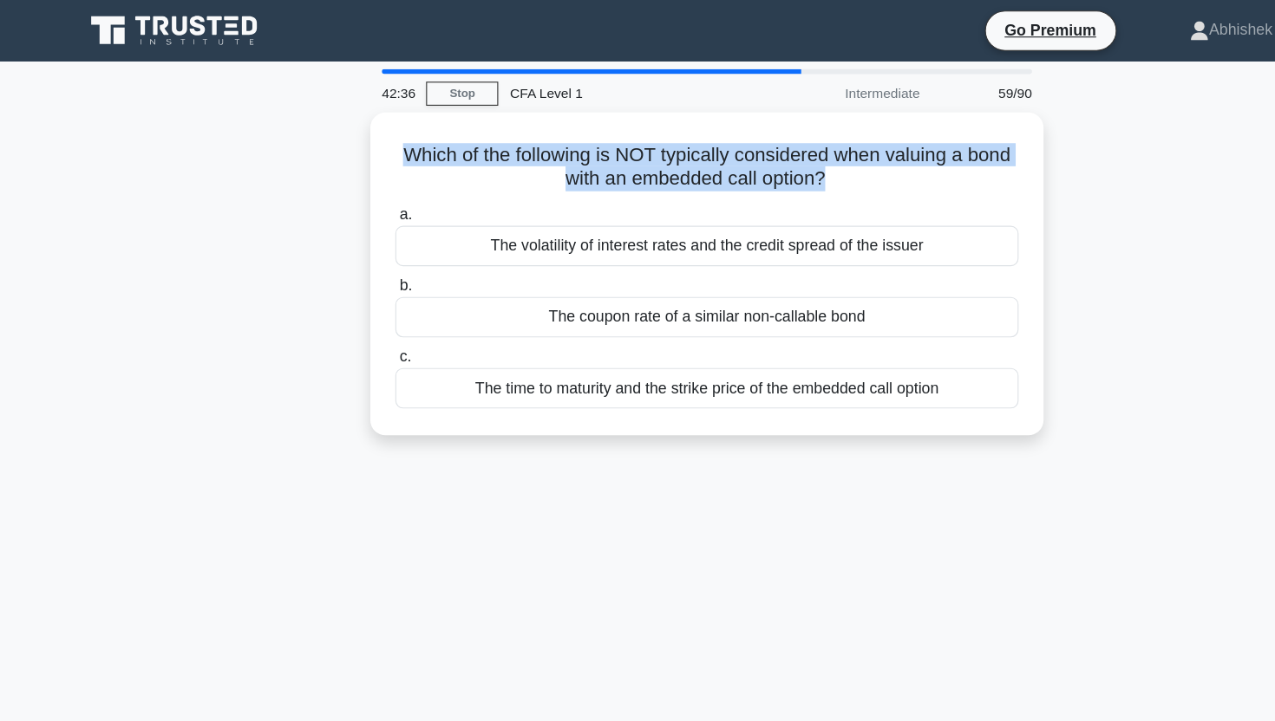
click at [199, 288] on div "Which of the following is NOT typically considered when valuing a bond with an …" at bounding box center [637, 257] width 1145 height 312
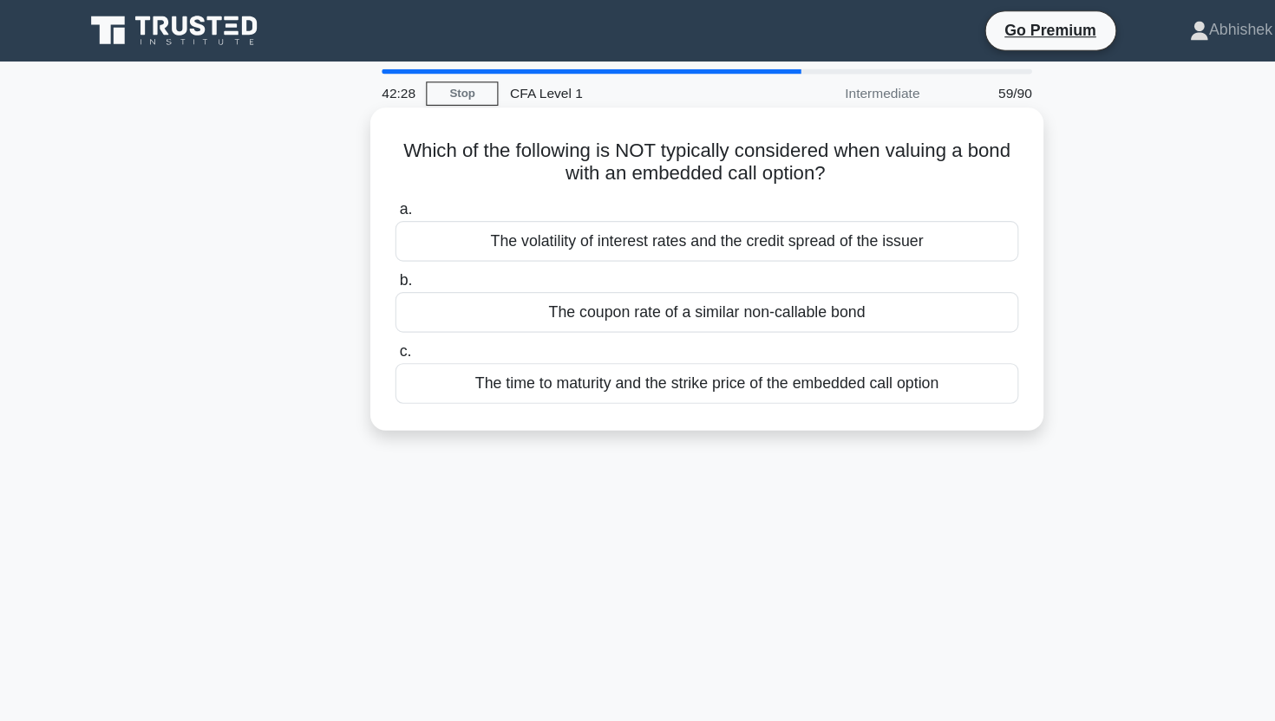
click at [737, 349] on div "The time to maturity and the strike price of the embedded call option" at bounding box center [637, 346] width 562 height 36
click at [356, 323] on input "c. The time to maturity and the strike price of the embedded call option" at bounding box center [356, 317] width 0 height 11
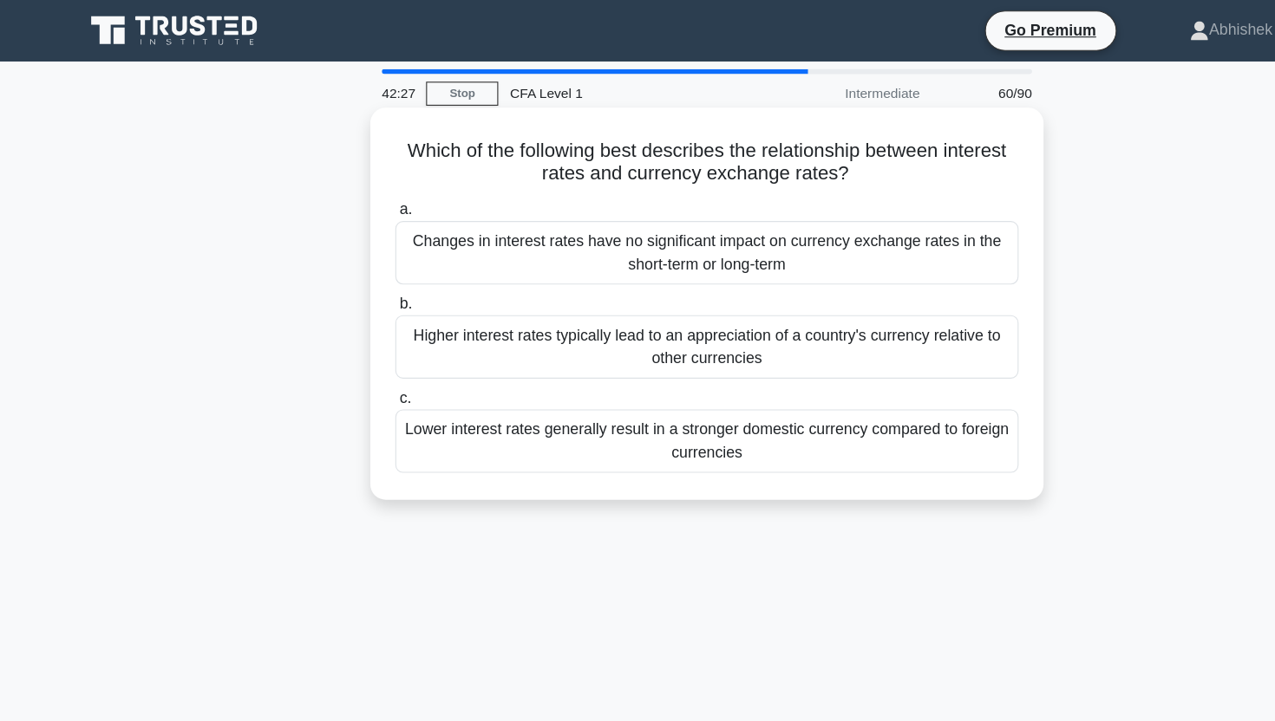
click at [551, 153] on h5 "Which of the following best describes the relationship between interest rates a…" at bounding box center [637, 146] width 565 height 43
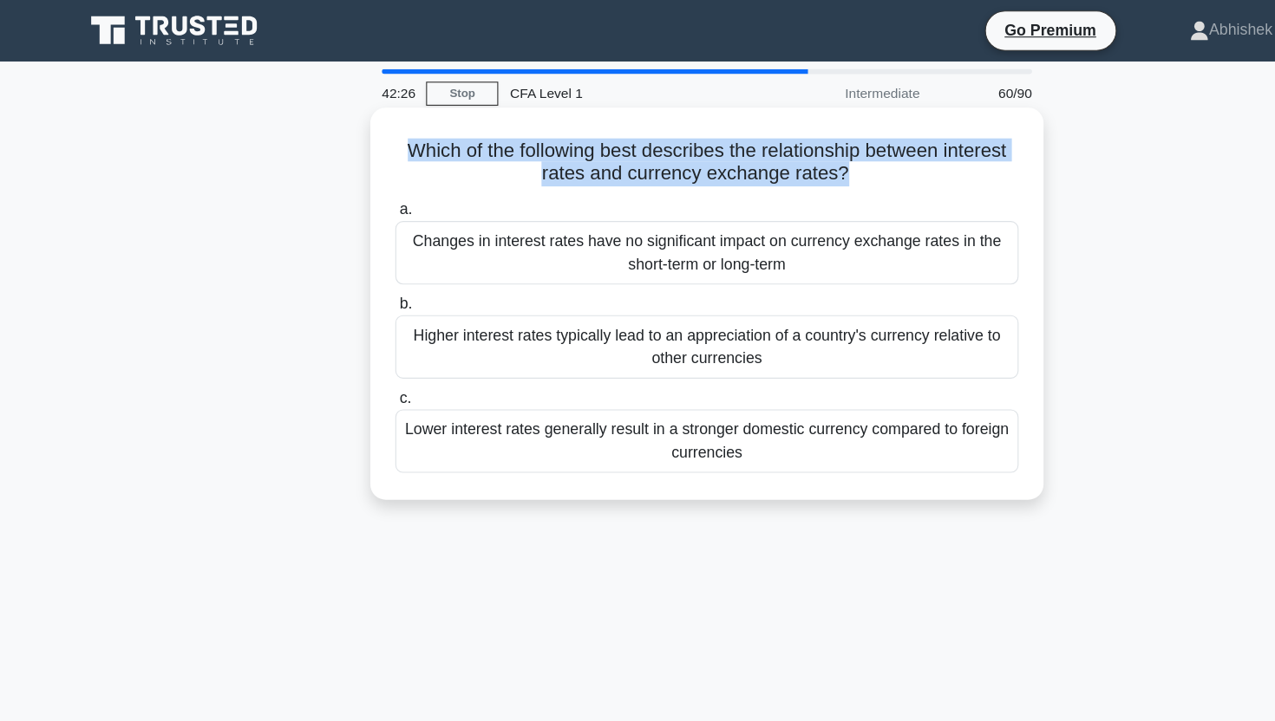
click at [551, 153] on h5 "Which of the following best describes the relationship between interest rates a…" at bounding box center [637, 146] width 565 height 43
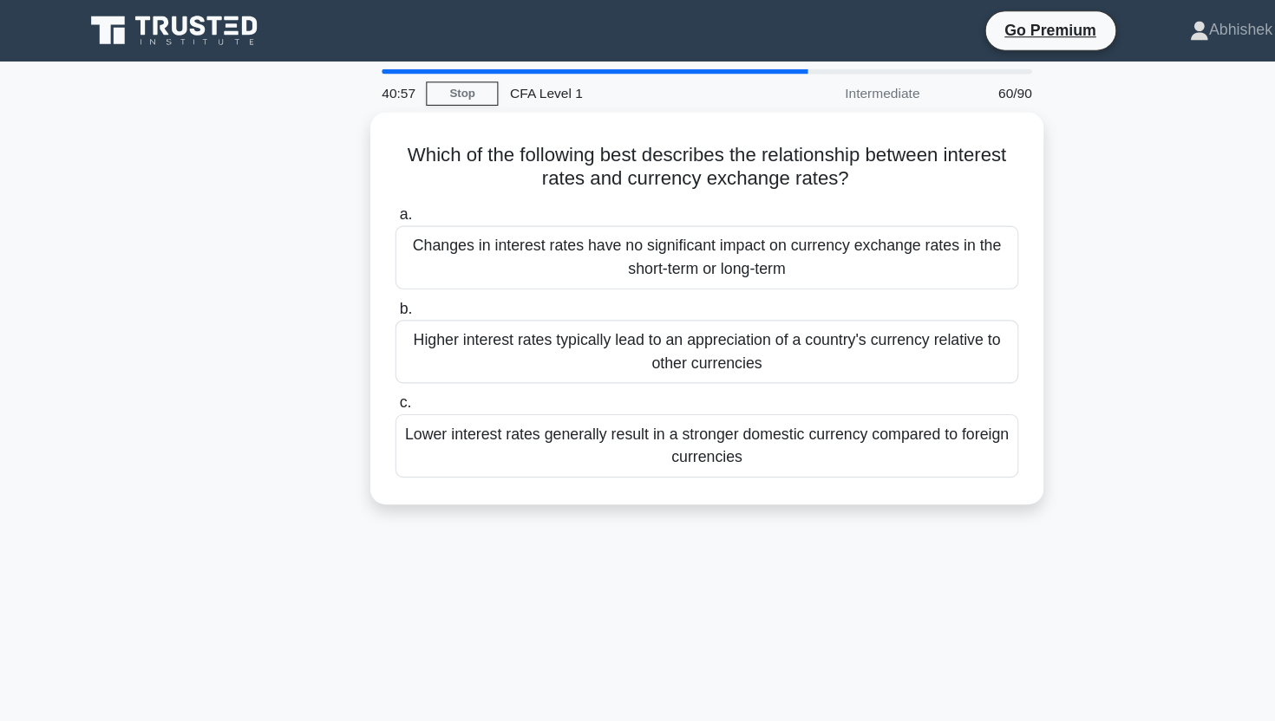
click at [625, 559] on div "40:57 Stop CFA Level 1 Intermediate 60/90 Which of the following best describes…" at bounding box center [637, 495] width 1145 height 867
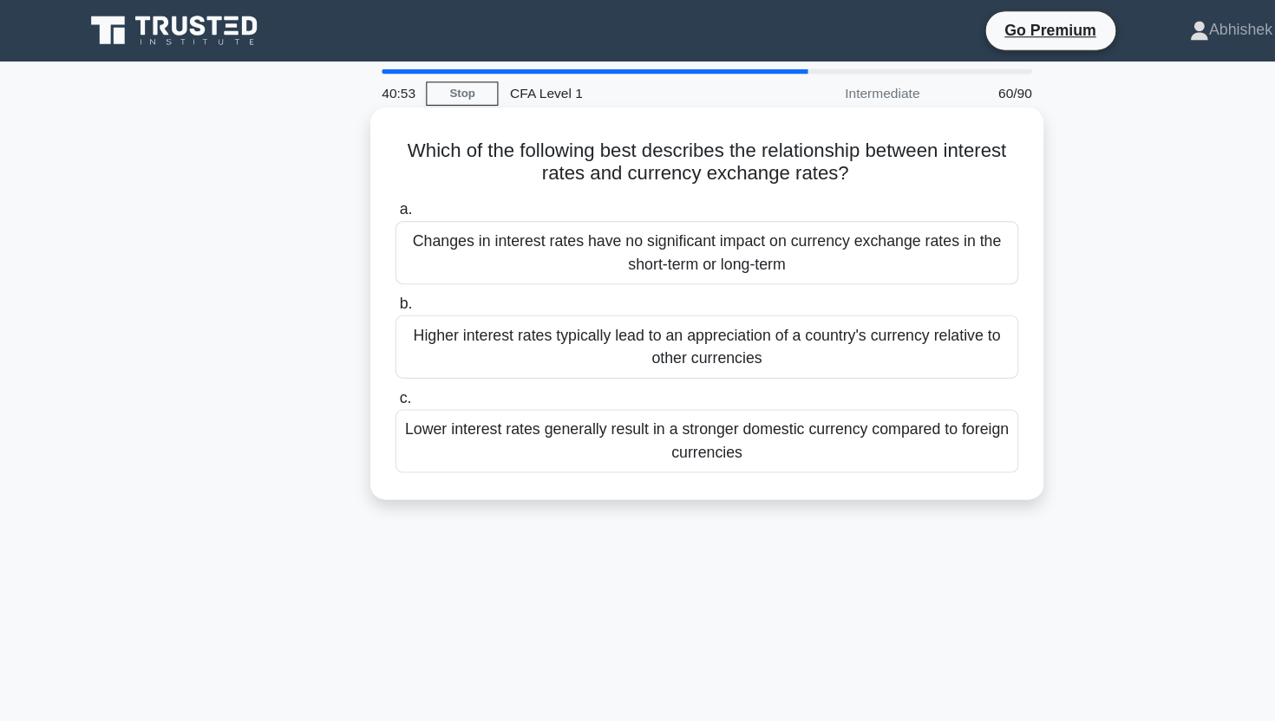
click at [687, 395] on div "Lower interest rates generally result in a stronger domestic currency compared …" at bounding box center [637, 397] width 562 height 57
click at [356, 365] on input "c. Lower interest rates generally result in a stronger domestic currency compar…" at bounding box center [356, 359] width 0 height 11
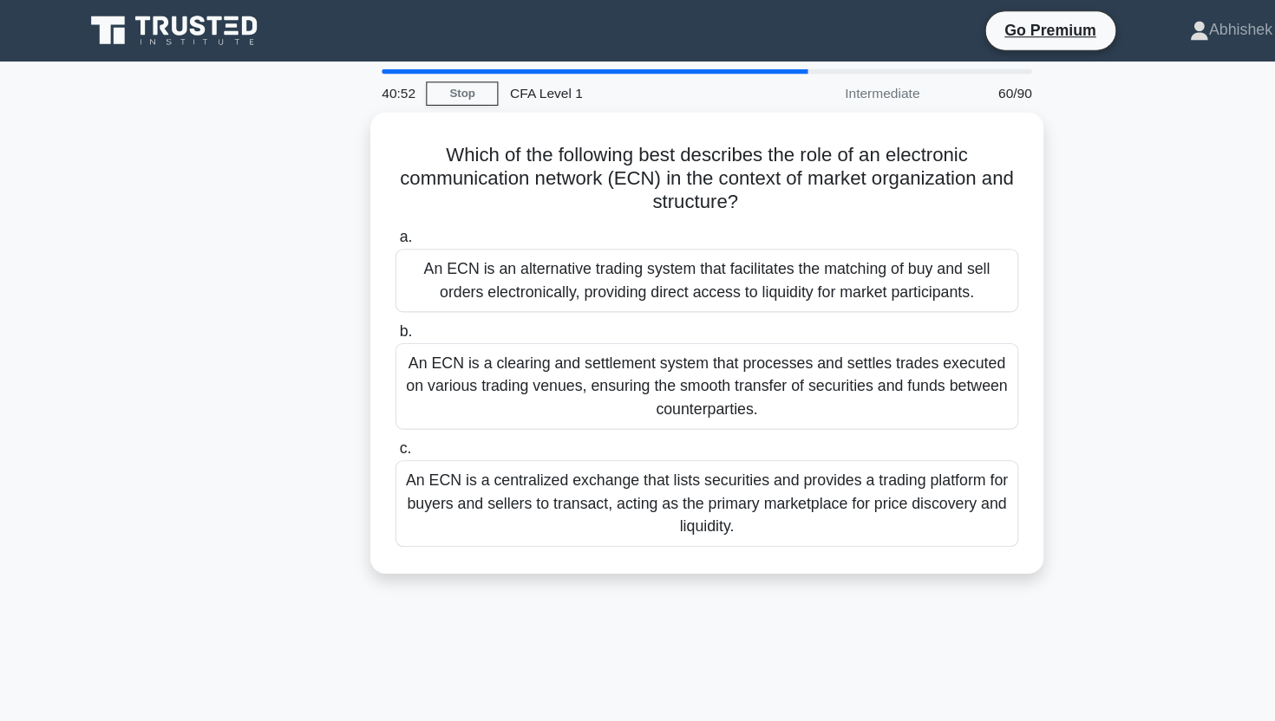
click at [200, 198] on div "Which of the following best describes the role of an electronic communication n…" at bounding box center [637, 319] width 1145 height 437
click at [220, 166] on div "Which of the following best describes the role of an electronic communication n…" at bounding box center [637, 319] width 1145 height 437
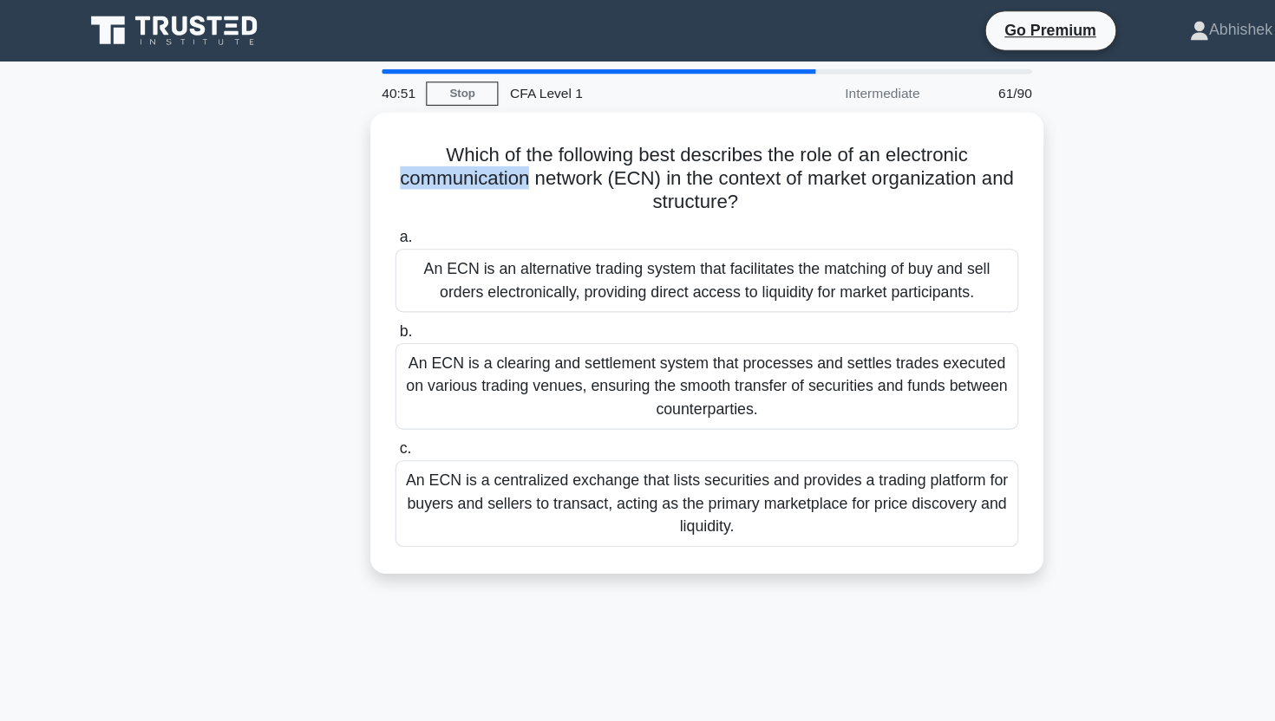
click at [220, 166] on div "Which of the following best describes the role of an electronic communication n…" at bounding box center [637, 319] width 1145 height 437
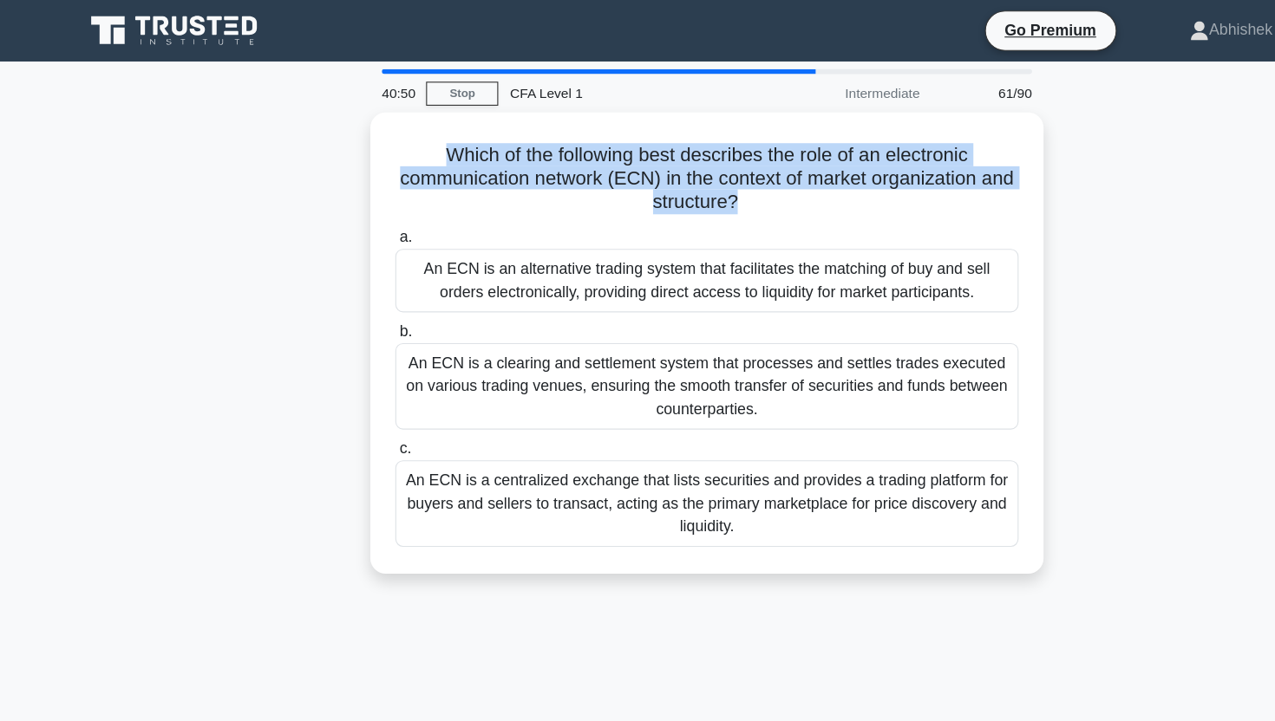
click at [220, 166] on div "Which of the following best describes the role of an electronic communication n…" at bounding box center [637, 319] width 1145 height 437
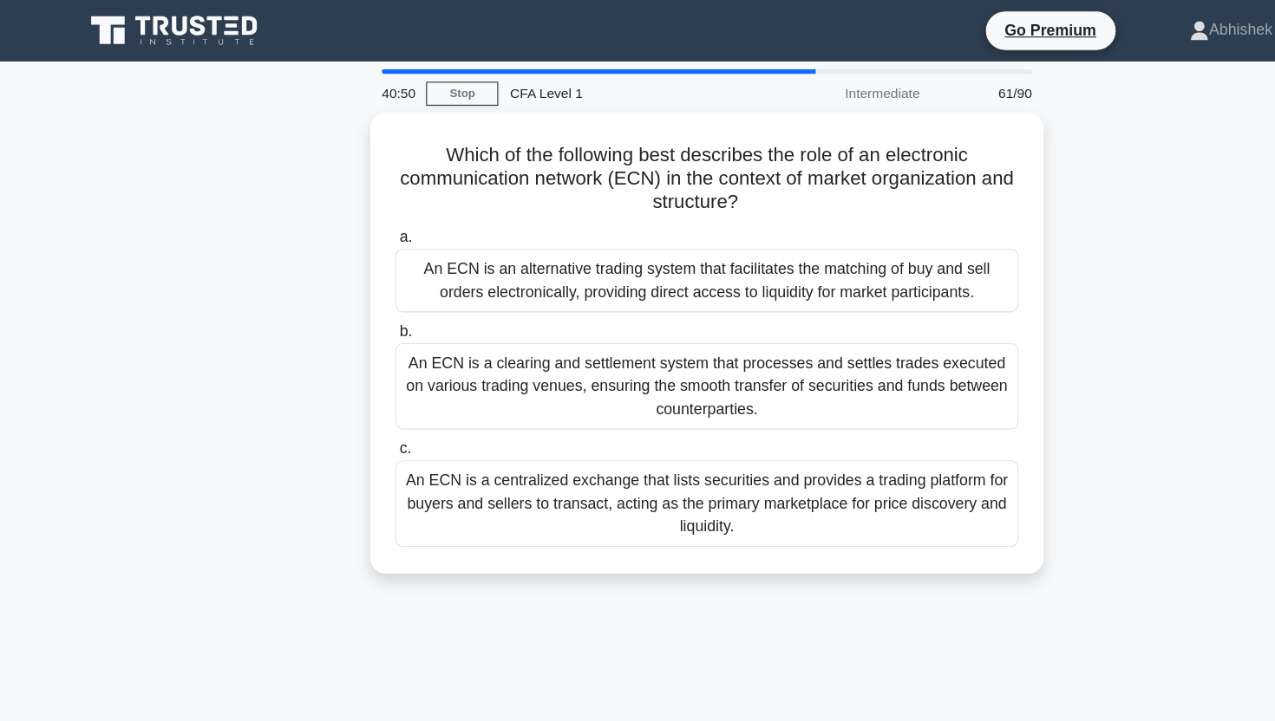
click at [220, 166] on div "Which of the following best describes the role of an electronic communication n…" at bounding box center [637, 319] width 1145 height 437
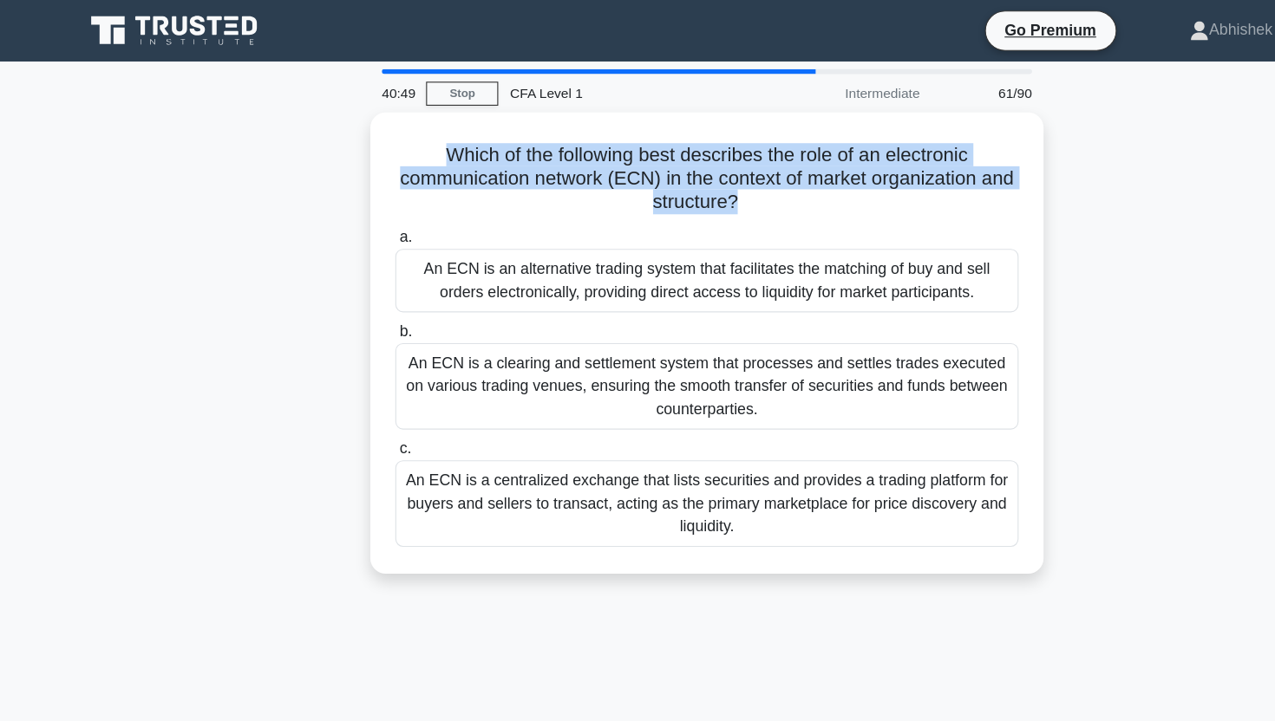
click at [220, 166] on div "Which of the following best describes the role of an electronic communication n…" at bounding box center [637, 319] width 1145 height 437
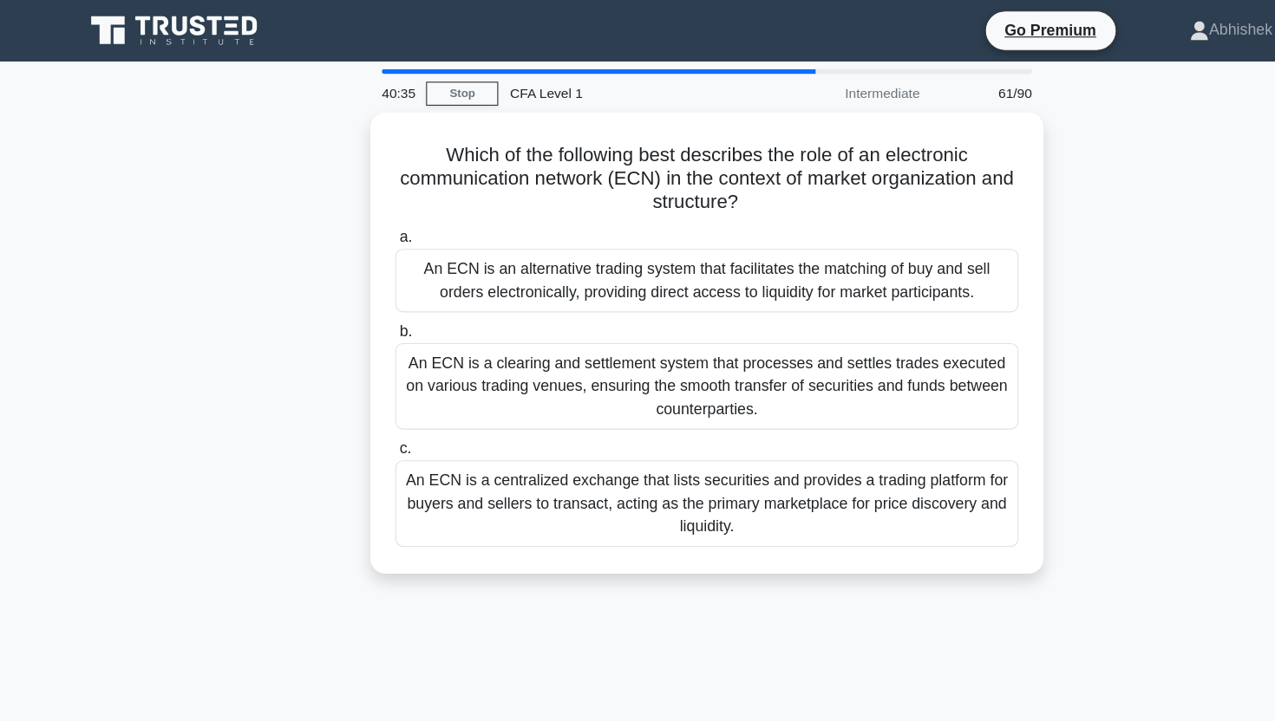
click at [149, 337] on div "Which of the following best describes the role of an electronic communication n…" at bounding box center [637, 319] width 1145 height 437
click at [153, 256] on div "Which of the following best describes the role of an electronic communication n…" at bounding box center [637, 319] width 1145 height 437
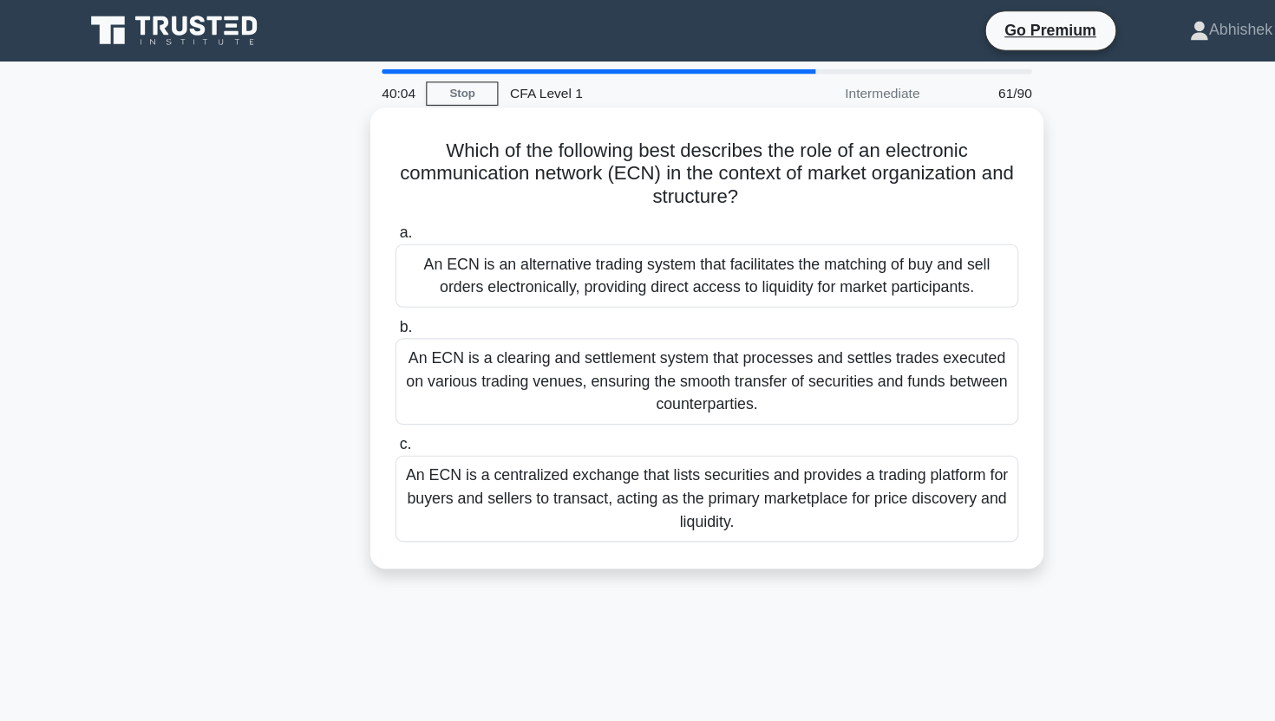
click at [492, 255] on div "An ECN is an alternative trading system that facilitates the matching of buy an…" at bounding box center [637, 248] width 562 height 57
click at [356, 216] on input "a. An ECN is an alternative trading system that facilitates the matching of buy…" at bounding box center [356, 210] width 0 height 11
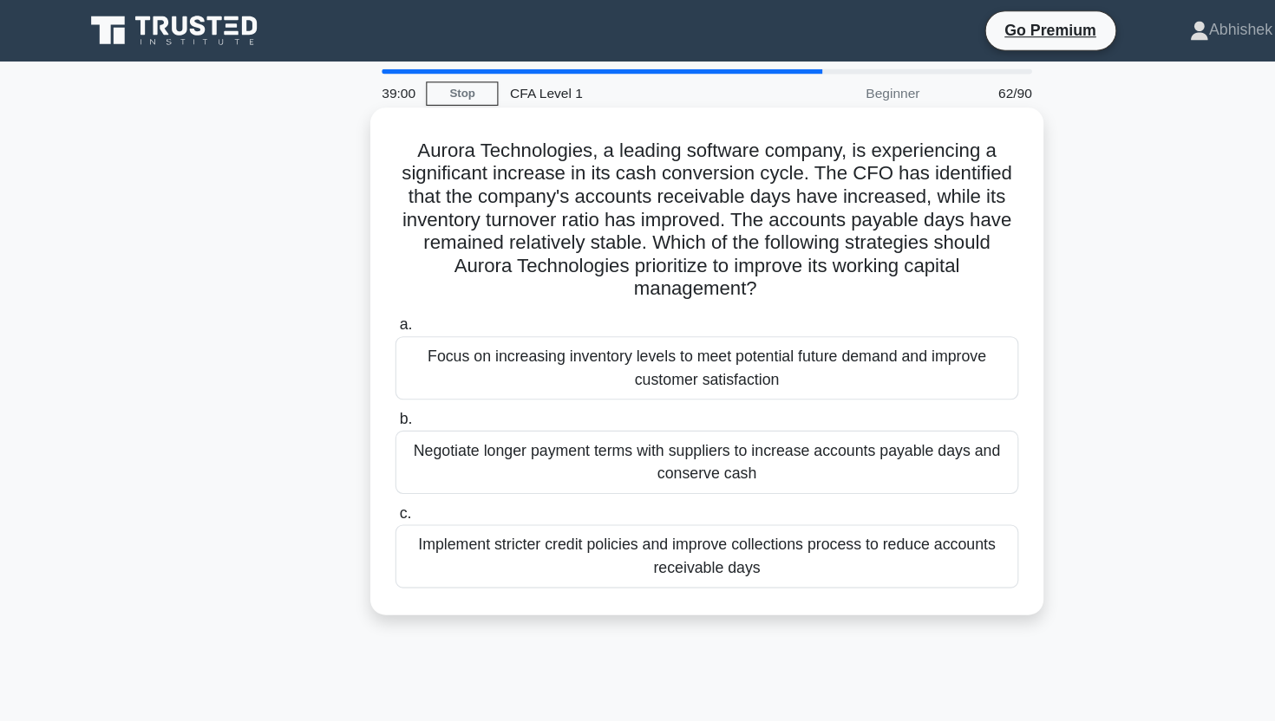
click at [566, 505] on div "Implement stricter credit policies and improve collections process to reduce ac…" at bounding box center [637, 501] width 562 height 57
click at [356, 469] on input "c. Implement stricter credit policies and improve collections process to reduce…" at bounding box center [356, 463] width 0 height 11
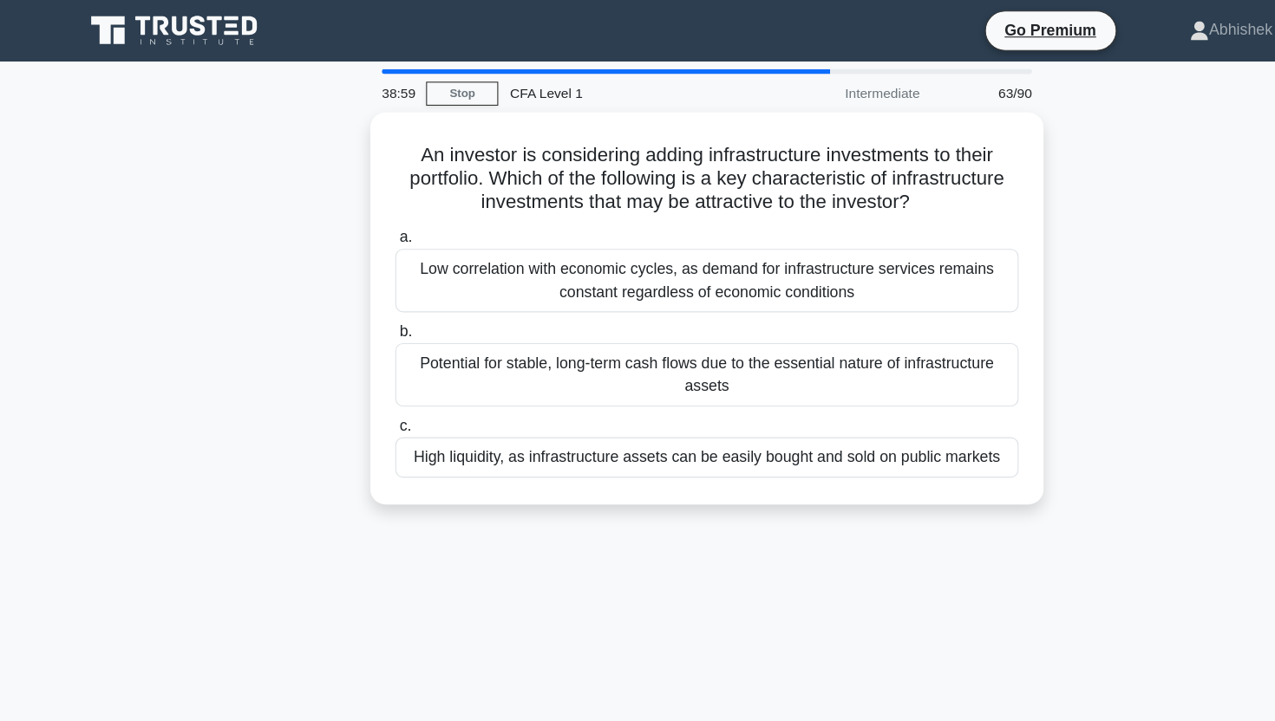
click at [40, 490] on main "38:59 Stop CFA Level 1 Intermediate 63/90 An investor is considering adding inf…" at bounding box center [637, 495] width 1275 height 881
drag, startPoint x: 40, startPoint y: 490, endPoint x: 113, endPoint y: 184, distance: 314.6
click at [113, 194] on main "38:58 Stop CFA Level 1 Intermediate 63/90 An investor is considering adding inf…" at bounding box center [637, 495] width 1275 height 881
click at [113, 184] on div "An investor is considering adding infrastructure investments to their portfolio…" at bounding box center [637, 288] width 1145 height 375
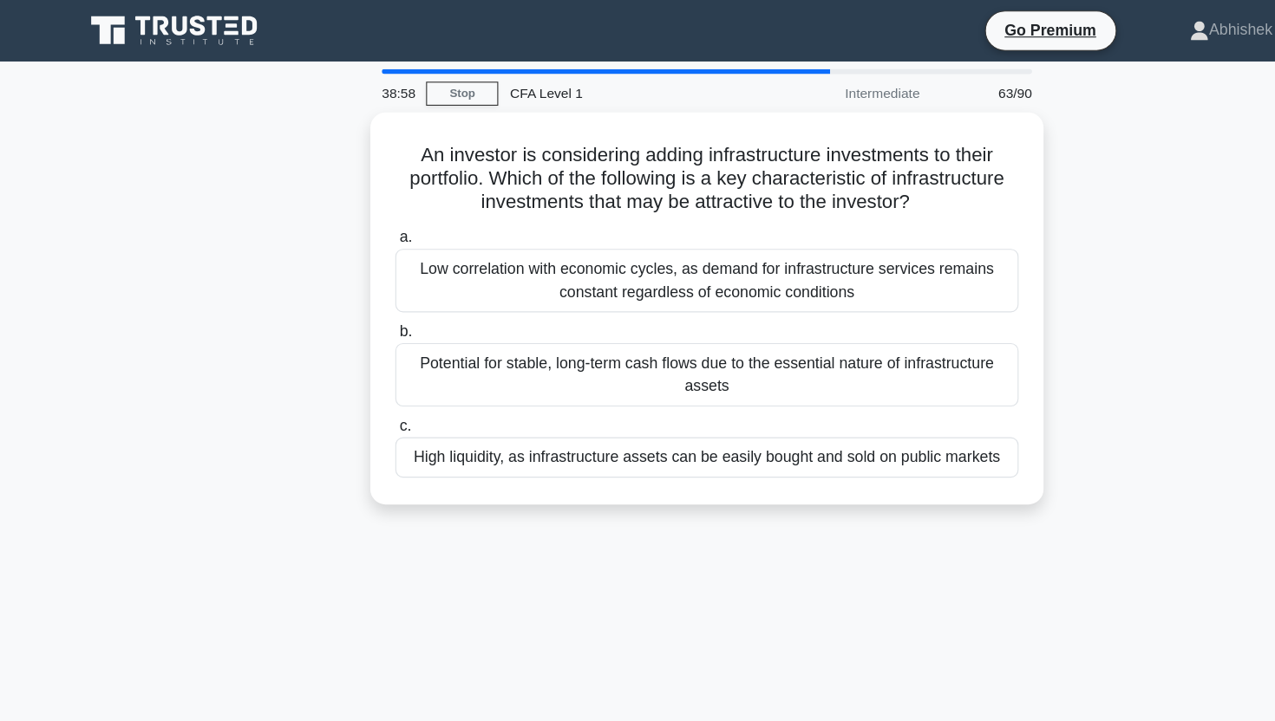
click at [113, 184] on div "An investor is considering adding infrastructure investments to their portfolio…" at bounding box center [637, 288] width 1145 height 375
drag, startPoint x: 113, startPoint y: 184, endPoint x: 116, endPoint y: 640, distance: 456.1
click at [115, 637] on div "38:57 Stop CFA Level 1 Intermediate 63/90 An investor is considering adding inf…" at bounding box center [637, 495] width 1145 height 867
click at [116, 640] on div "38:57 Stop CFA Level 1 Intermediate 63/90 An investor is considering adding inf…" at bounding box center [637, 495] width 1145 height 867
click at [121, 355] on div "An investor is considering adding infrastructure investments to their portfolio…" at bounding box center [637, 288] width 1145 height 375
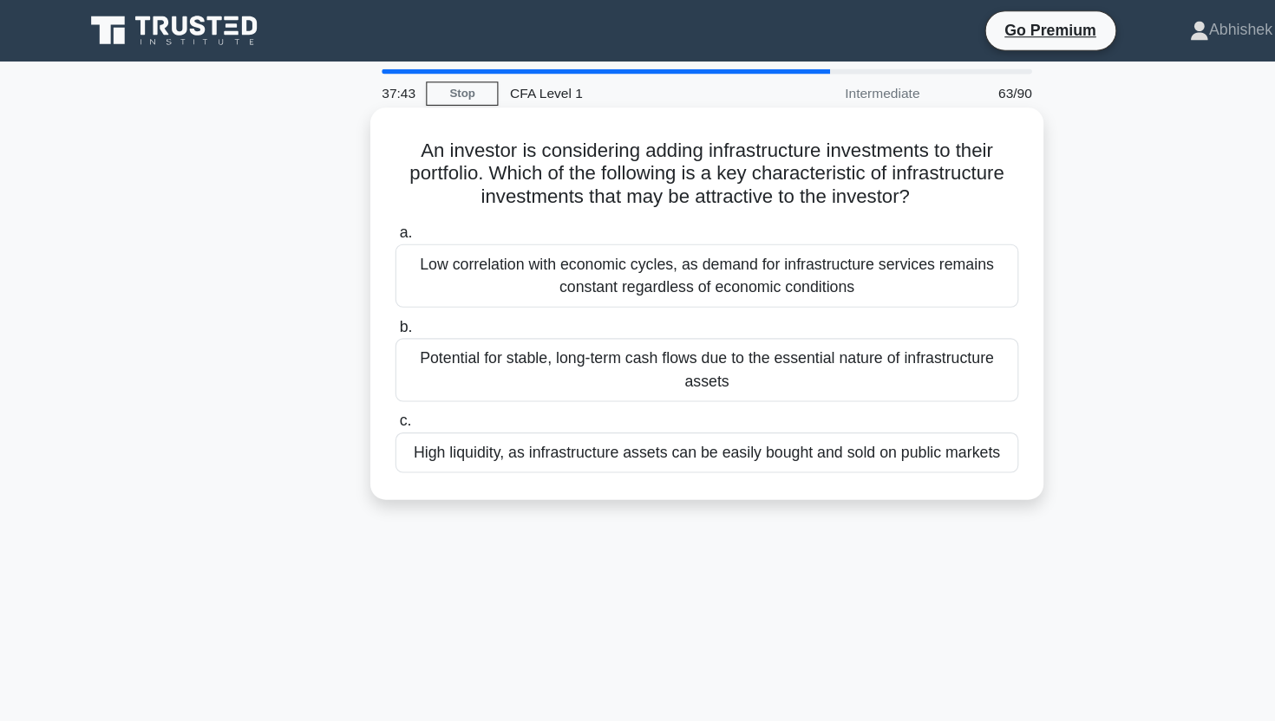
click at [349, 112] on div "An investor is considering adding infrastructure investments to their portfolio…" at bounding box center [637, 274] width 593 height 340
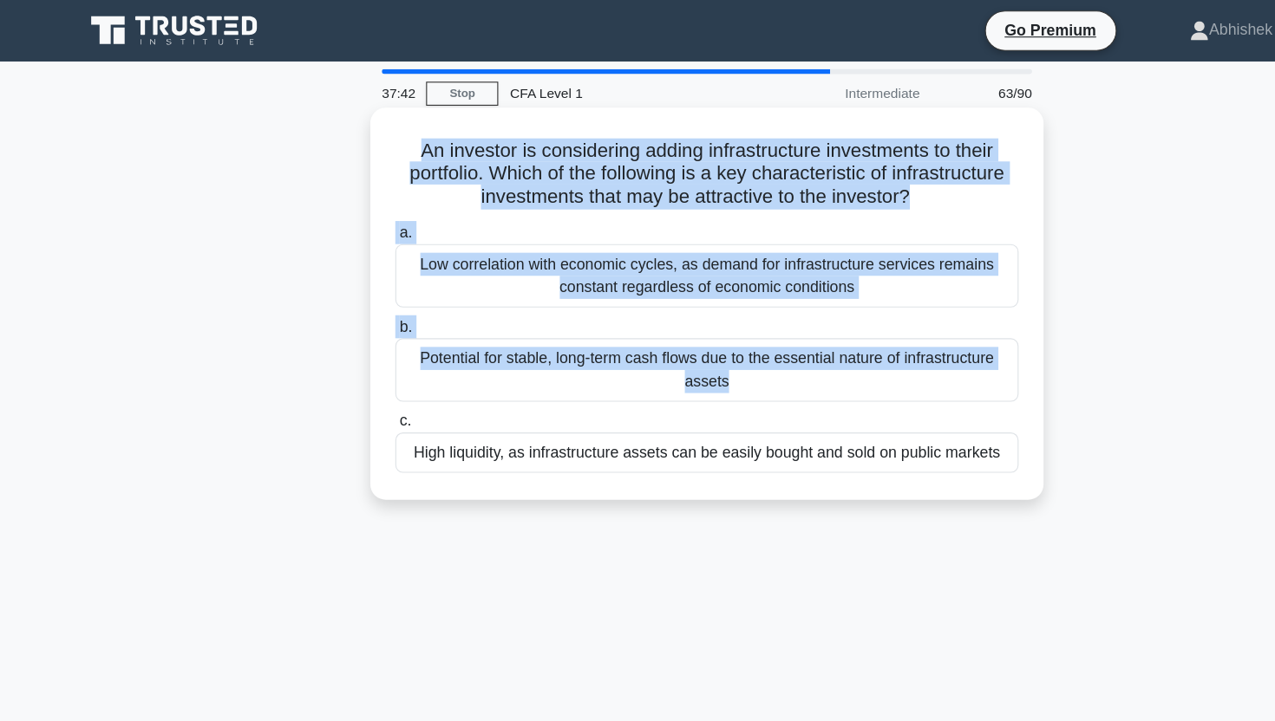
drag, startPoint x: 349, startPoint y: 112, endPoint x: 375, endPoint y: 332, distance: 221.7
click at [375, 337] on div "An investor is considering adding infrastructure investments to their portfolio…" at bounding box center [637, 274] width 593 height 340
copy div "An investor is considering adding infrastructure investments to their portfolio…"
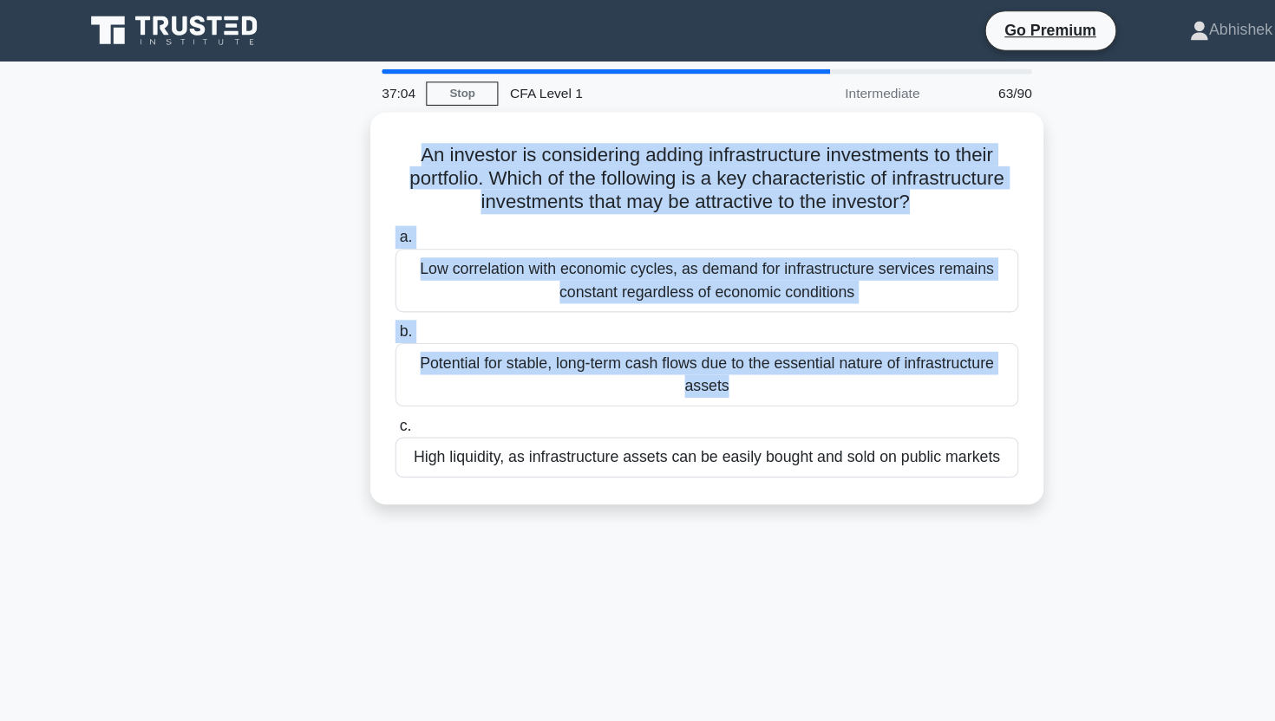
click at [226, 323] on div "An investor is considering adding infrastructure investments to their portfolio…" at bounding box center [637, 288] width 1145 height 375
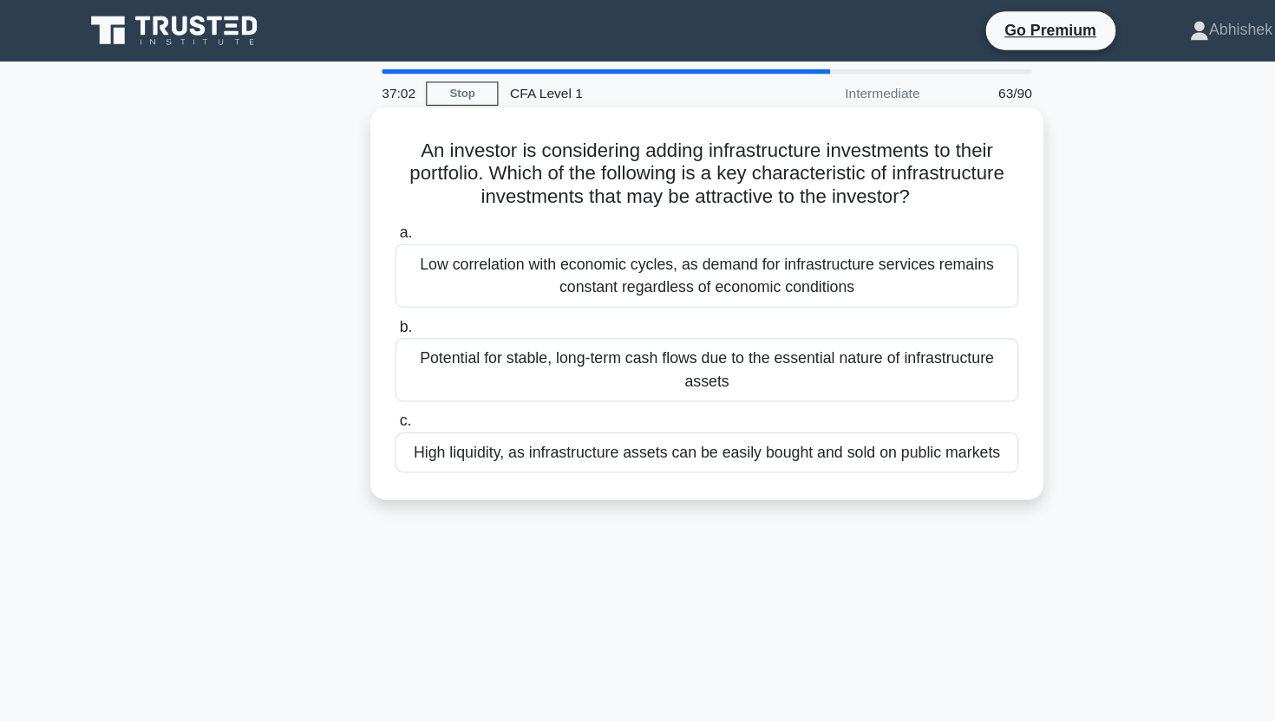
click at [632, 355] on div "Potential for stable, long-term cash flows due to the essential nature of infra…" at bounding box center [637, 333] width 562 height 57
click at [356, 301] on input "b. Potential for stable, long-term cash flows due to the essential nature of in…" at bounding box center [356, 295] width 0 height 11
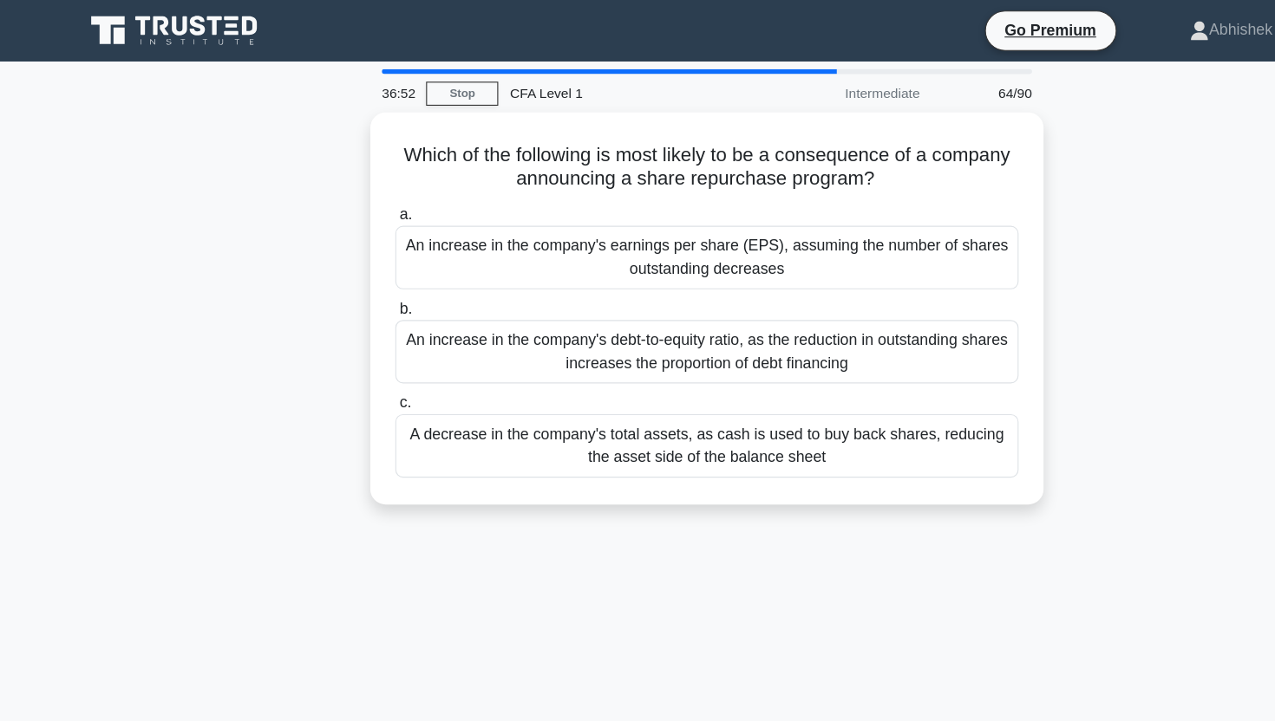
drag, startPoint x: 153, startPoint y: 151, endPoint x: 146, endPoint y: 546, distance: 395.4
click at [148, 550] on div "36:52 Stop CFA Level 1 Intermediate 64/90 Which of the following is most likely…" at bounding box center [637, 495] width 1145 height 867
click at [146, 546] on div "36:52 Stop CFA Level 1 Intermediate 64/90 Which of the following is most likely…" at bounding box center [637, 495] width 1145 height 867
click at [146, 546] on div "36:51 Stop CFA Level 1 Intermediate 64/90 Which of the following is most likely…" at bounding box center [637, 495] width 1145 height 867
drag, startPoint x: 146, startPoint y: 546, endPoint x: 145, endPoint y: 151, distance: 395.4
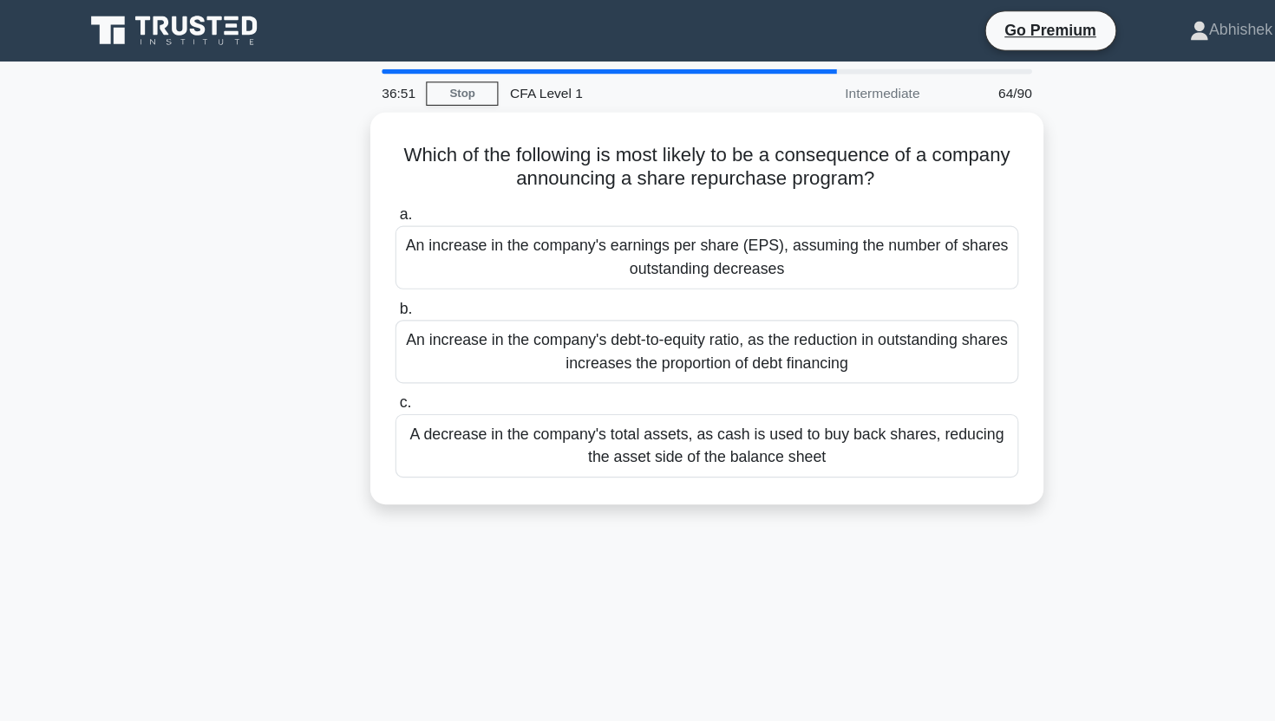
click at [145, 151] on div "36:51 Stop CFA Level 1 Intermediate 64/90 Which of the following is most likely…" at bounding box center [637, 495] width 1145 height 867
click at [145, 151] on div "Which of the following is most likely to be a consequence of a company announci…" at bounding box center [637, 288] width 1145 height 375
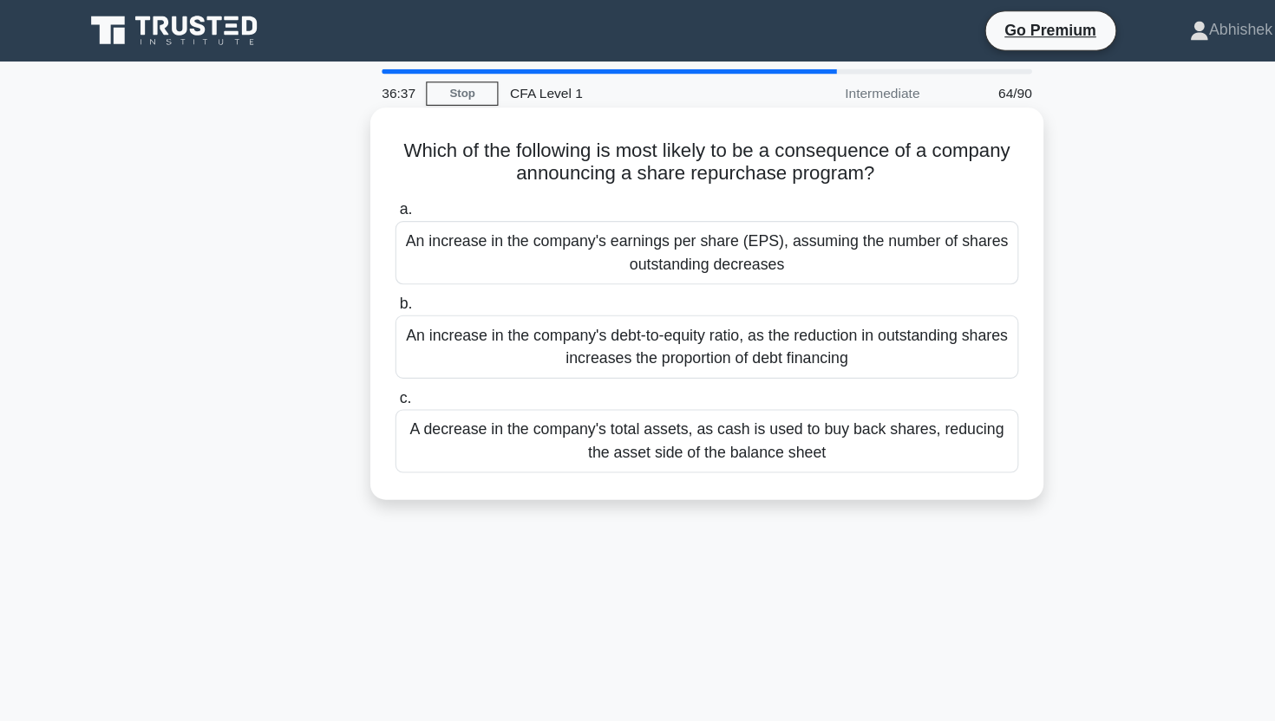
click at [616, 240] on div "An increase in the company's earnings per share (EPS), assuming the number of s…" at bounding box center [637, 227] width 562 height 57
click at [356, 195] on input "a. An increase in the company's earnings per share (EPS), assuming the number o…" at bounding box center [356, 189] width 0 height 11
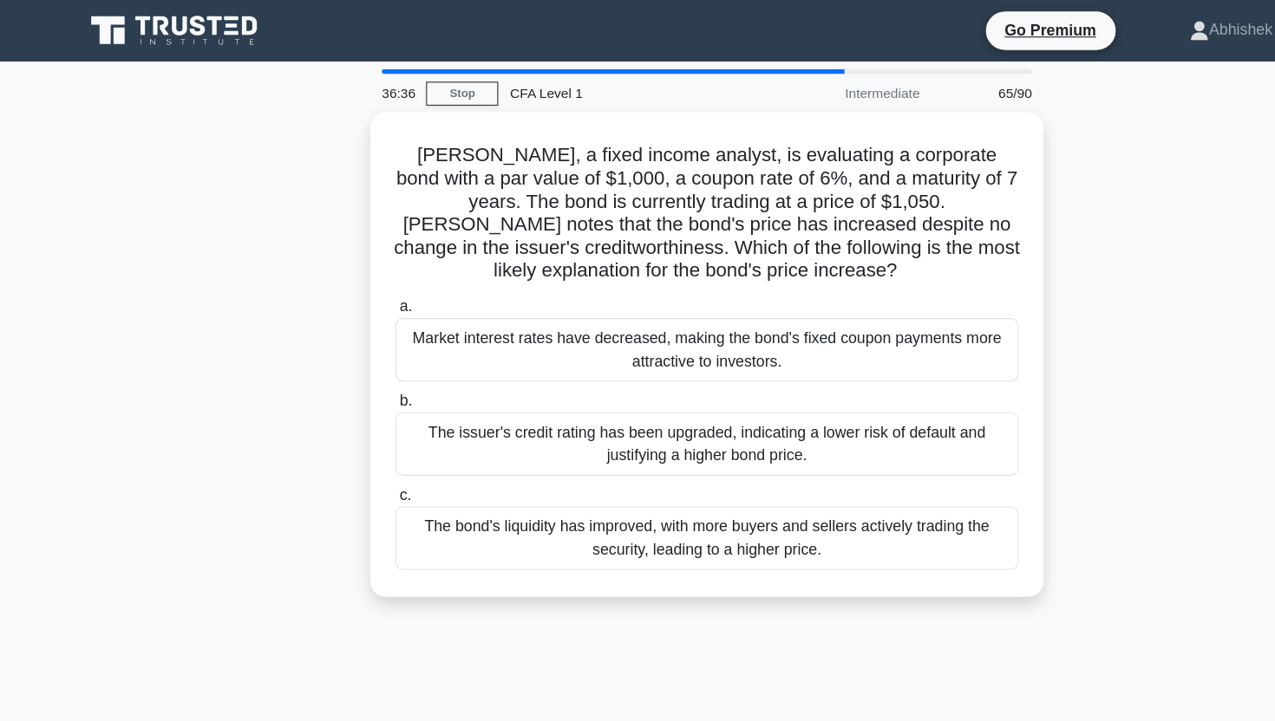
click at [616, 240] on h5 "Sarah, a fixed income analyst, is evaluating a corporate bond with a par value …" at bounding box center [637, 192] width 565 height 127
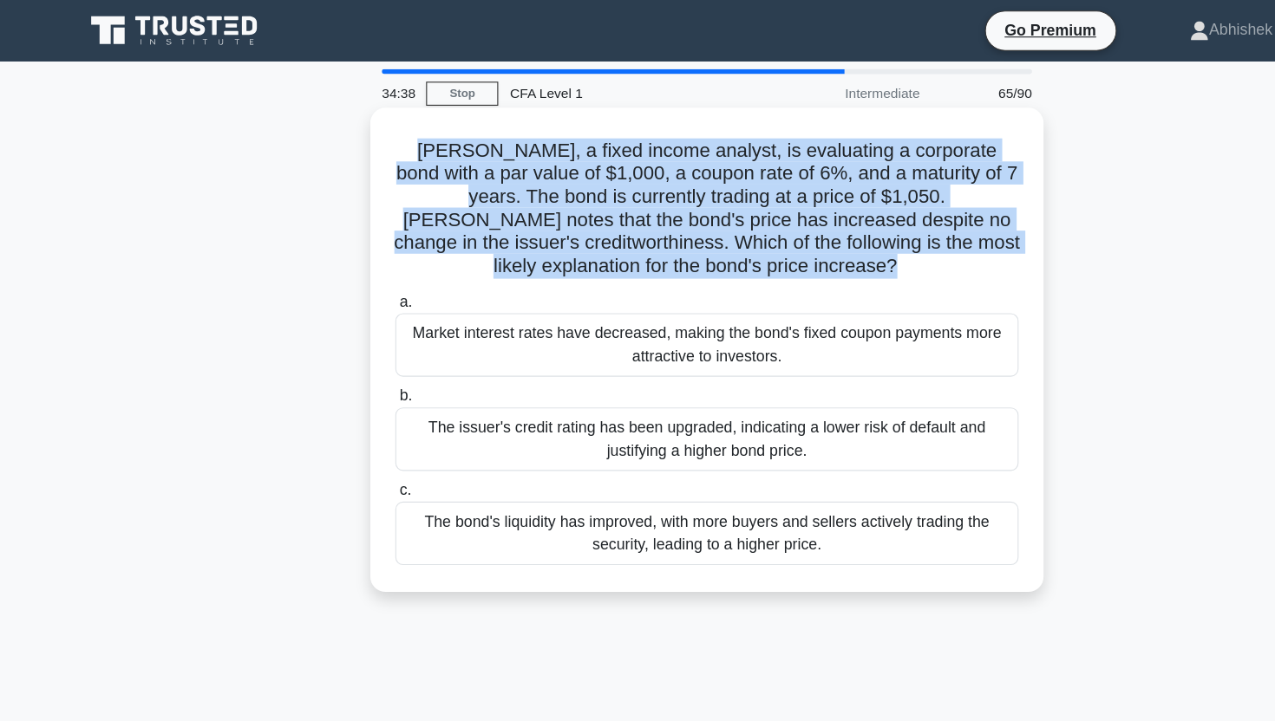
click at [645, 290] on div "Market interest rates have decreased, making the bond's fixed coupon payments m…" at bounding box center [637, 311] width 562 height 57
click at [356, 278] on input "a. Market interest rates have decreased, making the bond's fixed coupon payment…" at bounding box center [356, 272] width 0 height 11
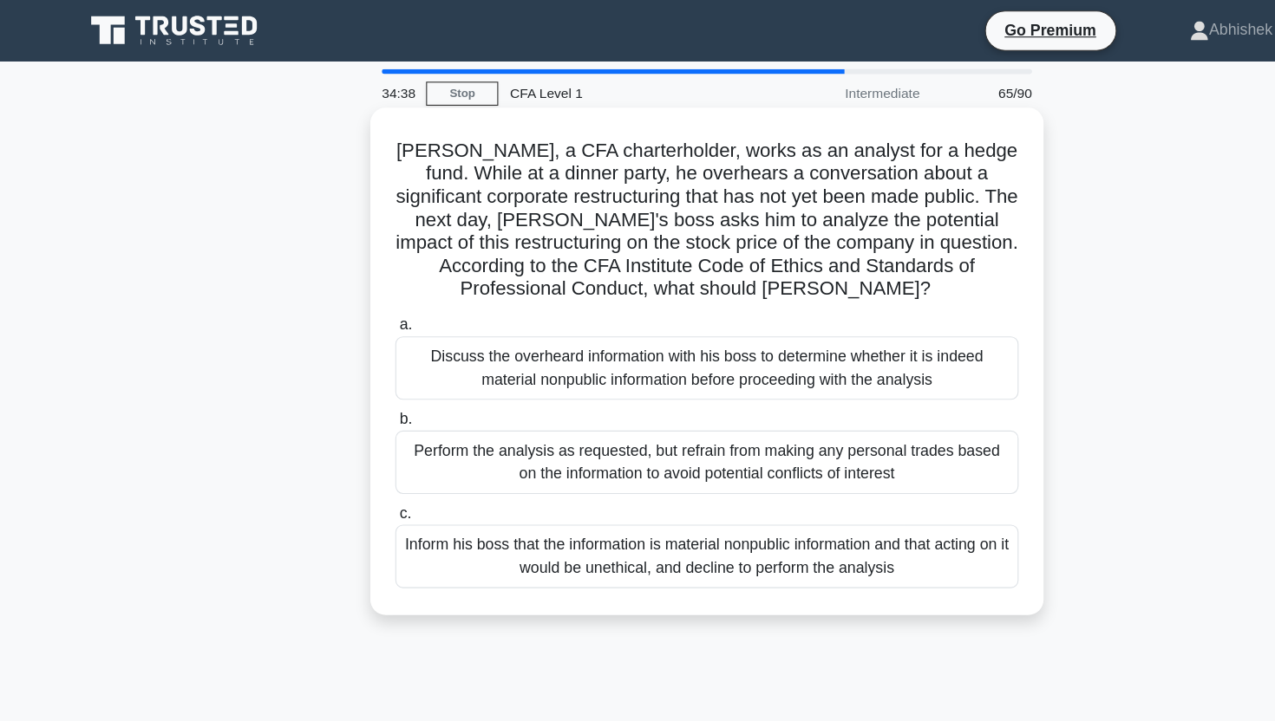
click at [497, 238] on h5 "Michael, a CFA charterholder, works as an analyst for a hedge fund. While at a …" at bounding box center [637, 198] width 565 height 147
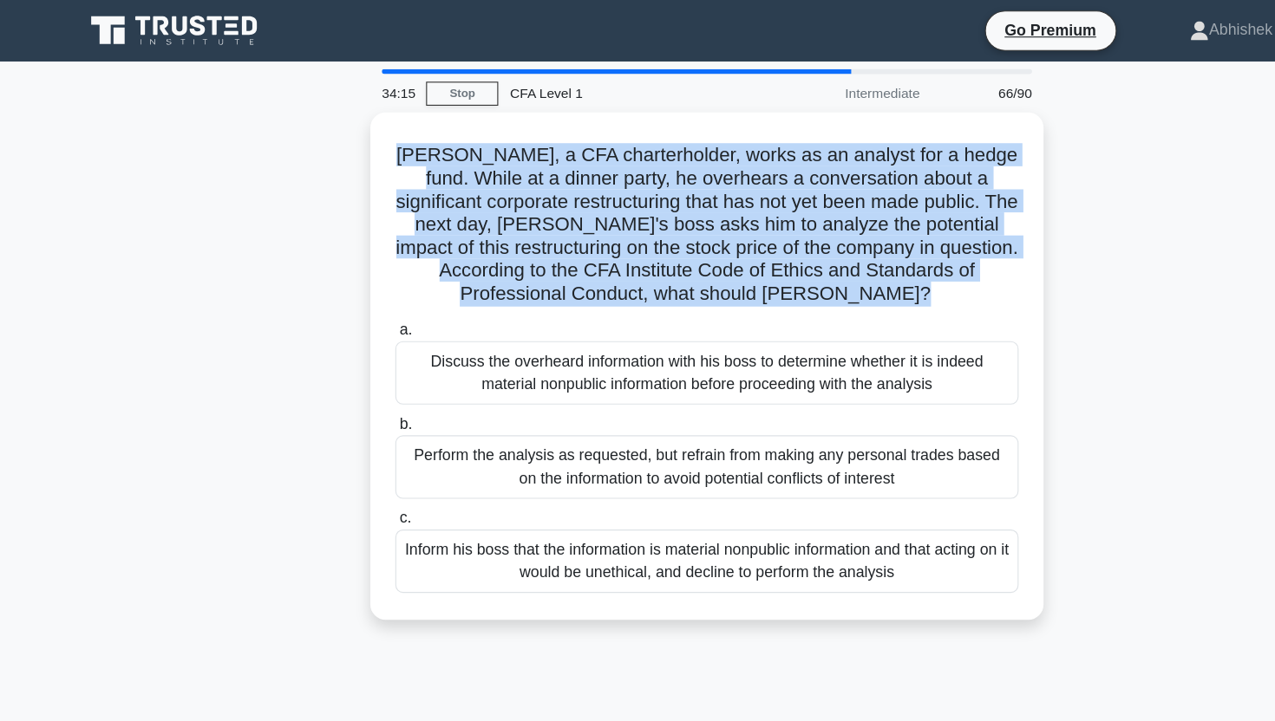
click at [231, 277] on div "Michael, a CFA charterholder, works as an analyst for a hedge fund. While at a …" at bounding box center [637, 340] width 1145 height 479
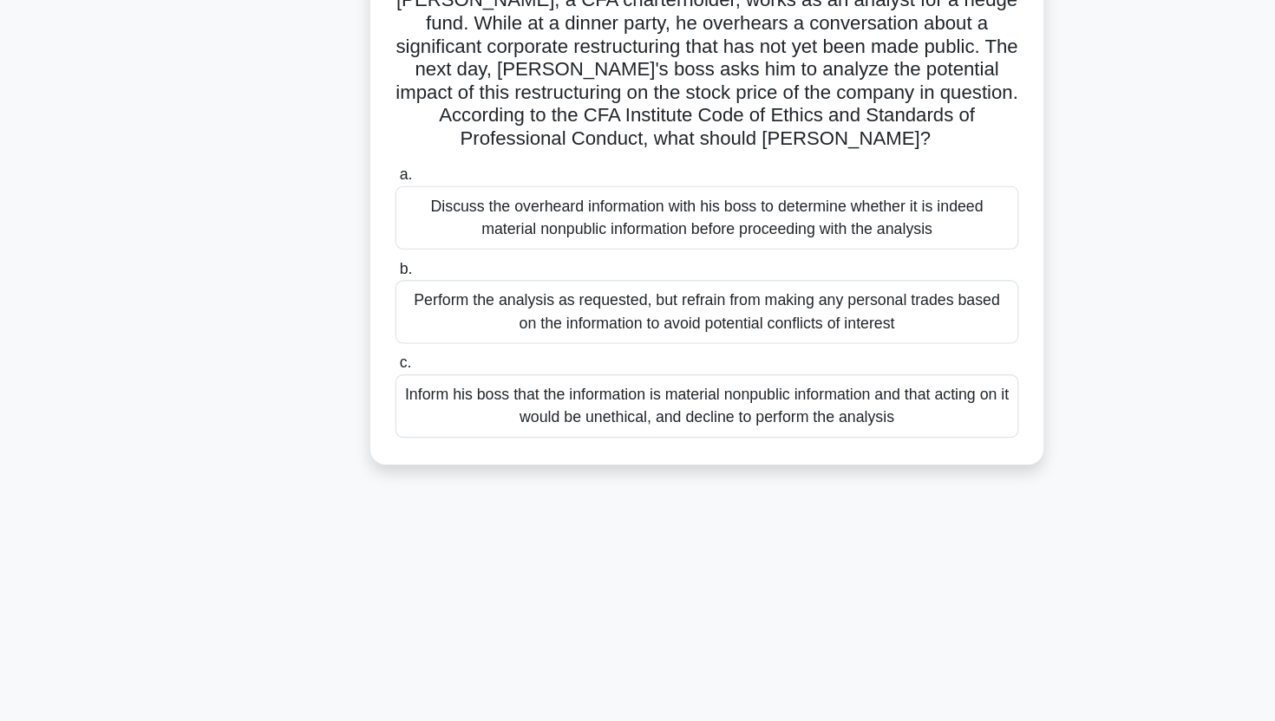
scroll to position [70, 0]
click at [231, 348] on div "Michael, a CFA charterholder, works as an analyst for a hedge fund. While at a …" at bounding box center [637, 270] width 1145 height 479
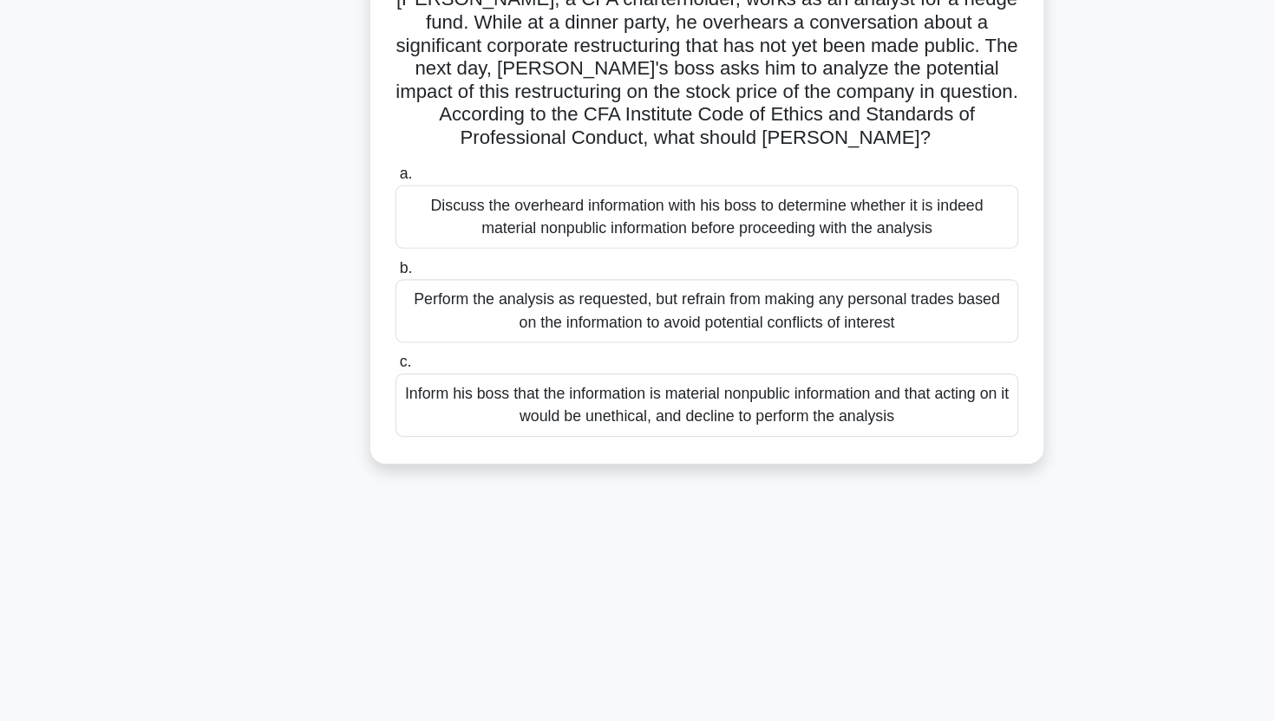
click at [231, 348] on div "Michael, a CFA charterholder, works as an analyst for a hedge fund. While at a …" at bounding box center [637, 270] width 1145 height 479
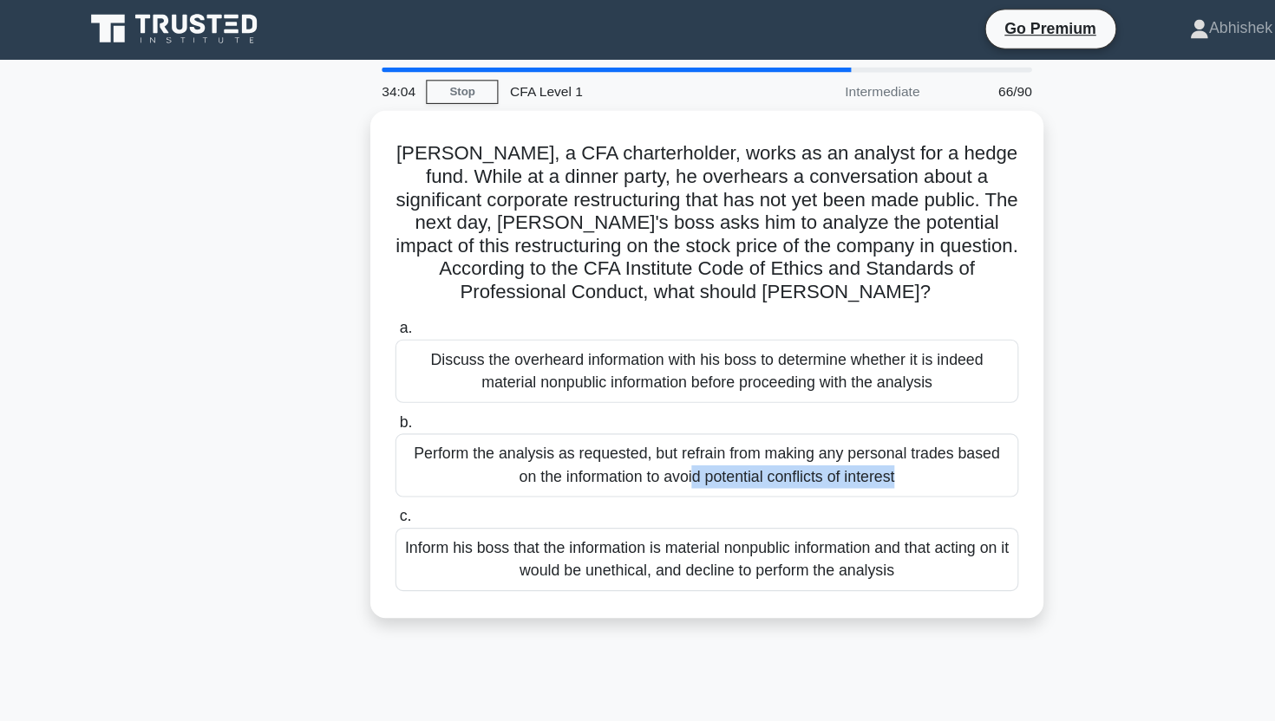
scroll to position [0, 0]
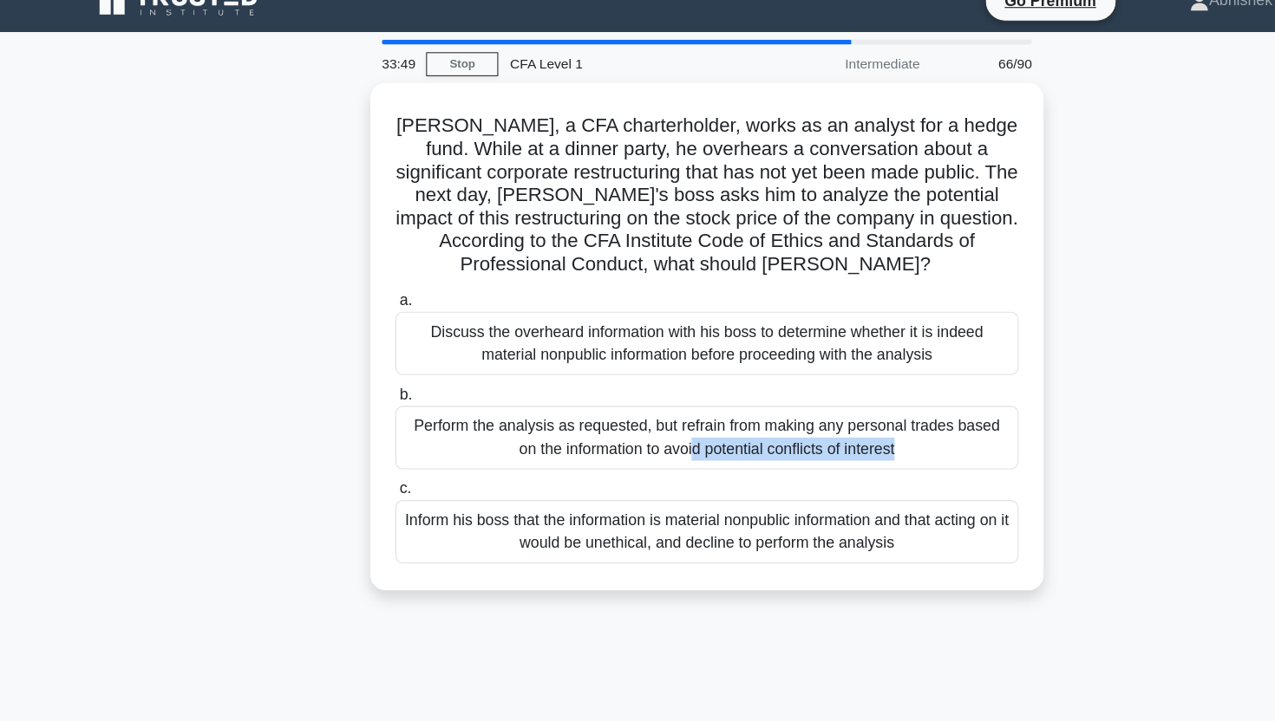
click at [231, 303] on div "Michael, a CFA charterholder, works as an analyst for a hedge fund. While at a …" at bounding box center [637, 340] width 1145 height 479
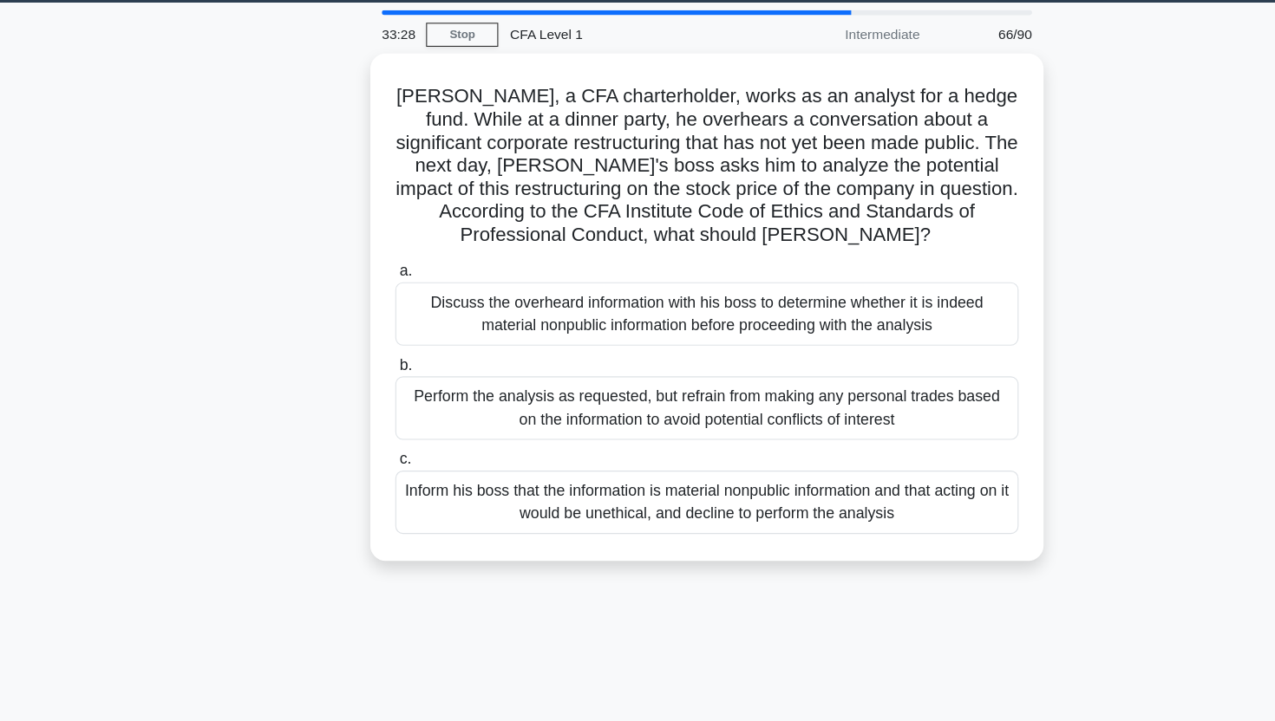
scroll to position [28, 0]
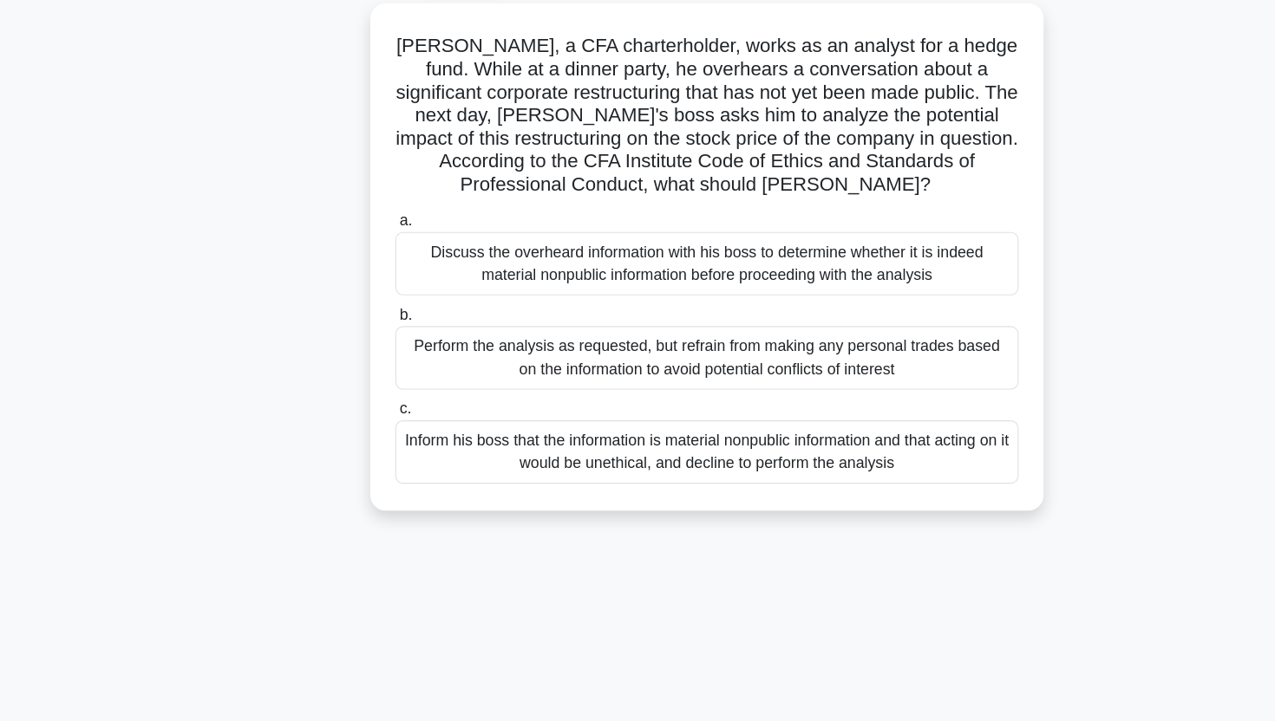
click at [231, 348] on div "Michael, a CFA charterholder, works as an analyst for a hedge fund. While at a …" at bounding box center [637, 313] width 1145 height 479
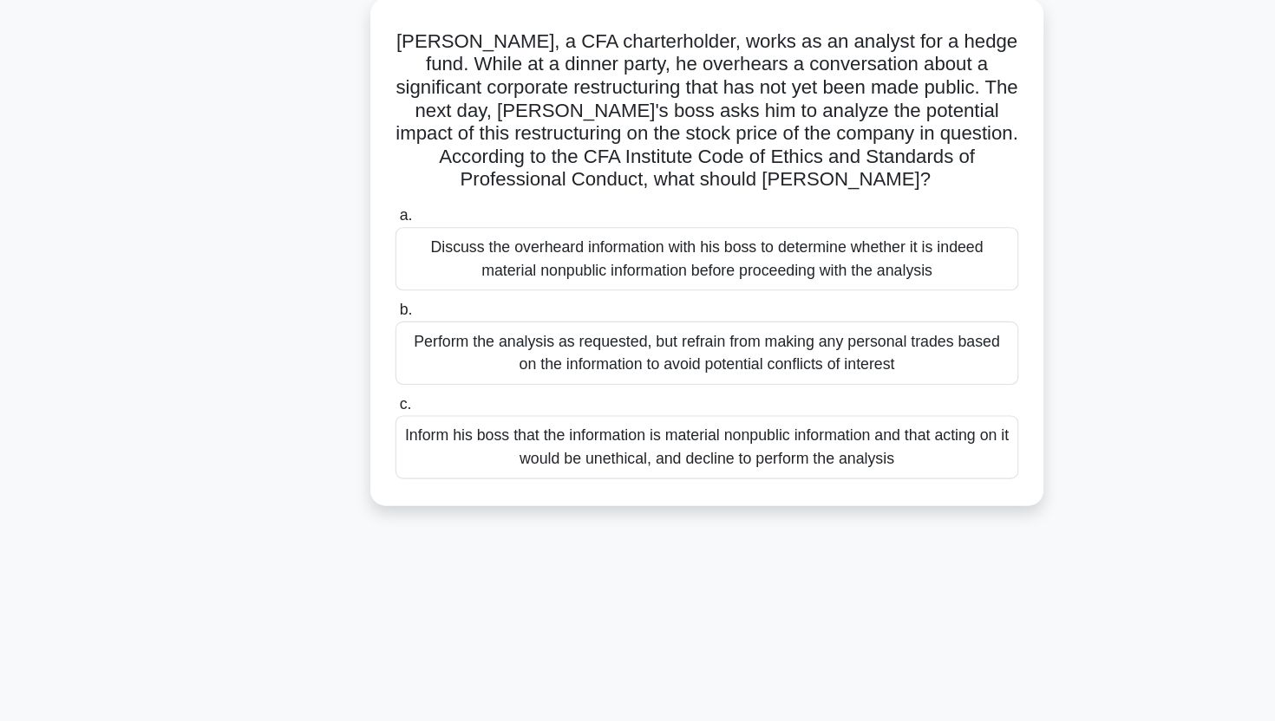
click at [744, 473] on div "Inform his boss that the information is material nonpublic information and that…" at bounding box center [637, 474] width 562 height 57
click at [356, 441] on input "c. Inform his boss that the information is material nonpublic information and t…" at bounding box center [356, 435] width 0 height 11
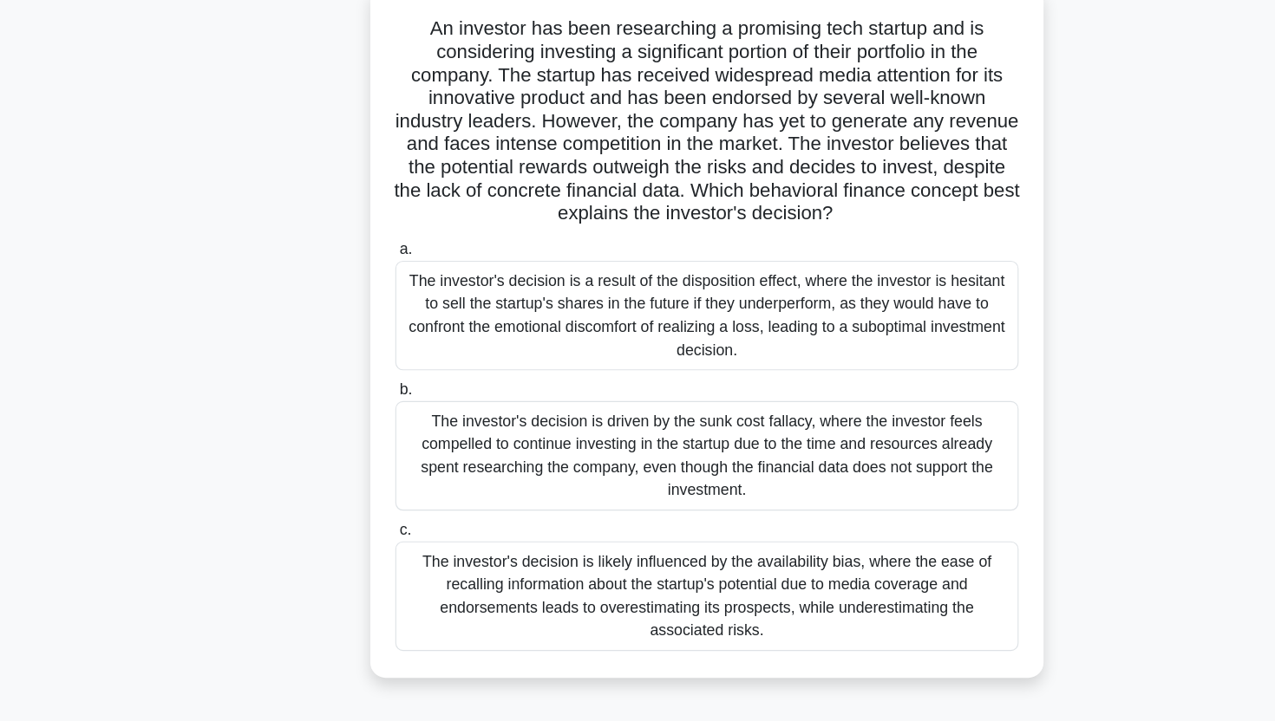
scroll to position [46, 0]
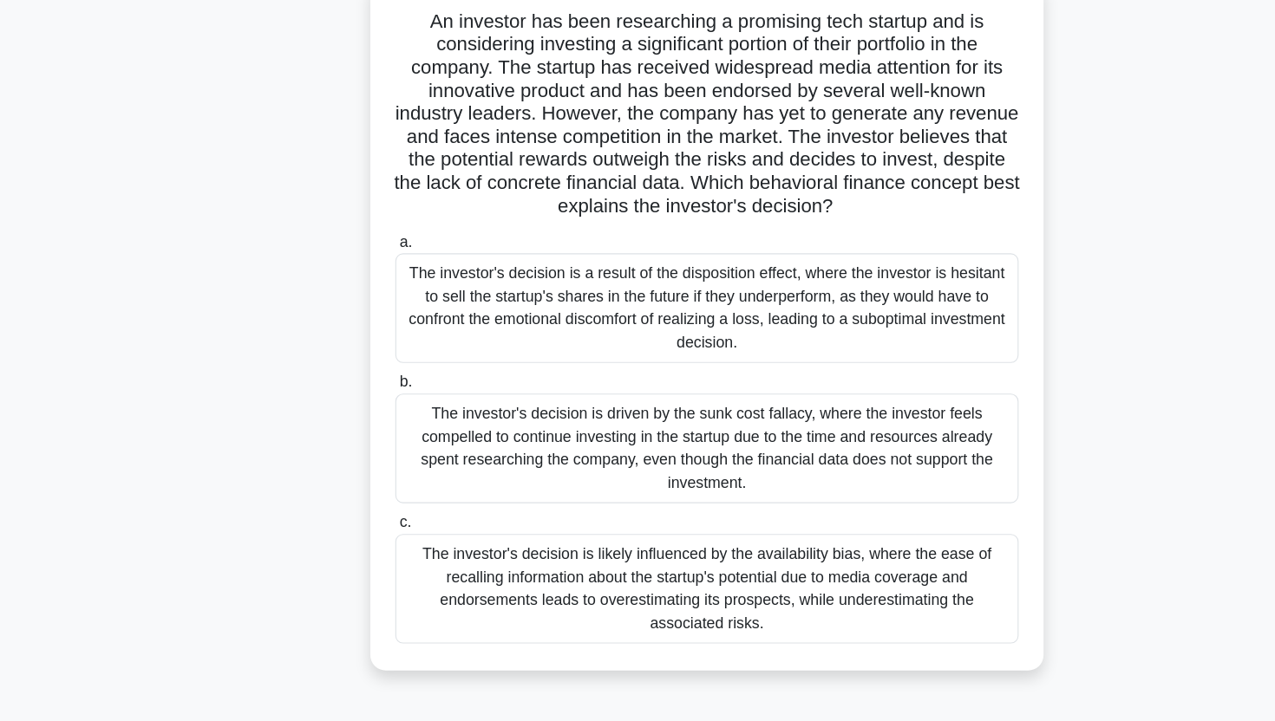
click at [474, 558] on div "The investor's decision is likely influenced by the availability bias, where th…" at bounding box center [637, 601] width 562 height 99
click at [356, 548] on input "c. The investor's decision is likely influenced by the availability bias, where…" at bounding box center [356, 542] width 0 height 11
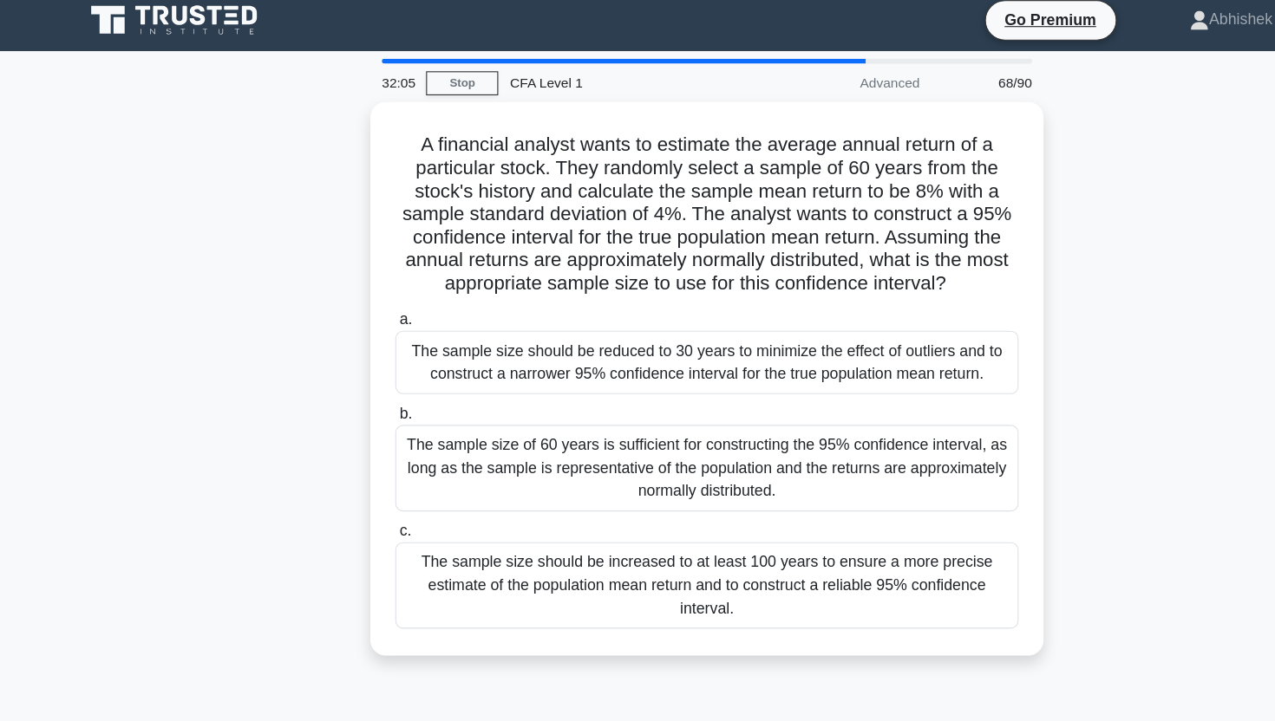
scroll to position [0, 0]
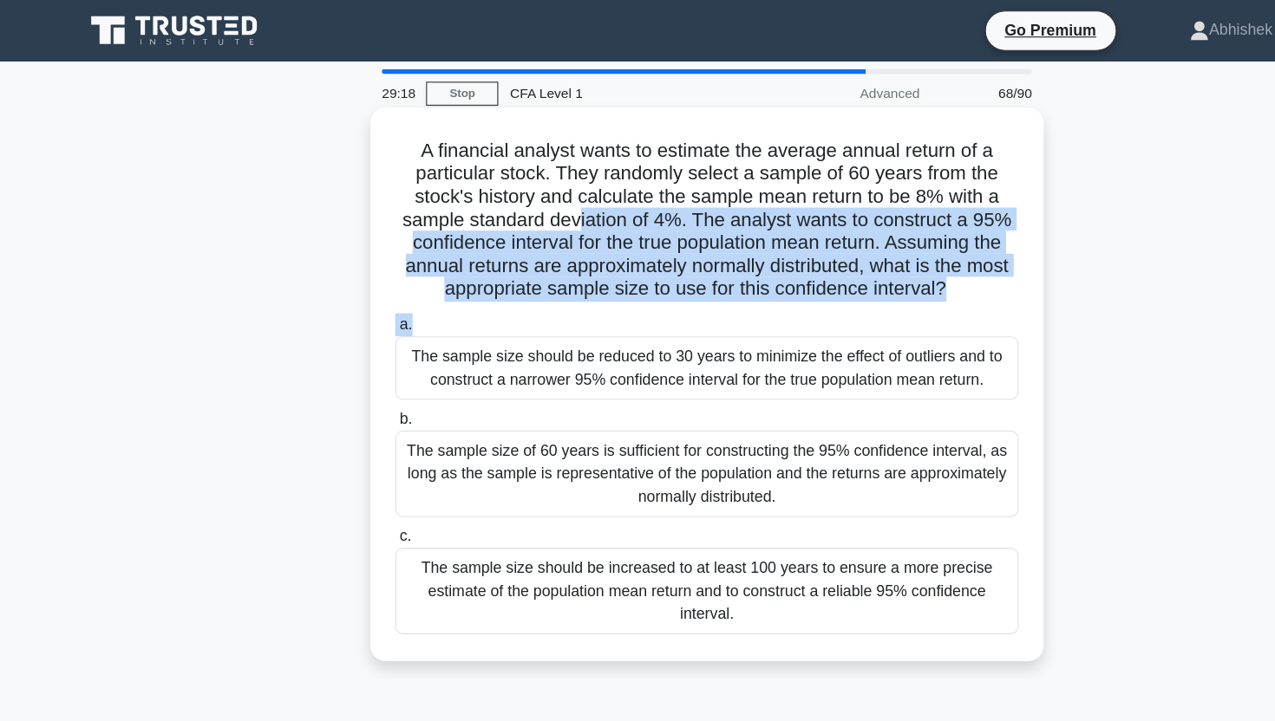
drag, startPoint x: 405, startPoint y: 298, endPoint x: 518, endPoint y: 203, distance: 147.7
click at [518, 202] on div "A financial analyst wants to estimate the average annual return of a particular…" at bounding box center [637, 347] width 593 height 486
click at [518, 203] on h5 "A financial analyst wants to estimate the average annual return of a particular…" at bounding box center [637, 198] width 565 height 147
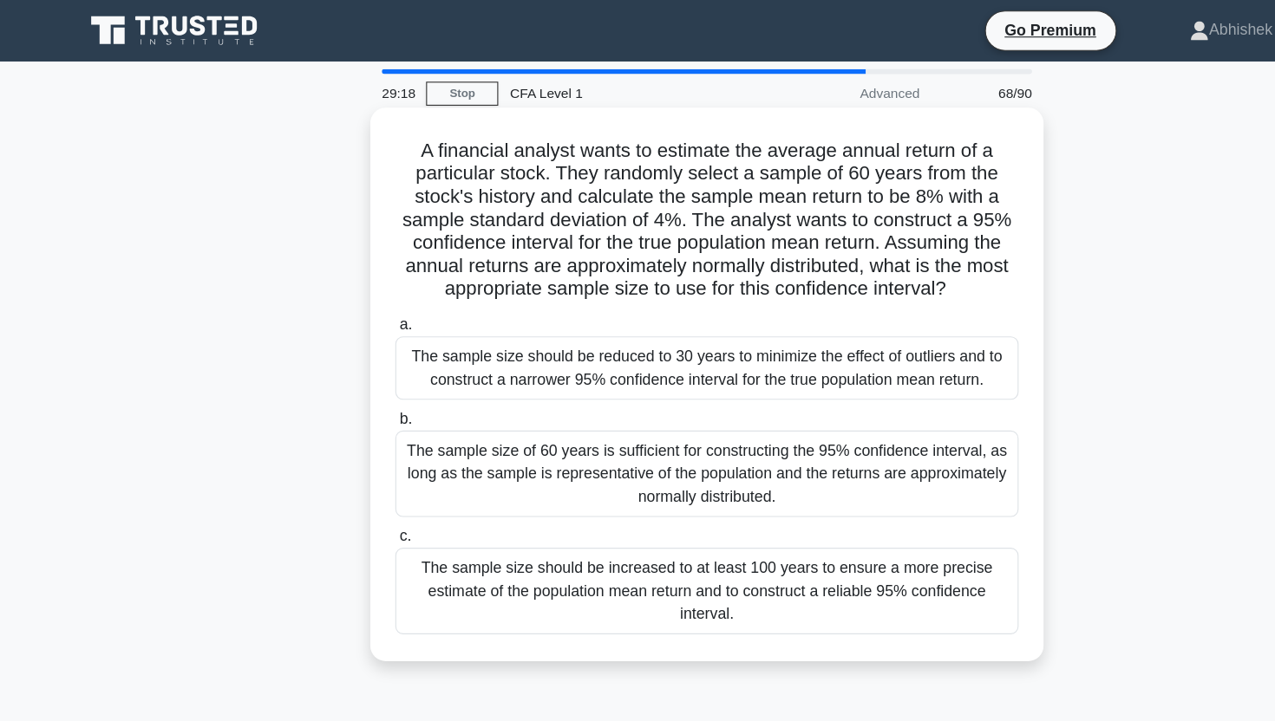
click at [518, 203] on h5 "A financial analyst wants to estimate the average annual return of a particular…" at bounding box center [637, 198] width 565 height 147
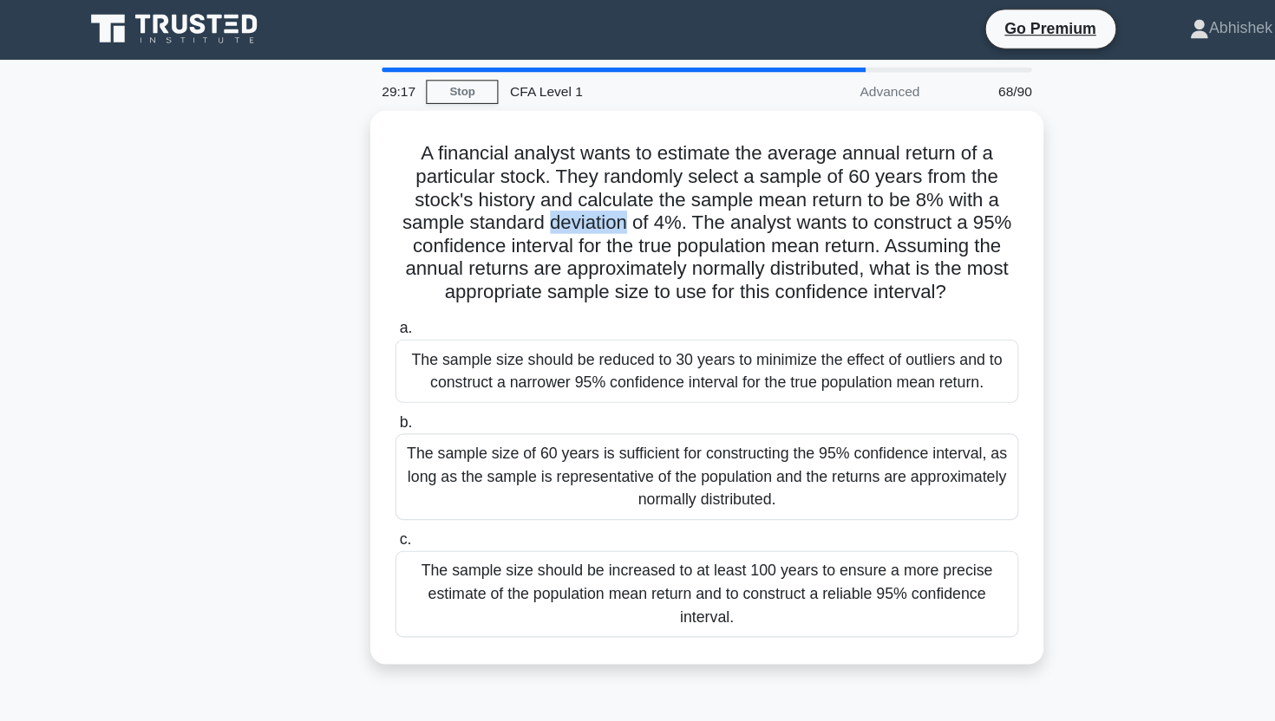
drag, startPoint x: 518, startPoint y: 203, endPoint x: 512, endPoint y: 636, distance: 433.6
click at [512, 636] on div "29:17 Stop CFA Level 1 Advanced 68/90 A financial analyst wants to estimate the…" at bounding box center [637, 495] width 1145 height 867
click at [204, 400] on div "A financial analyst wants to estimate the average annual return of a particular…" at bounding box center [637, 361] width 1145 height 520
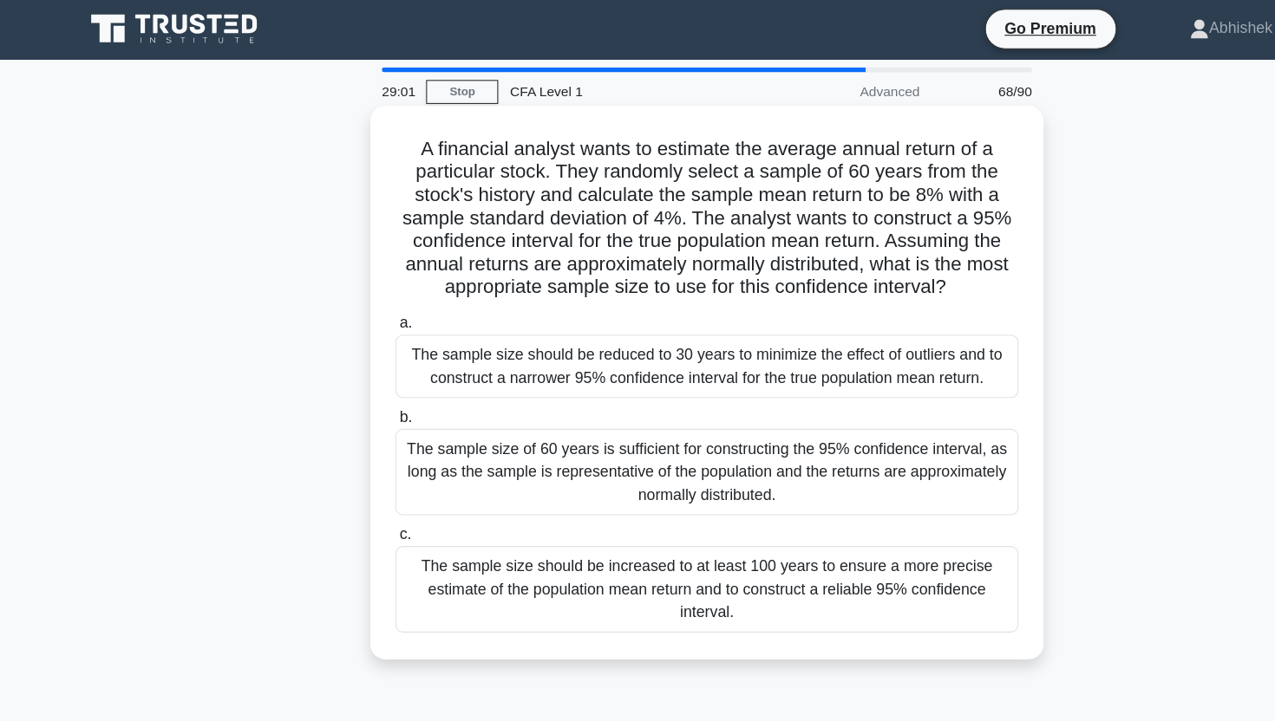
click at [498, 434] on div "The sample size of 60 years is sufficient for constructing the 95% confidence i…" at bounding box center [637, 427] width 562 height 78
click at [356, 384] on input "b. The sample size of 60 years is sufficient for constructing the 95% confidenc…" at bounding box center [356, 378] width 0 height 11
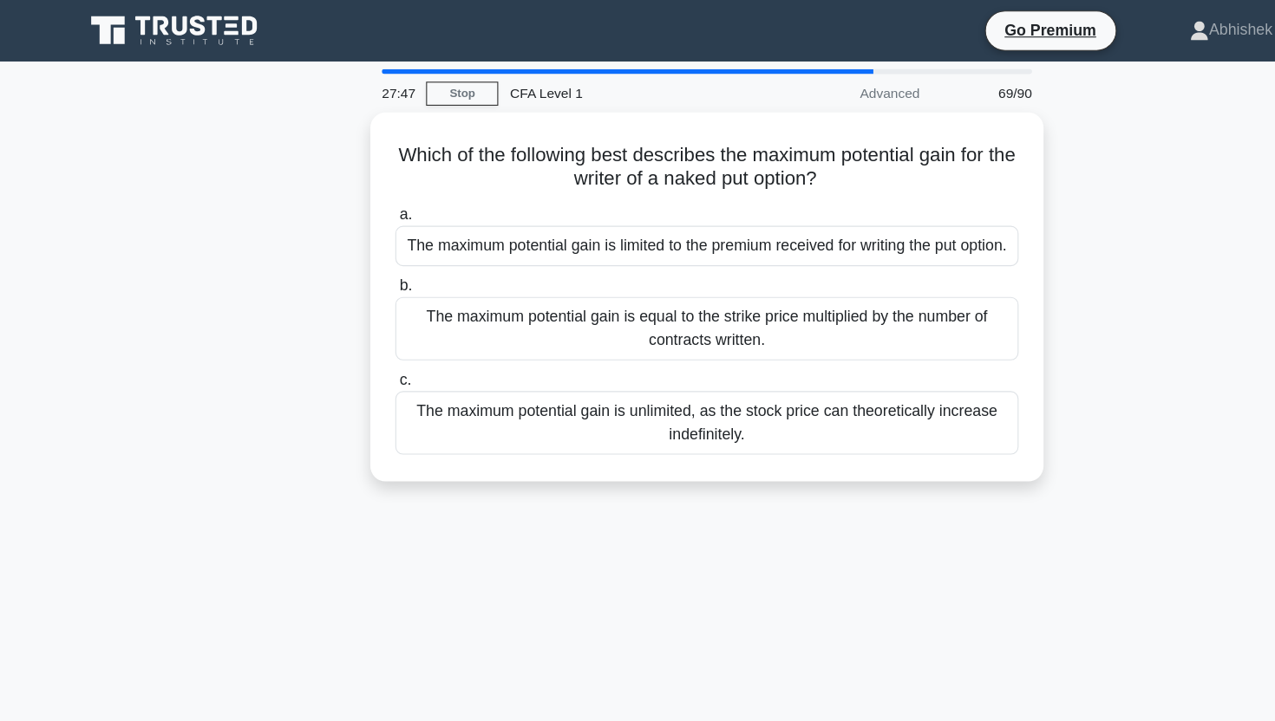
click at [218, 202] on div "Which of the following best describes the maximum potential gain for the writer…" at bounding box center [637, 278] width 1145 height 354
click at [284, 205] on div "Which of the following best describes the maximum potential gain for the writer…" at bounding box center [637, 278] width 1145 height 354
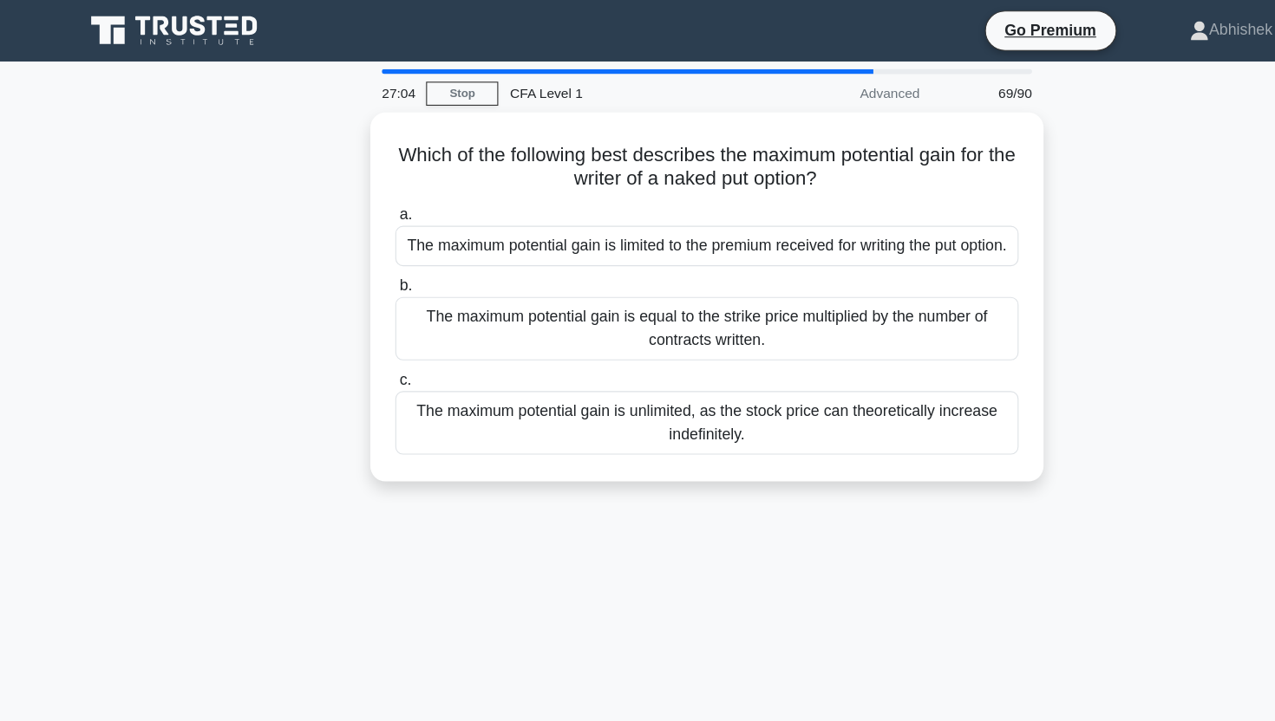
click at [284, 205] on div "Which of the following best describes the maximum potential gain for the writer…" at bounding box center [637, 278] width 1145 height 354
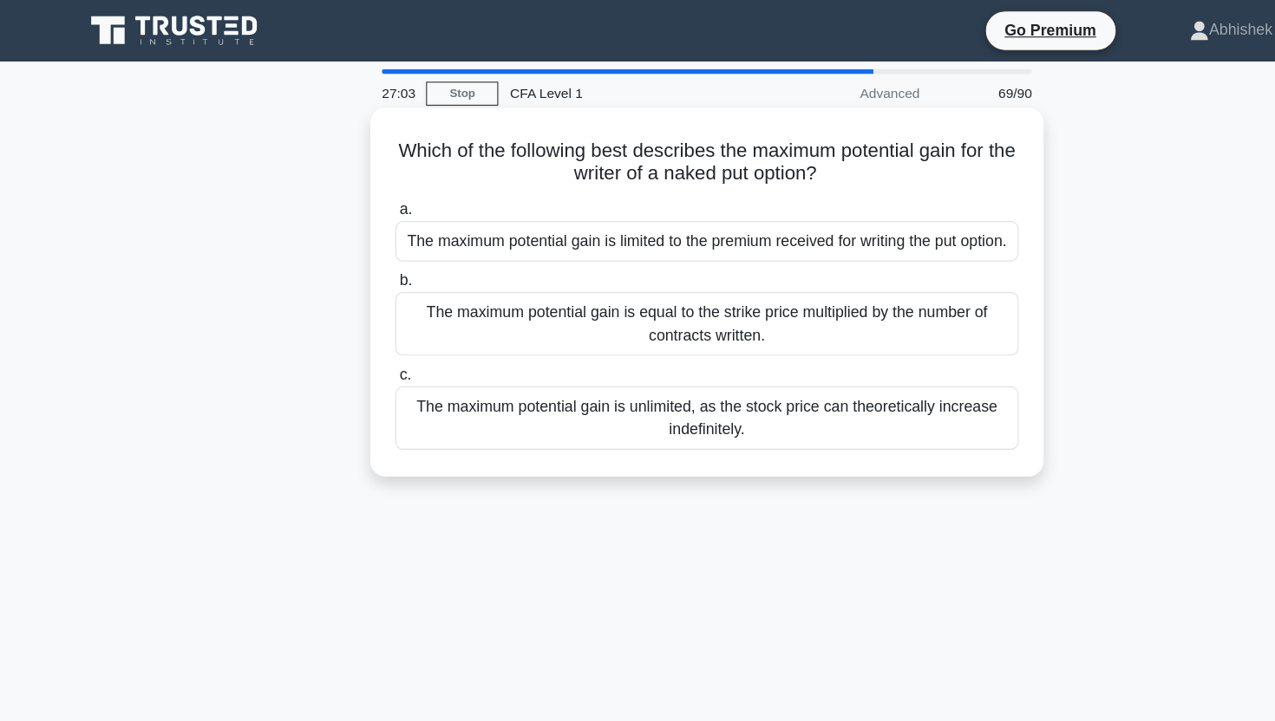
click at [570, 229] on div "The maximum potential gain is limited to the premium received for writing the p…" at bounding box center [637, 217] width 562 height 36
click at [356, 195] on input "a. The maximum potential gain is limited to the premium received for writing th…" at bounding box center [356, 189] width 0 height 11
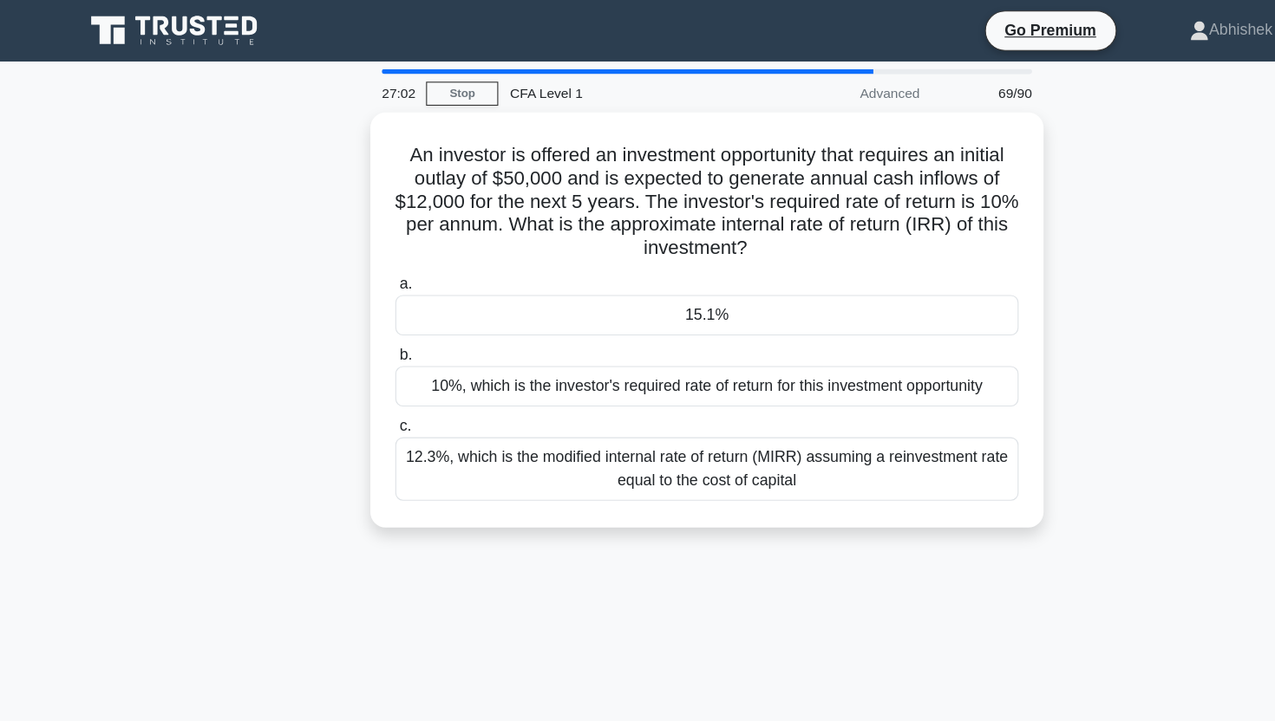
click at [34, 290] on main "27:02 Stop CFA Level 1 Advanced 69/90 An investor is offered an investment oppo…" at bounding box center [637, 495] width 1275 height 881
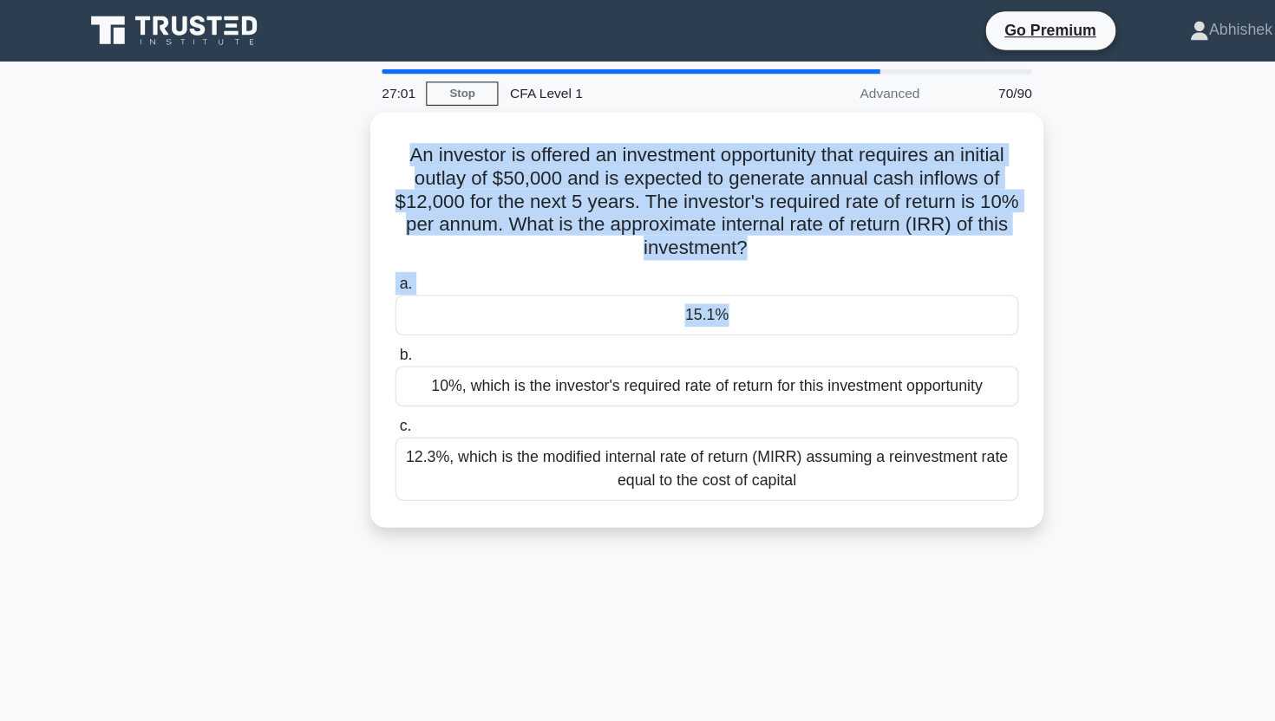
drag, startPoint x: 34, startPoint y: 290, endPoint x: 95, endPoint y: 188, distance: 119.4
click at [95, 188] on main "27:01 Stop CFA Level 1 Advanced 70/90 An investor is offered an investment oppo…" at bounding box center [637, 495] width 1275 height 881
click at [95, 190] on div "An investor is offered an investment opportunity that requires an initial outla…" at bounding box center [637, 298] width 1145 height 395
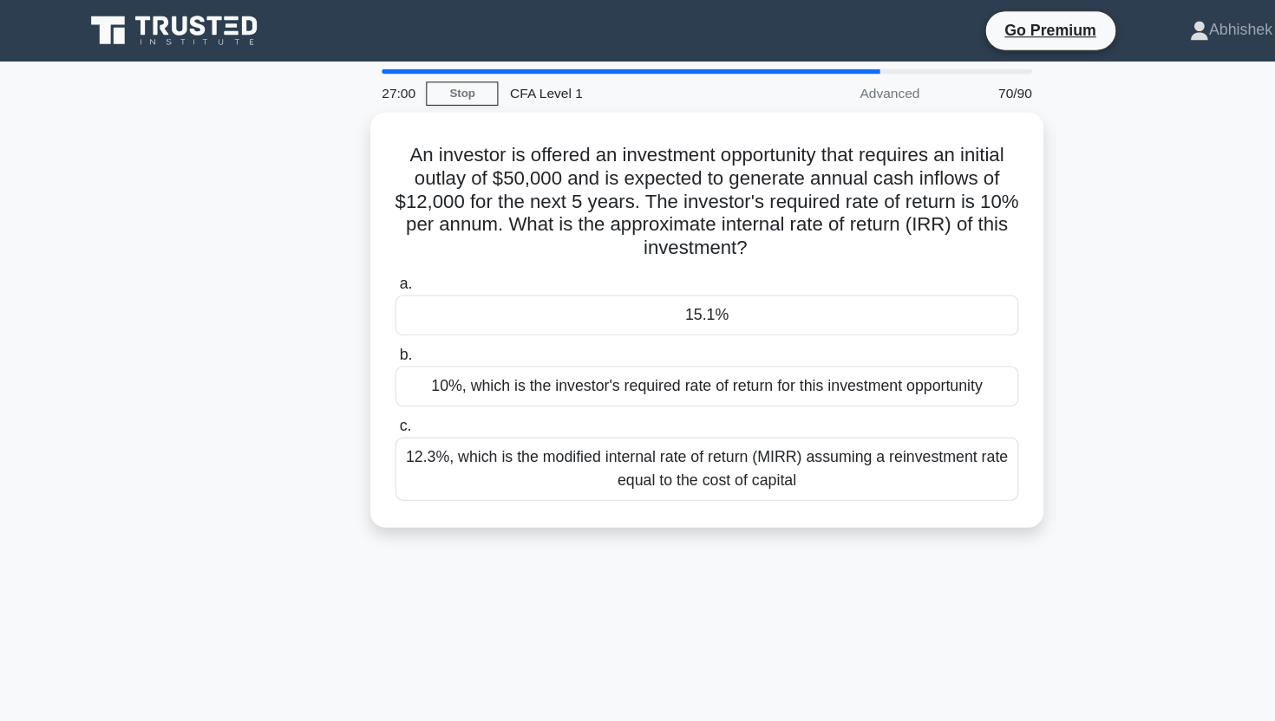
drag, startPoint x: 95, startPoint y: 190, endPoint x: 114, endPoint y: 548, distance: 358.6
click at [114, 548] on div "27:00 Stop CFA Level 1 Advanced 70/90 An investor is offered an investment oppo…" at bounding box center [637, 495] width 1145 height 867
click at [114, 546] on div "27:00 Stop CFA Level 1 Advanced 70/90 An investor is offered an investment oppo…" at bounding box center [637, 495] width 1145 height 867
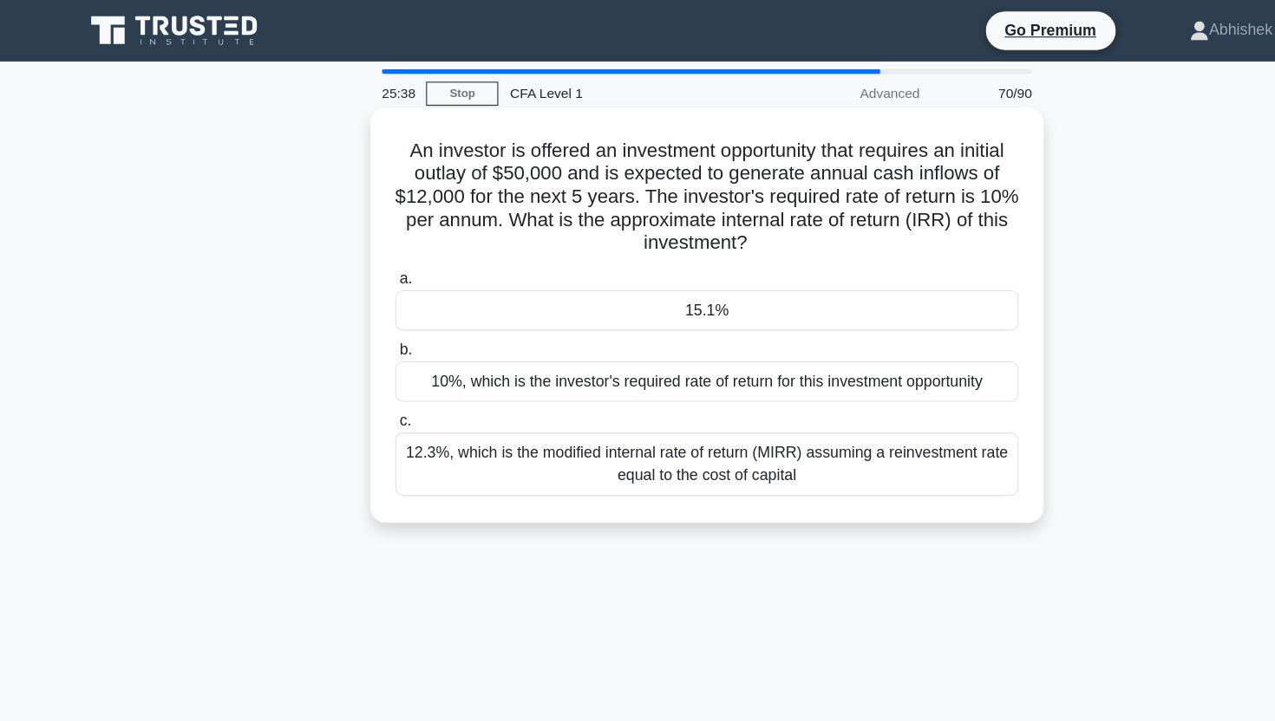
click at [605, 185] on h5 "An investor is offered an investment opportunity that requires an initial outla…" at bounding box center [637, 178] width 565 height 106
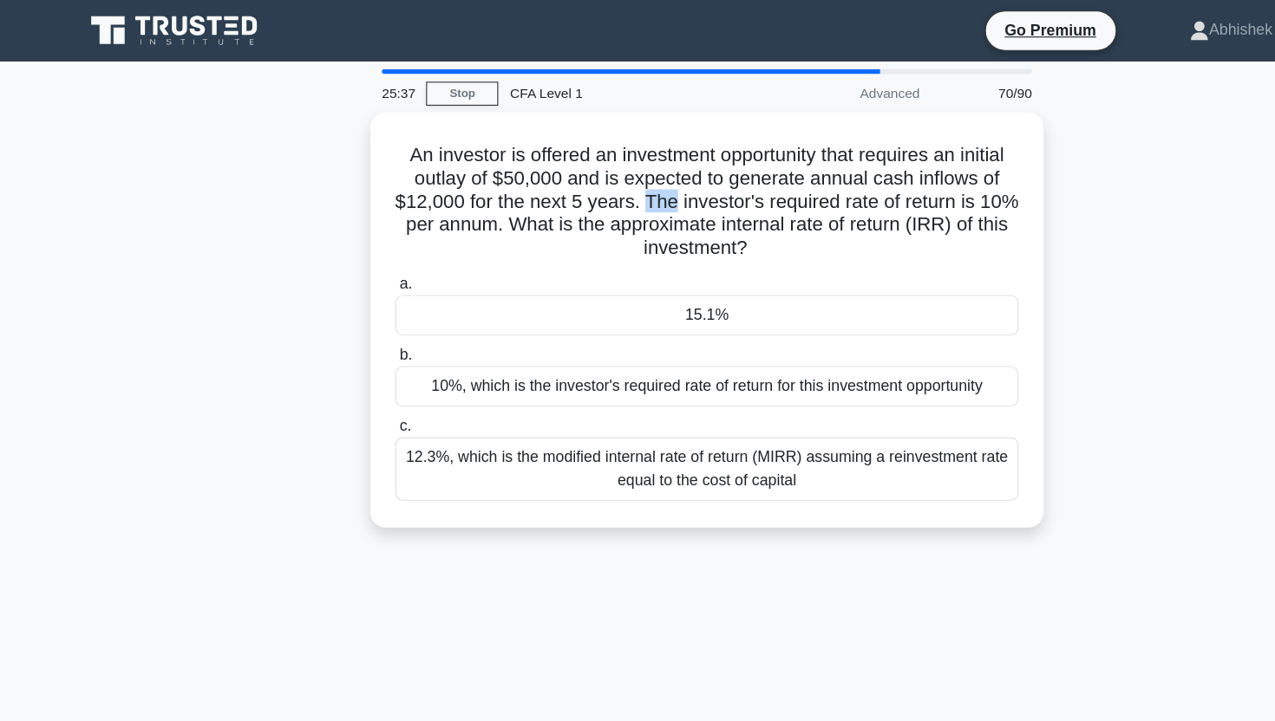
drag, startPoint x: 605, startPoint y: 185, endPoint x: 601, endPoint y: 550, distance: 365.1
click at [604, 551] on div "25:37 Stop CFA Level 1 Advanced 70/90 An investor is offered an investment oppo…" at bounding box center [637, 495] width 1145 height 867
copy div "An investor is offered an investment opportunity that requires an initial outla…"
click at [191, 252] on div "An investor is offered an investment opportunity that requires an initial outla…" at bounding box center [637, 298] width 1145 height 395
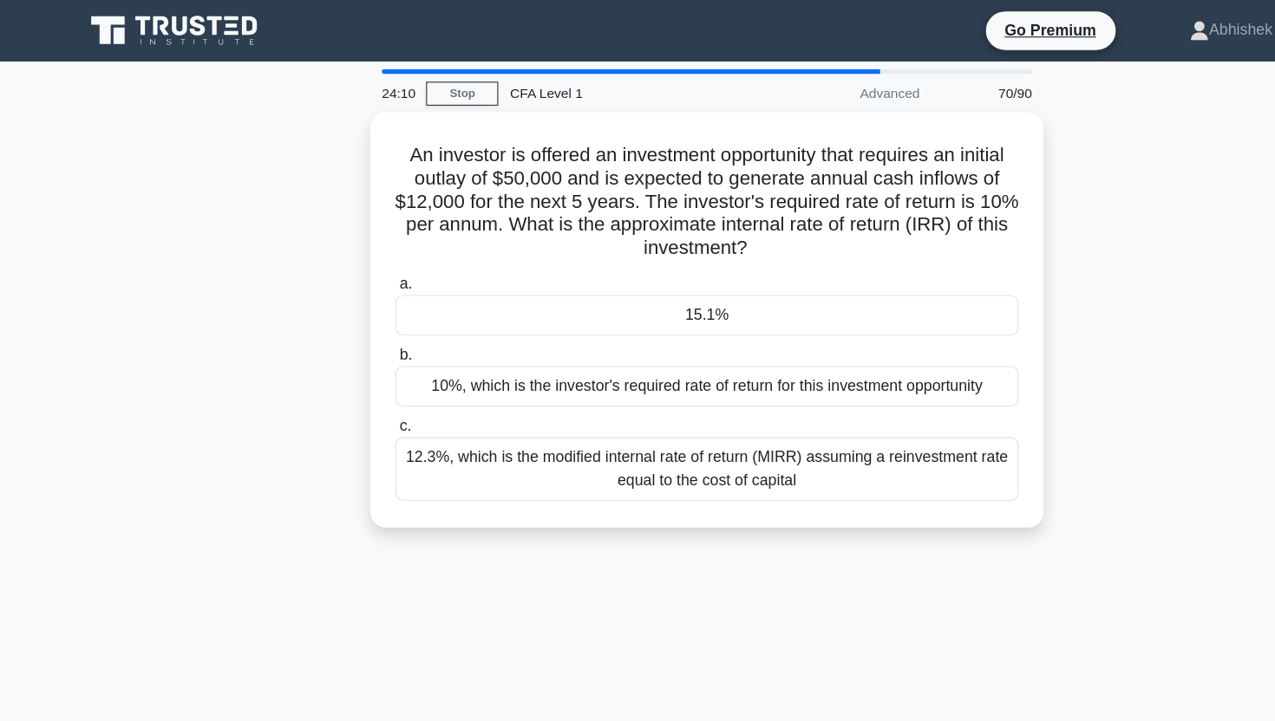
click at [140, 205] on div "An investor is offered an investment opportunity that requires an initial outla…" at bounding box center [637, 298] width 1145 height 395
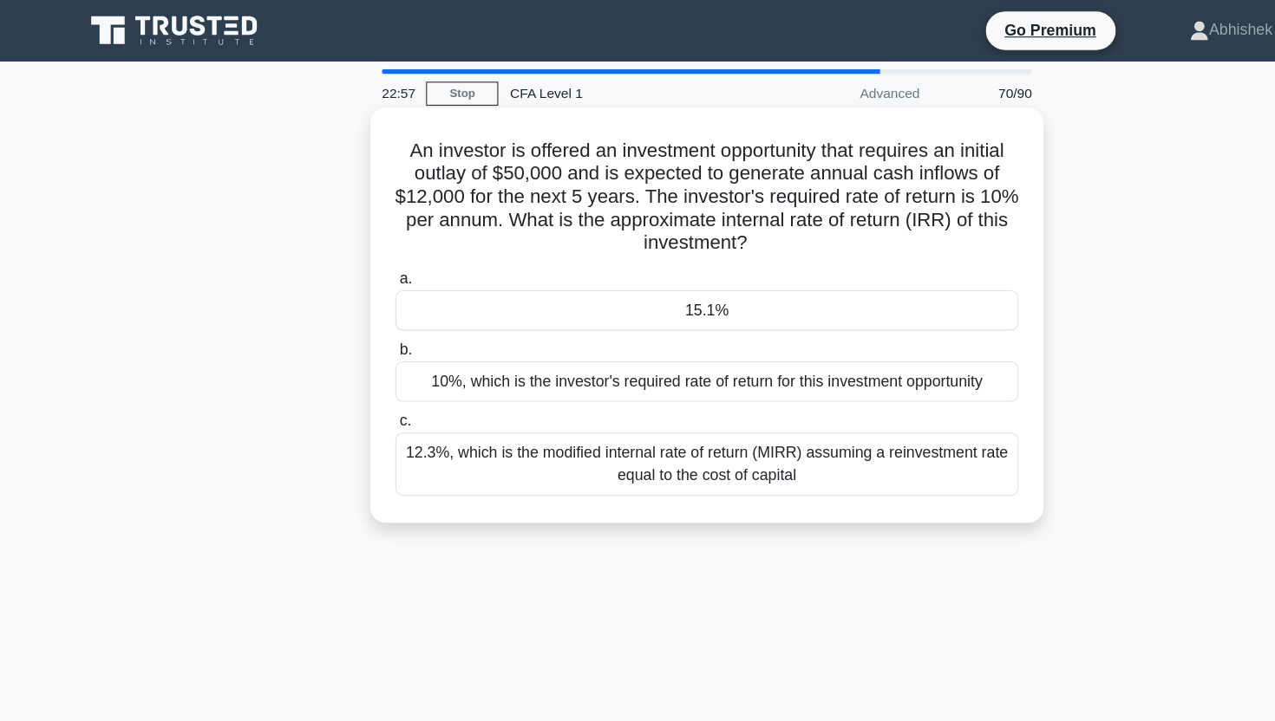
click at [504, 465] on div "An investor is offered an investment opportunity that requires an initial outla…" at bounding box center [637, 284] width 593 height 361
click at [632, 276] on div "15.1%" at bounding box center [637, 280] width 562 height 36
click at [356, 258] on input "a. 15.1%" at bounding box center [356, 251] width 0 height 11
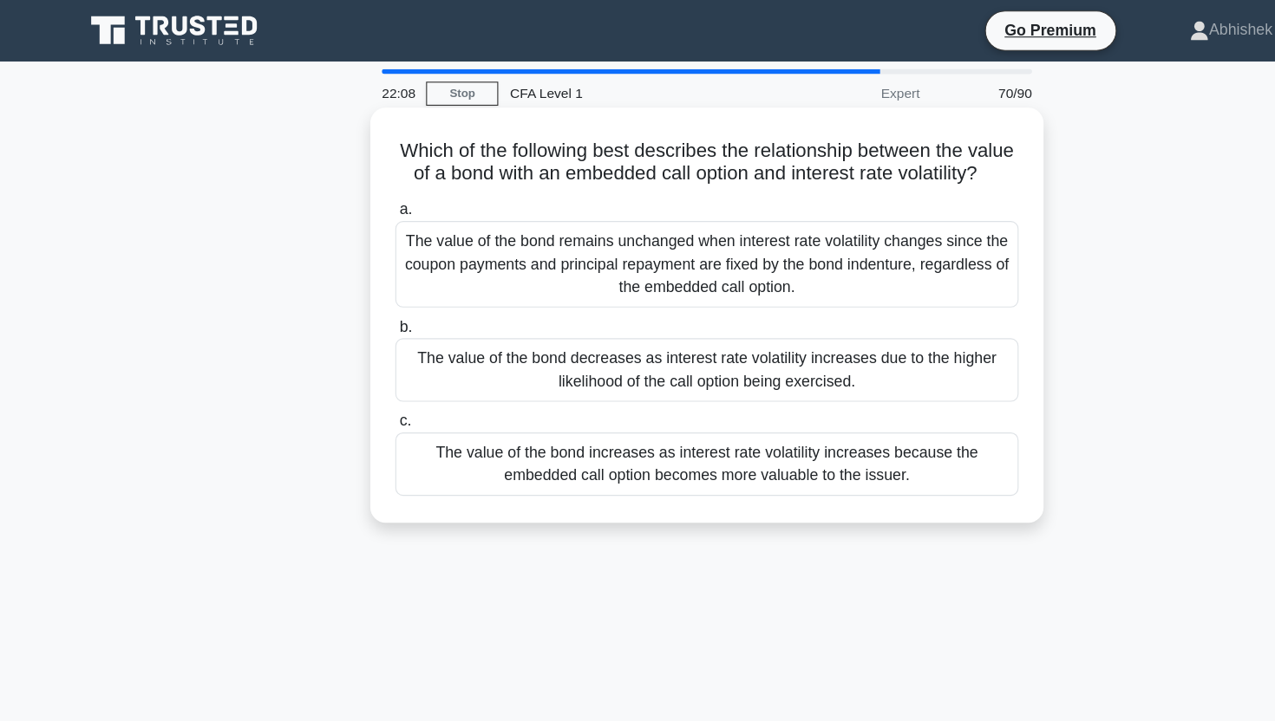
click at [625, 148] on h5 "Which of the following best describes the relationship between the value of a b…" at bounding box center [637, 146] width 565 height 43
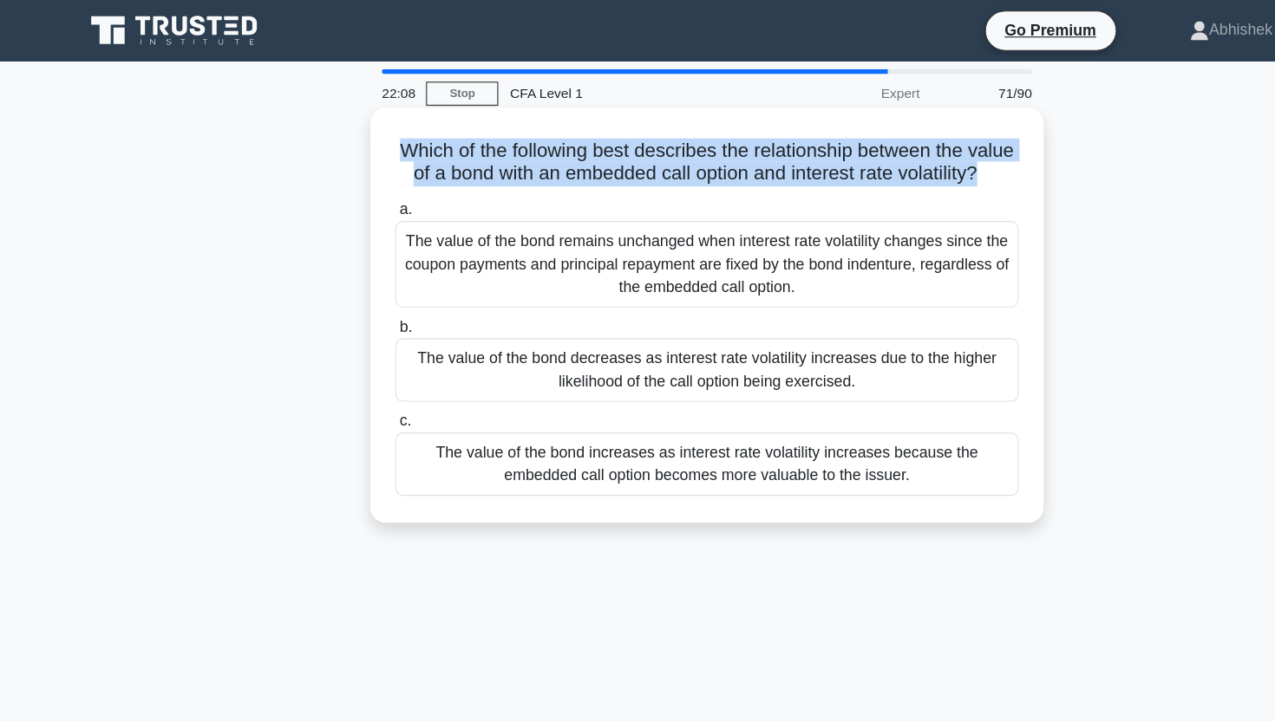
click at [625, 148] on h5 "Which of the following best describes the relationship between the value of a b…" at bounding box center [637, 146] width 565 height 43
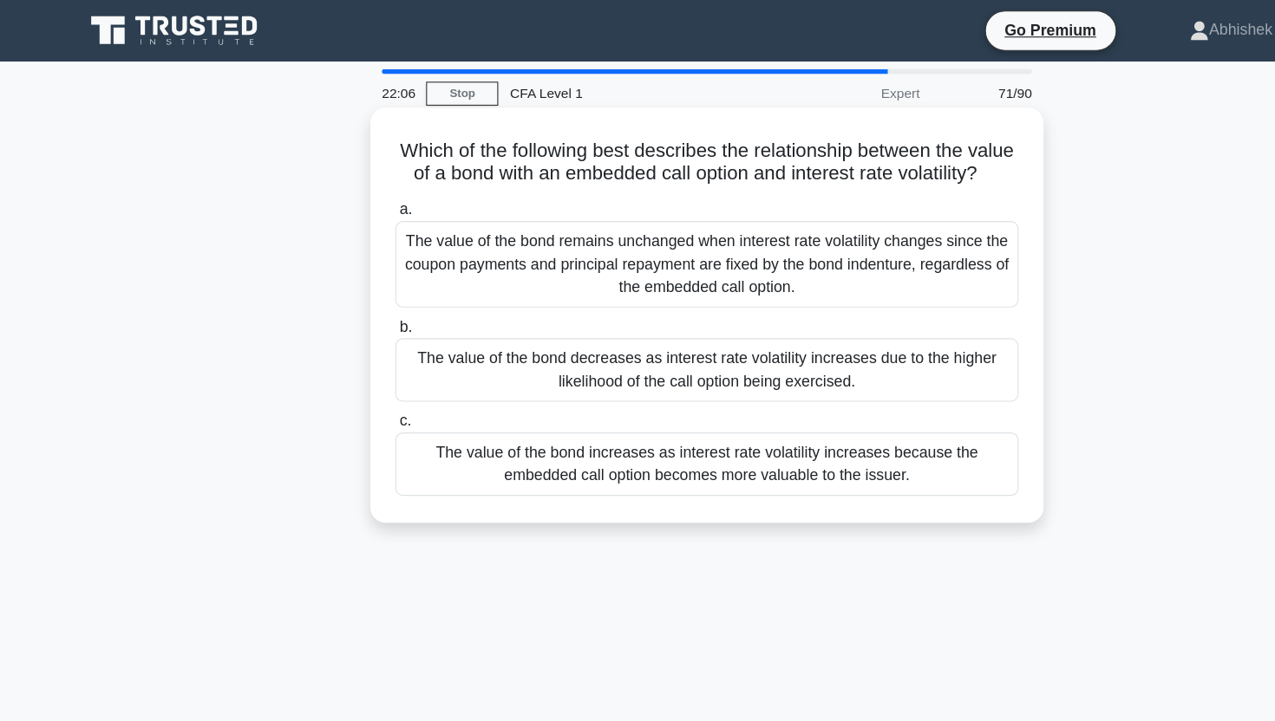
click at [625, 148] on h5 "Which of the following best describes the relationship between the value of a b…" at bounding box center [637, 146] width 565 height 43
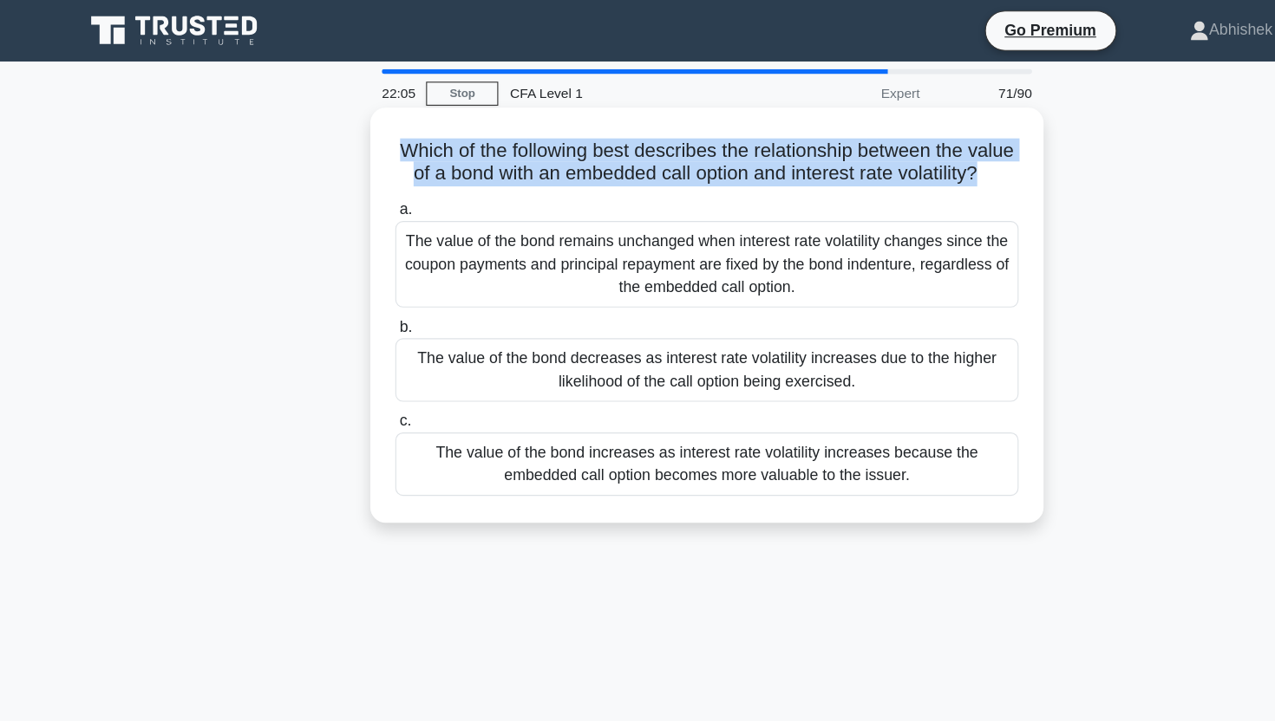
click at [625, 148] on h5 "Which of the following best describes the relationship between the value of a b…" at bounding box center [637, 146] width 565 height 43
click at [523, 146] on h5 "Which of the following best describes the relationship between the value of a b…" at bounding box center [637, 146] width 565 height 43
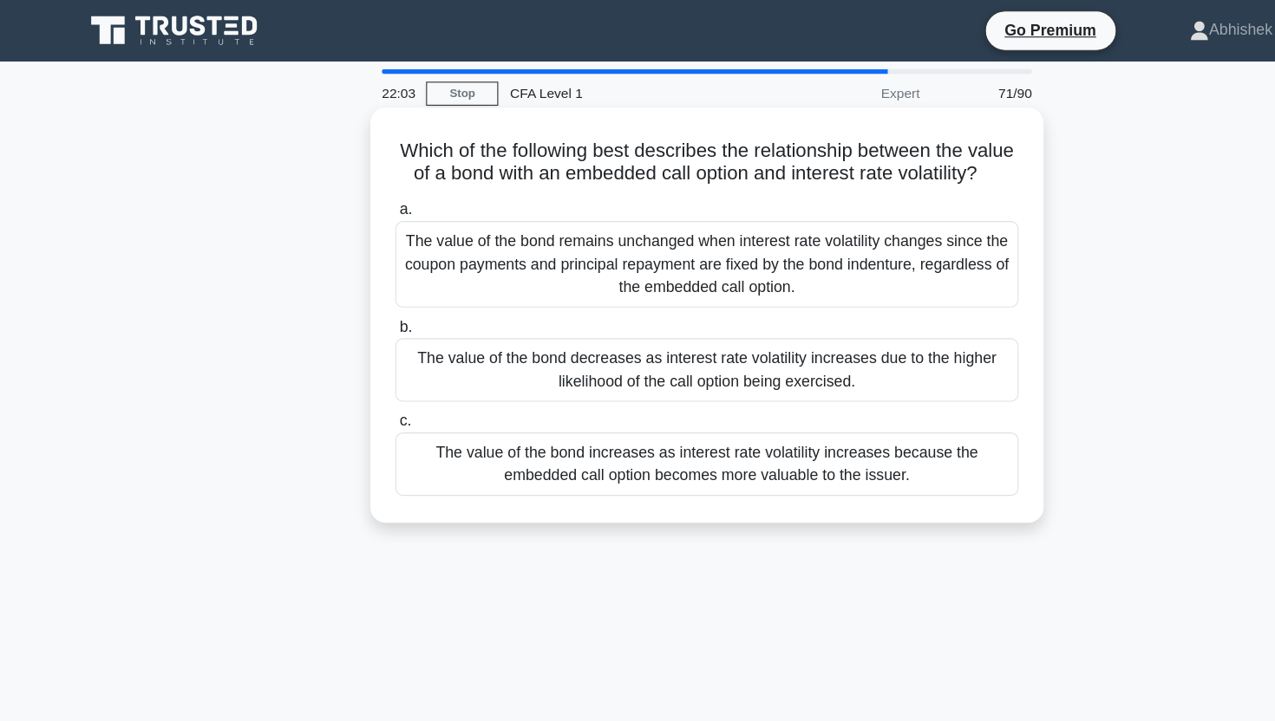
click at [523, 146] on h5 "Which of the following best describes the relationship between the value of a b…" at bounding box center [637, 146] width 565 height 43
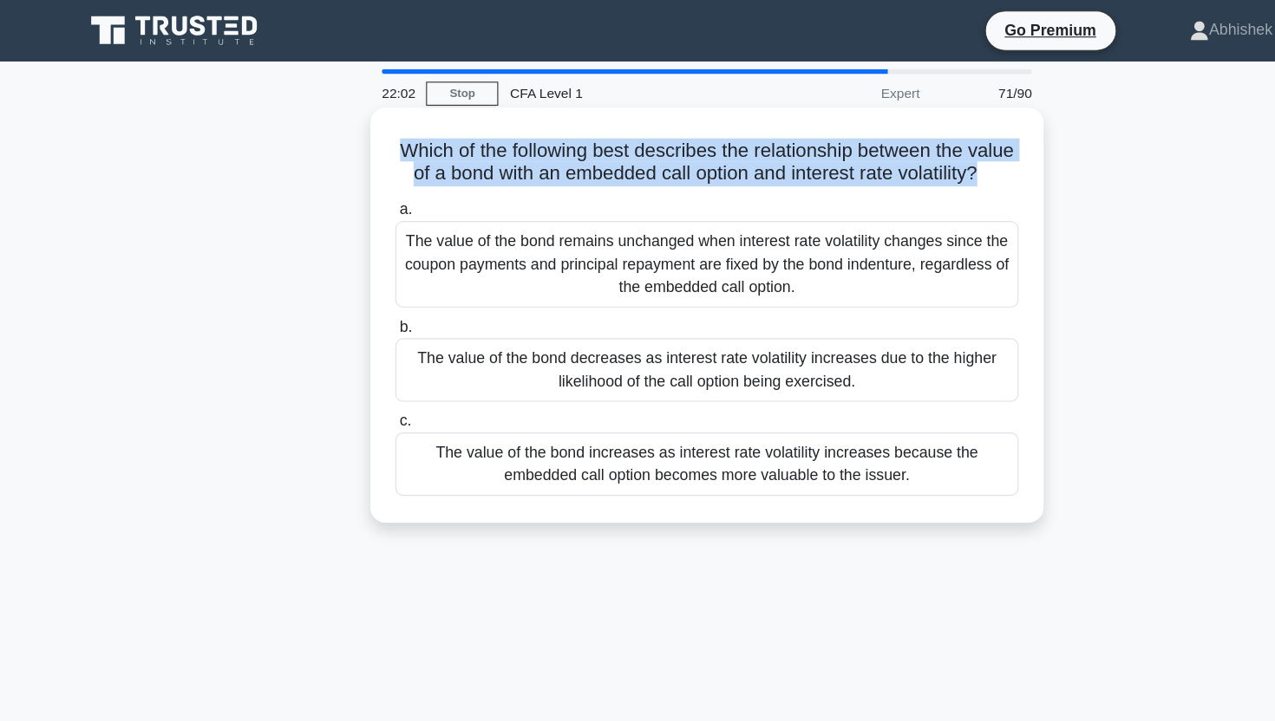
click at [523, 146] on h5 "Which of the following best describes the relationship between the value of a b…" at bounding box center [637, 146] width 565 height 43
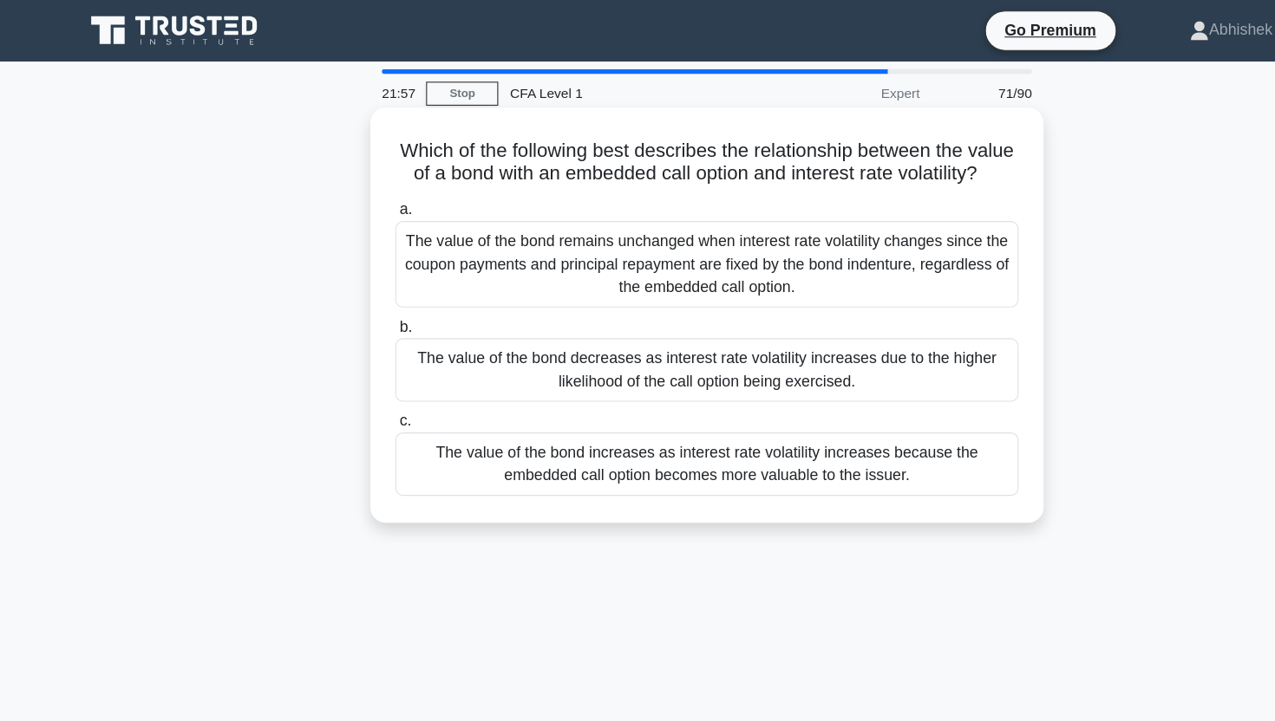
click at [527, 166] on h5 "Which of the following best describes the relationship between the value of a b…" at bounding box center [637, 146] width 565 height 43
drag, startPoint x: 527, startPoint y: 166, endPoint x: 666, endPoint y: 172, distance: 138.9
click at [667, 172] on div "Which of the following best describes the relationship between the value of a b…" at bounding box center [637, 284] width 593 height 361
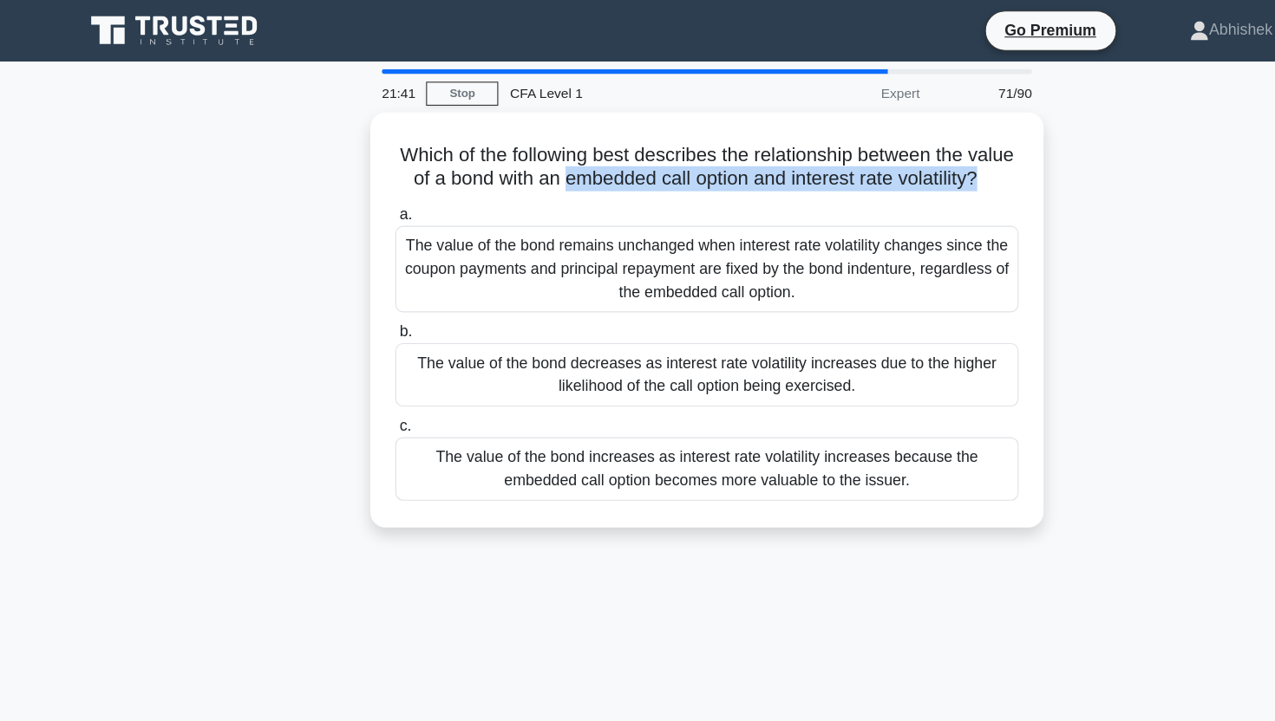
click at [662, 555] on div "21:41 Stop CFA Level 1 Expert 71/90 Which of the following best describes the r…" at bounding box center [637, 495] width 1145 height 867
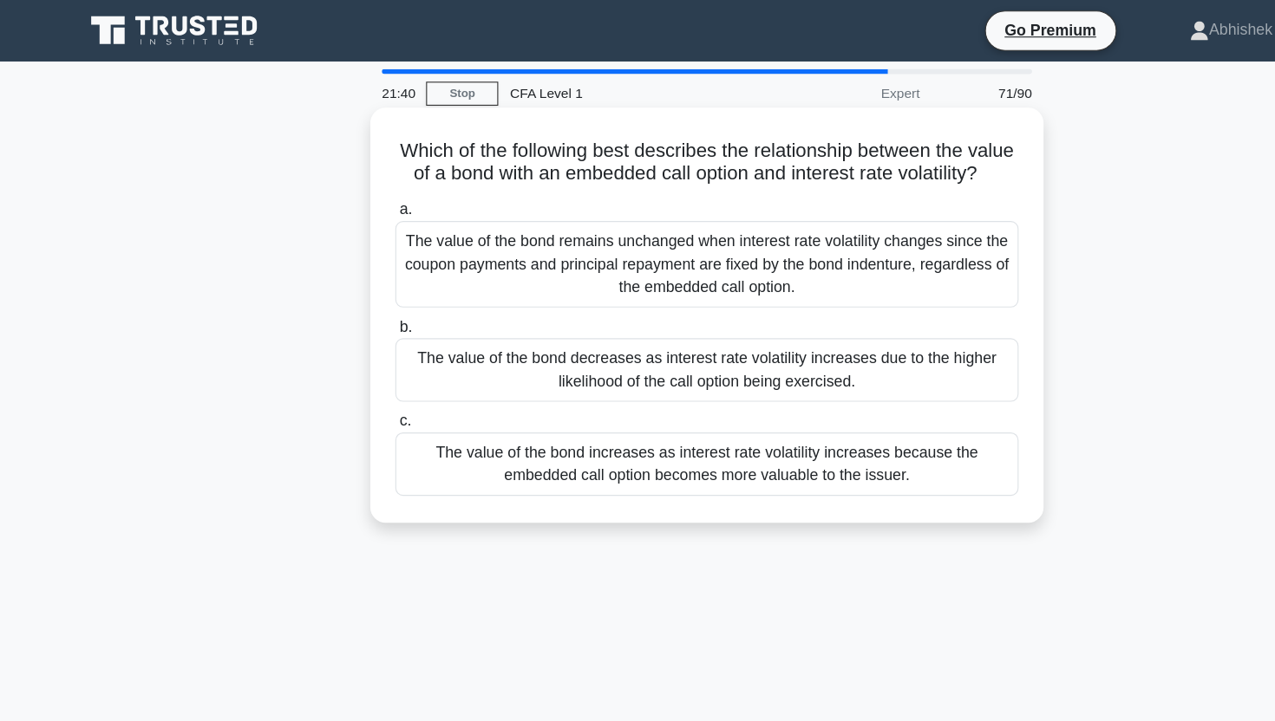
click at [690, 431] on div "The value of the bond increases as interest rate volatility increases because t…" at bounding box center [637, 418] width 562 height 57
click at [356, 386] on input "c. The value of the bond increases as interest rate volatility increases becaus…" at bounding box center [356, 380] width 0 height 11
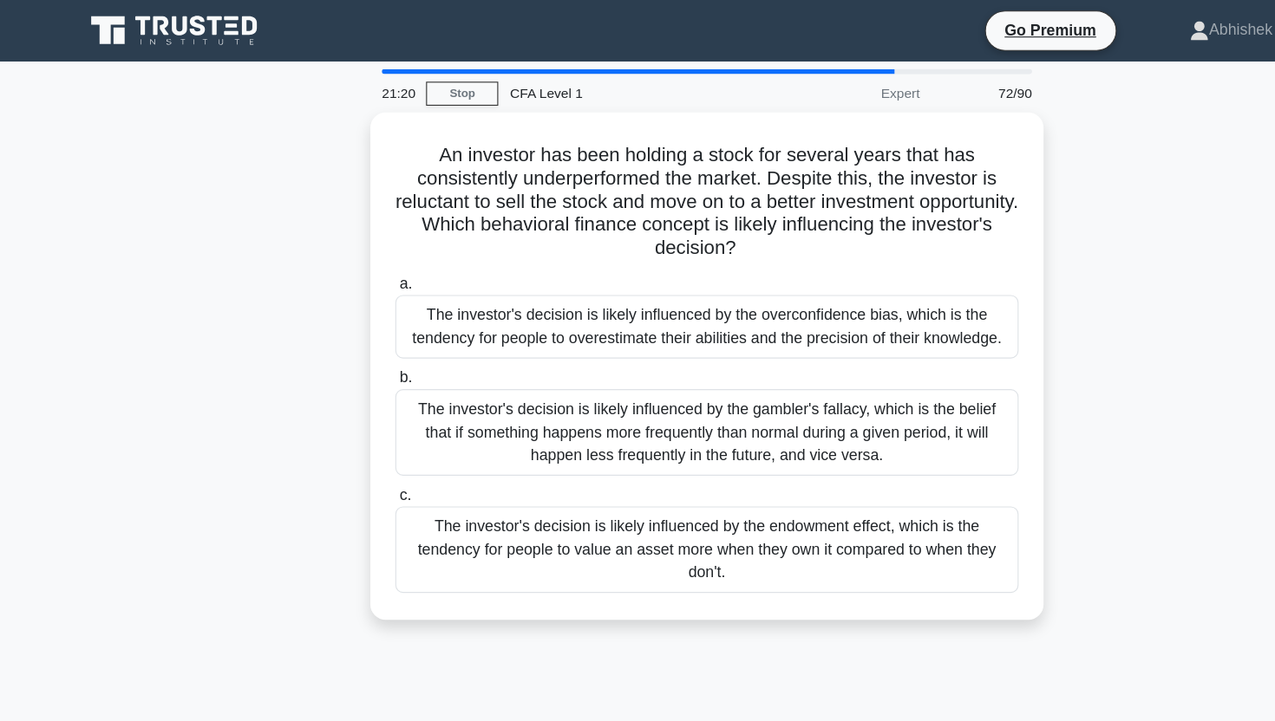
click at [190, 210] on div "An investor has been holding a stock for several years that has consistently un…" at bounding box center [637, 340] width 1145 height 479
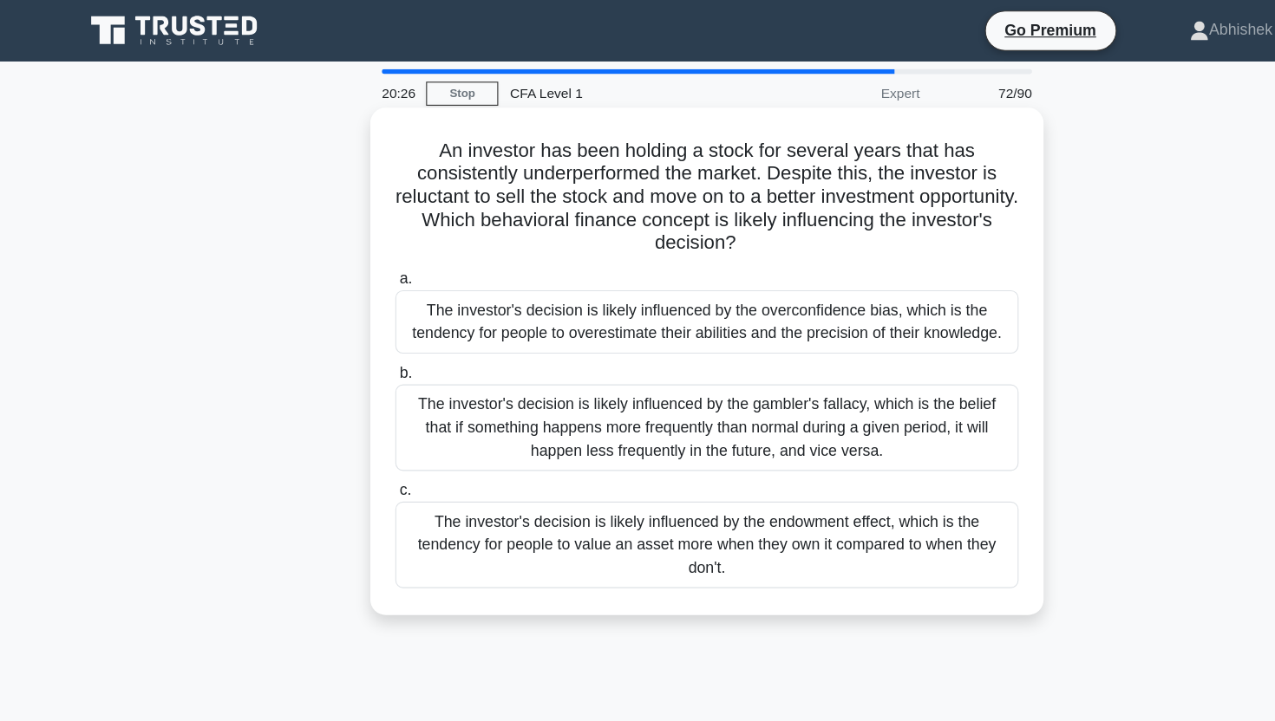
click at [452, 377] on div "The investor's decision is likely influenced by the gambler's fallacy, which is…" at bounding box center [637, 386] width 562 height 78
click at [356, 342] on input "b. The investor's decision is likely influenced by the gambler's fallacy, which…" at bounding box center [356, 336] width 0 height 11
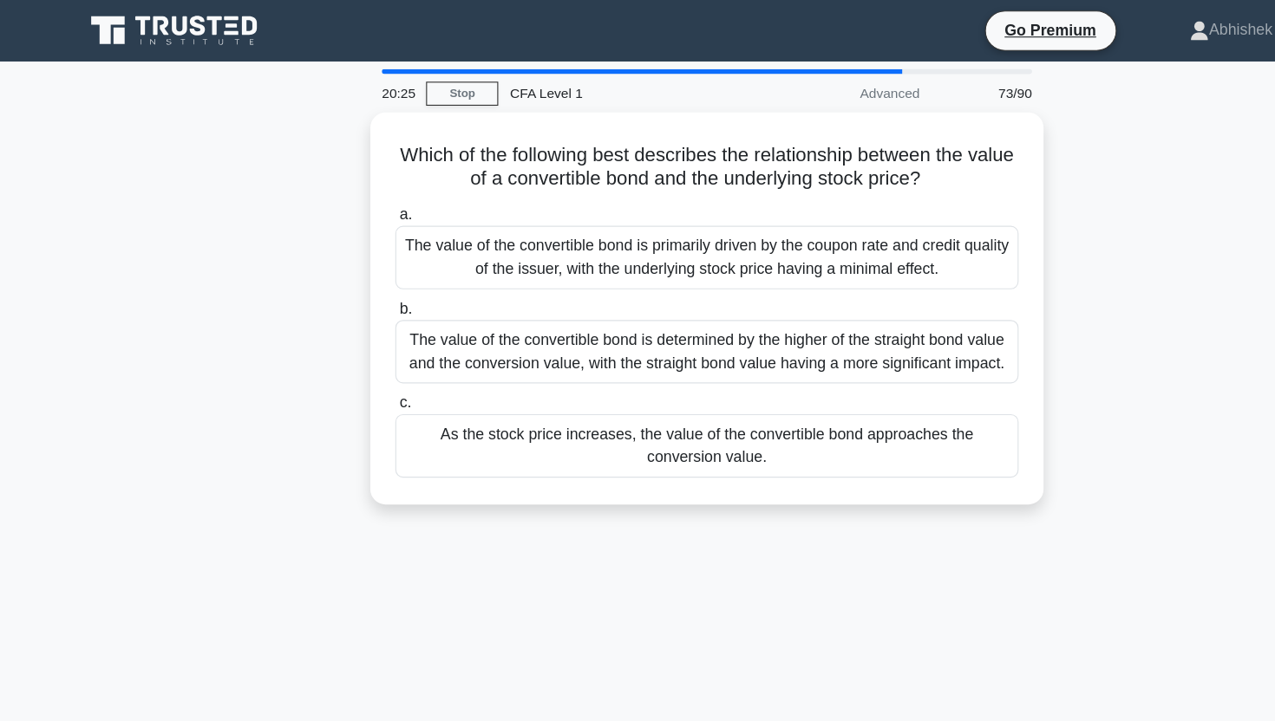
drag, startPoint x: 175, startPoint y: 96, endPoint x: 420, endPoint y: 541, distance: 507.6
click at [420, 541] on div "20:25 Stop CFA Level 1 Advanced 73/90 Which of the following best describes the…" at bounding box center [637, 495] width 1145 height 867
drag, startPoint x: 420, startPoint y: 541, endPoint x: 222, endPoint y: 127, distance: 459.2
click at [222, 127] on div "20:24 Stop CFA Level 1 Advanced 73/90 Which of the following best describes the…" at bounding box center [637, 495] width 1145 height 867
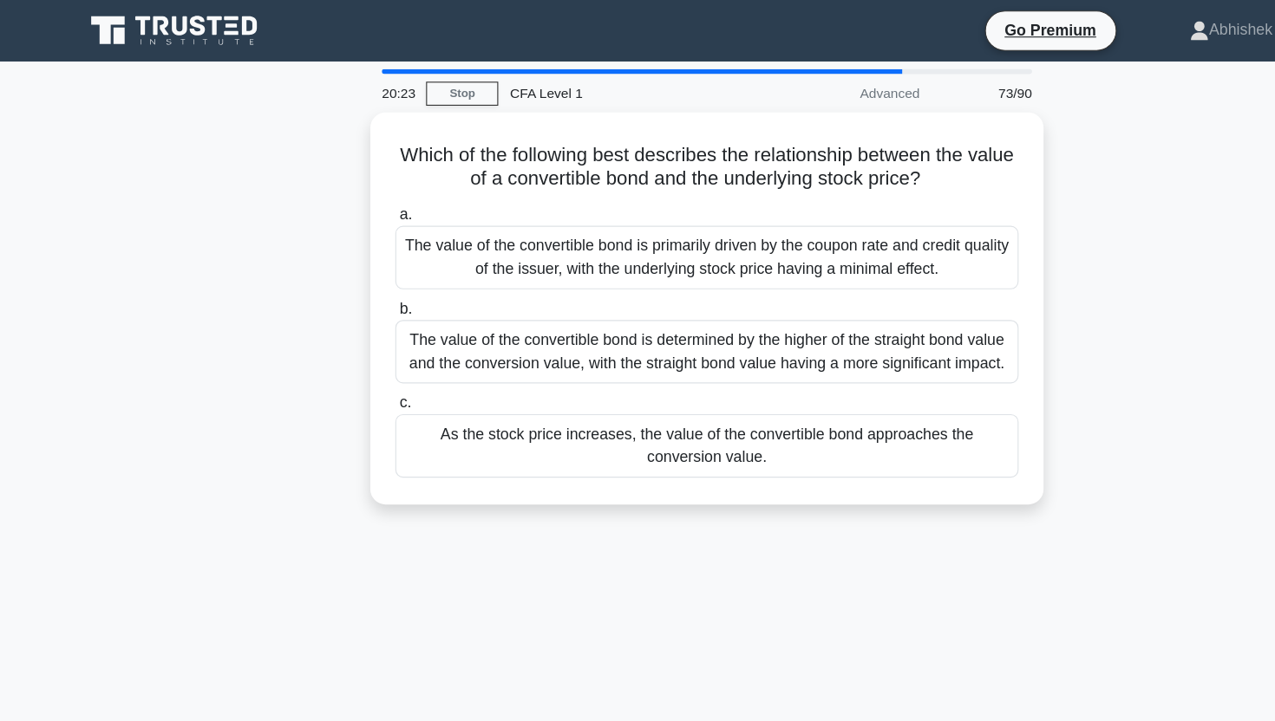
click at [222, 127] on div "Which of the following best describes the relationship between the value of a c…" at bounding box center [637, 288] width 1145 height 375
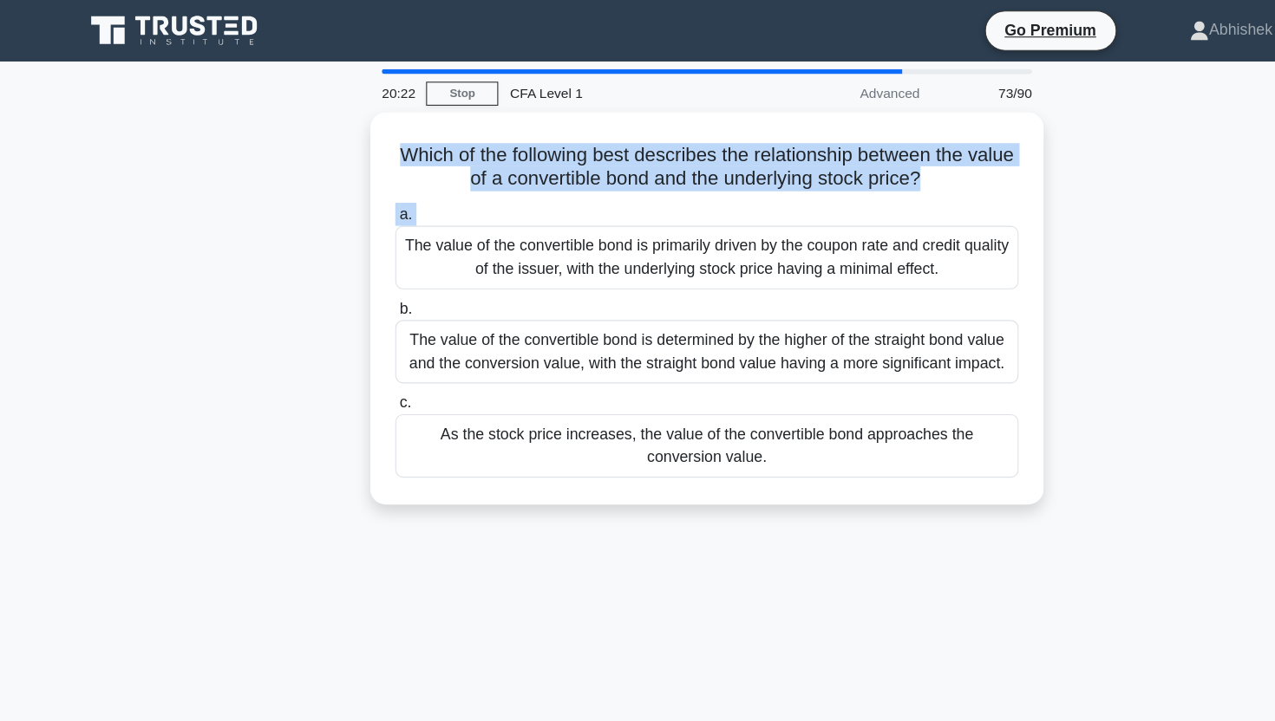
drag, startPoint x: 222, startPoint y: 127, endPoint x: 205, endPoint y: 181, distance: 57.3
click at [205, 183] on div "Which of the following best describes the relationship between the value of a c…" at bounding box center [637, 288] width 1145 height 375
click at [205, 136] on div "Which of the following best describes the relationship between the value of a c…" at bounding box center [637, 288] width 1145 height 375
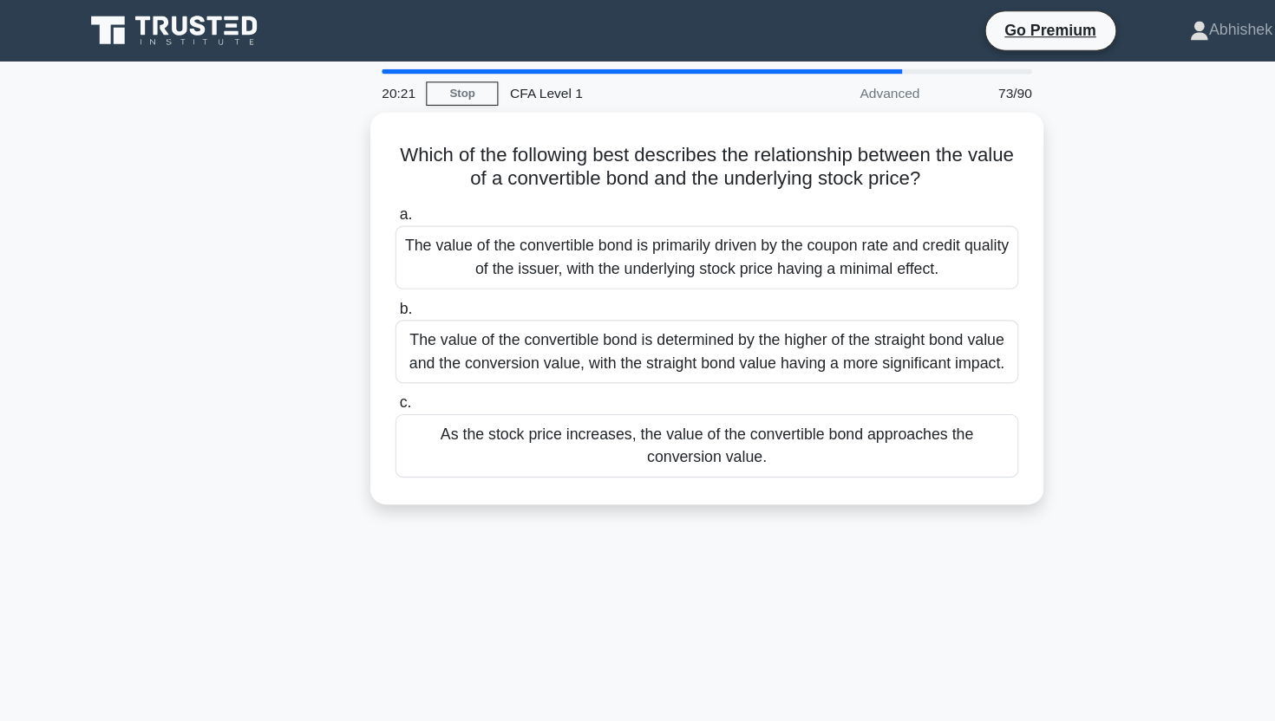
click at [205, 136] on div "Which of the following best describes the relationship between the value of a c…" at bounding box center [637, 288] width 1145 height 375
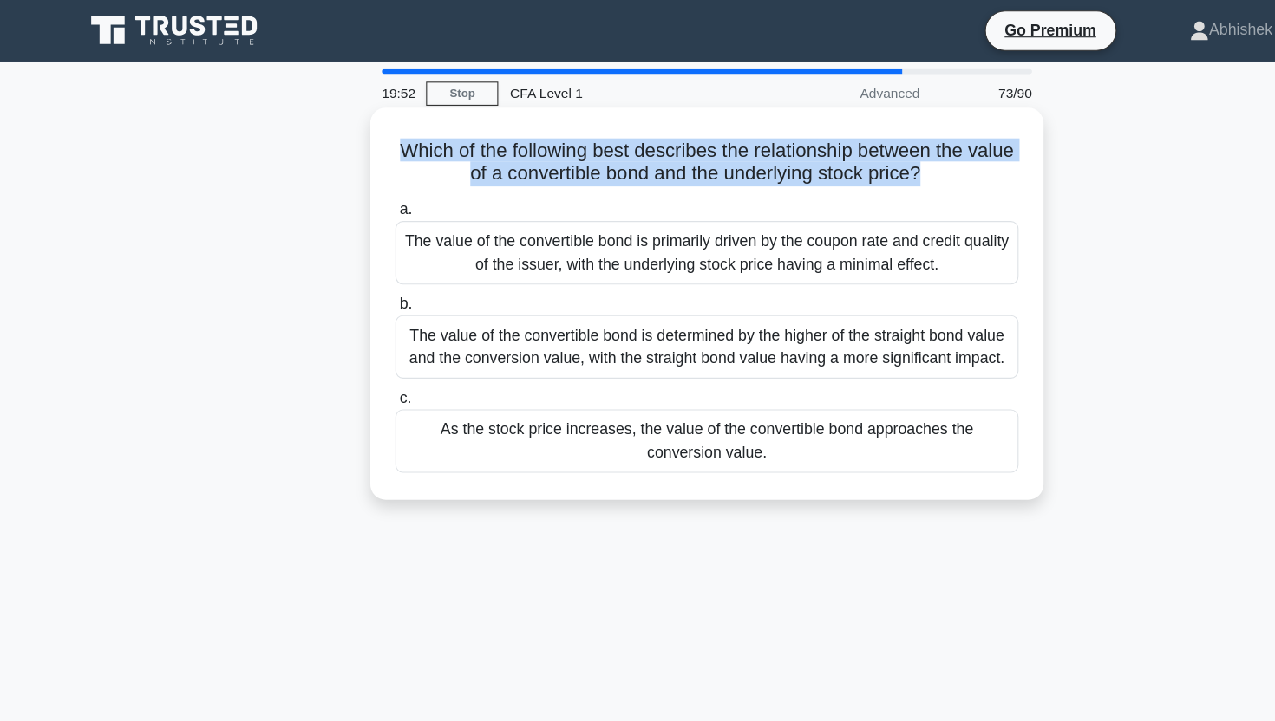
click at [760, 232] on div "The value of the convertible bond is primarily driven by the coupon rate and cr…" at bounding box center [637, 227] width 562 height 57
click at [356, 195] on input "a. The value of the convertible bond is primarily driven by the coupon rate and…" at bounding box center [356, 189] width 0 height 11
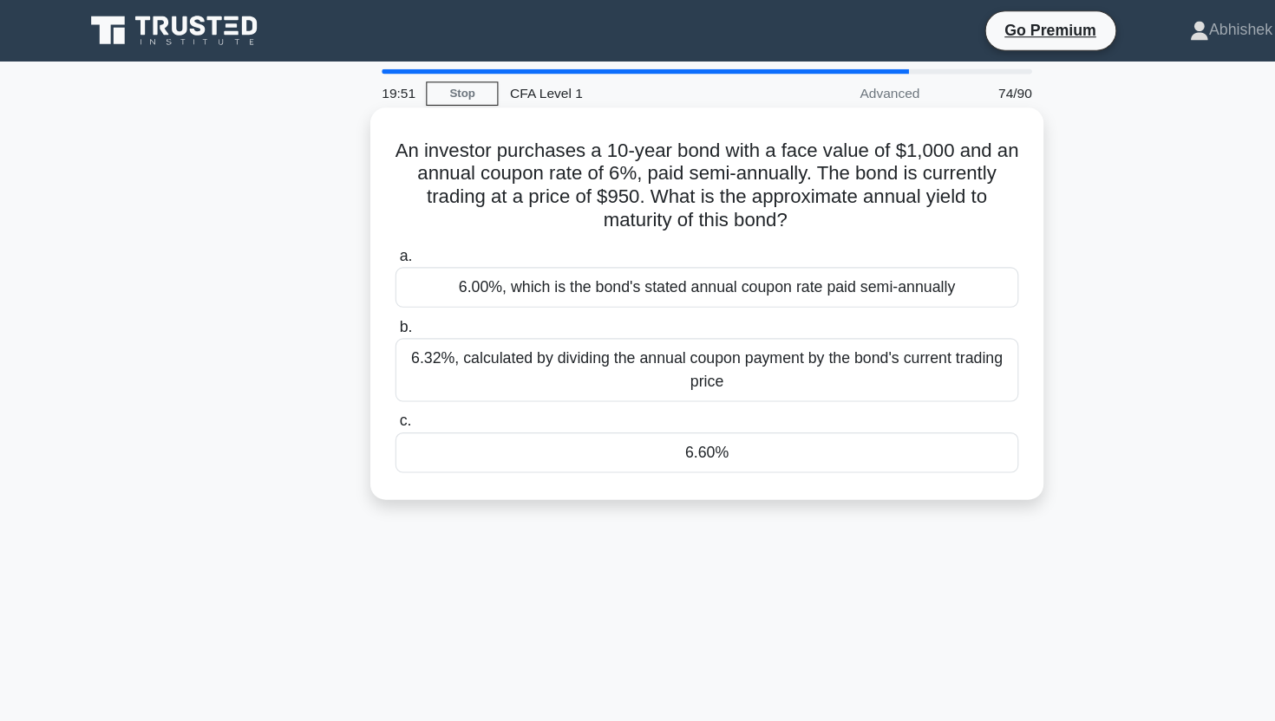
click at [473, 141] on h5 "An investor purchases a 10-year bond with a face value of $1,000 and an annual …" at bounding box center [637, 167] width 565 height 85
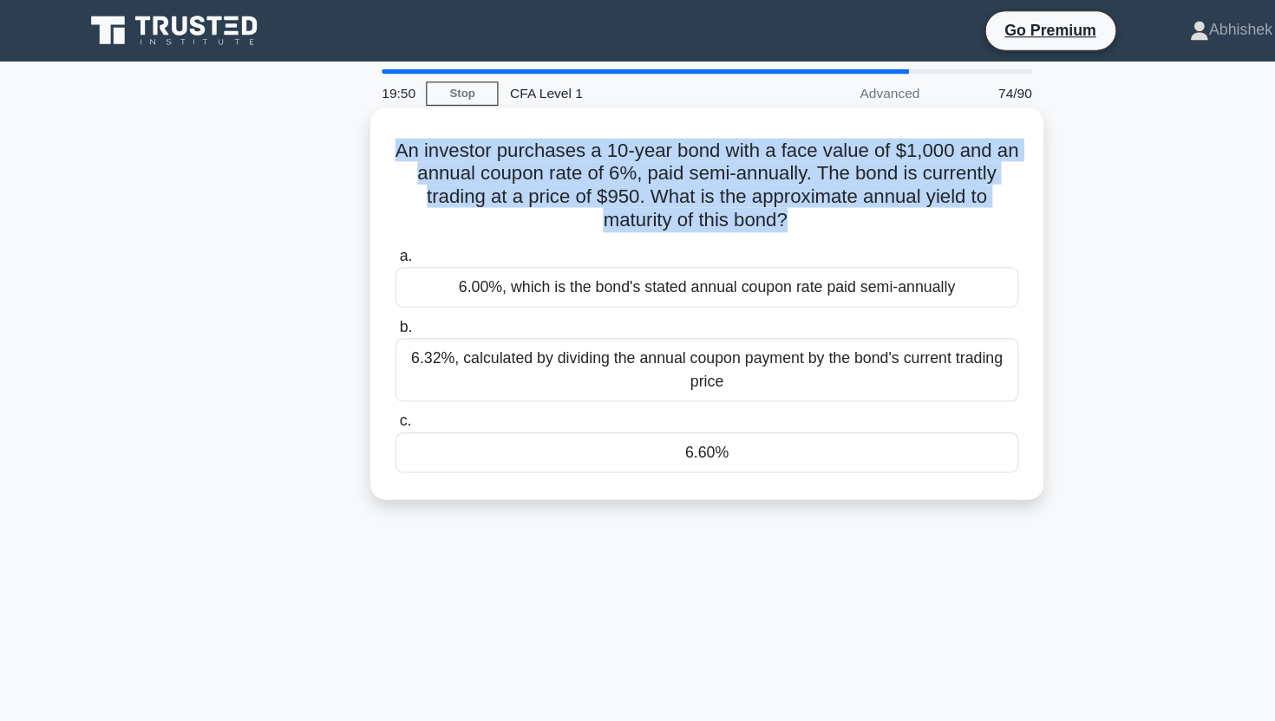
click at [473, 141] on h5 "An investor purchases a 10-year bond with a face value of $1,000 and an annual …" at bounding box center [637, 167] width 565 height 85
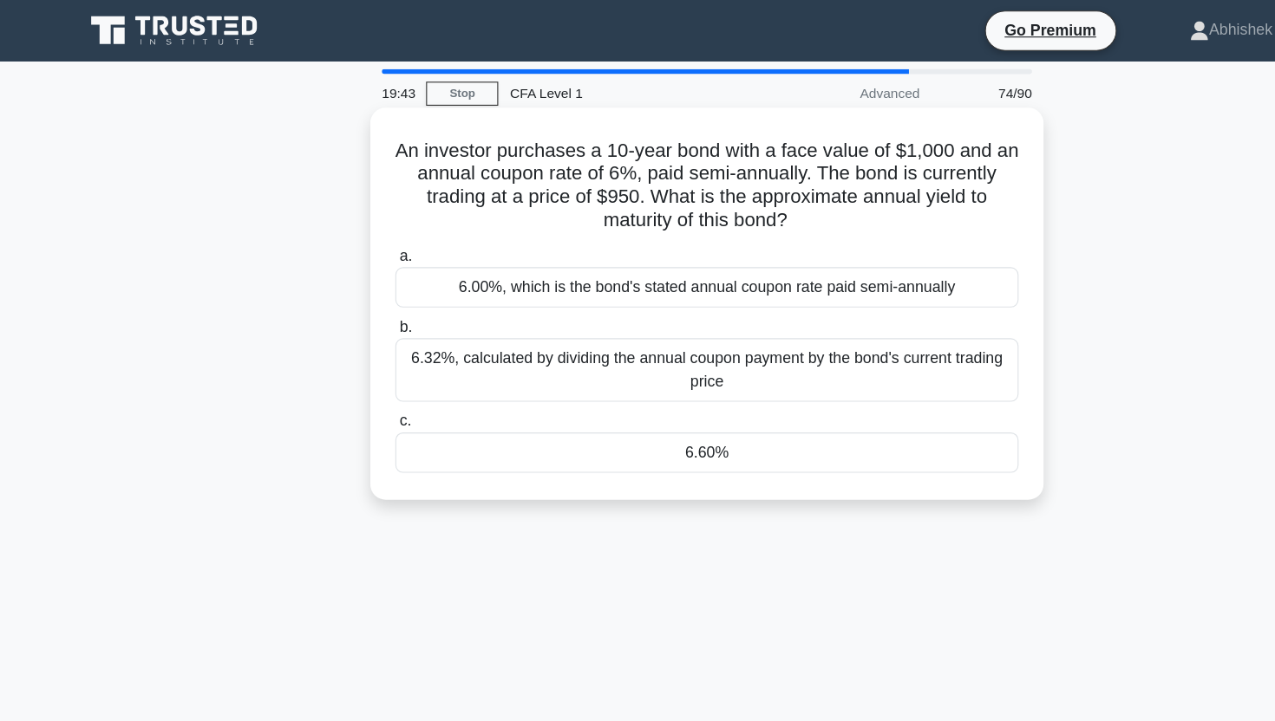
click at [337, 168] on div "An investor purchases a 10-year bond with a face value of $1,000 and an annual …" at bounding box center [637, 274] width 607 height 354
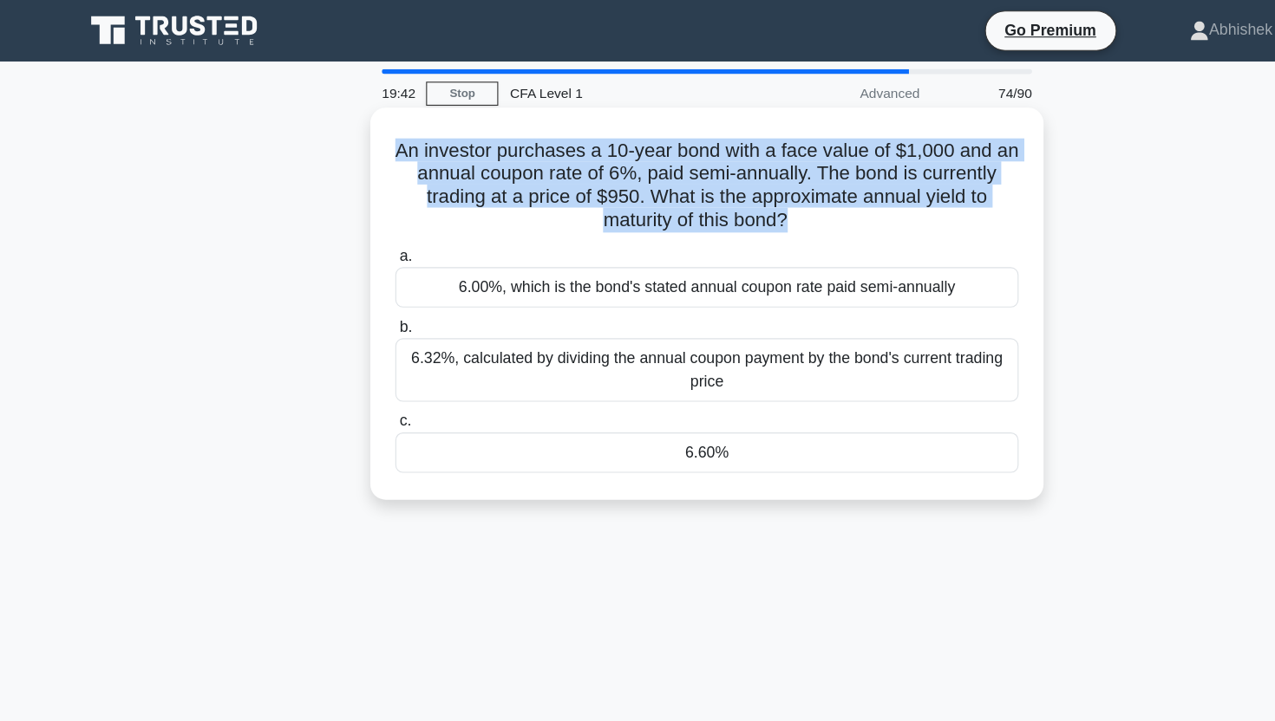
click at [337, 168] on div "An investor purchases a 10-year bond with a face value of $1,000 and an annual …" at bounding box center [637, 274] width 607 height 354
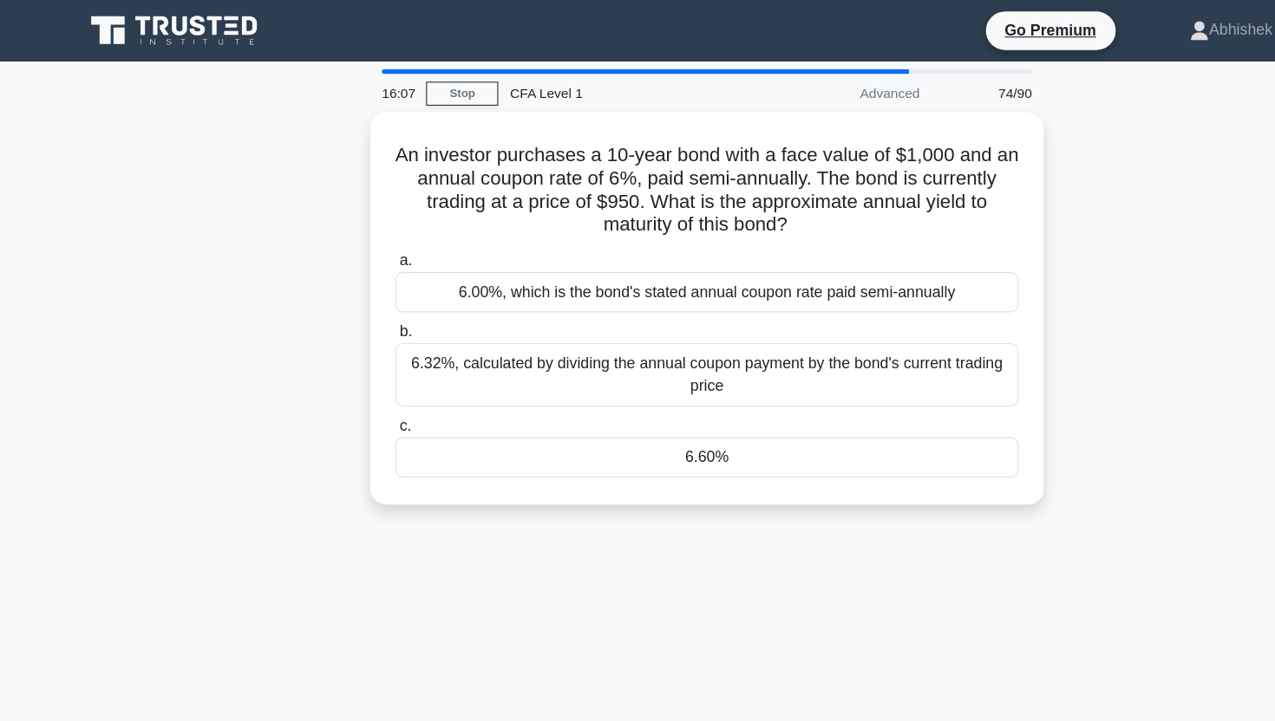
click at [431, 547] on div "16:07 Stop CFA Level 1 Advanced 74/90 An investor purchases a 10-year bond with…" at bounding box center [637, 495] width 1145 height 867
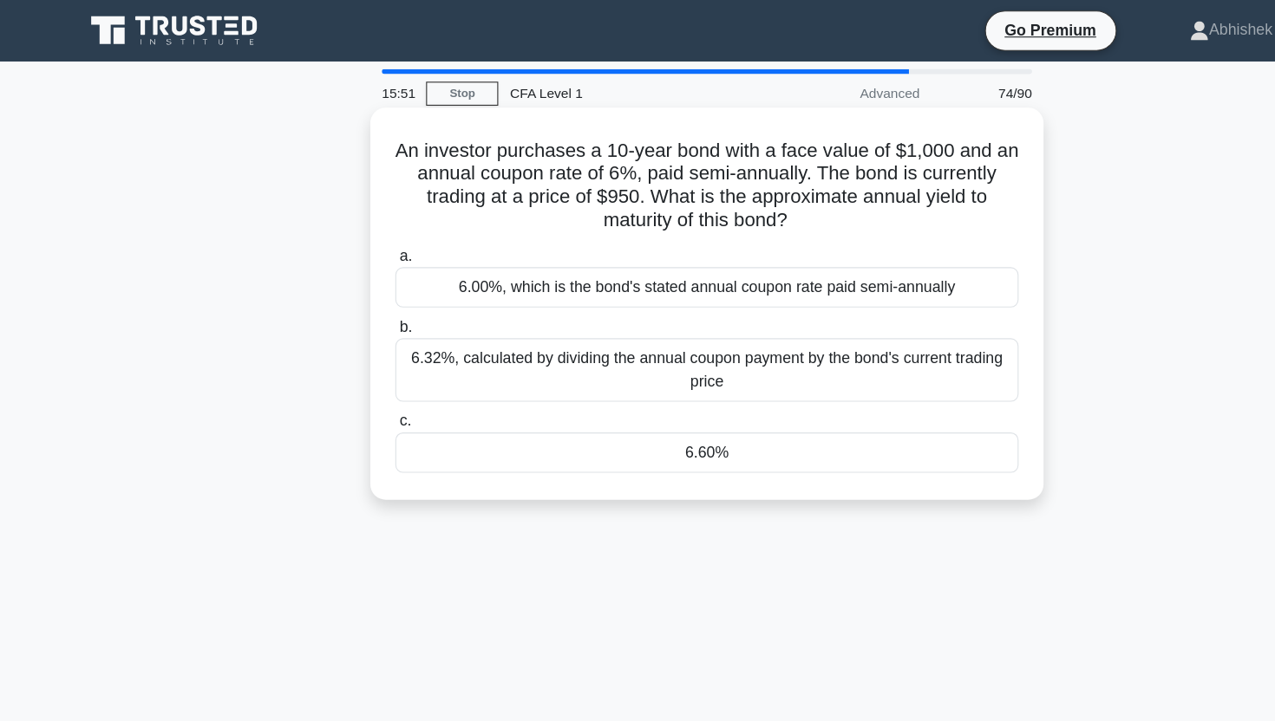
click at [692, 412] on div "6.60%" at bounding box center [637, 408] width 562 height 36
click at [356, 386] on input "c. 6.60%" at bounding box center [356, 380] width 0 height 11
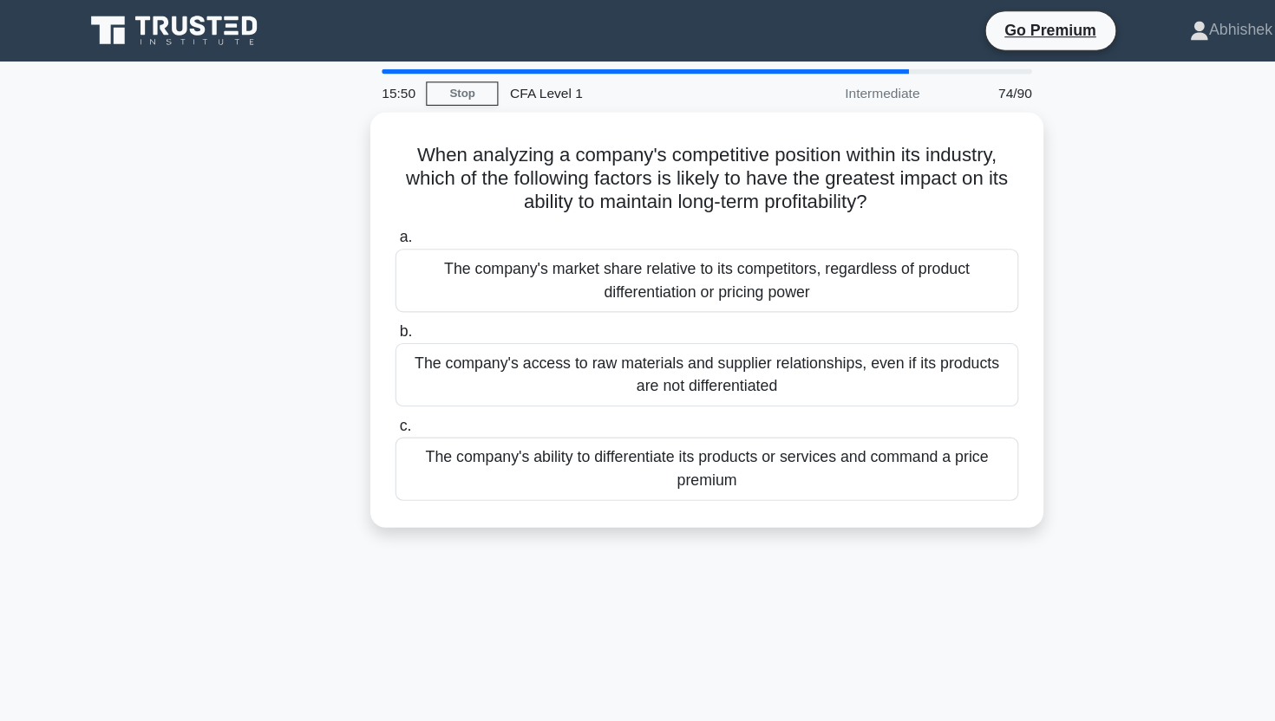
click at [230, 213] on div "When analyzing a company's competitive position within its industry, which of t…" at bounding box center [637, 298] width 1145 height 395
click at [95, 300] on div "When analyzing a company's competitive position within its industry, which of t…" at bounding box center [637, 298] width 1145 height 395
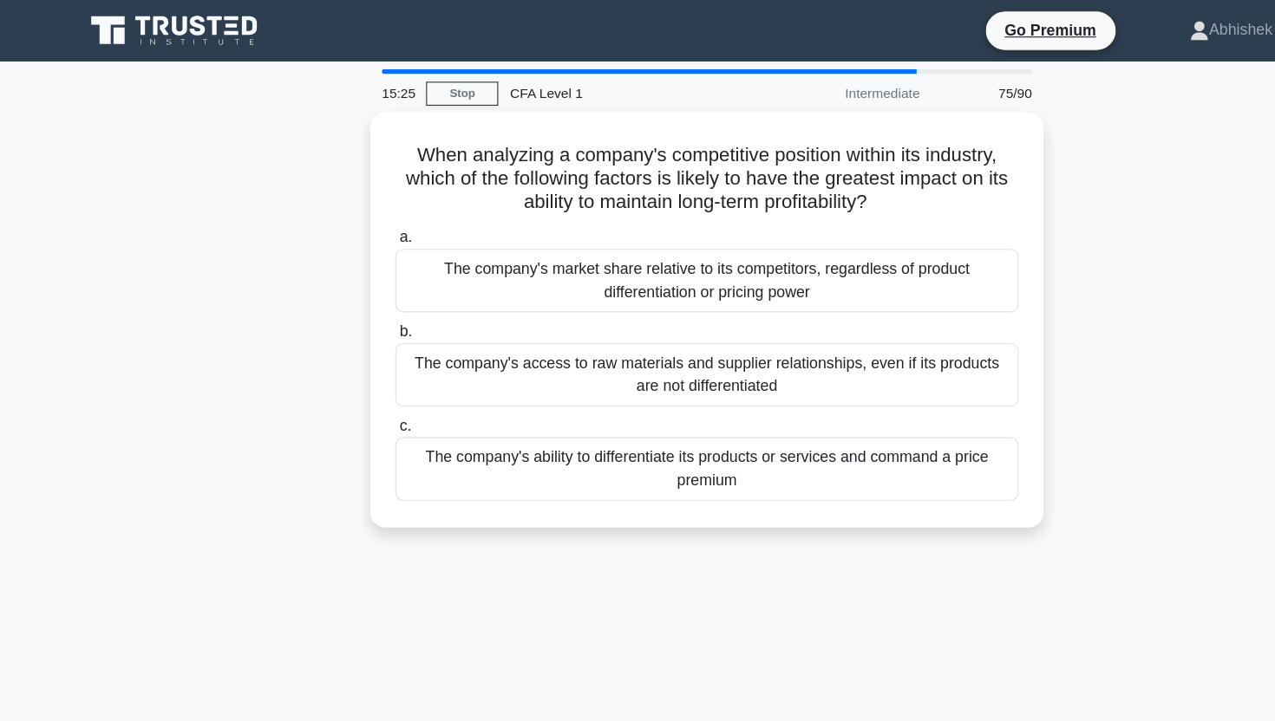
click at [95, 300] on div "When analyzing a company's competitive position within its industry, which of t…" at bounding box center [637, 298] width 1145 height 395
click at [137, 259] on div "When analyzing a company's competitive position within its industry, which of t…" at bounding box center [637, 298] width 1145 height 395
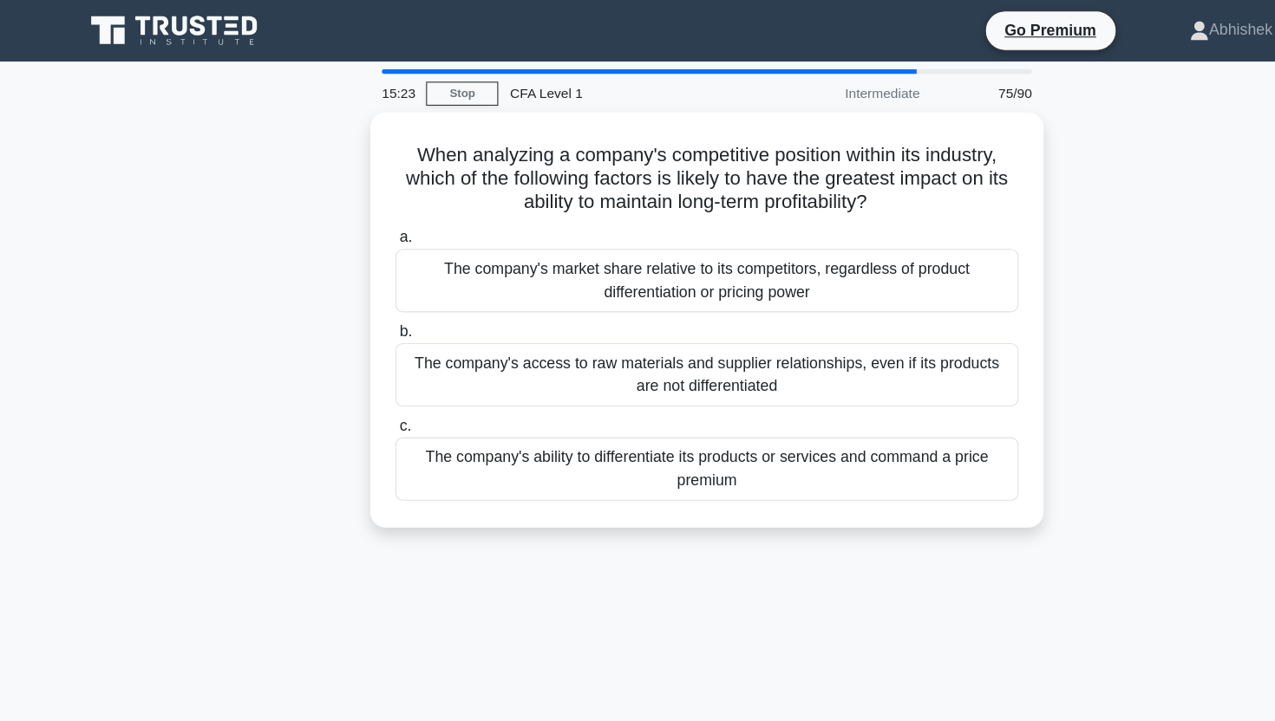
click at [128, 394] on div "When analyzing a company's competitive position within its industry, which of t…" at bounding box center [637, 298] width 1145 height 395
click at [158, 372] on div "When analyzing a company's competitive position within its industry, which of t…" at bounding box center [637, 298] width 1145 height 395
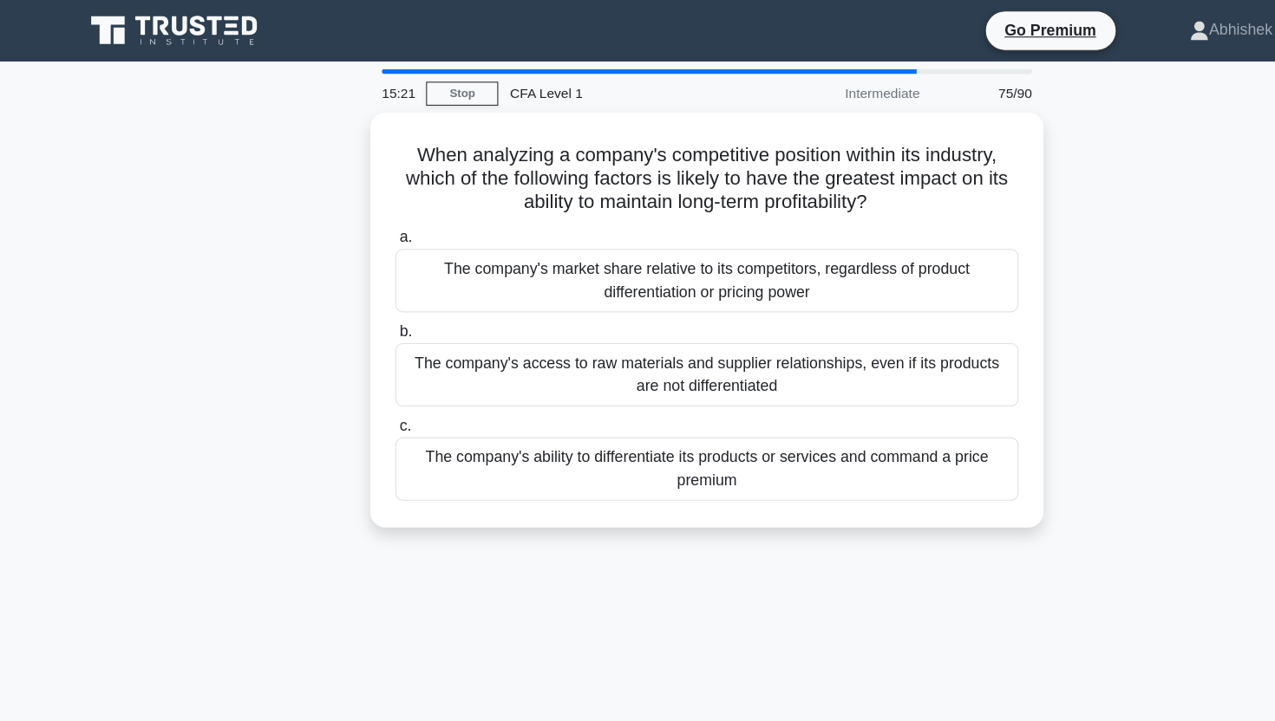
click at [158, 372] on div "When analyzing a company's competitive position within its industry, which of t…" at bounding box center [637, 298] width 1145 height 395
click at [192, 349] on div "When analyzing a company's competitive position within its industry, which of t…" at bounding box center [637, 298] width 1145 height 395
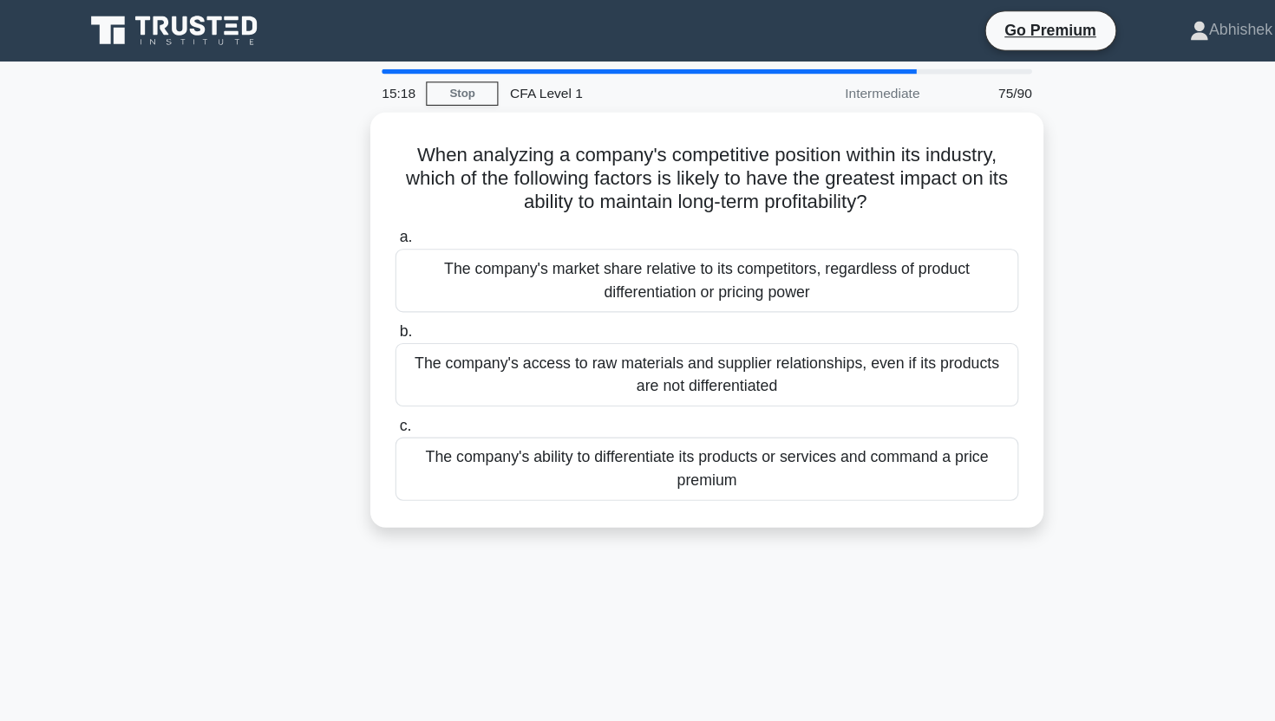
click at [248, 484] on div "When analyzing a company's competitive position within its industry, which of t…" at bounding box center [637, 298] width 1145 height 395
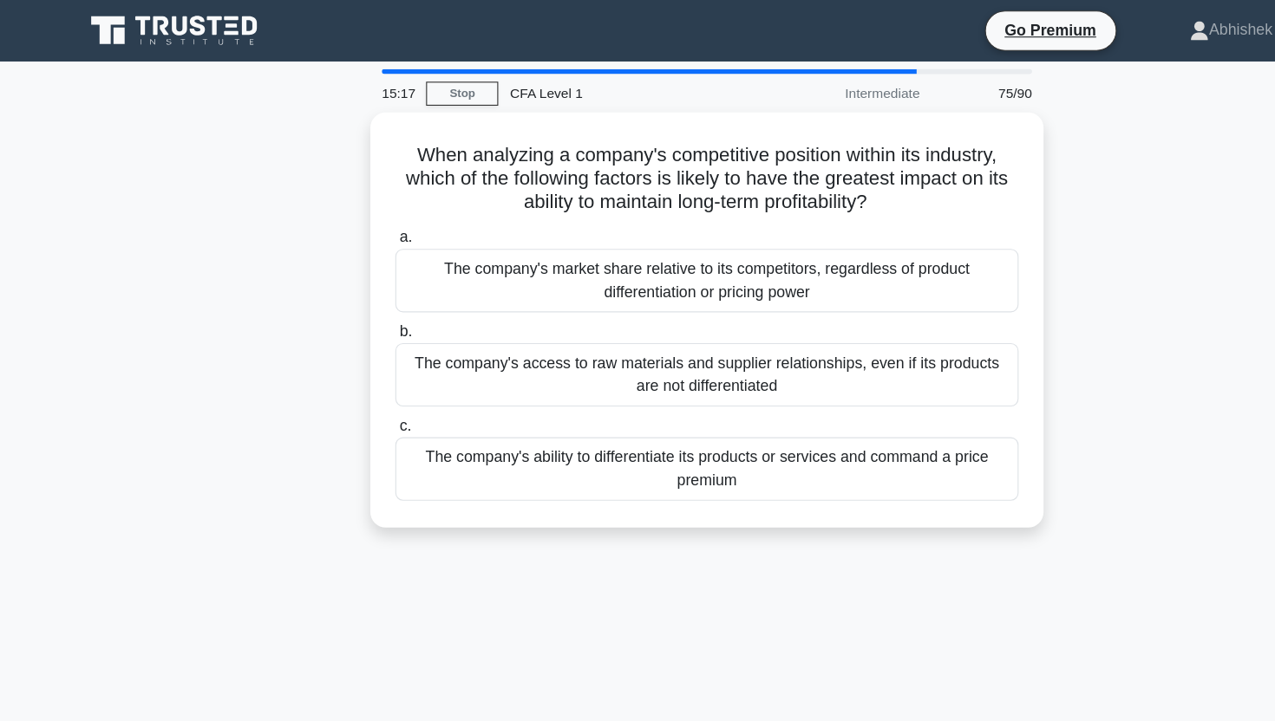
click at [248, 484] on div "When analyzing a company's competitive position within its industry, which of t…" at bounding box center [637, 298] width 1145 height 395
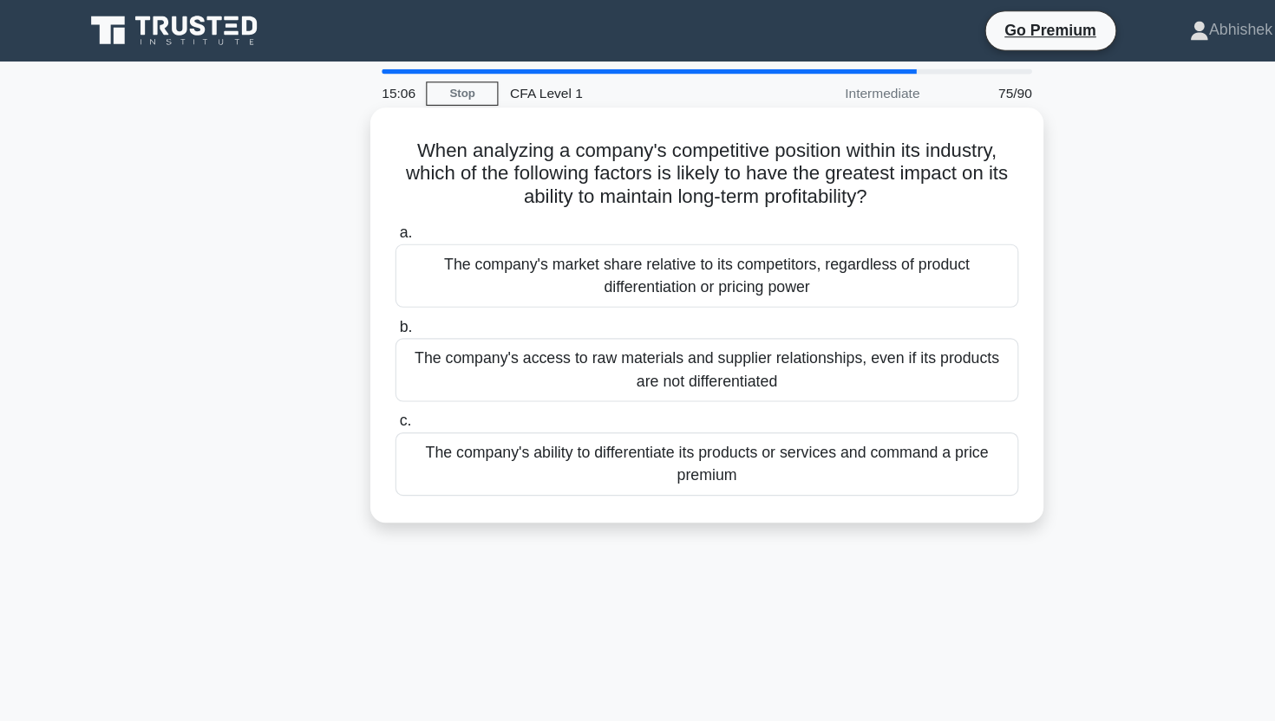
click at [687, 414] on div "The company's ability to differentiate its products or services and command a p…" at bounding box center [637, 418] width 562 height 57
click at [356, 386] on input "c. The company's ability to differentiate its products or services and command …" at bounding box center [356, 380] width 0 height 11
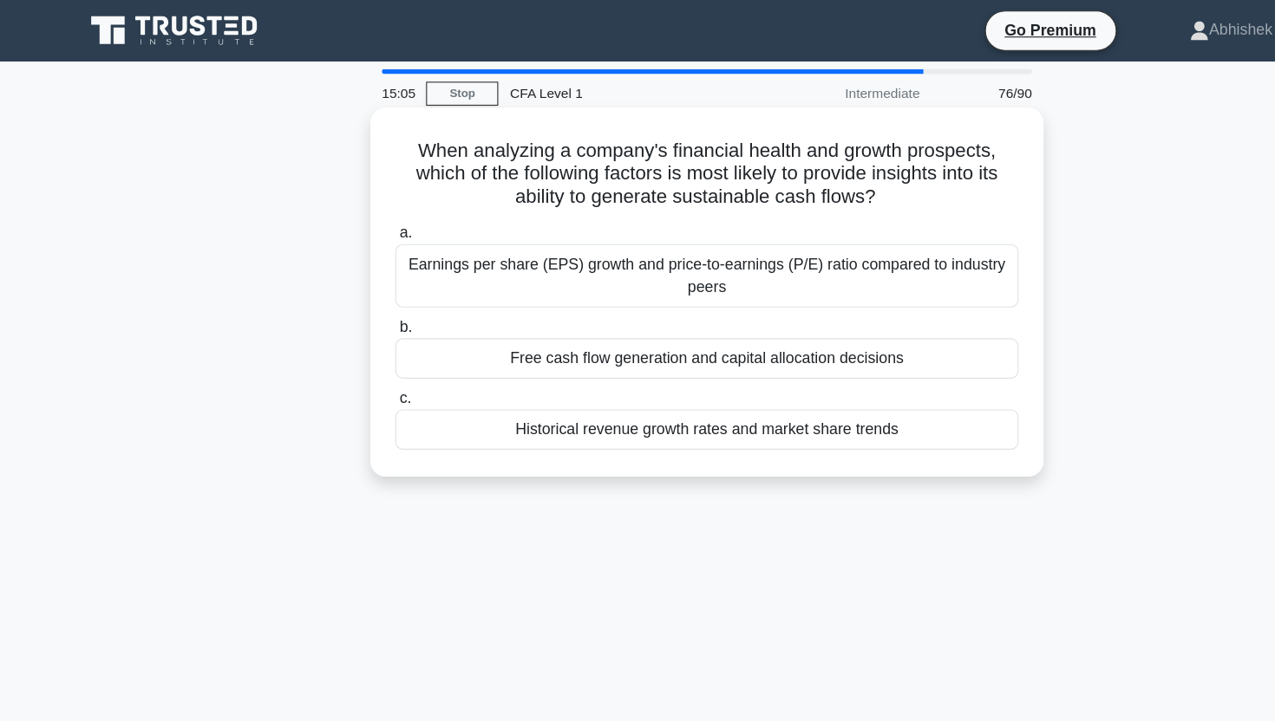
click at [404, 153] on h5 "When analyzing a company's financial health and growth prospects, which of the …" at bounding box center [637, 157] width 565 height 64
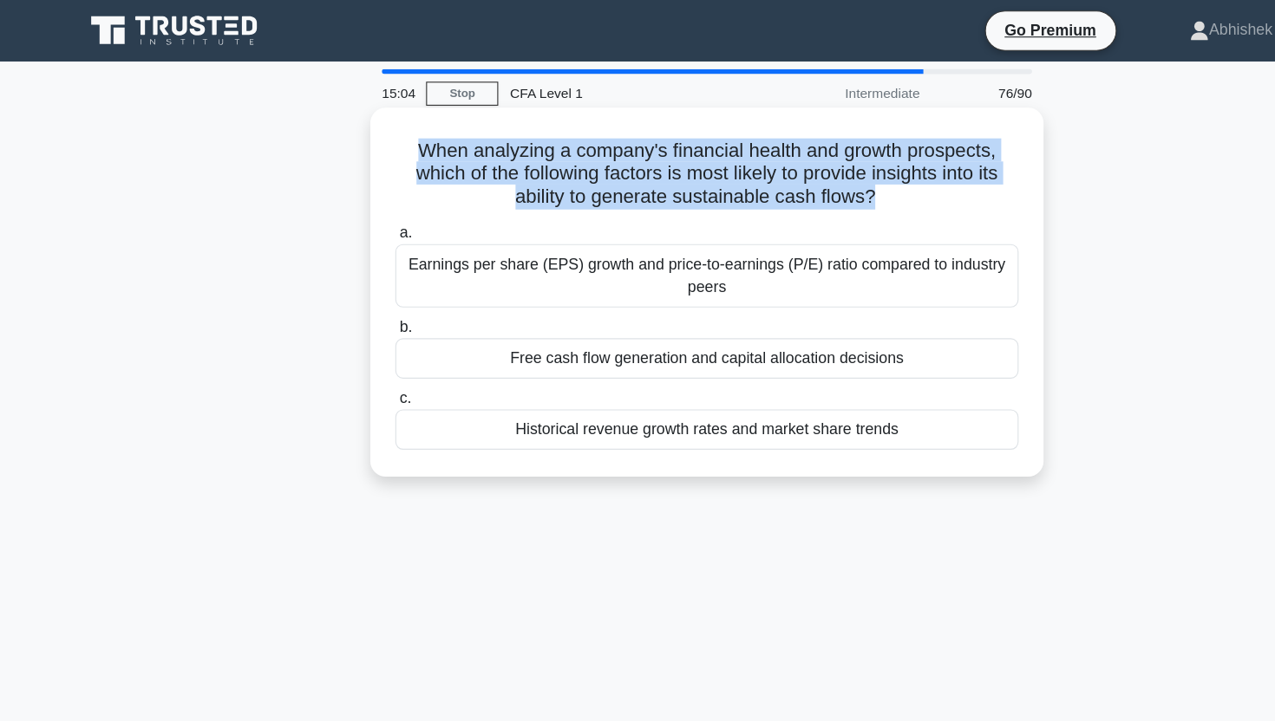
click at [404, 153] on h5 "When analyzing a company's financial health and growth prospects, which of the …" at bounding box center [637, 157] width 565 height 64
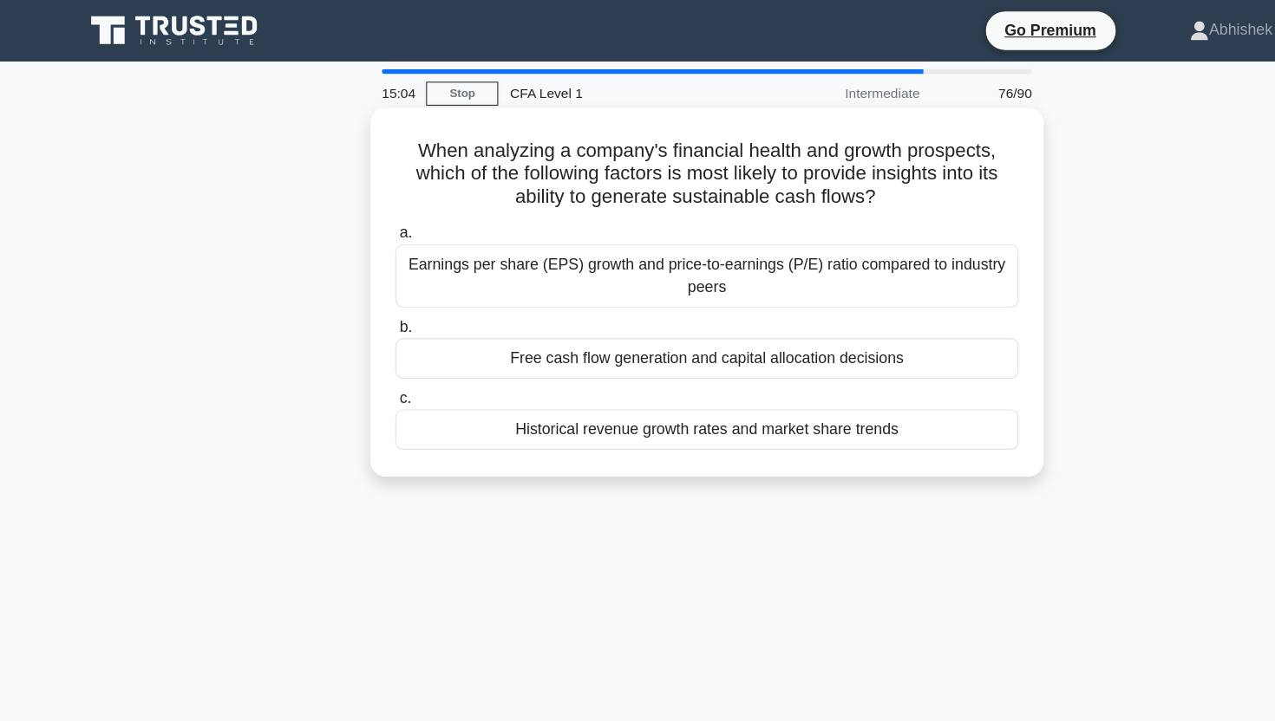
click at [404, 153] on h5 "When analyzing a company's financial health and growth prospects, which of the …" at bounding box center [637, 157] width 565 height 64
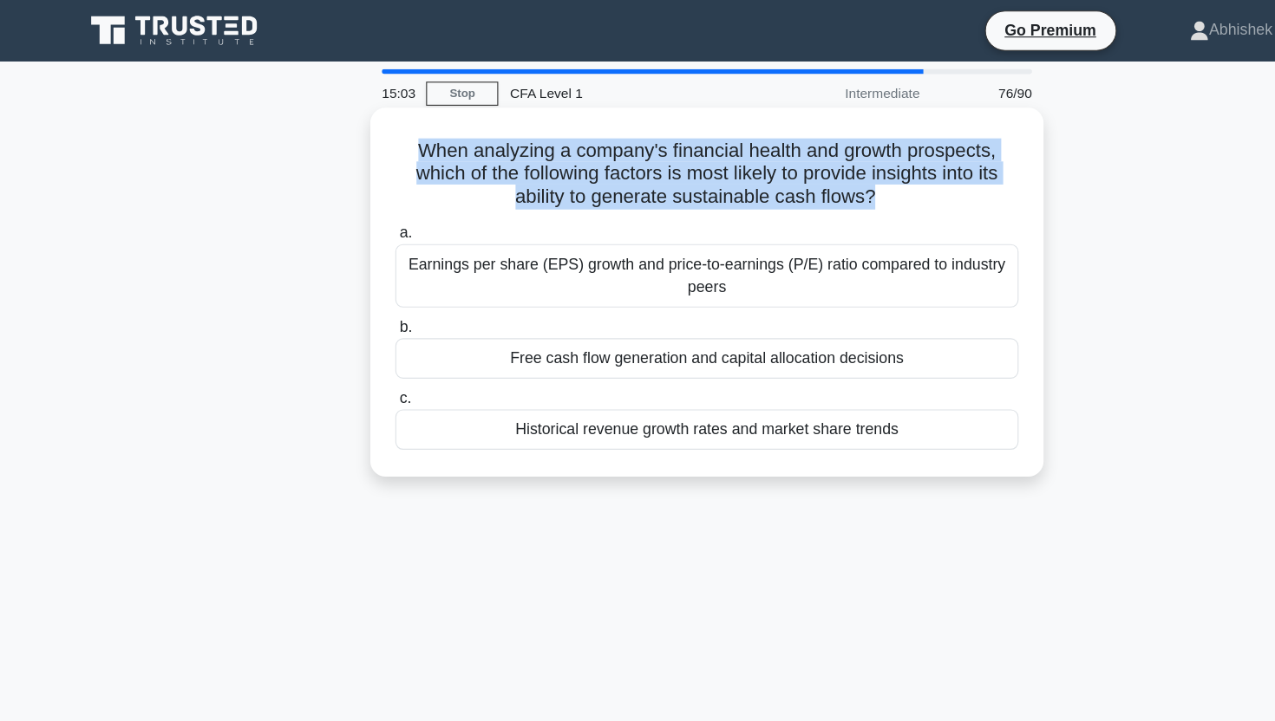
click at [404, 153] on h5 "When analyzing a company's financial health and growth prospects, which of the …" at bounding box center [637, 157] width 565 height 64
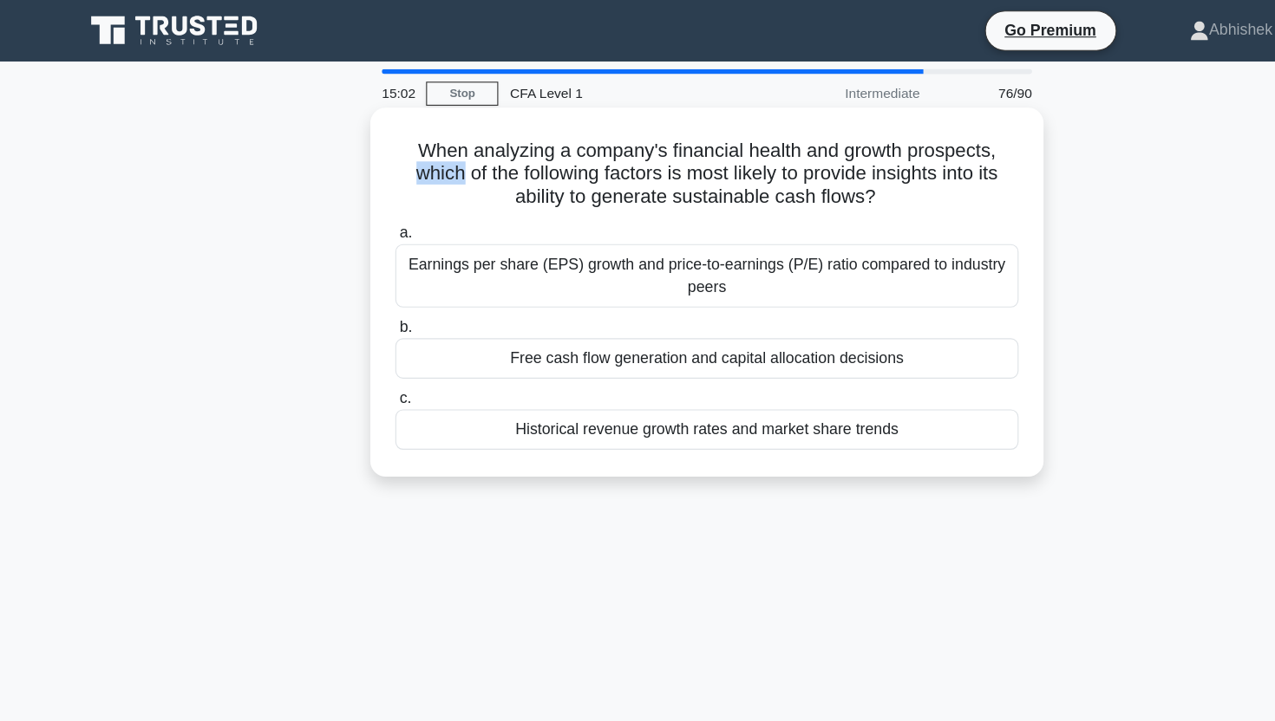
click at [404, 153] on h5 "When analyzing a company's financial health and growth prospects, which of the …" at bounding box center [637, 157] width 565 height 64
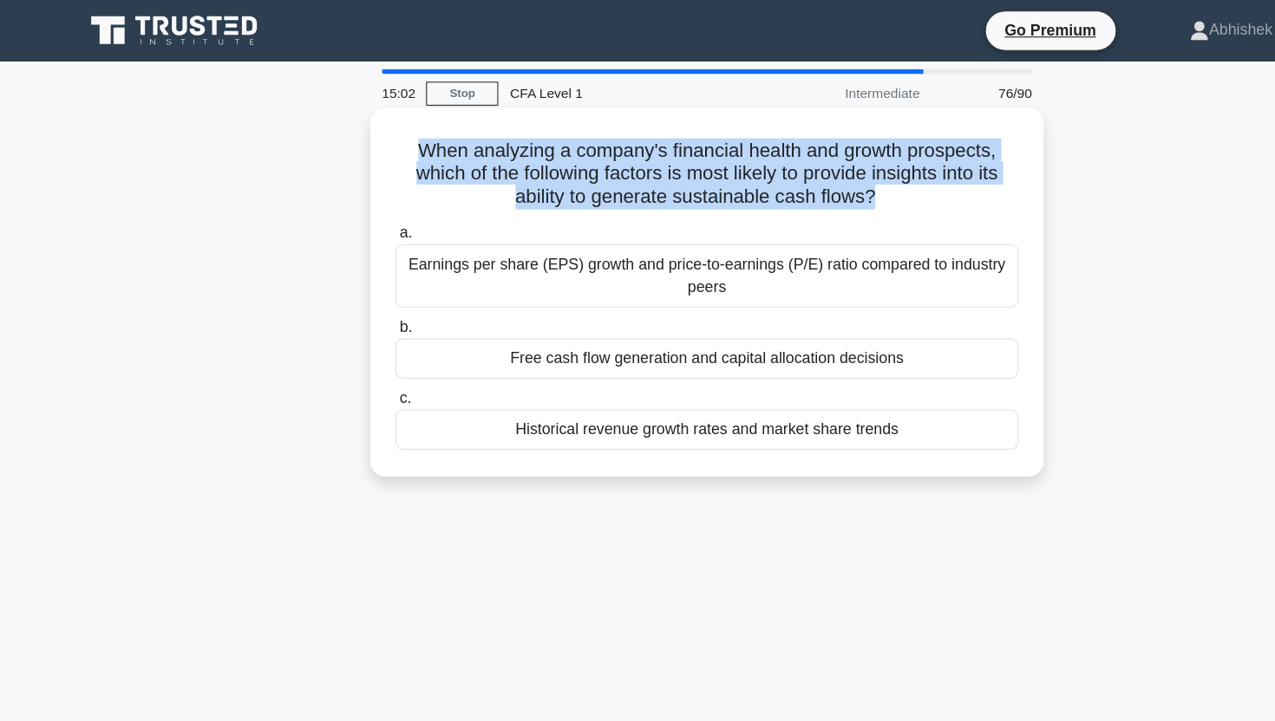
drag, startPoint x: 404, startPoint y: 153, endPoint x: 560, endPoint y: 150, distance: 156.1
click at [560, 151] on h5 "When analyzing a company's financial health and growth prospects, which of the …" at bounding box center [637, 157] width 565 height 64
click at [560, 150] on h5 "When analyzing a company's financial health and growth prospects, which of the …" at bounding box center [637, 157] width 565 height 64
drag, startPoint x: 560, startPoint y: 150, endPoint x: 786, endPoint y: 172, distance: 227.3
click at [786, 173] on h5 "When analyzing a company's financial health and growth prospects, which of the …" at bounding box center [637, 157] width 565 height 64
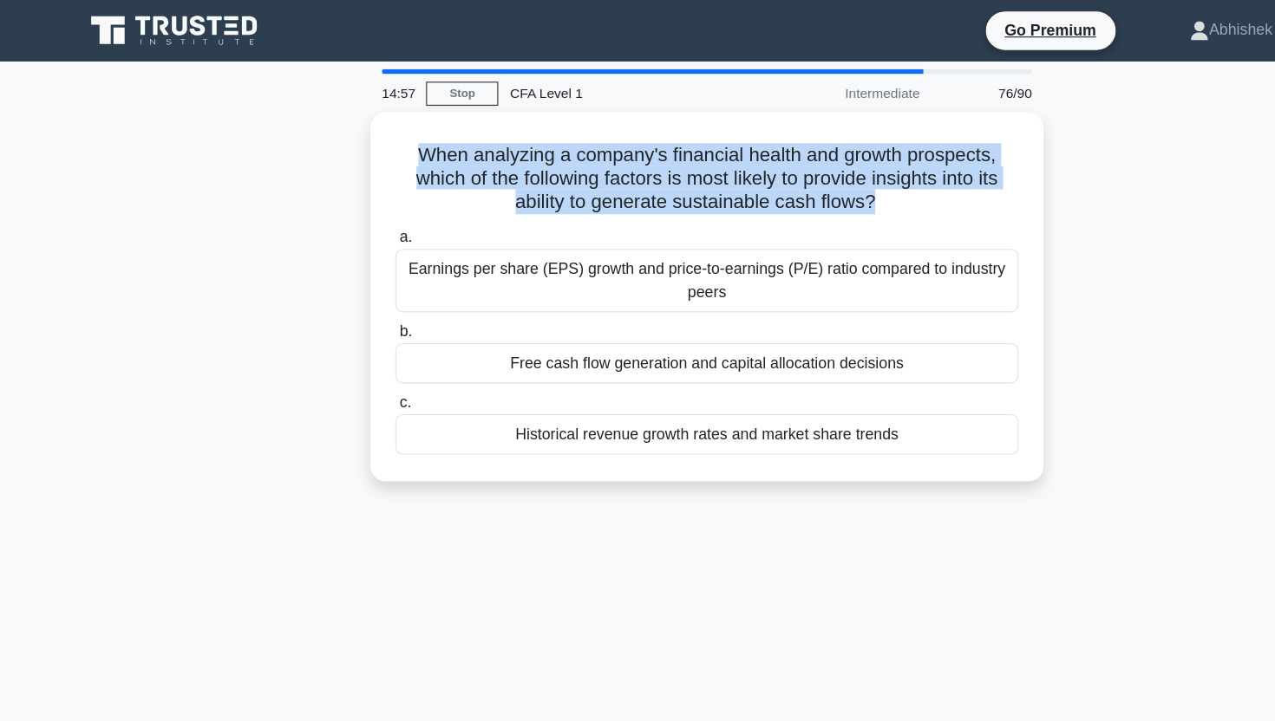
click at [274, 179] on div "When analyzing a company's financial health and growth prospects, which of the …" at bounding box center [637, 278] width 1145 height 354
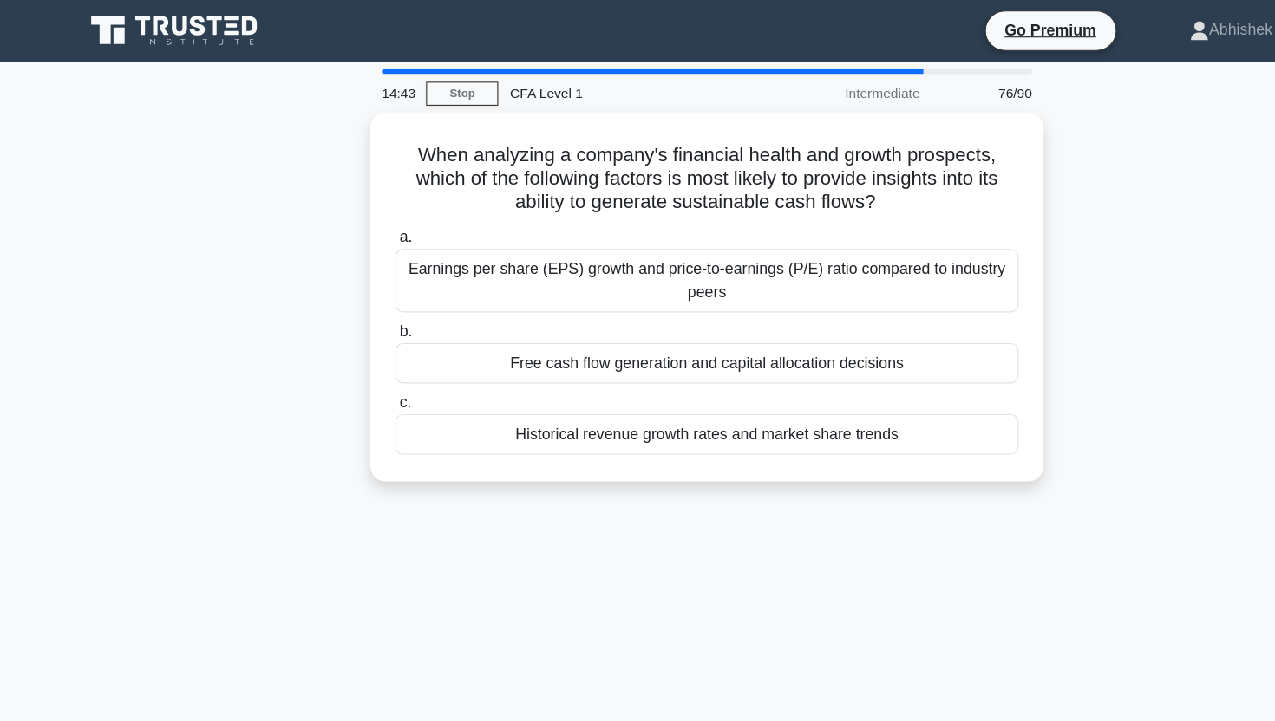
click at [195, 468] on div "14:43 Stop CFA Level 1 Intermediate 76/90 When analyzing a company's financial …" at bounding box center [637, 495] width 1145 height 867
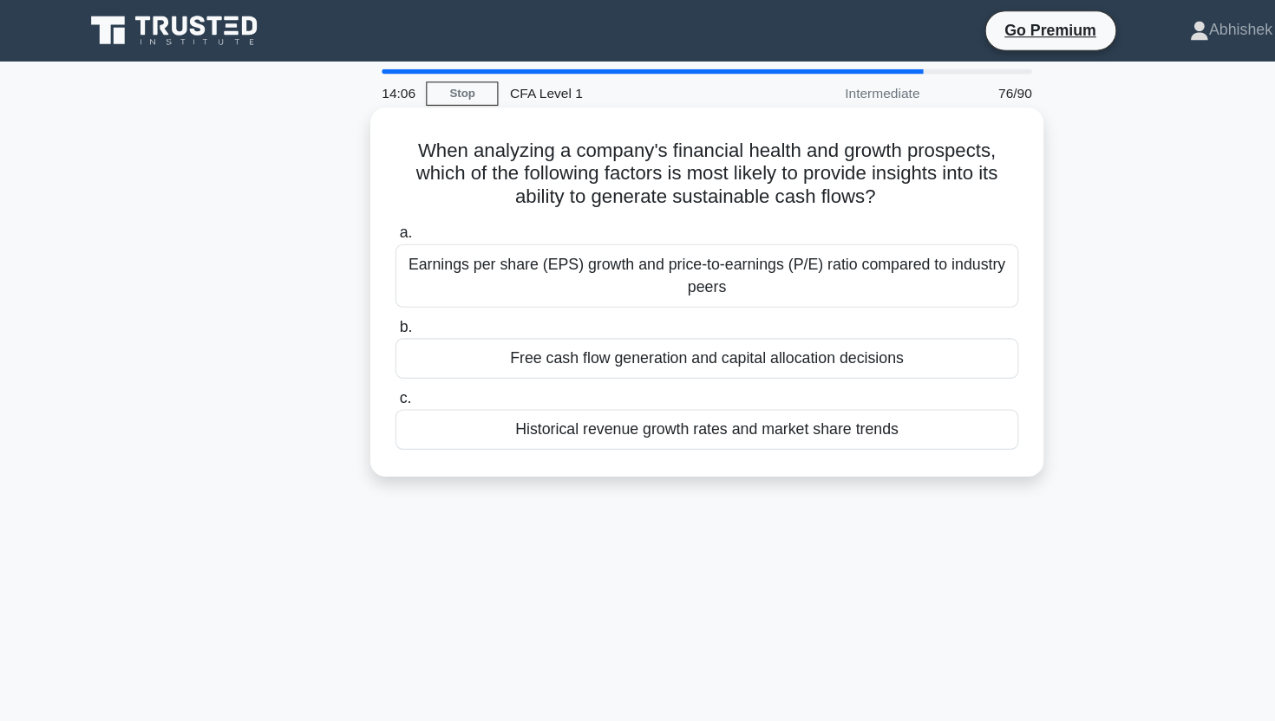
click at [625, 317] on div "Free cash flow generation and capital allocation decisions" at bounding box center [637, 323] width 562 height 36
click at [356, 301] on input "b. Free cash flow generation and capital allocation decisions" at bounding box center [356, 295] width 0 height 11
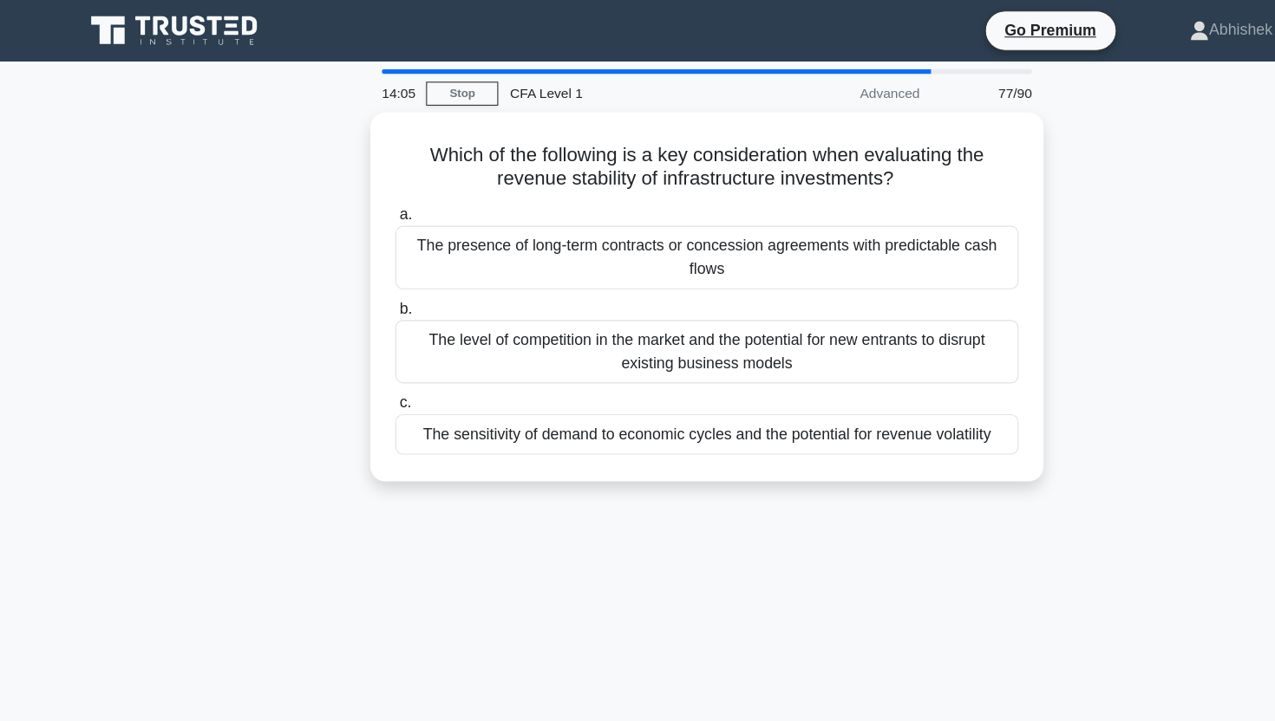
drag, startPoint x: 285, startPoint y: 144, endPoint x: 394, endPoint y: 598, distance: 467.1
click at [395, 599] on div "14:05 Stop CFA Level 1 Advanced 77/90 Which of the following is a key considera…" at bounding box center [637, 495] width 1145 height 867
click at [394, 598] on div "14:05 Stop CFA Level 1 Advanced 77/90 Which of the following is a key considera…" at bounding box center [637, 495] width 1145 height 867
drag, startPoint x: 394, startPoint y: 598, endPoint x: 245, endPoint y: 134, distance: 488.1
click at [245, 134] on div "14:04 Stop CFA Level 1 Advanced 77/90 Which of the following is a key considera…" at bounding box center [637, 495] width 1145 height 867
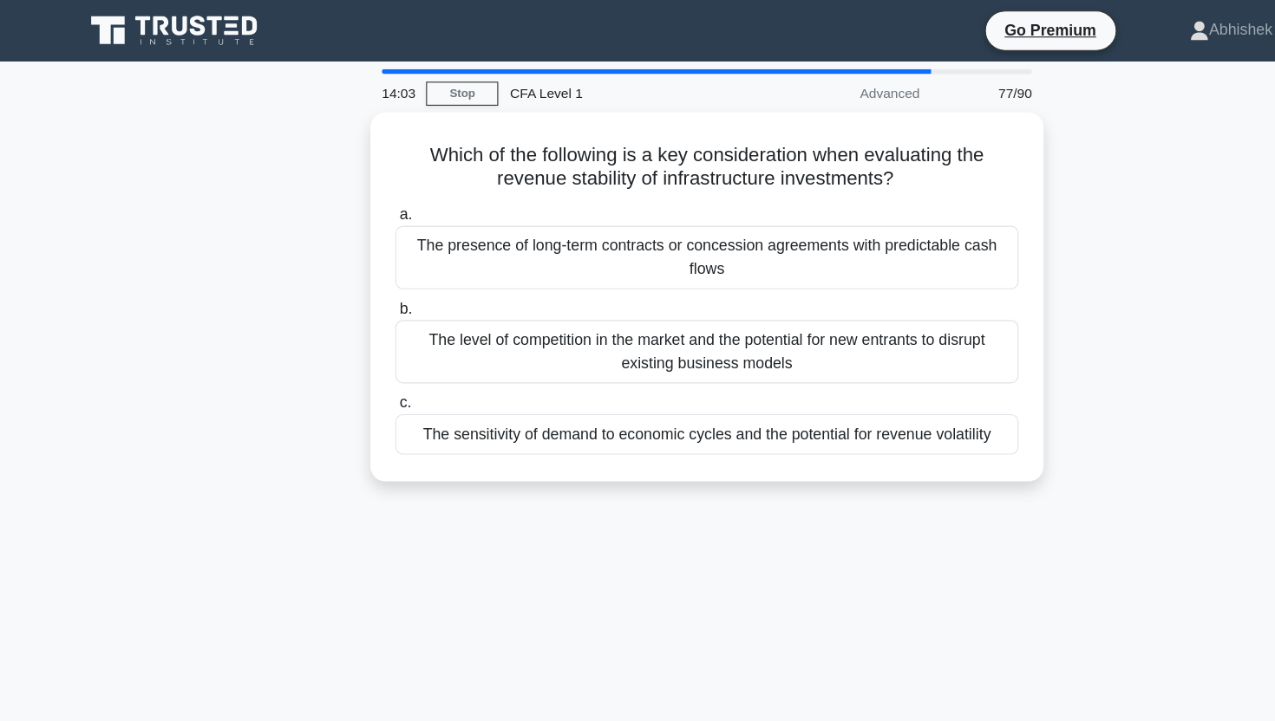
click at [245, 134] on div "Which of the following is a key consideration when evaluating the revenue stabi…" at bounding box center [637, 278] width 1145 height 354
drag, startPoint x: 245, startPoint y: 134, endPoint x: 263, endPoint y: 485, distance: 351.6
click at [263, 485] on div "14:03 Stop CFA Level 1 Advanced 77/90 Which of the following is a key considera…" at bounding box center [637, 495] width 1145 height 867
click at [263, 485] on div "14:02 Stop CFA Level 1 Advanced 77/90 Which of the following is a key considera…" at bounding box center [637, 495] width 1145 height 867
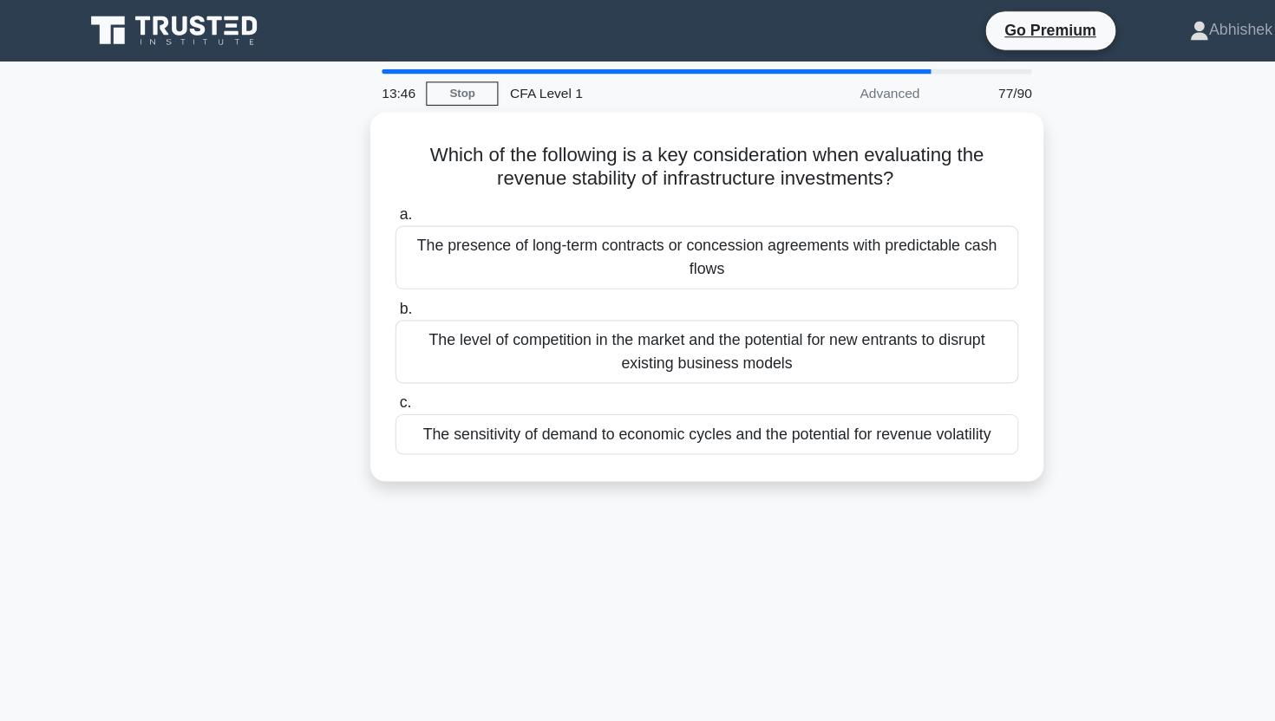
click at [275, 264] on div "Which of the following is a key consideration when evaluating the revenue stabi…" at bounding box center [637, 278] width 1145 height 354
click at [294, 239] on div "Which of the following is a key consideration when evaluating the revenue stabi…" at bounding box center [637, 278] width 1145 height 354
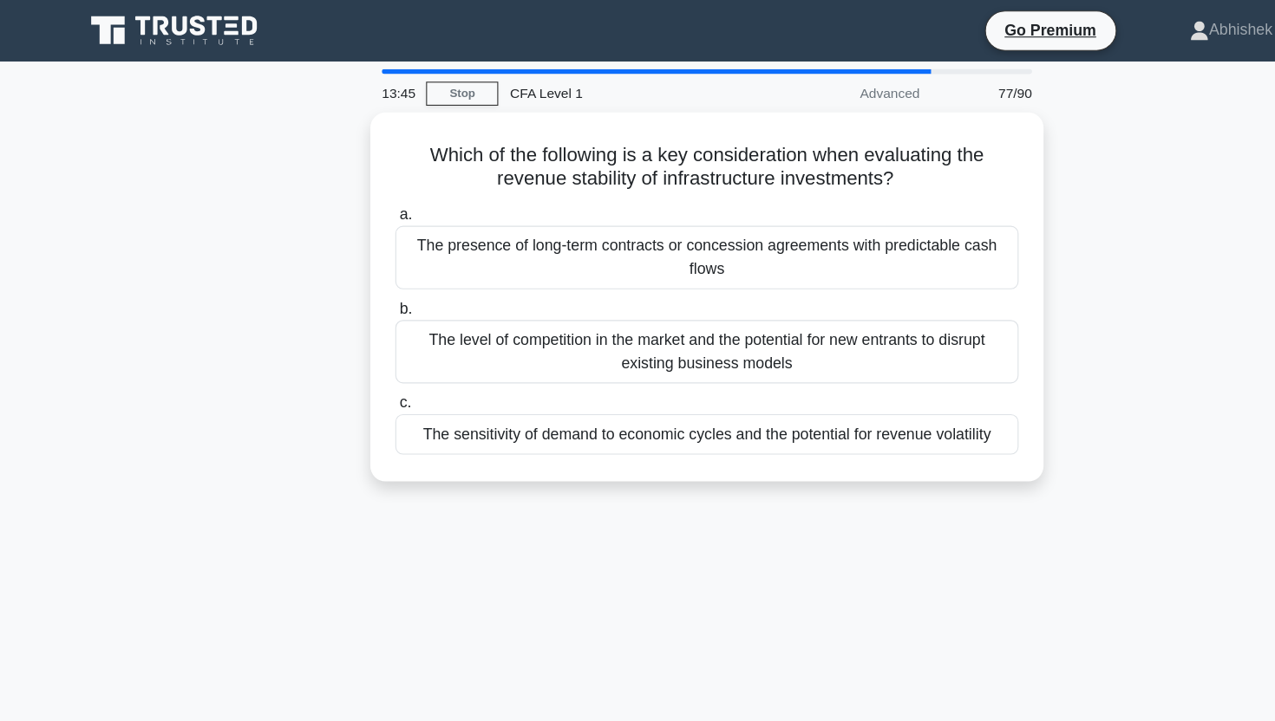
click at [294, 239] on div "Which of the following is a key consideration when evaluating the revenue stabi…" at bounding box center [637, 278] width 1145 height 354
click at [245, 224] on div "Which of the following is a key consideration when evaluating the revenue stabi…" at bounding box center [637, 278] width 1145 height 354
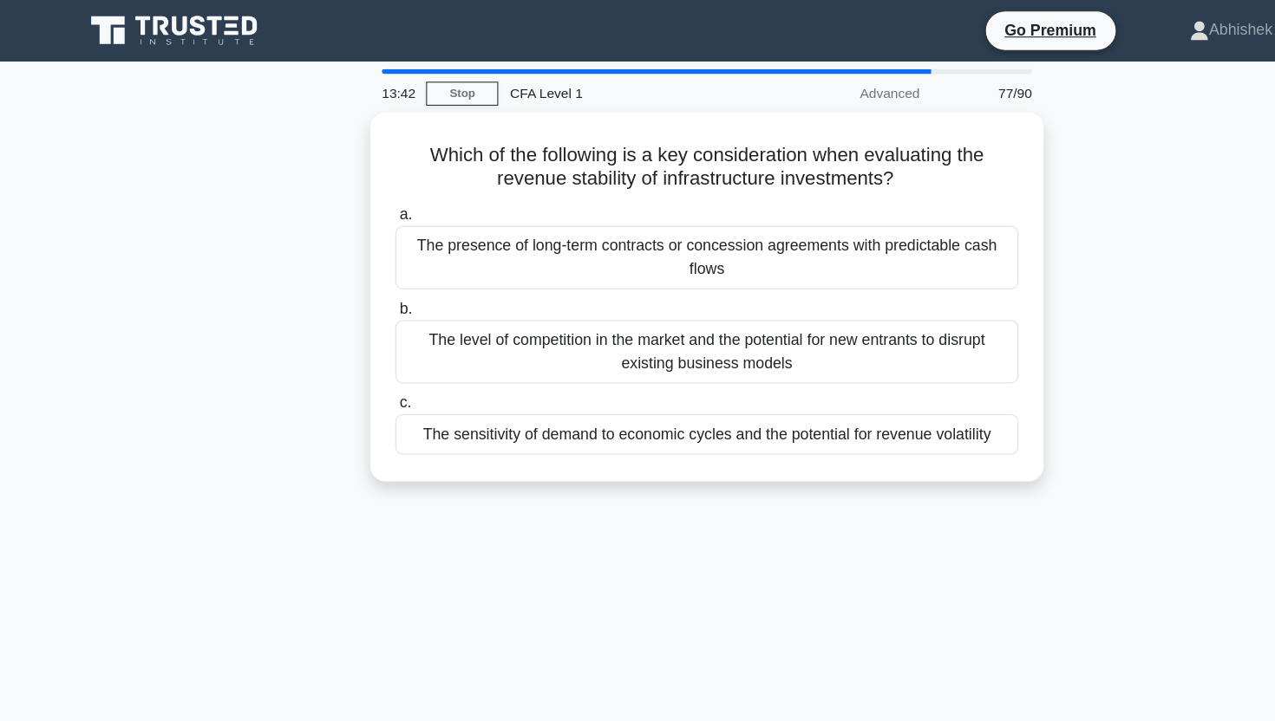
click at [258, 307] on div "Which of the following is a key consideration when evaluating the revenue stabi…" at bounding box center [637, 278] width 1145 height 354
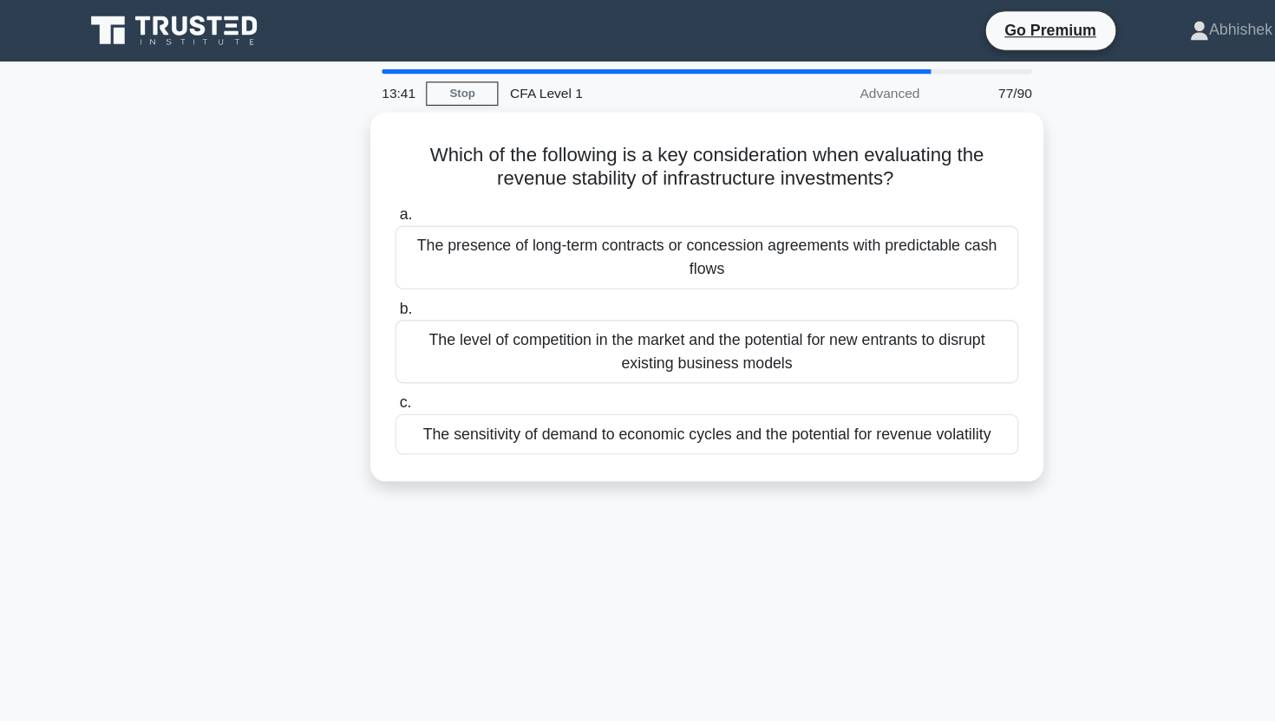
click at [258, 307] on div "Which of the following is a key consideration when evaluating the revenue stabi…" at bounding box center [637, 278] width 1145 height 354
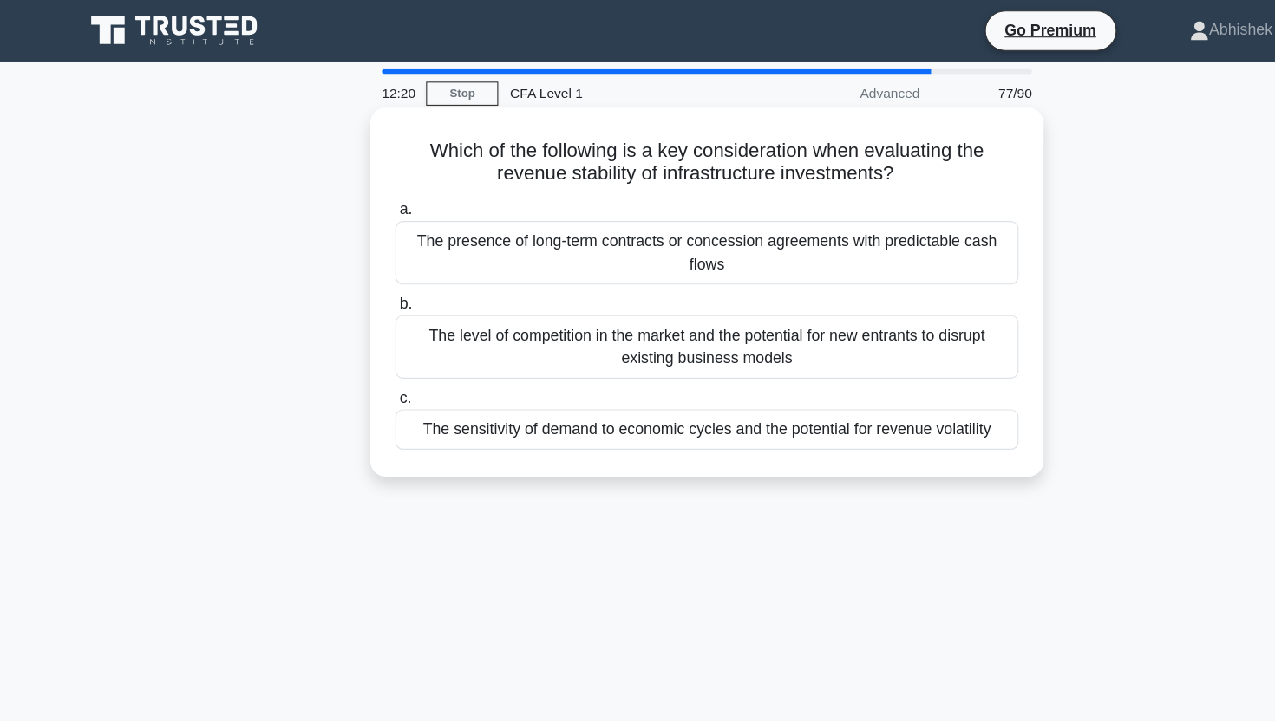
click at [597, 141] on h5 "Which of the following is a key consideration when evaluating the revenue stabi…" at bounding box center [637, 146] width 565 height 43
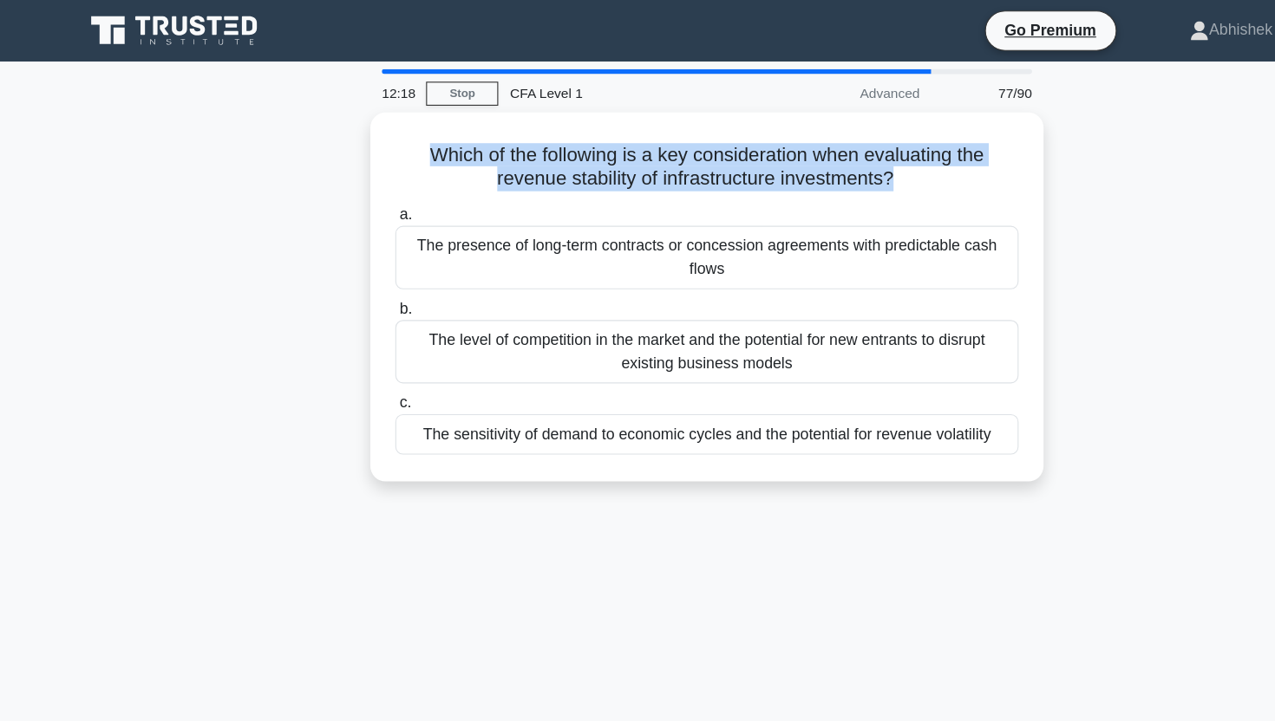
click at [55, 245] on main "12:18 Stop CFA Level 1 Advanced 77/90 Which of the following is a key considera…" at bounding box center [637, 495] width 1275 height 881
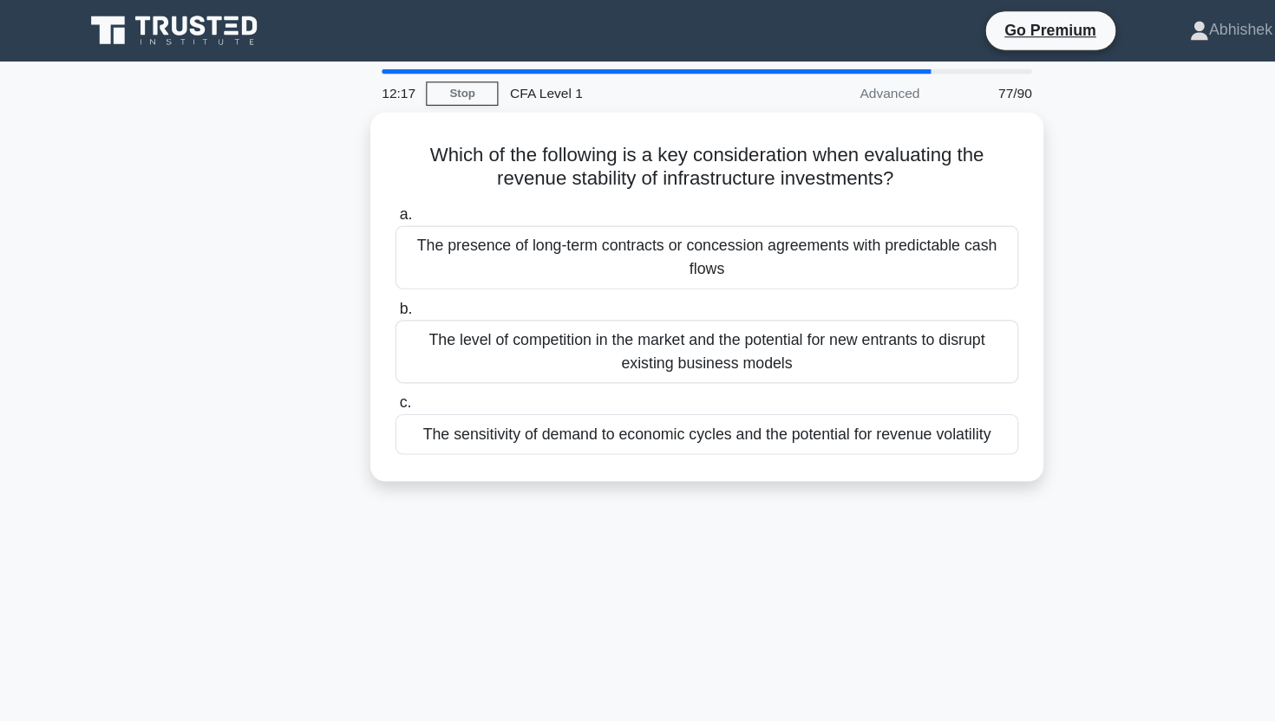
click at [55, 245] on main "12:17 Stop CFA Level 1 Advanced 77/90 Which of the following is a key considera…" at bounding box center [637, 495] width 1275 height 881
click at [171, 382] on div "Which of the following is a key consideration when evaluating the revenue stabi…" at bounding box center [637, 278] width 1145 height 354
drag, startPoint x: 171, startPoint y: 382, endPoint x: 171, endPoint y: 270, distance: 111.8
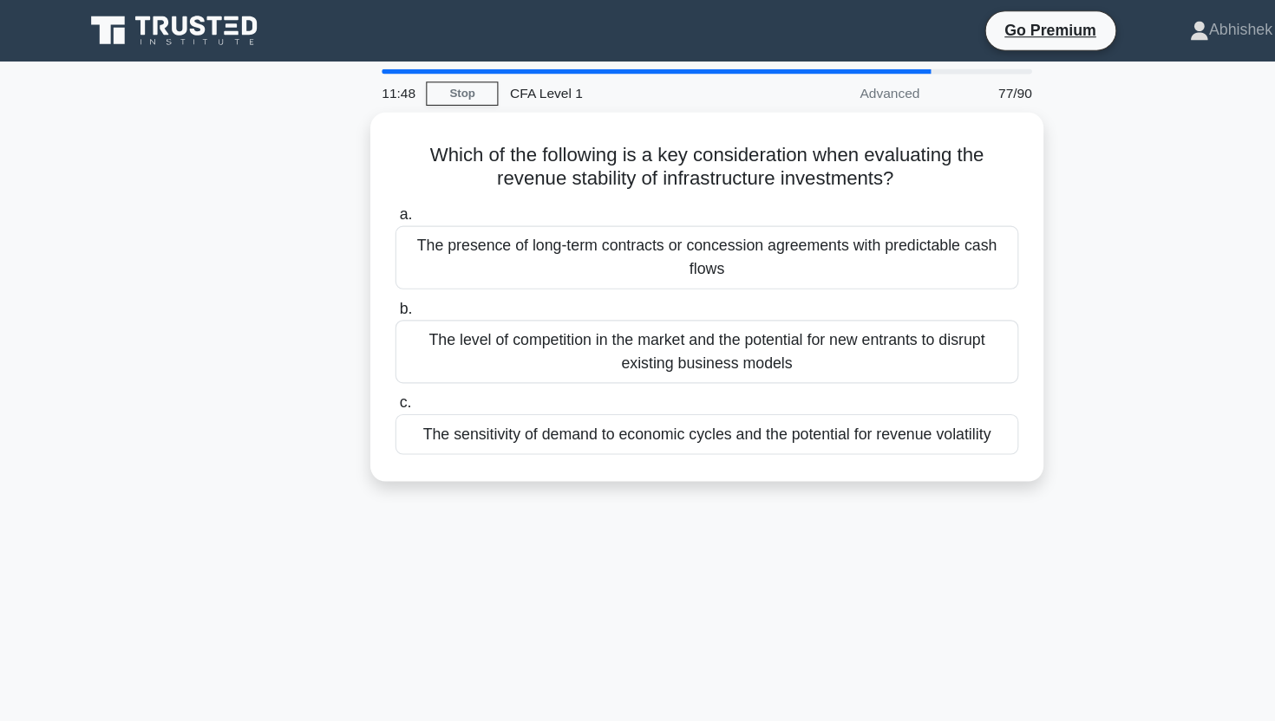
click at [171, 271] on div "Which of the following is a key consideration when evaluating the revenue stabi…" at bounding box center [637, 278] width 1145 height 354
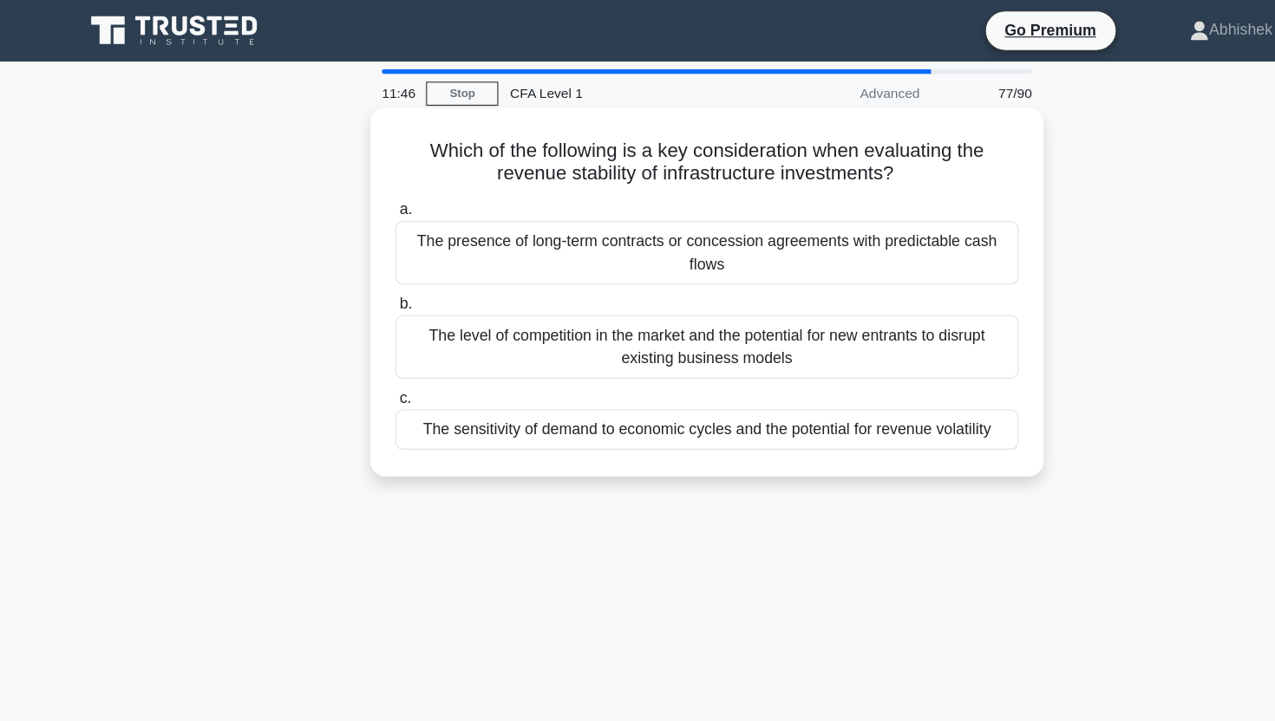
click at [570, 334] on div "The level of competition in the market and the potential for new entrants to di…" at bounding box center [637, 312] width 562 height 57
click at [356, 280] on input "b. The level of competition in the market and the potential for new entrants to…" at bounding box center [356, 274] width 0 height 11
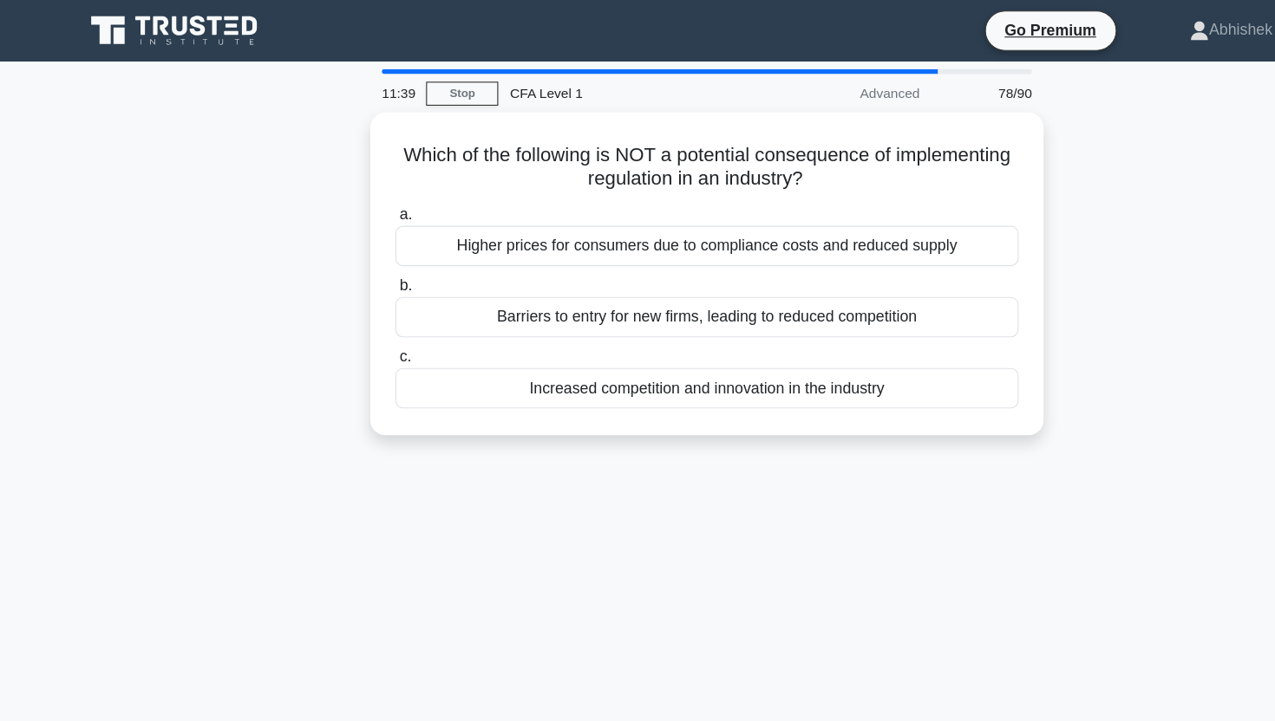
click at [294, 172] on div "Which of the following is NOT a potential consequence of implementing regulatio…" at bounding box center [637, 257] width 1145 height 312
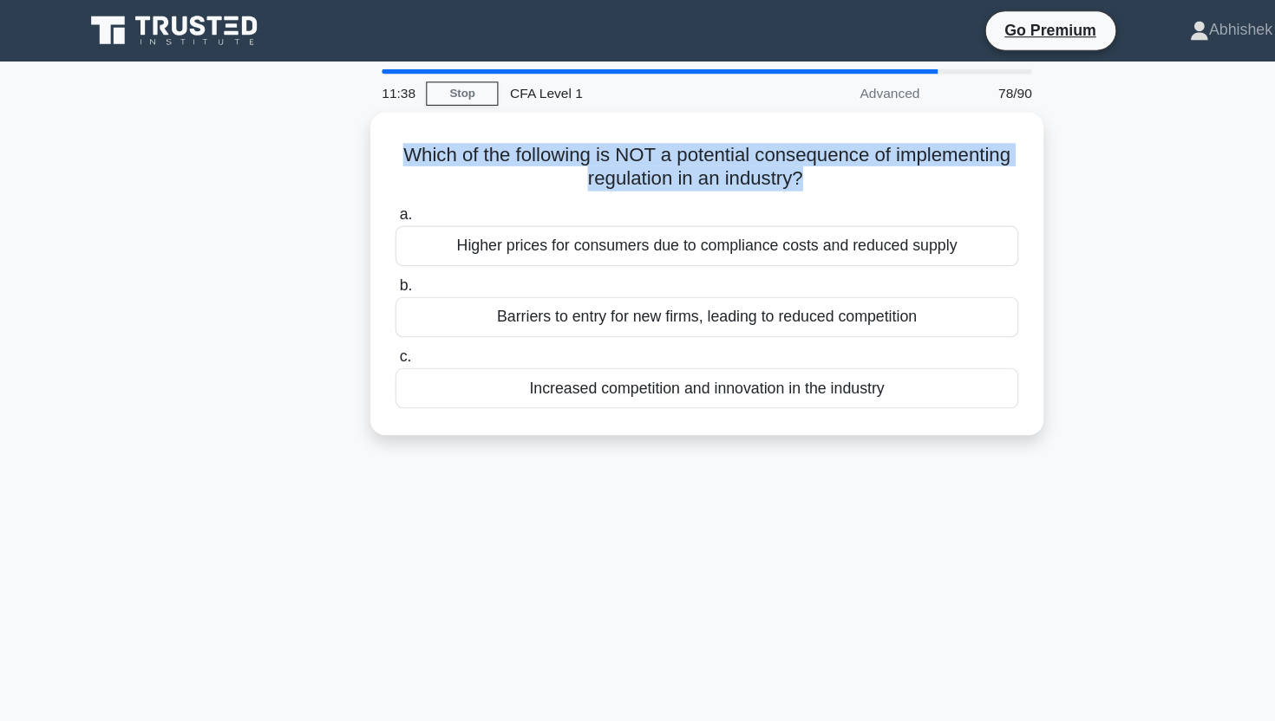
click at [294, 172] on div "Which of the following is NOT a potential consequence of implementing regulatio…" at bounding box center [637, 257] width 1145 height 312
click at [158, 535] on div "10:45 Stop CFA Level 1 Advanced 78/90 Which of the following is NOT a potential…" at bounding box center [637, 495] width 1145 height 867
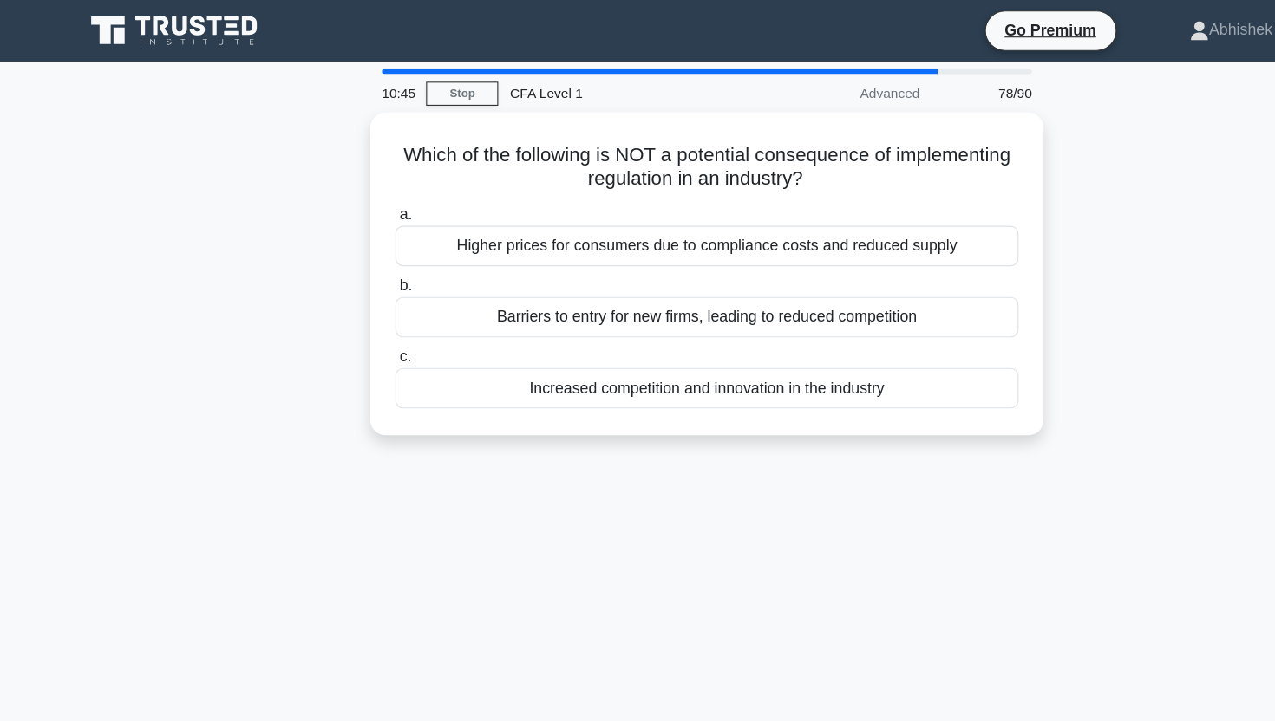
click at [158, 535] on div "10:45 Stop CFA Level 1 Advanced 78/90 Which of the following is NOT a potential…" at bounding box center [637, 495] width 1145 height 867
drag, startPoint x: 158, startPoint y: 535, endPoint x: 150, endPoint y: 394, distance: 141.5
click at [150, 393] on div "10:44 Stop CFA Level 1 Advanced 78/90 Which of the following is NOT a potential…" at bounding box center [637, 495] width 1145 height 867
click at [150, 394] on div "Which of the following is NOT a potential consequence of implementing regulatio…" at bounding box center [637, 257] width 1145 height 312
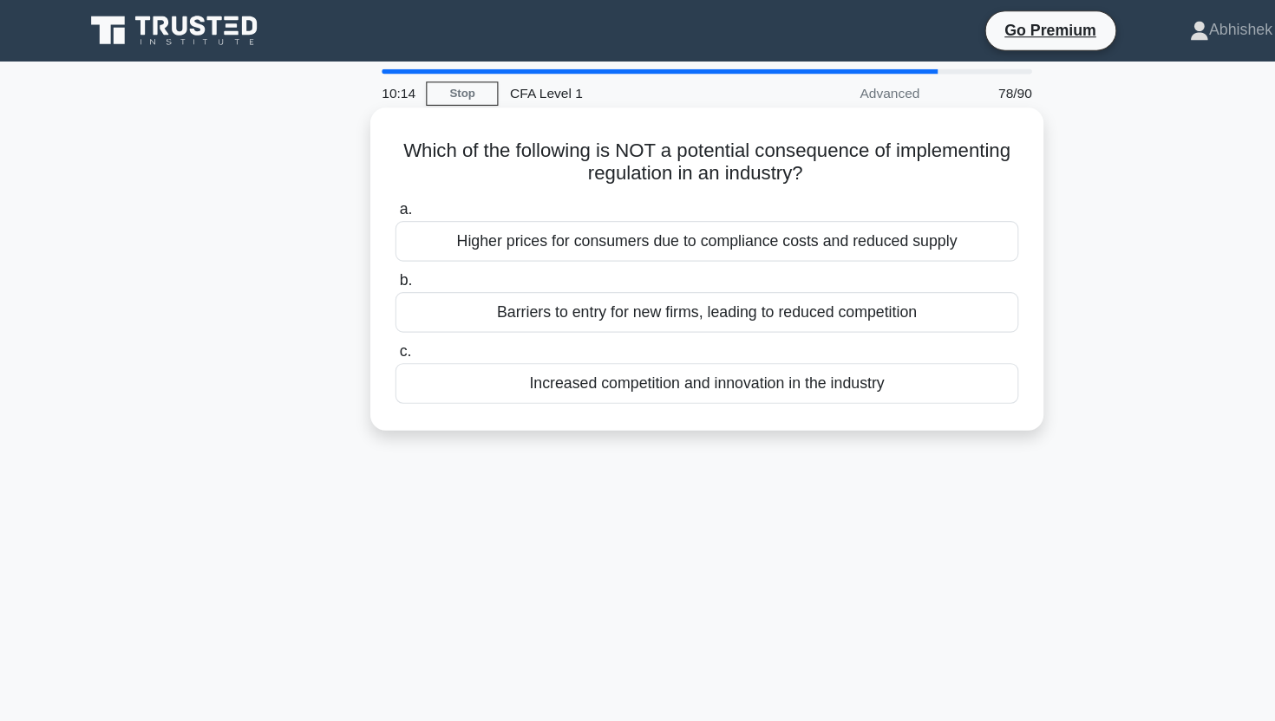
click at [817, 234] on div "Higher prices for consumers due to compliance costs and reduced supply" at bounding box center [637, 217] width 562 height 36
click at [356, 195] on input "a. Higher prices for consumers due to compliance costs and reduced supply" at bounding box center [356, 189] width 0 height 11
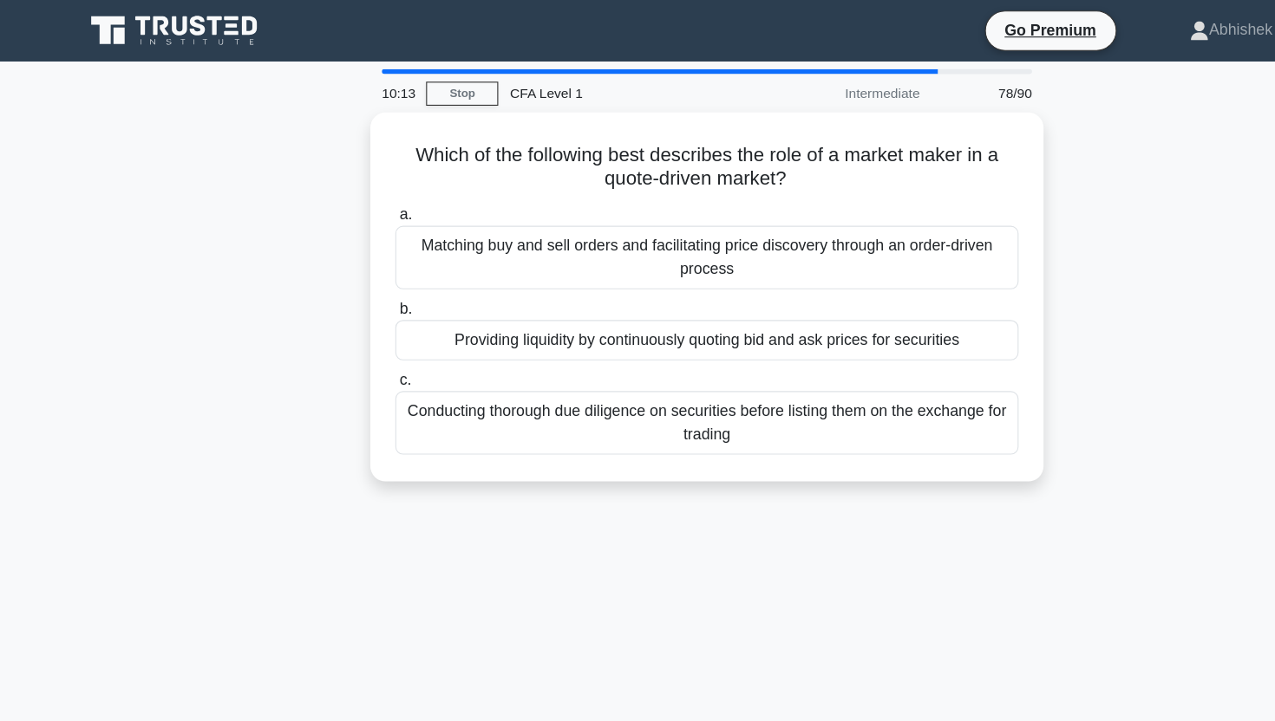
click at [256, 146] on div "Which of the following best describes the role of a market maker in a quote-dri…" at bounding box center [637, 278] width 1145 height 354
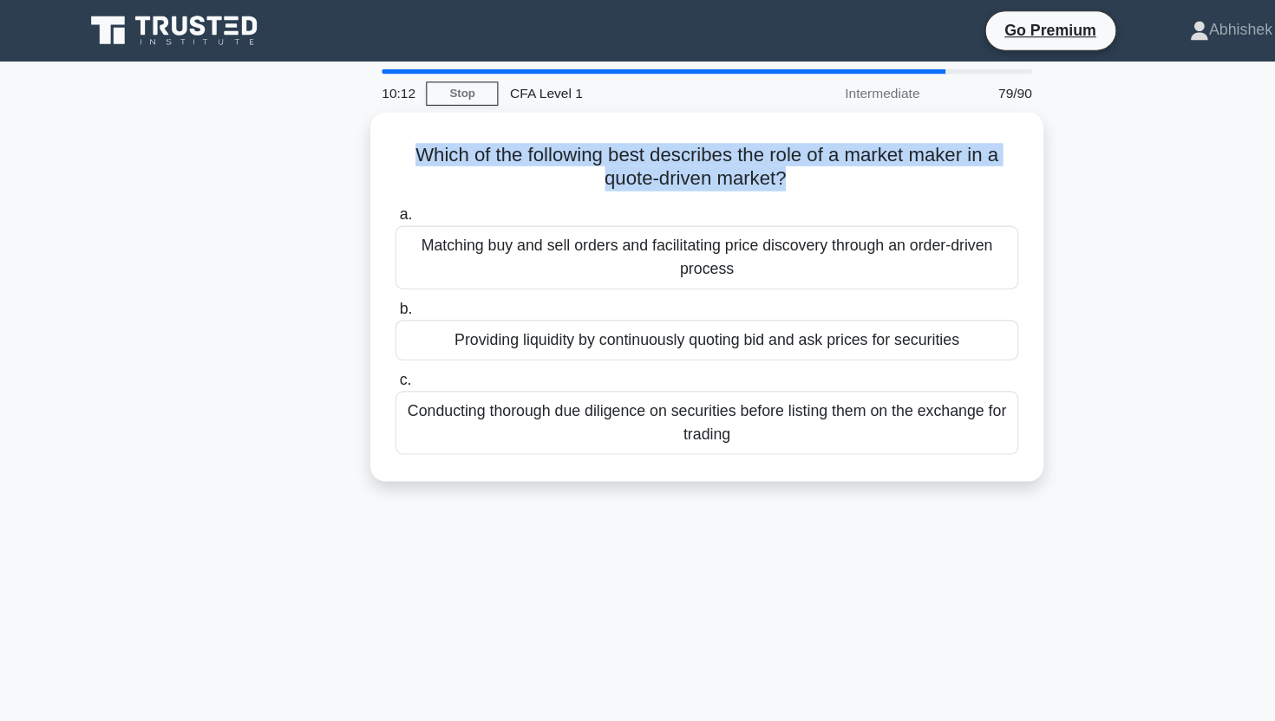
click at [256, 146] on div "Which of the following best describes the role of a market maker in a quote-dri…" at bounding box center [637, 278] width 1145 height 354
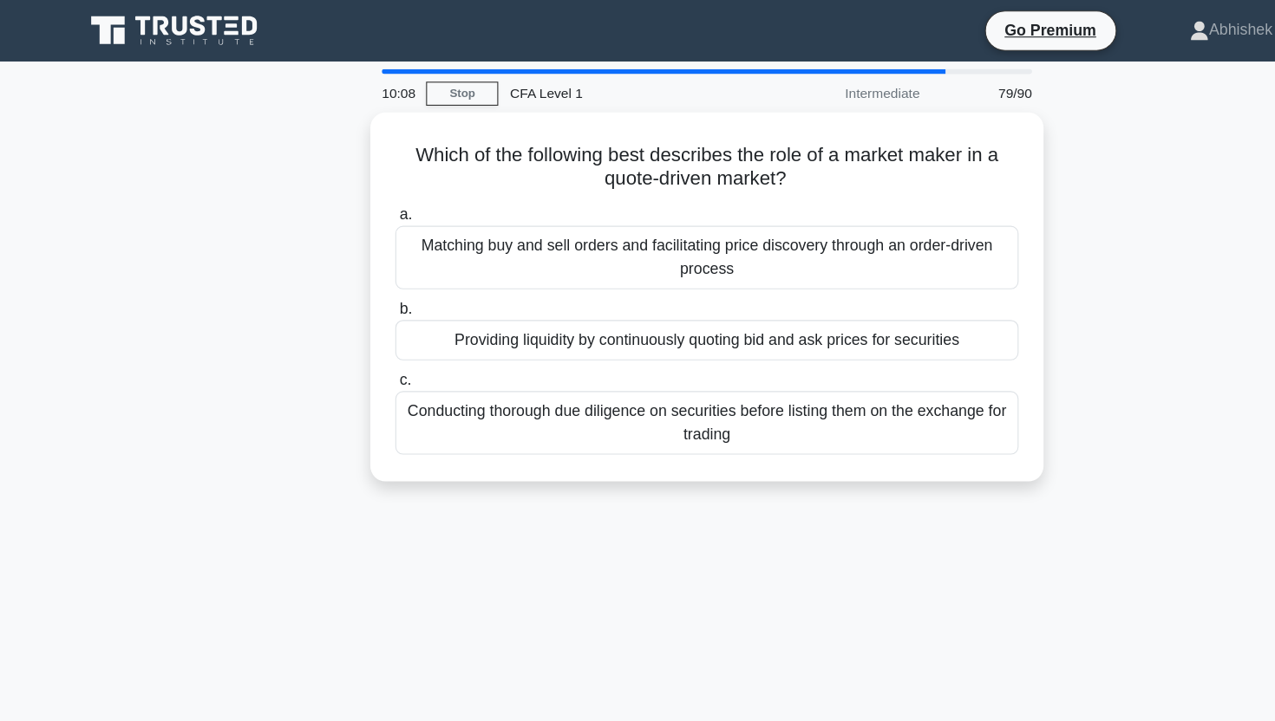
click at [256, 146] on div "Which of the following best describes the role of a market maker in a quote-dri…" at bounding box center [637, 278] width 1145 height 354
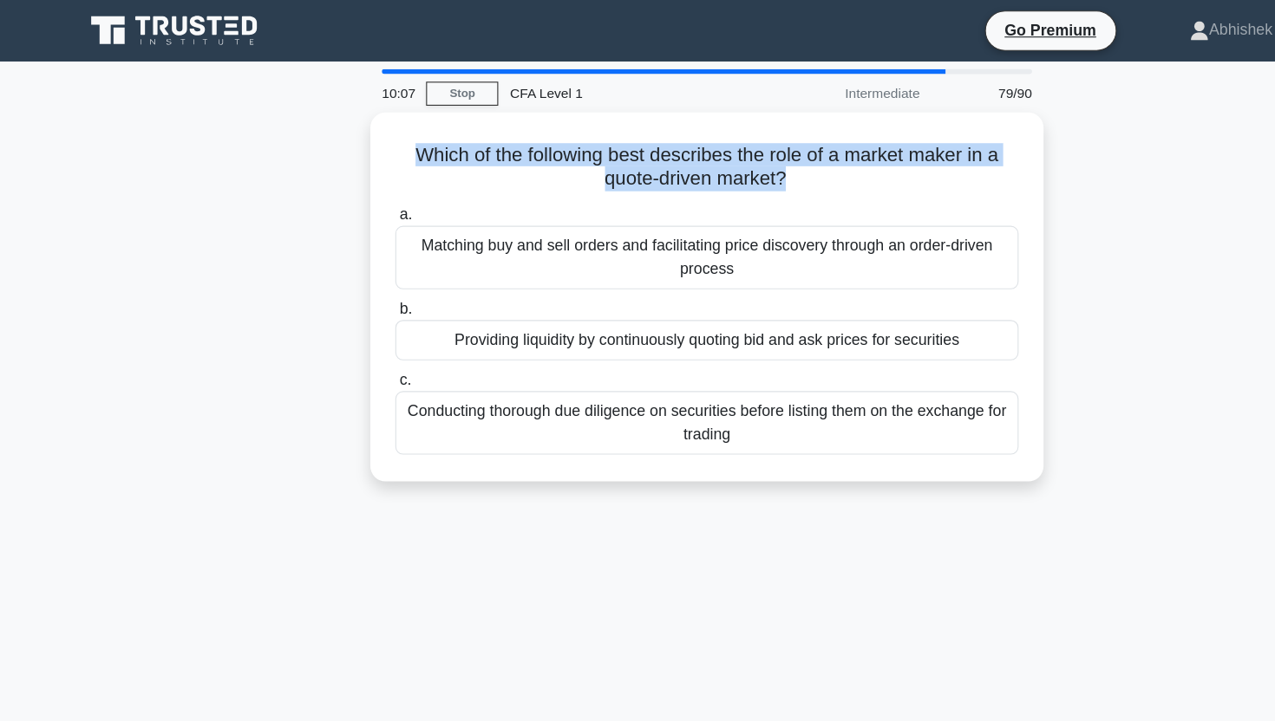
click at [256, 146] on div "Which of the following best describes the role of a market maker in a quote-dri…" at bounding box center [637, 278] width 1145 height 354
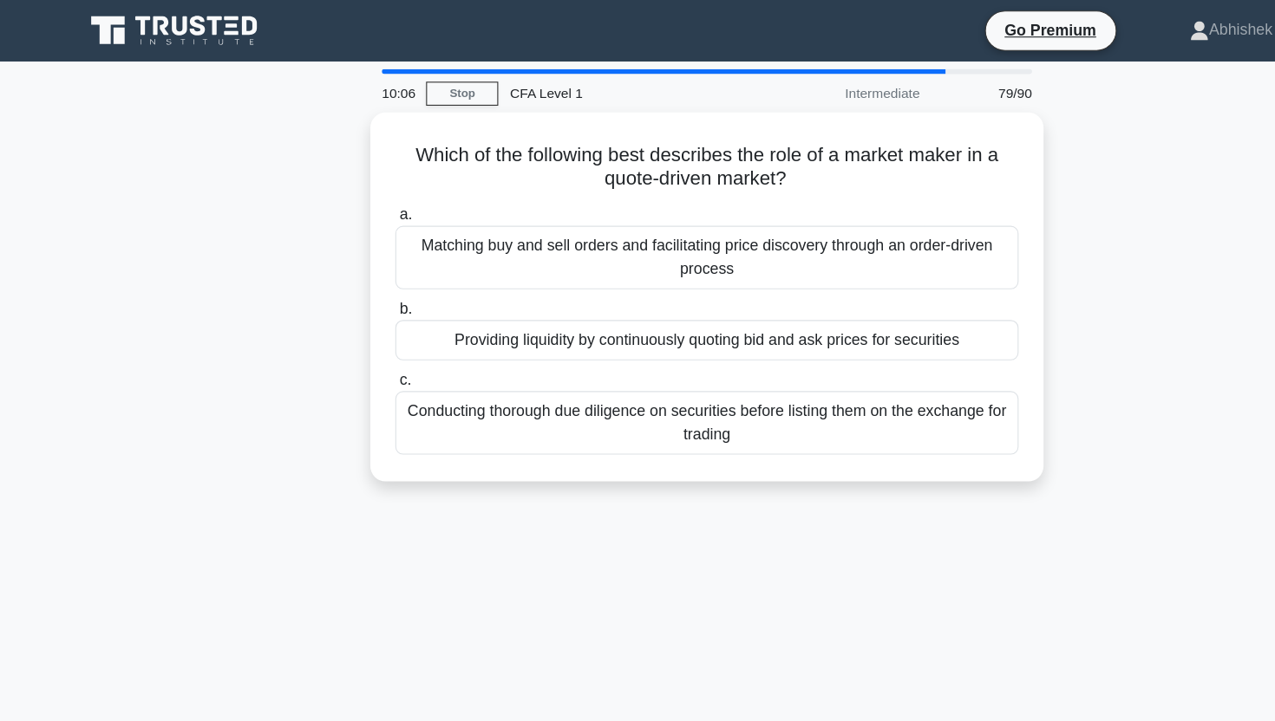
click at [256, 146] on div "Which of the following best describes the role of a market maker in a quote-dri…" at bounding box center [637, 278] width 1145 height 354
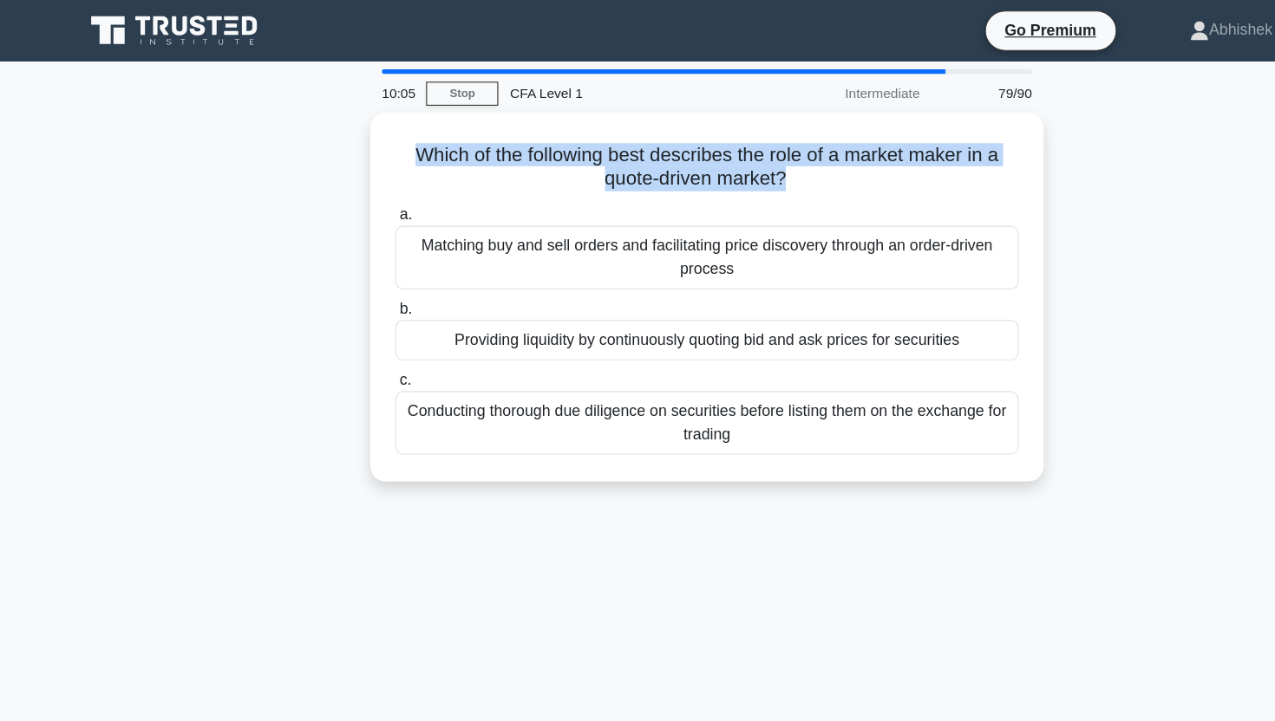
click at [256, 146] on div "Which of the following best describes the role of a market maker in a quote-dri…" at bounding box center [637, 278] width 1145 height 354
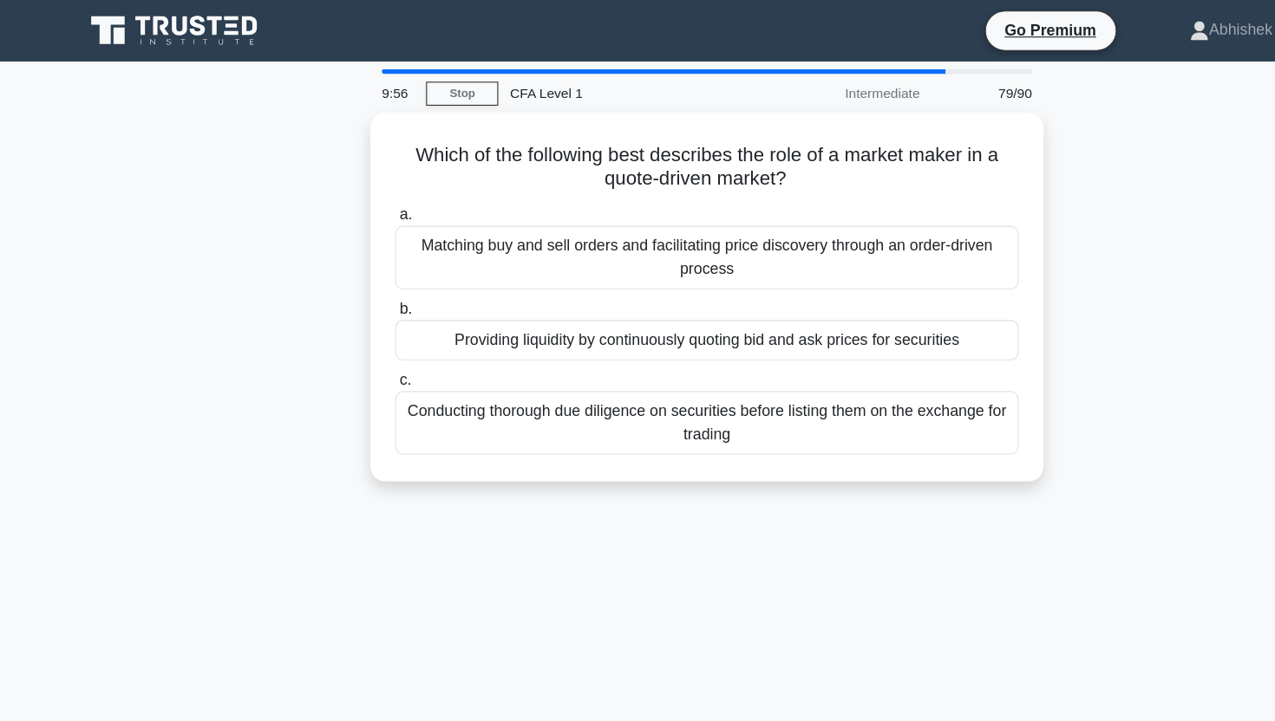
click at [256, 146] on div "Which of the following best describes the role of a market maker in a quote-dri…" at bounding box center [637, 278] width 1145 height 354
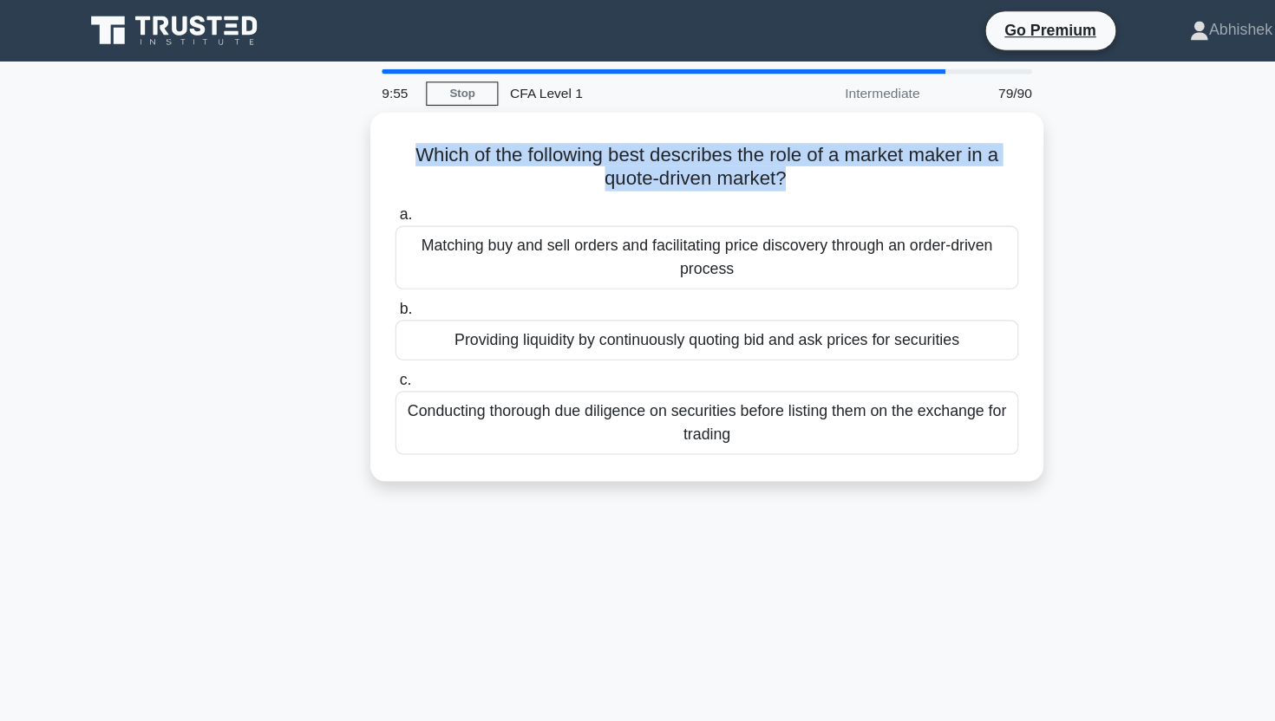
click at [256, 146] on div "Which of the following best describes the role of a market maker in a quote-dri…" at bounding box center [637, 278] width 1145 height 354
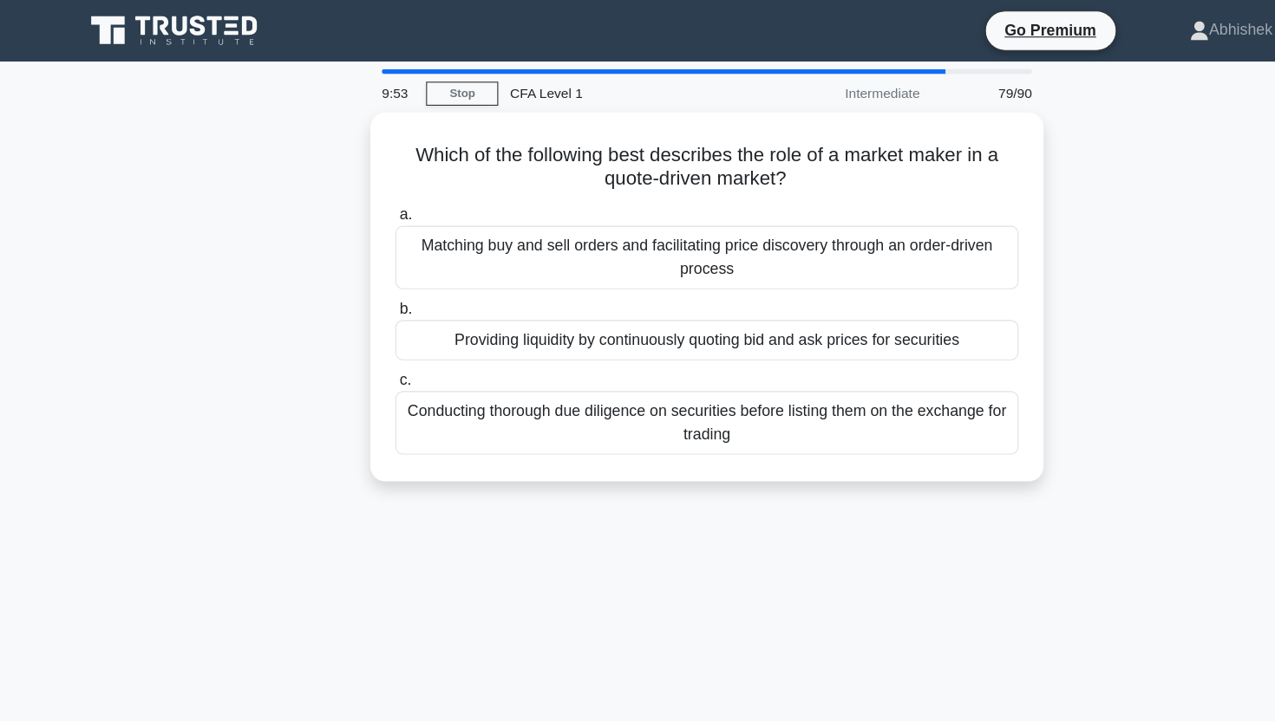
click at [256, 146] on div "Which of the following best describes the role of a market maker in a quote-dri…" at bounding box center [637, 278] width 1145 height 354
drag, startPoint x: 256, startPoint y: 146, endPoint x: 253, endPoint y: 511, distance: 365.0
click at [254, 511] on div "9:52 Stop CFA Level 1 Intermediate 79/90 Which of the following best describes …" at bounding box center [637, 495] width 1145 height 867
click at [253, 511] on div "9:52 Stop CFA Level 1 Intermediate 79/90 Which of the following best describes …" at bounding box center [637, 495] width 1145 height 867
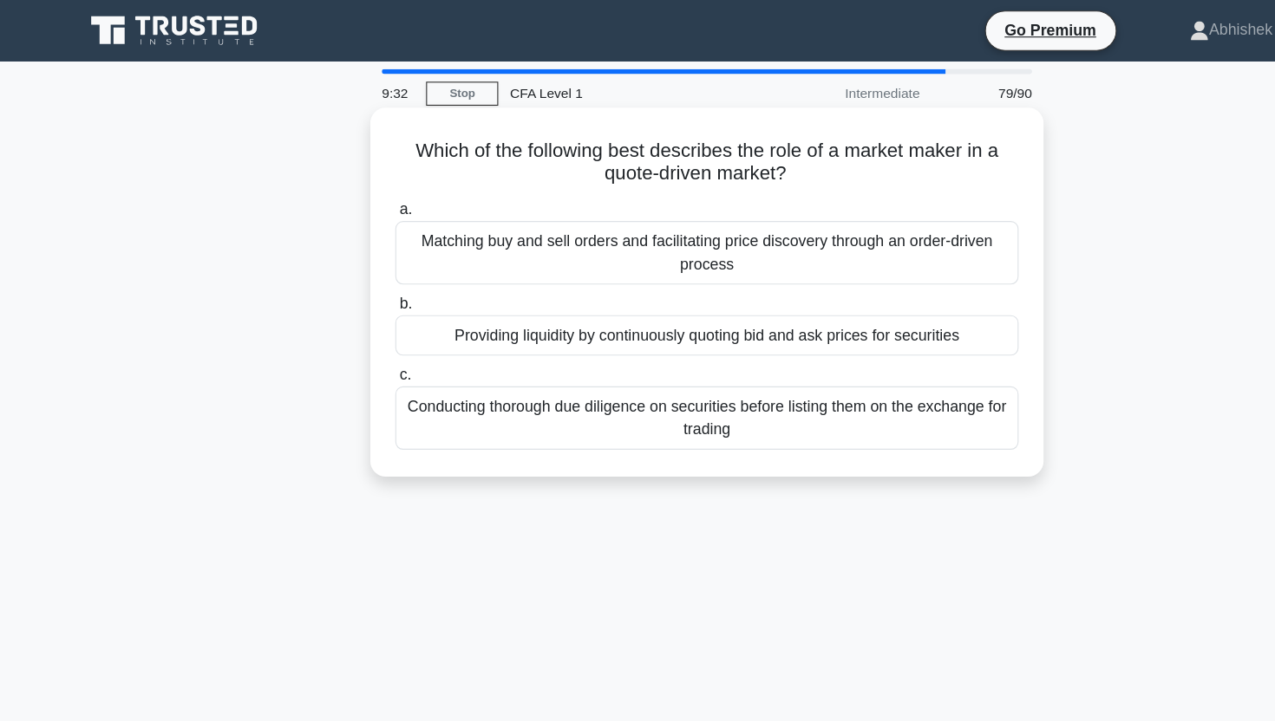
click at [584, 122] on div "Which of the following best describes the role of a market maker in a quote-dri…" at bounding box center [637, 263] width 593 height 319
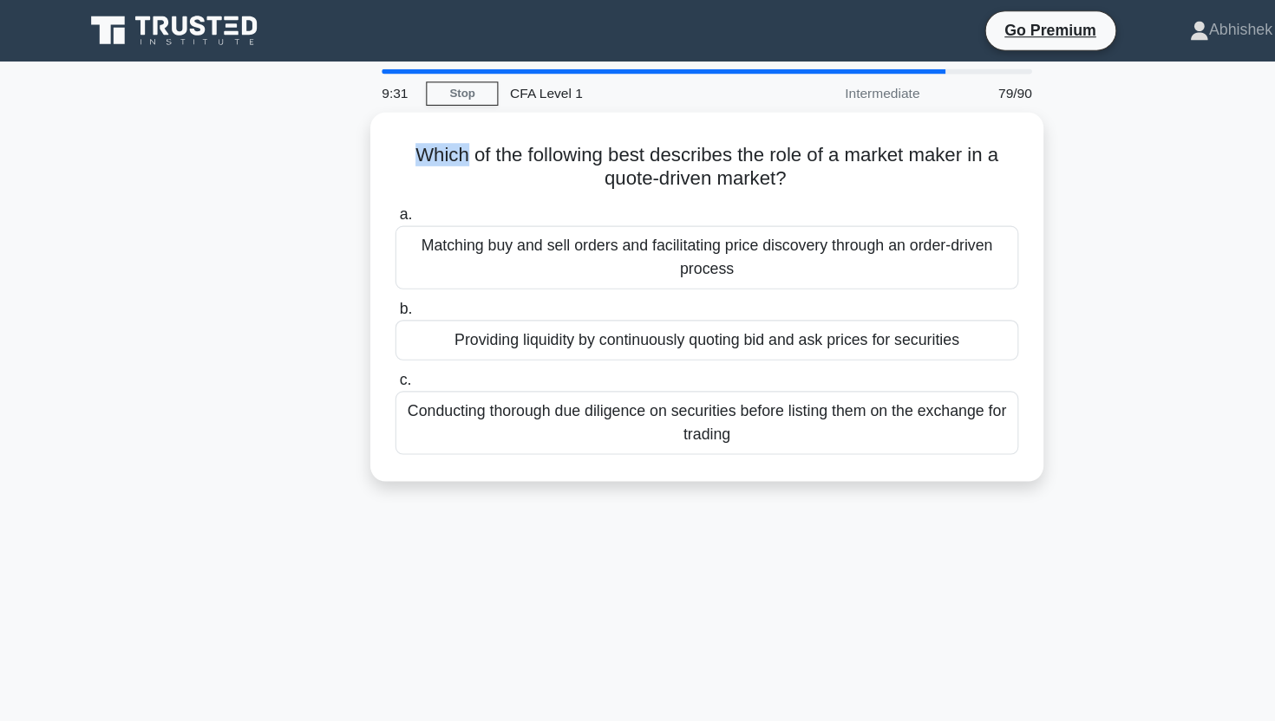
drag, startPoint x: 584, startPoint y: 122, endPoint x: 634, endPoint y: 507, distance: 388.1
click at [637, 507] on div "9:31 Stop CFA Level 1 Intermediate 79/90 Which of the following best describes …" at bounding box center [637, 495] width 1145 height 867
click at [634, 507] on div "9:31 Stop CFA Level 1 Intermediate 79/90 Which of the following best describes …" at bounding box center [637, 495] width 1145 height 867
drag, startPoint x: 634, startPoint y: 507, endPoint x: 227, endPoint y: 155, distance: 537.8
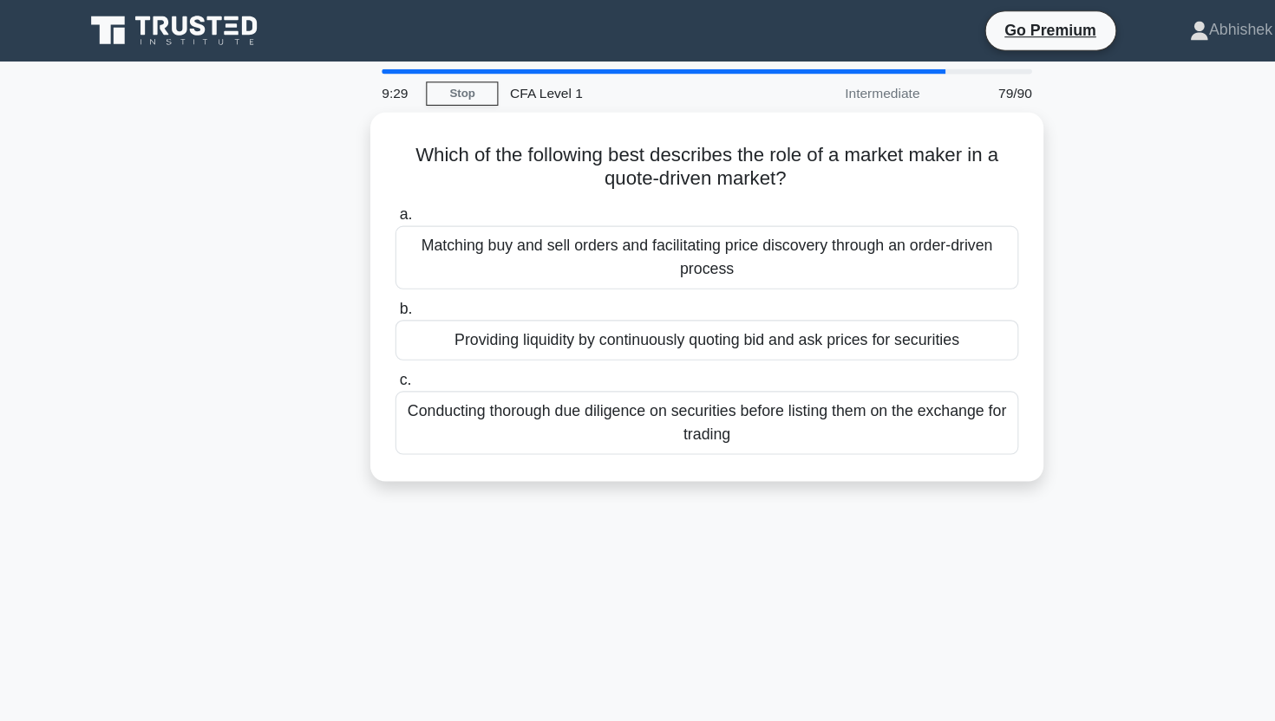
click at [227, 155] on div "9:29 Stop CFA Level 1 Intermediate 79/90 Which of the following best describes …" at bounding box center [637, 495] width 1145 height 867
click at [227, 155] on div "Which of the following best describes the role of a market maker in a quote-dri…" at bounding box center [637, 278] width 1145 height 354
click at [290, 225] on div "Which of the following best describes the role of a market maker in a quote-dri…" at bounding box center [637, 278] width 1145 height 354
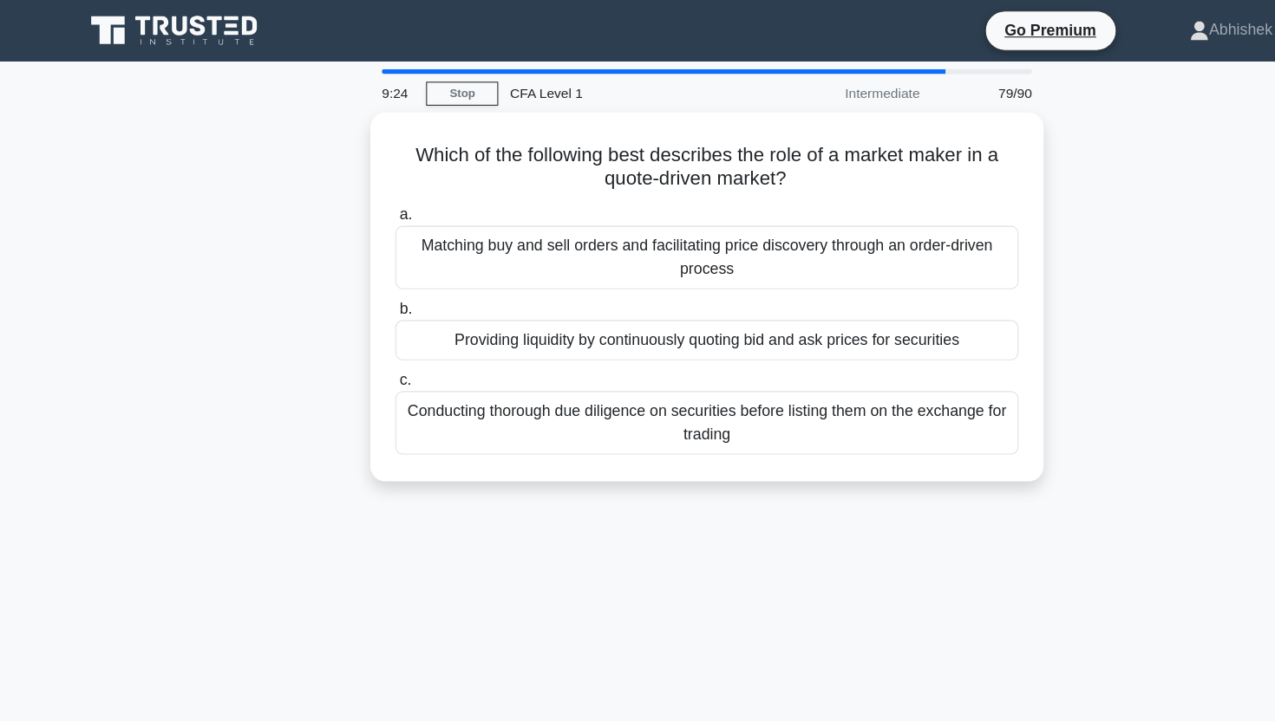
click at [284, 257] on div "Which of the following best describes the role of a market maker in a quote-dri…" at bounding box center [637, 278] width 1145 height 354
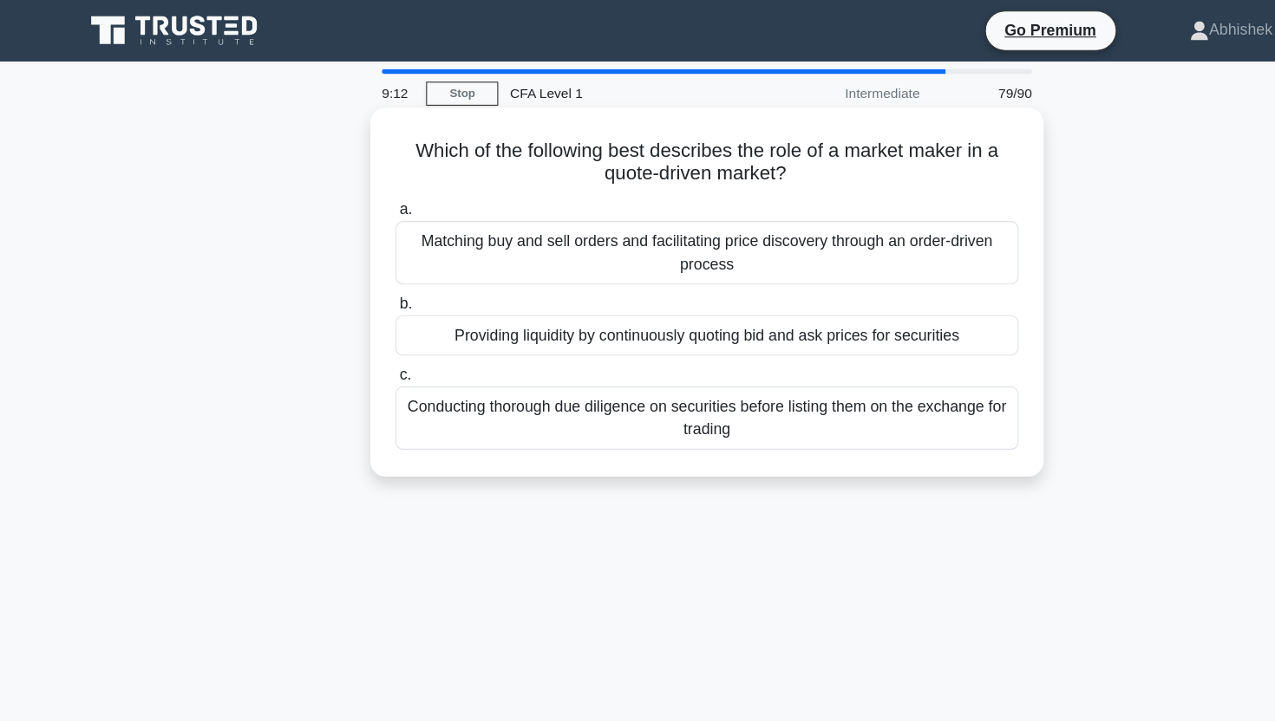
click at [428, 315] on div "Providing liquidity by continuously quoting bid and ask prices for securities" at bounding box center [637, 302] width 562 height 36
click at [356, 280] on input "b. Providing liquidity by continuously quoting bid and ask prices for securities" at bounding box center [356, 274] width 0 height 11
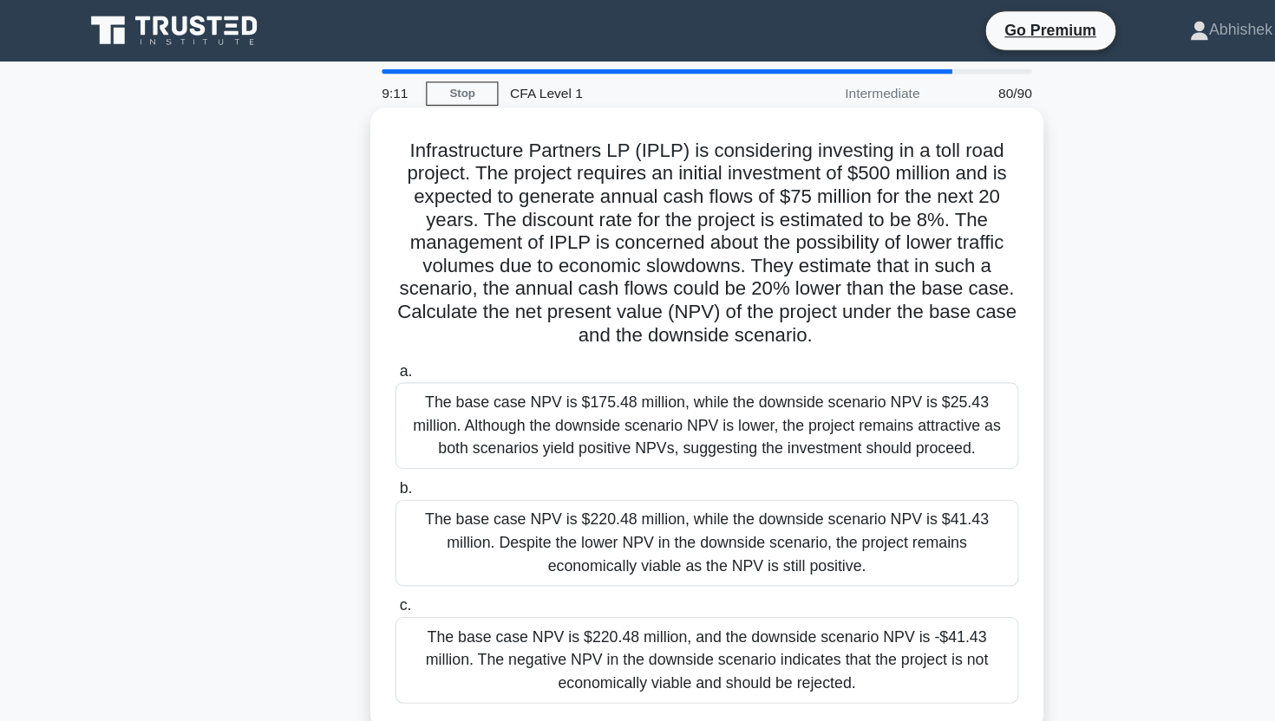
click at [616, 200] on h5 "Infrastructure Partners LP (IPLP) is considering investing in a toll road proje…" at bounding box center [637, 219] width 565 height 189
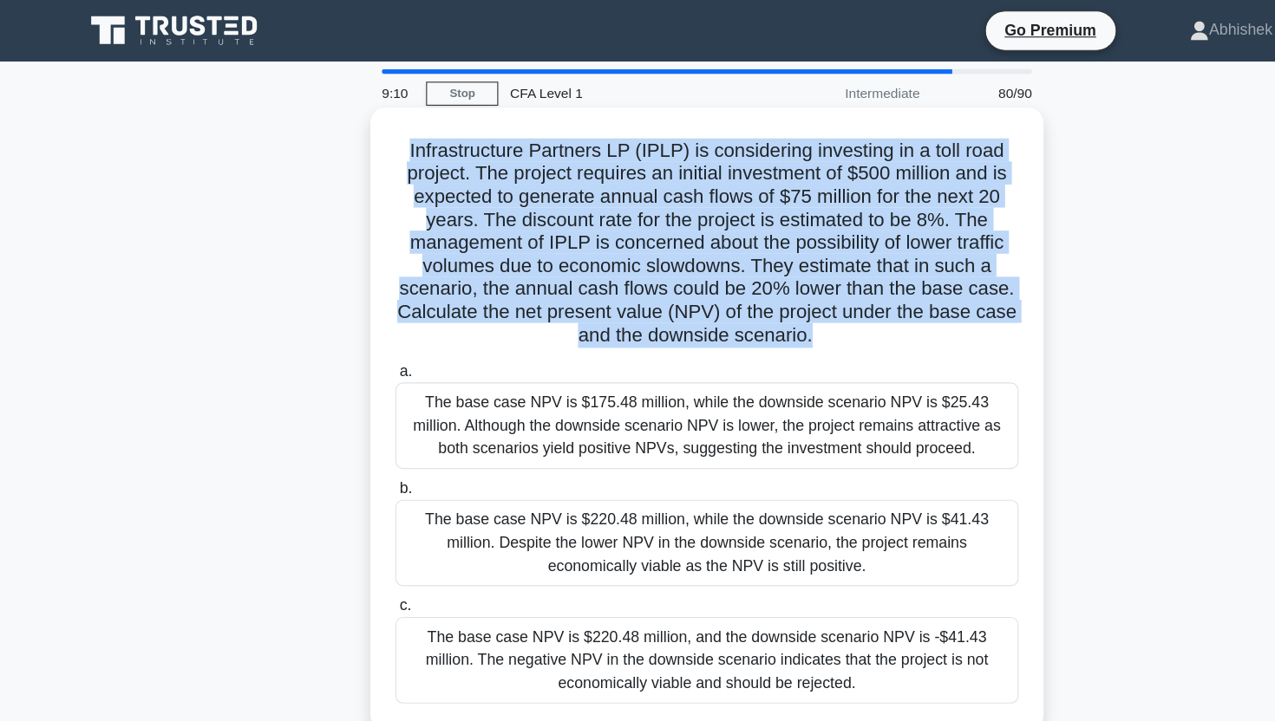
click at [616, 200] on h5 "Infrastructure Partners LP (IPLP) is considering investing in a toll road proje…" at bounding box center [637, 219] width 565 height 189
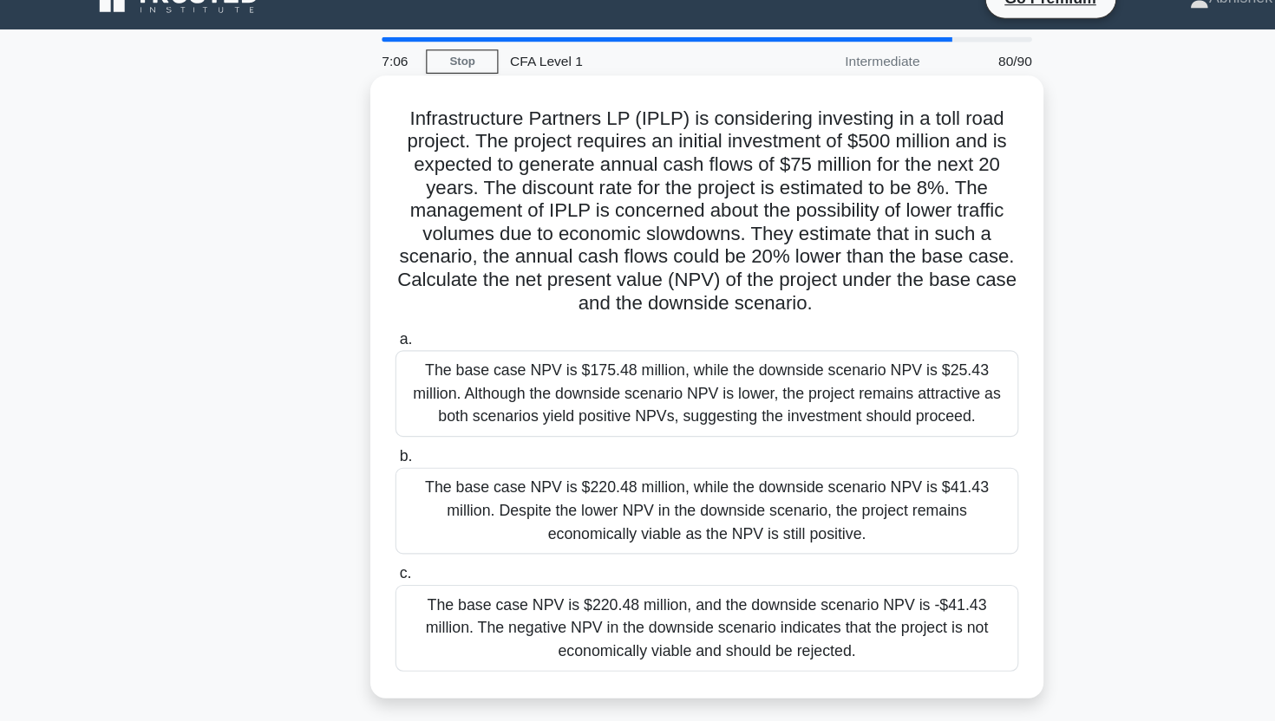
click at [779, 518] on div "The base case NPV is $220.48 million, while the downside scenario NPV is $41.43…" at bounding box center [637, 490] width 562 height 78
click at [356, 447] on input "b. The base case NPV is $220.48 million, while the downside scenario NPV is $41…" at bounding box center [356, 440] width 0 height 11
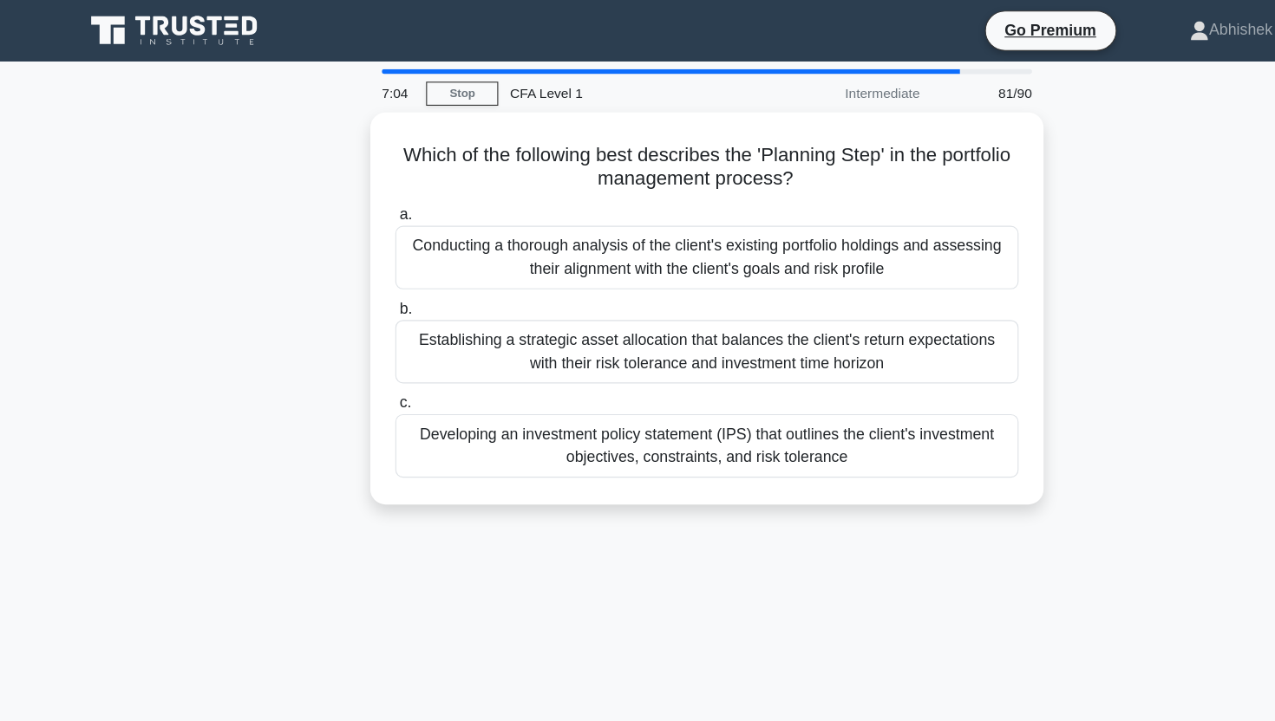
drag, startPoint x: 179, startPoint y: 131, endPoint x: 205, endPoint y: 458, distance: 328.0
click at [205, 453] on div "Which of the following best describes the 'Planning Step' in the portfolio mana…" at bounding box center [637, 288] width 1145 height 375
click at [205, 458] on div "Which of the following best describes the 'Planning Step' in the portfolio mana…" at bounding box center [637, 288] width 1145 height 375
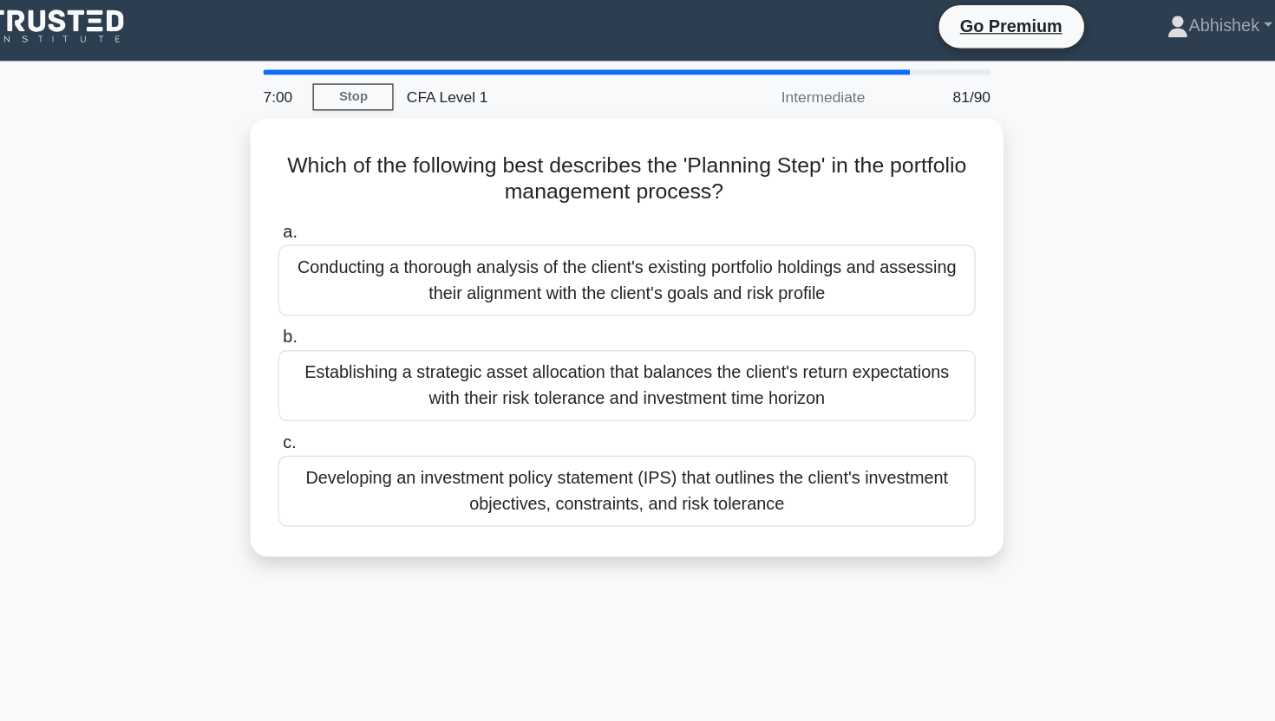
click at [212, 352] on div "Which of the following best describes the 'Planning Step' in the portfolio mana…" at bounding box center [637, 288] width 1145 height 375
click at [212, 398] on div "Which of the following best describes the 'Planning Step' in the portfolio mana…" at bounding box center [637, 288] width 1145 height 375
drag, startPoint x: 212, startPoint y: 398, endPoint x: 215, endPoint y: 225, distance: 172.6
click at [216, 226] on div "Which of the following best describes the 'Planning Step' in the portfolio mana…" at bounding box center [637, 288] width 1145 height 375
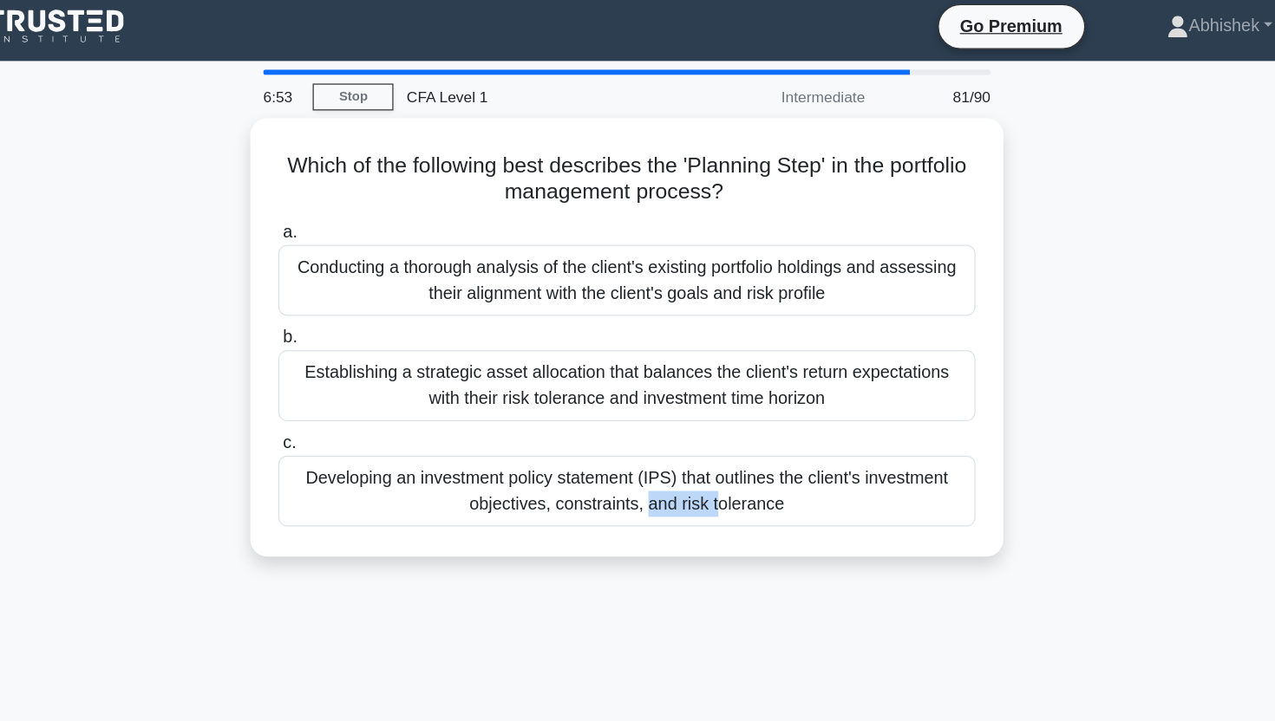
click at [215, 225] on div "Which of the following best describes the 'Planning Step' in the portfolio mana…" at bounding box center [637, 288] width 1145 height 375
drag, startPoint x: 215, startPoint y: 225, endPoint x: 212, endPoint y: 424, distance: 198.6
click at [213, 424] on div "Which of the following best describes the 'Planning Step' in the portfolio mana…" at bounding box center [637, 288] width 1145 height 375
click at [212, 424] on div "Which of the following best describes the 'Planning Step' in the portfolio mana…" at bounding box center [637, 288] width 1145 height 375
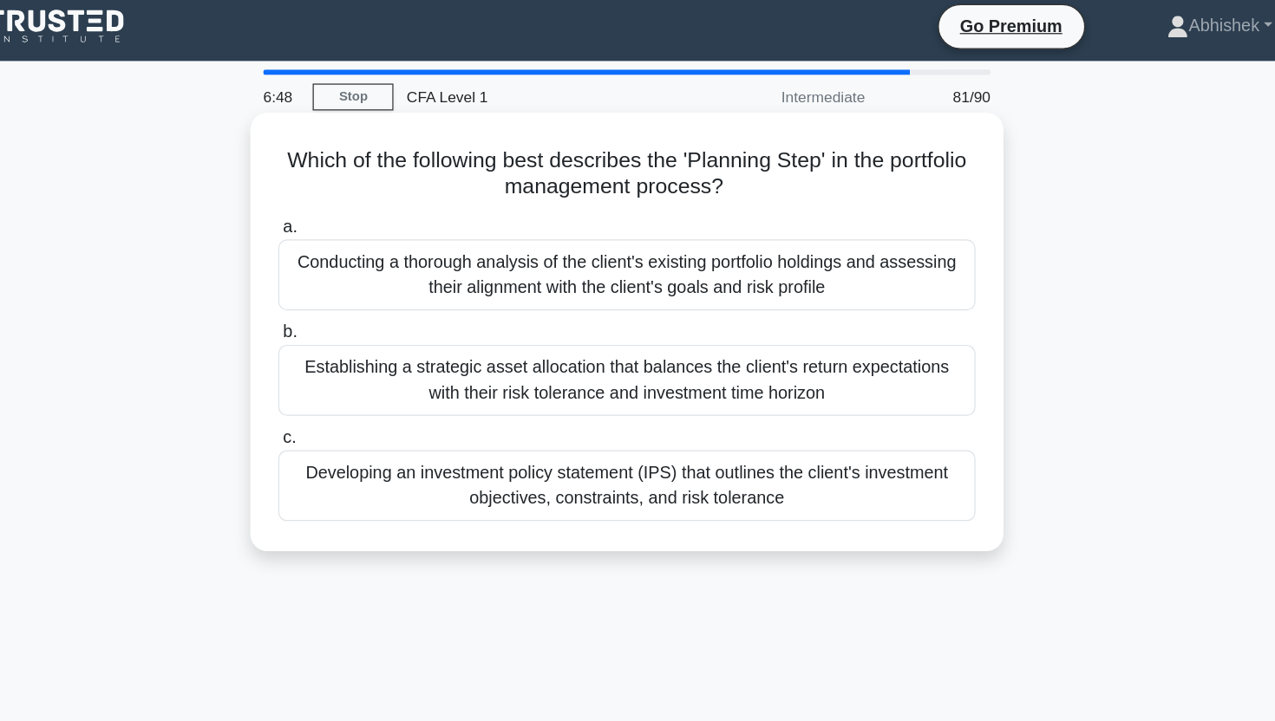
click at [774, 411] on div "Developing an investment policy statement (IPS) that outlines the client's inve…" at bounding box center [637, 397] width 562 height 57
click at [356, 365] on input "c. Developing an investment policy statement (IPS) that outlines the client's i…" at bounding box center [356, 359] width 0 height 11
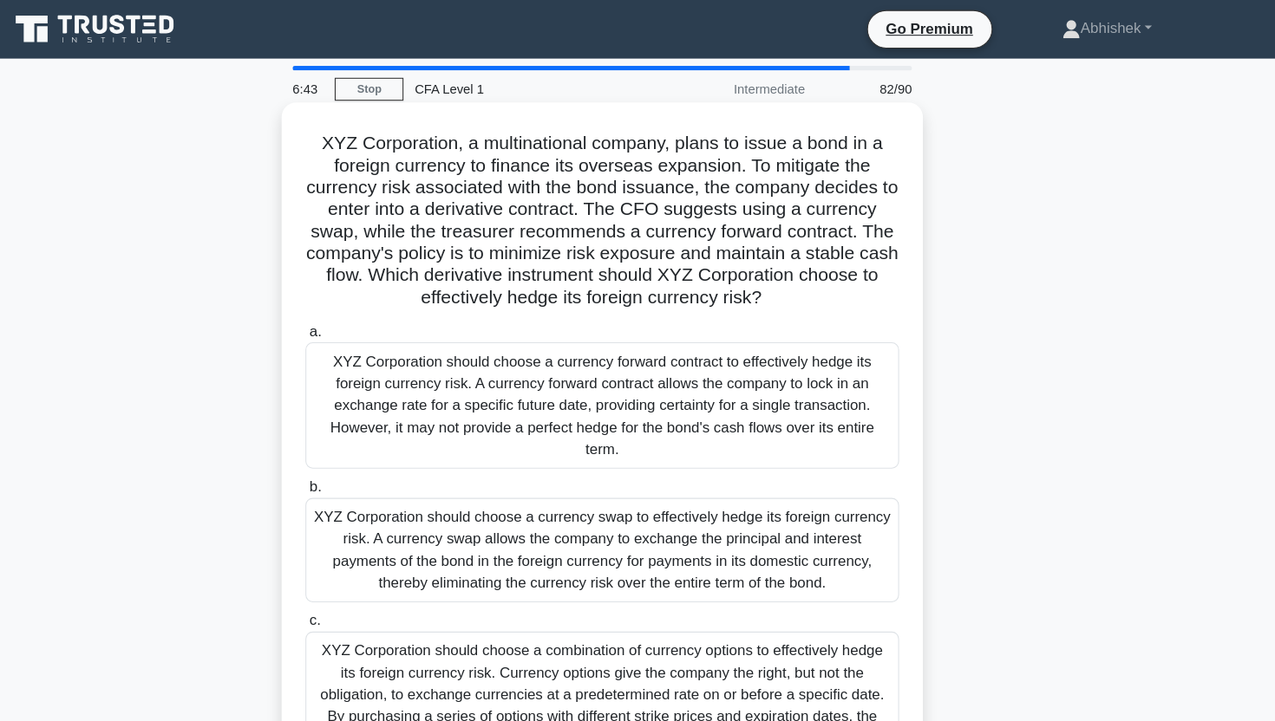
click at [445, 173] on h5 "XYZ Corporation, a multinational company, plans to issue a bond in a foreign cu…" at bounding box center [637, 209] width 565 height 168
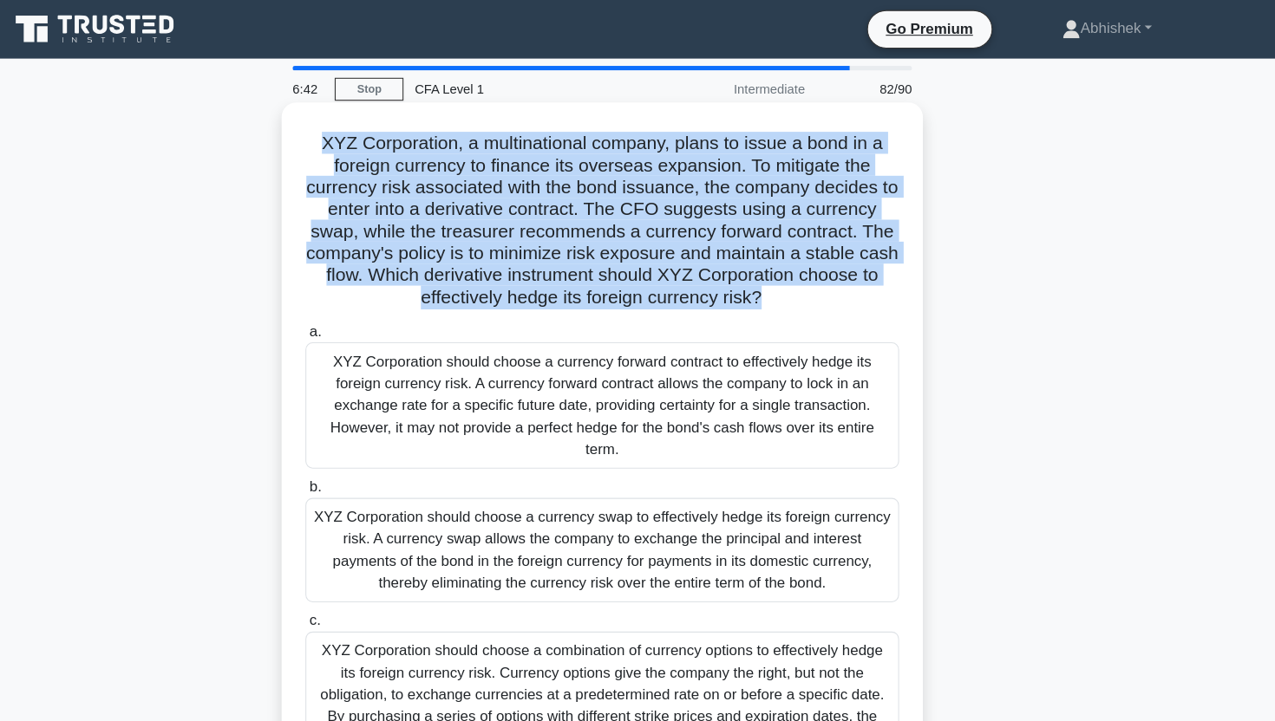
click at [421, 163] on h5 "XYZ Corporation, a multinational company, plans to issue a bond in a foreign cu…" at bounding box center [637, 209] width 565 height 168
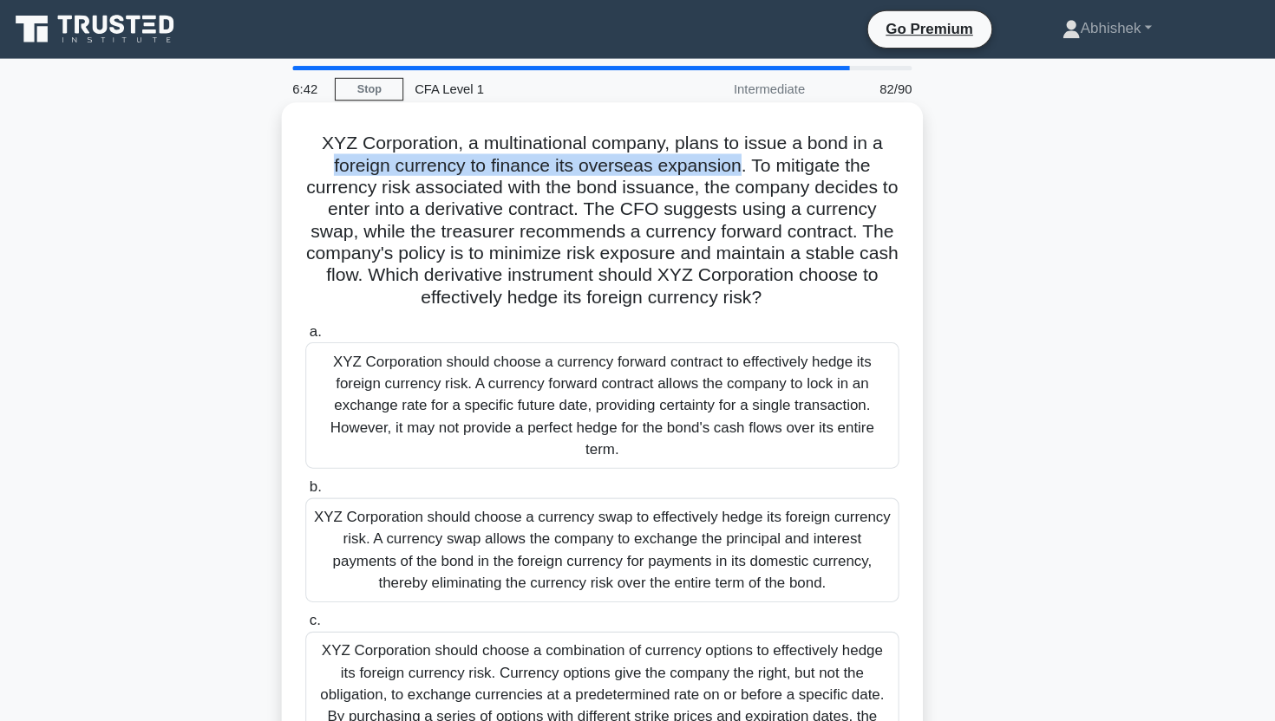
drag, startPoint x: 421, startPoint y: 163, endPoint x: 732, endPoint y: 160, distance: 311.3
click at [732, 161] on h5 "XYZ Corporation, a multinational company, plans to issue a bond in a foreign cu…" at bounding box center [637, 209] width 565 height 168
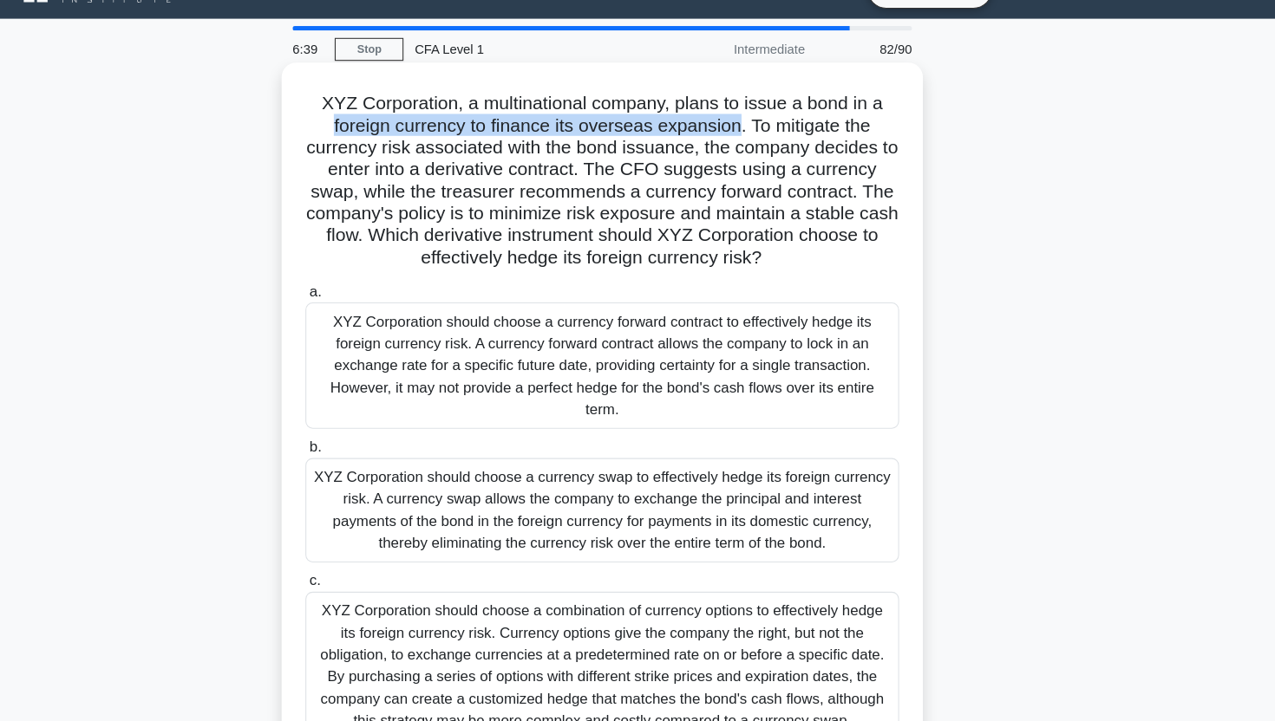
scroll to position [5, 0]
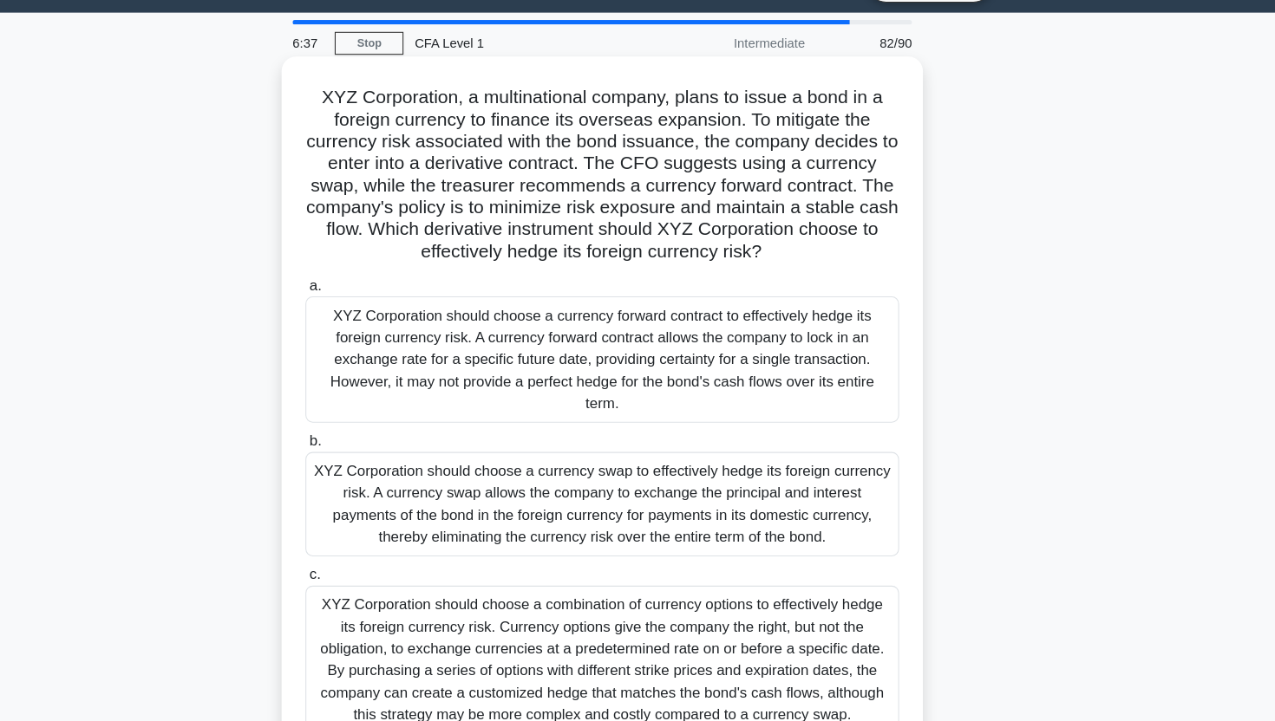
click at [412, 225] on h5 "XYZ Corporation, a multinational company, plans to issue a bond in a foreign cu…" at bounding box center [637, 204] width 565 height 168
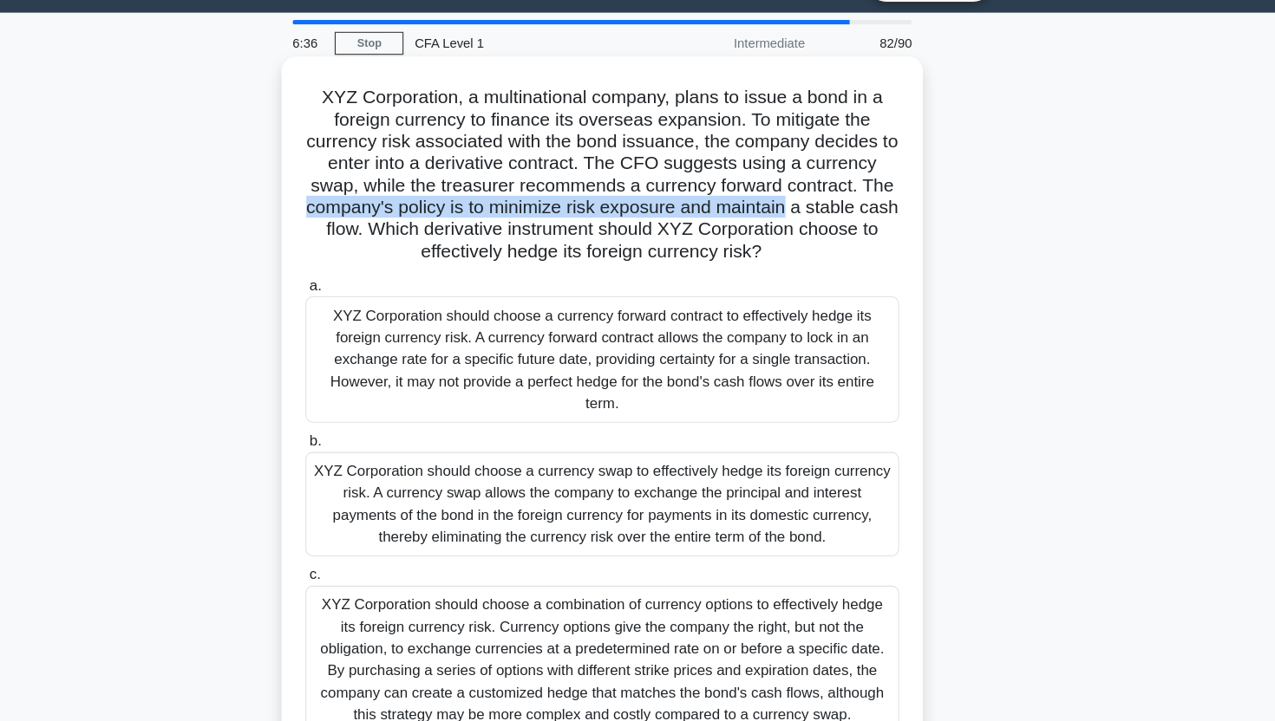
drag, startPoint x: 412, startPoint y: 225, endPoint x: 785, endPoint y: 225, distance: 372.8
click at [785, 225] on h5 "XYZ Corporation, a multinational company, plans to issue a bond in a foreign cu…" at bounding box center [637, 204] width 565 height 168
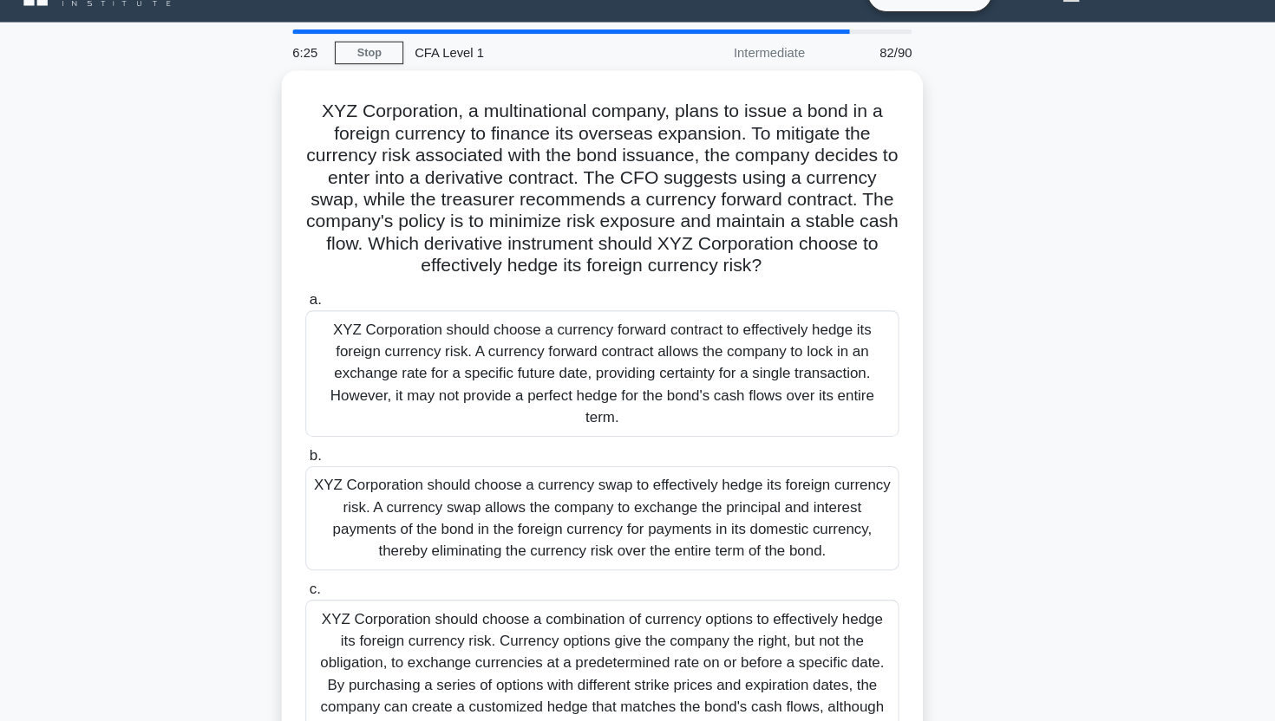
scroll to position [0, 0]
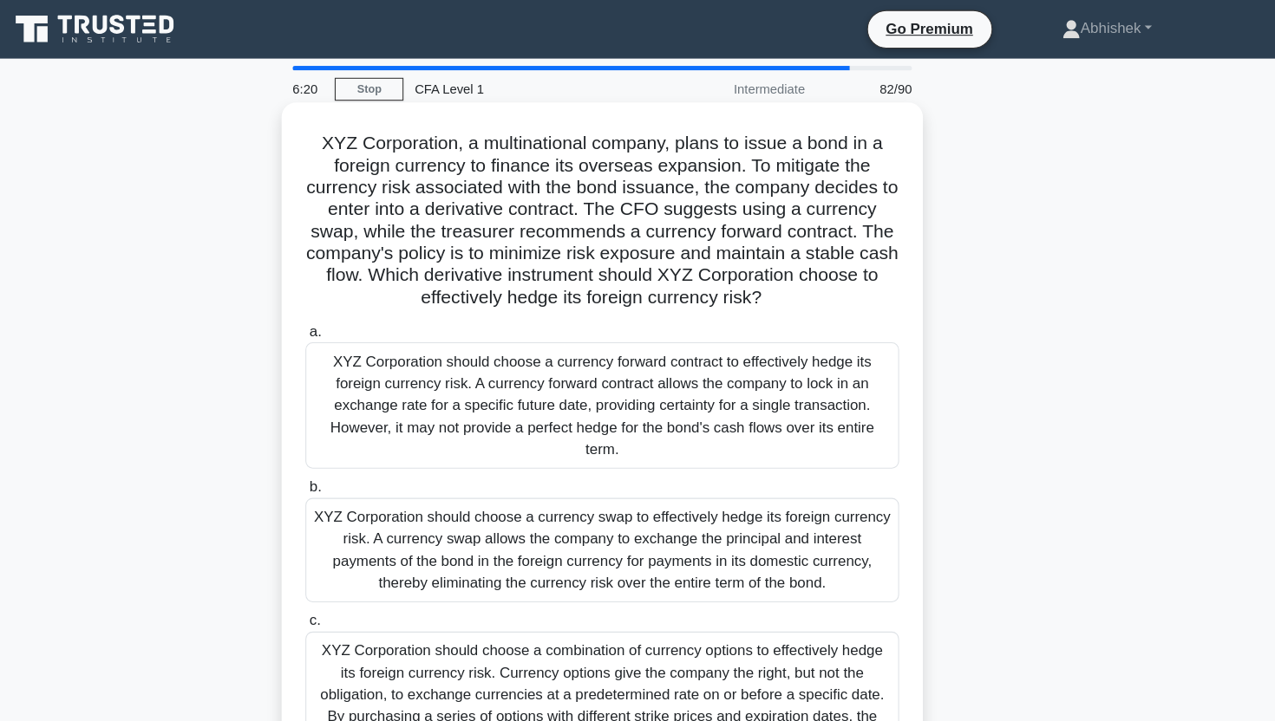
click at [442, 149] on h5 "XYZ Corporation, a multinational company, plans to issue a bond in a foreign cu…" at bounding box center [637, 209] width 565 height 168
click at [414, 149] on h5 "XYZ Corporation, a multinational company, plans to issue a bond in a foreign cu…" at bounding box center [637, 209] width 565 height 168
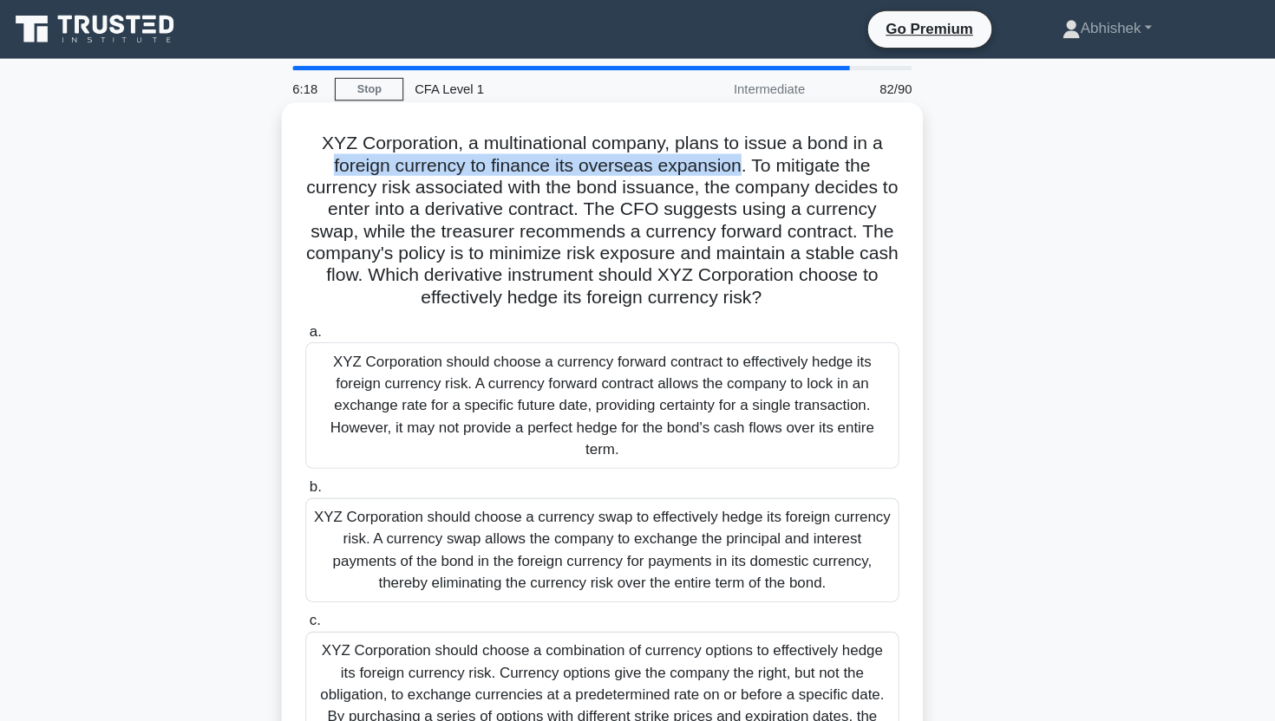
drag, startPoint x: 414, startPoint y: 149, endPoint x: 734, endPoint y: 145, distance: 320.0
click at [734, 146] on h5 "XYZ Corporation, a multinational company, plans to issue a bond in a foreign cu…" at bounding box center [637, 209] width 565 height 168
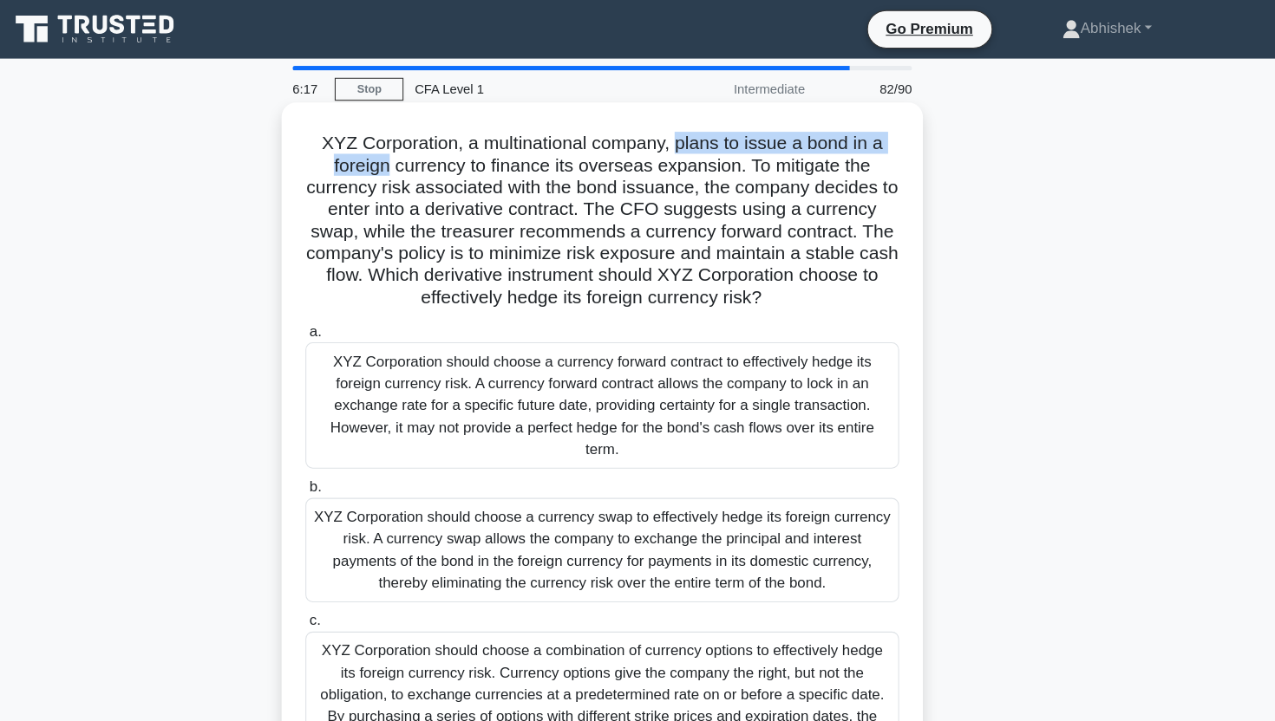
click at [723, 232] on h5 "XYZ Corporation, a multinational company, plans to issue a bond in a foreign cu…" at bounding box center [637, 209] width 565 height 168
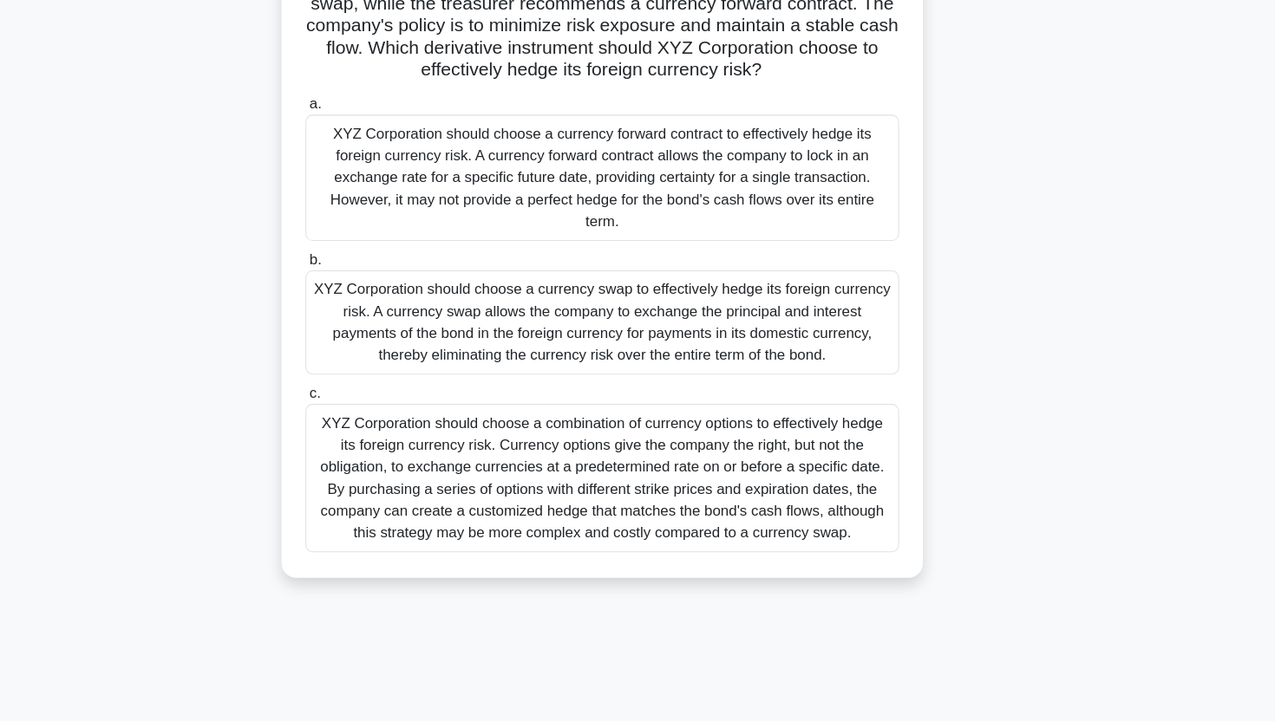
scroll to position [215, 0]
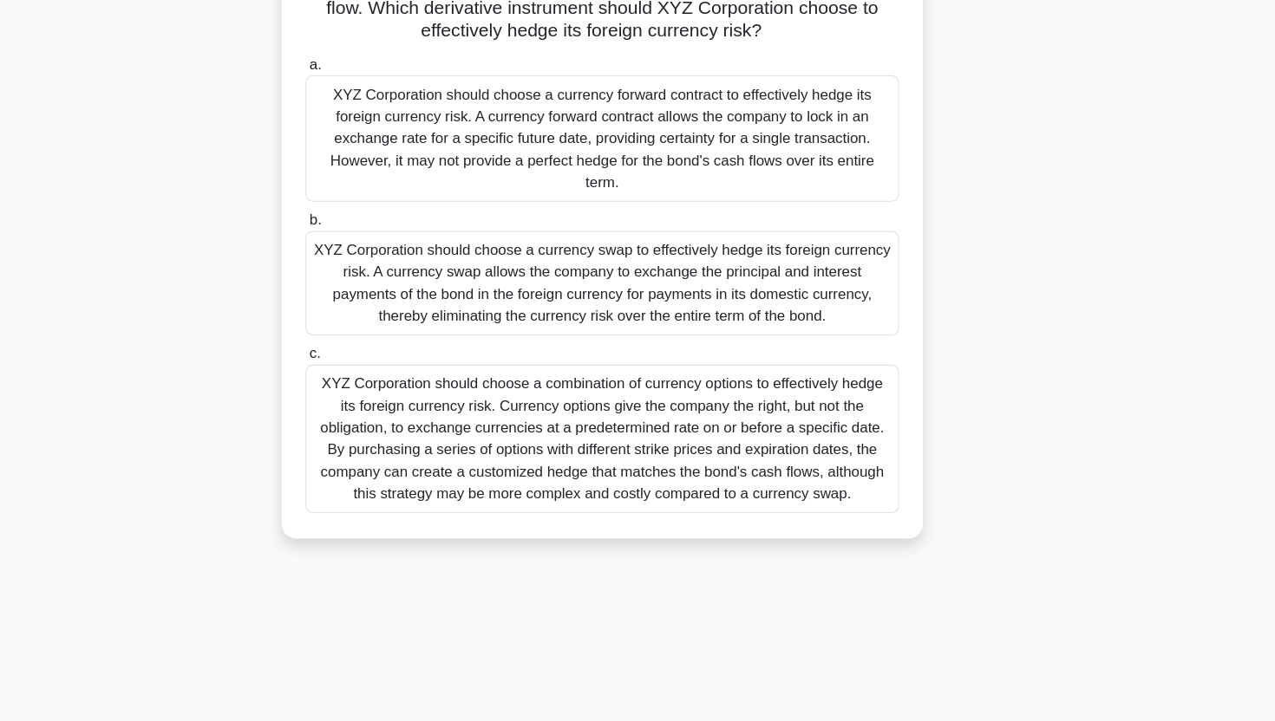
click at [648, 318] on div "XYZ Corporation should choose a currency swap to effectively hedge its foreign …" at bounding box center [637, 306] width 562 height 99
click at [356, 252] on input "b. XYZ Corporation should choose a currency swap to effectively hedge its forei…" at bounding box center [356, 246] width 0 height 11
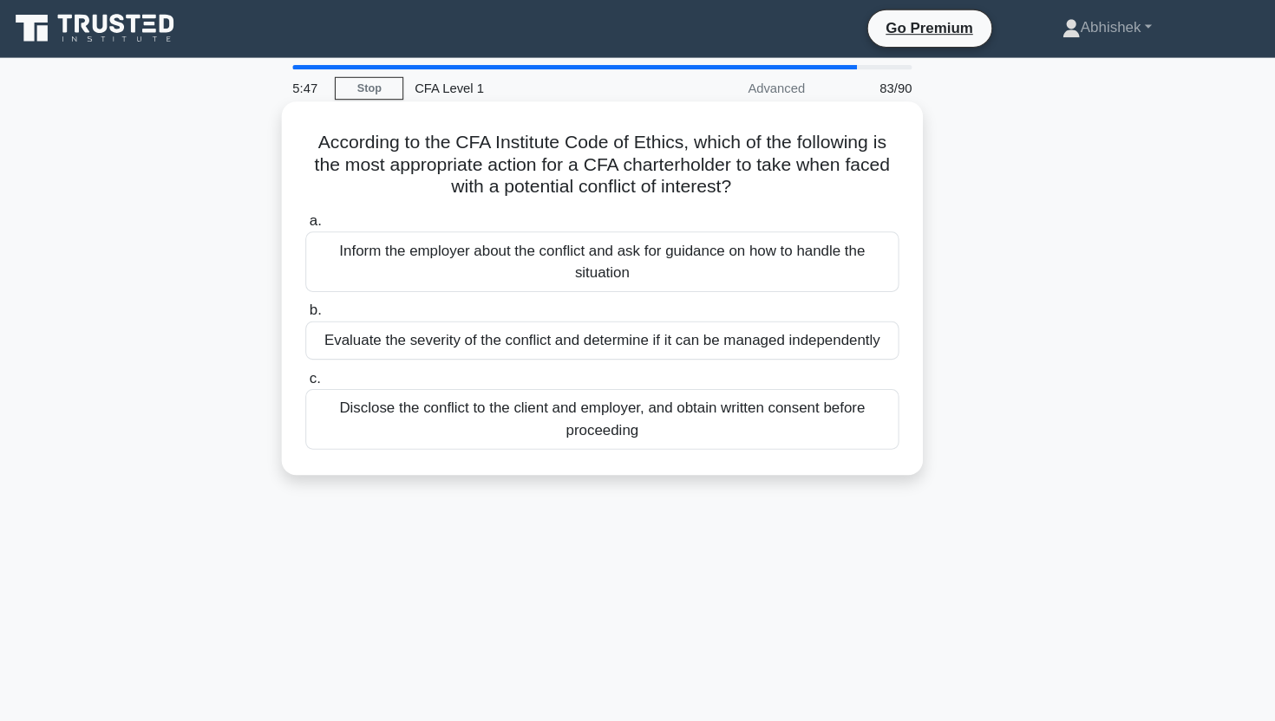
scroll to position [0, 0]
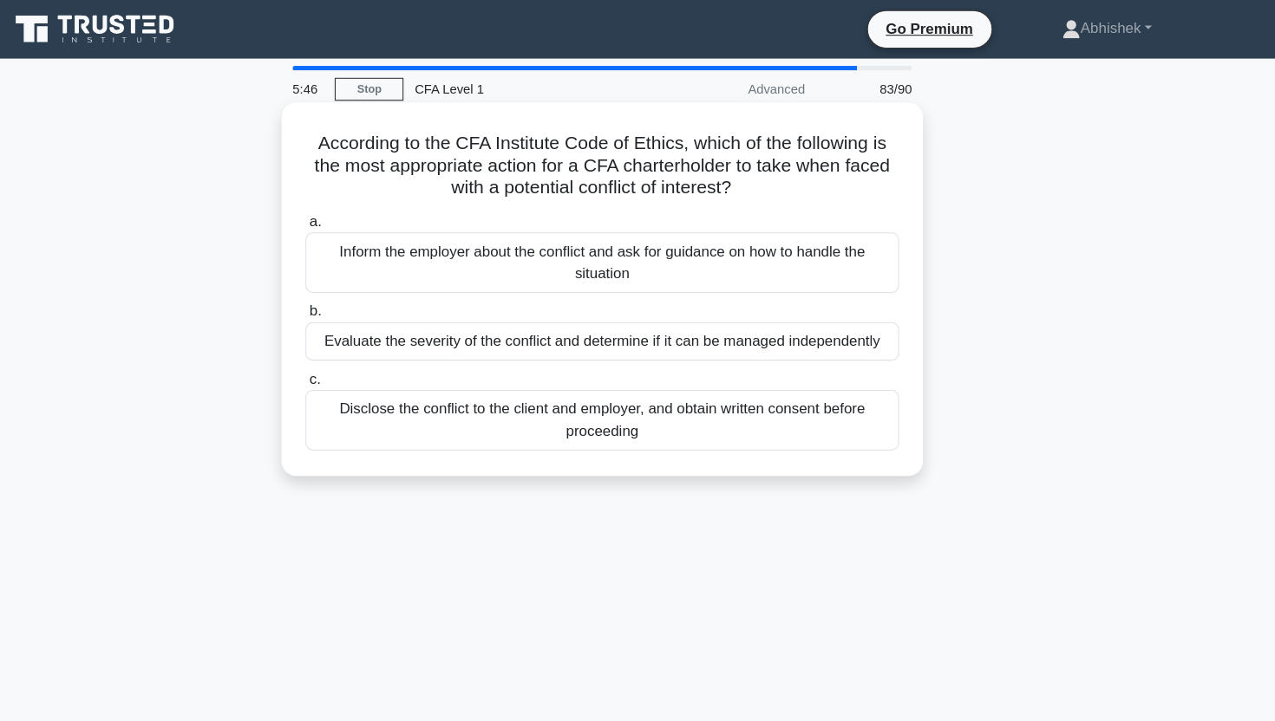
click at [667, 157] on h5 "According to the CFA Institute Code of Ethics, which of the following is the mo…" at bounding box center [637, 157] width 565 height 64
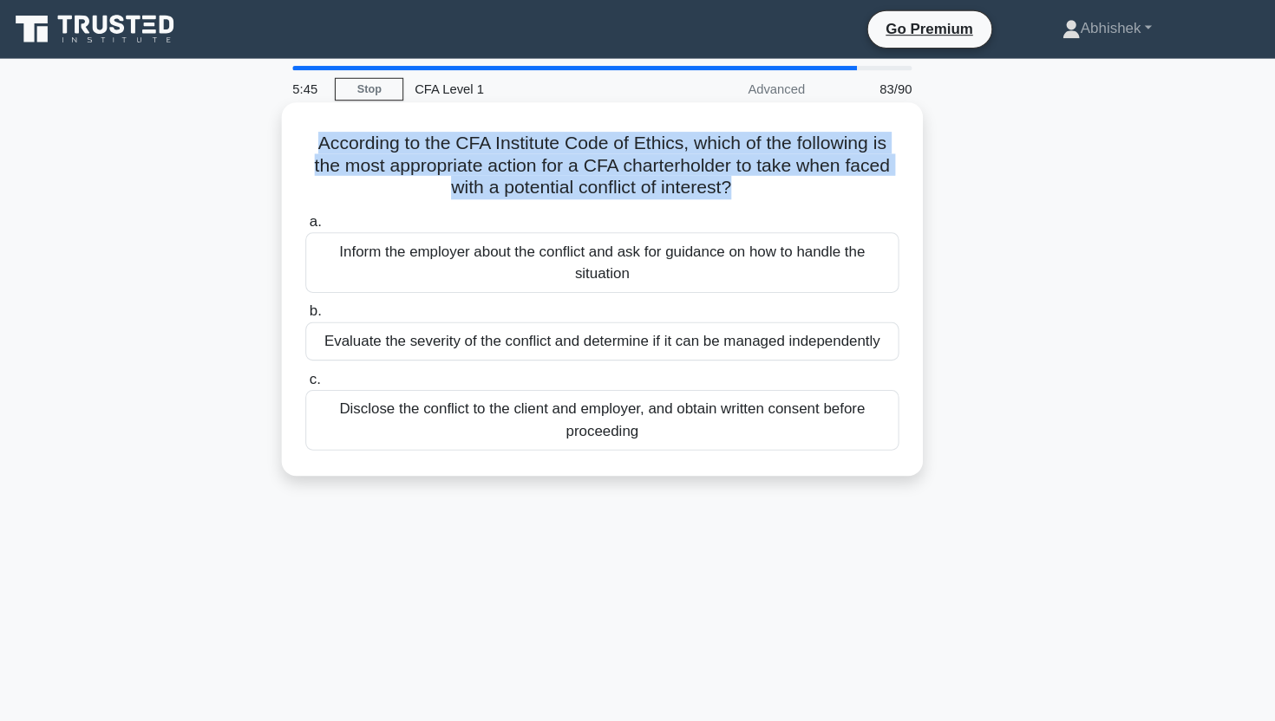
click at [749, 170] on h5 "According to the CFA Institute Code of Ethics, which of the following is the mo…" at bounding box center [637, 157] width 565 height 64
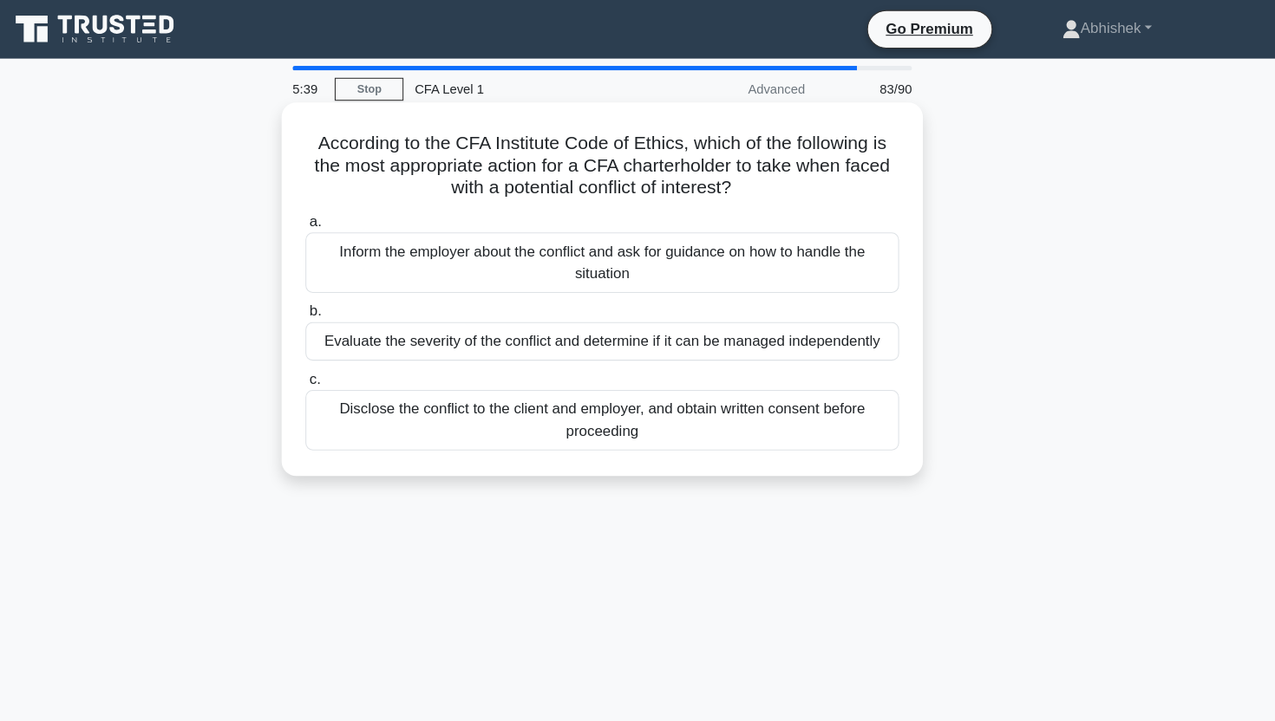
click at [790, 181] on h5 "According to the CFA Institute Code of Ethics, which of the following is the mo…" at bounding box center [637, 157] width 565 height 64
drag, startPoint x: 790, startPoint y: 181, endPoint x: 588, endPoint y: 178, distance: 202.1
click at [588, 178] on h5 "According to the CFA Institute Code of Ethics, which of the following is the mo…" at bounding box center [637, 157] width 565 height 64
drag, startPoint x: 588, startPoint y: 178, endPoint x: 722, endPoint y: 177, distance: 134.4
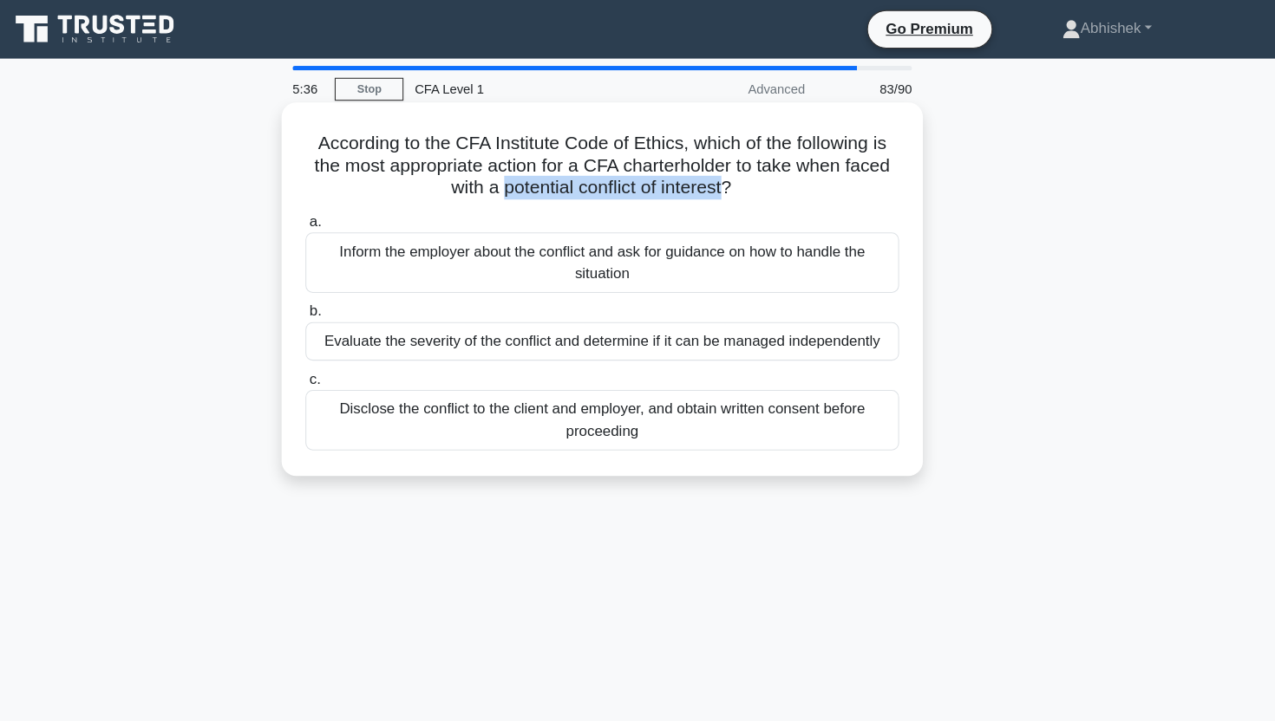
click at [724, 178] on h5 "According to the CFA Institute Code of Ethics, which of the following is the mo…" at bounding box center [637, 157] width 565 height 64
click at [722, 177] on h5 "According to the CFA Institute Code of Ethics, which of the following is the mo…" at bounding box center [637, 157] width 565 height 64
drag, startPoint x: 722, startPoint y: 177, endPoint x: 586, endPoint y: 177, distance: 136.1
click at [586, 177] on h5 "According to the CFA Institute Code of Ethics, which of the following is the mo…" at bounding box center [637, 157] width 565 height 64
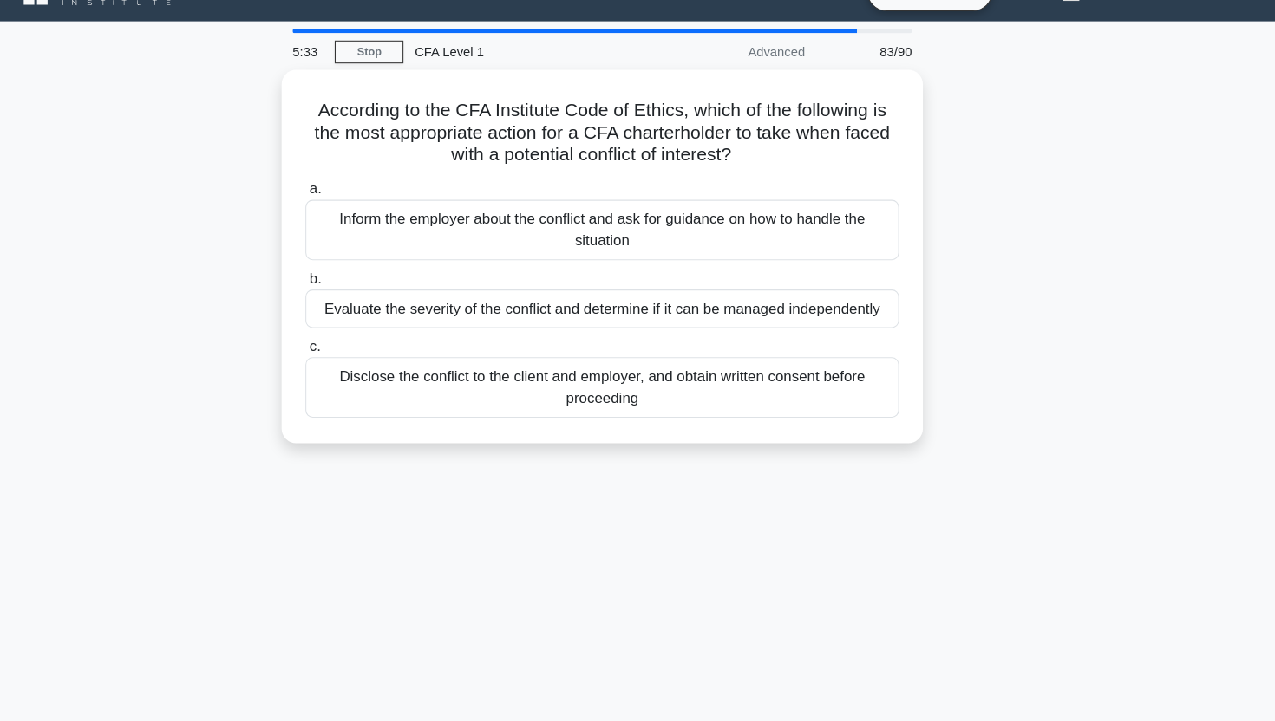
scroll to position [3, 0]
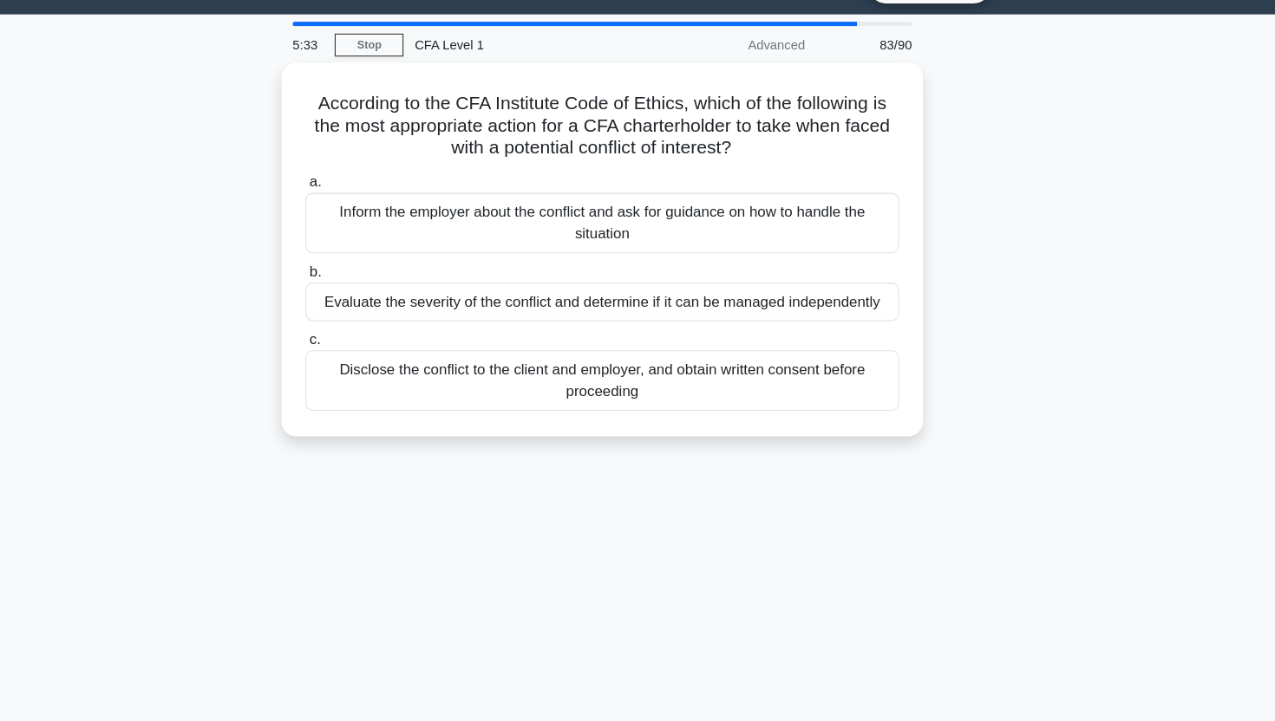
click at [222, 251] on div "According to the CFA Institute Code of Ethics, which of the following is the mo…" at bounding box center [637, 285] width 1145 height 375
click at [251, 389] on div "According to the CFA Institute Code of Ethics, which of the following is the mo…" at bounding box center [637, 285] width 1145 height 375
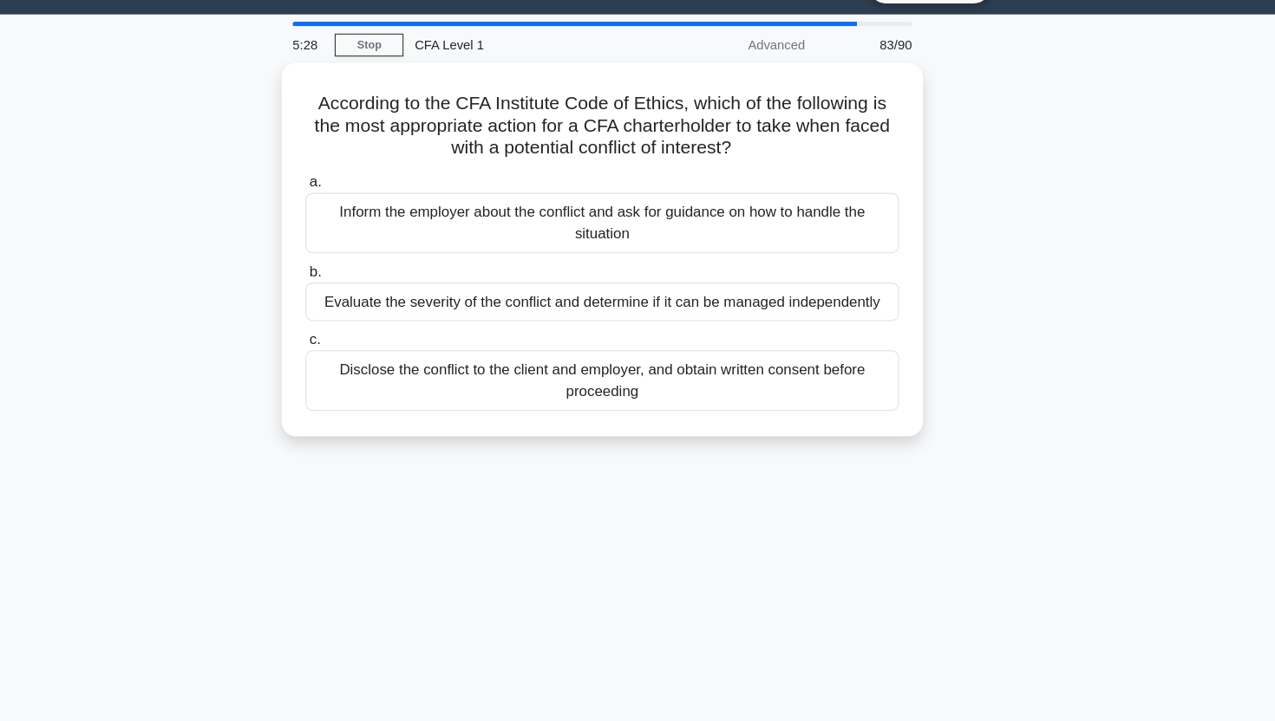
click at [251, 389] on div "According to the CFA Institute Code of Ethics, which of the following is the mo…" at bounding box center [637, 285] width 1145 height 375
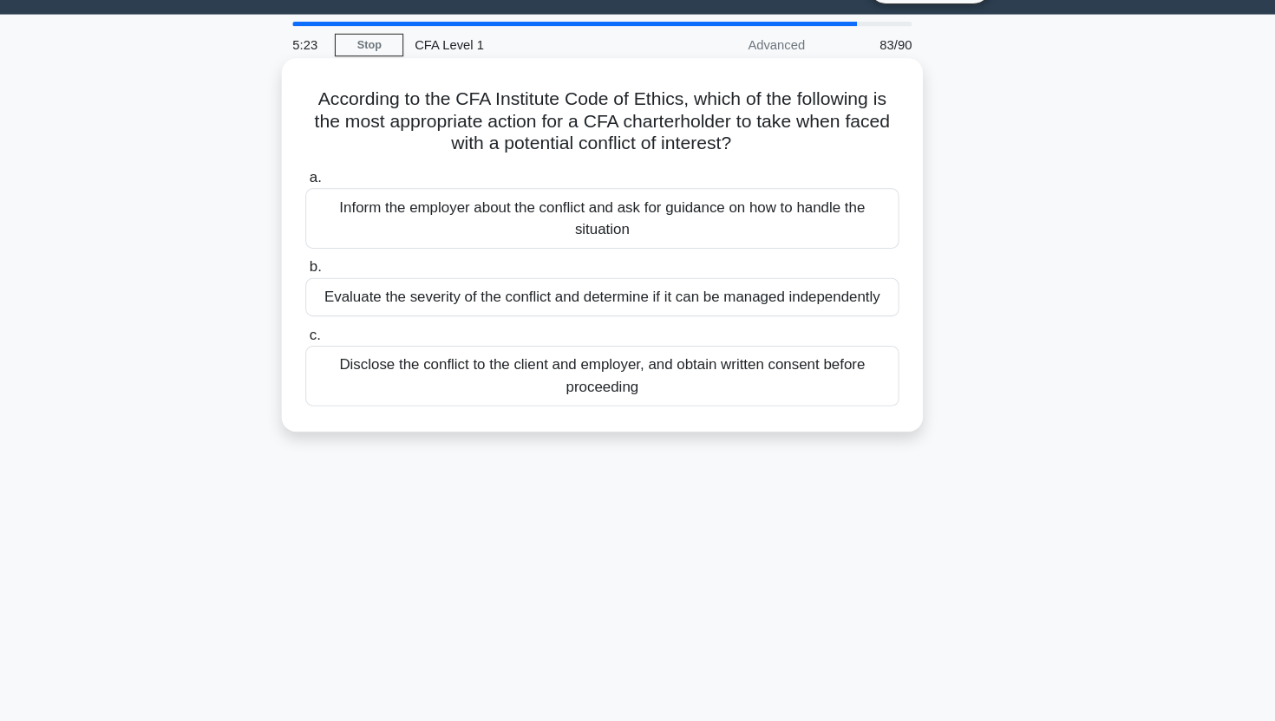
click at [659, 405] on div "Disclose the conflict to the client and employer, and obtain written consent be…" at bounding box center [637, 394] width 562 height 57
click at [356, 362] on input "c. Disclose the conflict to the client and employer, and obtain written consent…" at bounding box center [356, 355] width 0 height 11
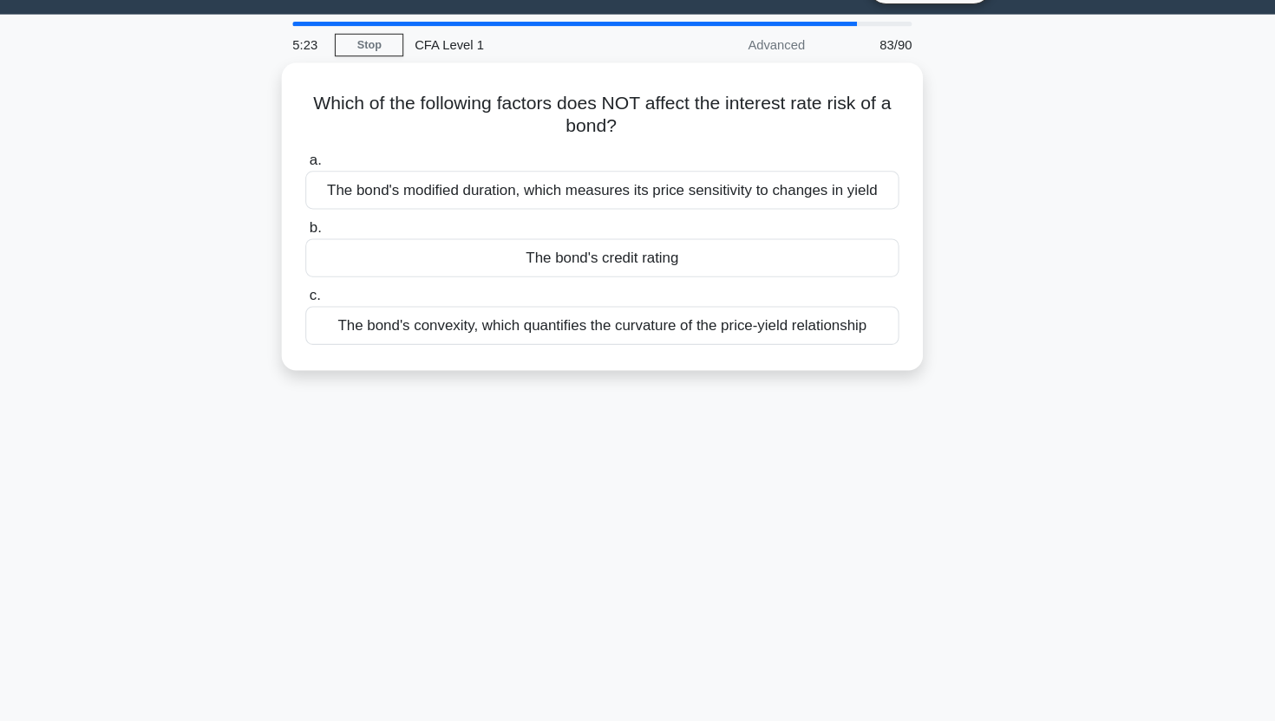
scroll to position [0, 0]
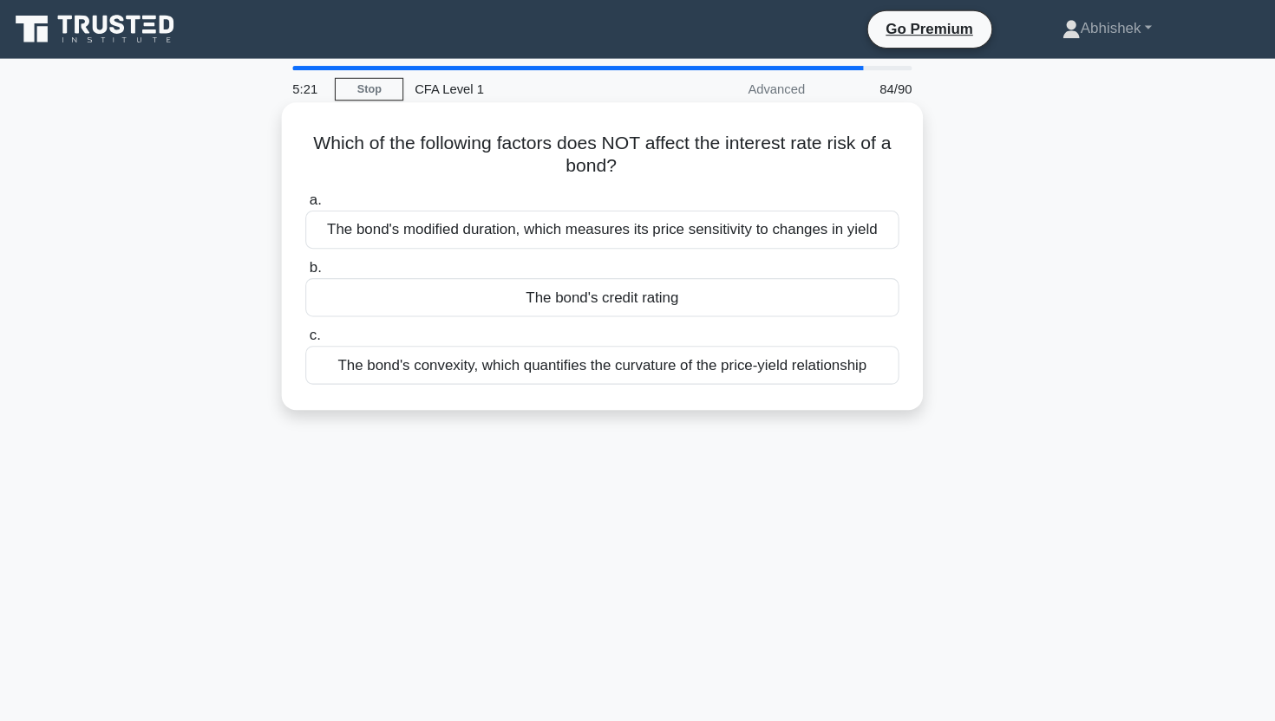
click at [649, 138] on h5 "Which of the following factors does NOT affect the interest rate risk of a bond…" at bounding box center [637, 146] width 565 height 43
drag, startPoint x: 649, startPoint y: 138, endPoint x: 665, endPoint y: 140, distance: 16.6
click at [665, 140] on h5 "Which of the following factors does NOT affect the interest rate risk of a bond…" at bounding box center [637, 146] width 565 height 43
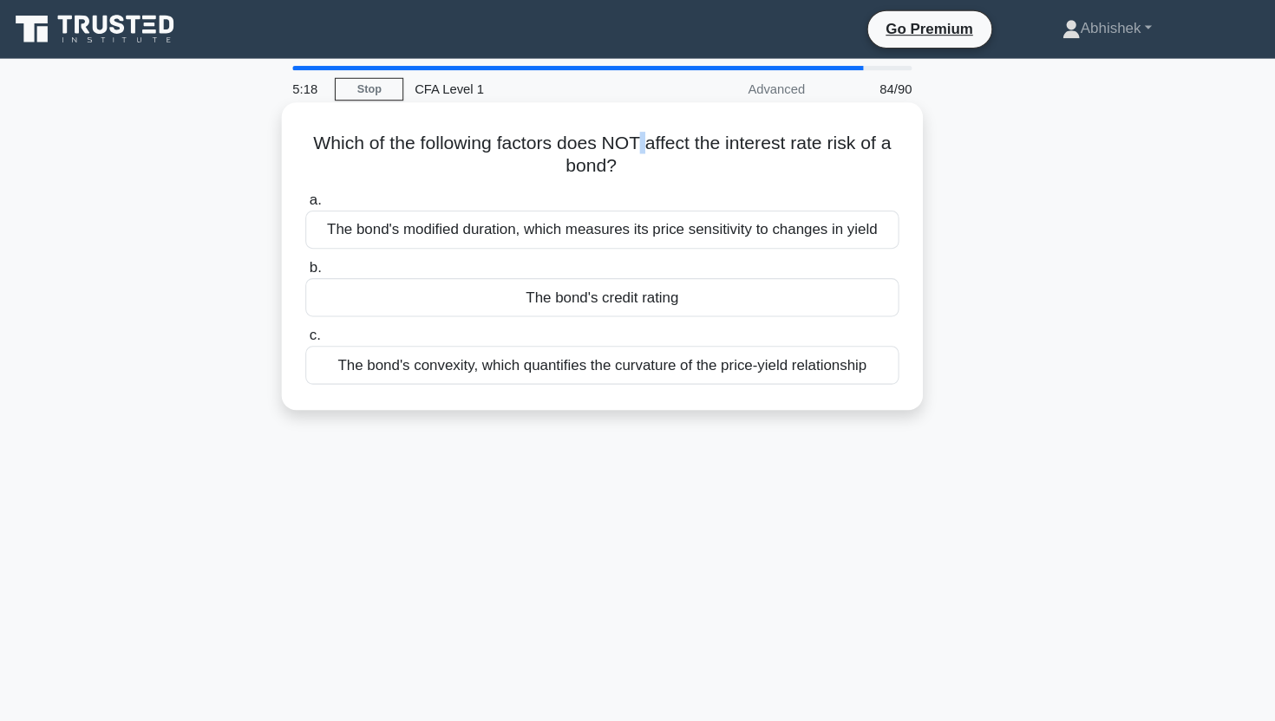
click at [665, 140] on h5 "Which of the following factors does NOT affect the interest rate risk of a bond…" at bounding box center [637, 146] width 565 height 43
click at [662, 140] on h5 "Which of the following factors does NOT affect the interest rate risk of a bond…" at bounding box center [637, 146] width 565 height 43
click at [657, 139] on h5 "Which of the following factors does NOT affect the interest rate risk of a bond…" at bounding box center [637, 146] width 565 height 43
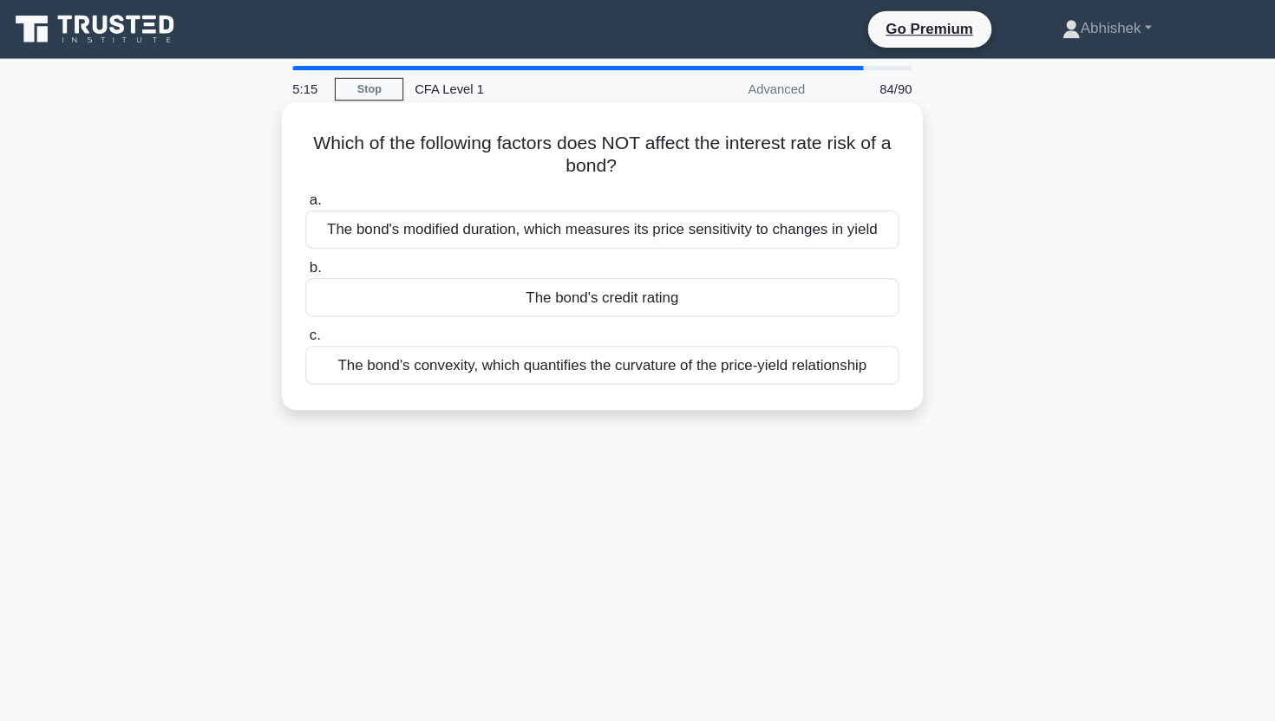
click at [657, 139] on h5 "Which of the following factors does NOT affect the interest rate risk of a bond…" at bounding box center [637, 146] width 565 height 43
click at [577, 286] on div "The bond's credit rating" at bounding box center [637, 282] width 562 height 36
click at [356, 259] on input "b. The bond's credit rating" at bounding box center [356, 253] width 0 height 11
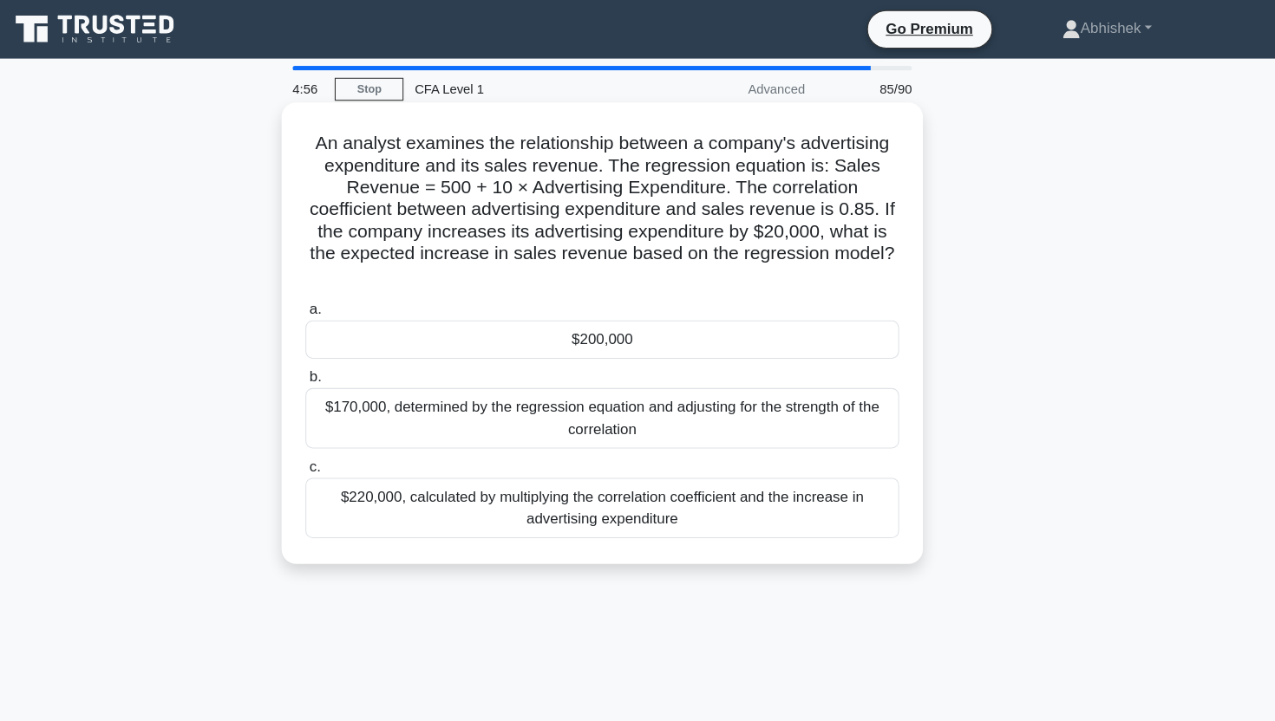
click at [569, 204] on h5 "An analyst examines the relationship between a company's advertising expenditur…" at bounding box center [637, 198] width 565 height 147
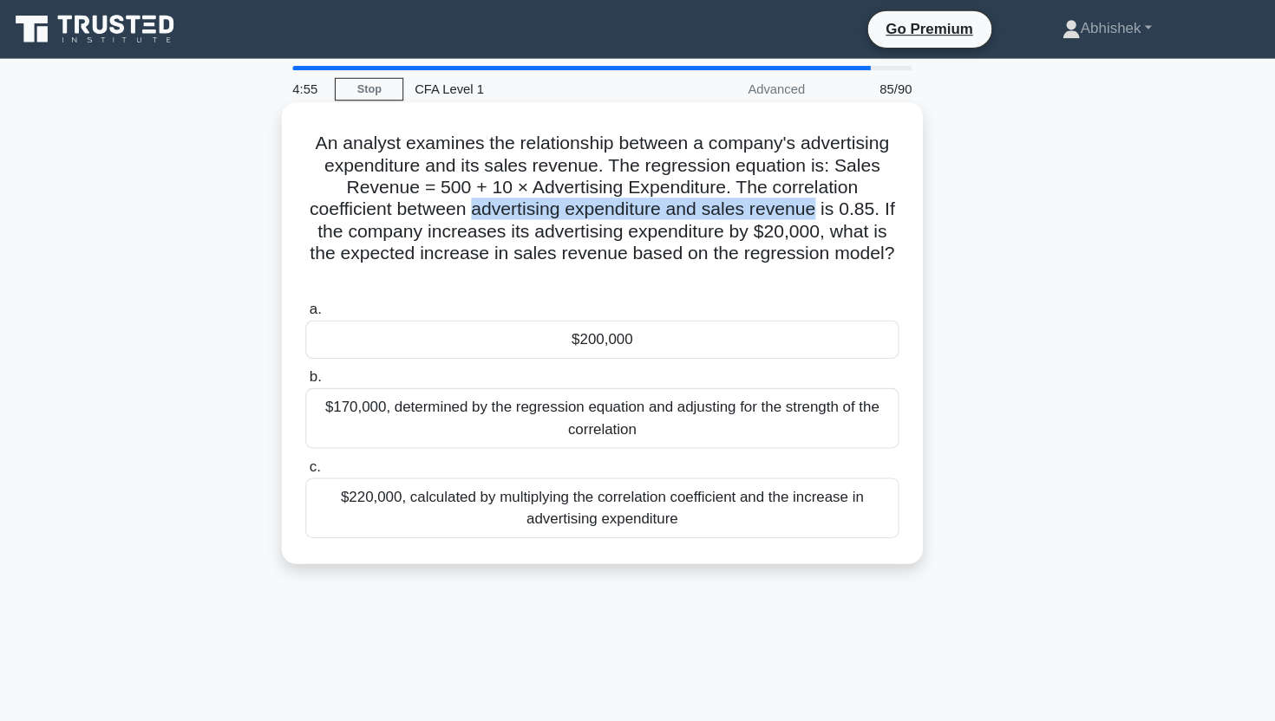
drag, startPoint x: 569, startPoint y: 204, endPoint x: 778, endPoint y: 199, distance: 209.0
click at [778, 200] on h5 "An analyst examines the relationship between a company's advertising expenditur…" at bounding box center [637, 198] width 565 height 147
click at [778, 199] on h5 "An analyst examines the relationship between a company's advertising expenditur…" at bounding box center [637, 198] width 565 height 147
drag, startPoint x: 778, startPoint y: 199, endPoint x: 368, endPoint y: 199, distance: 409.2
click at [368, 199] on h5 "An analyst examines the relationship between a company's advertising expenditur…" at bounding box center [637, 198] width 565 height 147
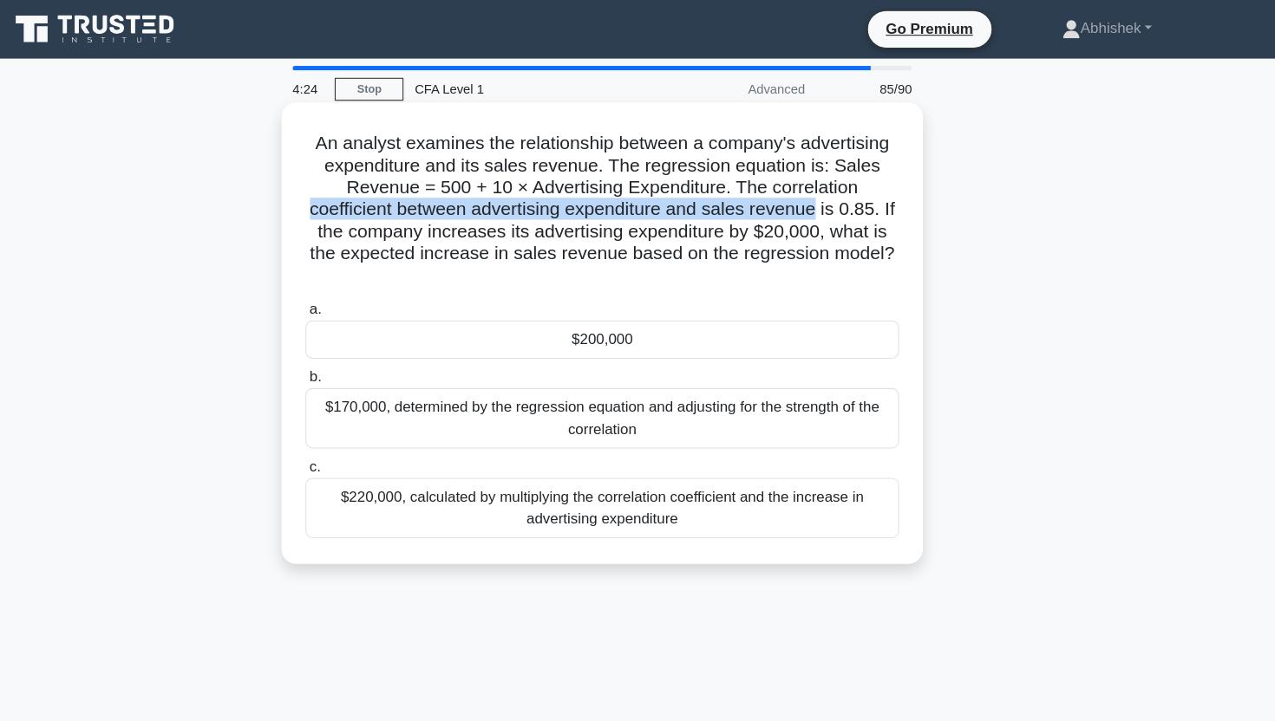
click at [760, 188] on h5 "An analyst examines the relationship between a company's advertising expenditur…" at bounding box center [637, 198] width 565 height 147
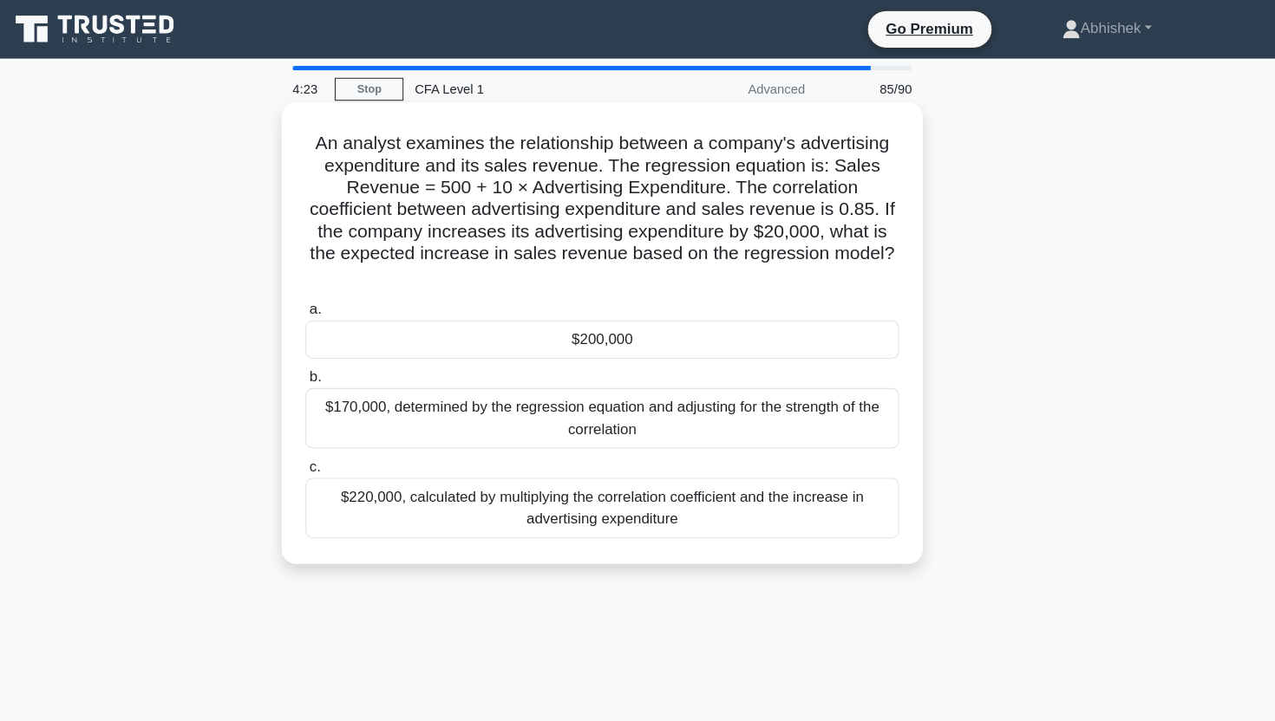
click at [727, 179] on h5 "An analyst examines the relationship between a company's advertising expenditur…" at bounding box center [637, 198] width 565 height 147
drag, startPoint x: 727, startPoint y: 179, endPoint x: 653, endPoint y: 179, distance: 73.7
click at [653, 179] on h5 "An analyst examines the relationship between a company's advertising expenditur…" at bounding box center [637, 198] width 565 height 147
click at [880, 191] on h5 "An analyst examines the relationship between a company's advertising expenditur…" at bounding box center [637, 198] width 565 height 147
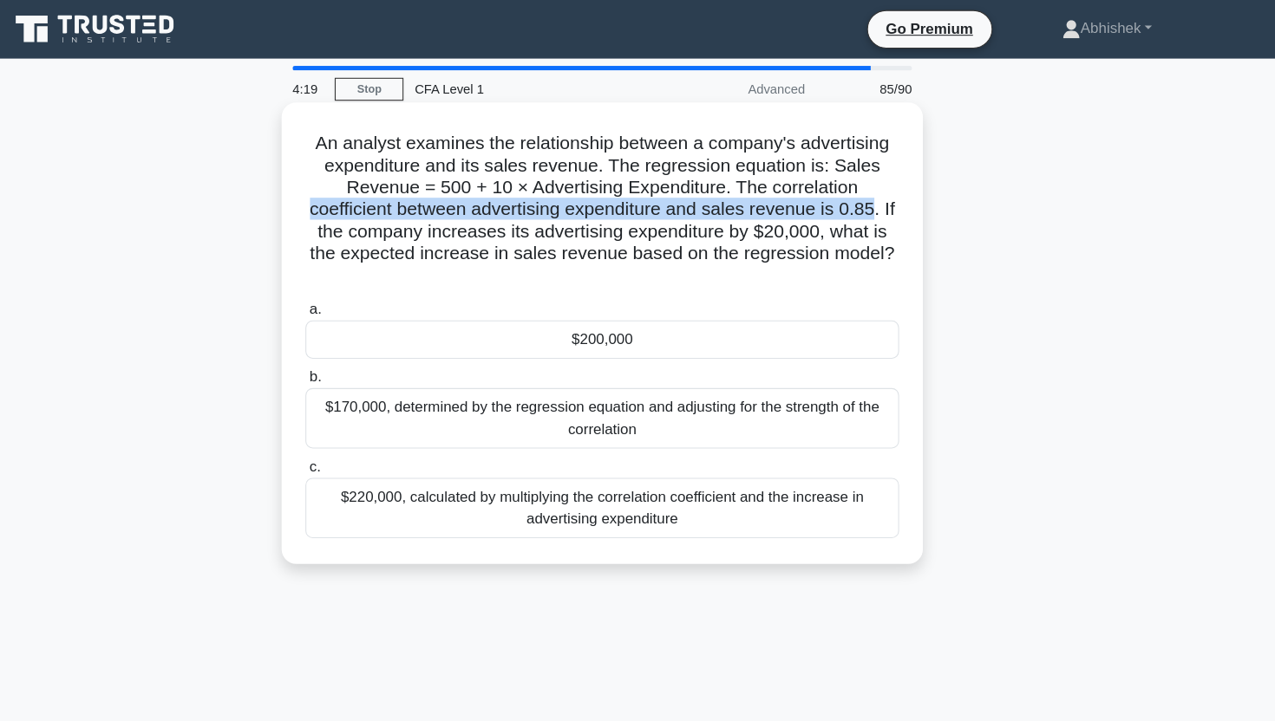
drag, startPoint x: 880, startPoint y: 191, endPoint x: 410, endPoint y: 190, distance: 469.9
click at [409, 190] on h5 "An analyst examines the relationship between a company's advertising expenditur…" at bounding box center [637, 198] width 565 height 147
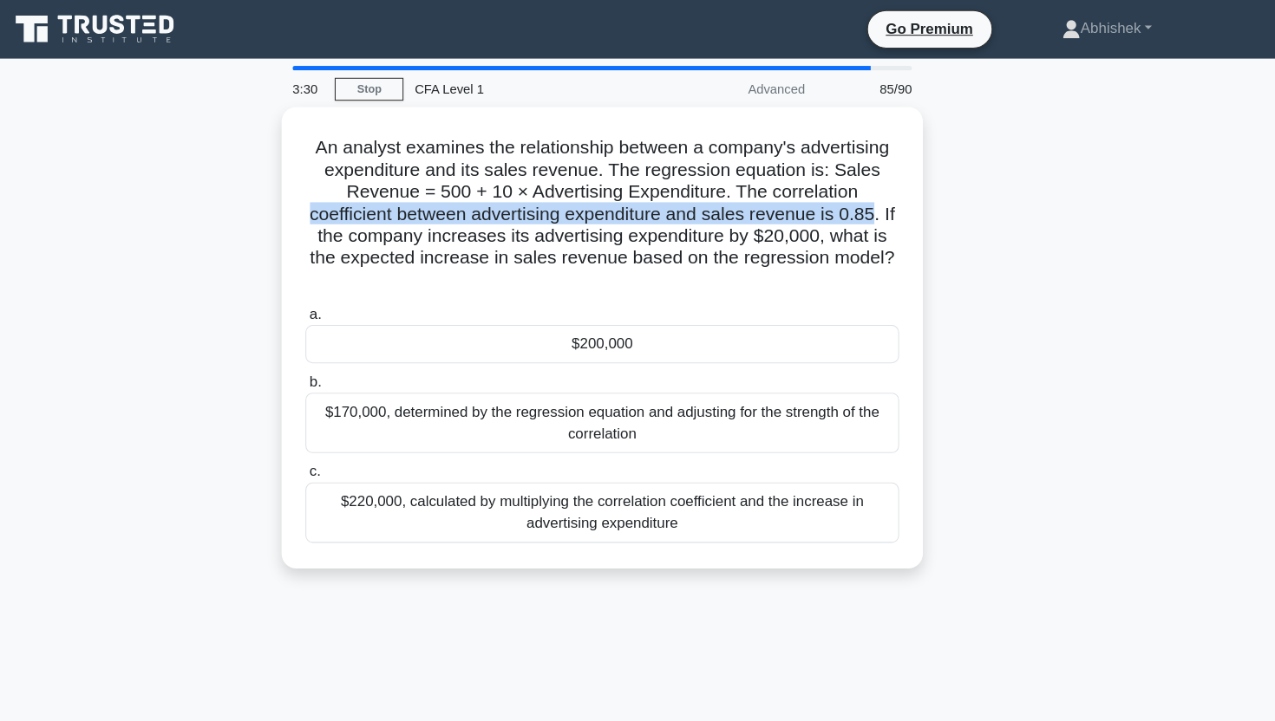
click at [206, 407] on div "An analyst examines the relationship between a company's advertising expenditur…" at bounding box center [637, 330] width 1145 height 458
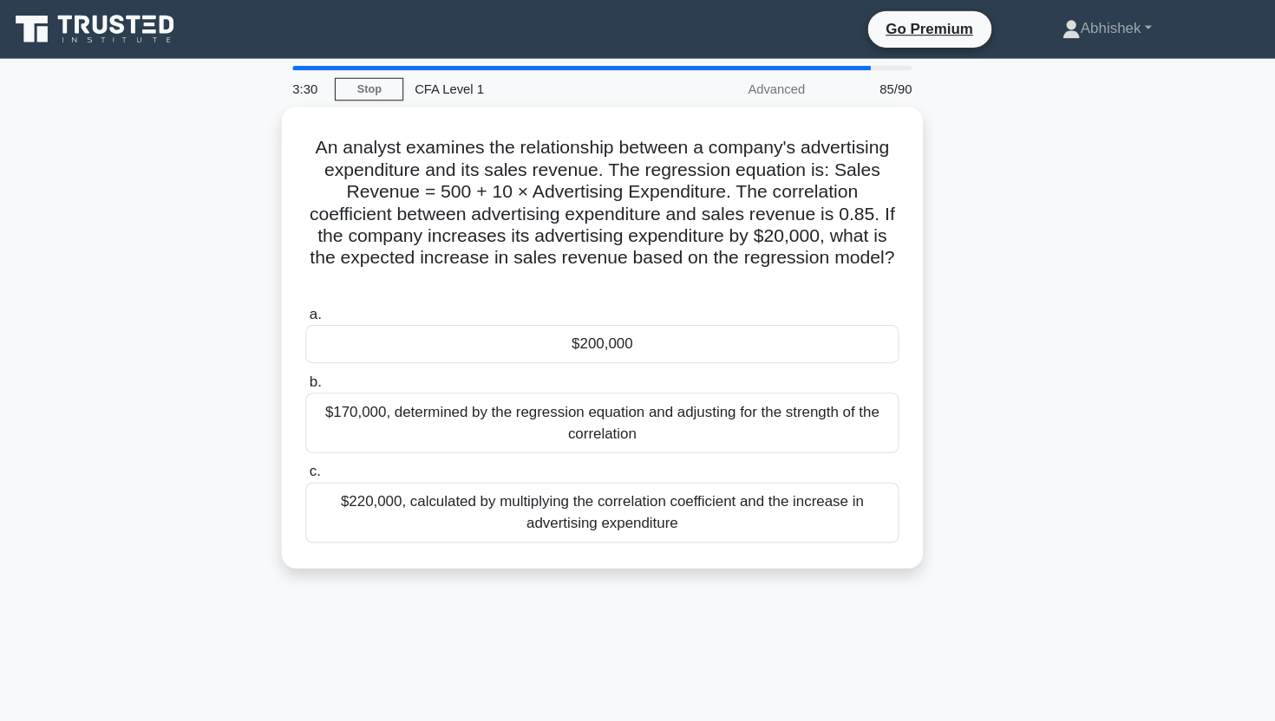
click at [206, 407] on div "An analyst examines the relationship between a company's advertising expenditur…" at bounding box center [637, 330] width 1145 height 458
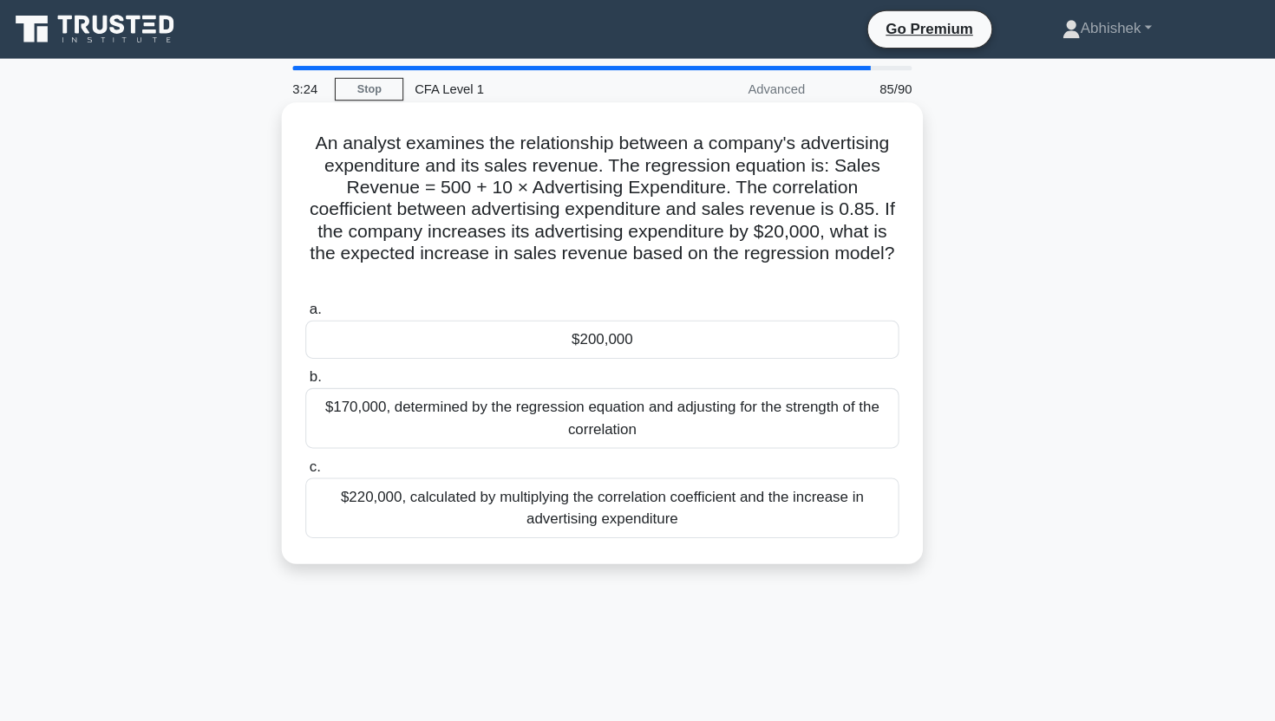
click at [533, 386] on div "$170,000, determined by the regression equation and adjusting for the strength …" at bounding box center [637, 396] width 562 height 57
click at [356, 363] on input "b. $170,000, determined by the regression equation and adjusting for the streng…" at bounding box center [356, 357] width 0 height 11
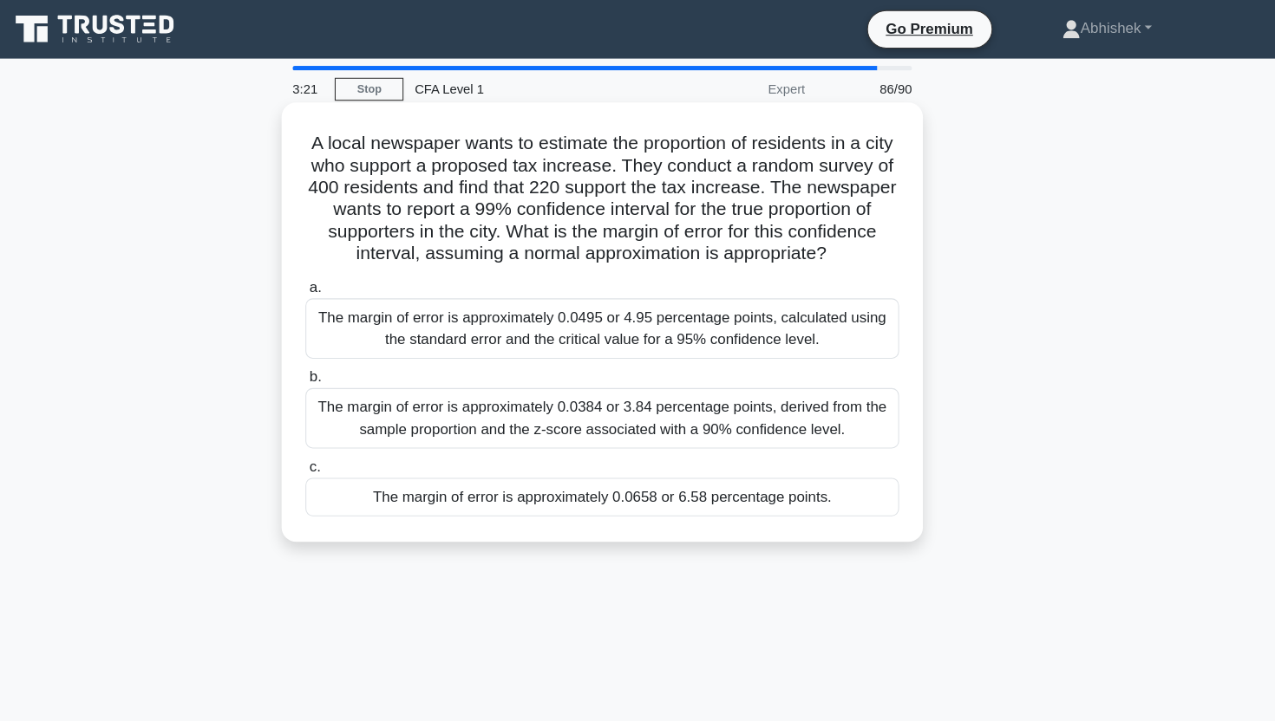
click at [702, 170] on h5 "A local newspaper wants to estimate the proportion of residents in a city who s…" at bounding box center [637, 188] width 565 height 127
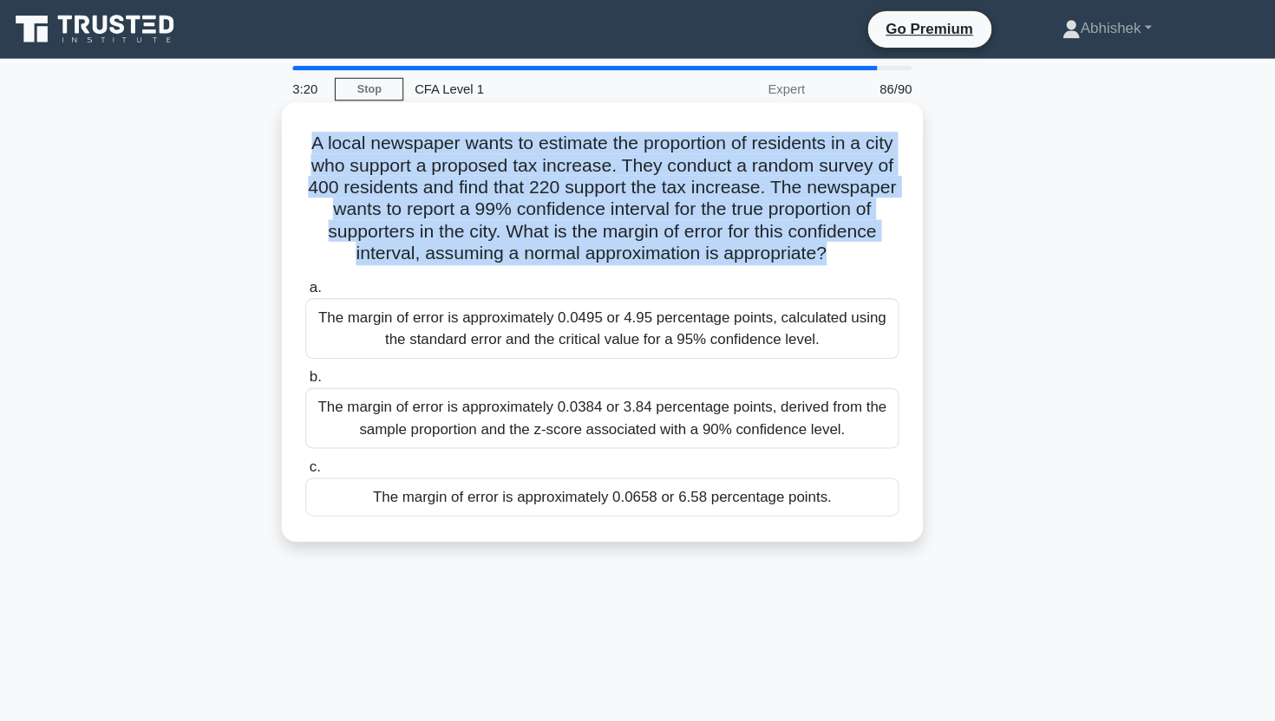
click at [702, 170] on h5 "A local newspaper wants to estimate the proportion of residents in a city who s…" at bounding box center [637, 188] width 565 height 127
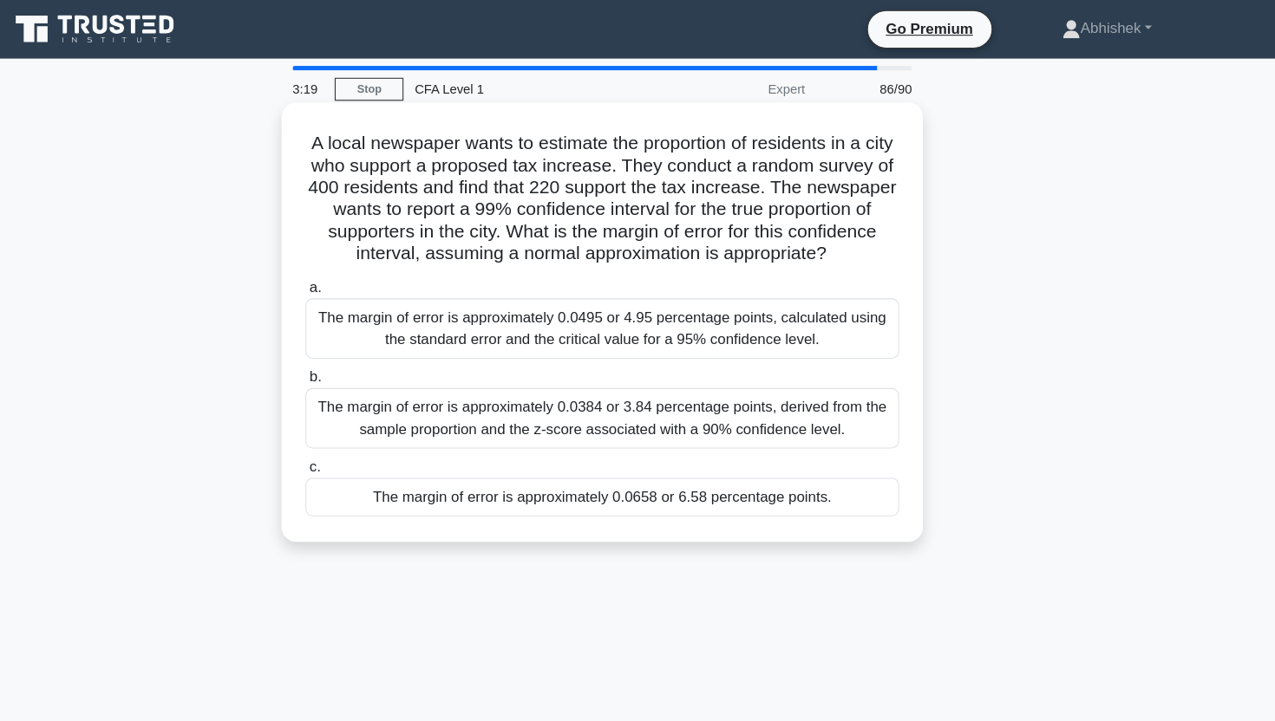
click at [702, 170] on h5 "A local newspaper wants to estimate the proportion of residents in a city who s…" at bounding box center [637, 188] width 565 height 127
click at [660, 191] on h5 "A local newspaper wants to estimate the proportion of residents in a city who s…" at bounding box center [637, 188] width 565 height 127
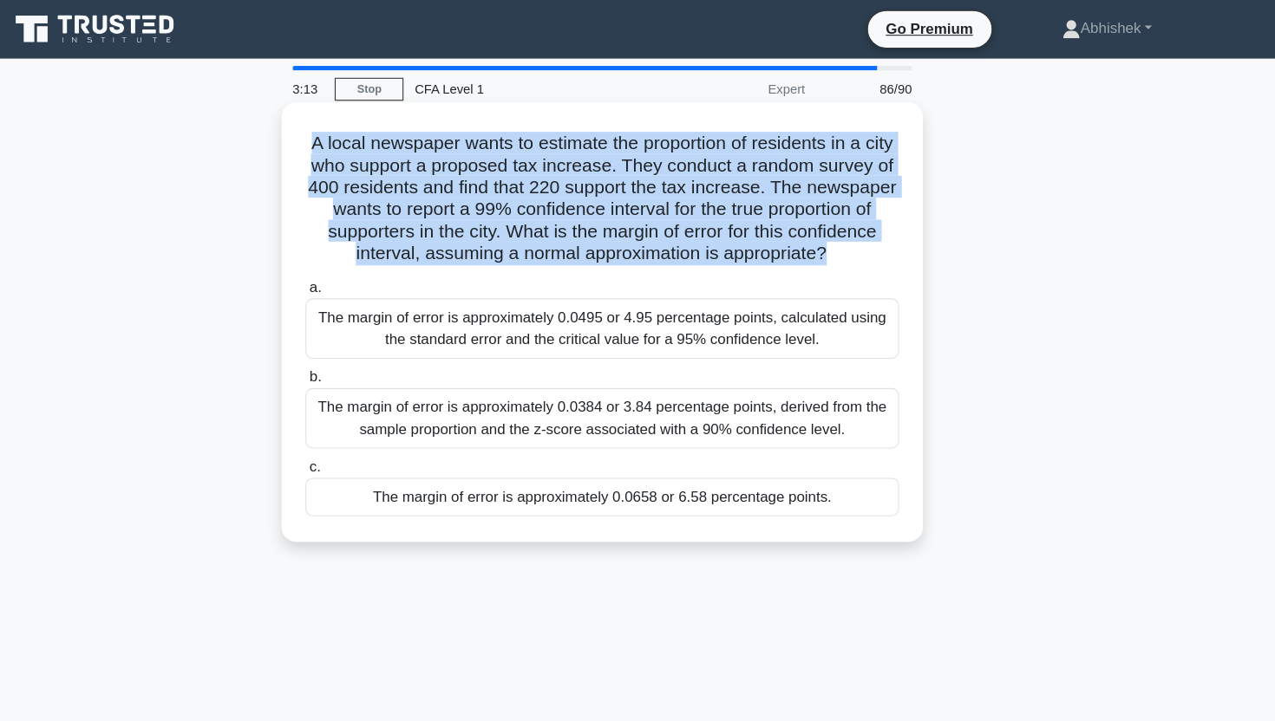
click at [660, 191] on h5 "A local newspaper wants to estimate the proportion of residents in a city who s…" at bounding box center [637, 188] width 565 height 127
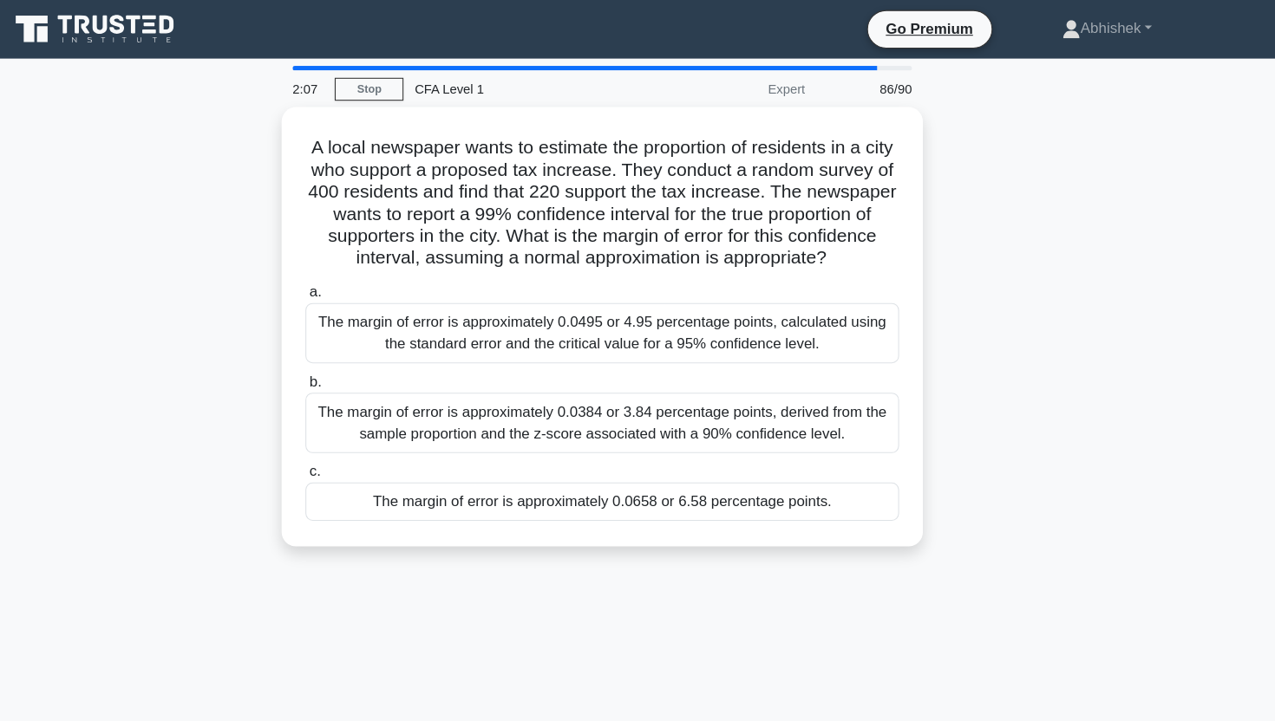
click at [140, 272] on div "A local newspaper wants to estimate the proportion of residents in a city who s…" at bounding box center [637, 319] width 1145 height 437
click at [150, 239] on div "A local newspaper wants to estimate the proportion of residents in a city who s…" at bounding box center [637, 319] width 1145 height 437
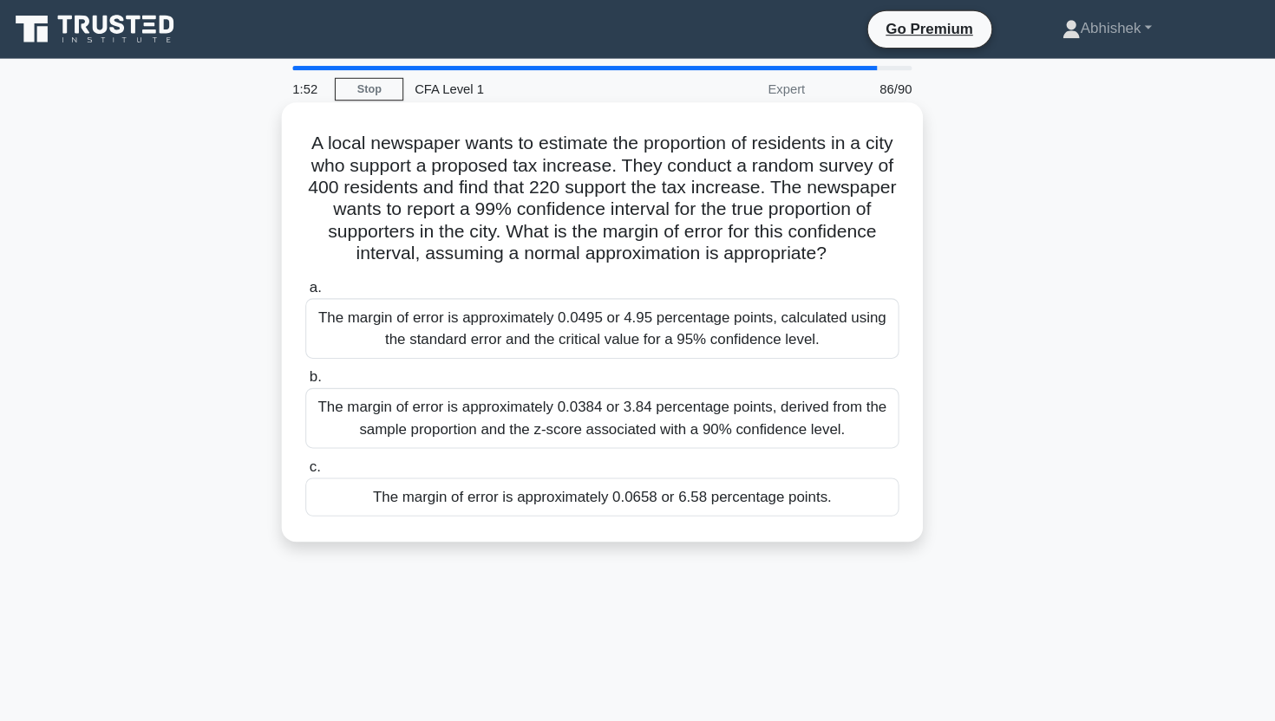
click at [850, 473] on div "The margin of error is approximately 0.0658 or 6.58 percentage points." at bounding box center [637, 471] width 562 height 36
click at [356, 448] on input "c. The margin of error is approximately 0.0658 or 6.58 percentage points." at bounding box center [356, 442] width 0 height 11
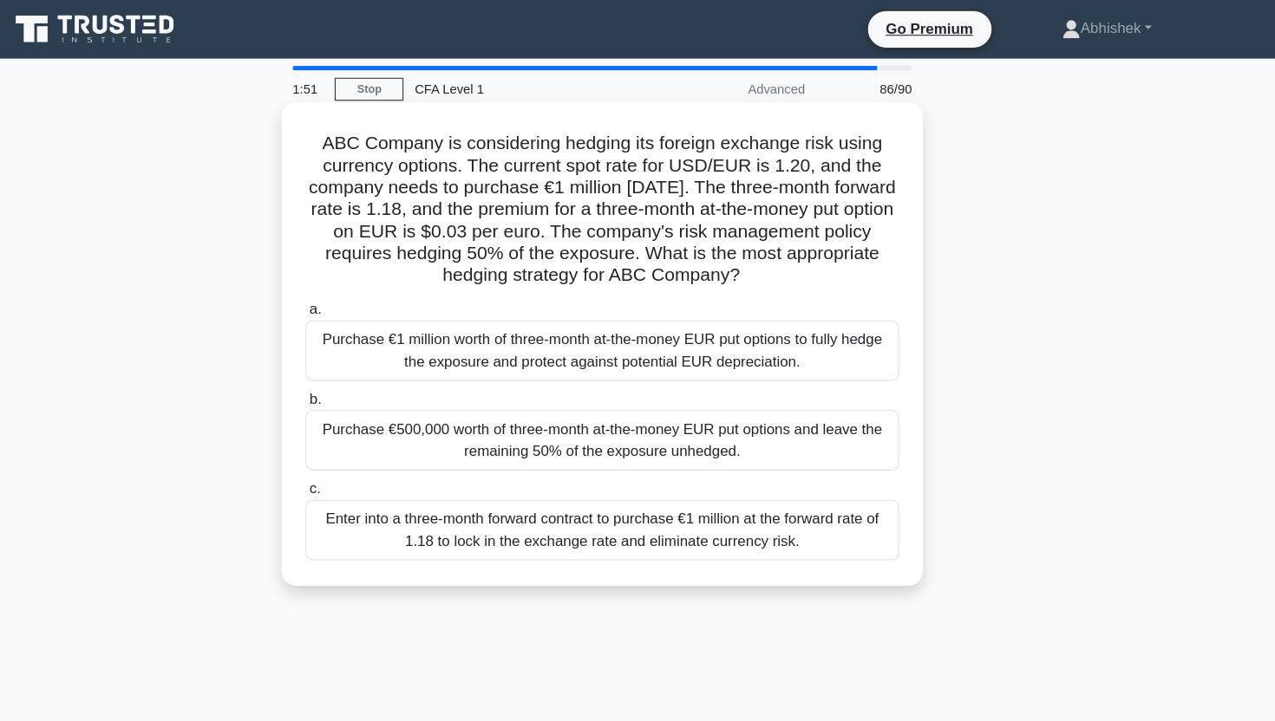
click at [374, 168] on h5 "ABC Company is considering hedging its foreign exchange risk using currency opt…" at bounding box center [637, 198] width 565 height 147
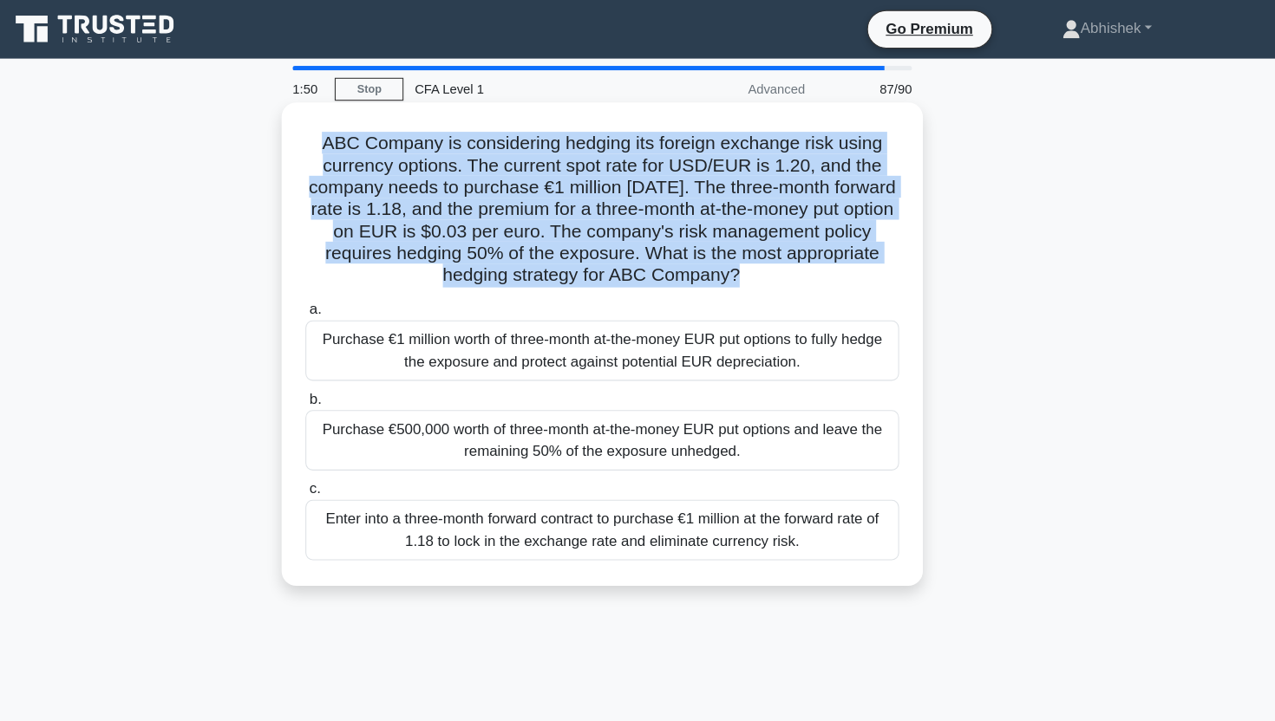
click at [374, 168] on h5 "ABC Company is considering hedging its foreign exchange risk using currency opt…" at bounding box center [637, 198] width 565 height 147
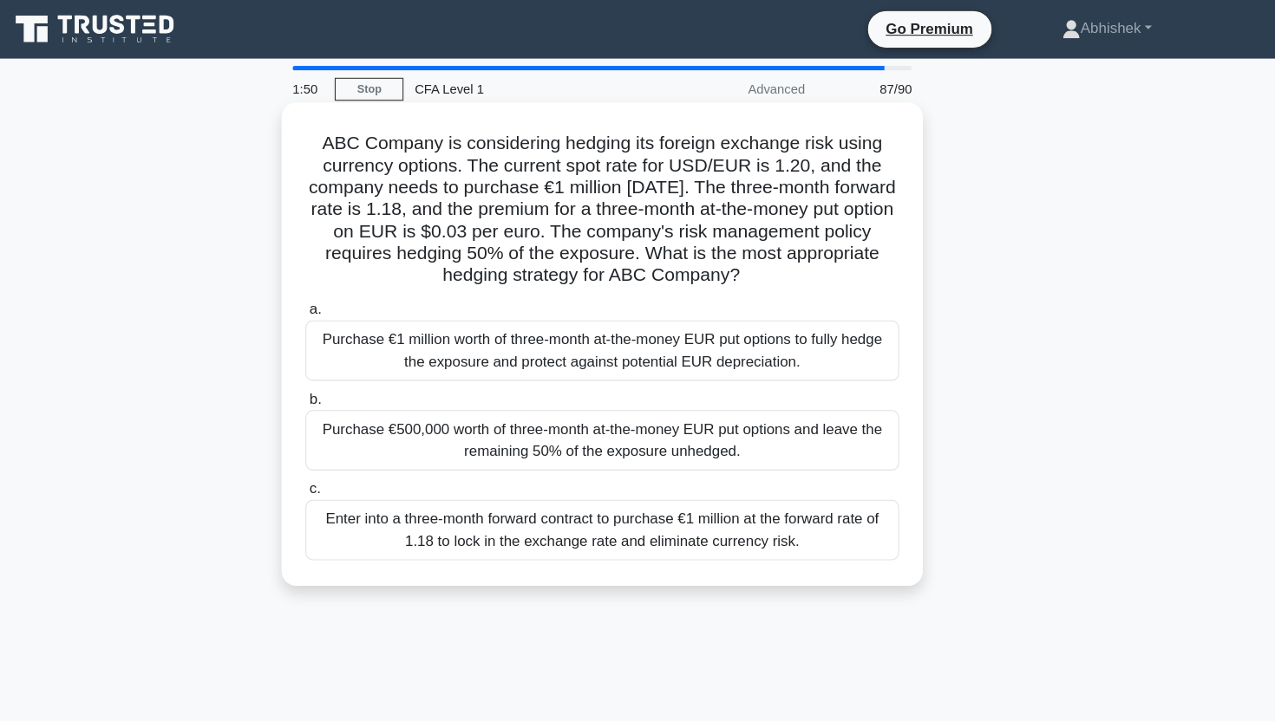
click at [374, 168] on h5 "ABC Company is considering hedging its foreign exchange risk using currency opt…" at bounding box center [637, 198] width 565 height 147
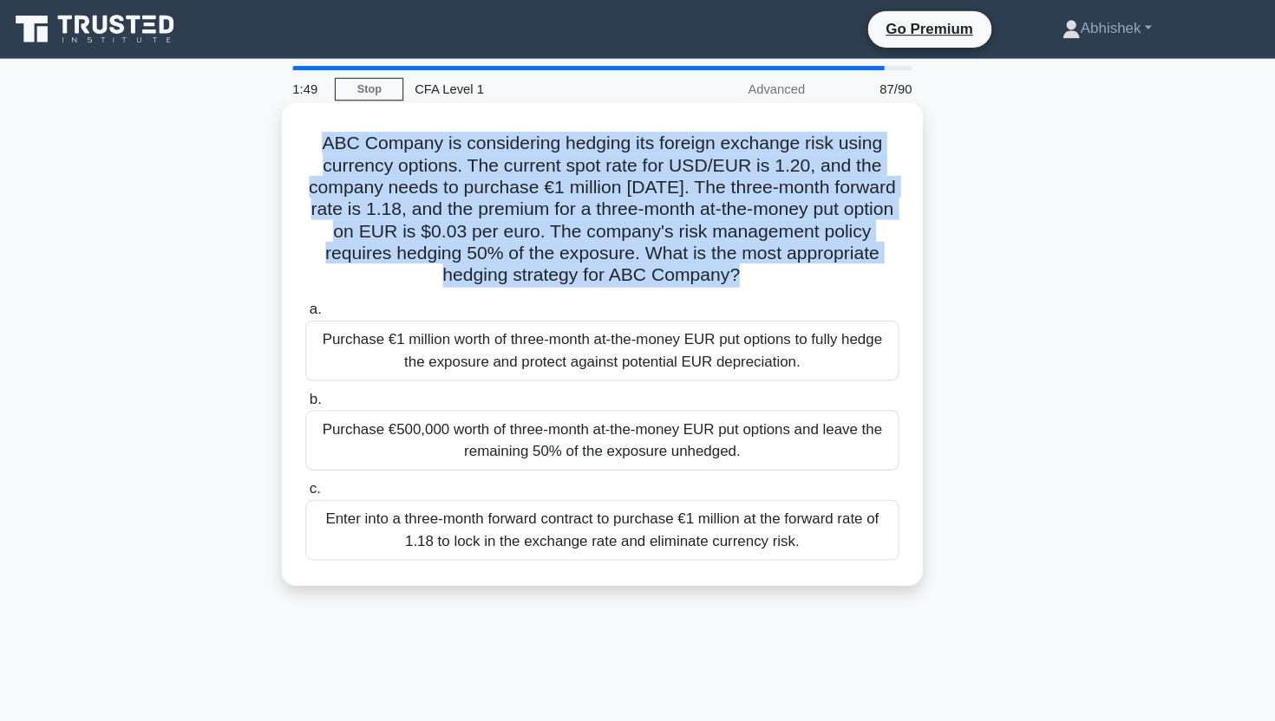
click at [374, 168] on h5 "ABC Company is considering hedging its foreign exchange risk using currency opt…" at bounding box center [637, 198] width 565 height 147
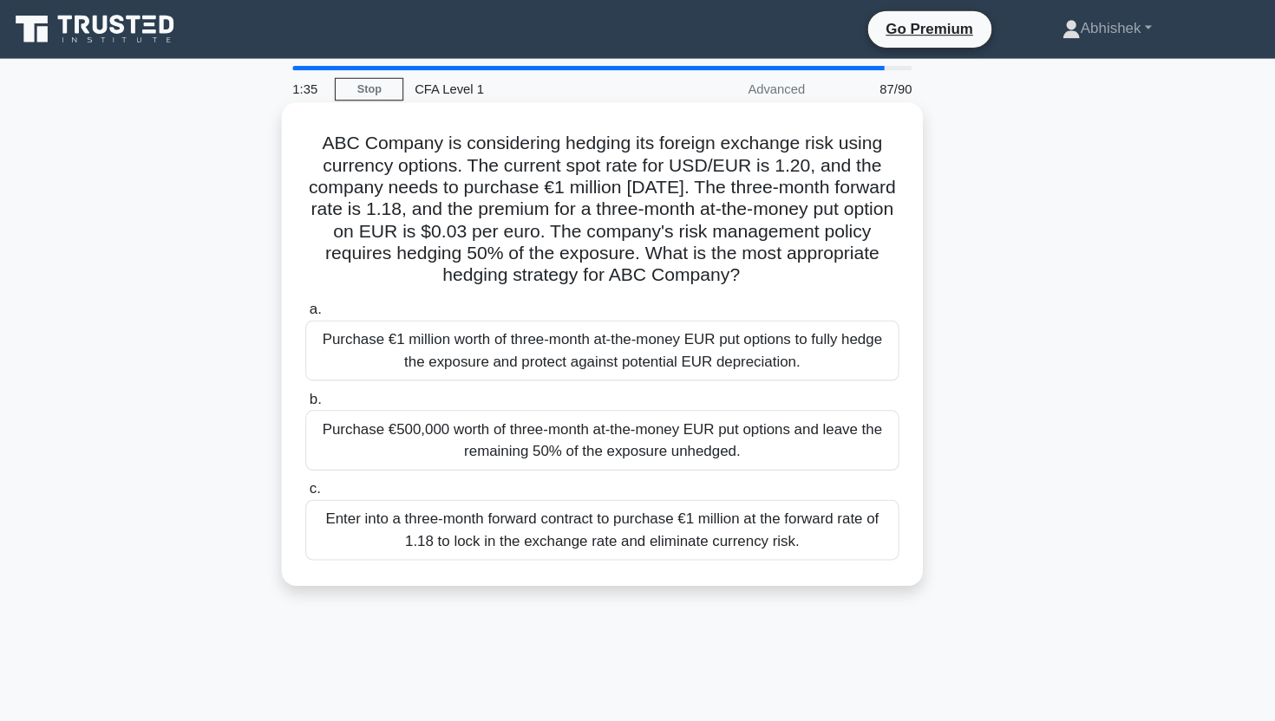
click at [447, 199] on h5 "ABC Company is considering hedging its foreign exchange risk using currency opt…" at bounding box center [637, 198] width 565 height 147
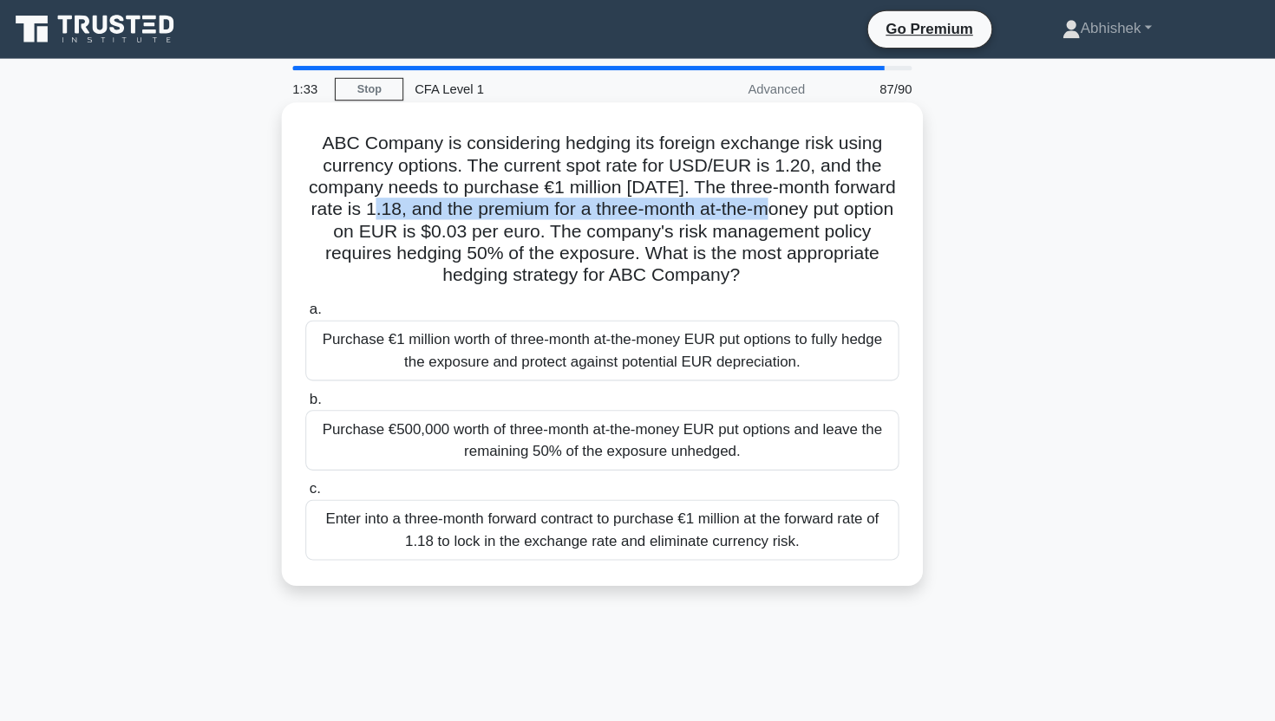
drag, startPoint x: 447, startPoint y: 199, endPoint x: 780, endPoint y: 192, distance: 333.0
click at [782, 193] on h5 "ABC Company is considering hedging its foreign exchange risk using currency opt…" at bounding box center [637, 198] width 565 height 147
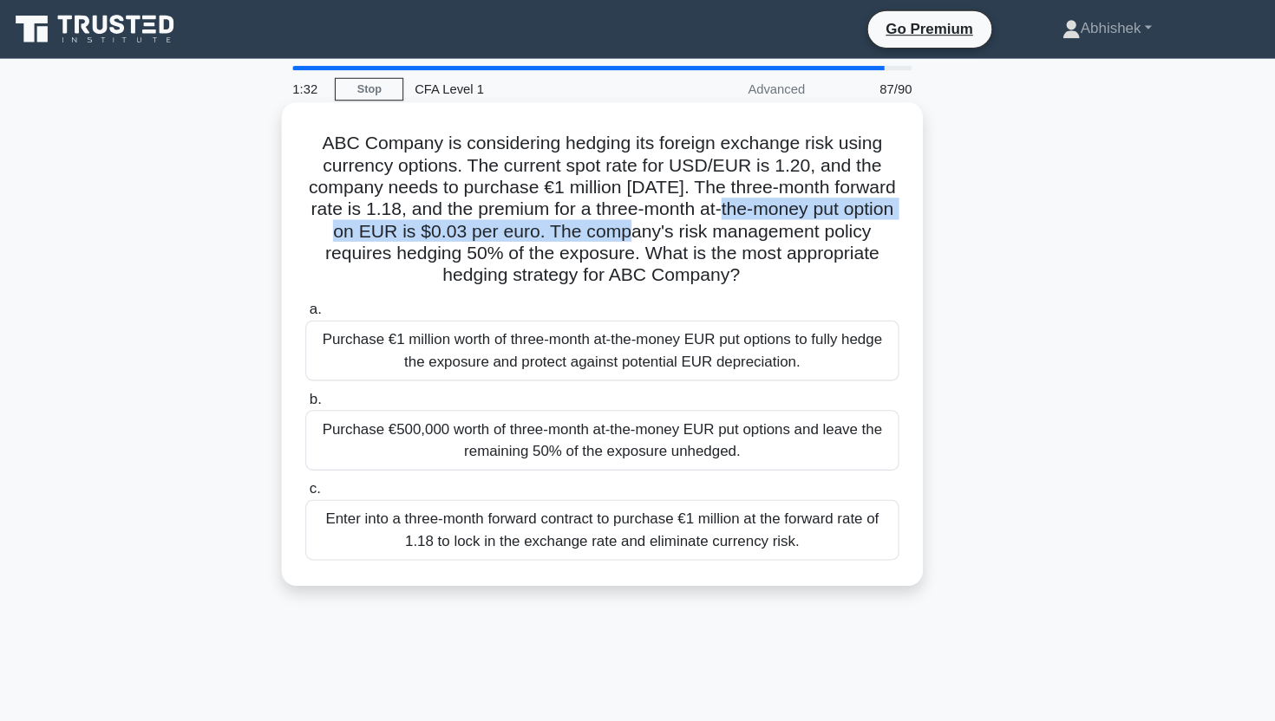
drag, startPoint x: 780, startPoint y: 192, endPoint x: 645, endPoint y: 221, distance: 138.4
click at [645, 221] on h5 "ABC Company is considering hedging its foreign exchange risk using currency opt…" at bounding box center [637, 198] width 565 height 147
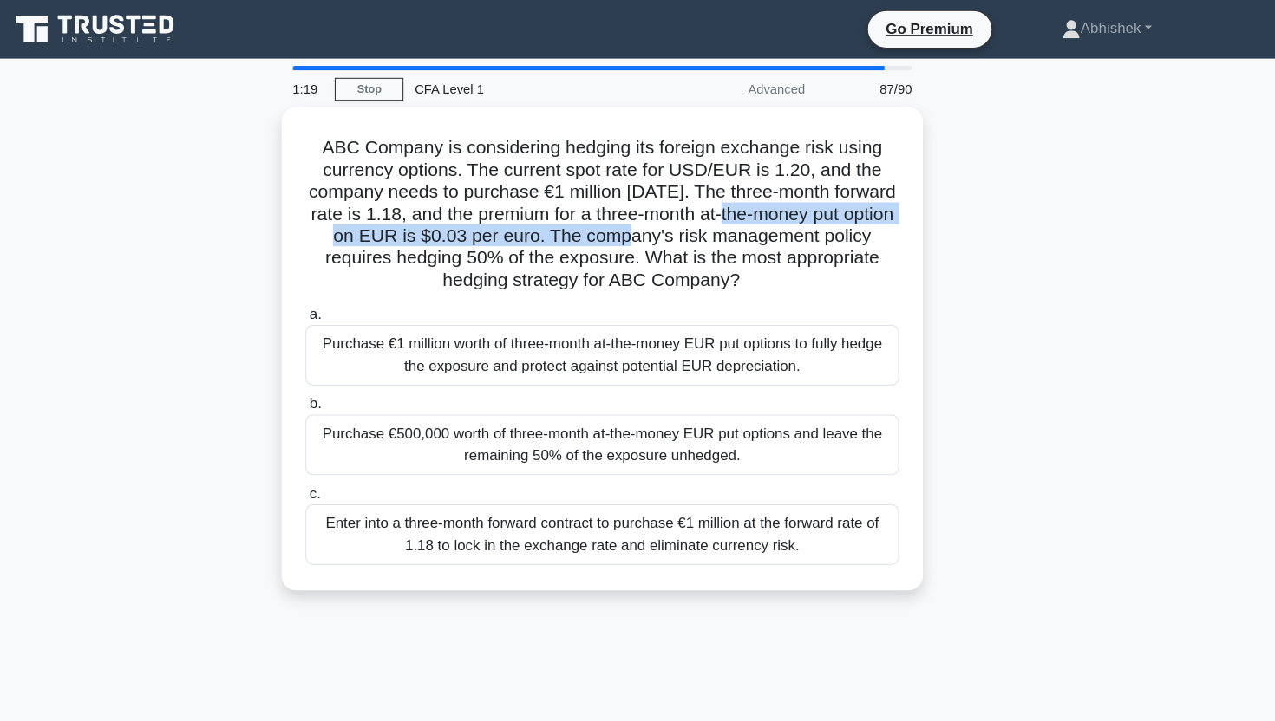
click at [518, 593] on div "1:19 Stop CFA Level 1 Advanced 87/90 ABC Company is considering hedging its for…" at bounding box center [637, 495] width 1145 height 867
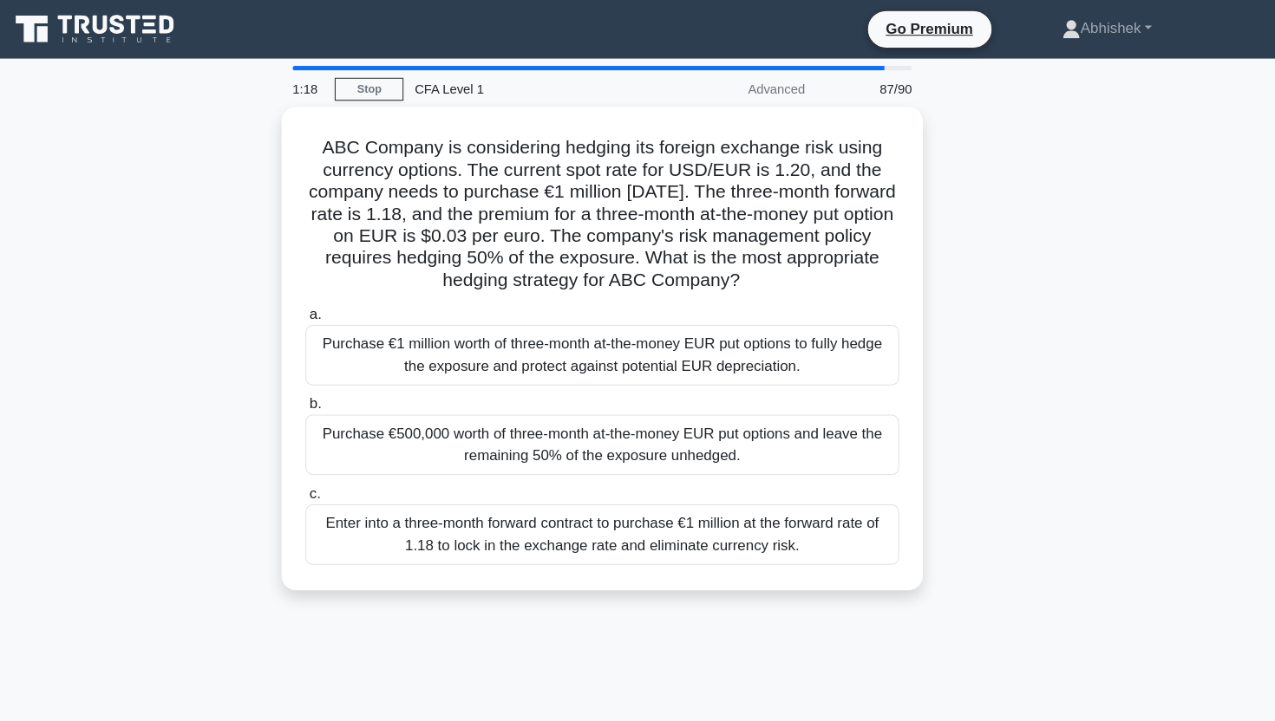
drag, startPoint x: 518, startPoint y: 593, endPoint x: 310, endPoint y: 319, distance: 344.1
click at [310, 317] on div "1:18 Stop CFA Level 1 Advanced 87/90 ABC Company is considering hedging its for…" at bounding box center [637, 495] width 1145 height 867
click at [310, 319] on div "ABC Company is considering hedging its foreign exchange risk using currency opt…" at bounding box center [637, 340] width 1145 height 479
drag, startPoint x: 310, startPoint y: 319, endPoint x: 309, endPoint y: 572, distance: 253.2
click at [310, 572] on div "ABC Company is considering hedging its foreign exchange risk using currency opt…" at bounding box center [637, 340] width 1145 height 479
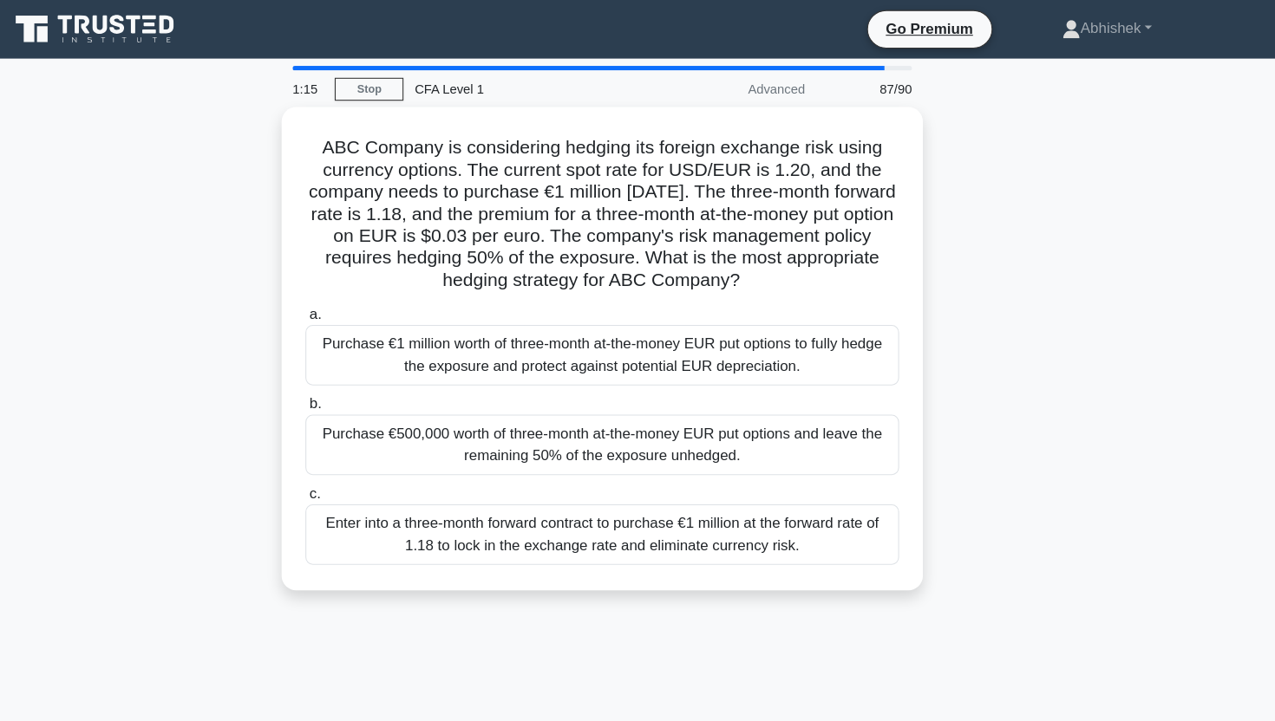
click at [704, 580] on div "ABC Company is considering hedging its foreign exchange risk using currency opt…" at bounding box center [637, 340] width 1145 height 479
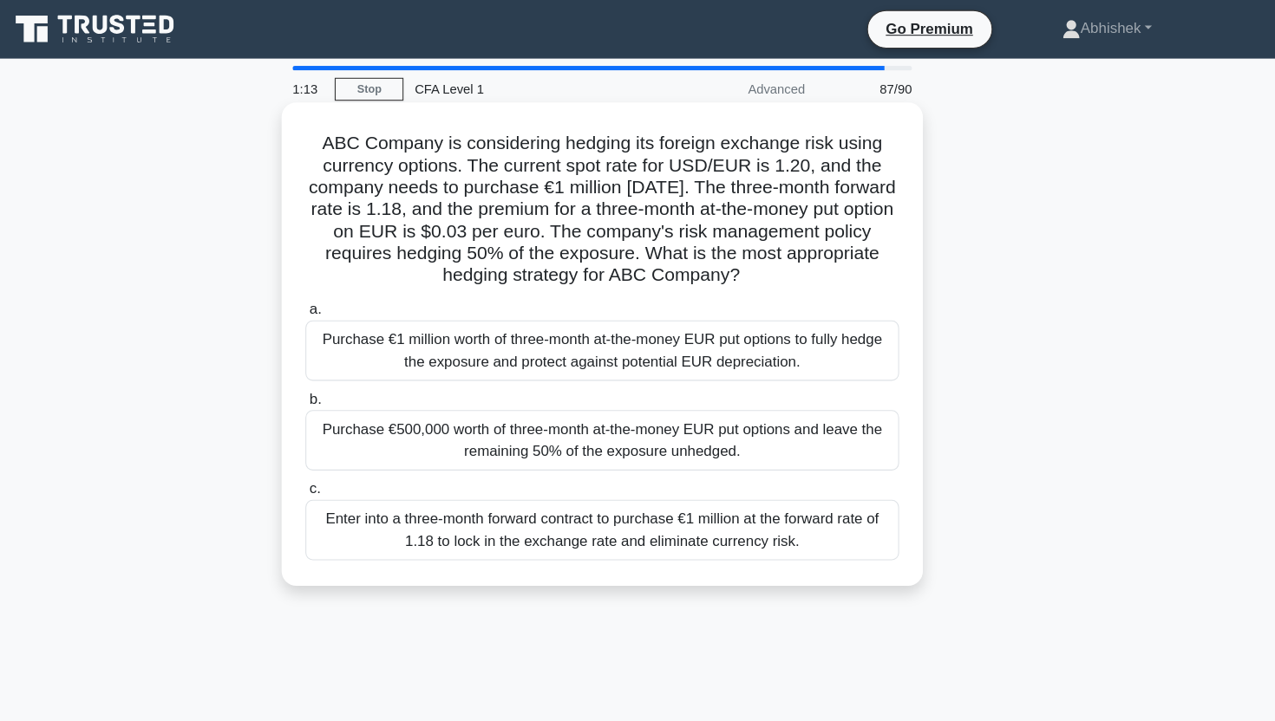
click at [789, 511] on div "Enter into a three-month forward contract to purchase €1 million at the forward…" at bounding box center [637, 501] width 562 height 57
click at [356, 469] on input "c. Enter into a three-month forward contract to purchase €1 million at the forw…" at bounding box center [356, 463] width 0 height 11
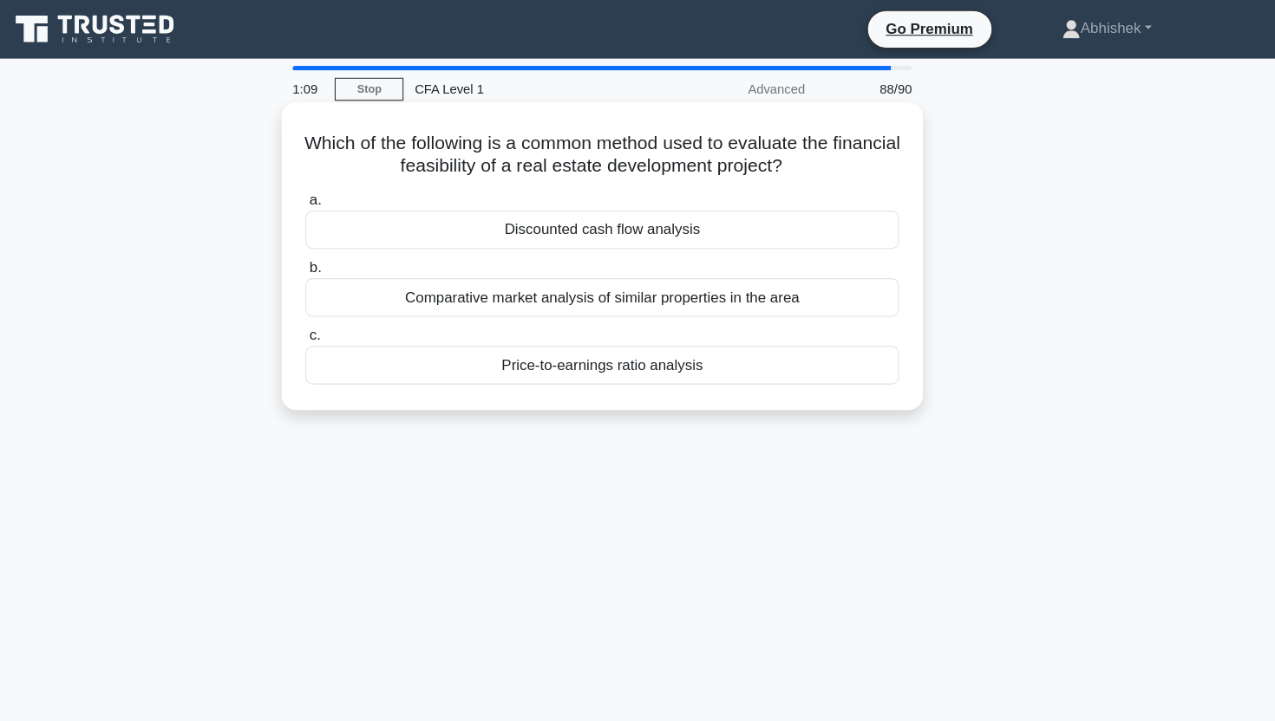
drag, startPoint x: 594, startPoint y: 134, endPoint x: 771, endPoint y: 169, distance: 180.4
click at [771, 169] on div "Which of the following is a common method used to evaluate the financial feasib…" at bounding box center [637, 242] width 593 height 277
click at [816, 154] on h5 "Which of the following is a common method used to evaluate the financial feasib…" at bounding box center [637, 146] width 565 height 43
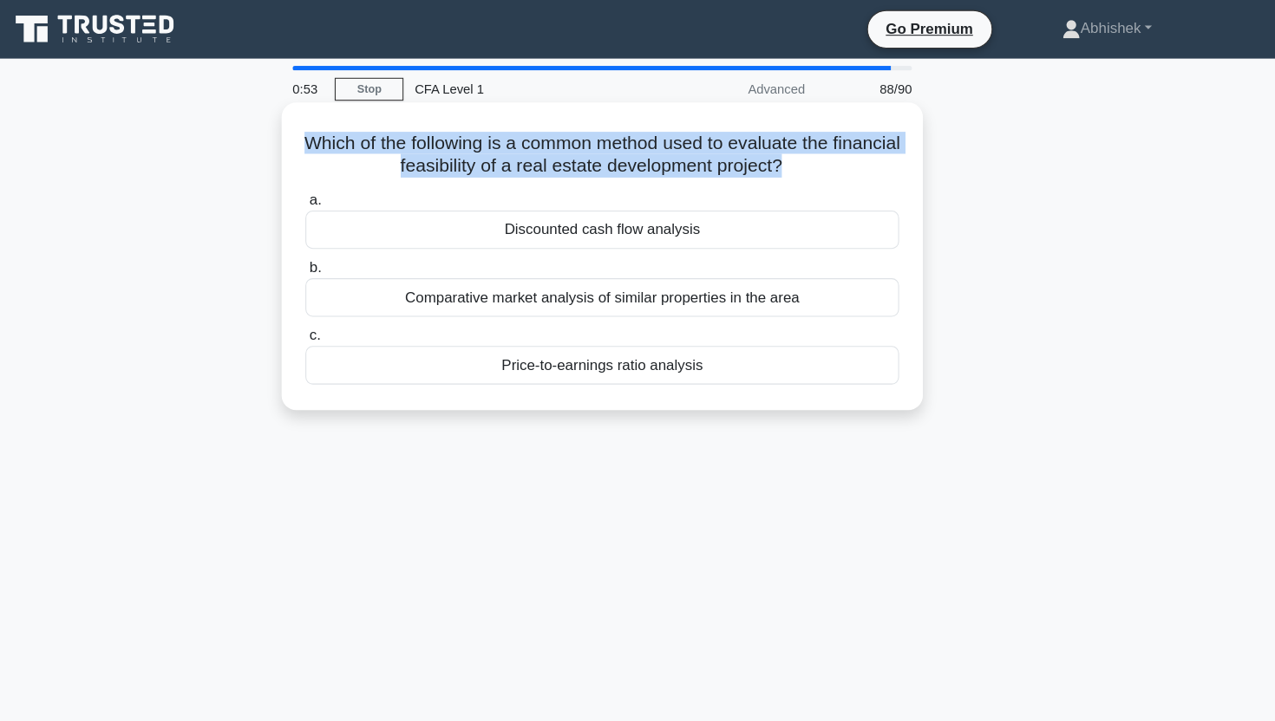
click at [705, 224] on div "Discounted cash flow analysis" at bounding box center [637, 217] width 562 height 36
click at [356, 195] on input "a. Discounted cash flow analysis" at bounding box center [356, 189] width 0 height 11
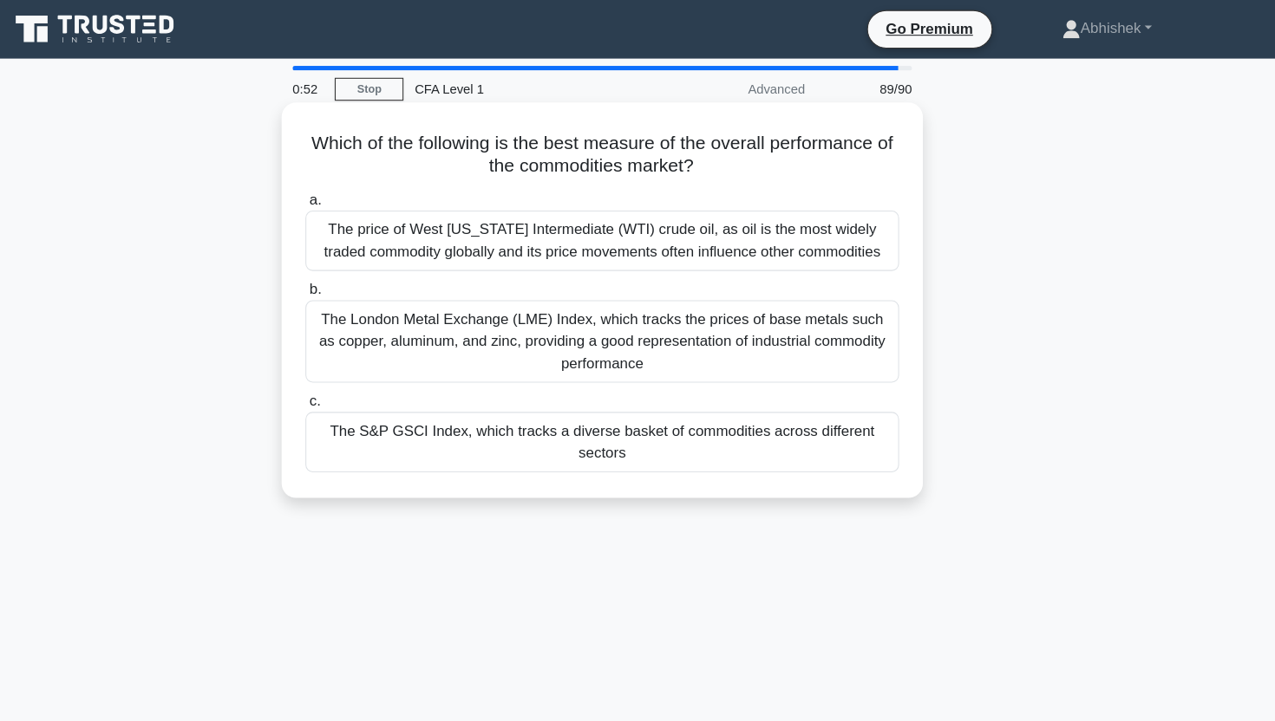
click at [638, 147] on h5 "Which of the following is the best measure of the overall performance of the co…" at bounding box center [637, 146] width 565 height 43
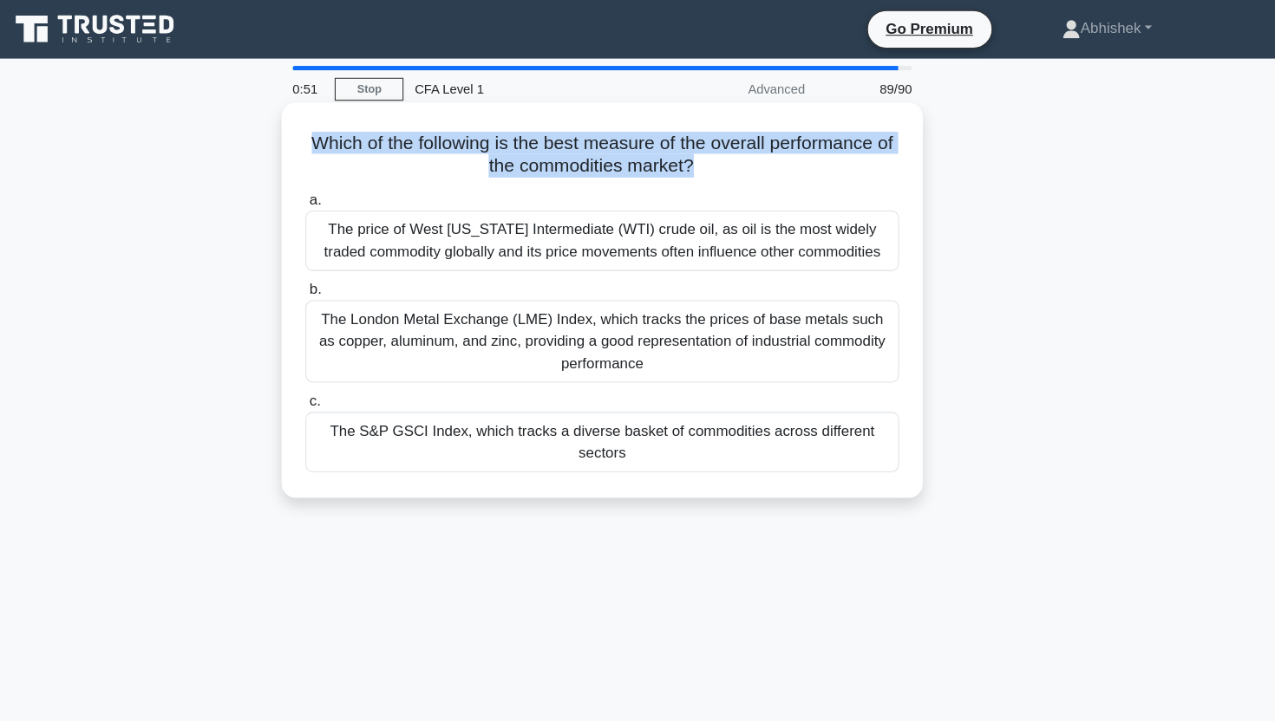
click at [638, 147] on h5 "Which of the following is the best measure of the overall performance of the co…" at bounding box center [637, 146] width 565 height 43
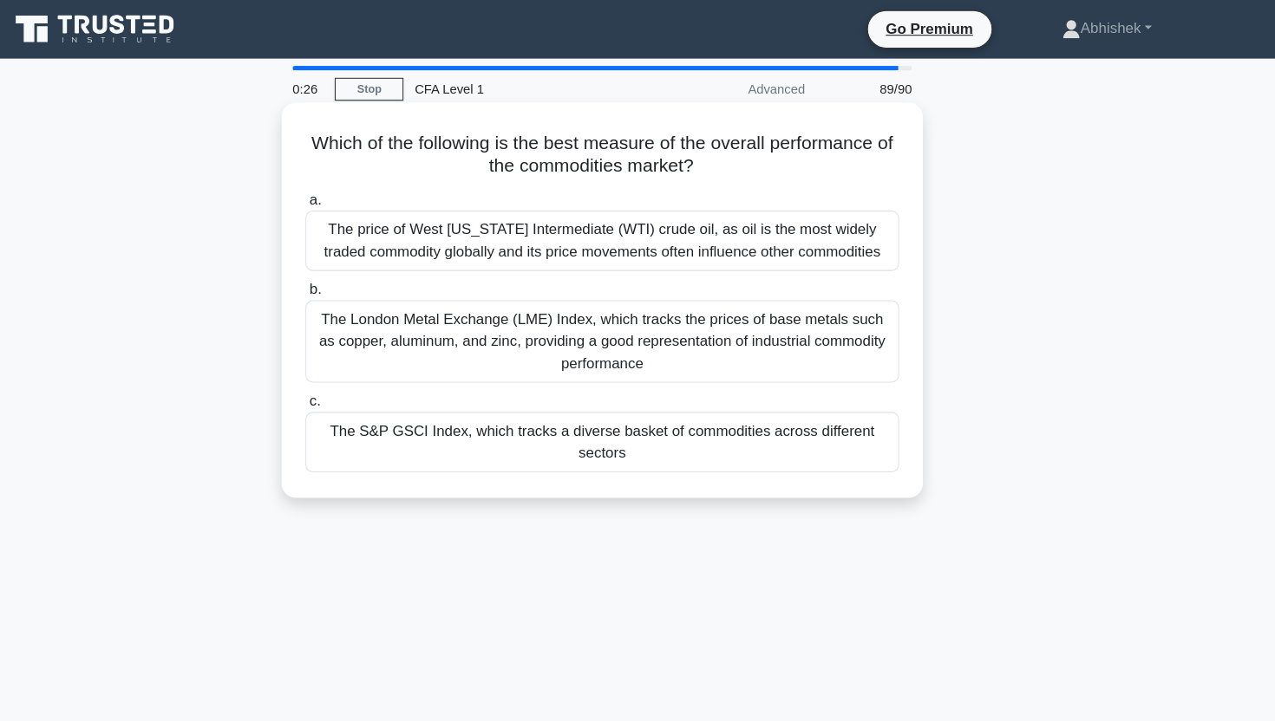
click at [629, 436] on div "The S&P GSCI Index, which tracks a diverse basket of commodities across differe…" at bounding box center [637, 418] width 562 height 57
click at [356, 386] on input "c. The S&P GSCI Index, which tracks a diverse basket of commodities across diff…" at bounding box center [356, 380] width 0 height 11
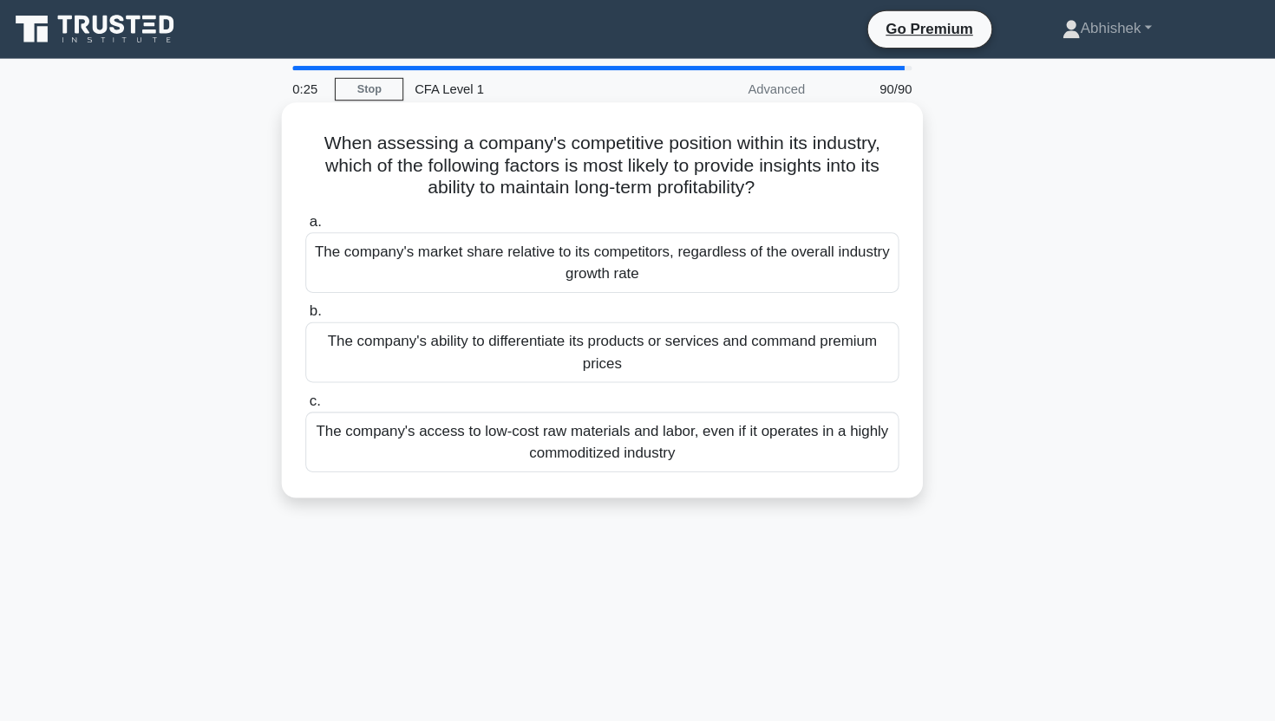
click at [546, 139] on h5 "When assessing a company's competitive position within its industry, which of t…" at bounding box center [637, 157] width 565 height 64
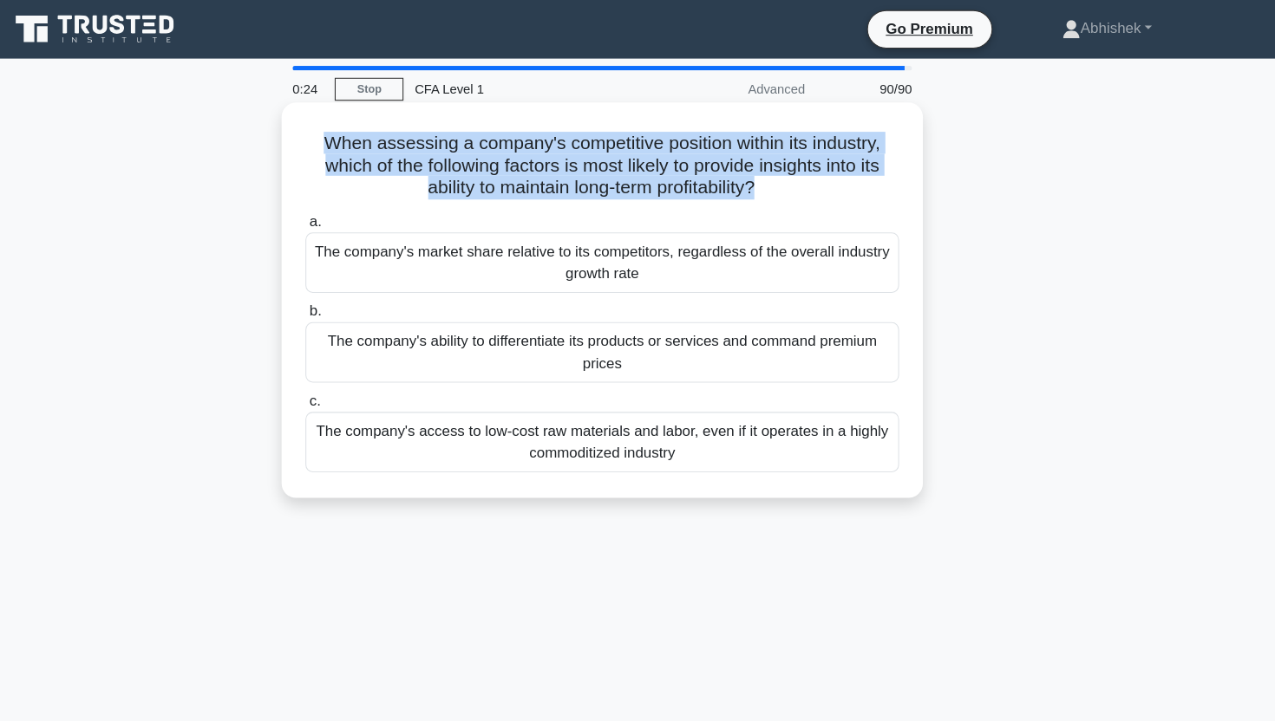
click at [740, 132] on h5 "When assessing a company's competitive position within its industry, which of t…" at bounding box center [637, 157] width 565 height 64
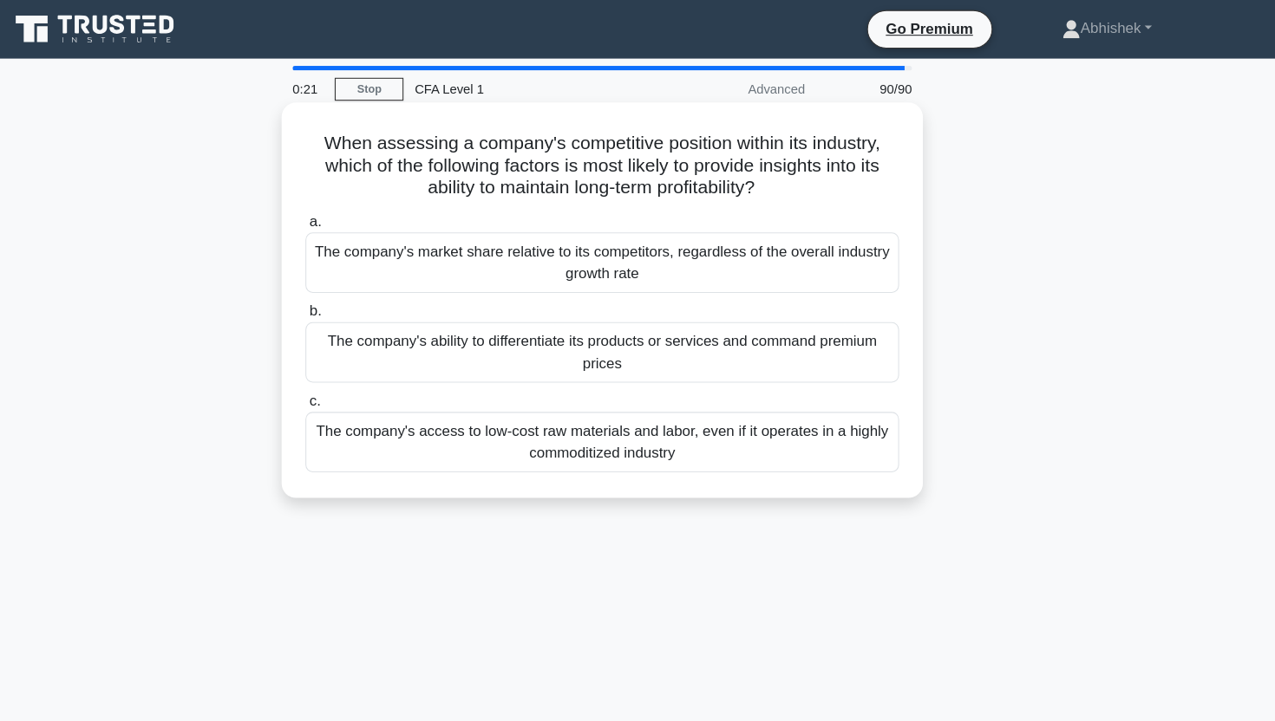
click at [715, 189] on h5 "When assessing a company's competitive position within its industry, which of t…" at bounding box center [637, 157] width 565 height 64
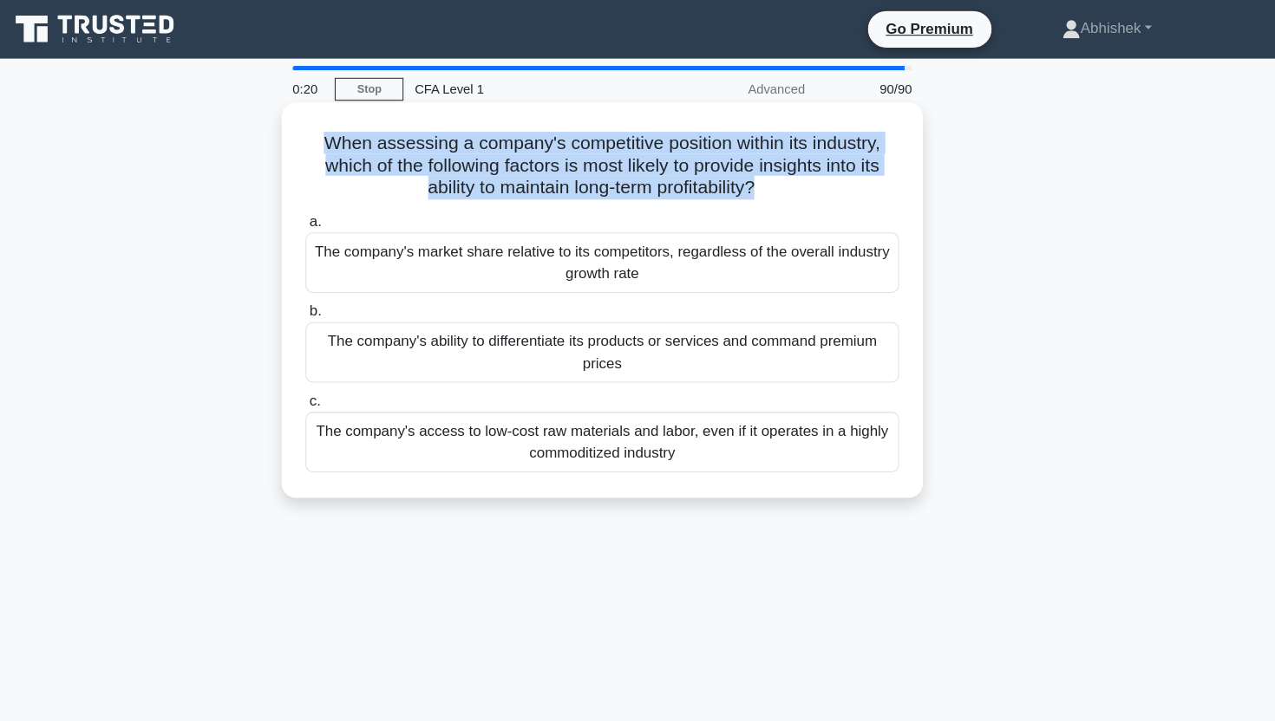
click at [790, 163] on h5 "When assessing a company's competitive position within its industry, which of t…" at bounding box center [637, 157] width 565 height 64
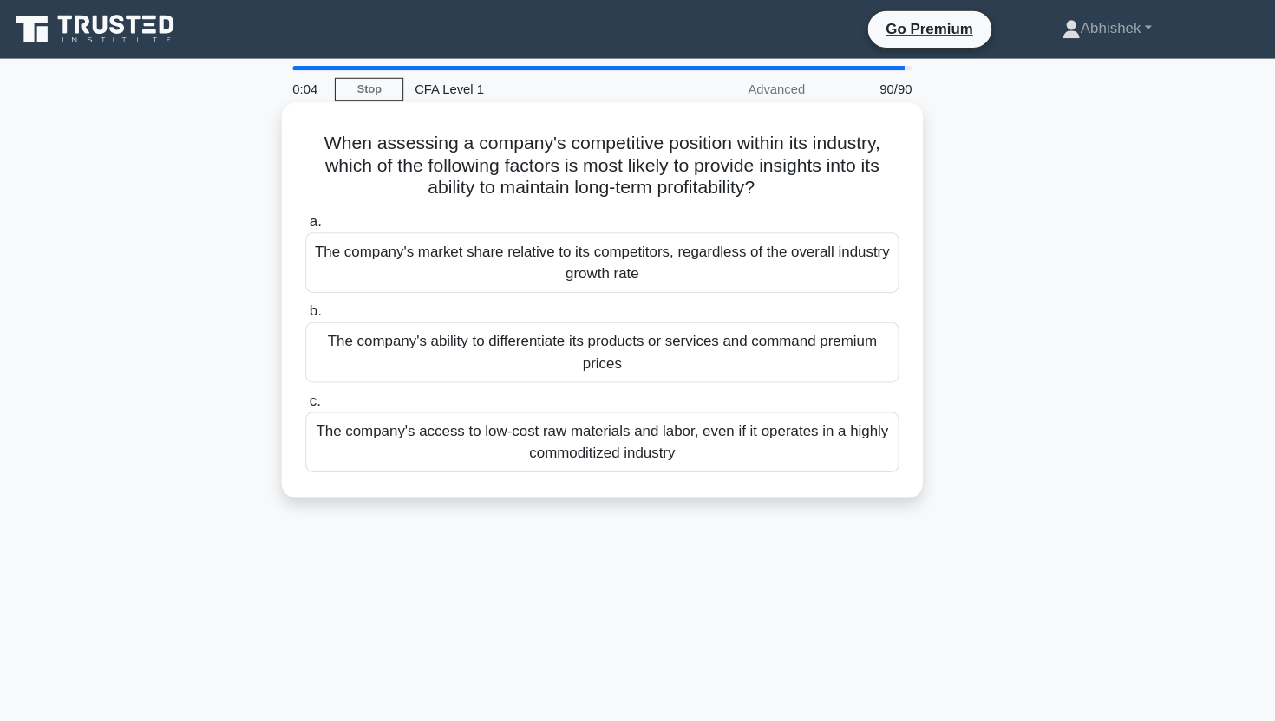
click at [674, 422] on div "The company's access to low-cost raw materials and labor, even if it operates i…" at bounding box center [637, 418] width 562 height 57
click at [356, 386] on input "c. The company's access to low-cost raw materials and labor, even if it operate…" at bounding box center [356, 380] width 0 height 11
